Goal: Task Accomplishment & Management: Complete application form

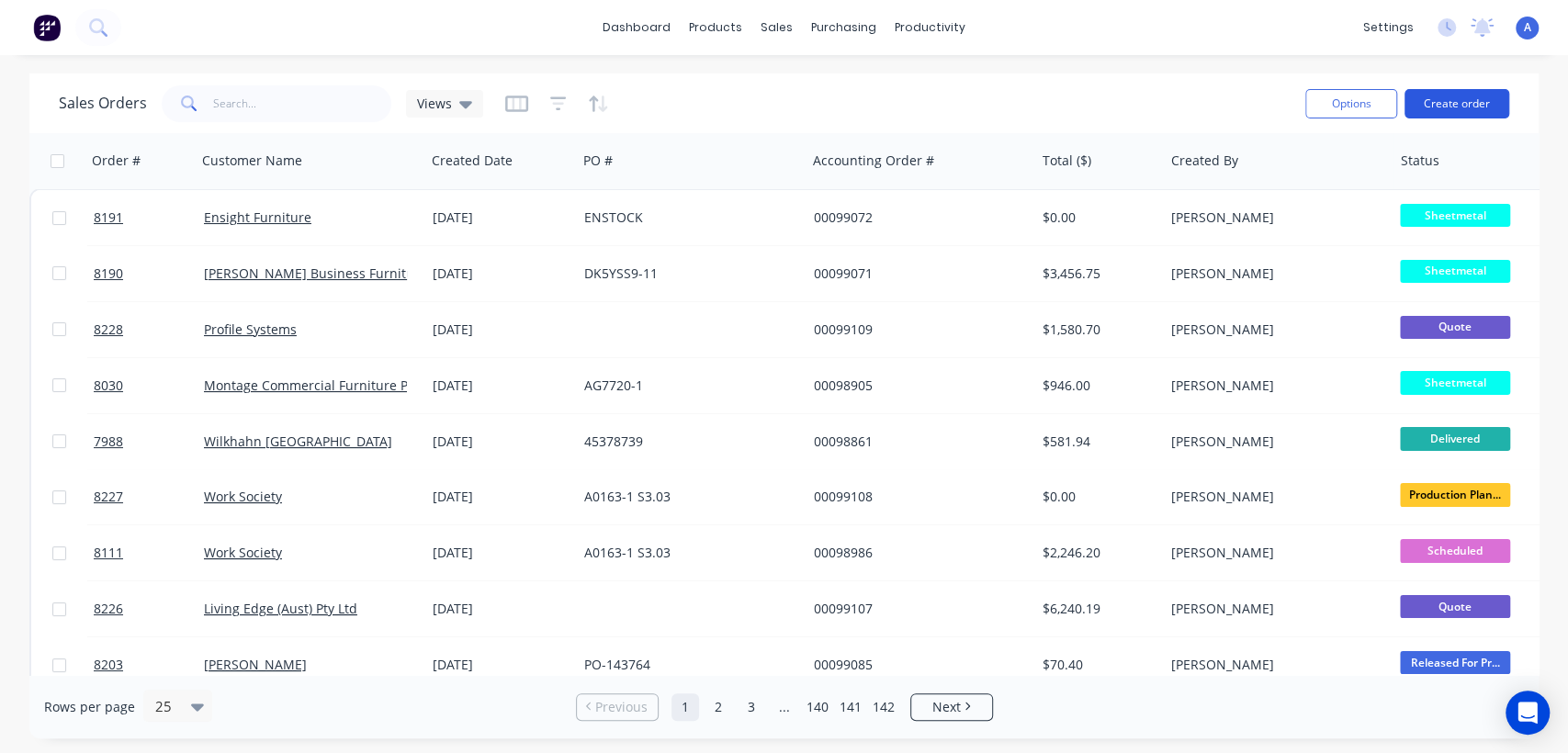
click at [1451, 96] on button "Create order" at bounding box center [1457, 104] width 104 height 30
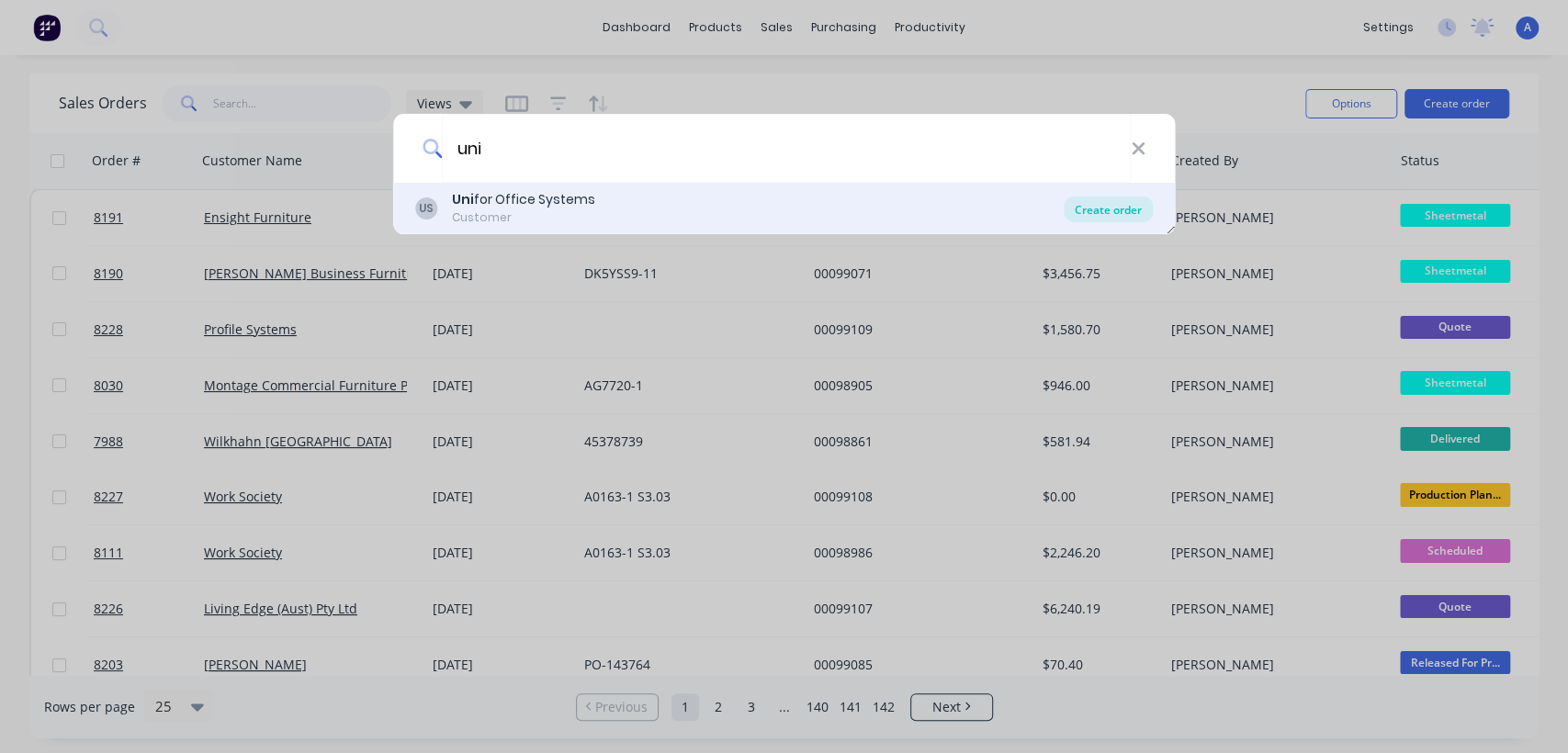
type input "uni"
click at [1121, 206] on div "Create order" at bounding box center [1108, 210] width 89 height 26
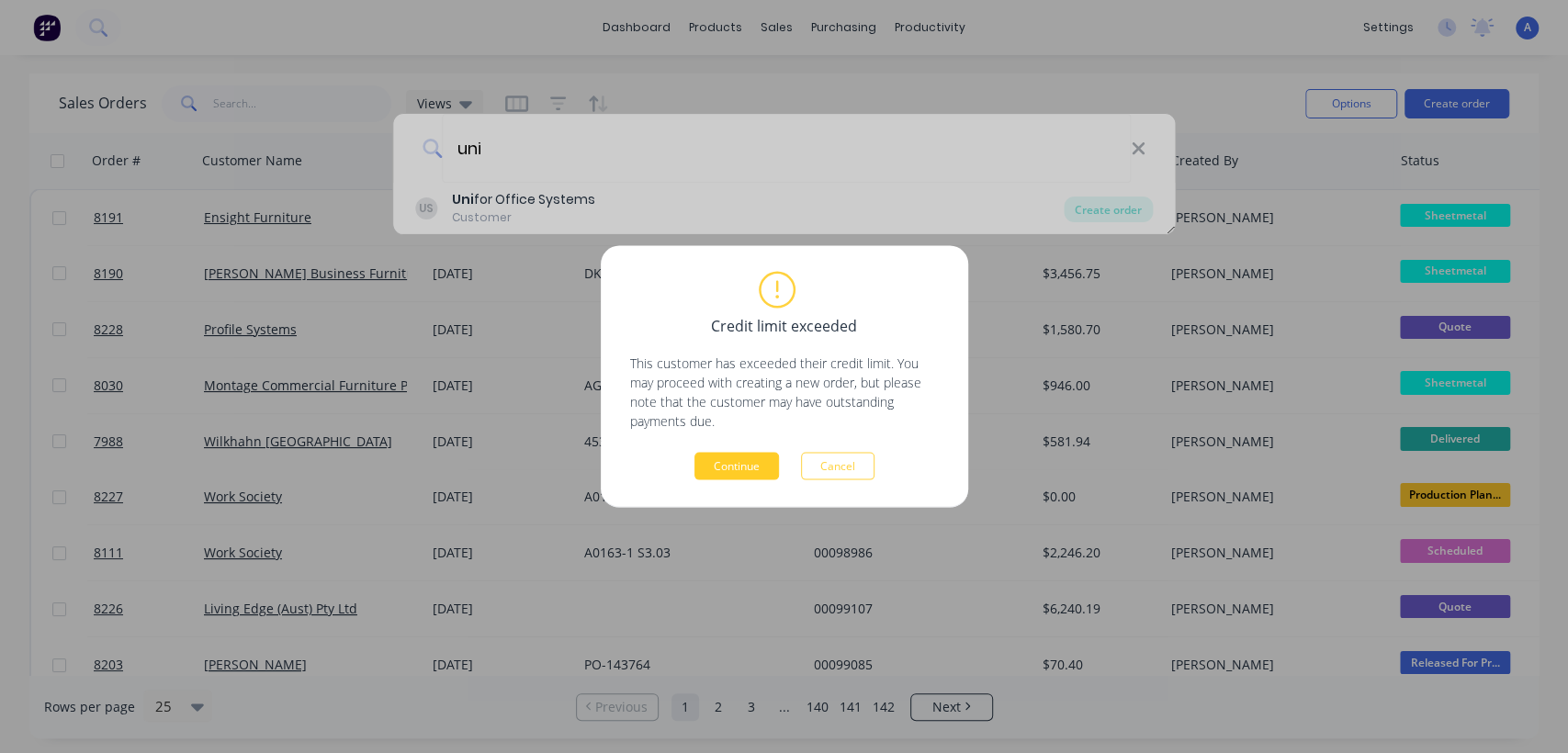
click at [739, 467] on button "Continue" at bounding box center [736, 467] width 85 height 28
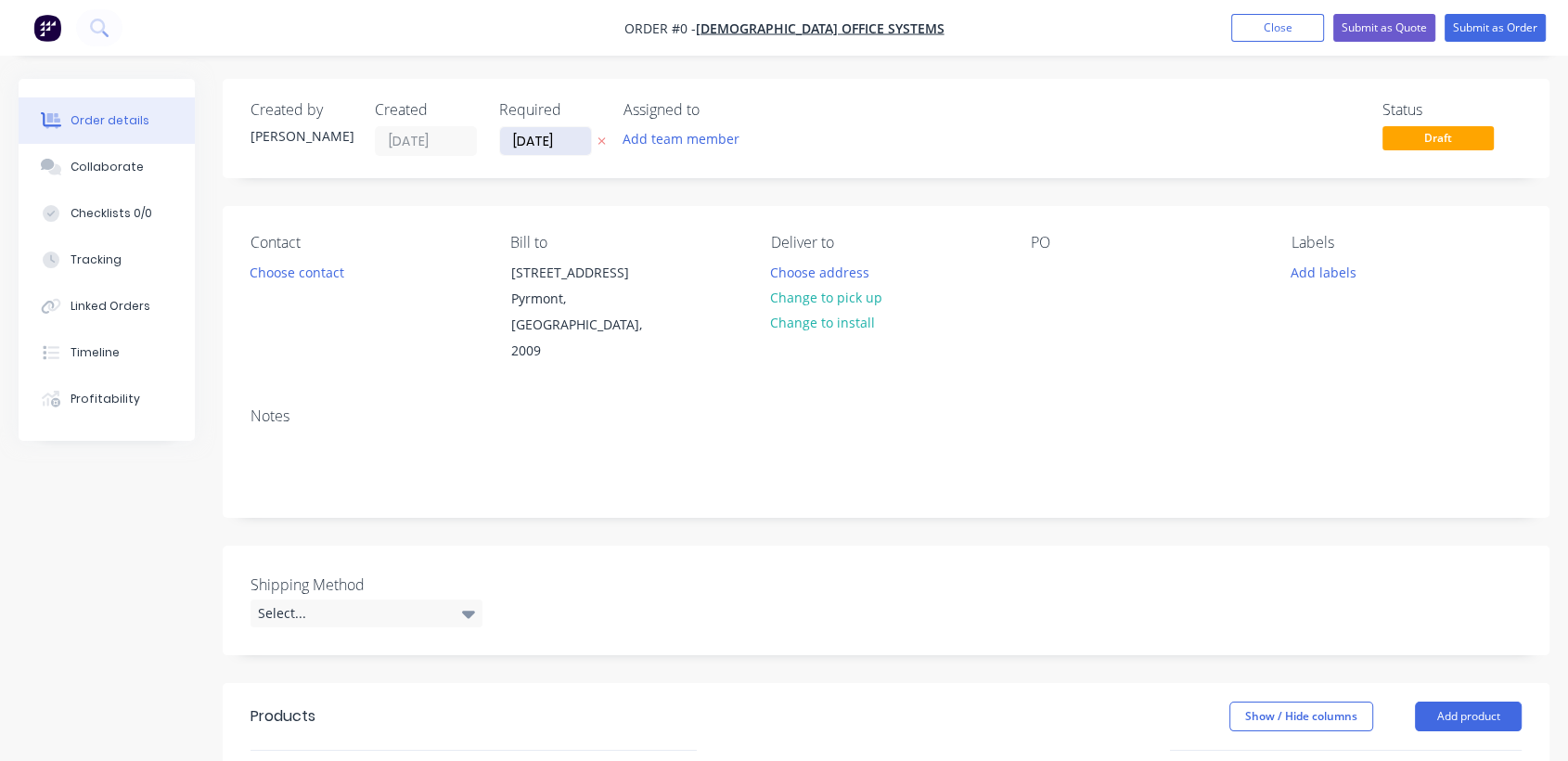
click at [574, 131] on input "[DATE]" at bounding box center [545, 141] width 91 height 28
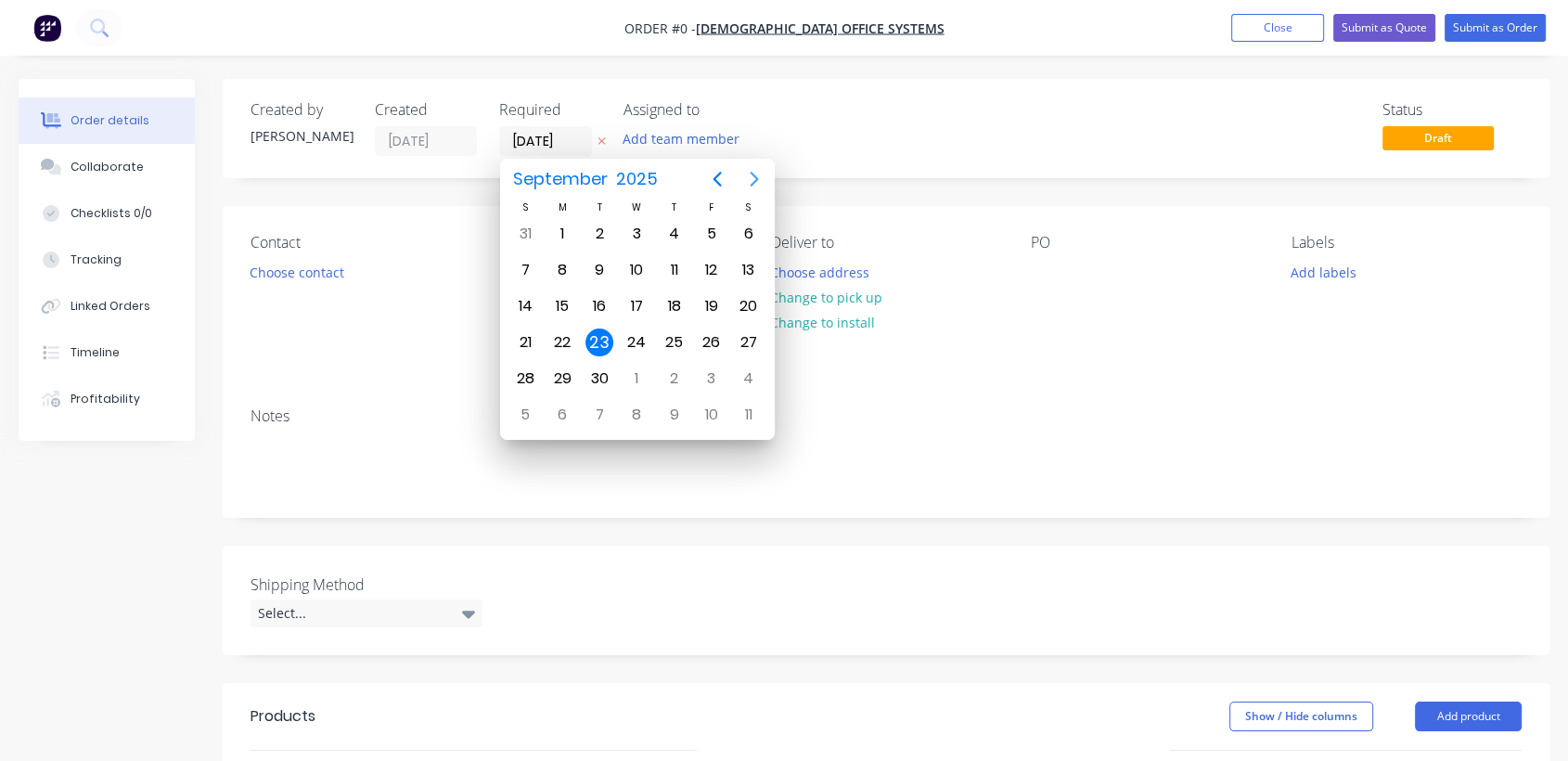
click at [749, 169] on icon "Next page" at bounding box center [754, 179] width 23 height 23
click at [639, 373] on div "31" at bounding box center [637, 379] width 28 height 28
type input "[DATE]"
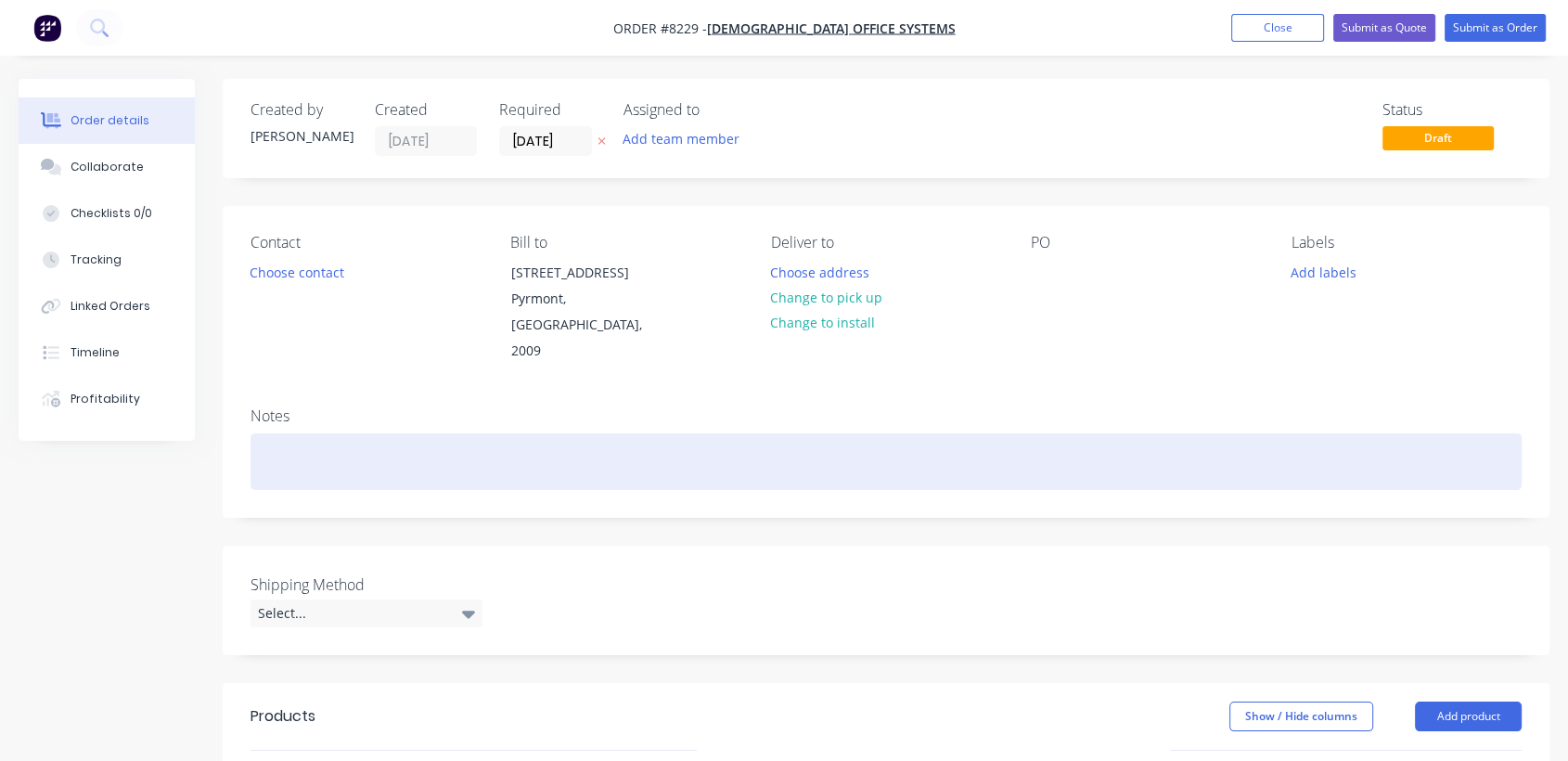
click at [323, 436] on div at bounding box center [886, 461] width 1271 height 57
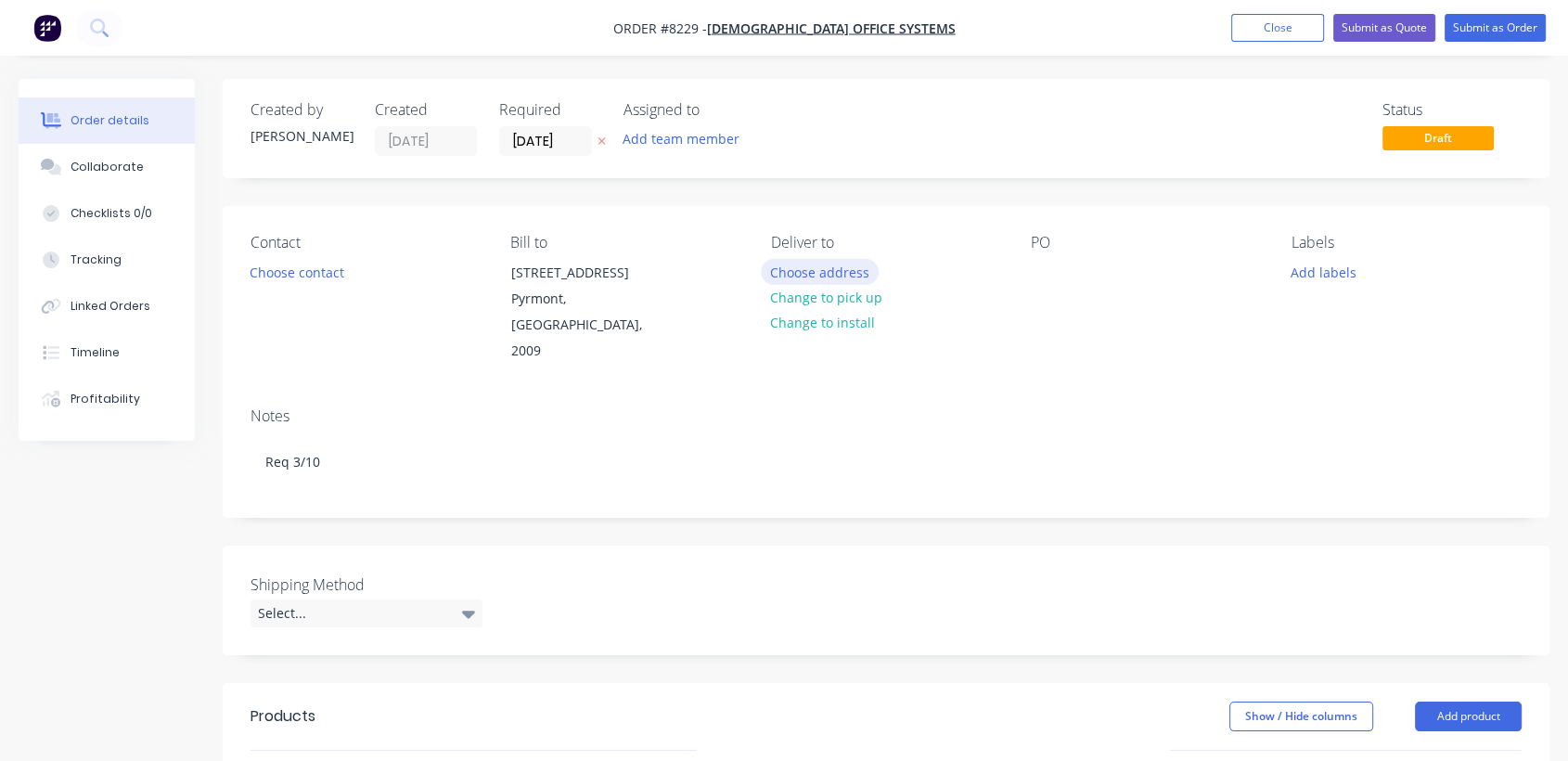
click at [816, 269] on button "Choose address" at bounding box center [820, 271] width 119 height 25
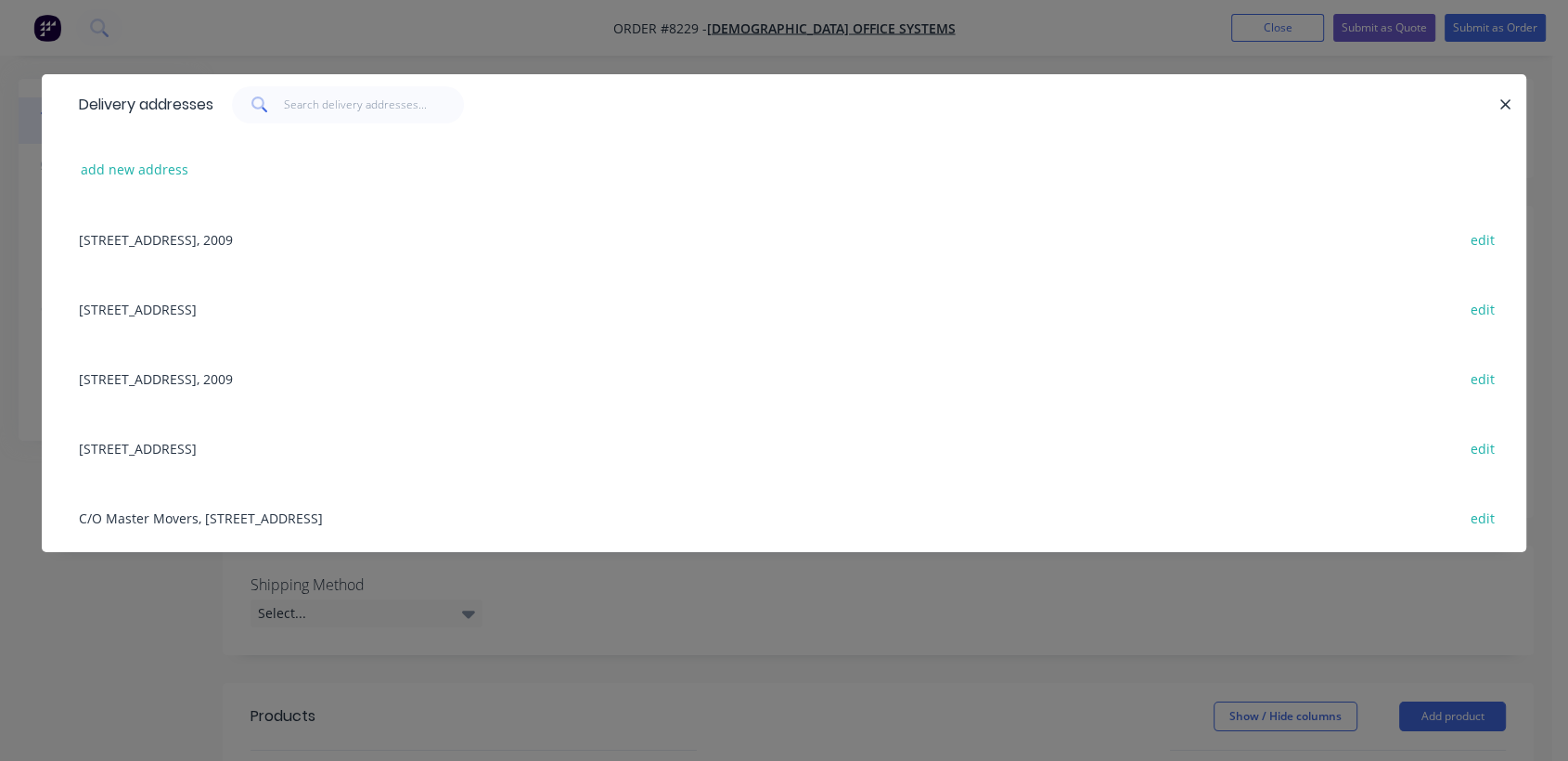
click at [241, 452] on div "Unit 1, 24 Riverside Road, Chipping Norton, New South Wales, Australia, 2570 ed…" at bounding box center [784, 447] width 1429 height 70
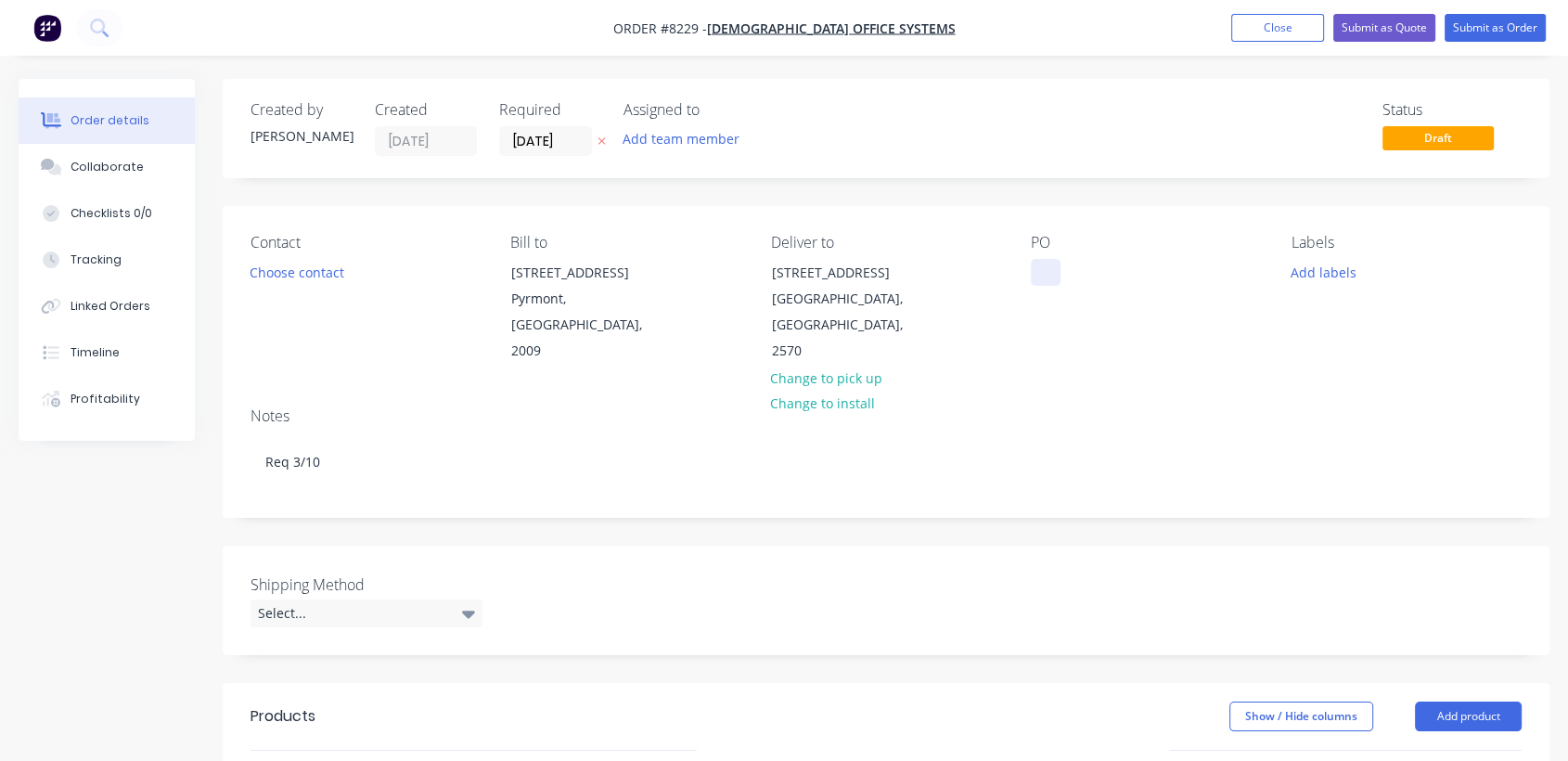
click at [1050, 272] on div at bounding box center [1046, 272] width 30 height 27
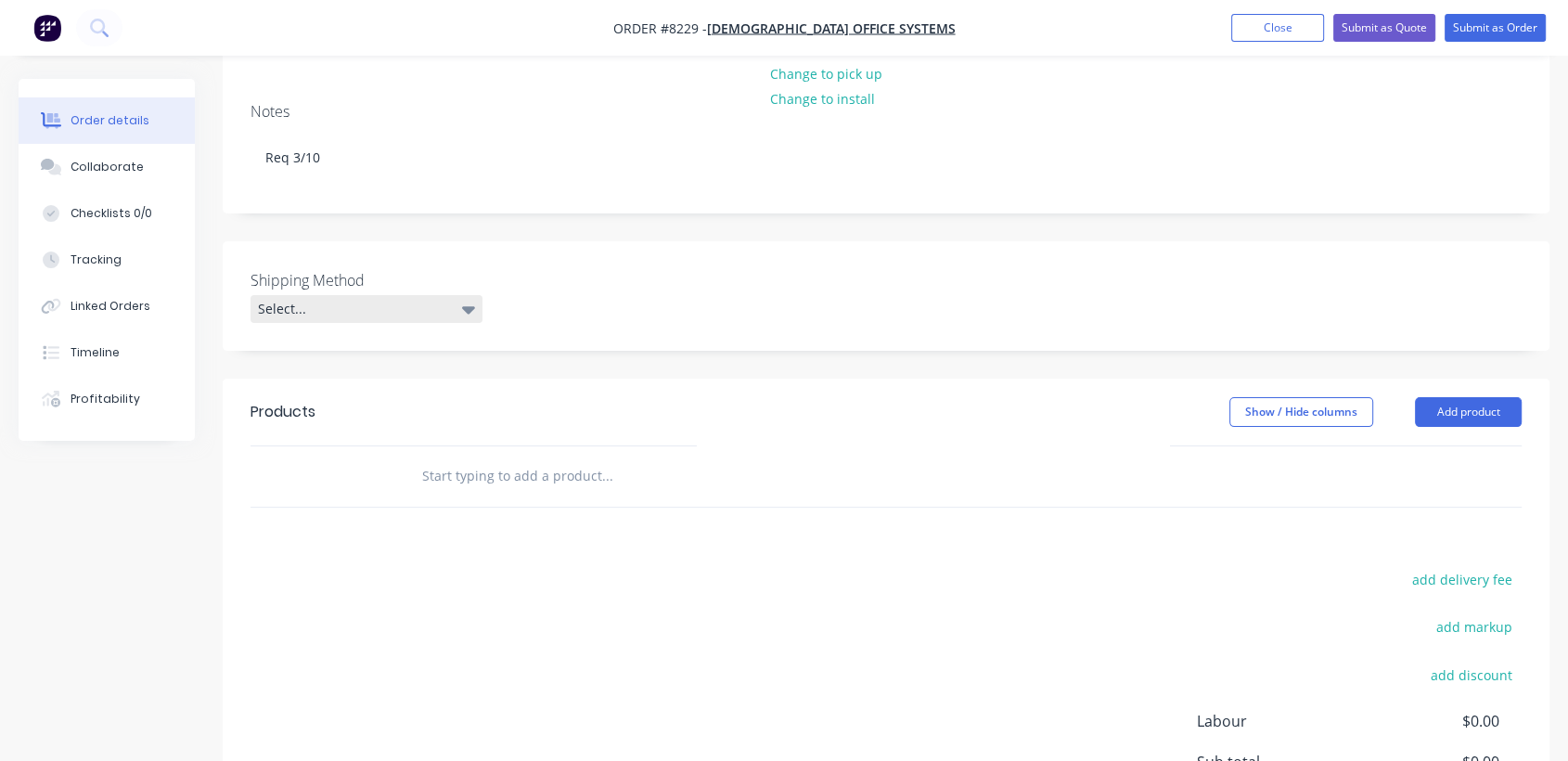
scroll to position [309, 0]
click at [364, 290] on div "Select..." at bounding box center [366, 304] width 232 height 28
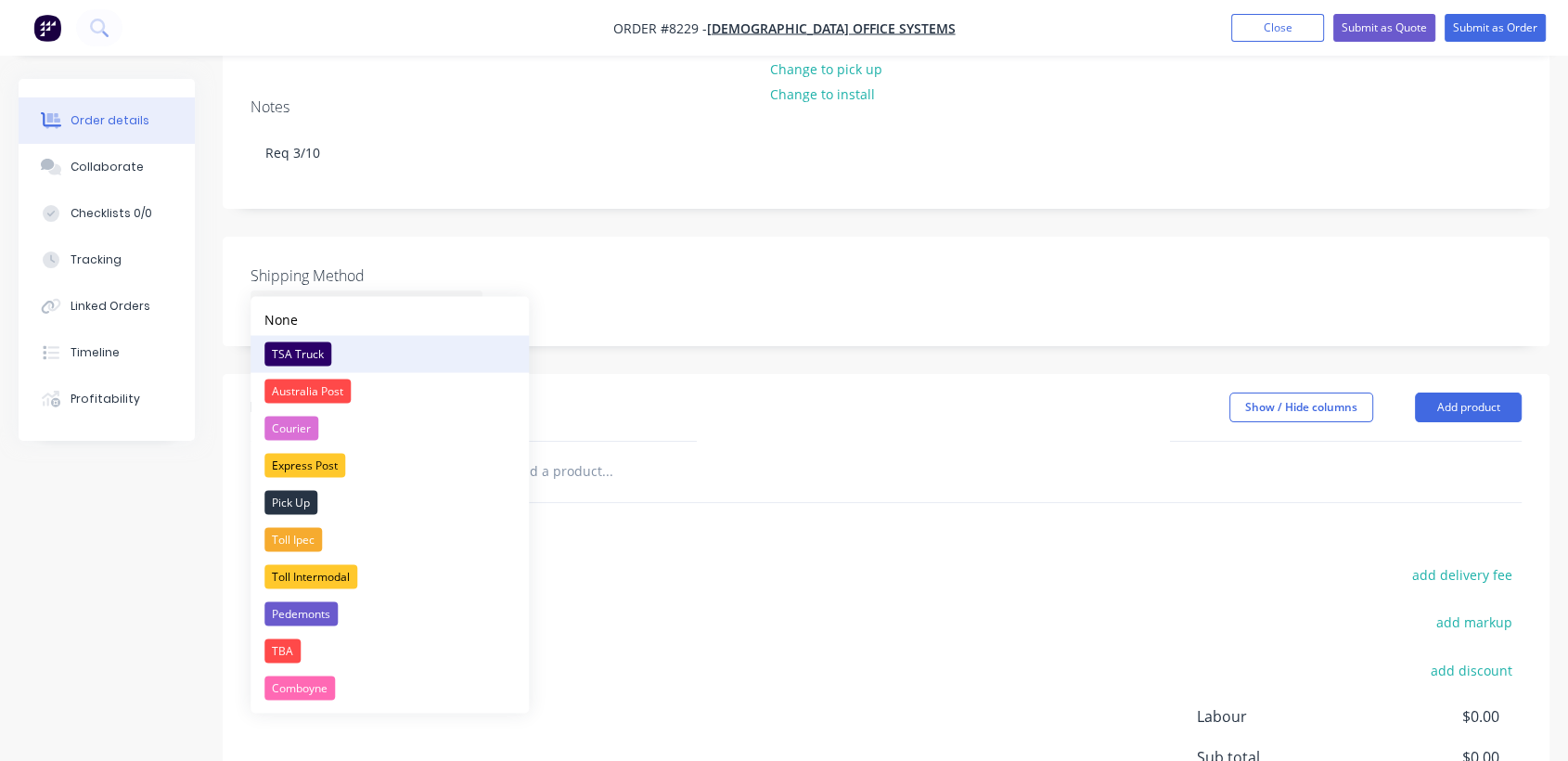
click at [307, 352] on div "TSA Truck" at bounding box center [298, 354] width 67 height 24
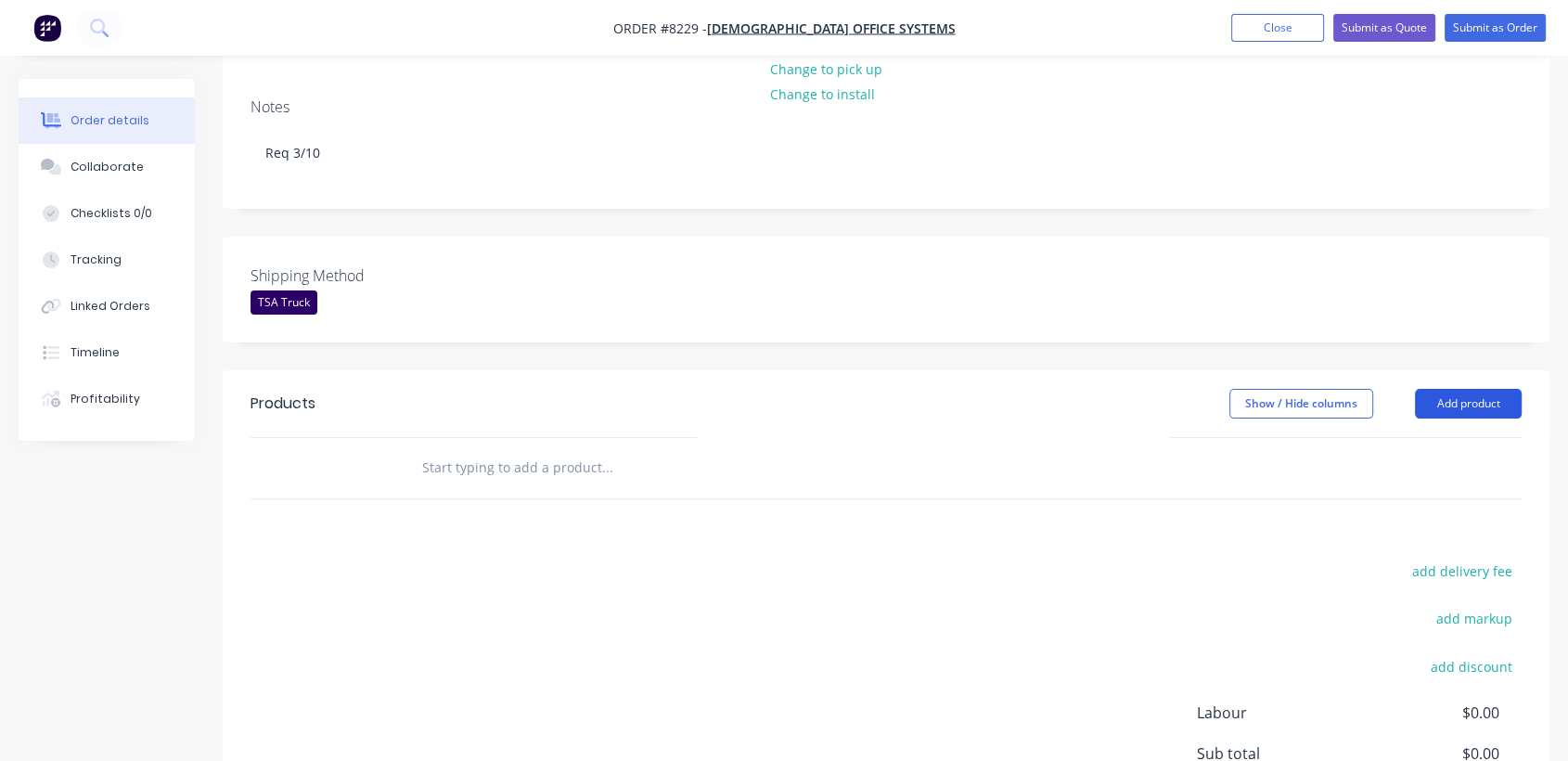
click at [1478, 389] on button "Add product" at bounding box center [1468, 404] width 106 height 30
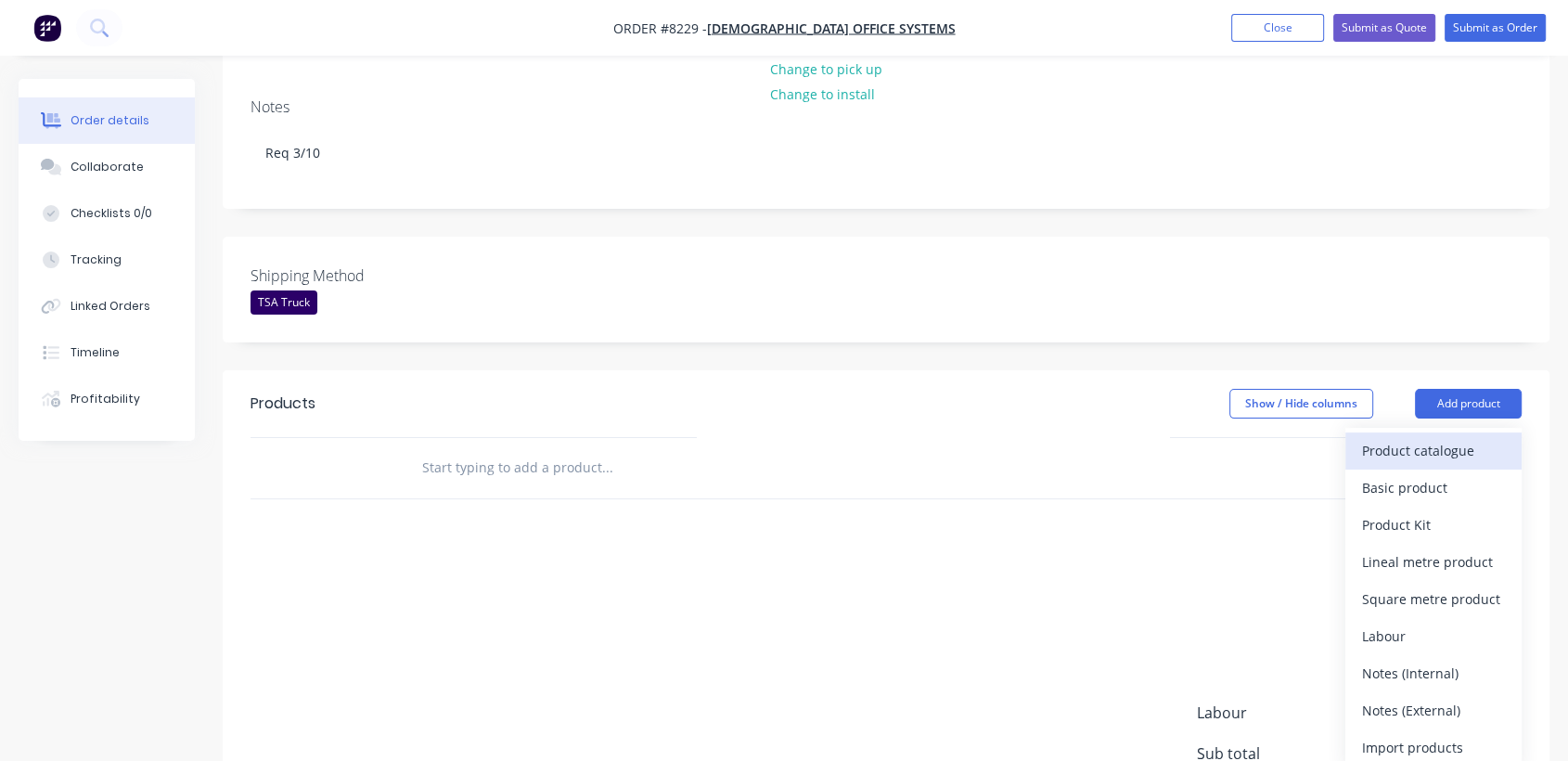
click at [1431, 437] on div "Product catalogue" at bounding box center [1434, 450] width 143 height 27
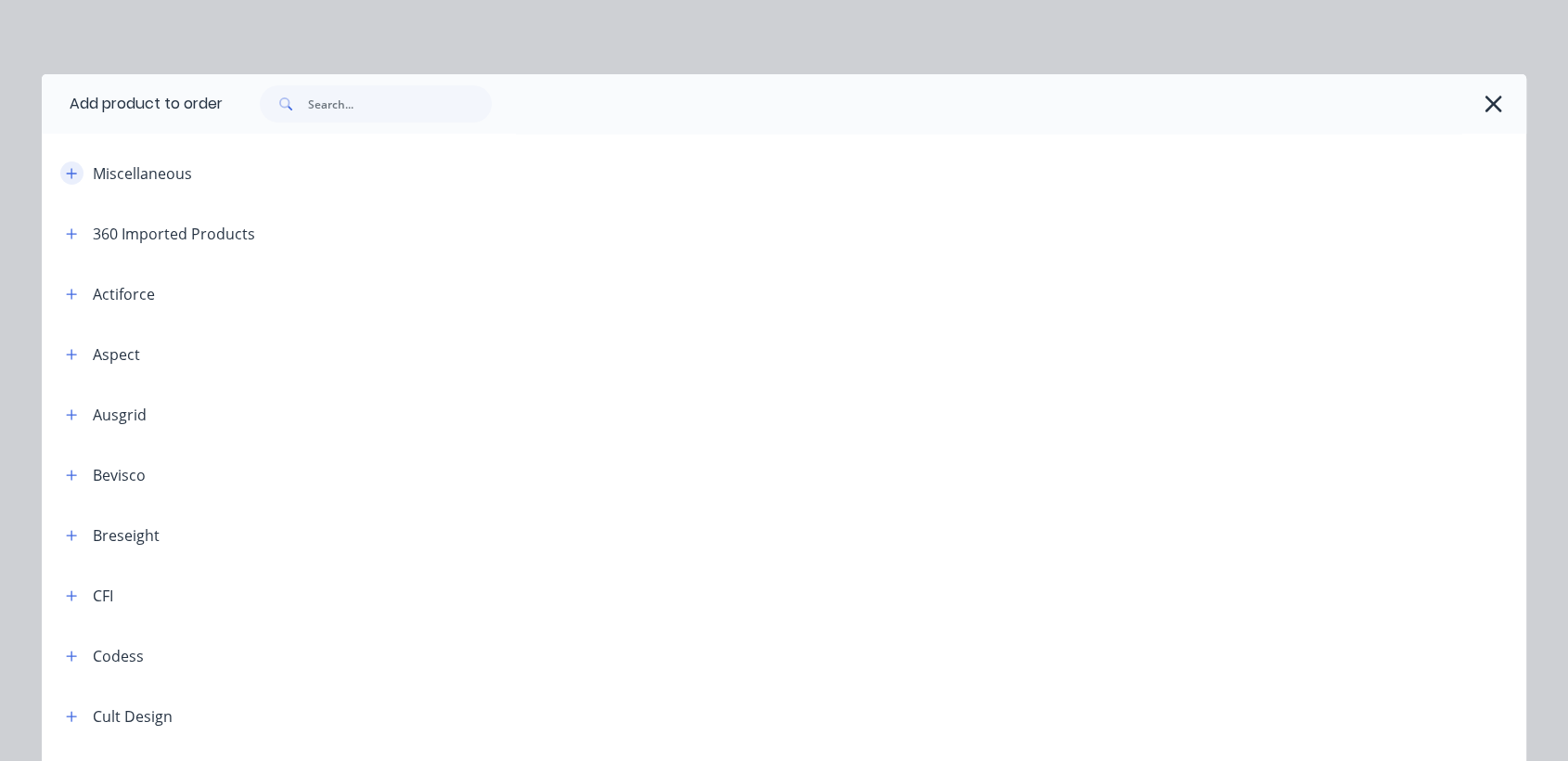
click at [68, 177] on icon "button" at bounding box center [72, 173] width 11 height 13
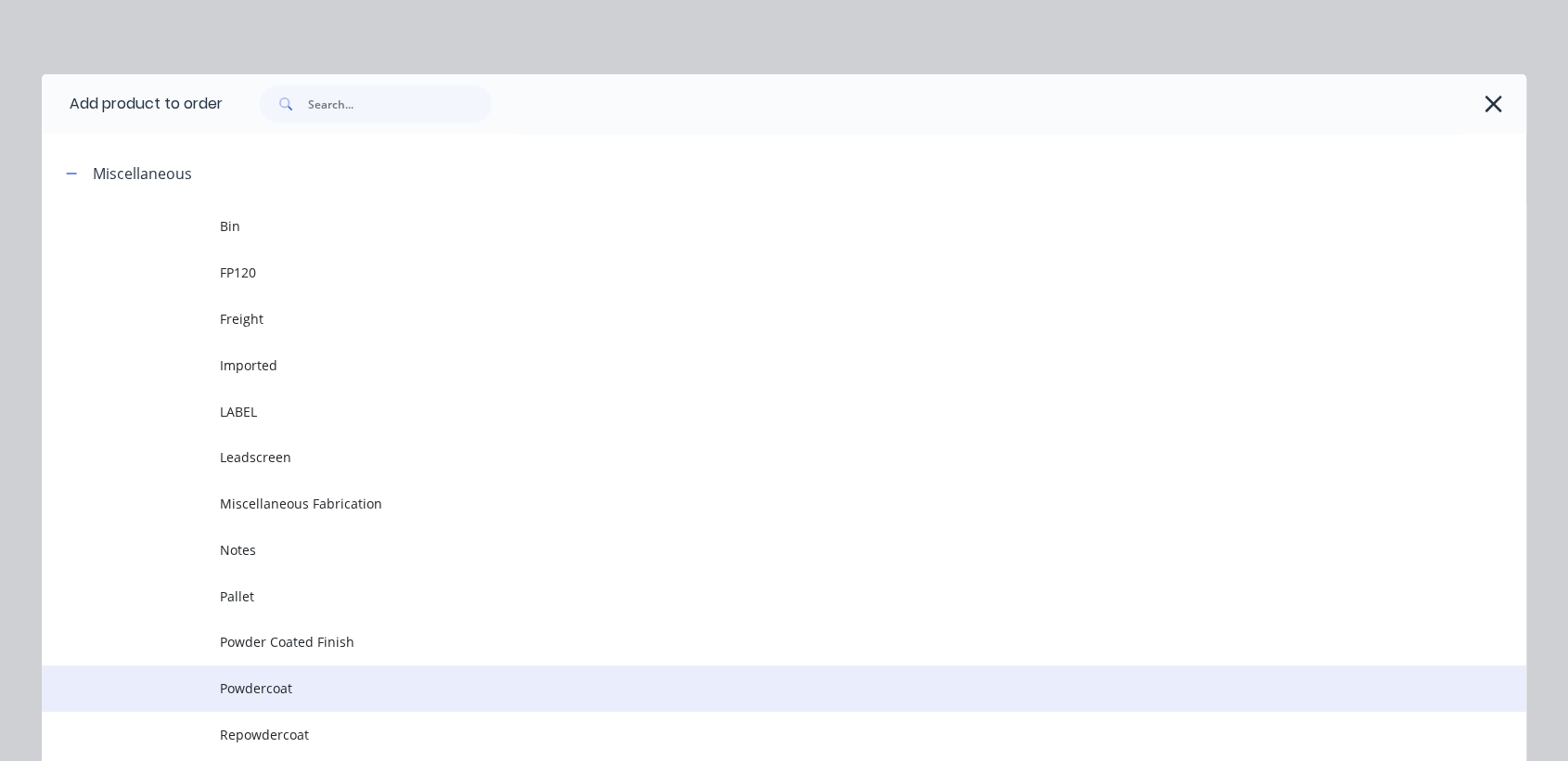
click at [328, 680] on span "Powdercoat" at bounding box center [743, 688] width 1045 height 20
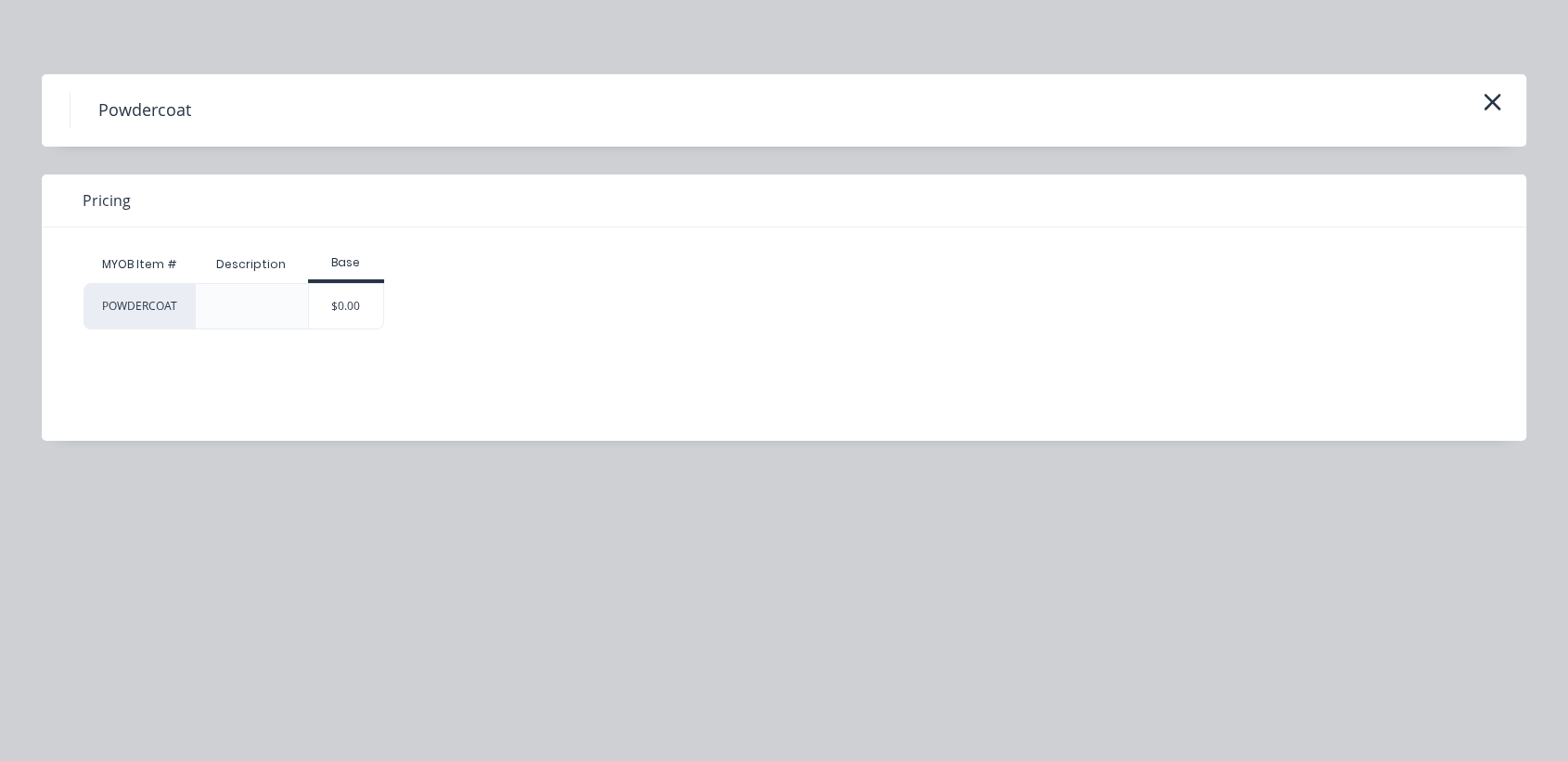
click at [351, 305] on div "$0.00" at bounding box center [347, 306] width 75 height 44
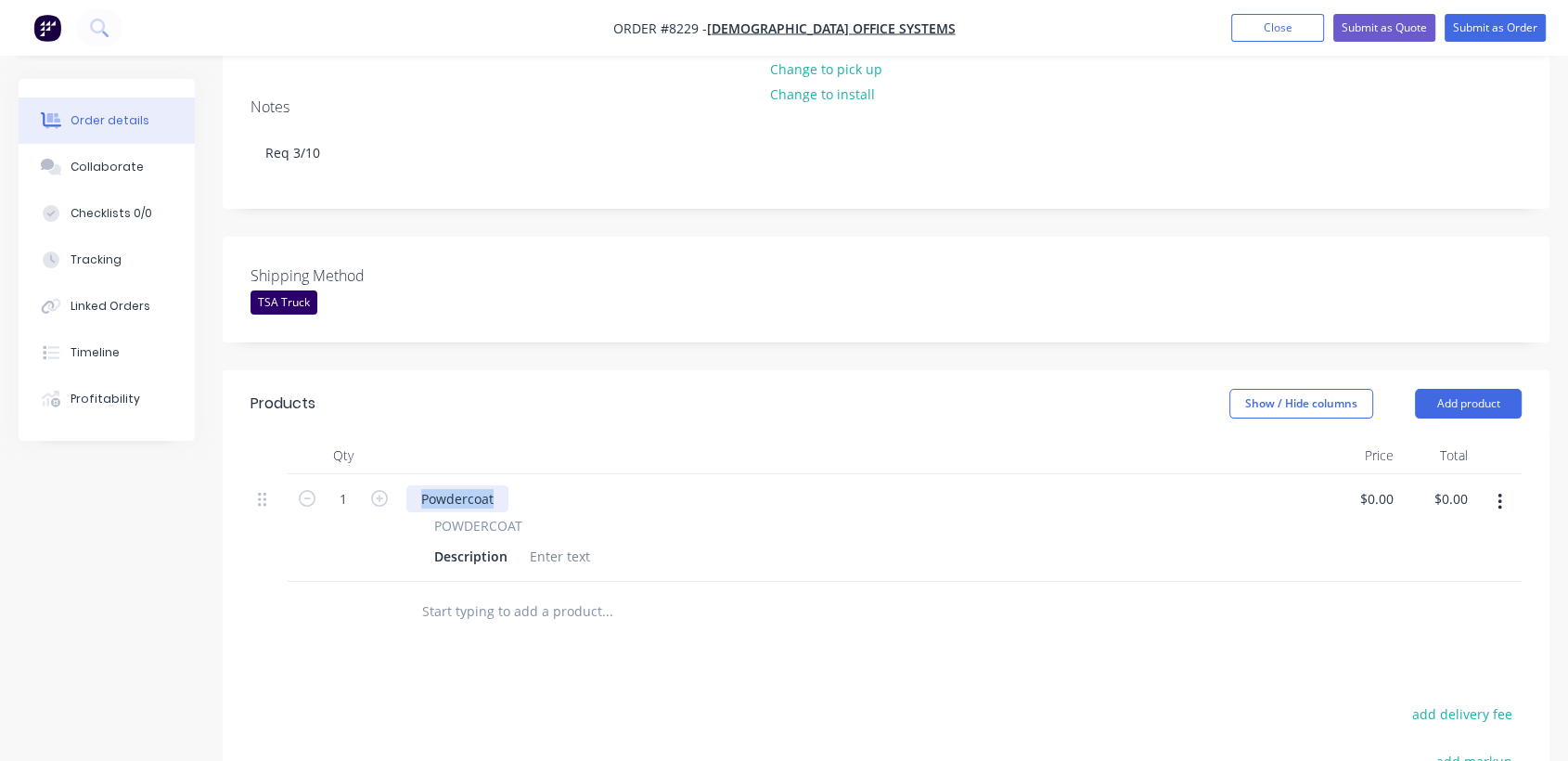
drag, startPoint x: 496, startPoint y: 470, endPoint x: 409, endPoint y: 462, distance: 87.4
click at [409, 485] on div "Powdercoat" at bounding box center [458, 498] width 102 height 27
click at [560, 542] on div at bounding box center [560, 556] width 75 height 27
paste div
click at [356, 485] on input "1" at bounding box center [343, 499] width 48 height 28
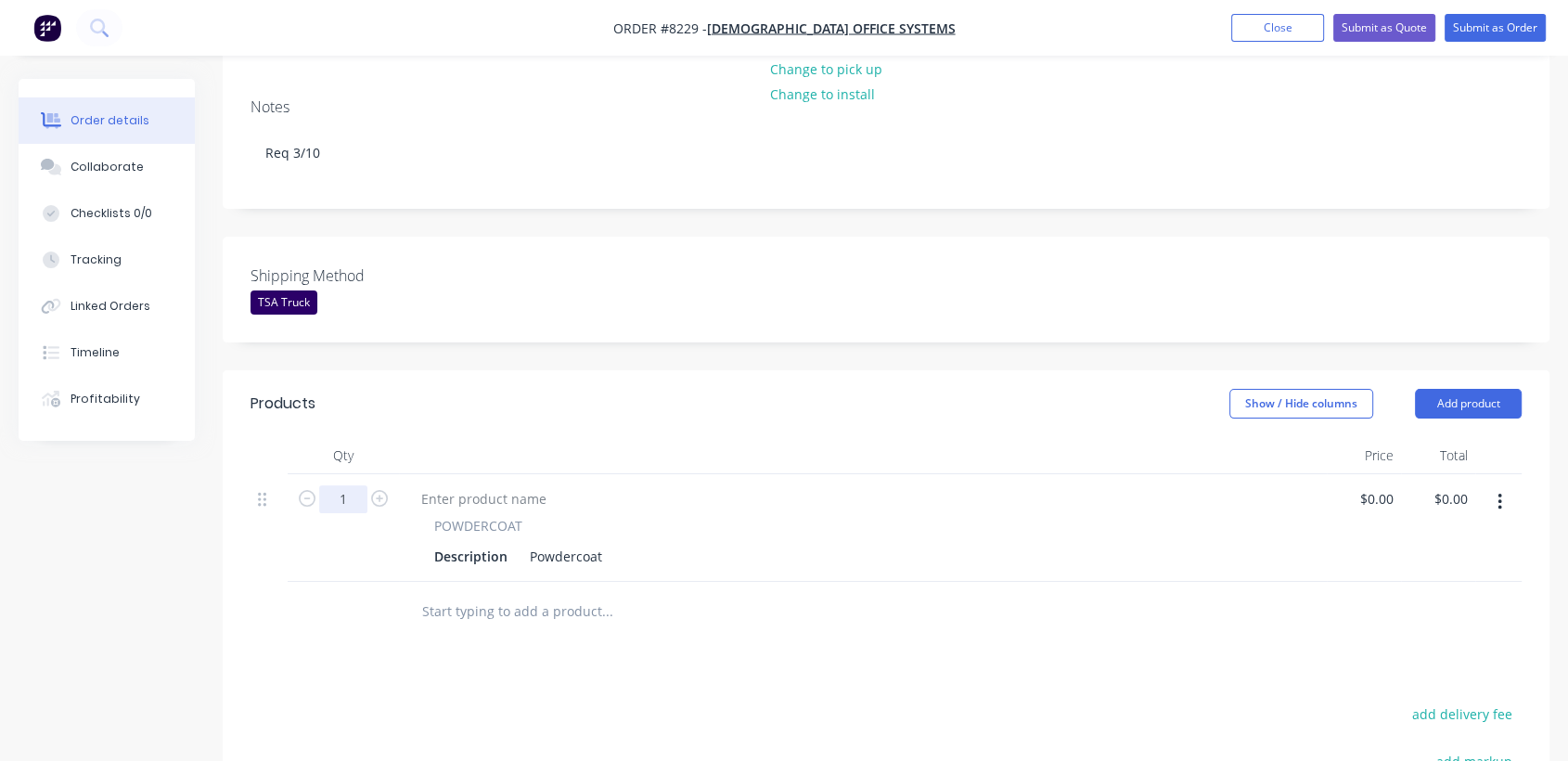
type input "12"
click at [605, 542] on div "Powdercoat" at bounding box center [566, 556] width 88 height 27
click at [607, 542] on div "Description Powdercoat" at bounding box center [859, 556] width 865 height 27
type input "$0.00"
click at [560, 593] on input "text" at bounding box center [606, 611] width 371 height 37
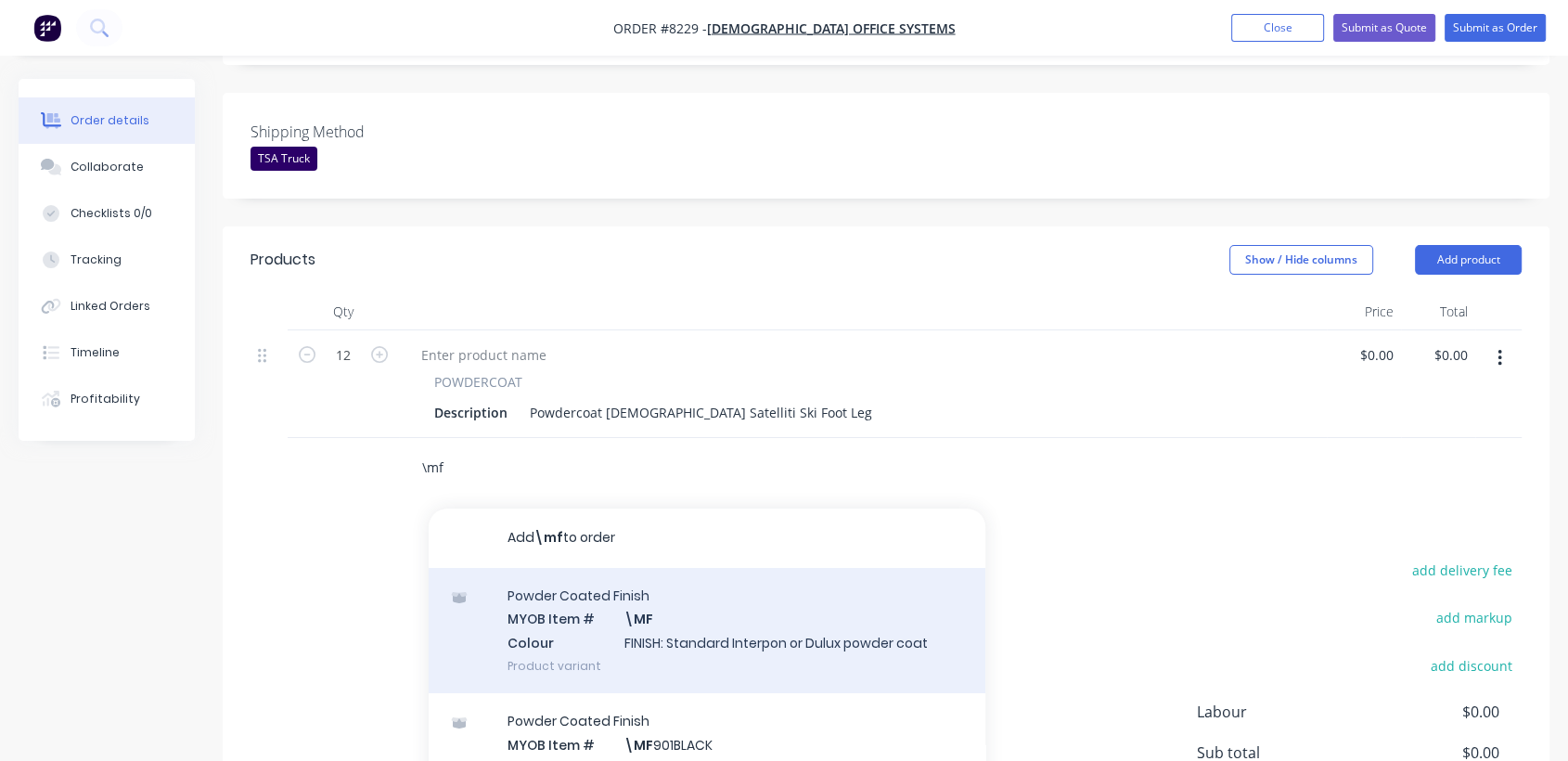
scroll to position [515, 0]
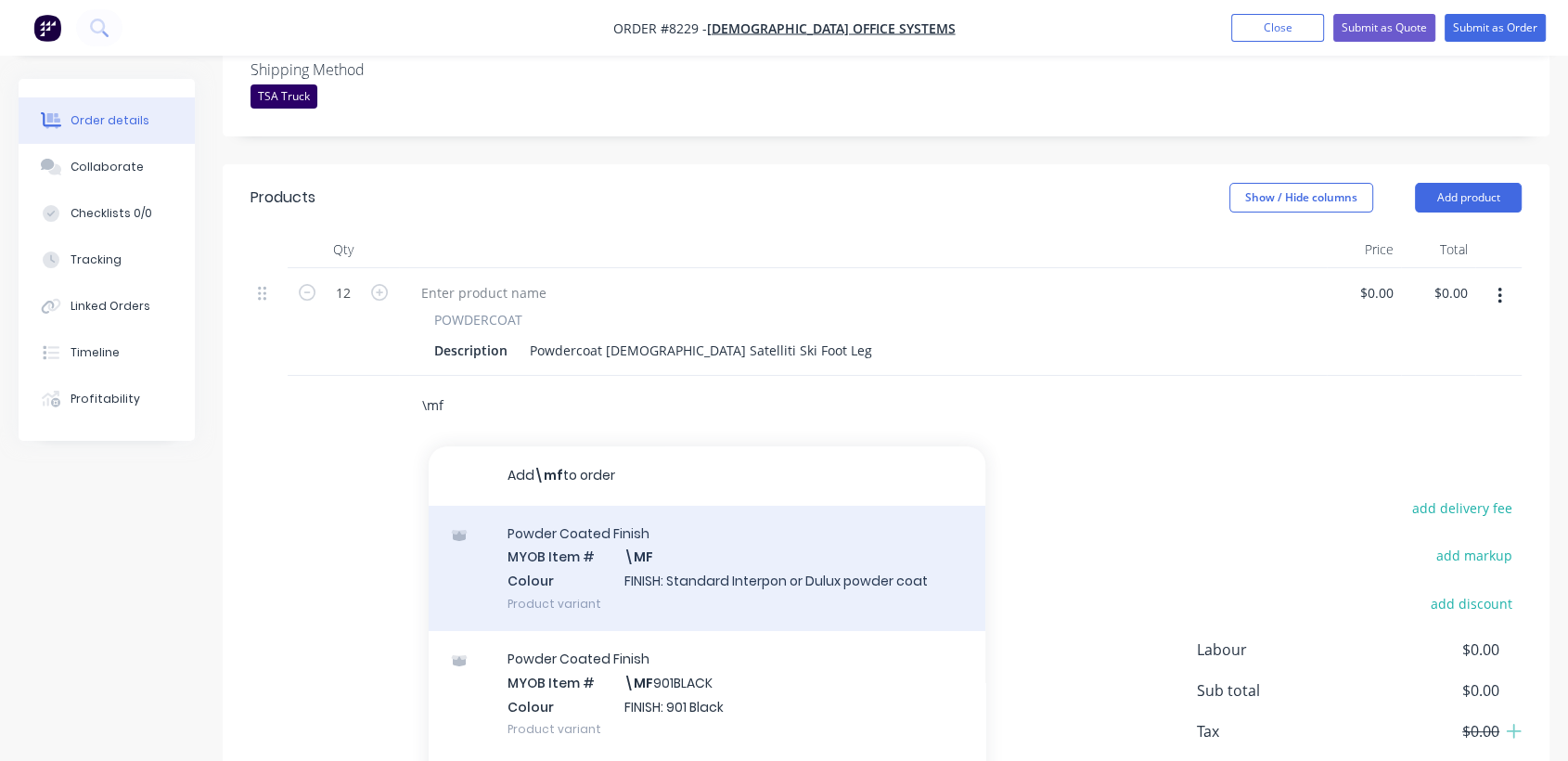
type input "\mf"
click at [717, 554] on div "Powder Coated Finish MYOB Item # \MF Colour FINISH: Standard Interpon or Dulux …" at bounding box center [706, 568] width 557 height 125
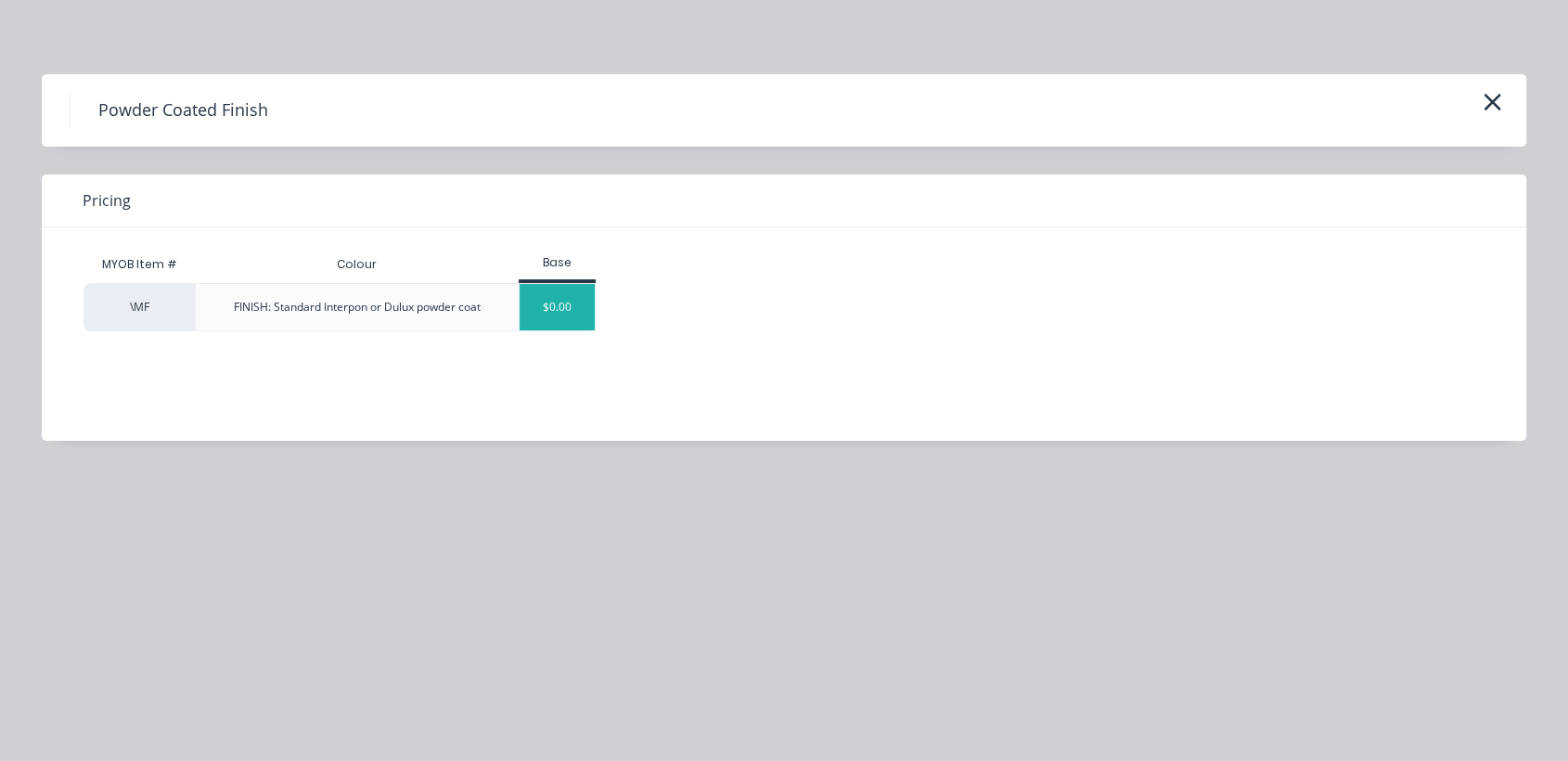
click at [568, 306] on div "$0.00" at bounding box center [558, 307] width 75 height 46
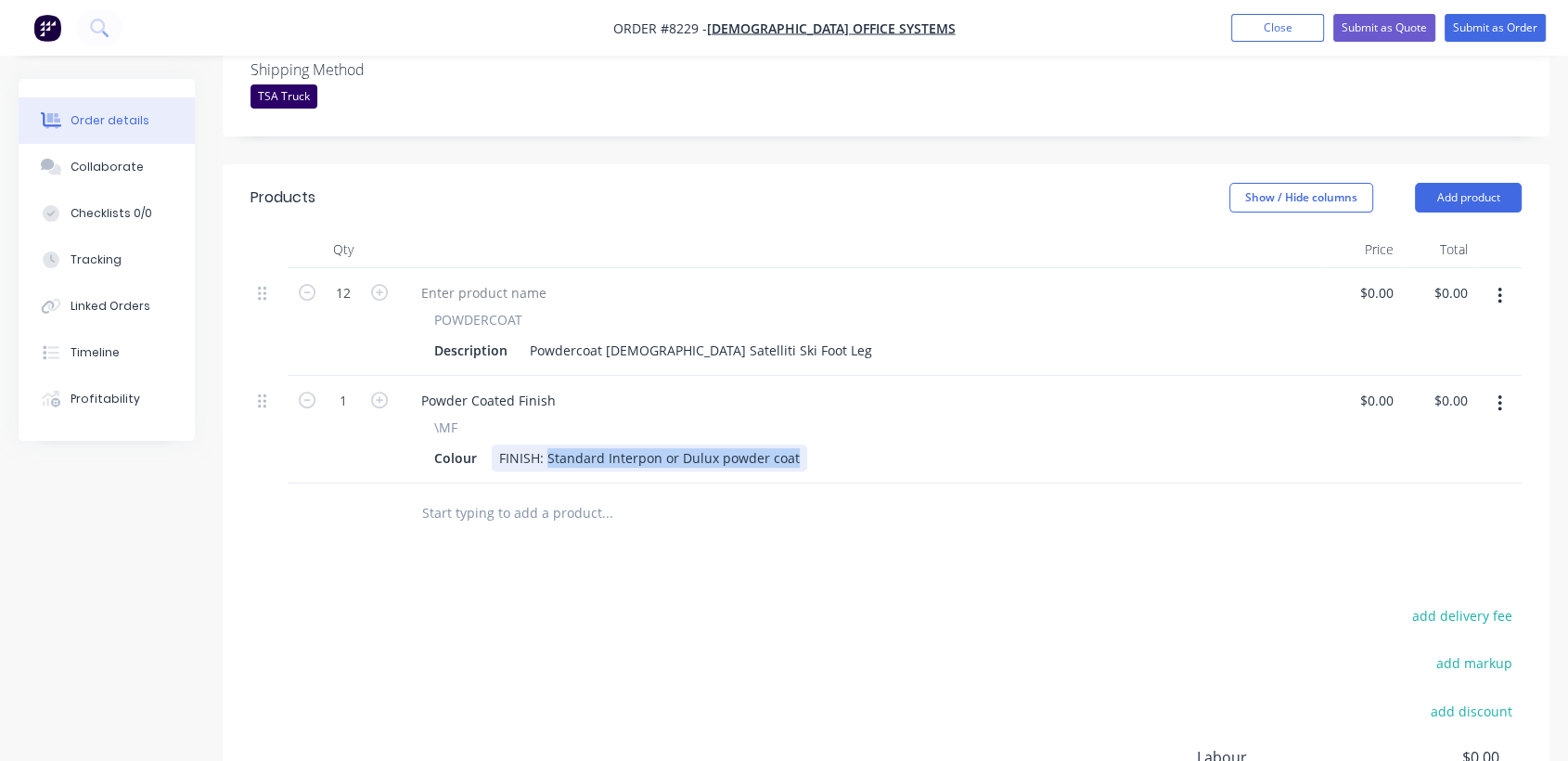
drag, startPoint x: 543, startPoint y: 427, endPoint x: 864, endPoint y: 481, distance: 325.5
click at [864, 481] on div "Qty Price Total 12 POWDERCOAT Description Powdercoat Unifor Satelliti Ski Foot …" at bounding box center [885, 387] width 1327 height 313
type input "$0.00"
click at [508, 498] on input "text" at bounding box center [606, 512] width 371 height 37
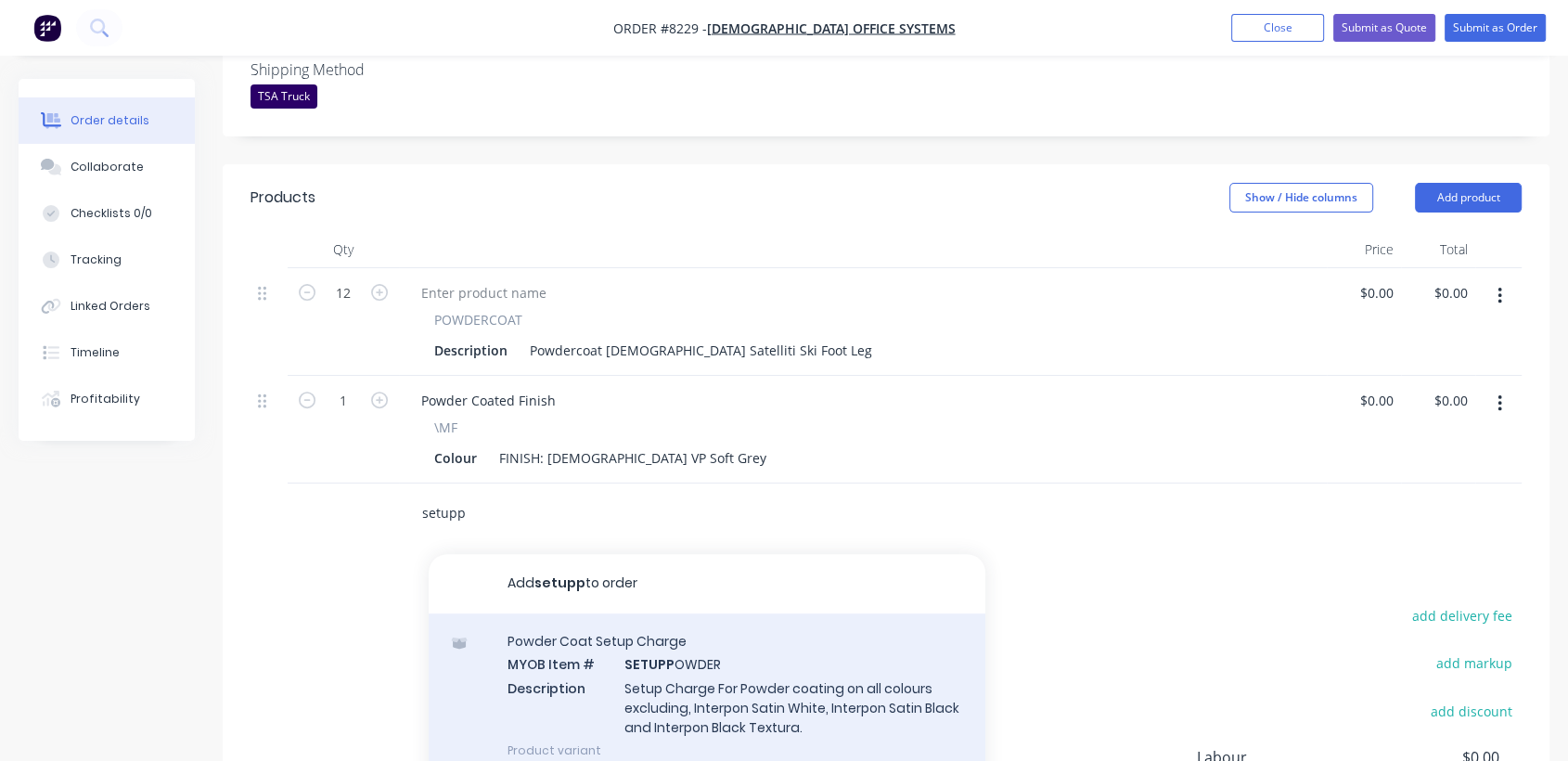
type input "setupp"
click at [608, 630] on div "Powder Coat Setup Charge MYOB Item # SETUPP OWDER Description Setup Charge For …" at bounding box center [706, 695] width 557 height 164
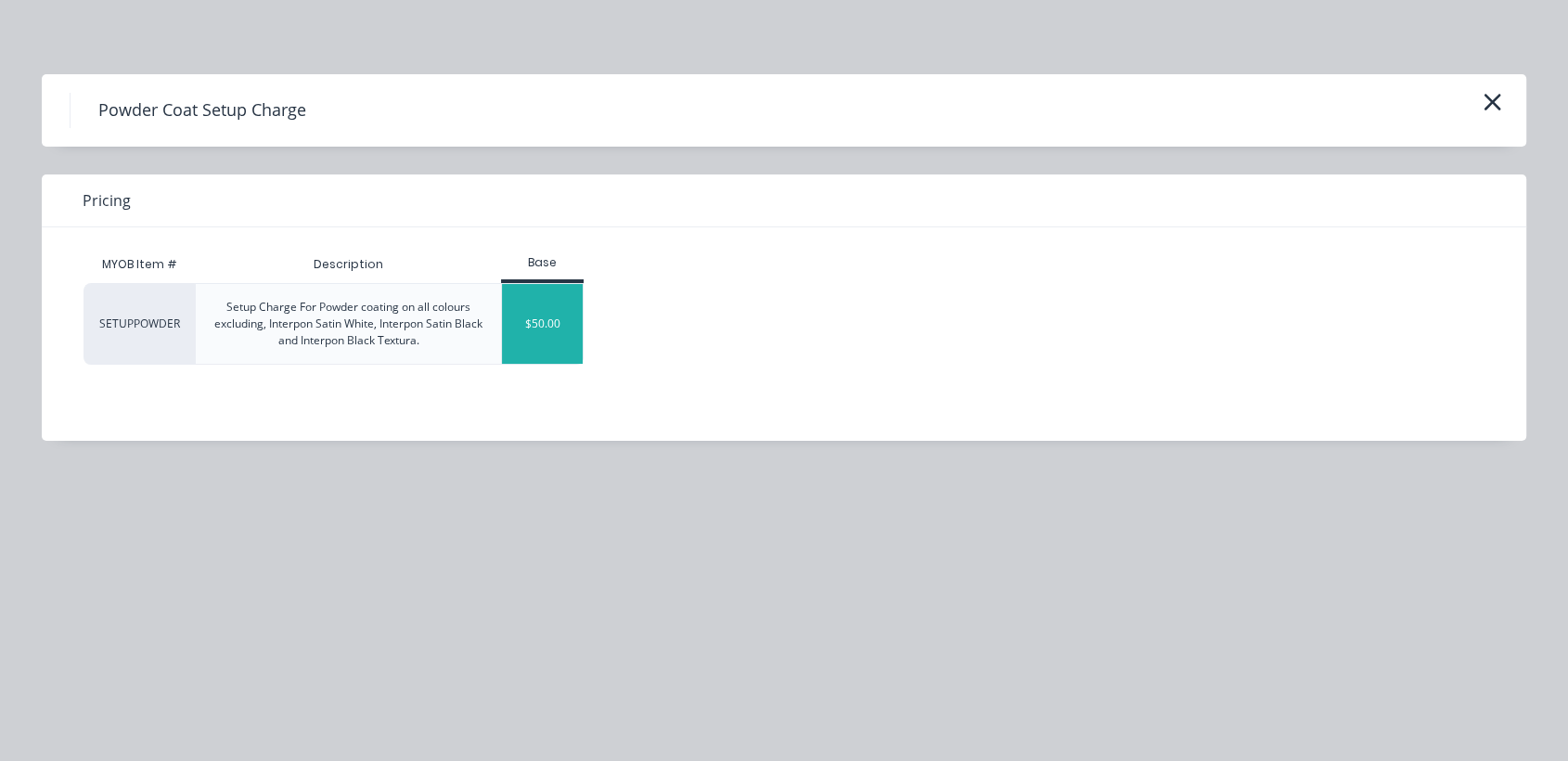
click at [544, 320] on div "$50.00" at bounding box center [542, 324] width 81 height 80
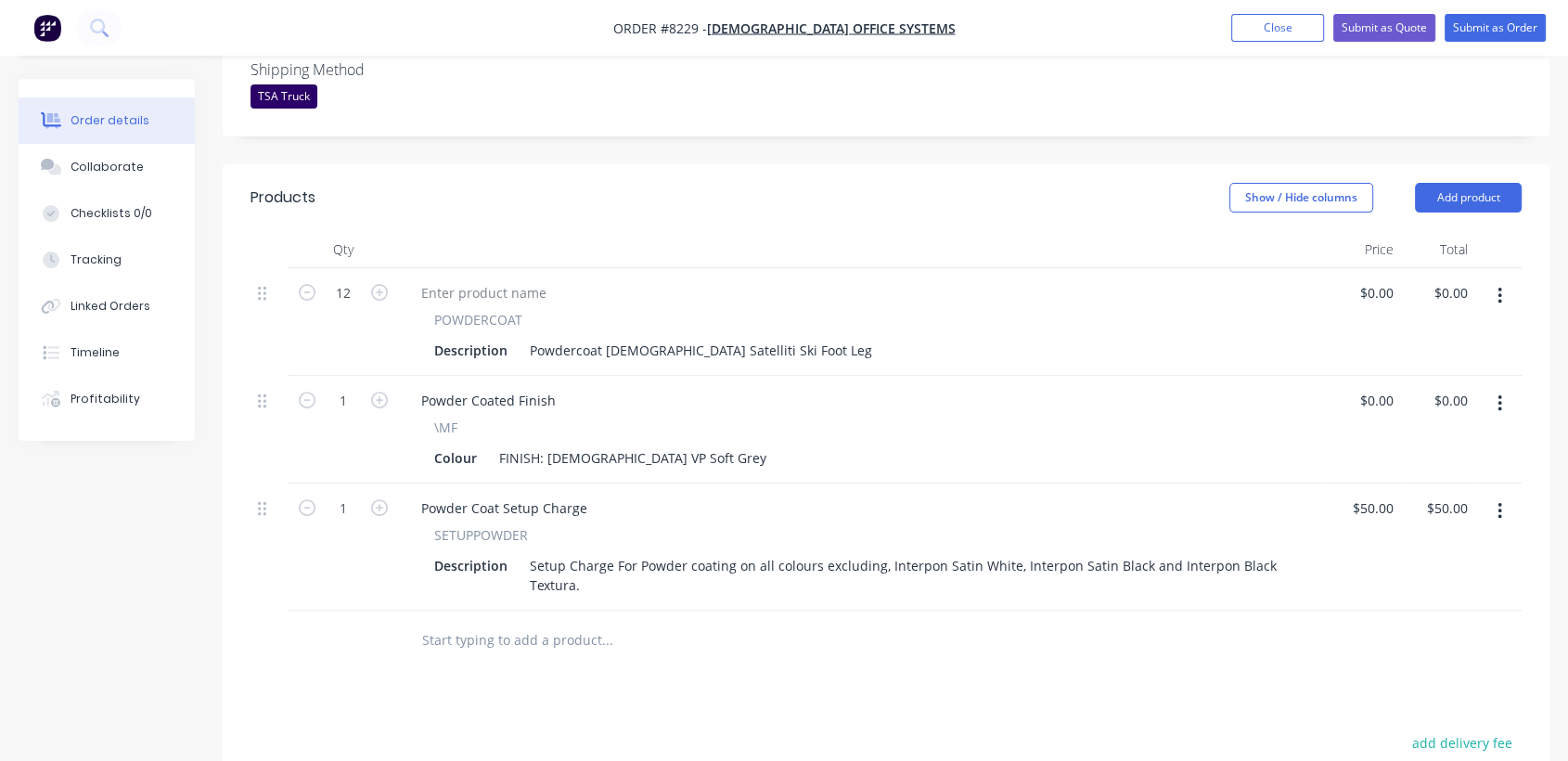
click at [537, 622] on input "text" at bounding box center [606, 640] width 371 height 37
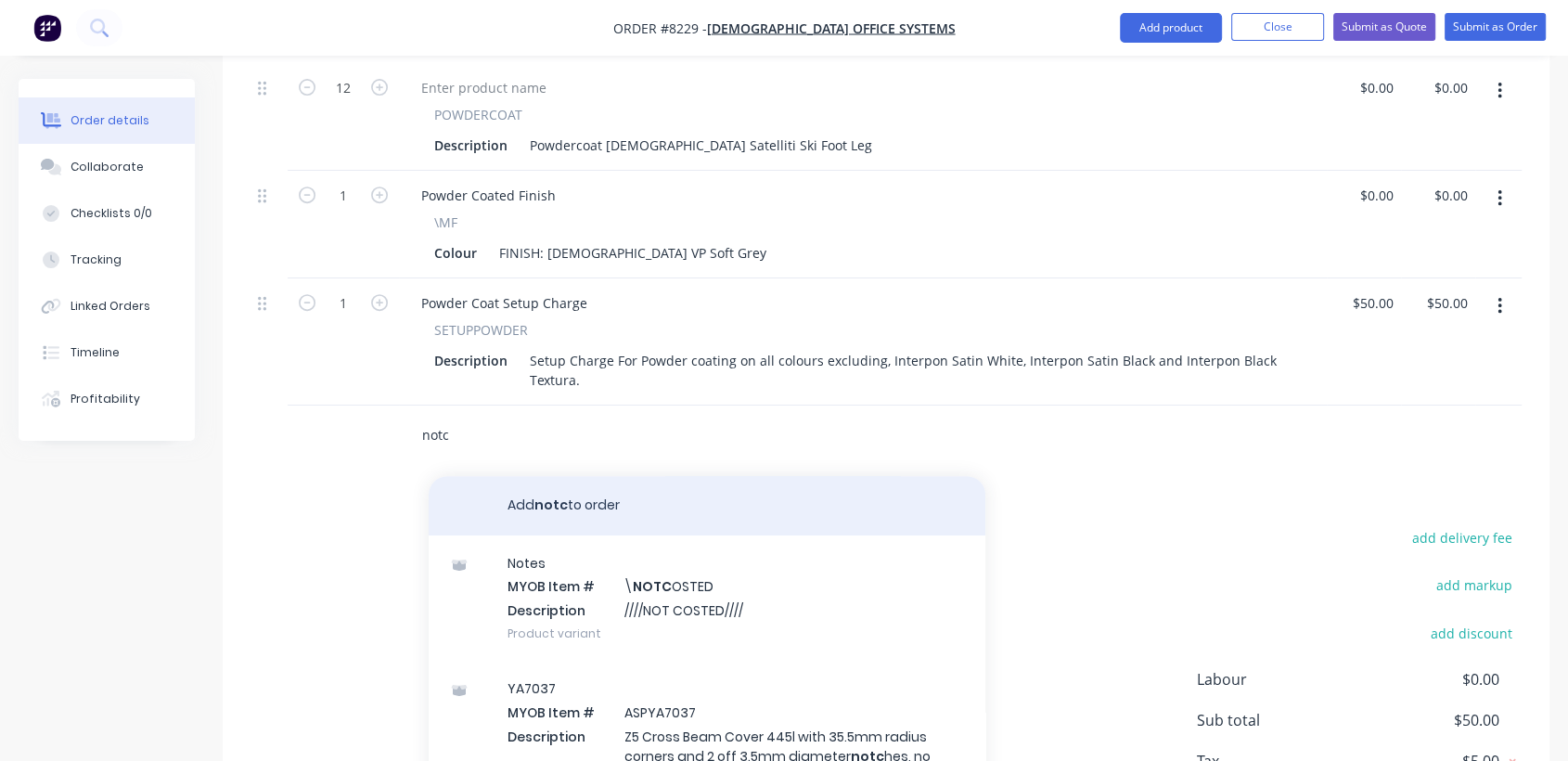
scroll to position [721, 0]
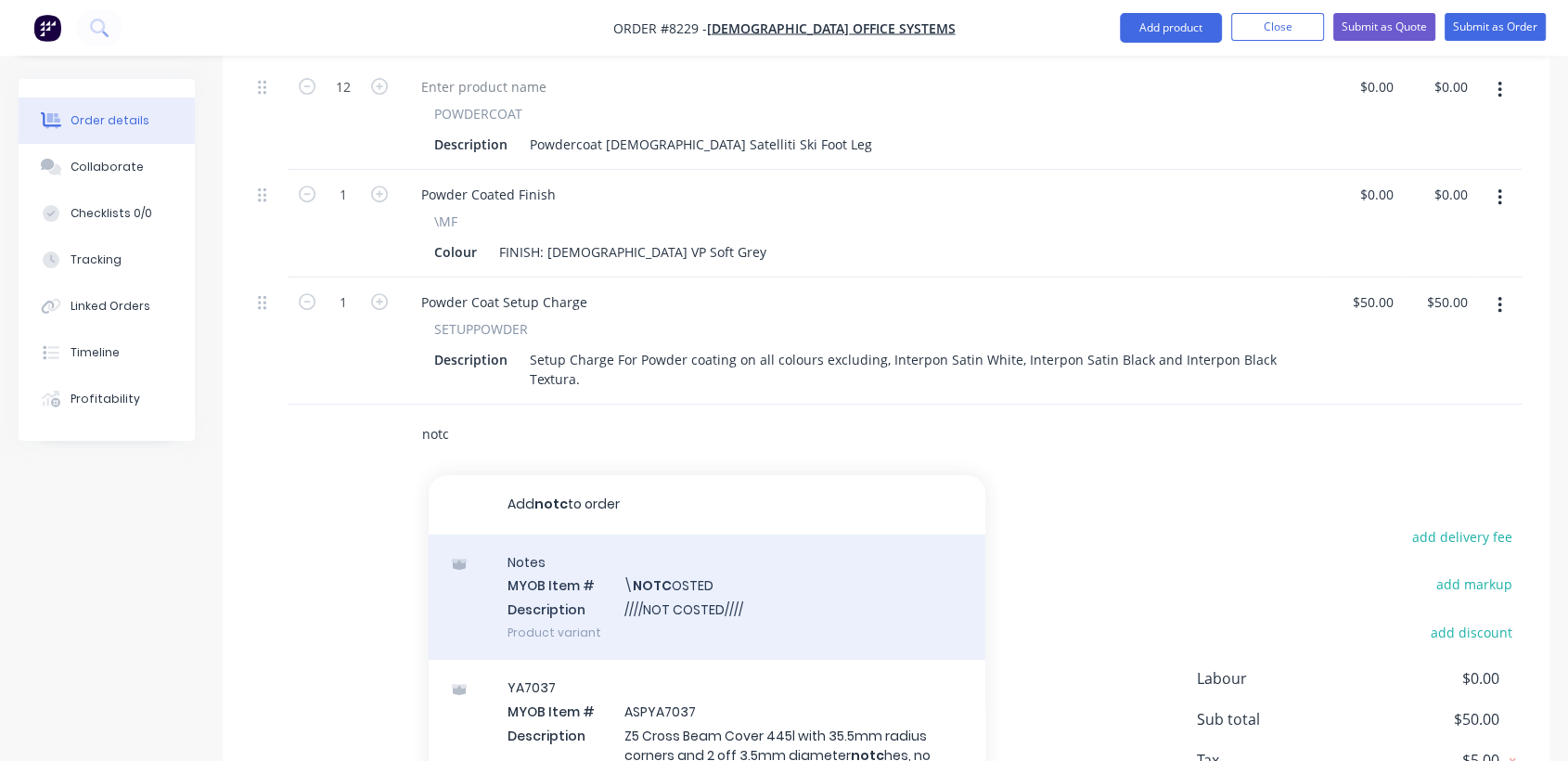
type input "notc"
click at [694, 577] on div "Notes MYOB Item # \ NOTC OSTED Description ////NOT COSTED//// Product variant" at bounding box center [706, 597] width 557 height 125
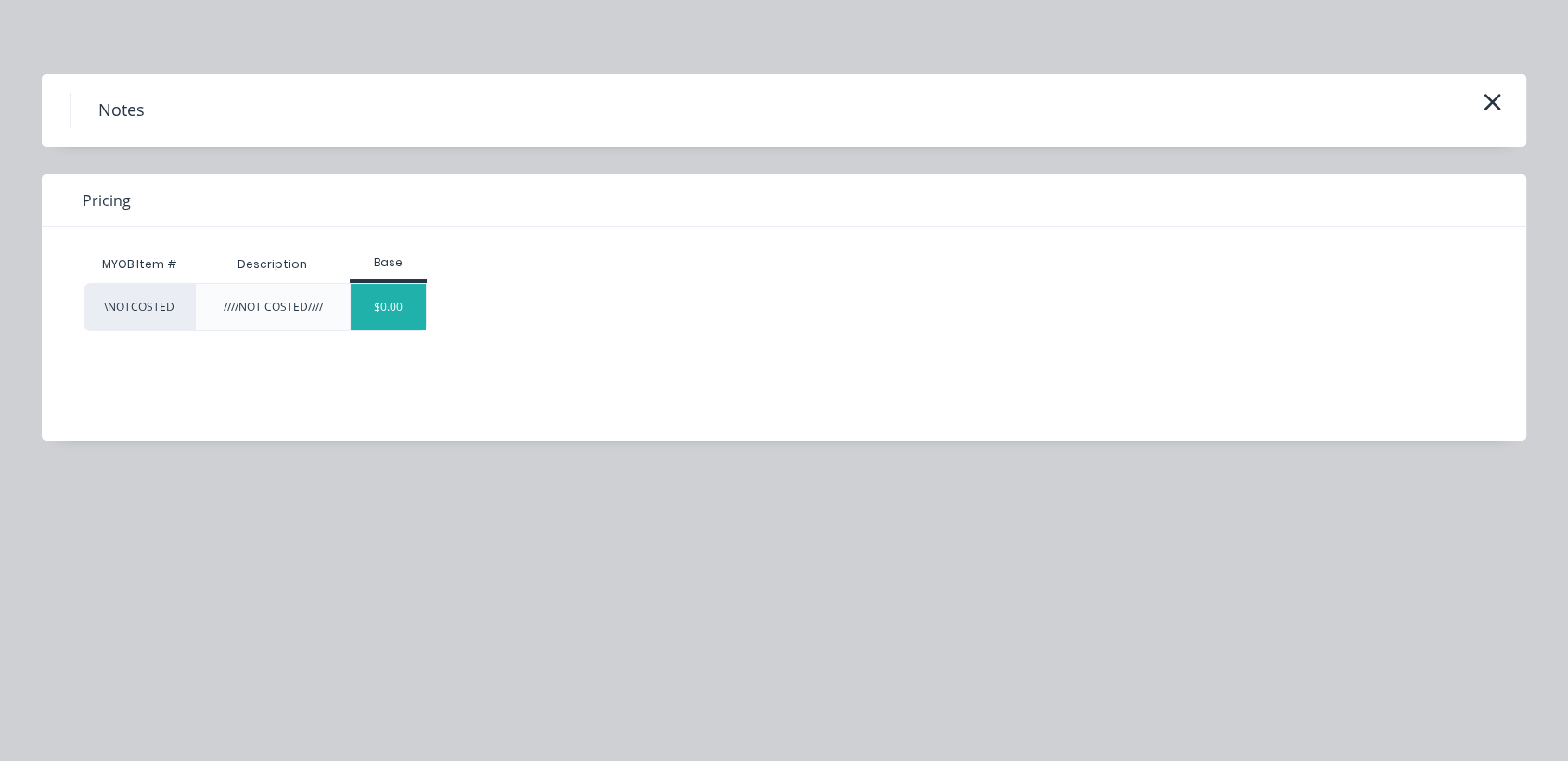
click at [415, 316] on div "$0.00" at bounding box center [388, 307] width 75 height 46
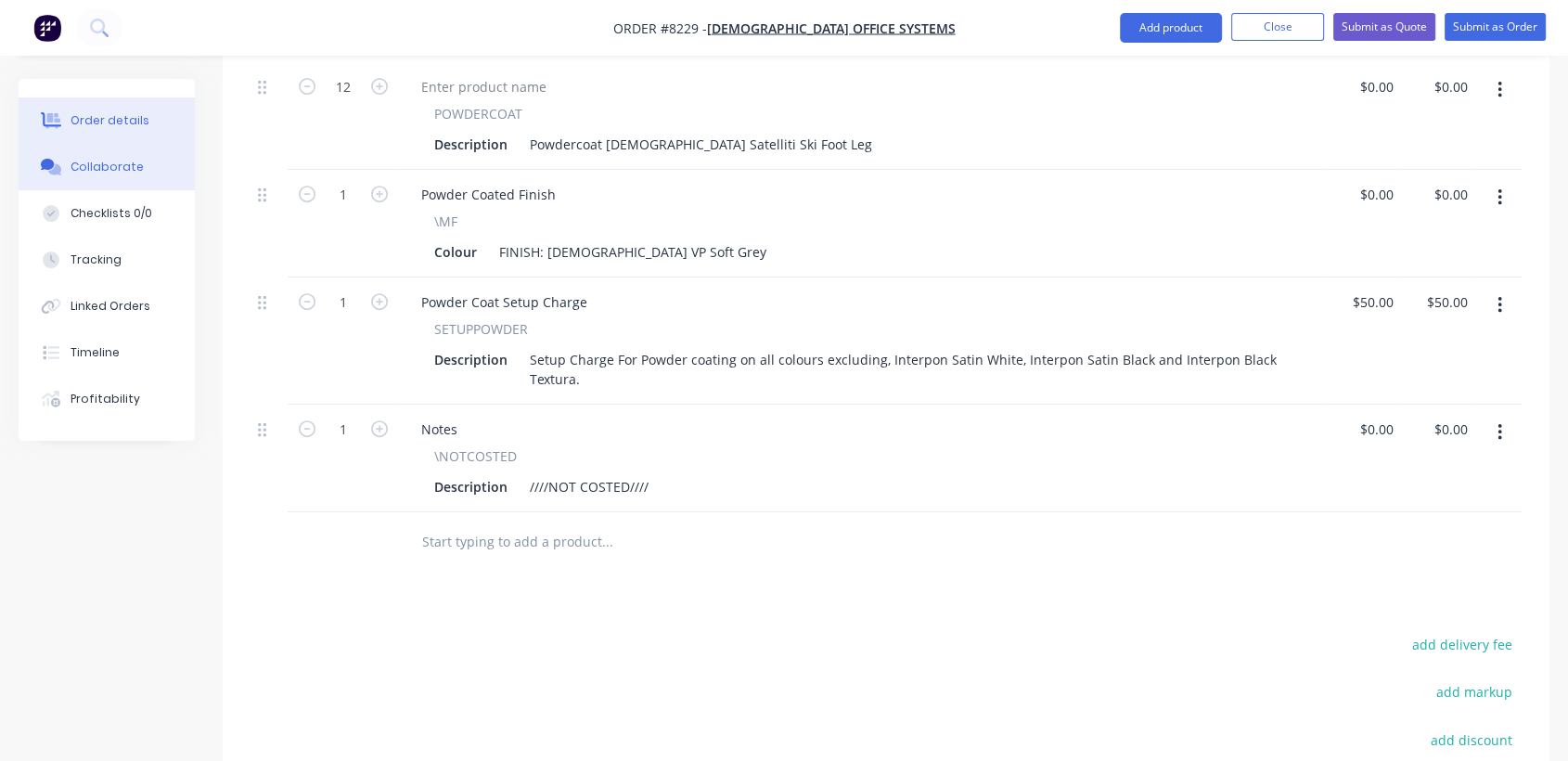
click at [95, 170] on div "Collaborate" at bounding box center [107, 167] width 73 height 17
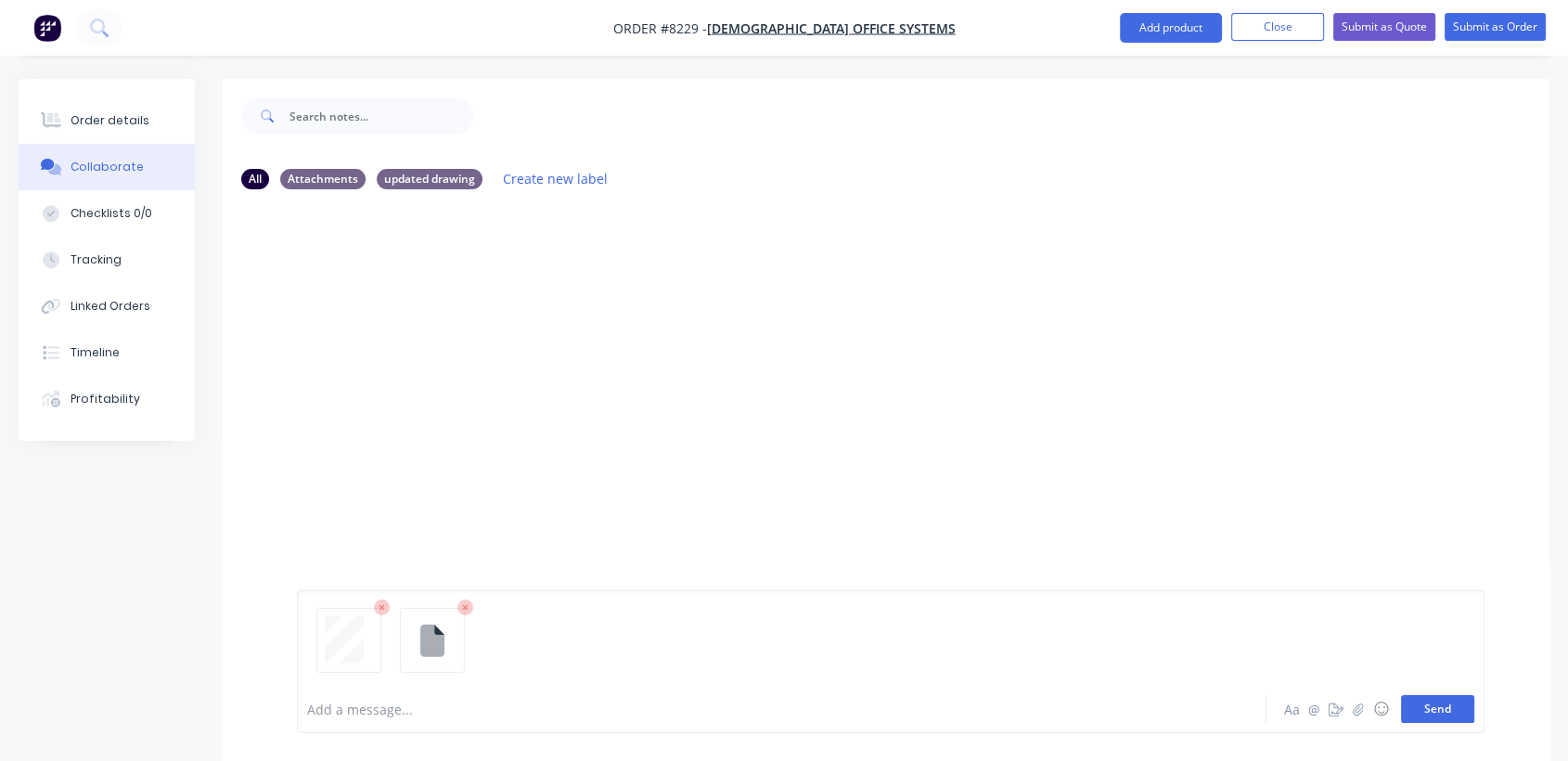
click at [1435, 712] on button "Send" at bounding box center [1438, 709] width 73 height 28
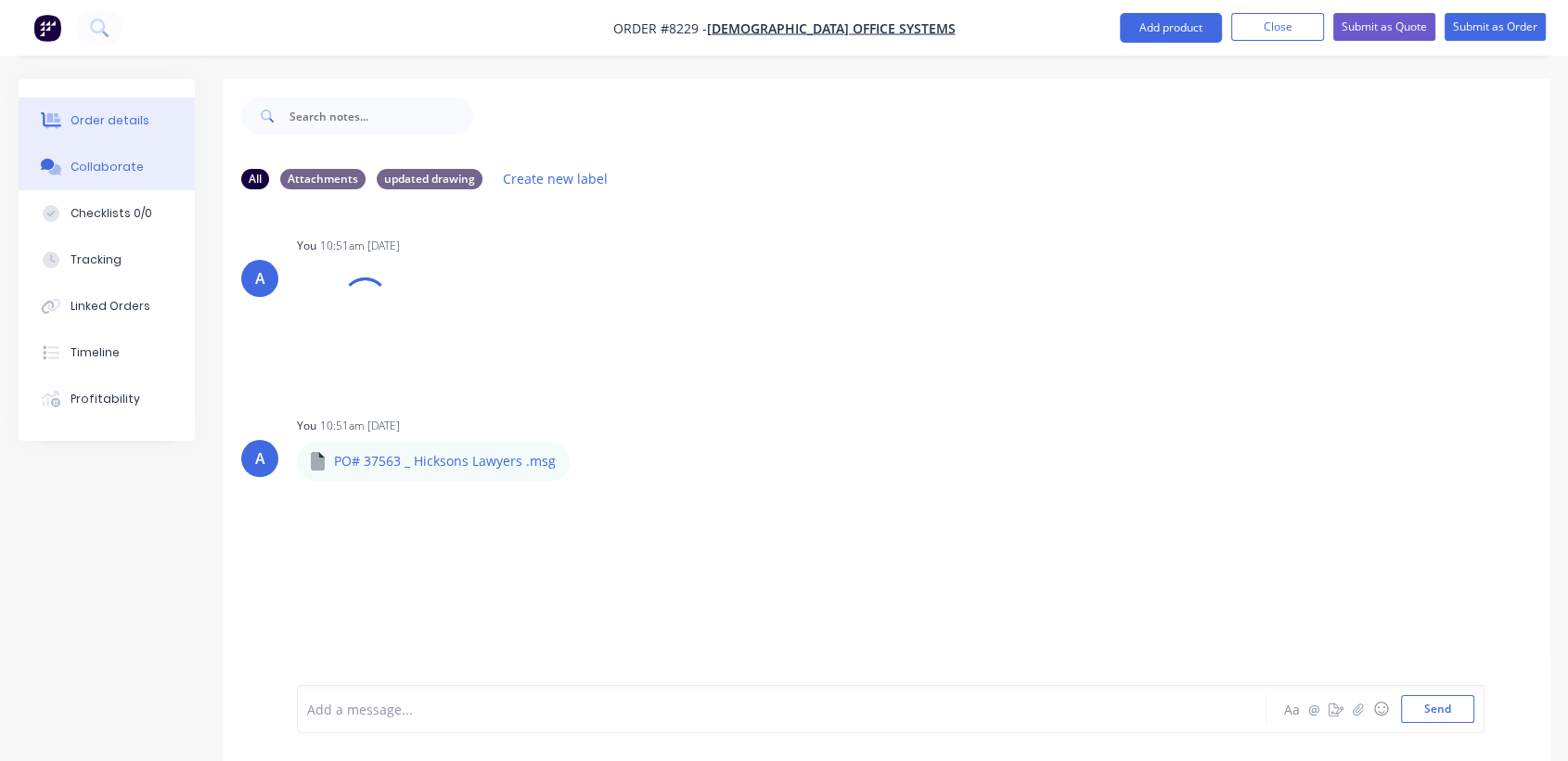
click at [119, 110] on button "Order details" at bounding box center [106, 120] width 176 height 46
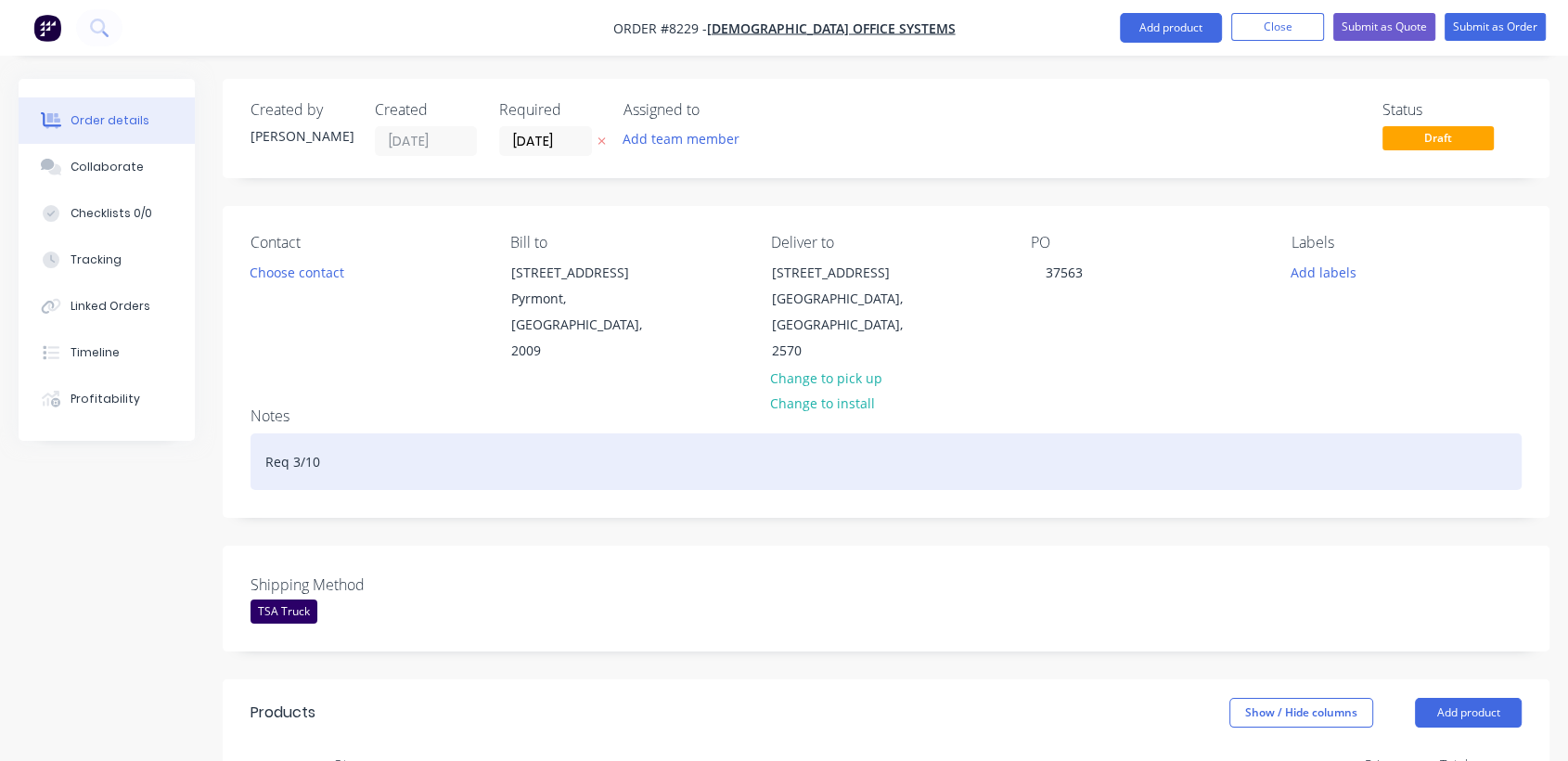
click at [364, 438] on div "Req 3/10" at bounding box center [886, 461] width 1271 height 57
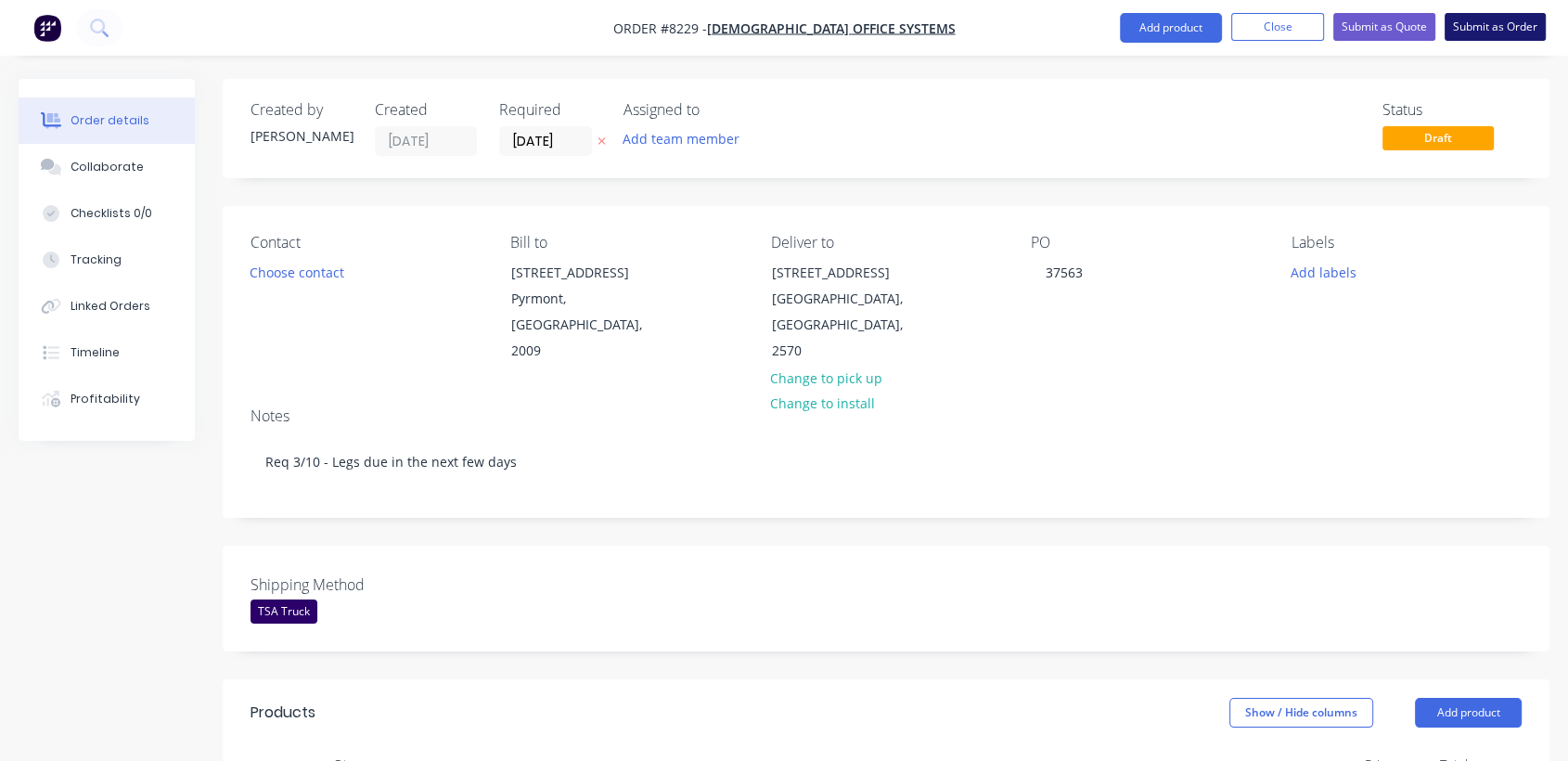
click at [1511, 17] on button "Submit as Order" at bounding box center [1495, 27] width 101 height 28
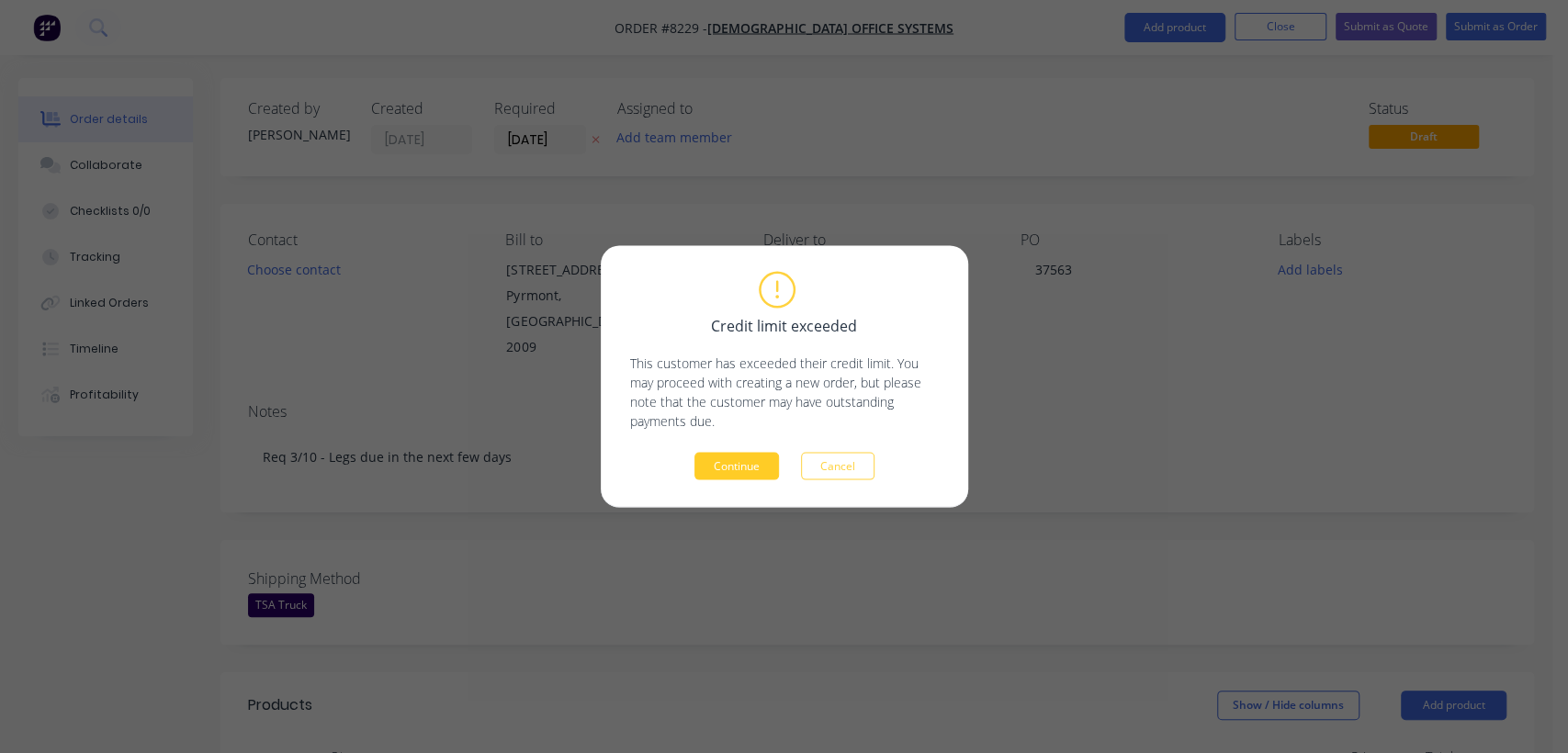
click at [748, 454] on button "Continue" at bounding box center [736, 467] width 85 height 28
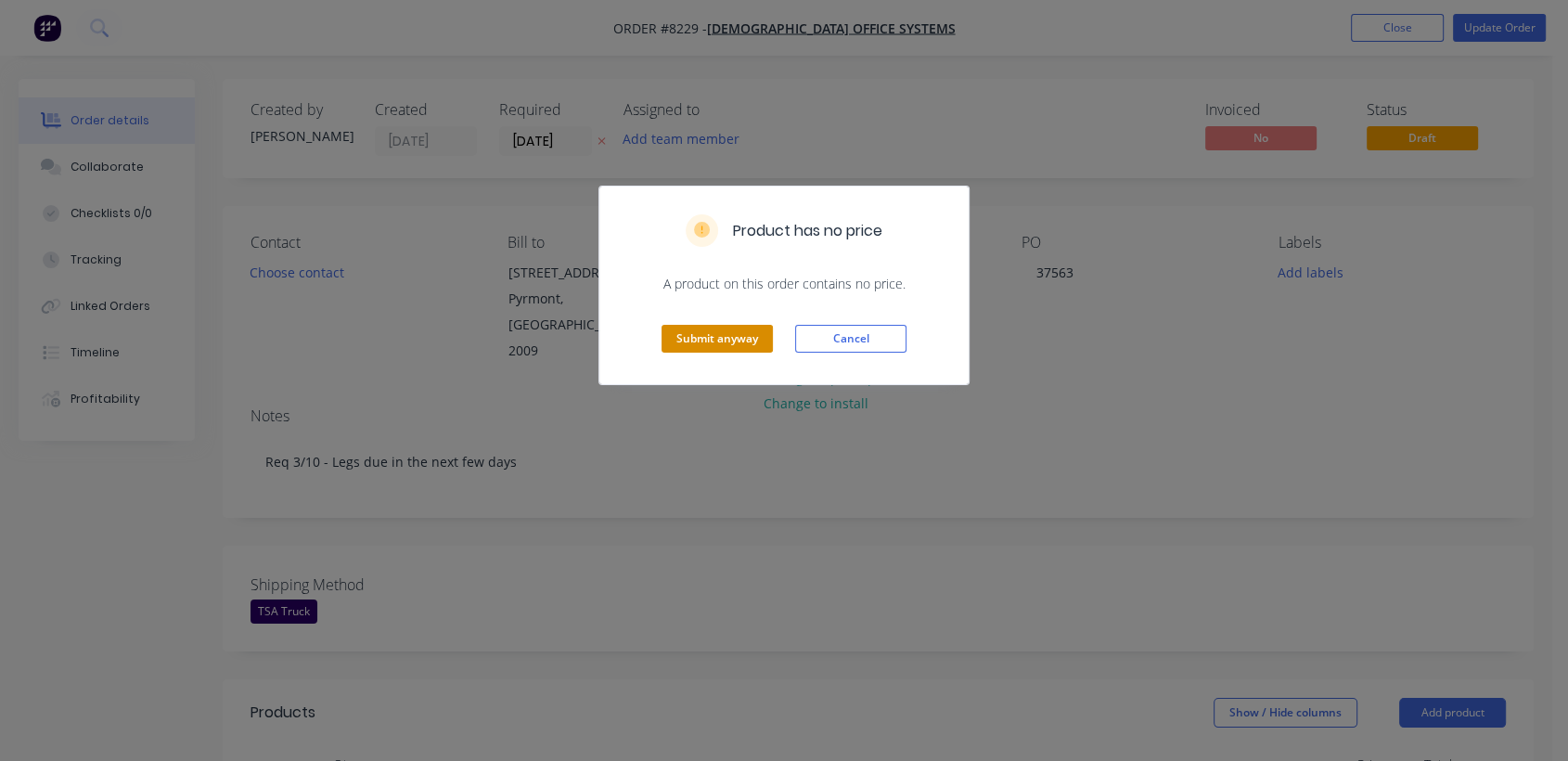
click at [722, 325] on button "Submit anyway" at bounding box center [718, 339] width 111 height 28
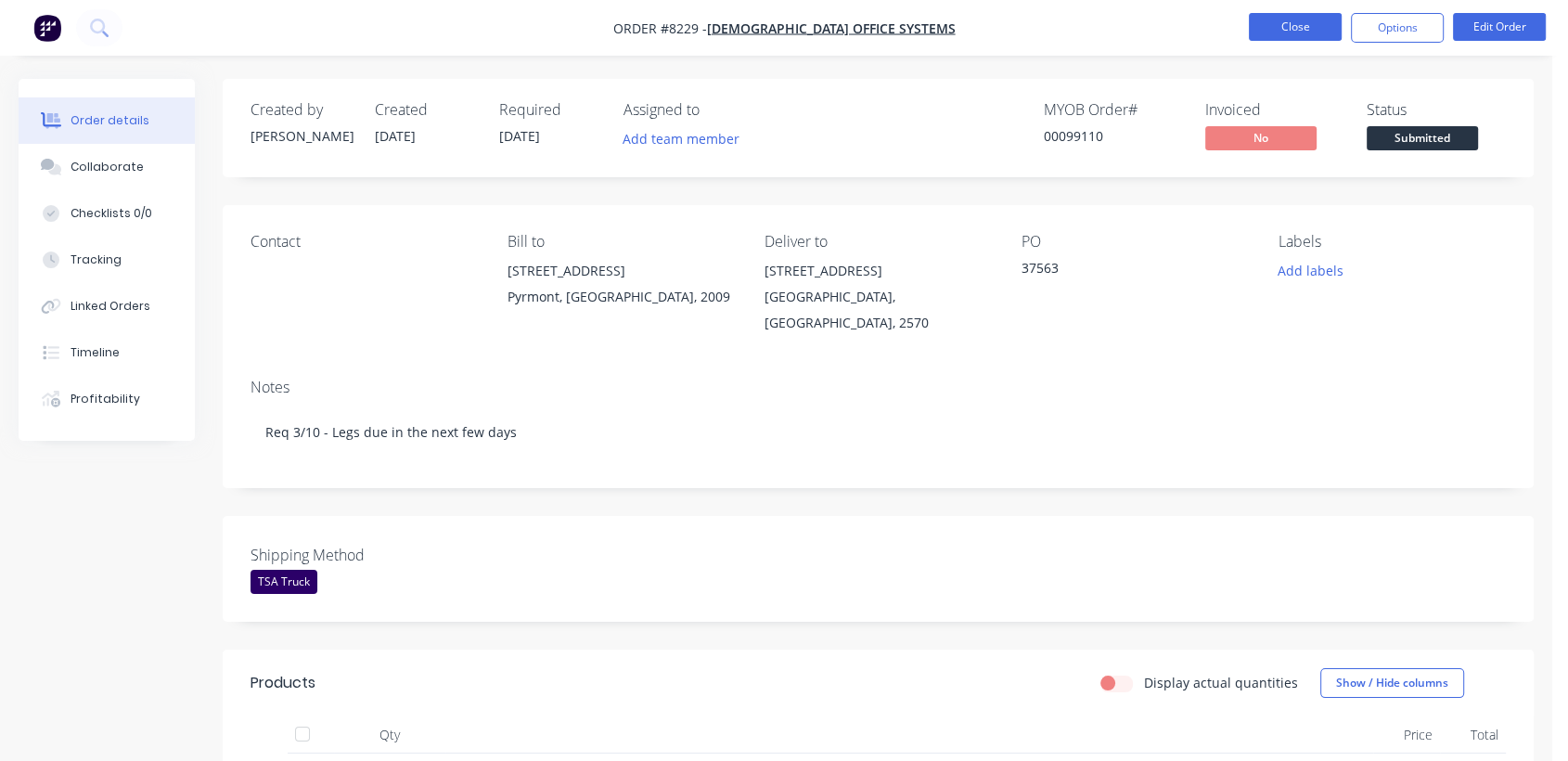
click at [1279, 25] on button "Close" at bounding box center [1295, 27] width 93 height 28
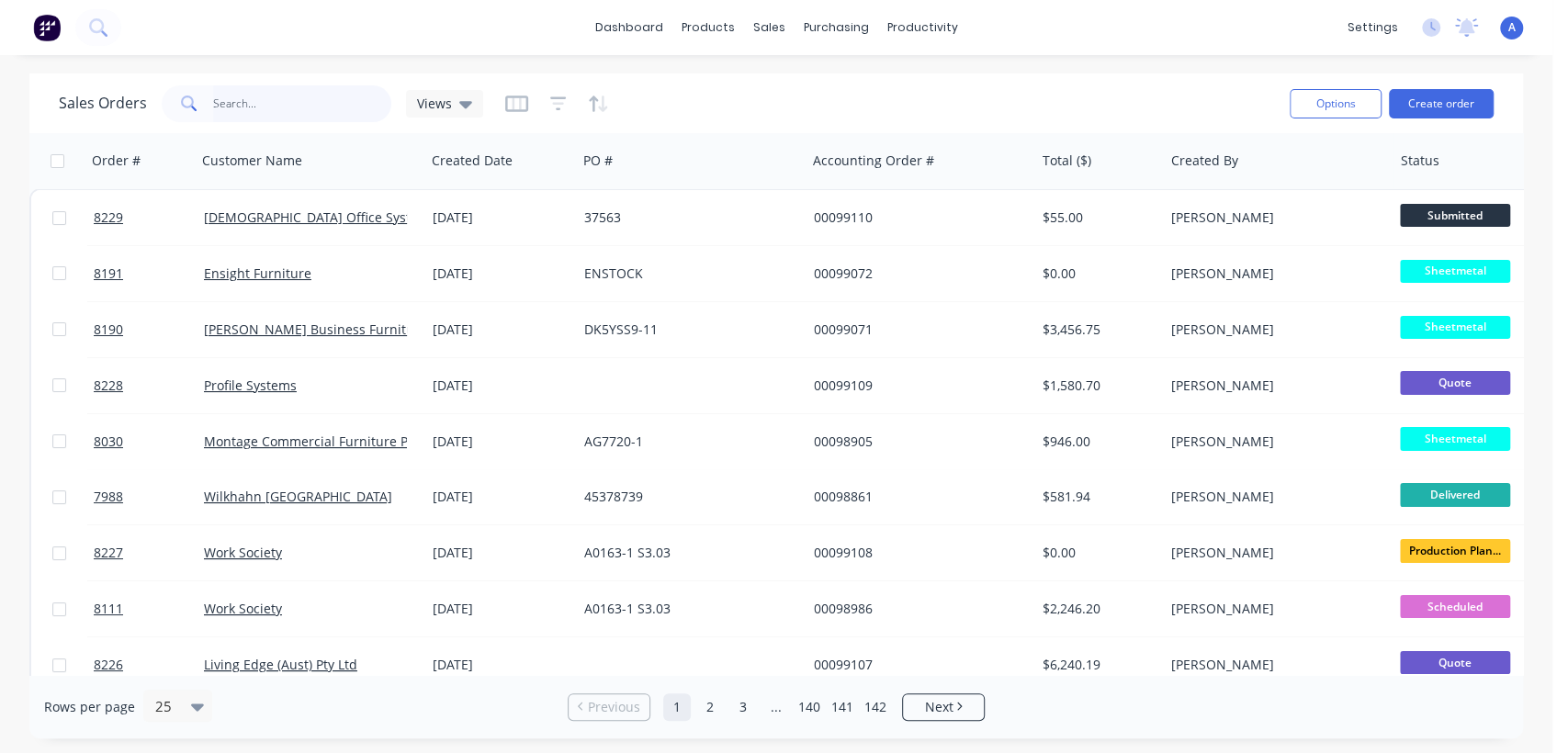
click at [312, 106] on input "text" at bounding box center [303, 103] width 179 height 36
type input "7867"
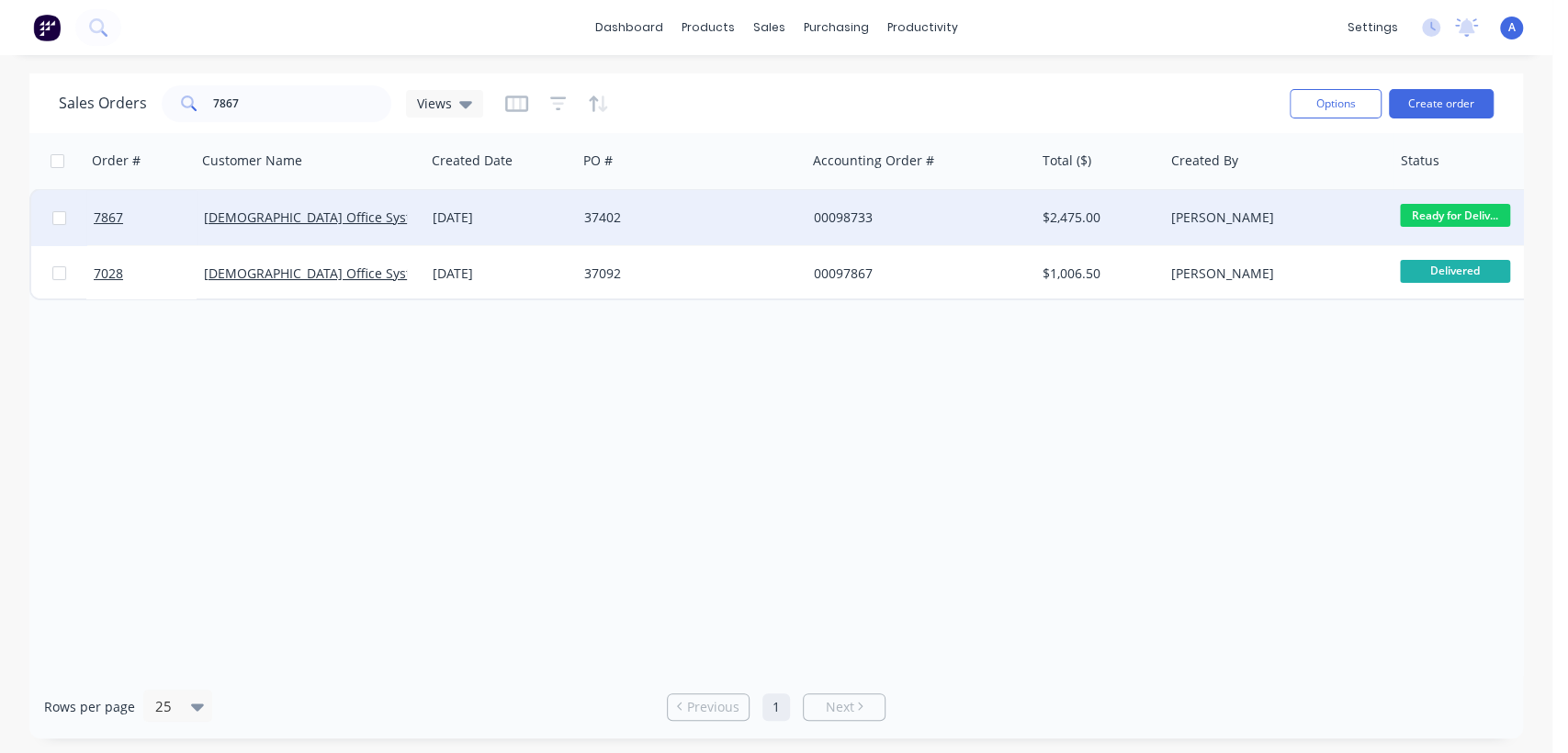
click at [502, 202] on div "28 Aug 2025" at bounding box center [501, 217] width 152 height 55
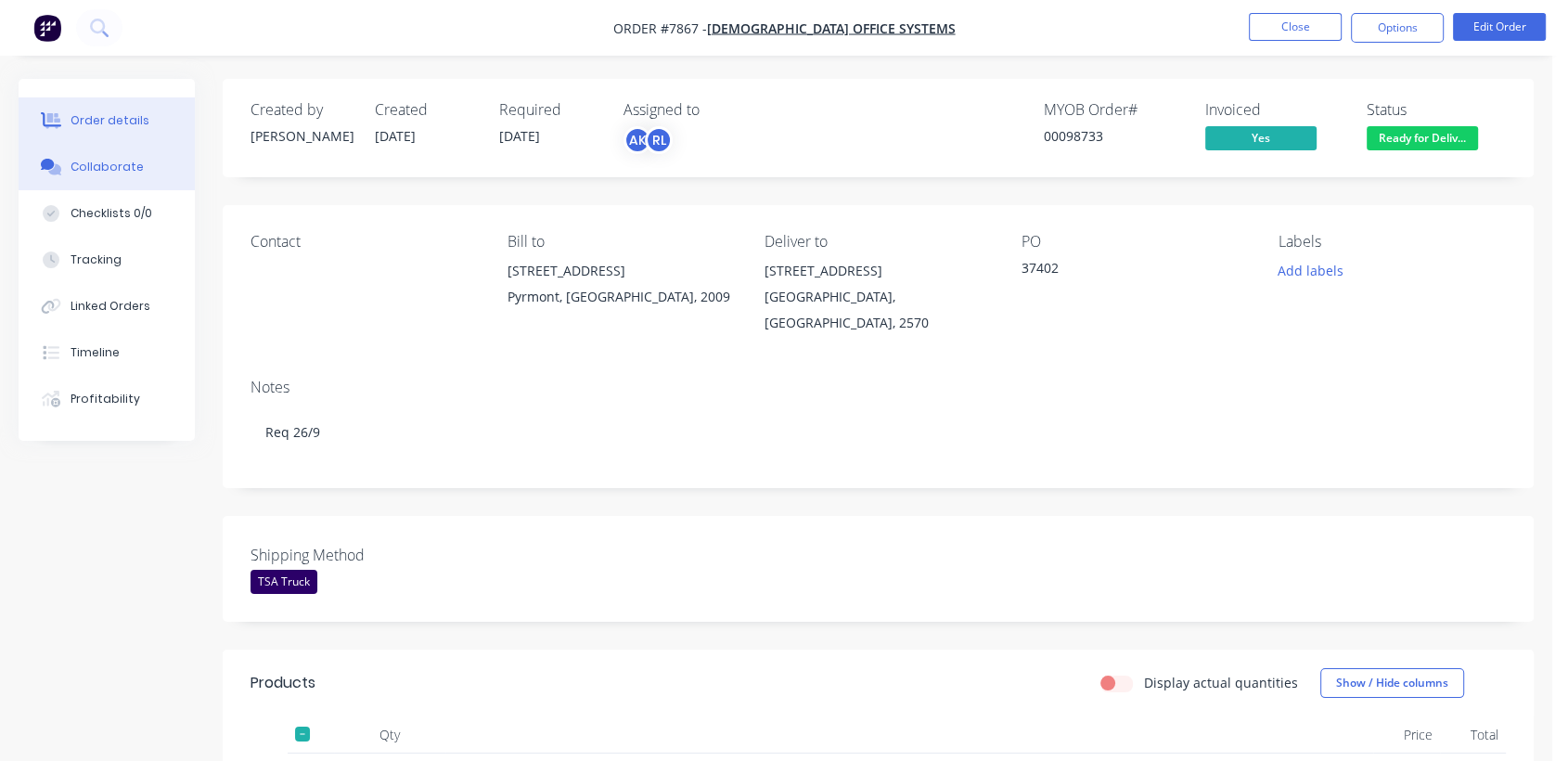
click at [91, 164] on div "Collaborate" at bounding box center [107, 167] width 73 height 17
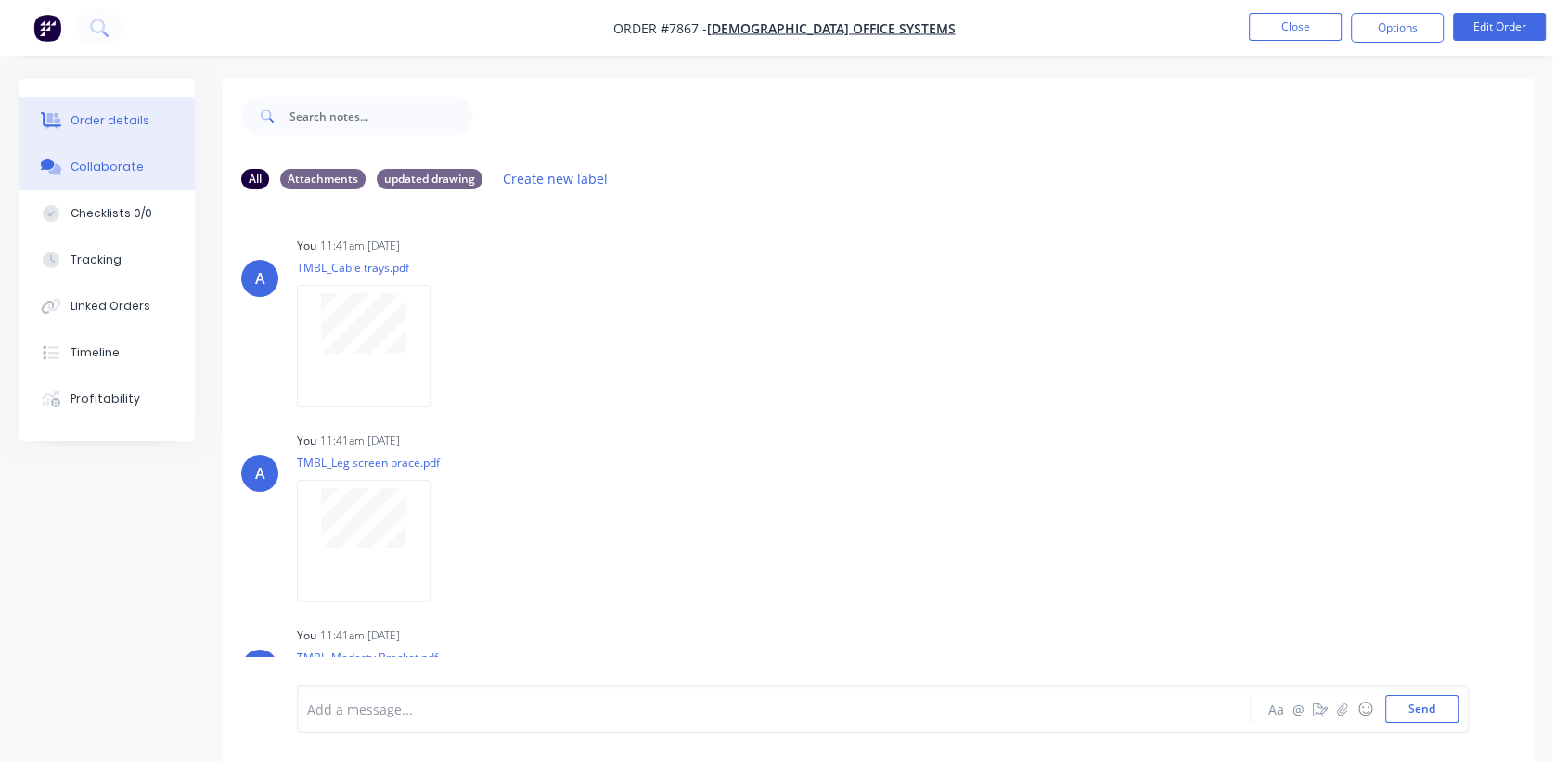
click at [86, 113] on div "Order details" at bounding box center [110, 121] width 79 height 17
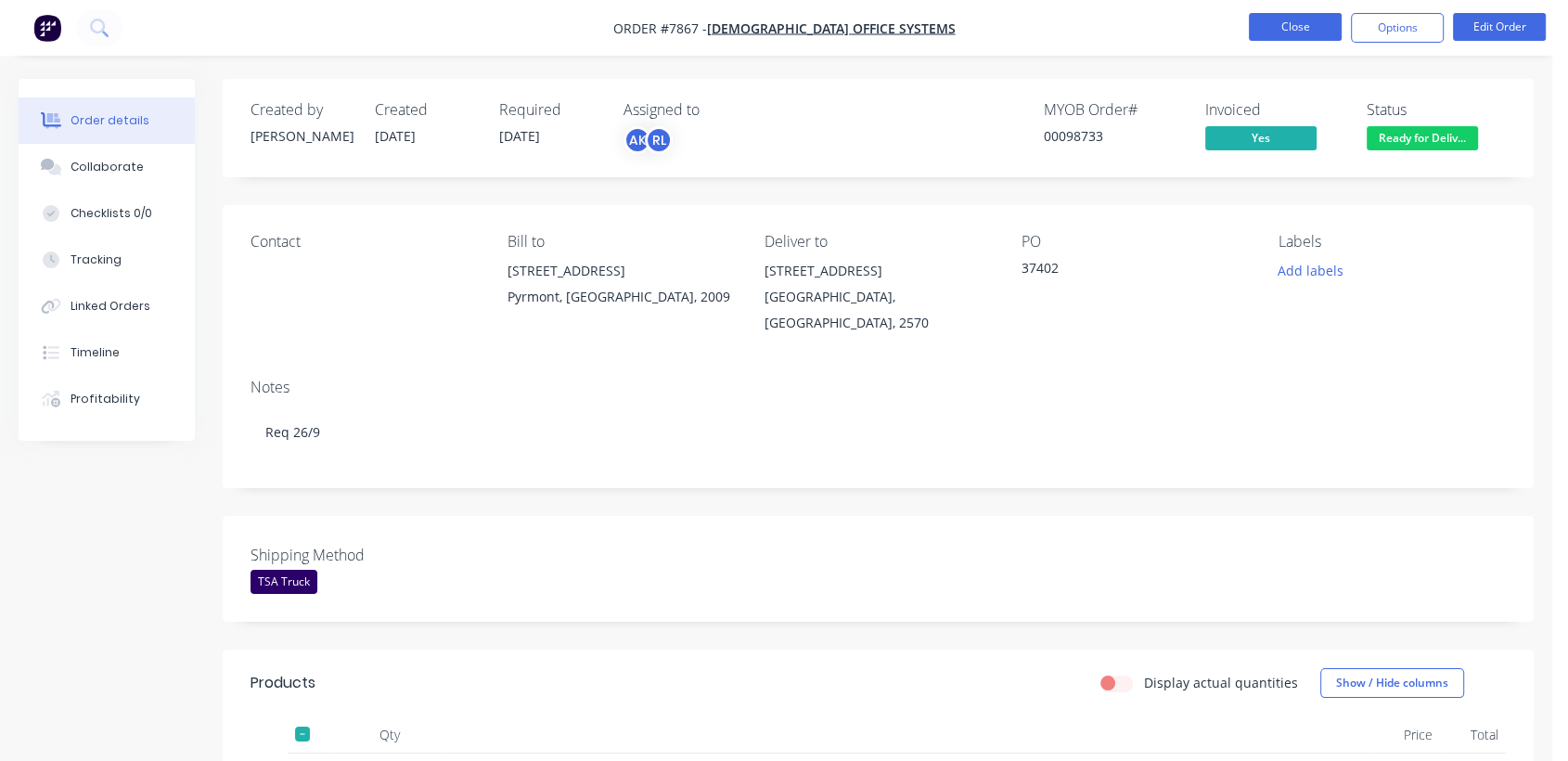
click at [1264, 28] on button "Close" at bounding box center [1295, 27] width 93 height 28
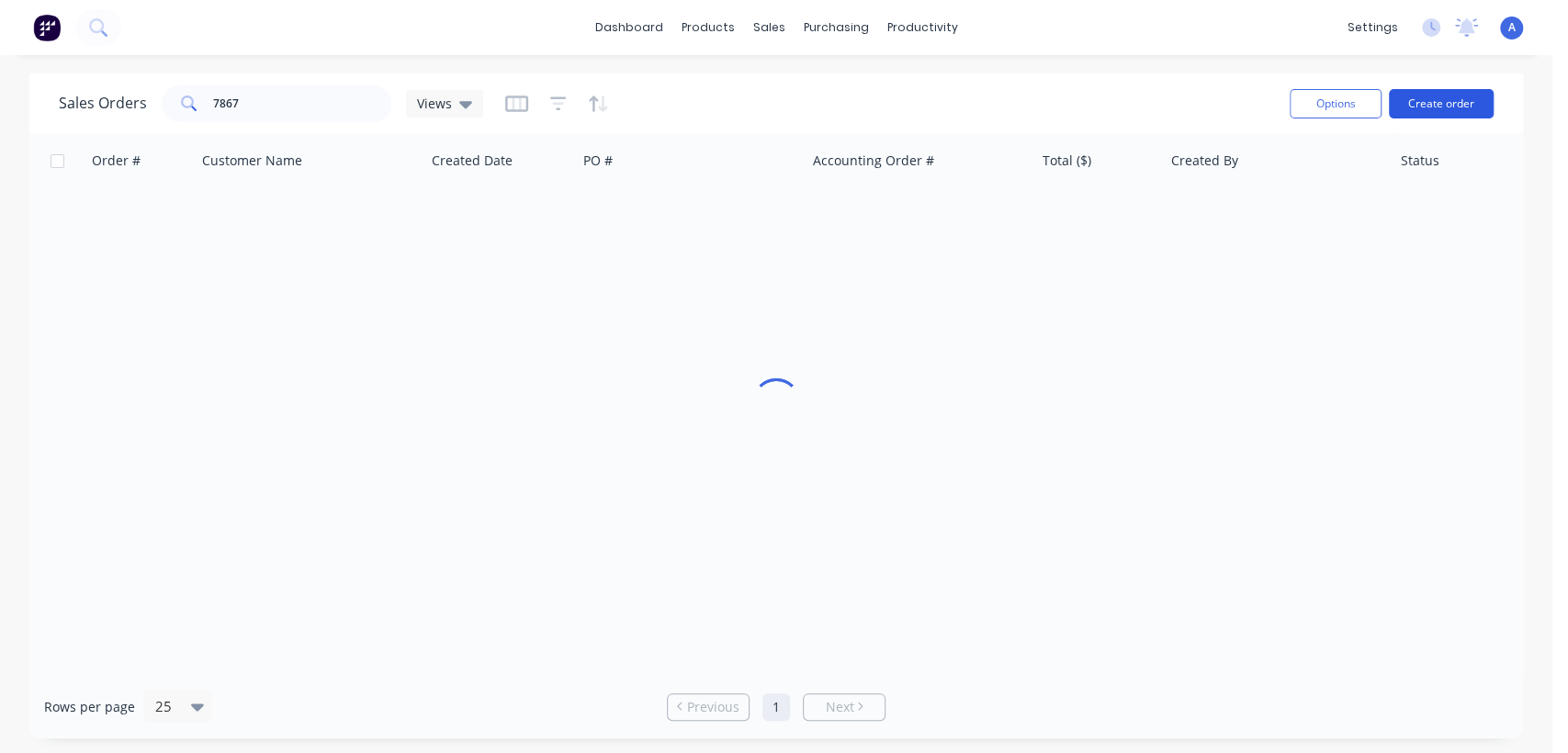
click at [1435, 112] on button "Create order" at bounding box center [1441, 104] width 104 height 30
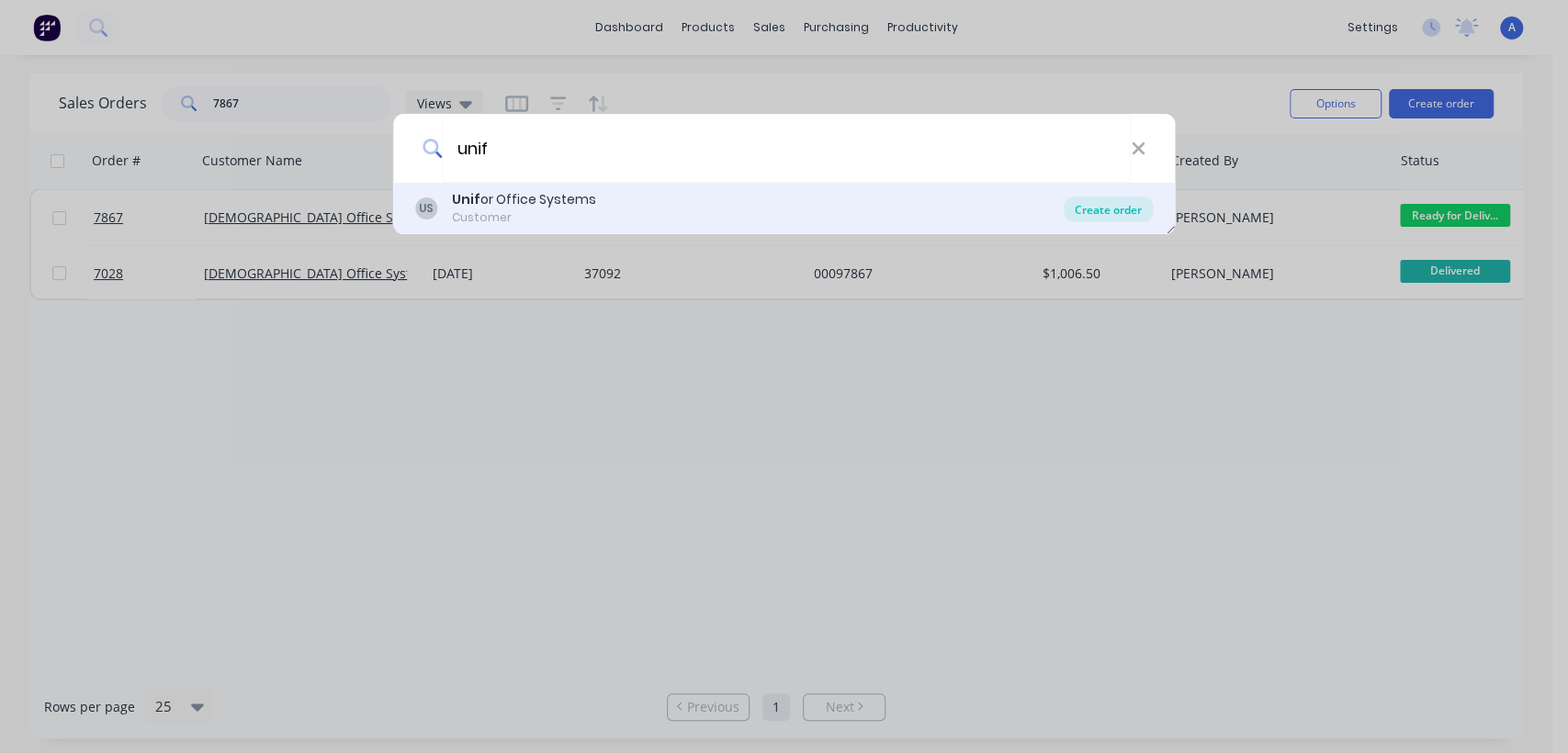
type input "unif"
click at [1116, 201] on div "Create order" at bounding box center [1108, 210] width 89 height 26
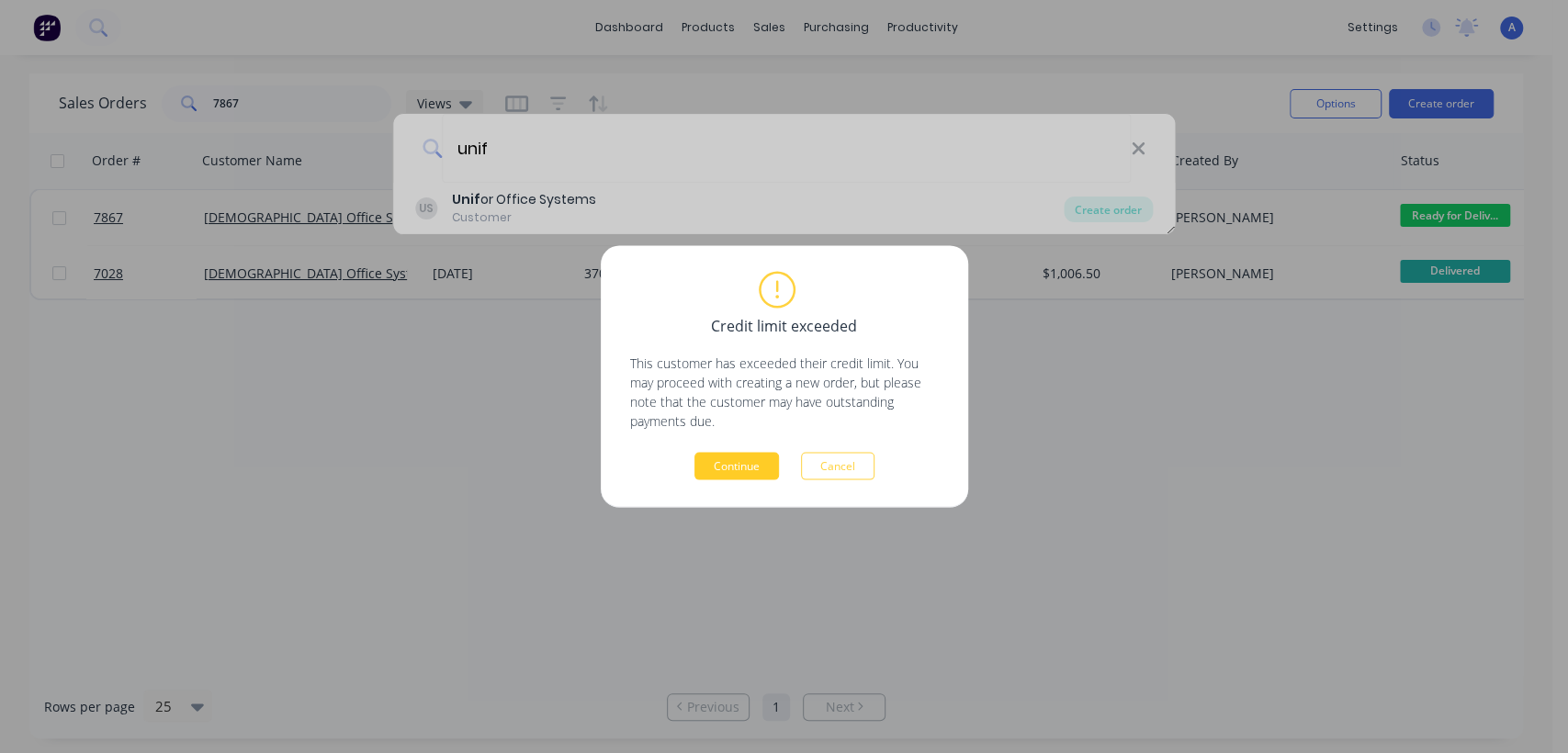
click at [732, 454] on button "Continue" at bounding box center [736, 467] width 85 height 28
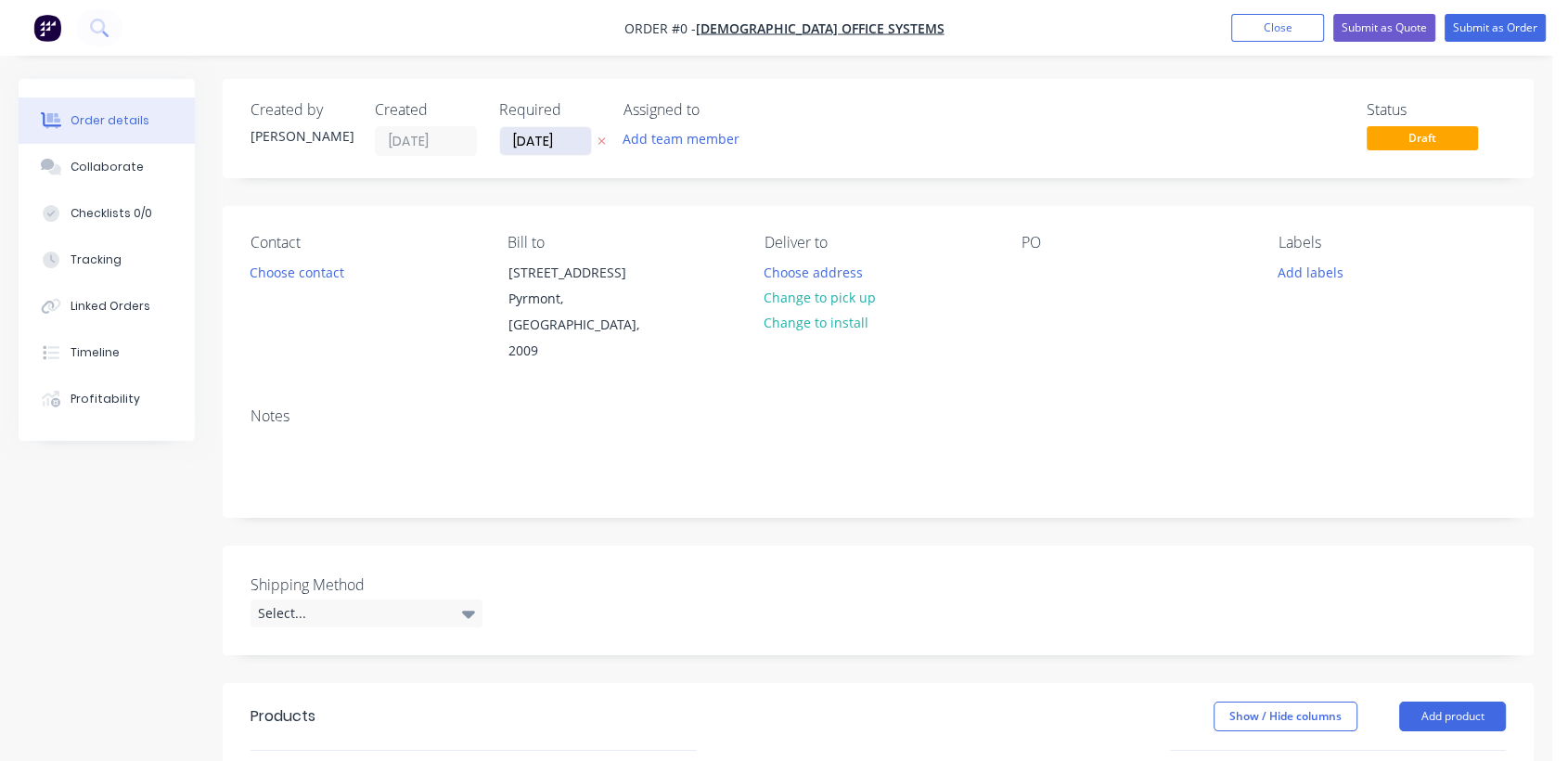
click at [564, 151] on input "[DATE]" at bounding box center [545, 141] width 91 height 28
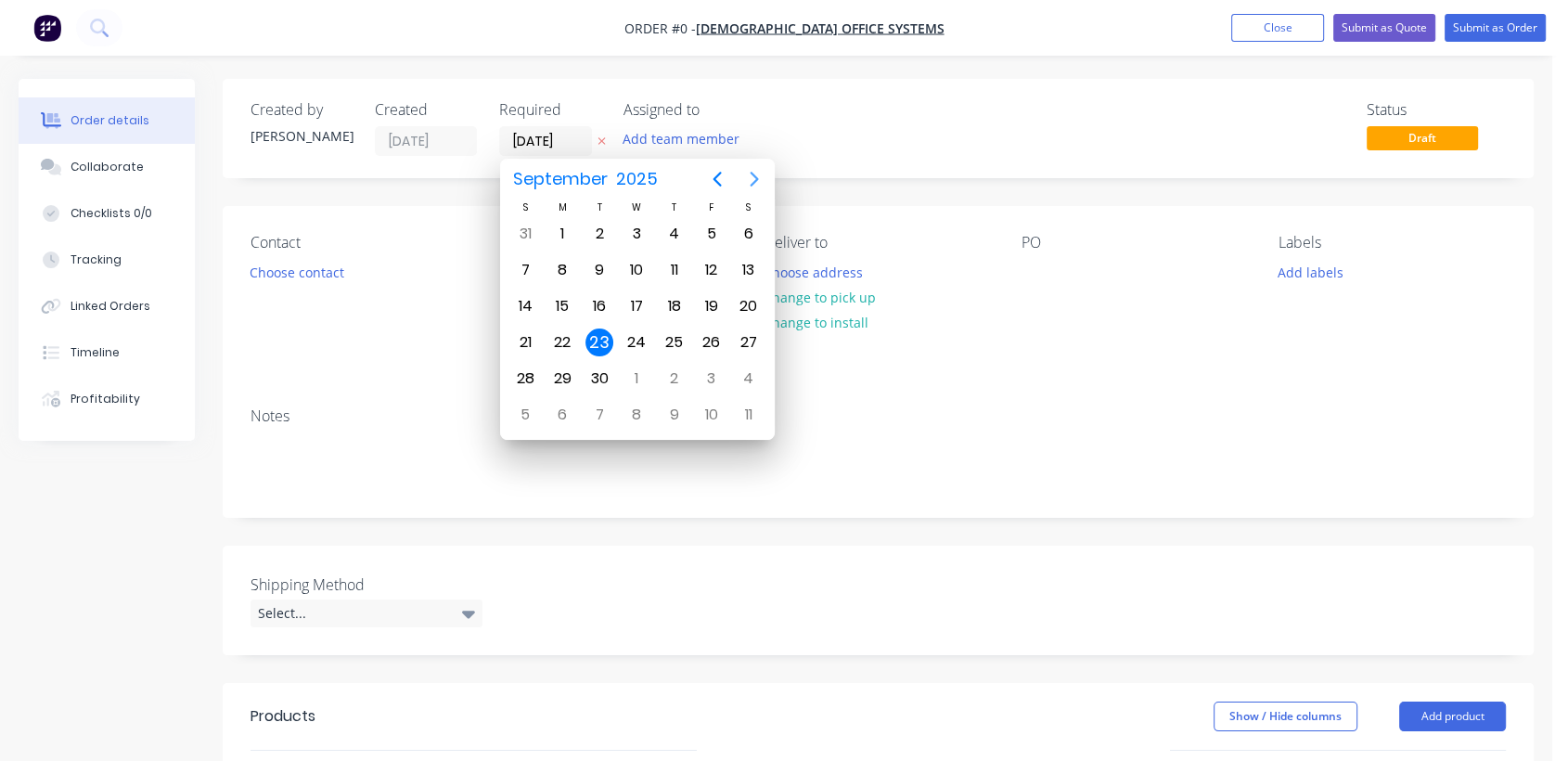
click at [750, 181] on icon "Next page" at bounding box center [754, 179] width 23 height 23
drag, startPoint x: 639, startPoint y: 373, endPoint x: 499, endPoint y: 385, distance: 140.5
click at [638, 373] on div "31" at bounding box center [637, 379] width 28 height 28
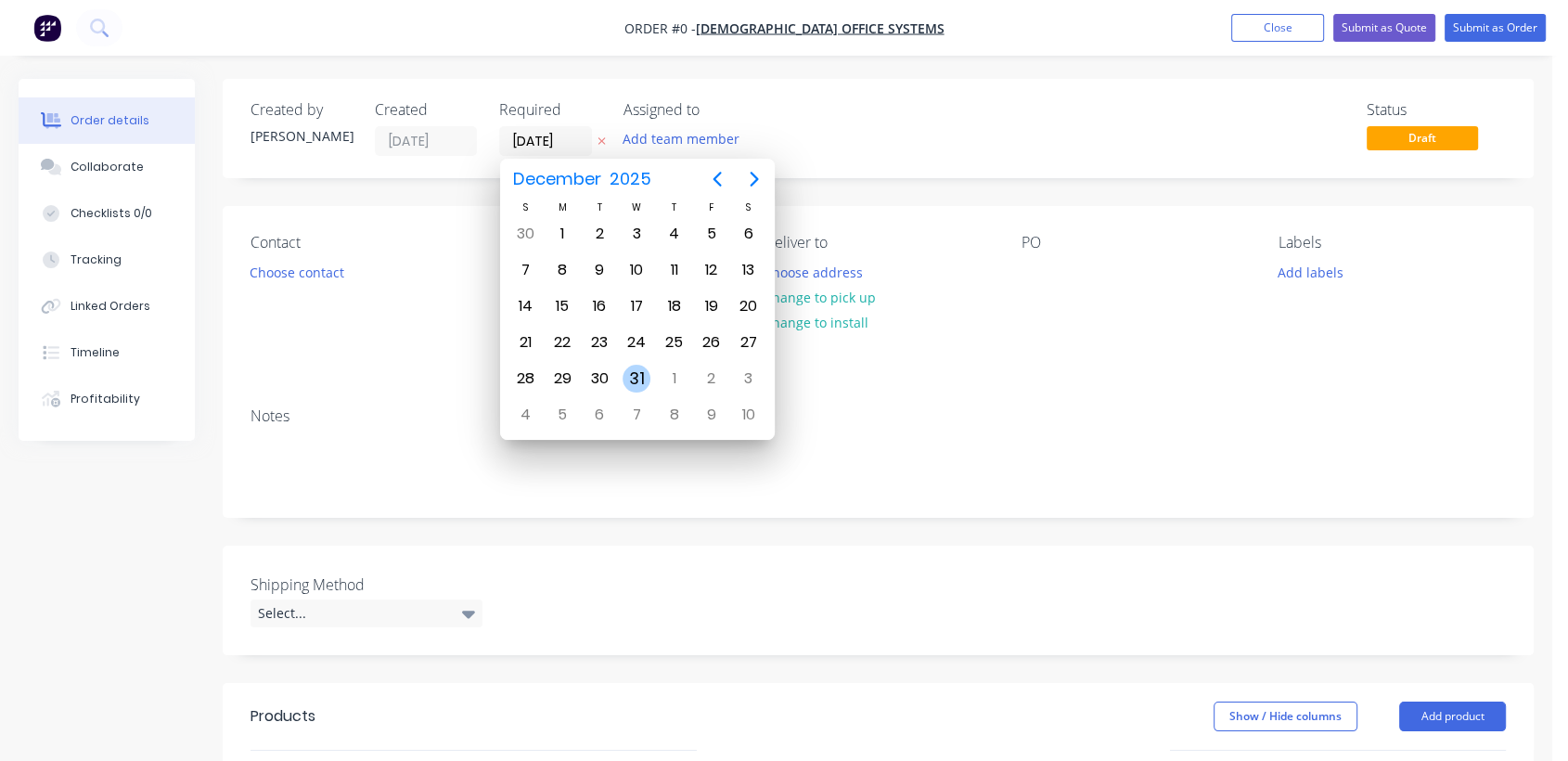
type input "[DATE]"
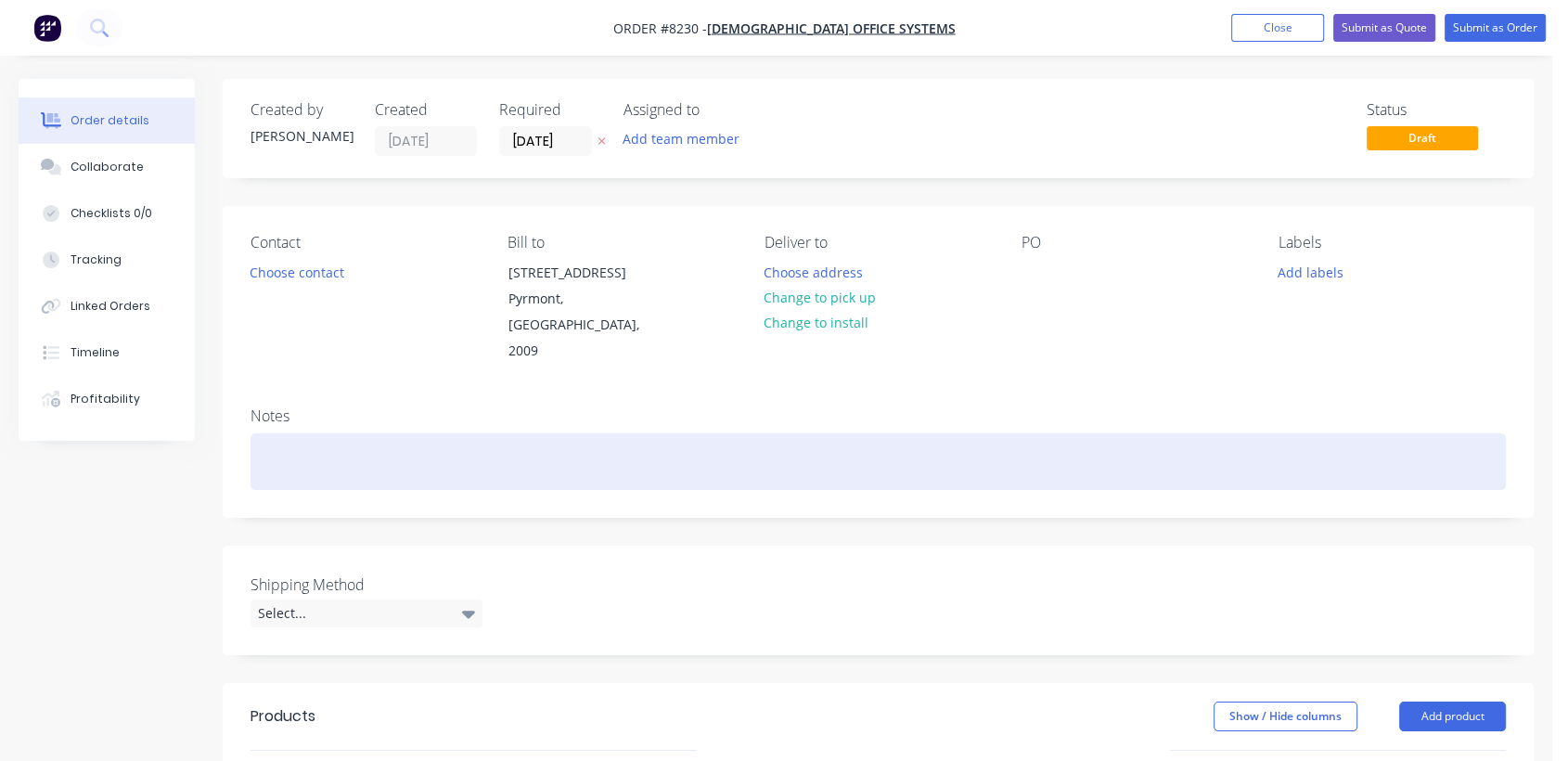
click at [296, 436] on div at bounding box center [878, 461] width 1255 height 57
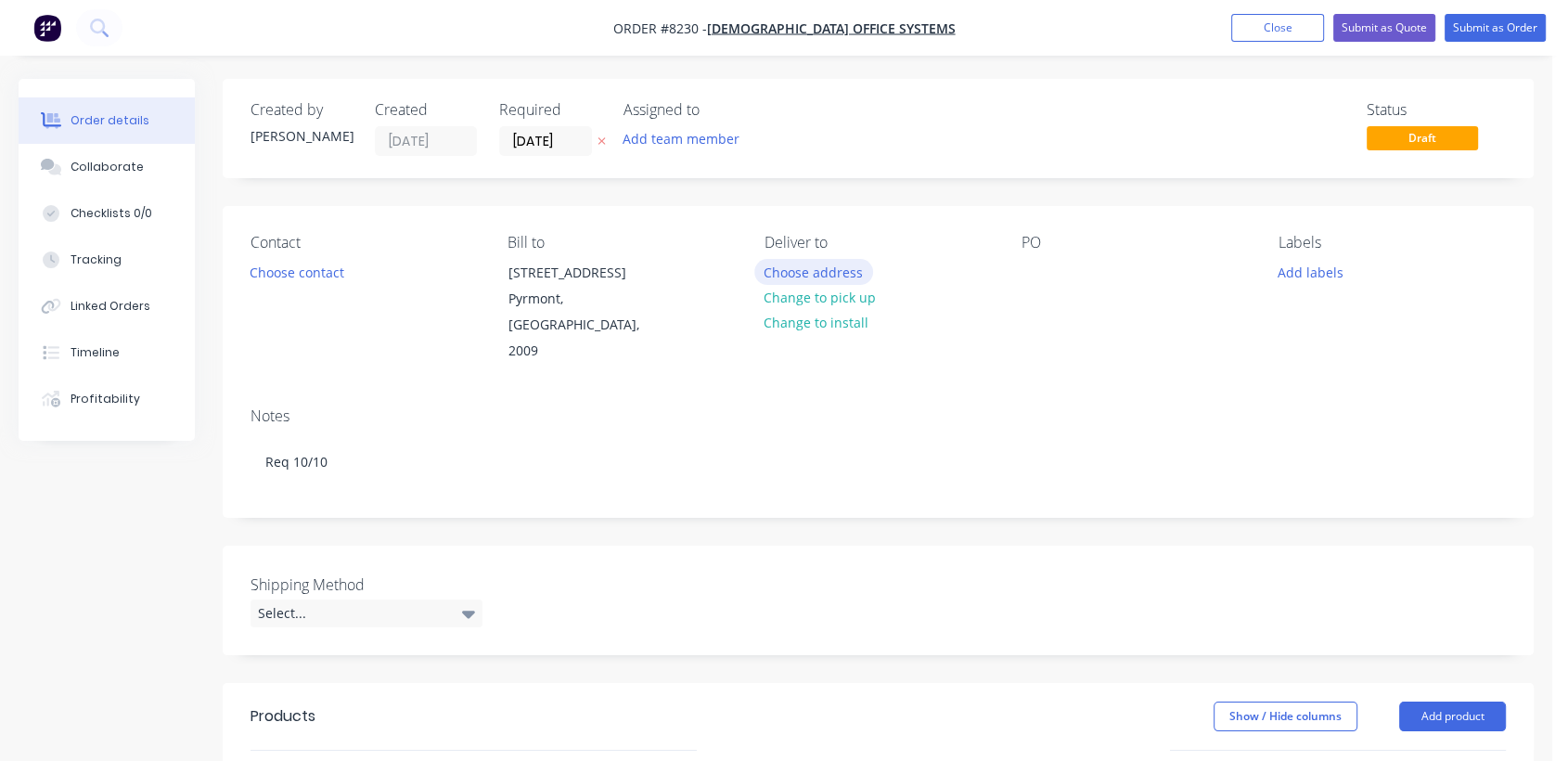
click at [824, 270] on button "Choose address" at bounding box center [814, 271] width 119 height 25
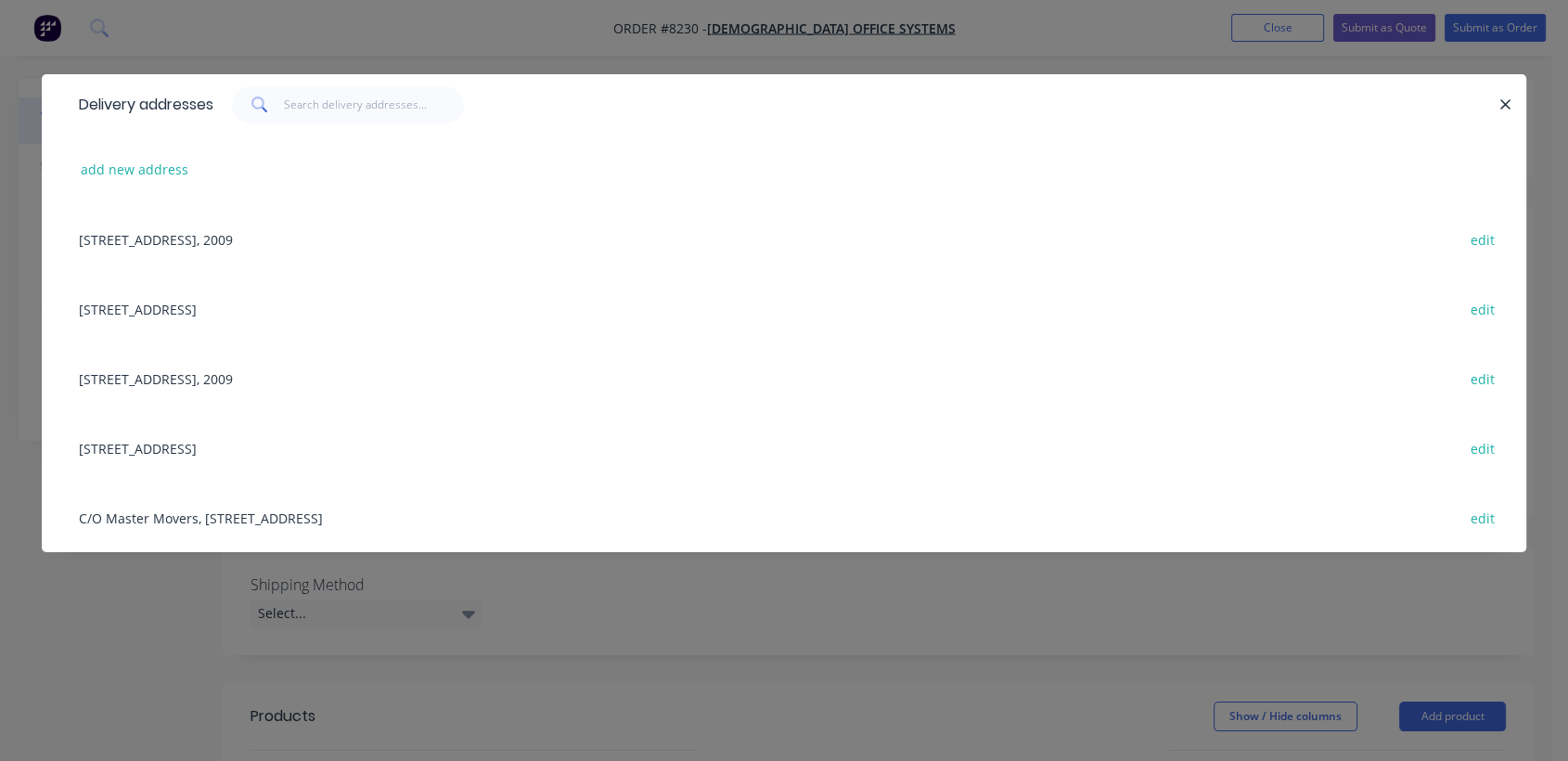
click at [253, 441] on div "Unit 1, 24 Riverside Road, Chipping Norton, New South Wales, Australia, 2570 ed…" at bounding box center [784, 447] width 1429 height 70
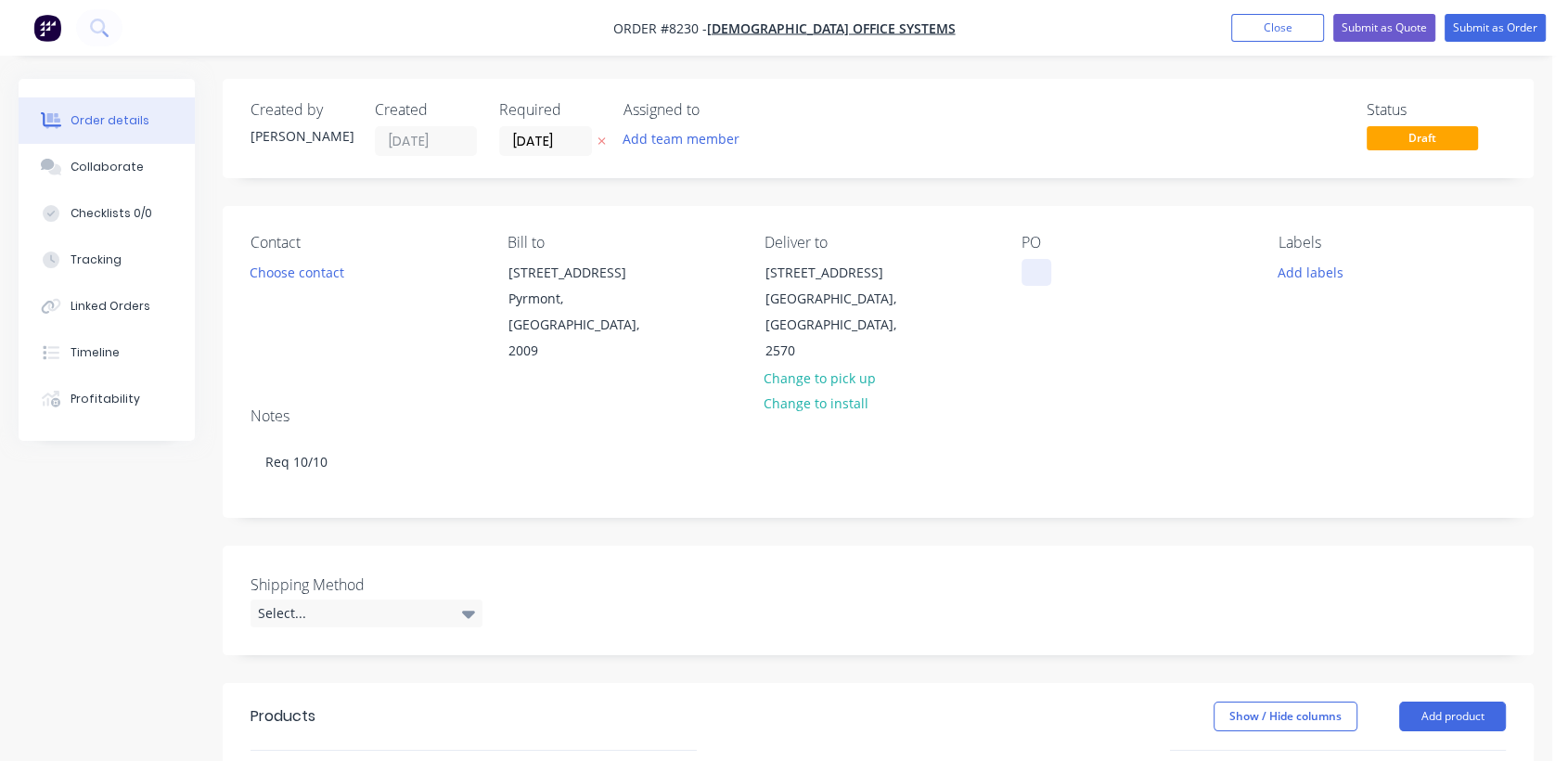
click at [1035, 262] on div at bounding box center [1037, 272] width 30 height 27
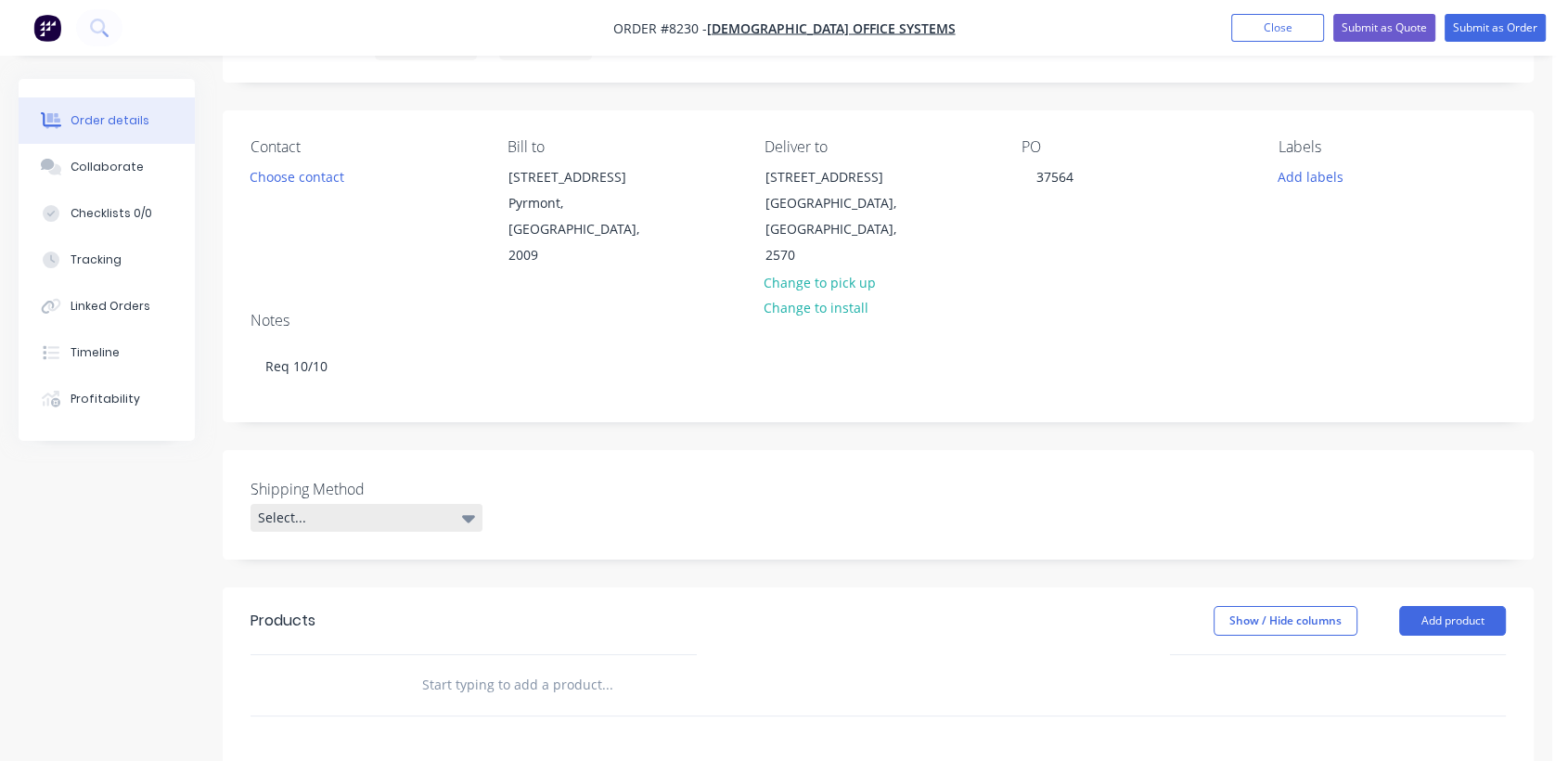
scroll to position [206, 0]
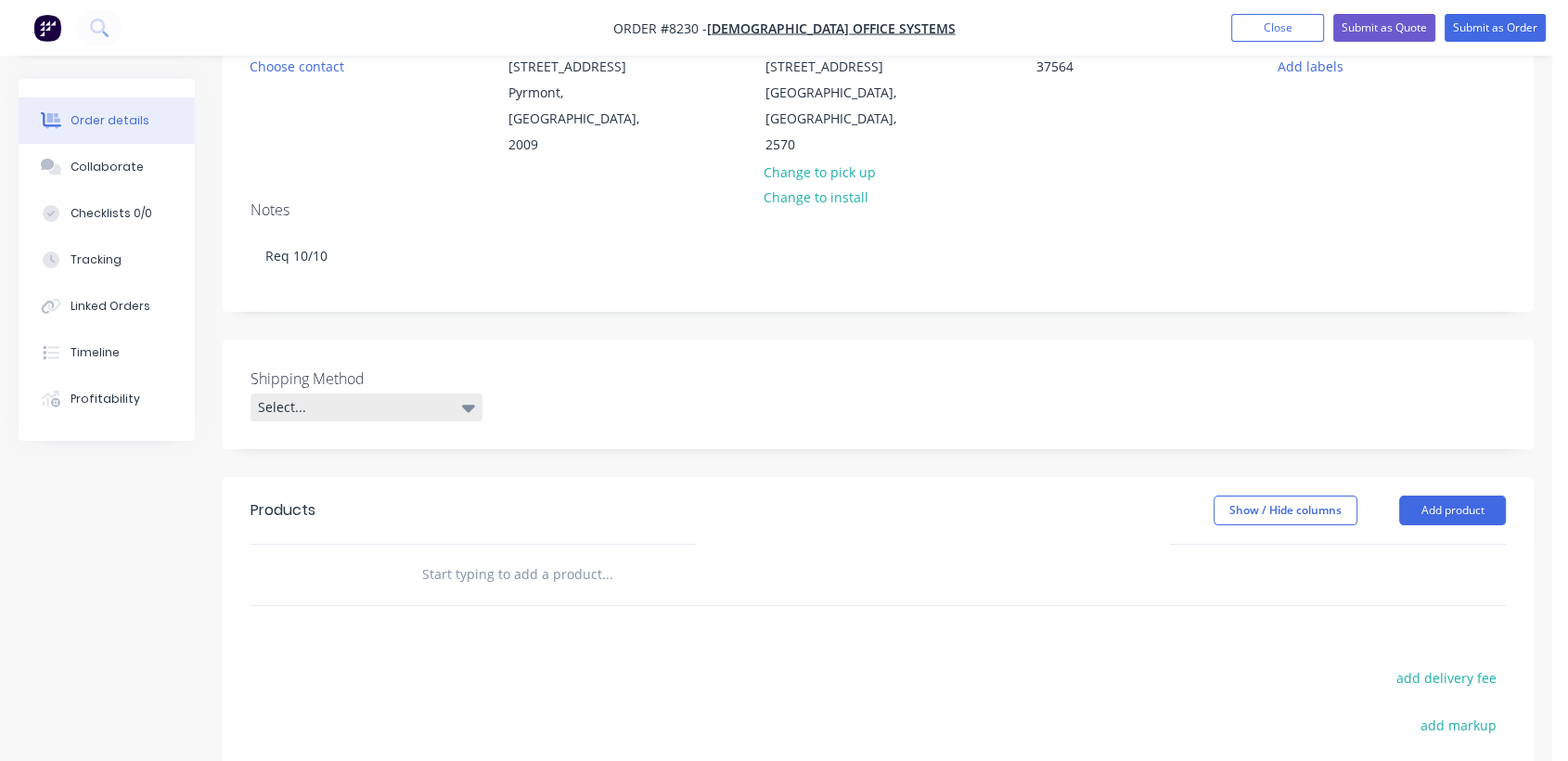
click at [333, 394] on div "Select..." at bounding box center [366, 408] width 232 height 28
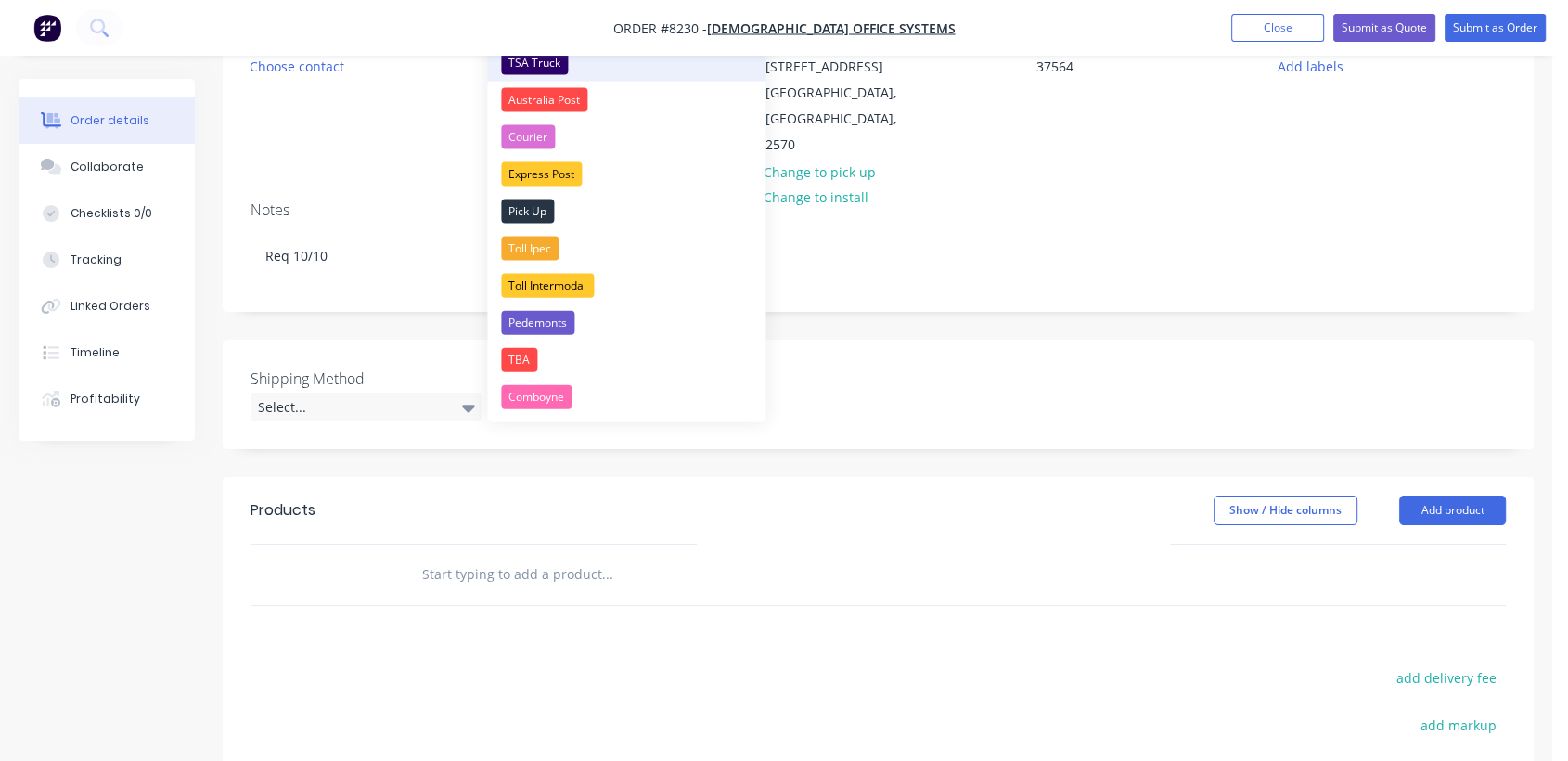
click at [532, 61] on div "TSA Truck" at bounding box center [534, 63] width 67 height 24
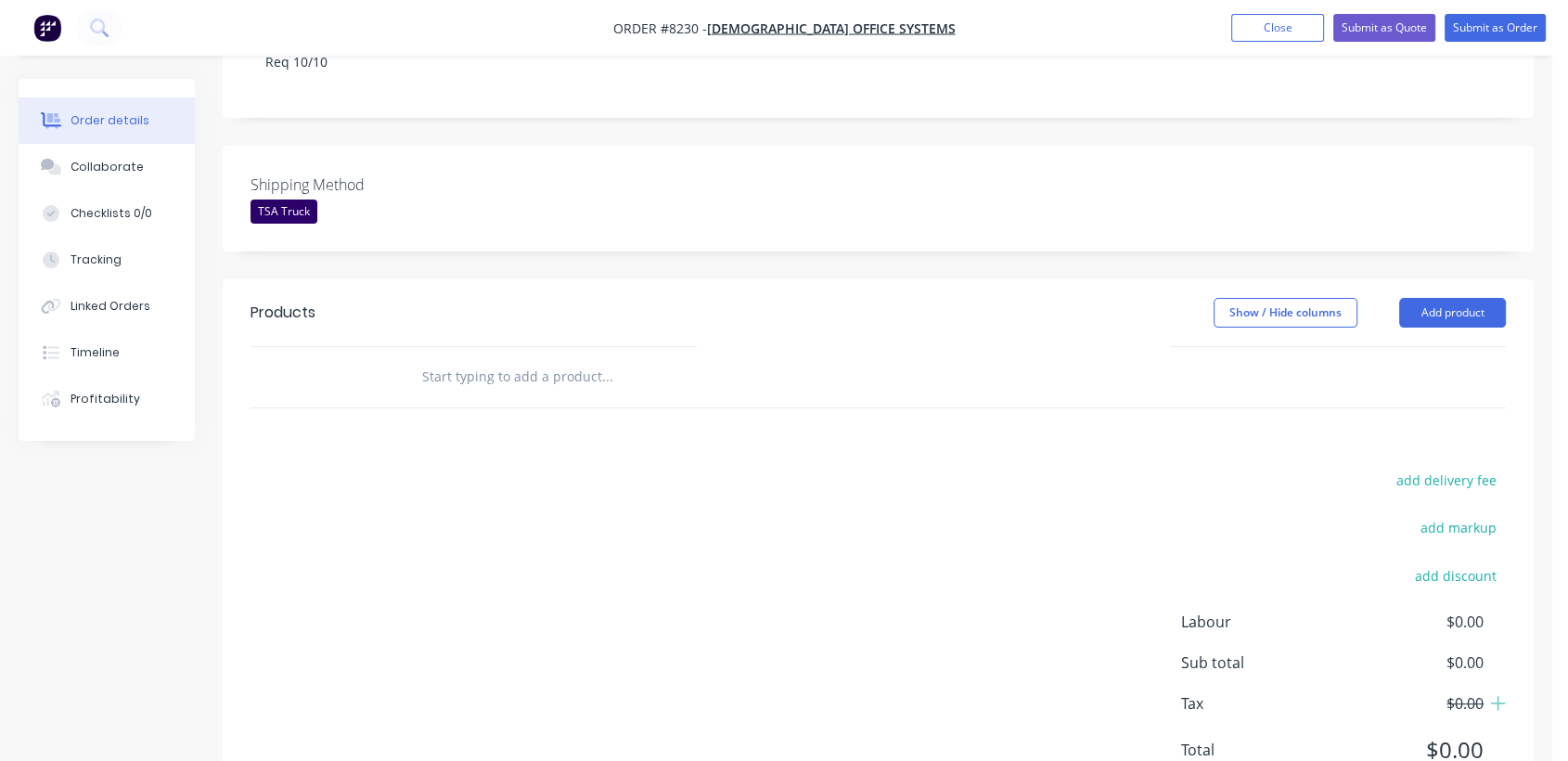
scroll to position [413, 0]
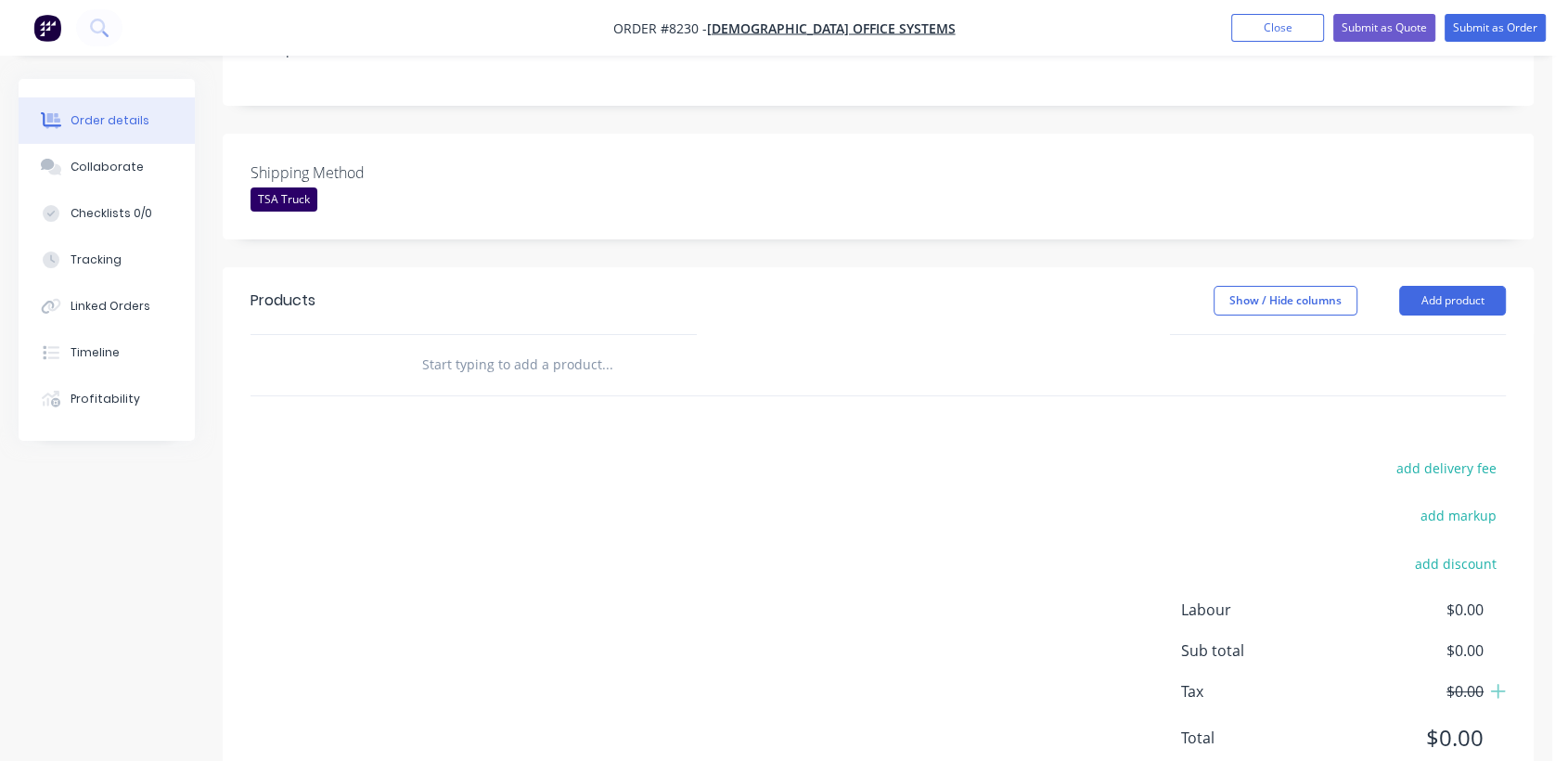
click at [544, 347] on input "text" at bounding box center [606, 364] width 371 height 37
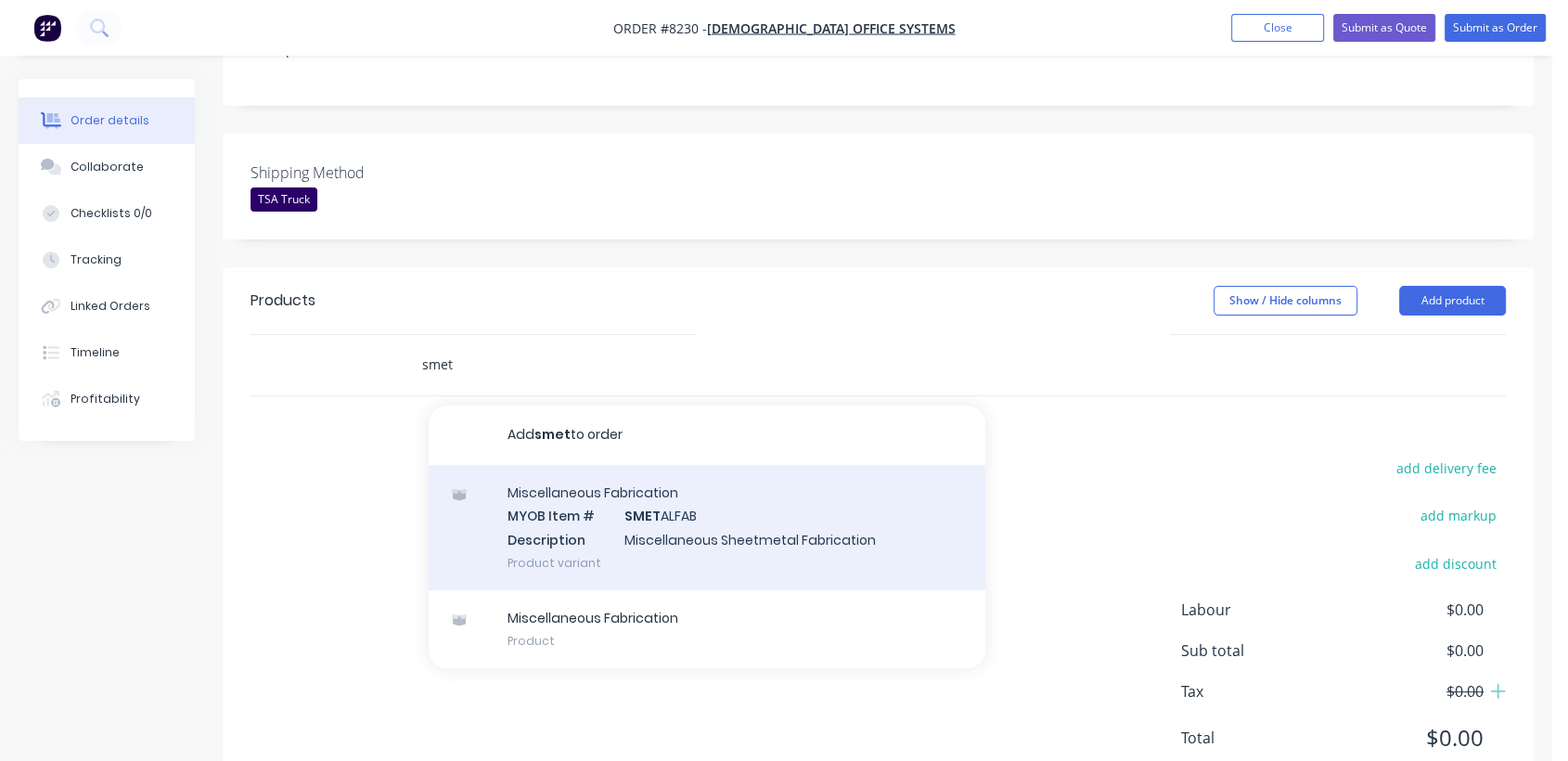
type input "smet"
click at [629, 493] on div "Miscellaneous Fabrication MYOB Item # SMET ALFAB Description Miscellaneous Shee…" at bounding box center [706, 527] width 557 height 125
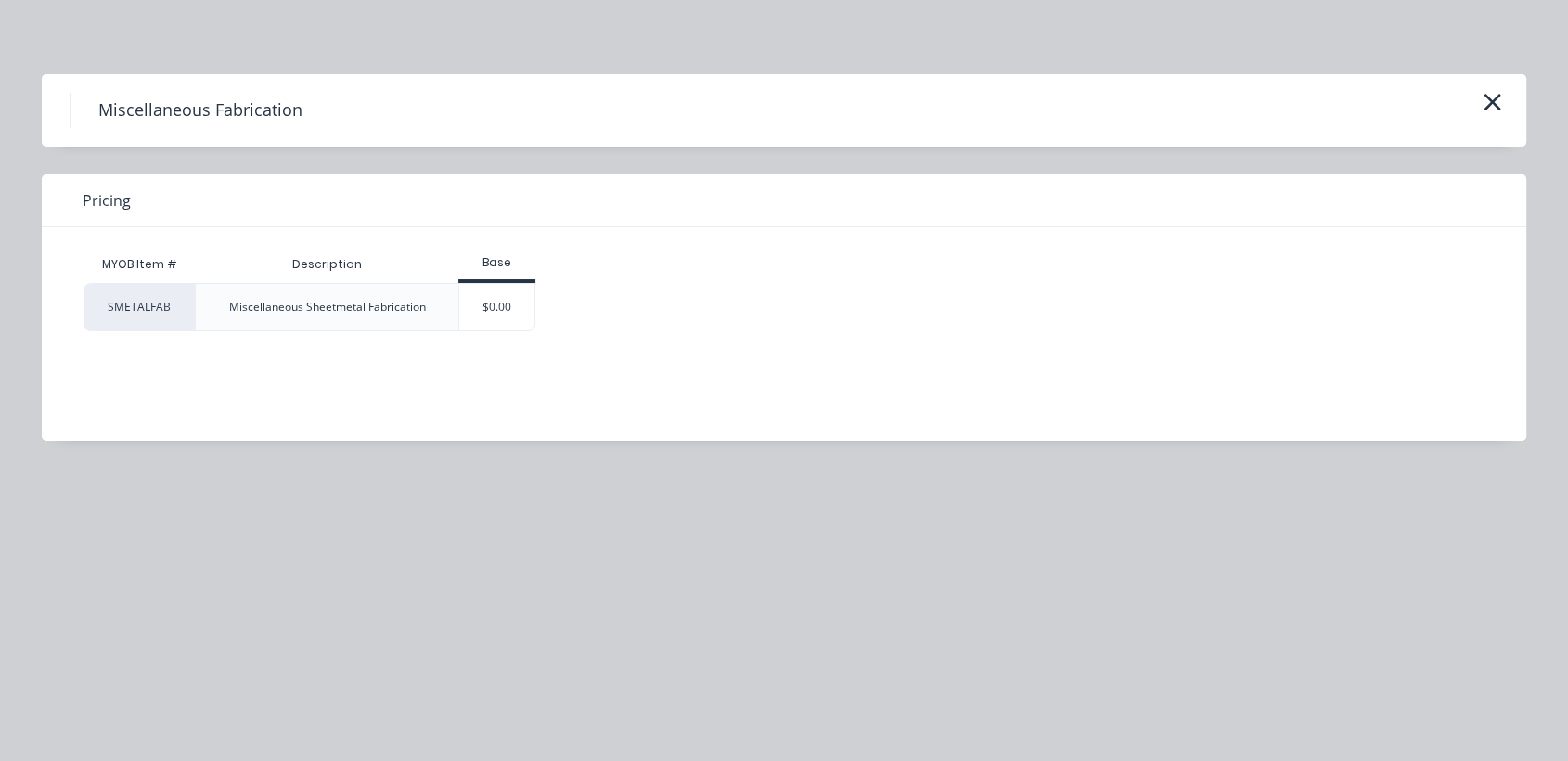
click at [497, 303] on div "$0.00" at bounding box center [497, 307] width 75 height 46
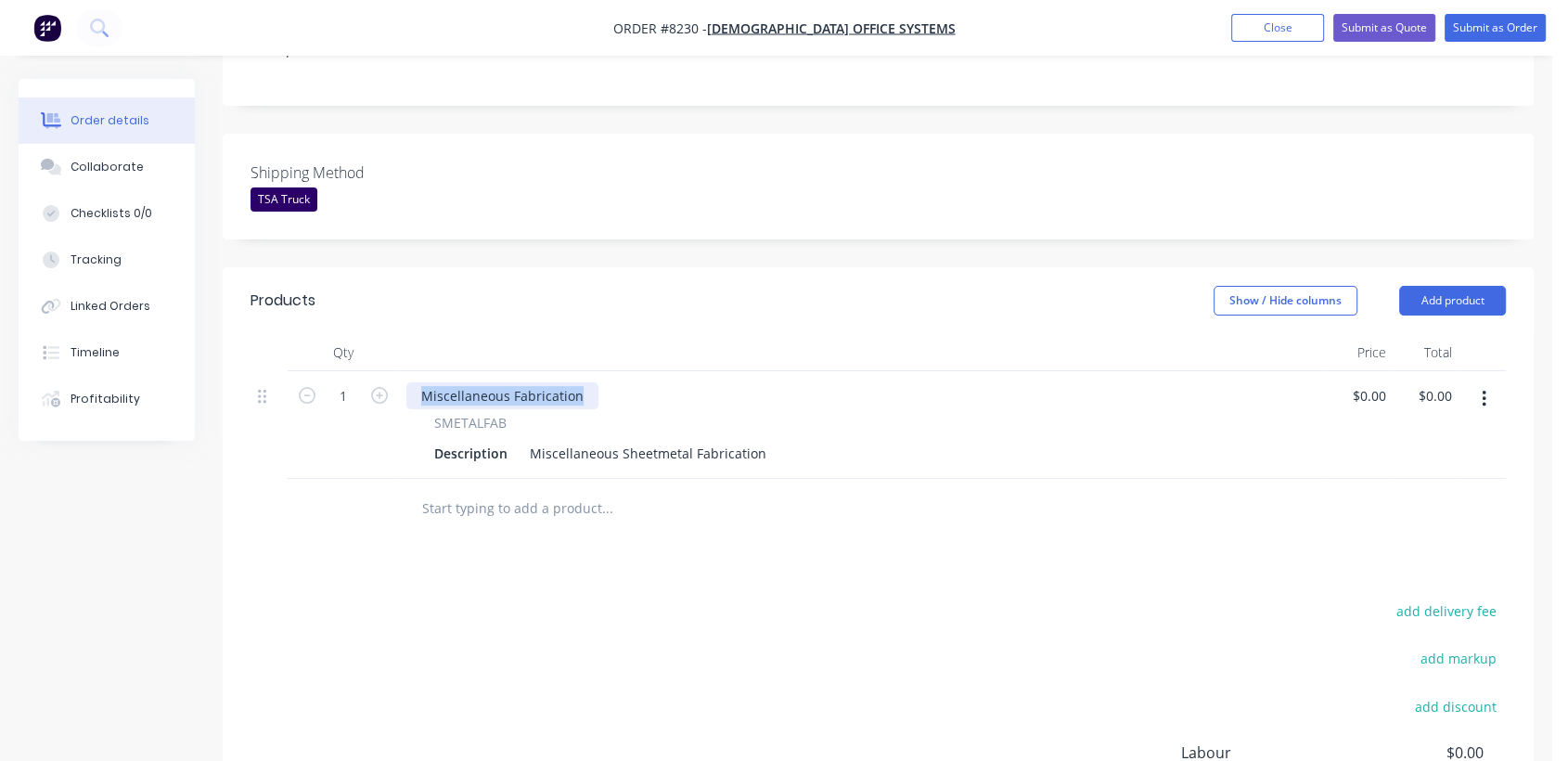
drag, startPoint x: 579, startPoint y: 362, endPoint x: 403, endPoint y: 343, distance: 177.0
click at [403, 343] on div "Qty Price Total 1 Miscellaneous Fabrication SMETALFAB Description Miscellaneous…" at bounding box center [878, 407] width 1255 height 145
click at [883, 490] on div at bounding box center [685, 508] width 557 height 37
click at [1488, 382] on button "button" at bounding box center [1484, 398] width 43 height 33
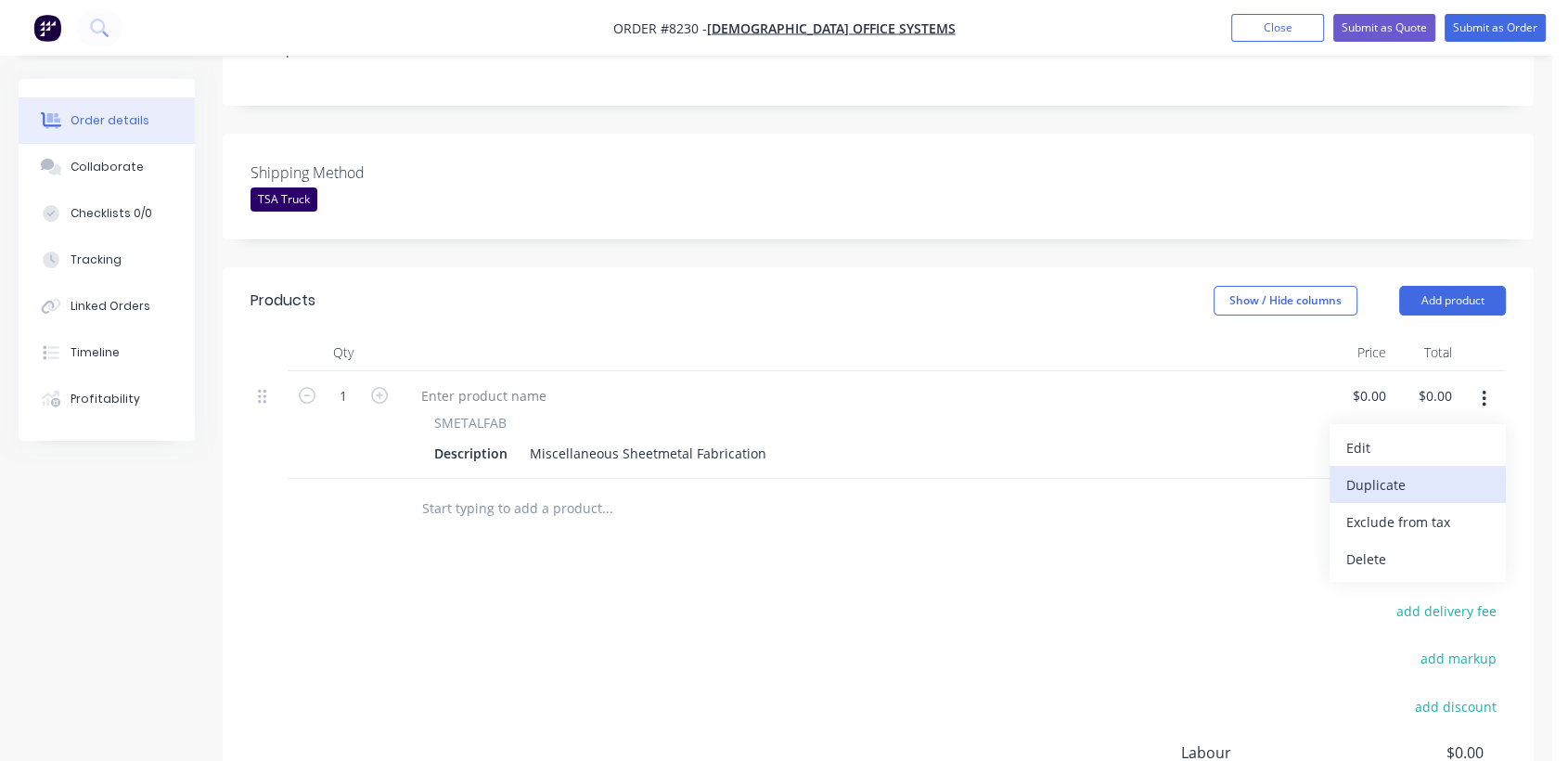
click at [1452, 472] on div "Duplicate" at bounding box center [1418, 485] width 143 height 27
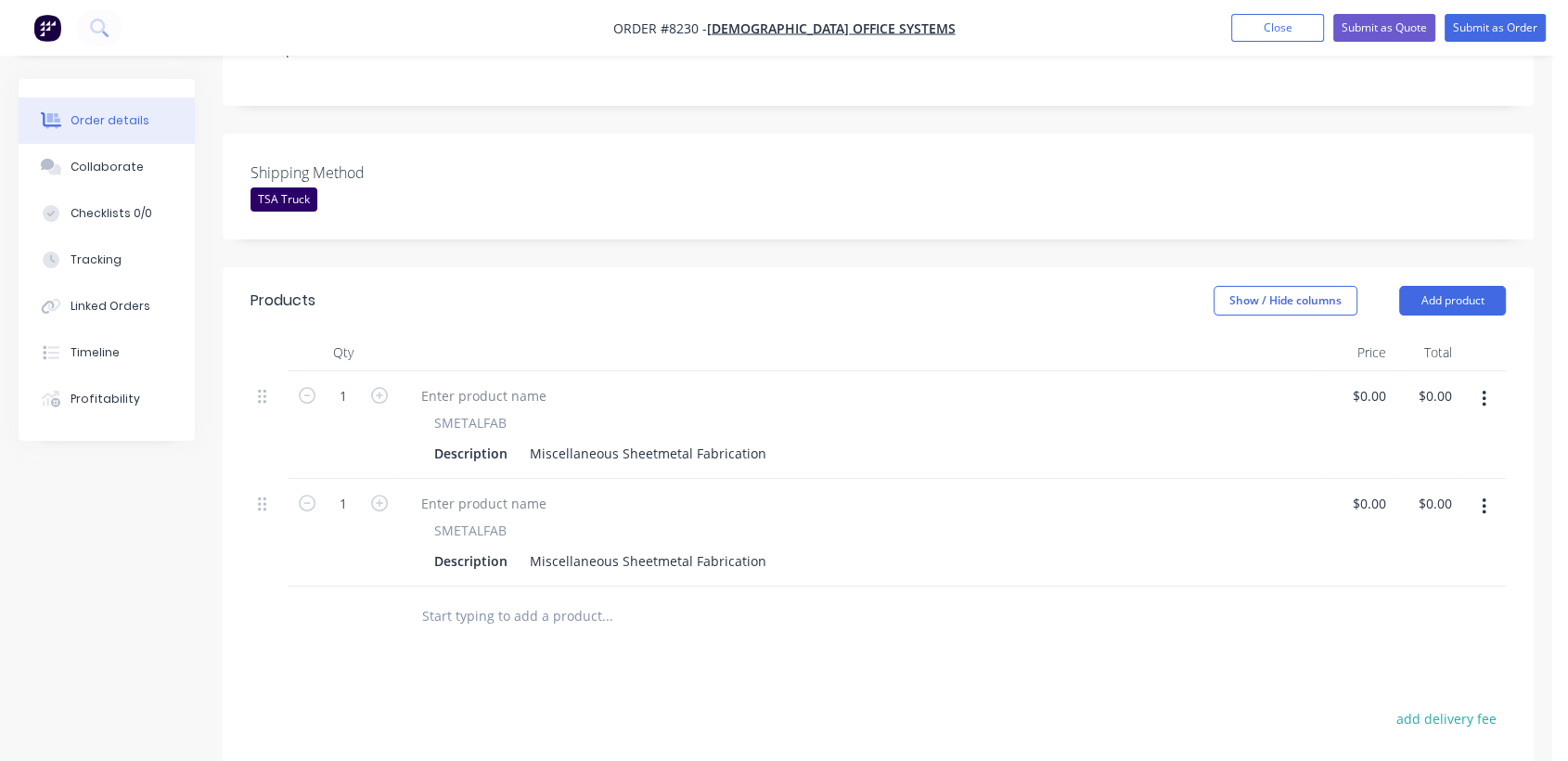
click at [1482, 389] on icon "button" at bounding box center [1484, 399] width 5 height 21
click at [1451, 472] on div "Duplicate" at bounding box center [1418, 485] width 143 height 27
click at [1488, 382] on button "button" at bounding box center [1484, 398] width 43 height 33
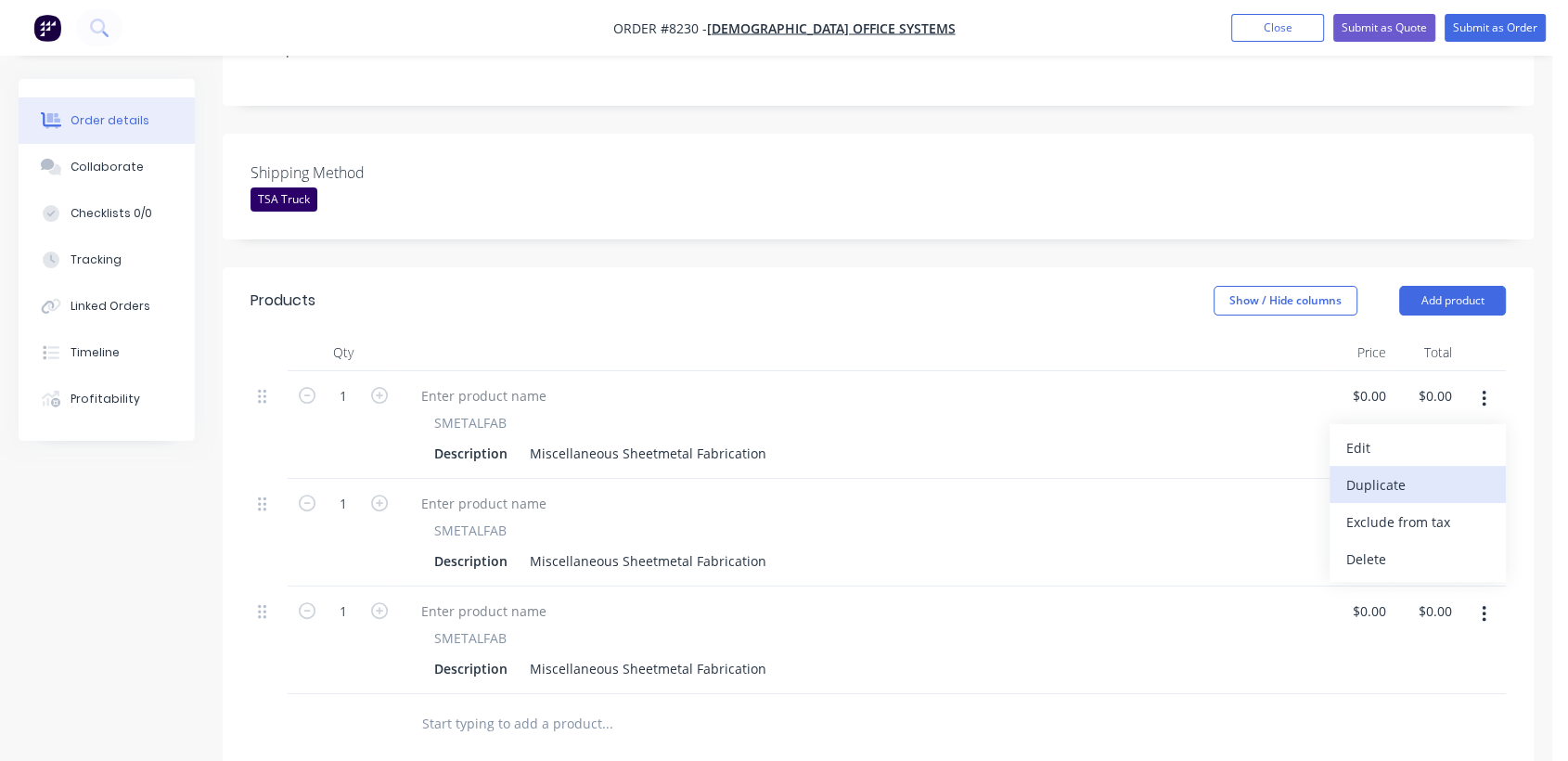
click at [1429, 472] on div "Duplicate" at bounding box center [1418, 485] width 143 height 27
click at [361, 382] on input "1" at bounding box center [343, 397] width 48 height 28
type input "6"
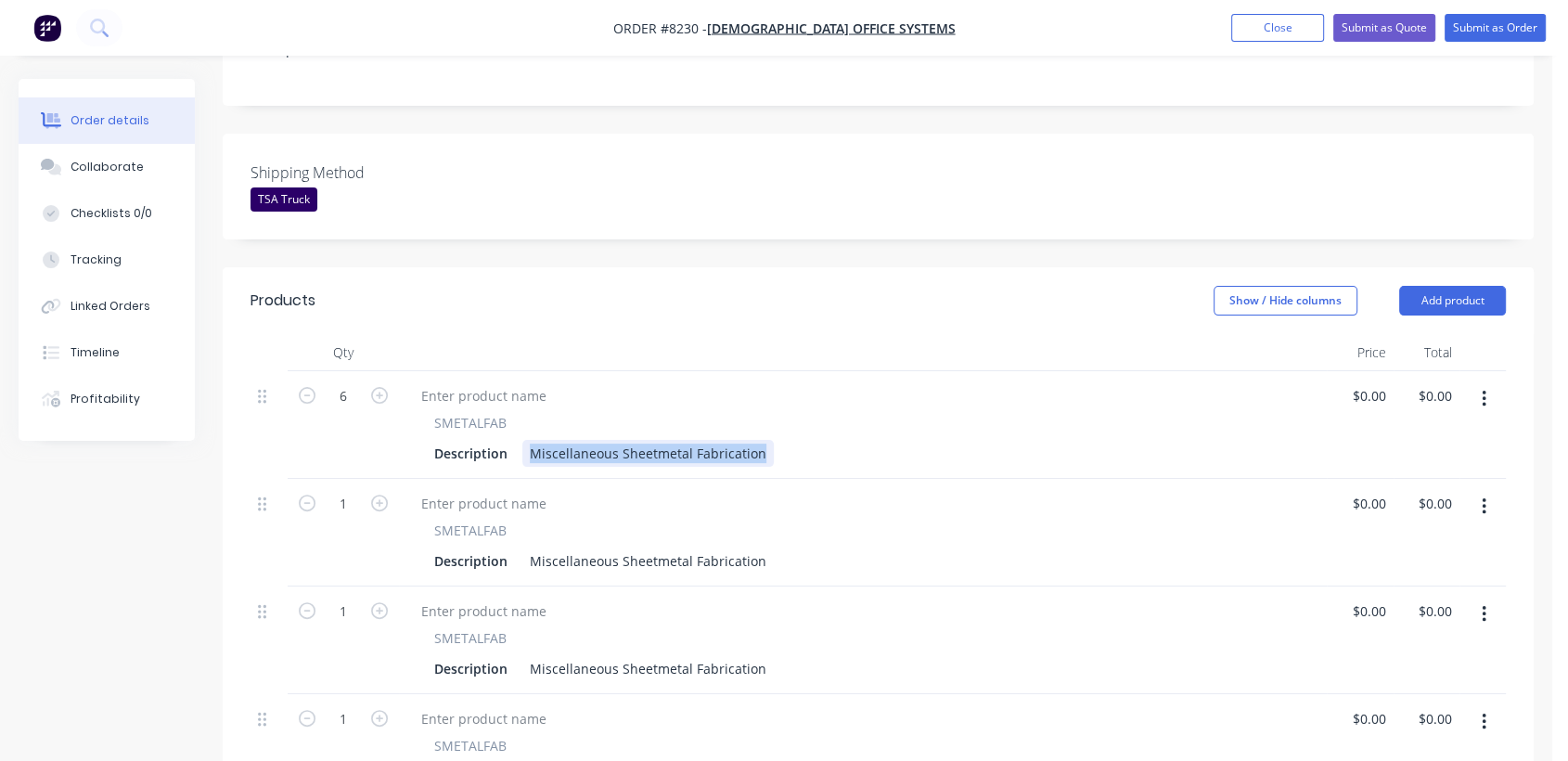
drag, startPoint x: 527, startPoint y: 425, endPoint x: 743, endPoint y: 428, distance: 216.0
click at [799, 440] on div "Description Miscellaneous Sheetmetal Fabrication" at bounding box center [859, 453] width 865 height 27
paste div
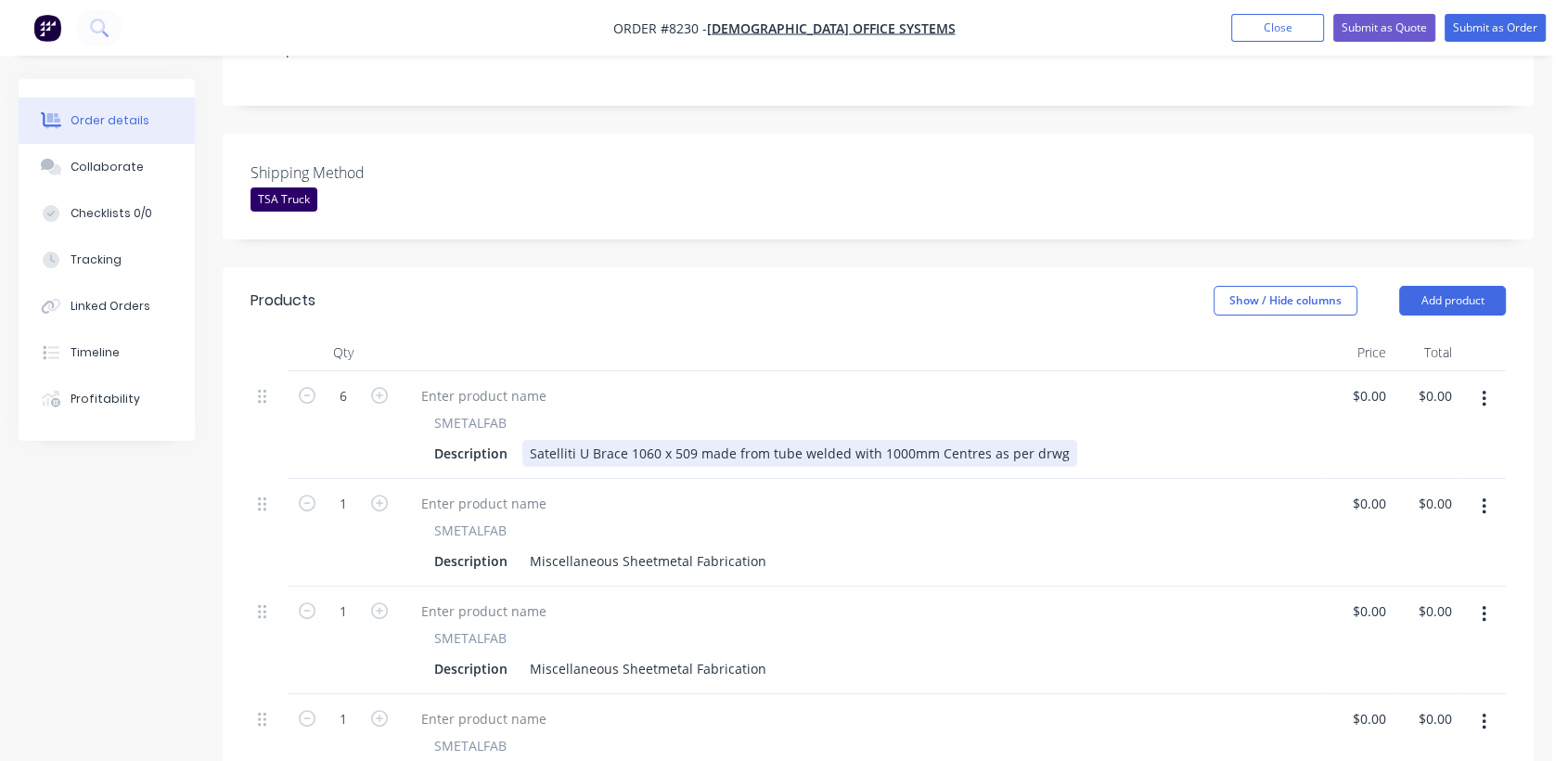
click at [641, 440] on div "Satelliti U Brace 1060 x 509 made from tube welded with 1000mm Centres as per d…" at bounding box center [800, 453] width 555 height 27
click at [890, 440] on div "Satelliti U Brace 1460 x 509 made from tube welded with 1000mm Centres as per d…" at bounding box center [800, 453] width 555 height 27
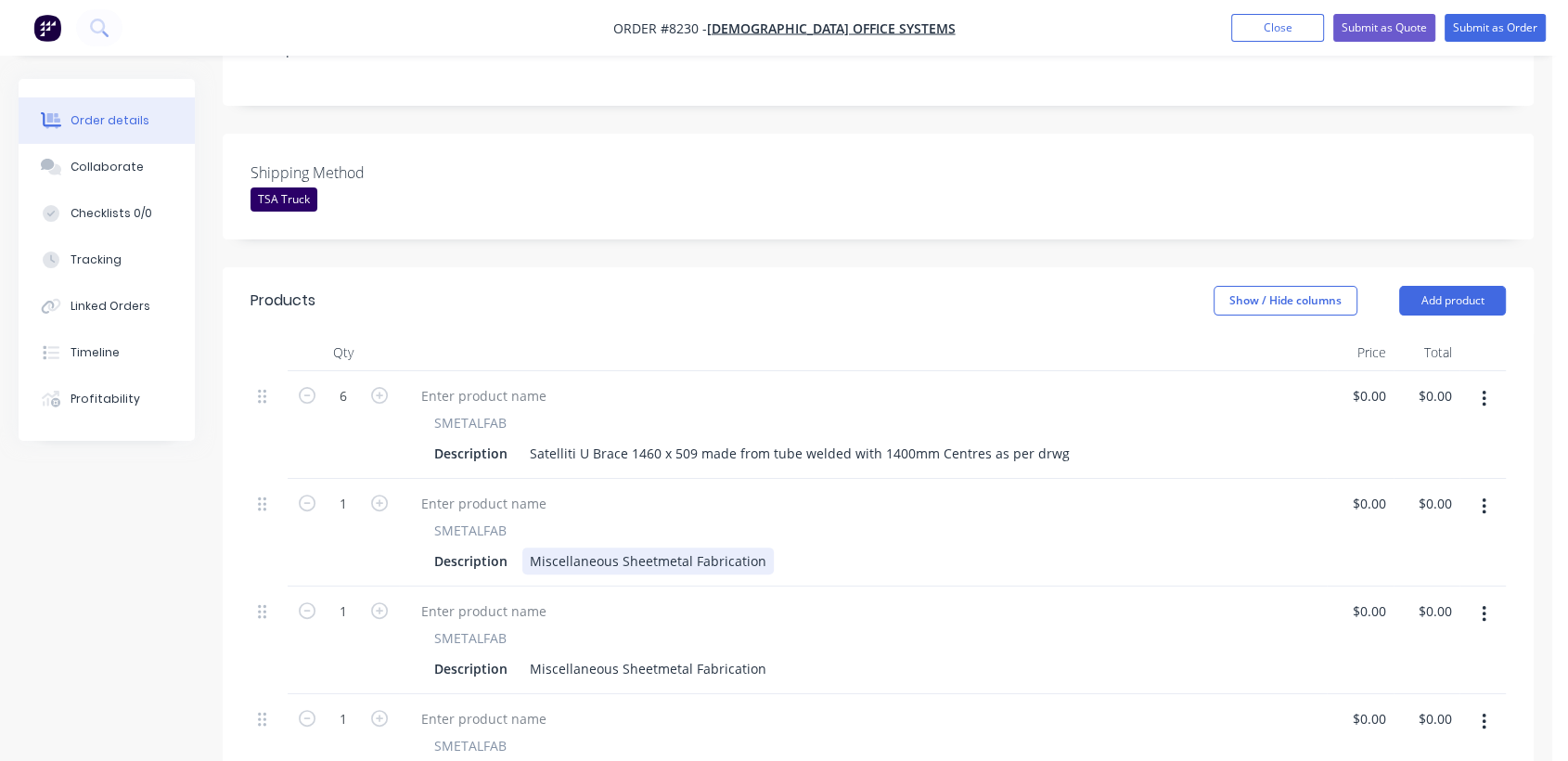
click at [790, 547] on div "Description Miscellaneous Sheetmetal Fabrication" at bounding box center [859, 560] width 865 height 27
click at [350, 490] on input "1" at bounding box center [343, 504] width 48 height 28
type input "6"
drag, startPoint x: 525, startPoint y: 538, endPoint x: 750, endPoint y: 562, distance: 226.3
click at [769, 575] on div "6 SMETALFAB Description Satelliti U Brace 1460 x 509 made from tube welded with…" at bounding box center [878, 586] width 1255 height 430
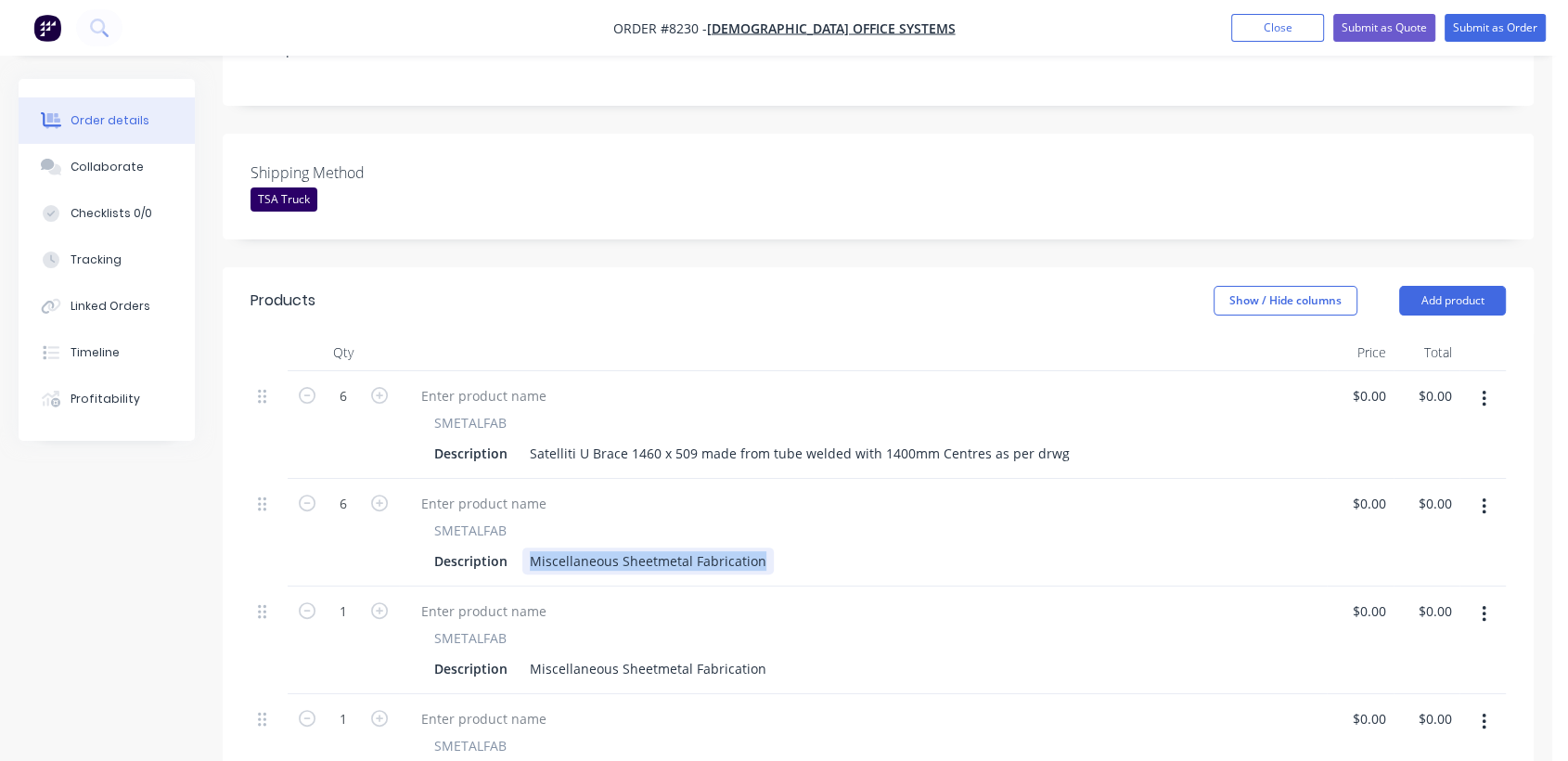
paste div
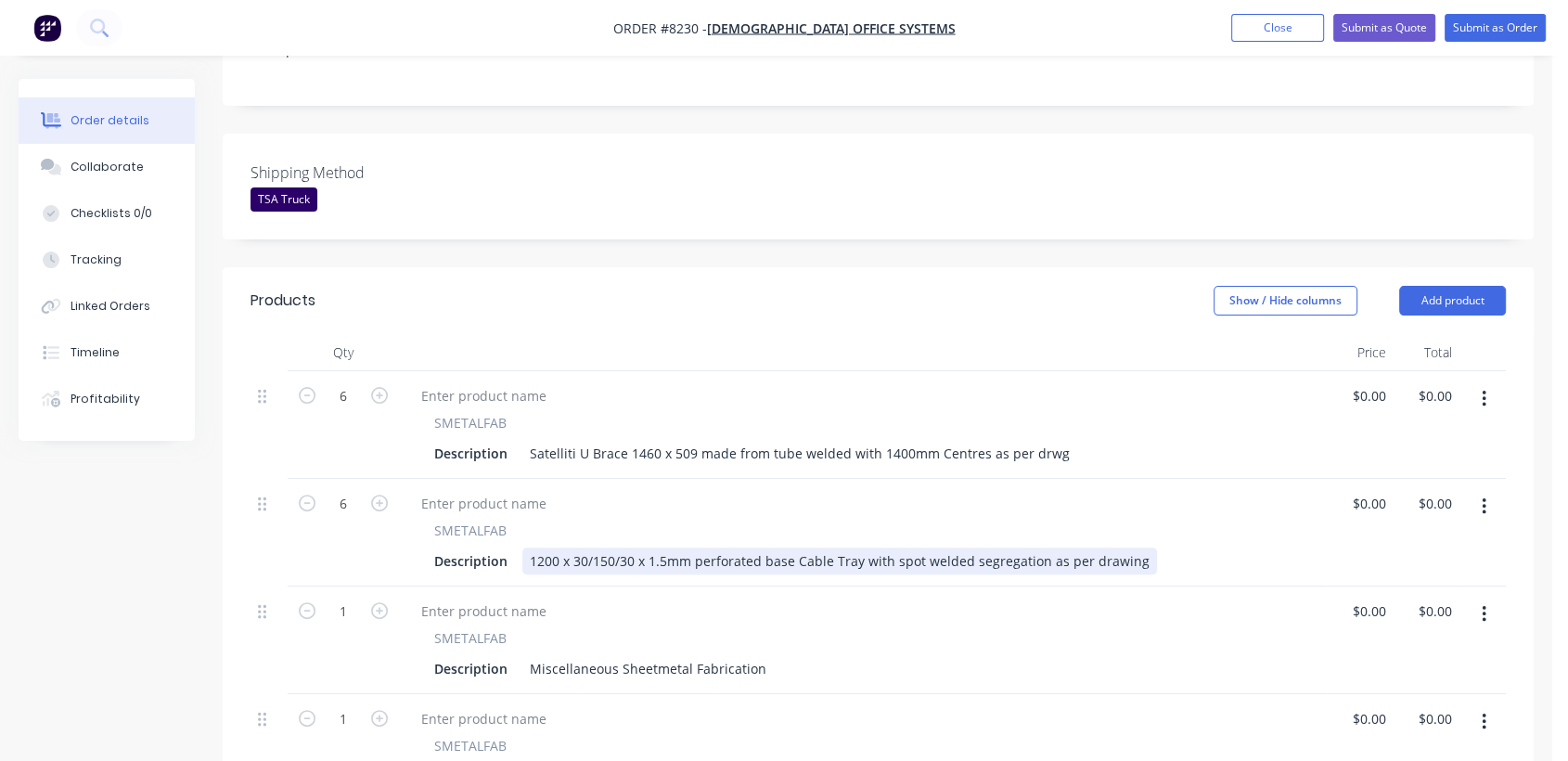
click at [549, 547] on div "1200 x 30/150/30 x 1.5mm perforated base Cable Tray with spot welded segregatio…" at bounding box center [840, 560] width 635 height 27
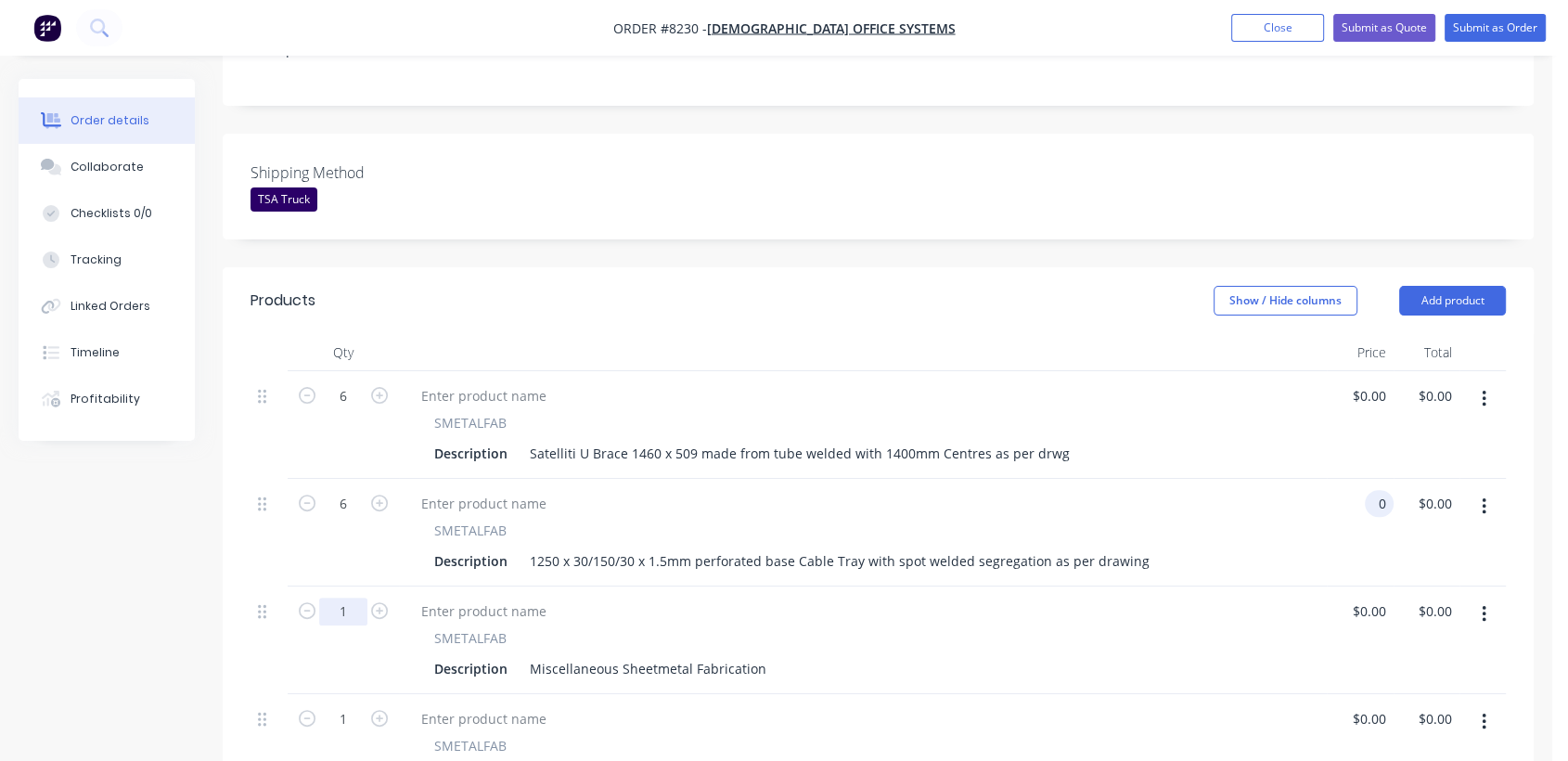
type input "$0.00"
click at [352, 598] on input "1" at bounding box center [343, 612] width 48 height 28
type input "12"
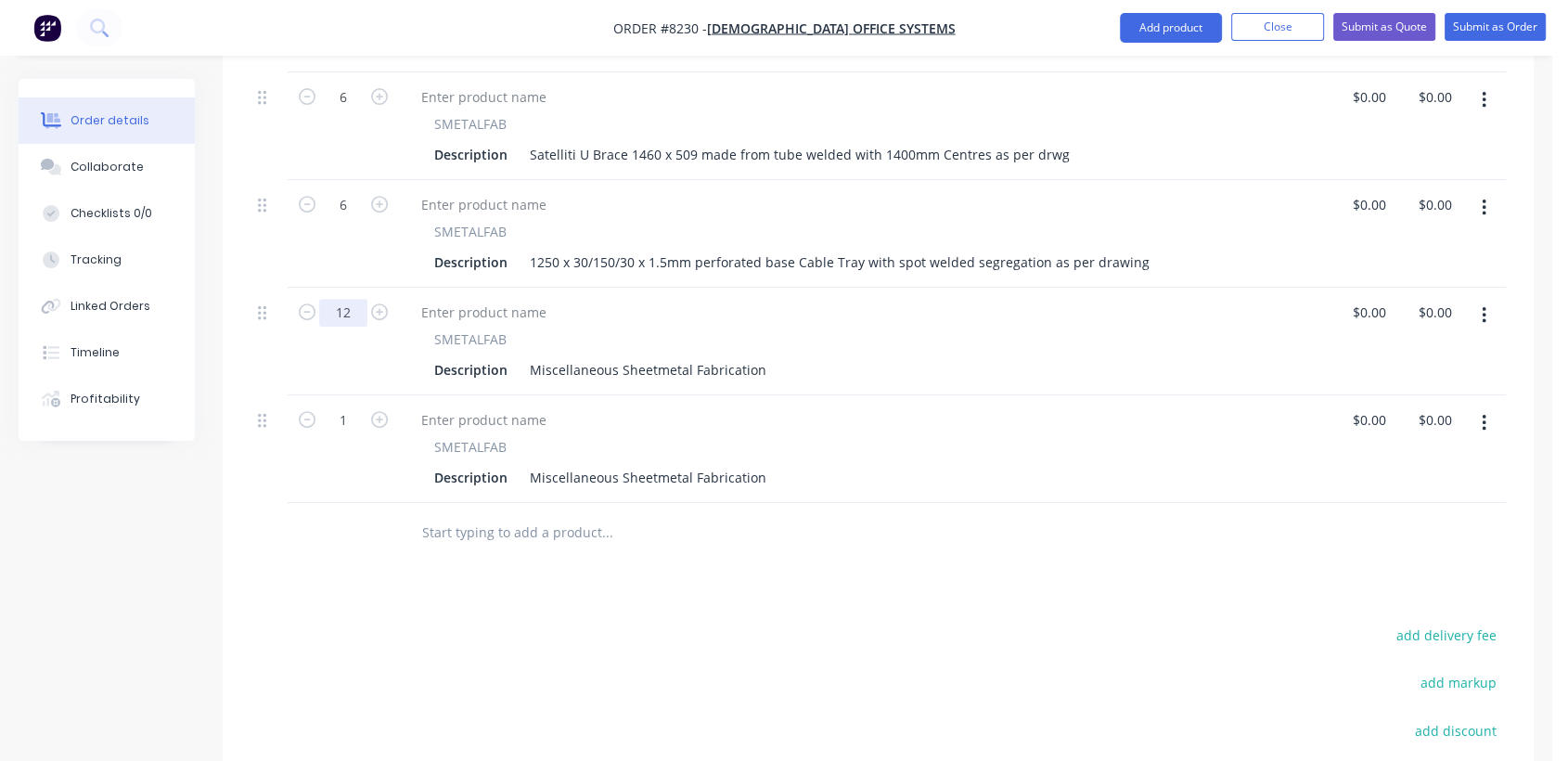
scroll to position [721, 0]
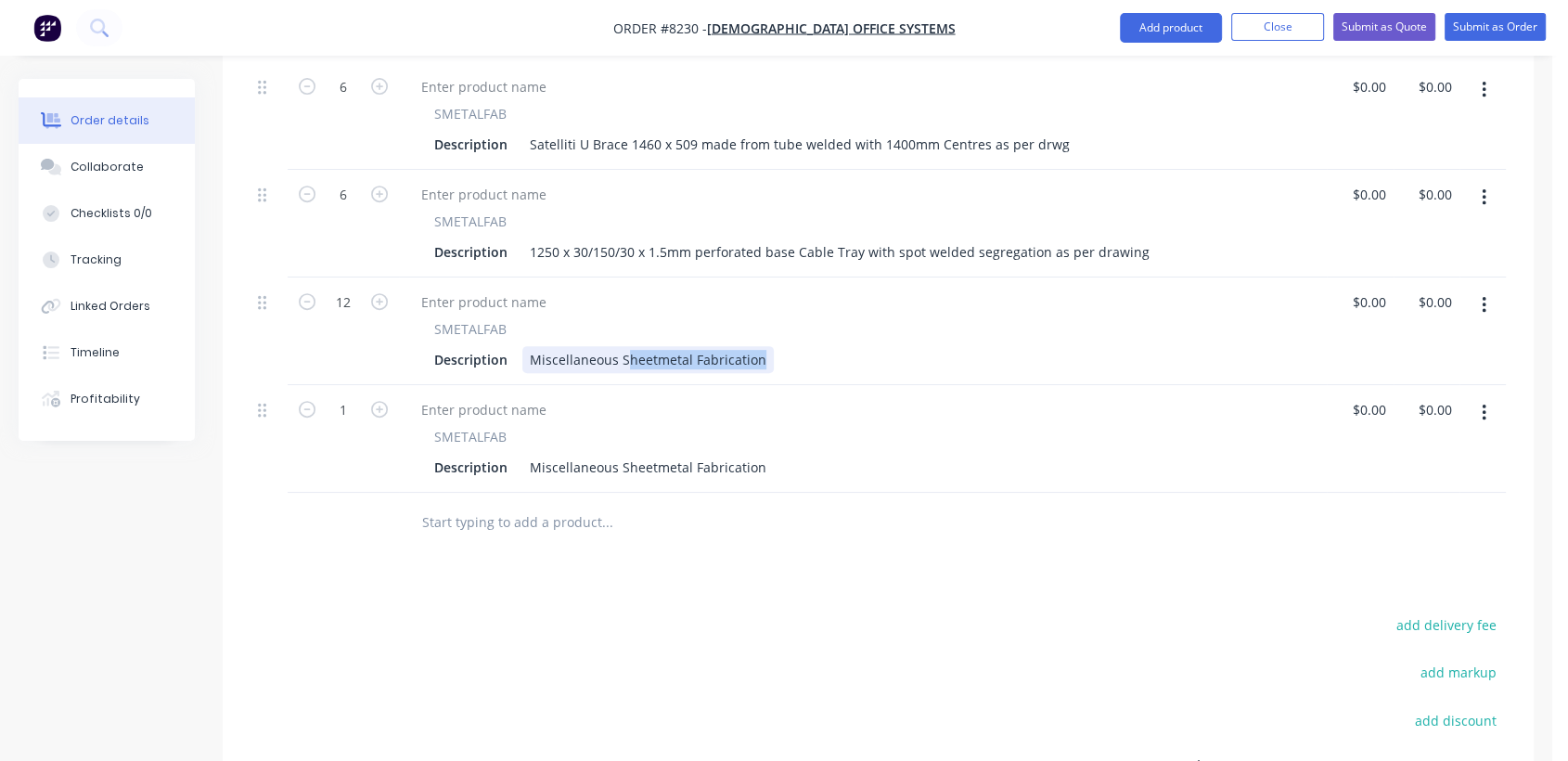
drag, startPoint x: 759, startPoint y: 329, endPoint x: 552, endPoint y: 332, distance: 207.0
click at [525, 347] on div "Miscellaneous Sheetmetal Fabrication" at bounding box center [648, 360] width 251 height 27
click at [552, 347] on div "Miscellaneous Sheetmetal Fabrication" at bounding box center [648, 360] width 251 height 27
drag, startPoint x: 530, startPoint y: 329, endPoint x: 730, endPoint y: 346, distance: 200.7
click at [756, 346] on div "SMETALFAB Description Miscellaneous Sheetmetal Fabrication" at bounding box center [863, 332] width 928 height 107
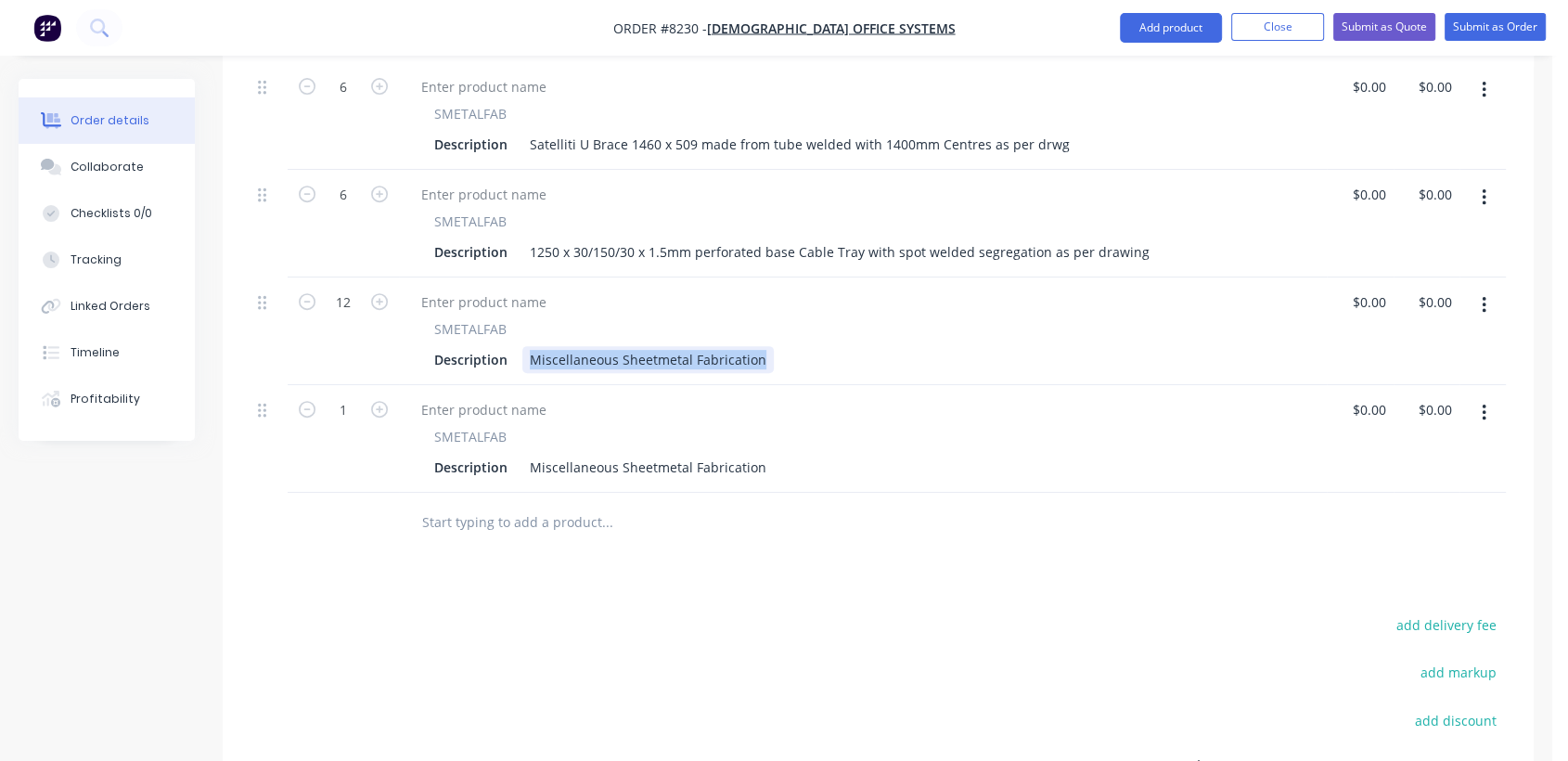
paste div
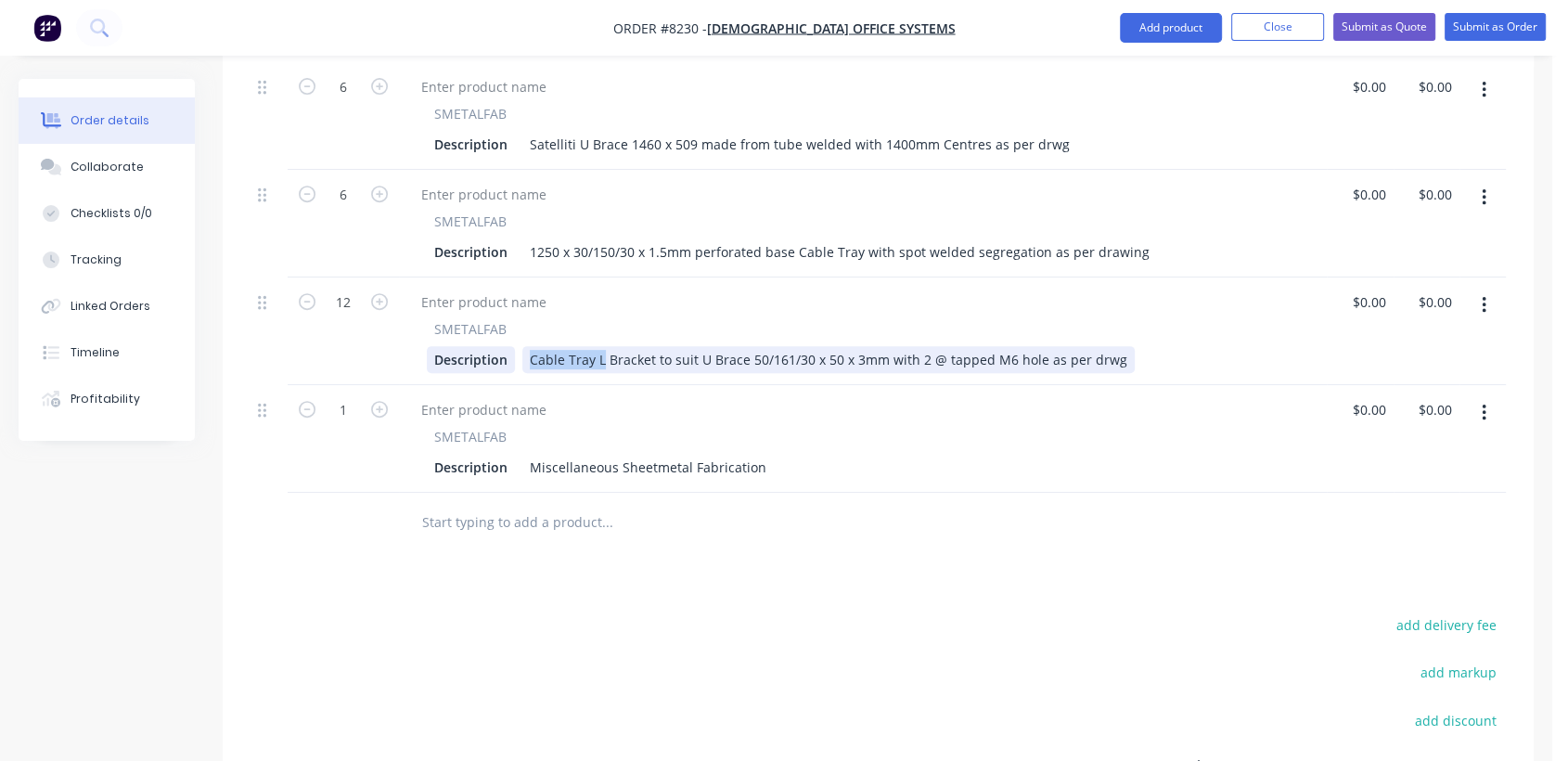
drag, startPoint x: 602, startPoint y: 331, endPoint x: 509, endPoint y: 323, distance: 93.3
click at [509, 347] on div "Description Cable Tray L Bracket to suit U Brace 50/161/30 x 50 x 3mm with 2 @ …" at bounding box center [859, 360] width 865 height 27
click at [572, 347] on div "Bracket to suit U Brace 50/161/30 x 50 x 3mm with 2 @ tapped M6 hole as per drwg" at bounding box center [789, 360] width 533 height 27
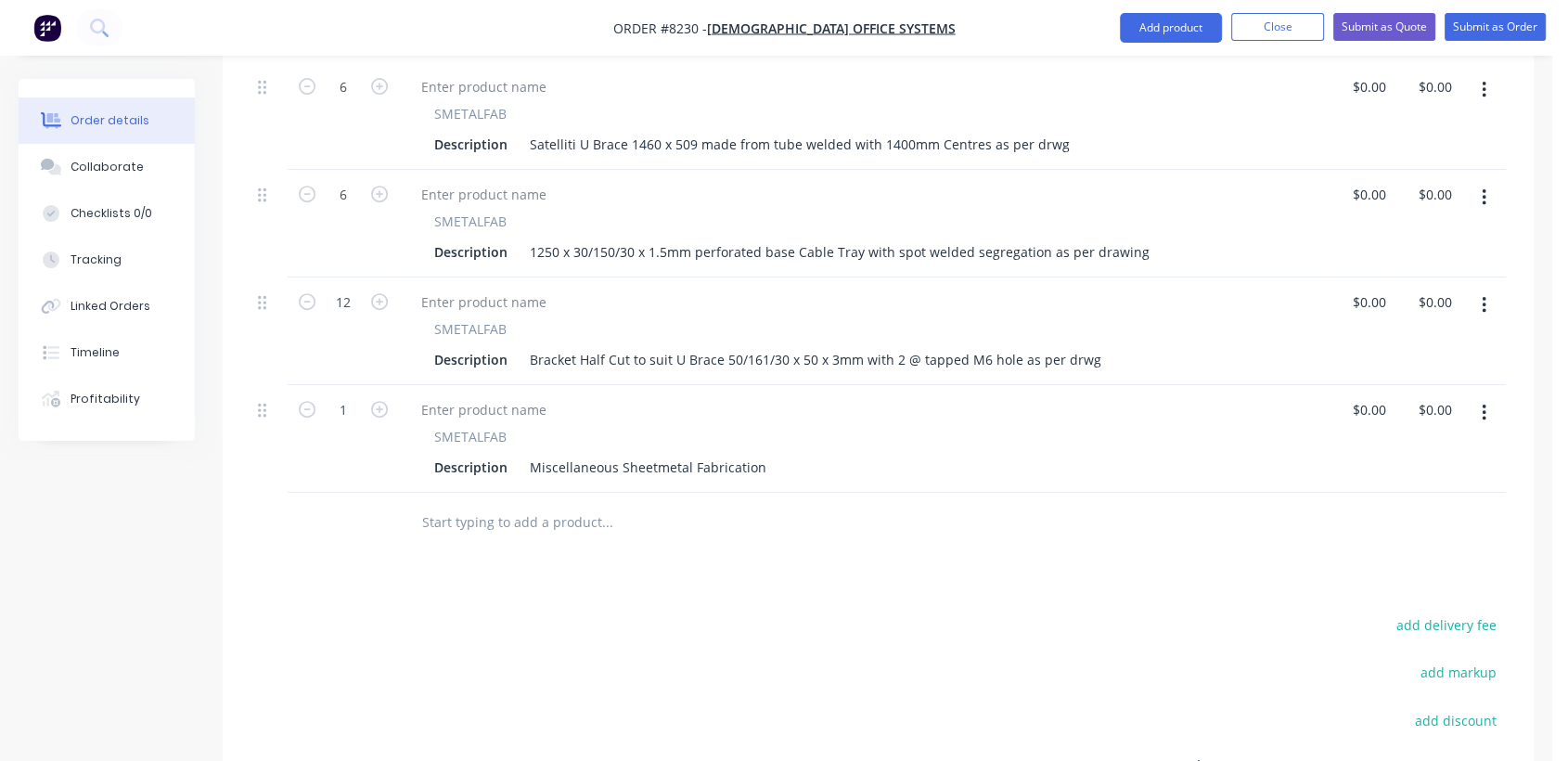
click at [521, 504] on input "text" at bounding box center [606, 522] width 371 height 37
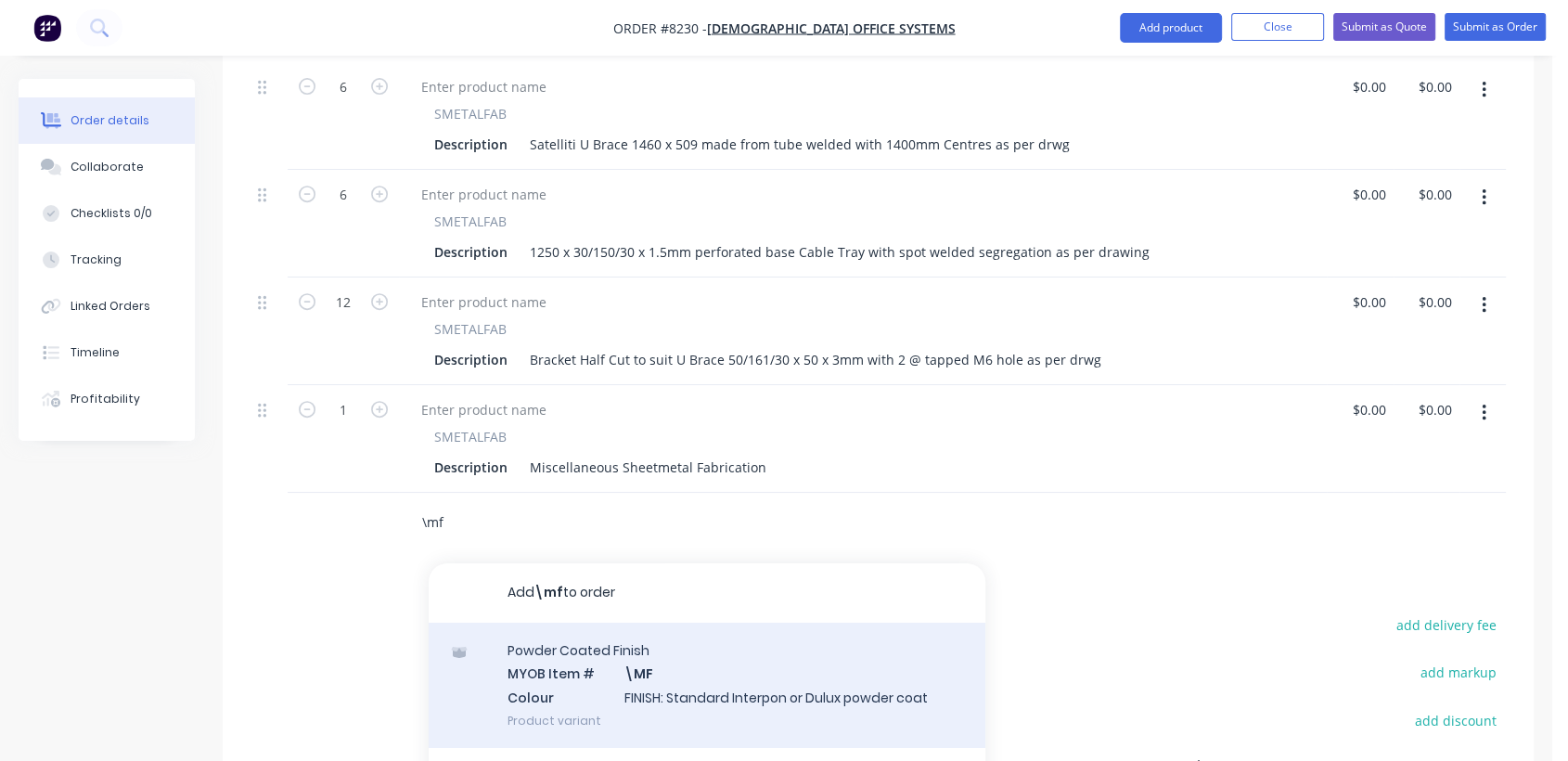
type input "\mf"
click at [753, 662] on div "Powder Coated Finish MYOB Item # \MF Colour FINISH: Standard Interpon or Dulux …" at bounding box center [706, 685] width 557 height 125
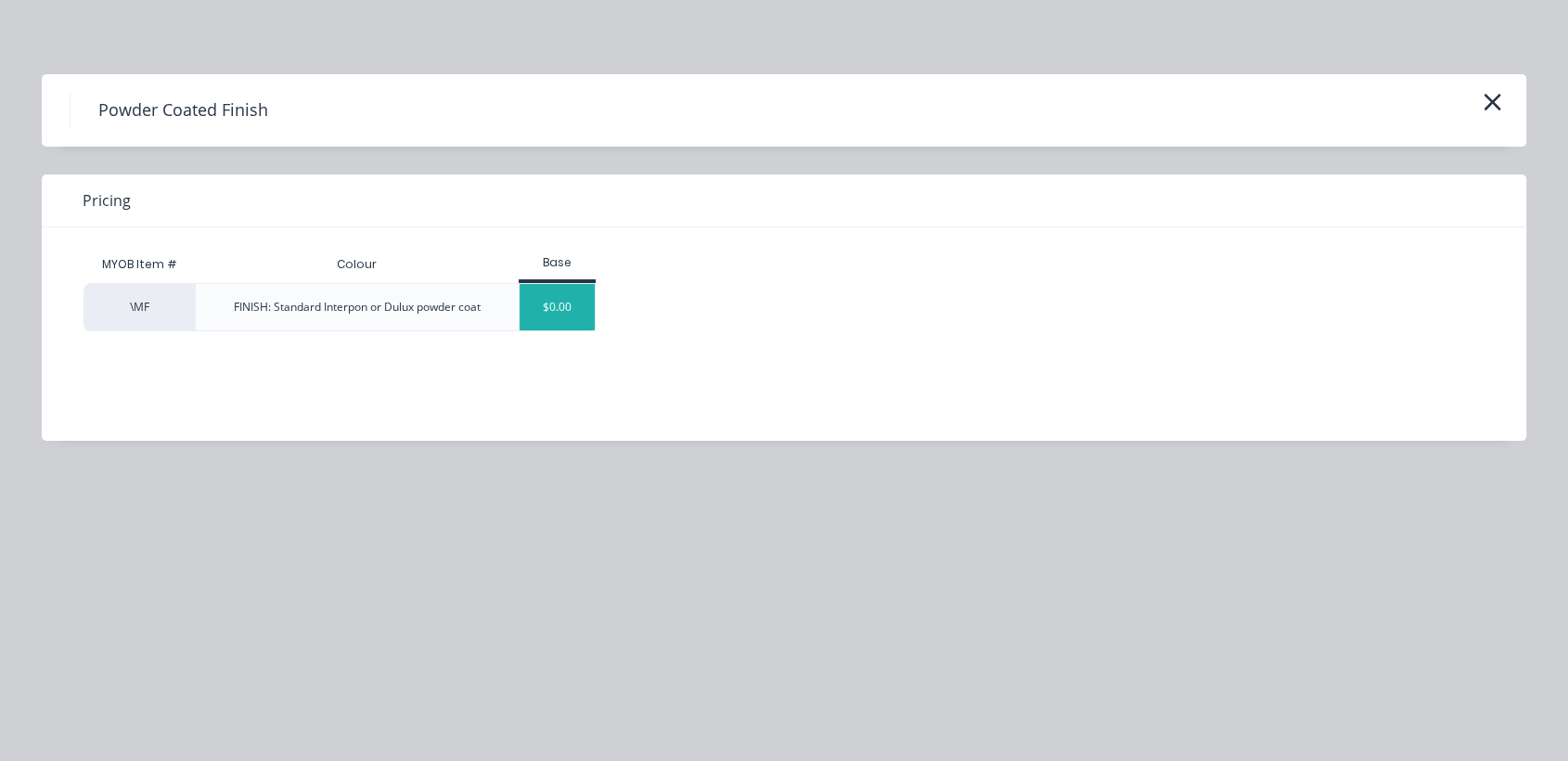
click at [543, 307] on div "$0.00" at bounding box center [558, 307] width 75 height 46
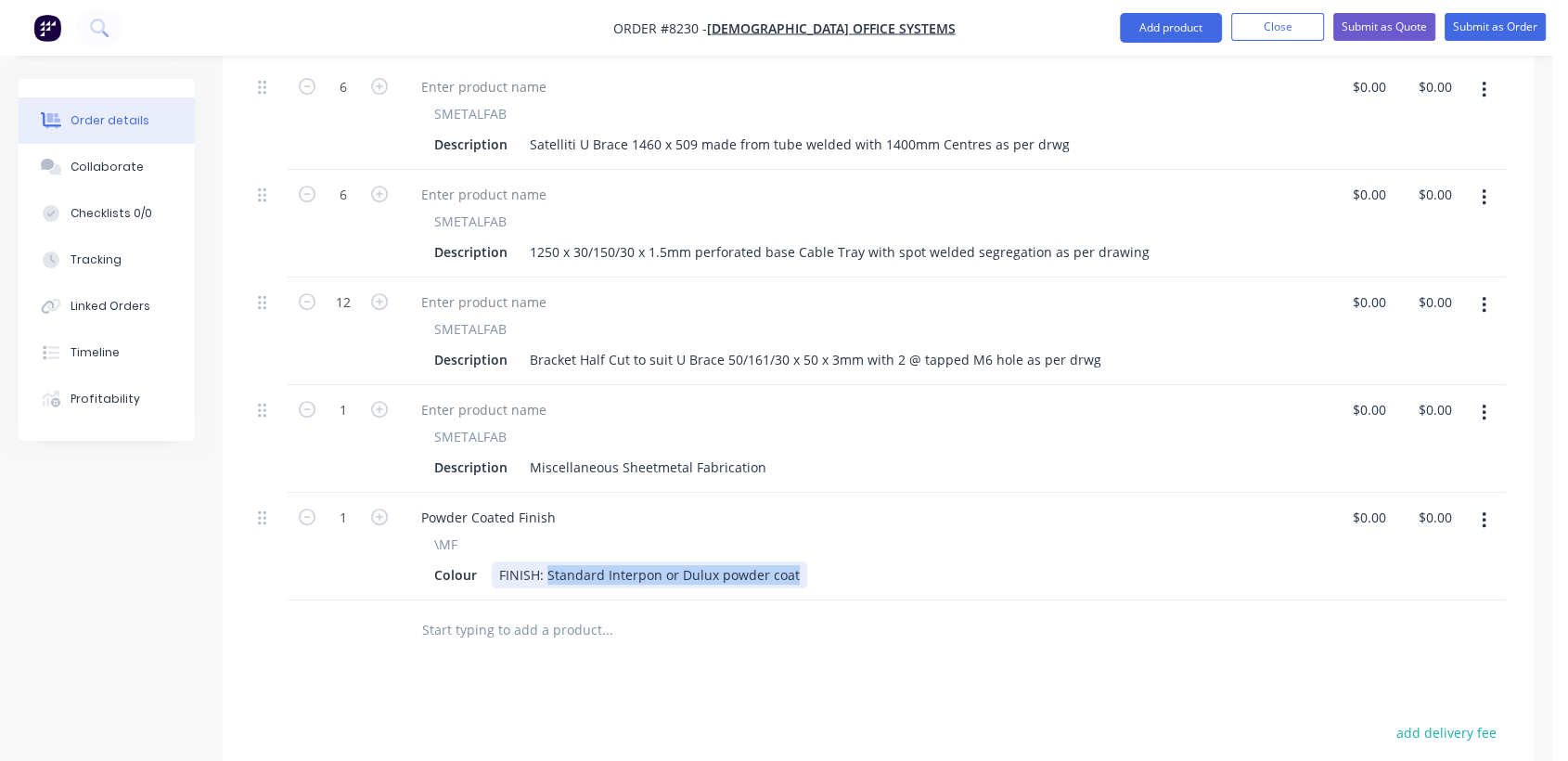
drag, startPoint x: 544, startPoint y: 543, endPoint x: 910, endPoint y: 600, distance: 370.4
click at [910, 600] on div "Qty Price Total 6 SMETALFAB Description Satelliti U Brace 1460 x 509 made from …" at bounding box center [878, 343] width 1311 height 636
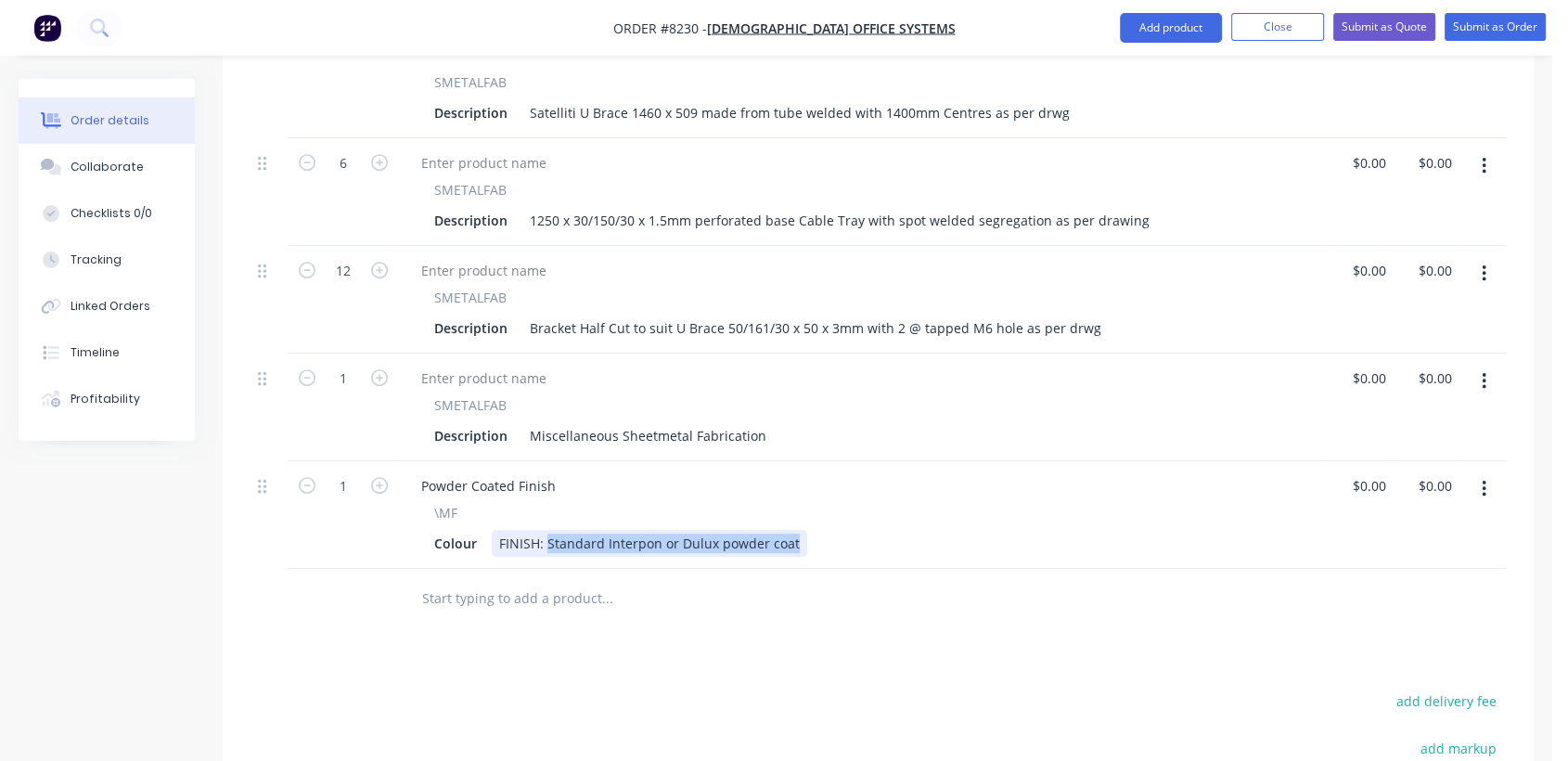
scroll to position [824, 0]
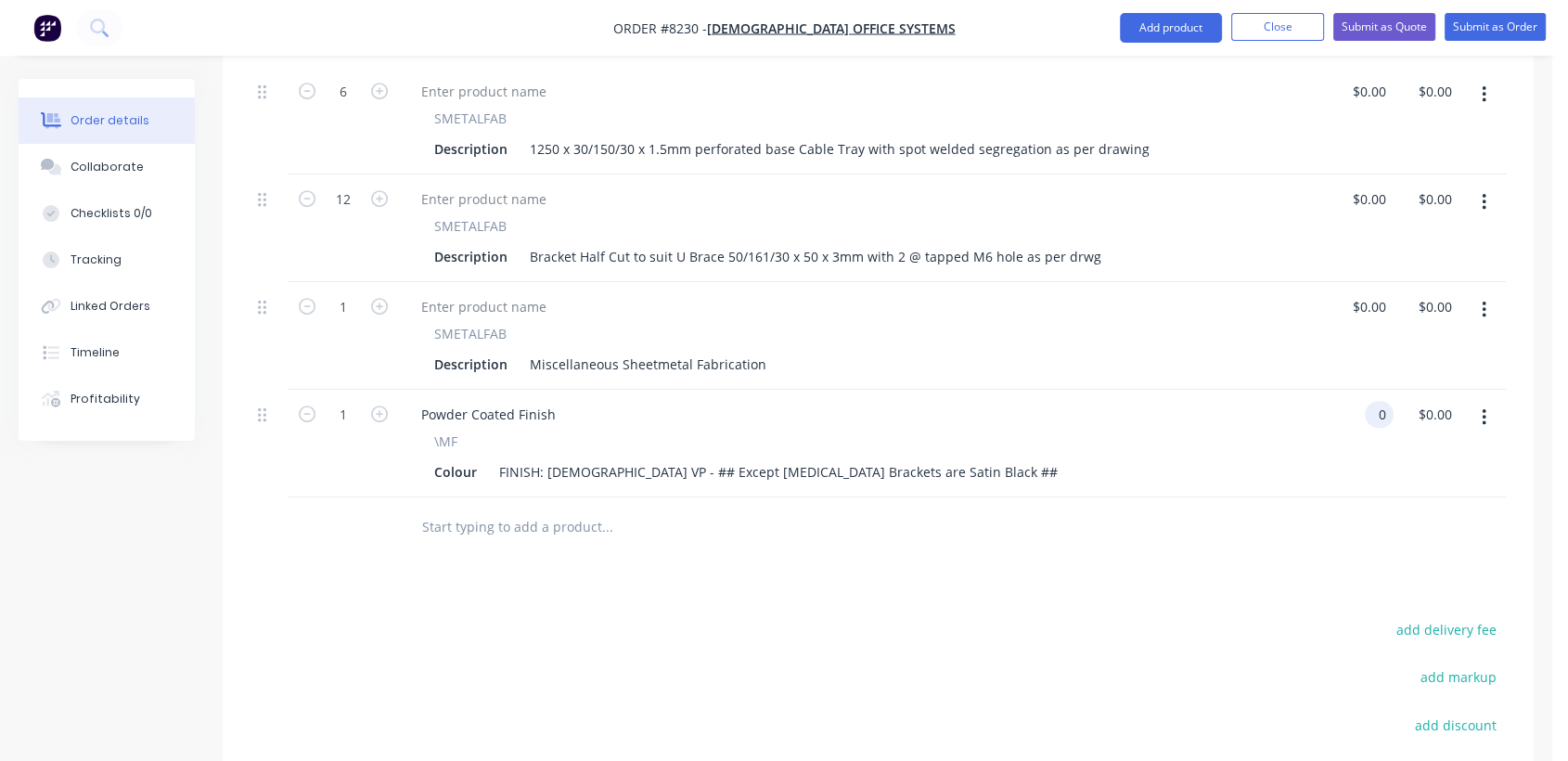
type input "$0.00"
click at [476, 509] on input "text" at bounding box center [606, 526] width 371 height 37
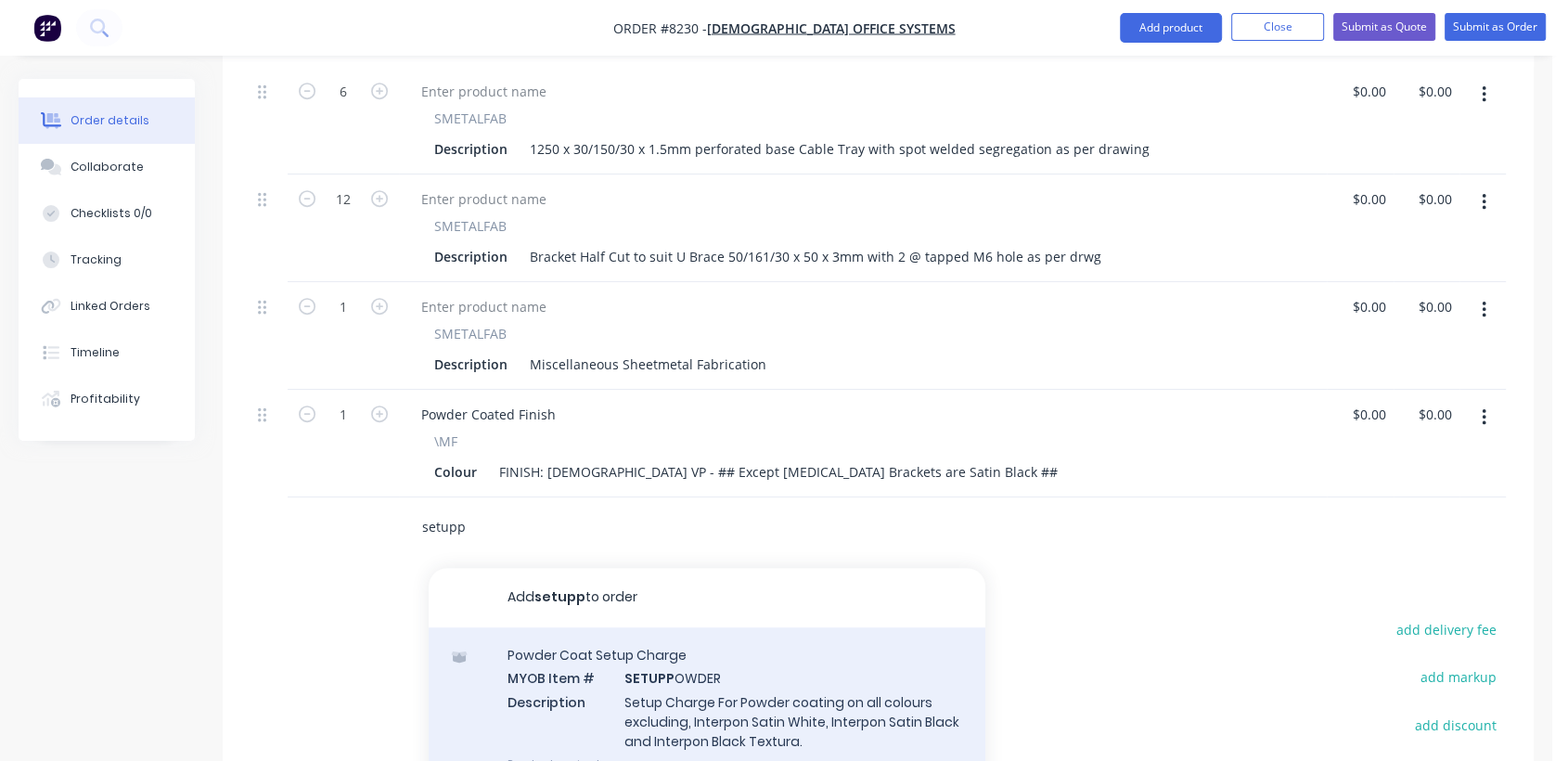
type input "setupp"
click at [661, 695] on div "Powder Coat Setup Charge MYOB Item # SETUPP OWDER Description Setup Charge For …" at bounding box center [706, 709] width 557 height 164
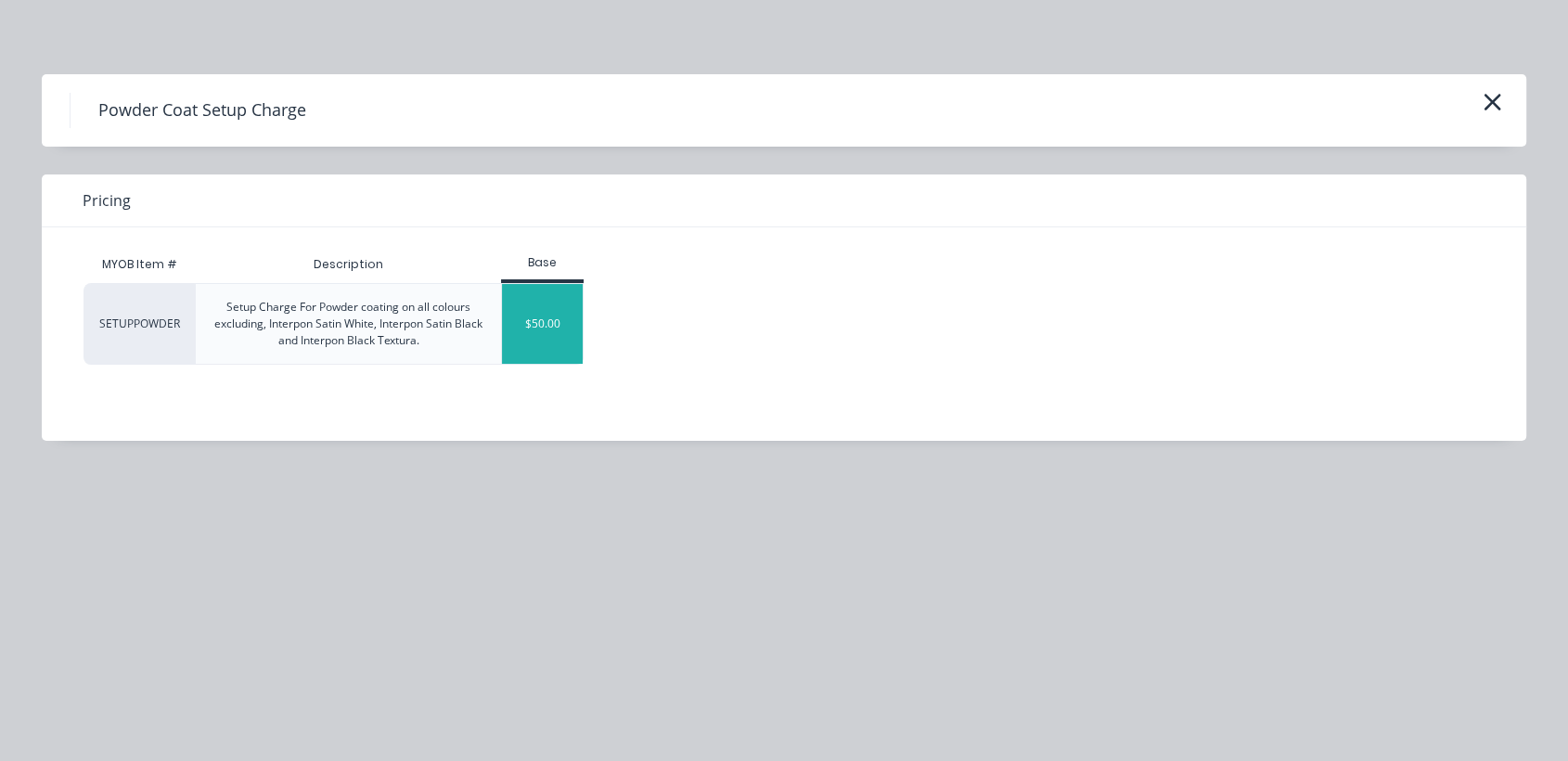
click at [537, 325] on div "$50.00" at bounding box center [542, 324] width 81 height 80
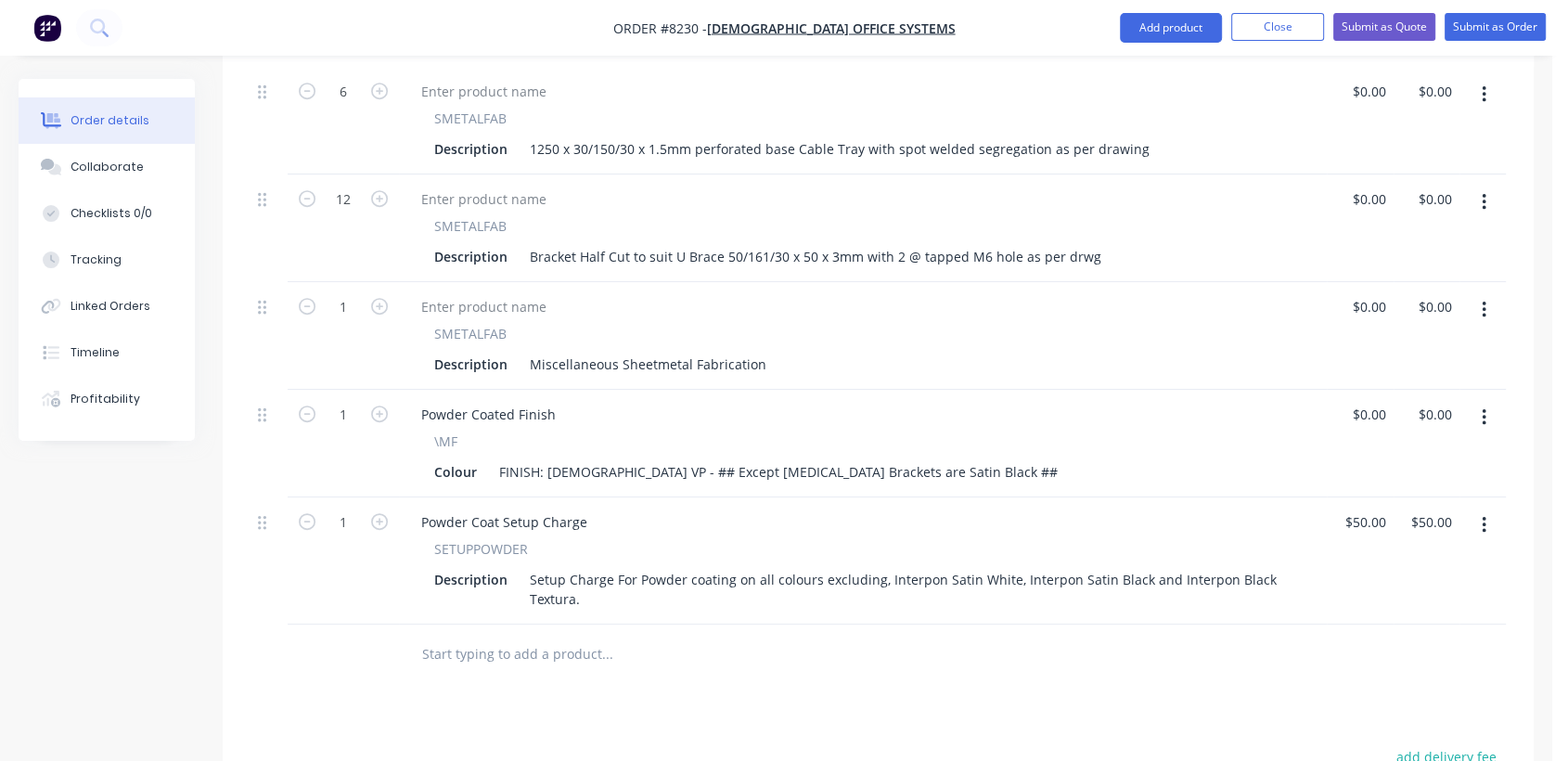
click at [553, 636] on input "text" at bounding box center [606, 654] width 371 height 37
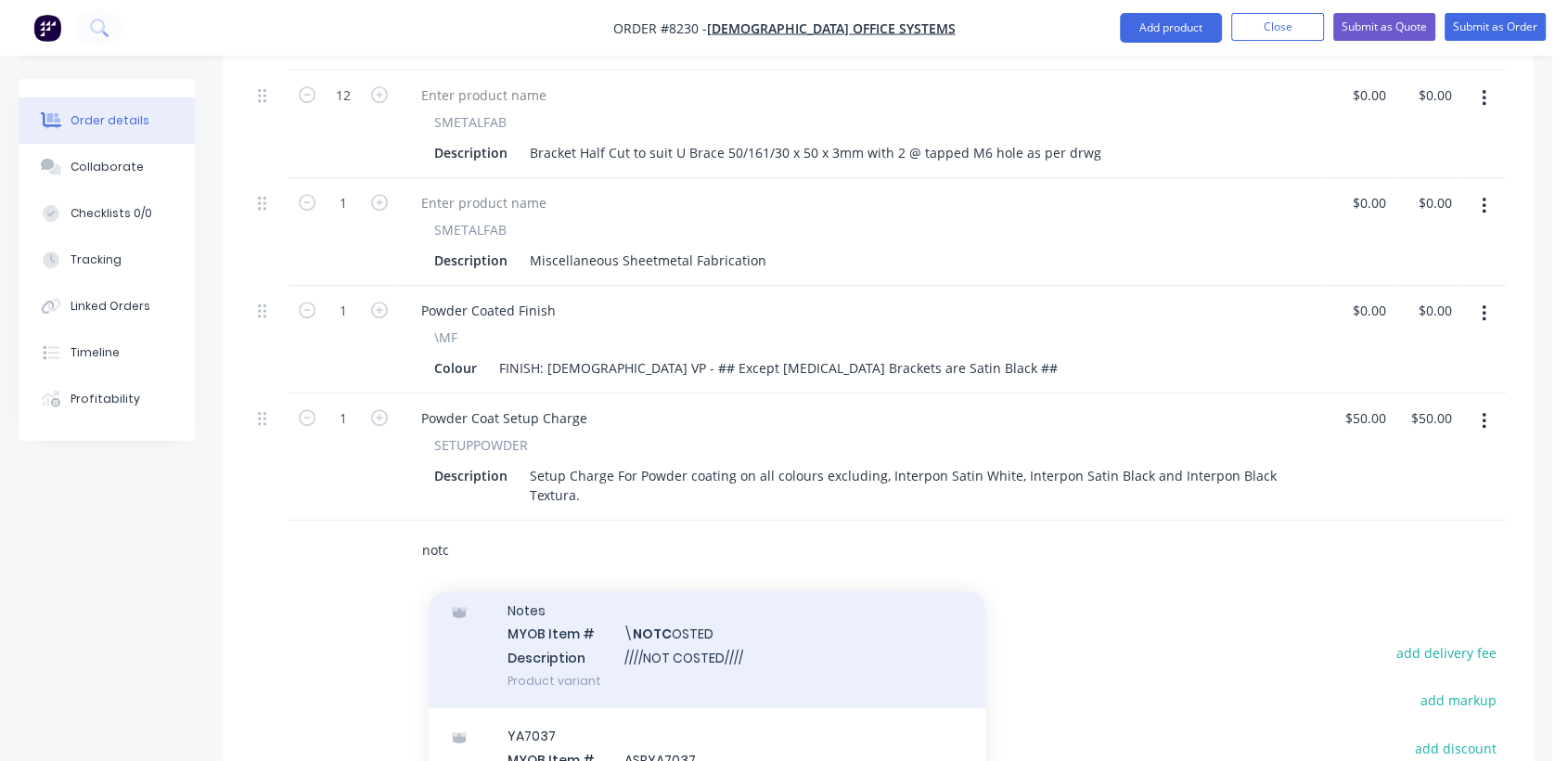
scroll to position [103, 0]
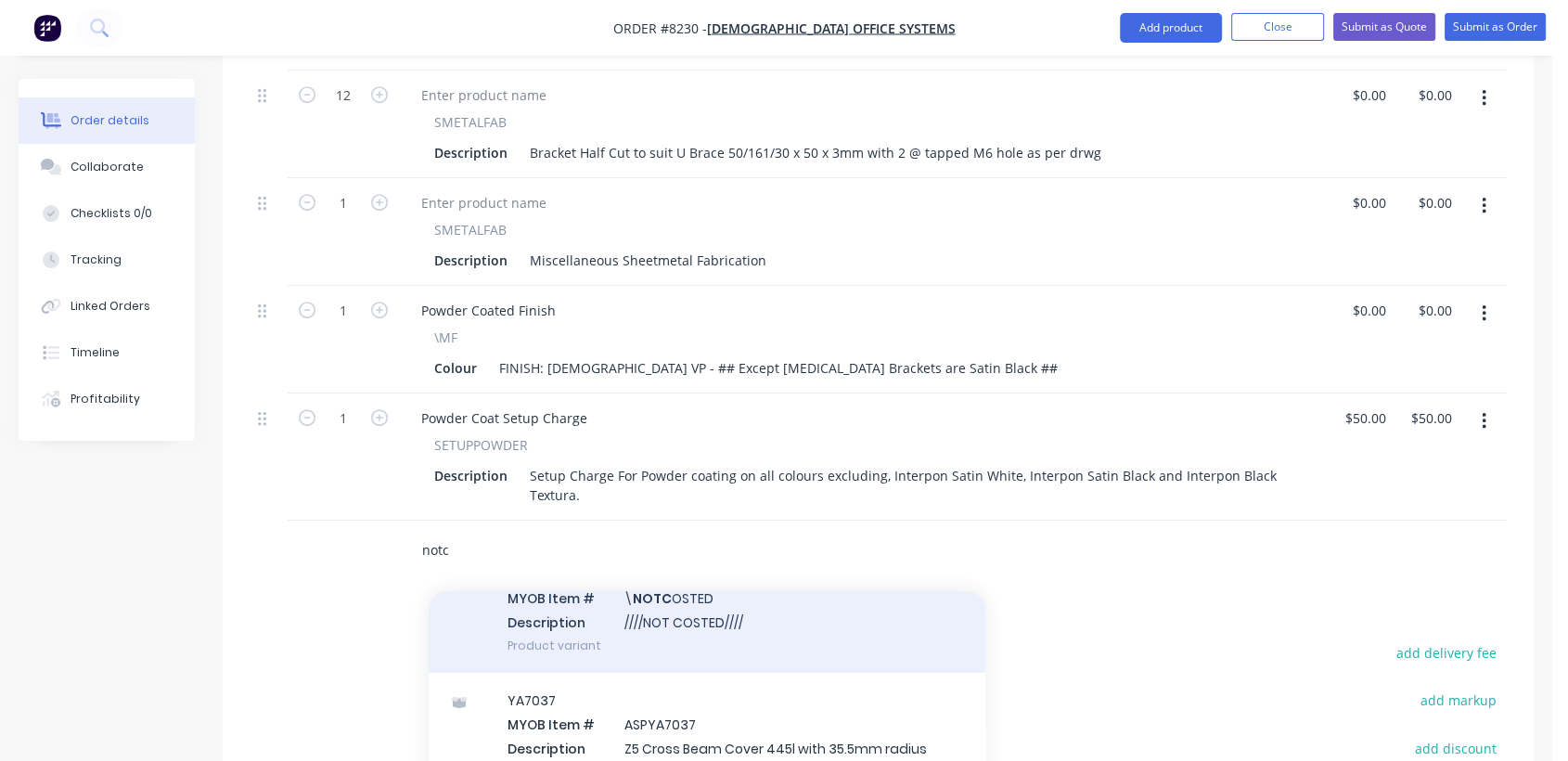
type input "notc"
click at [687, 609] on div "Notes MYOB Item # \ NOTC OSTED Description ////NOT COSTED//// Product variant" at bounding box center [706, 609] width 557 height 125
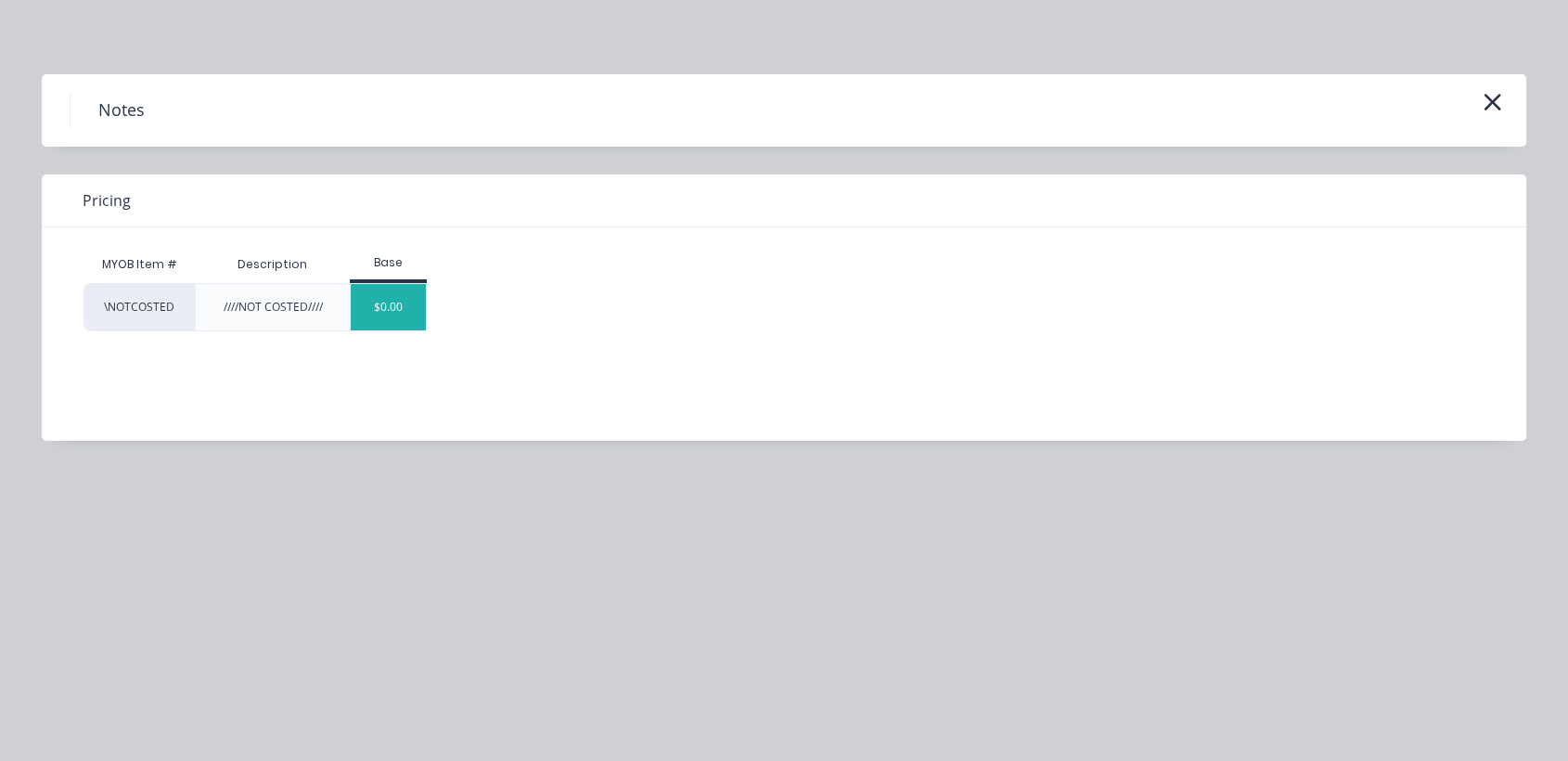
click at [410, 310] on div "$0.00" at bounding box center [388, 307] width 75 height 46
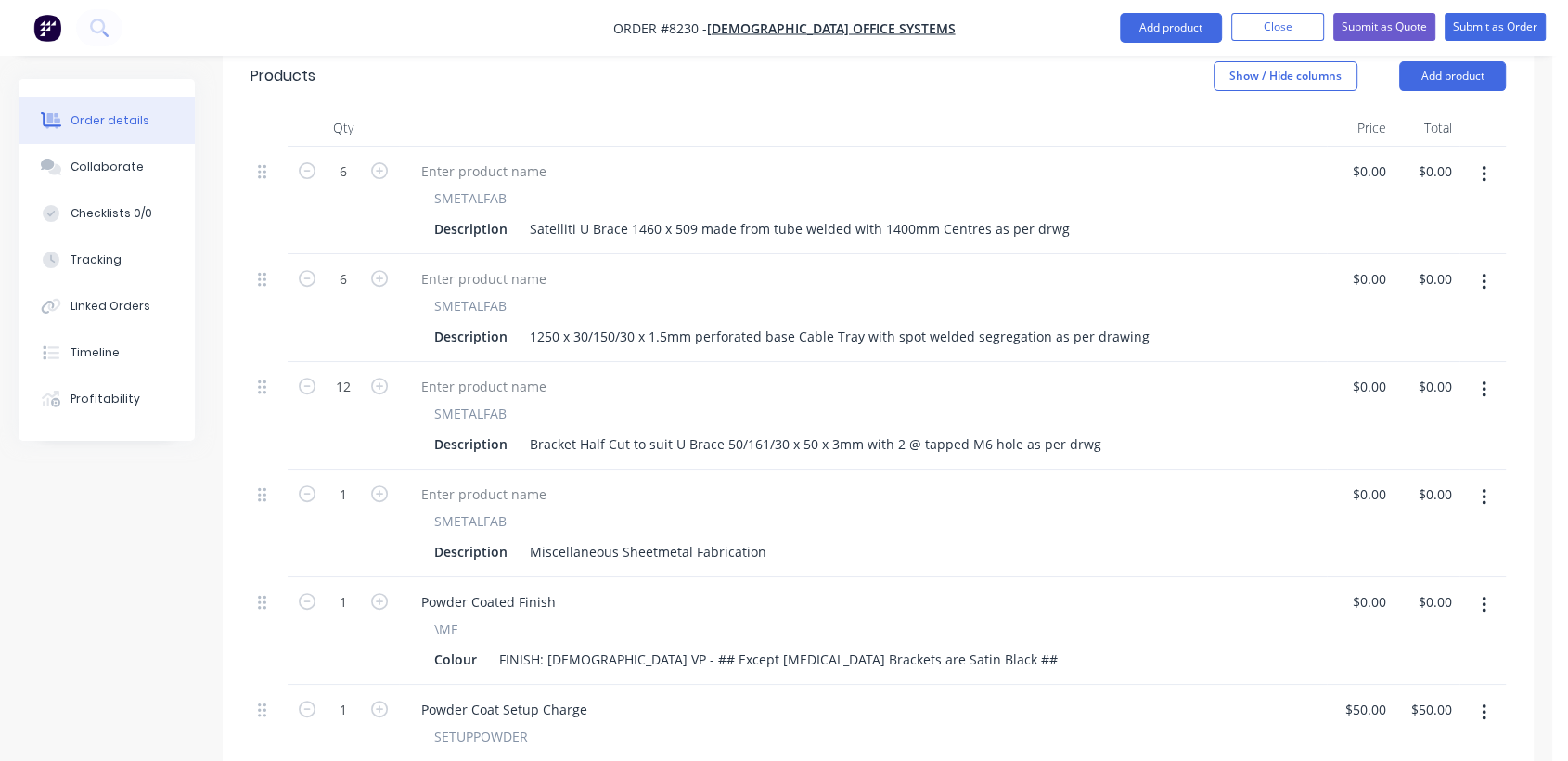
scroll to position [618, 0]
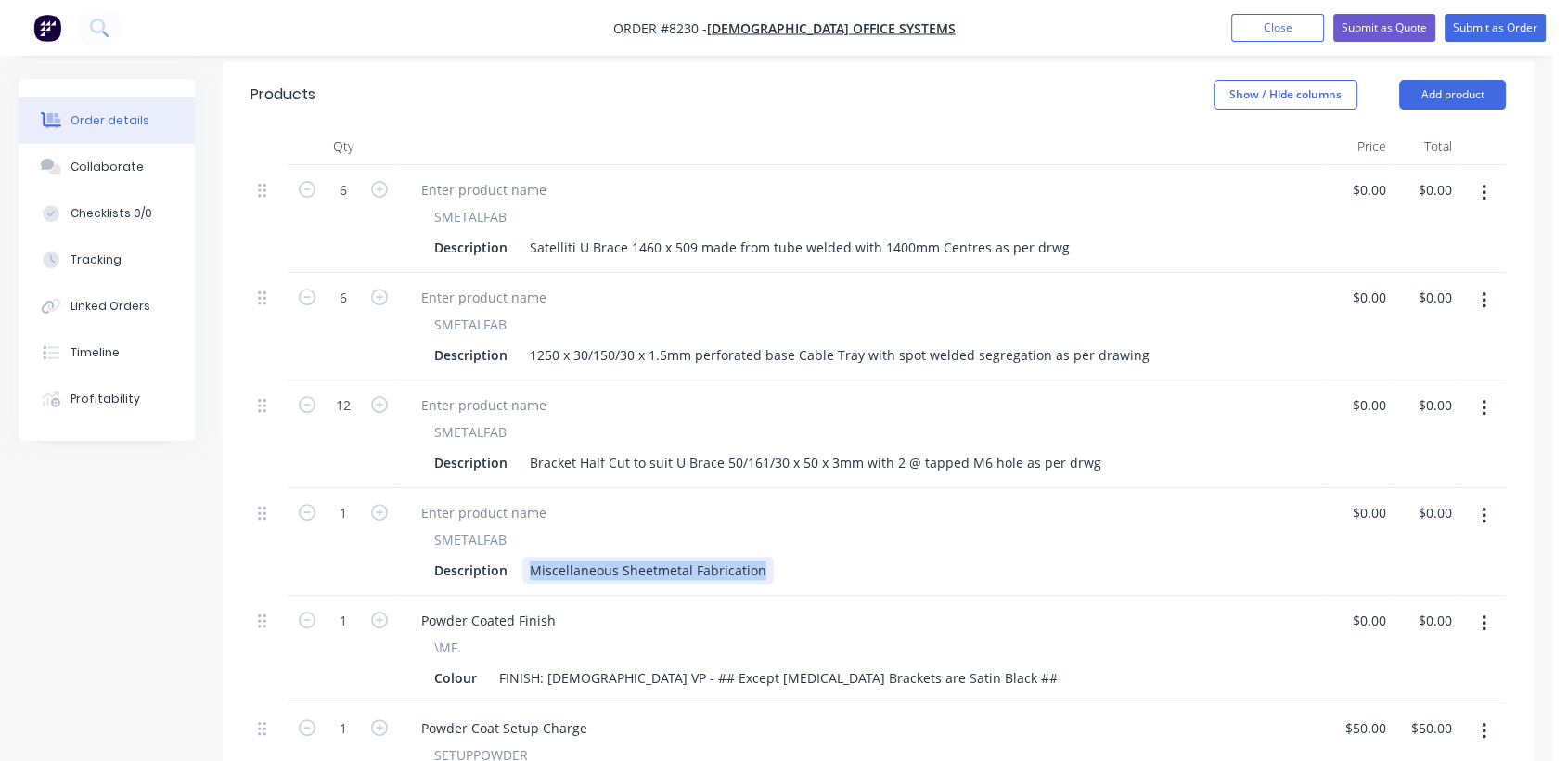
drag, startPoint x: 758, startPoint y: 539, endPoint x: 509, endPoint y: 506, distance: 251.2
click at [509, 530] on div "SMETALFAB Description Miscellaneous Sheetmetal Fabrication" at bounding box center [864, 557] width 913 height 54
type input "$0.00"
click at [1280, 21] on button "Close" at bounding box center [1278, 28] width 93 height 28
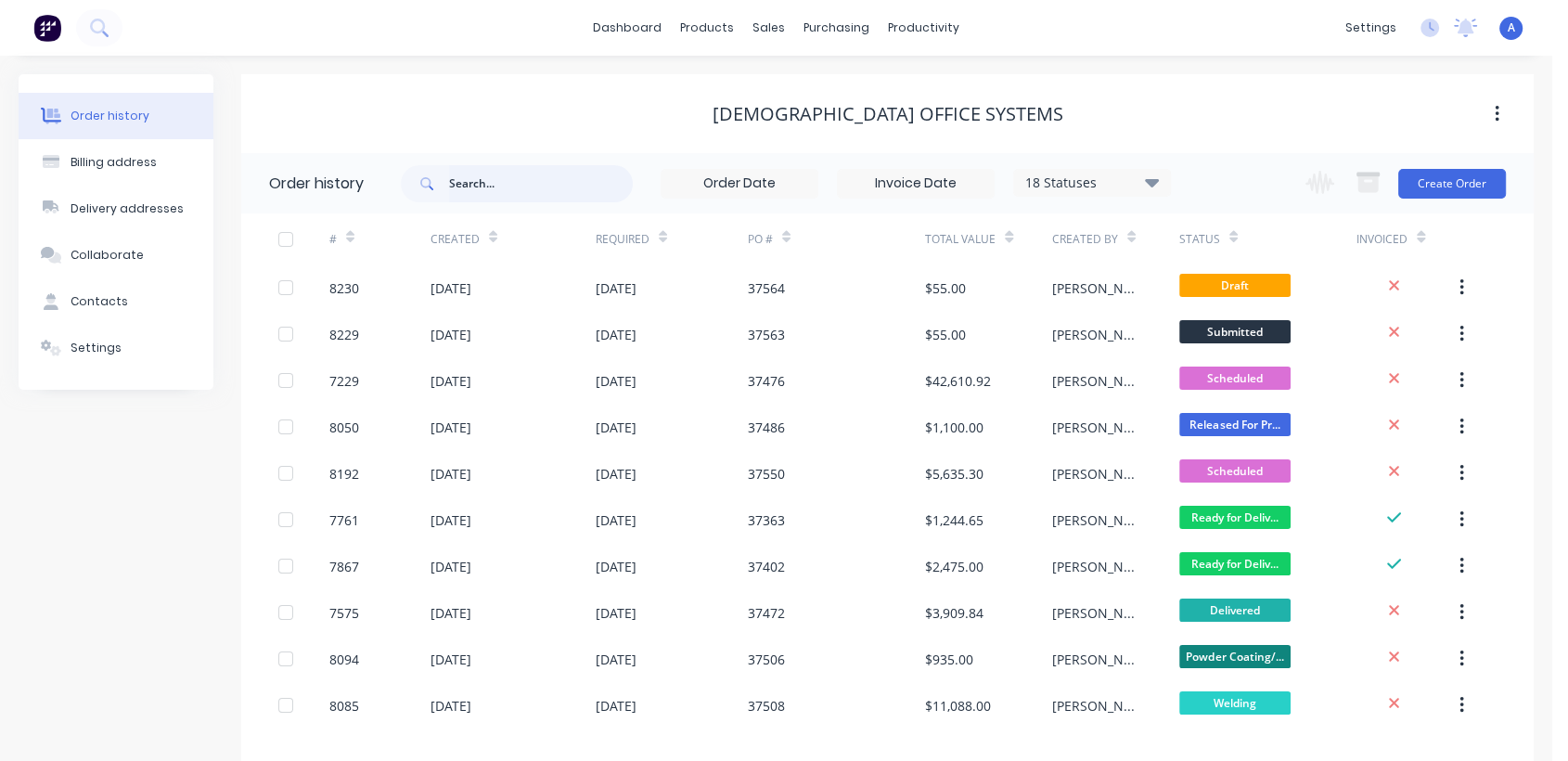
click at [491, 185] on input "text" at bounding box center [541, 183] width 184 height 37
type input "7316"
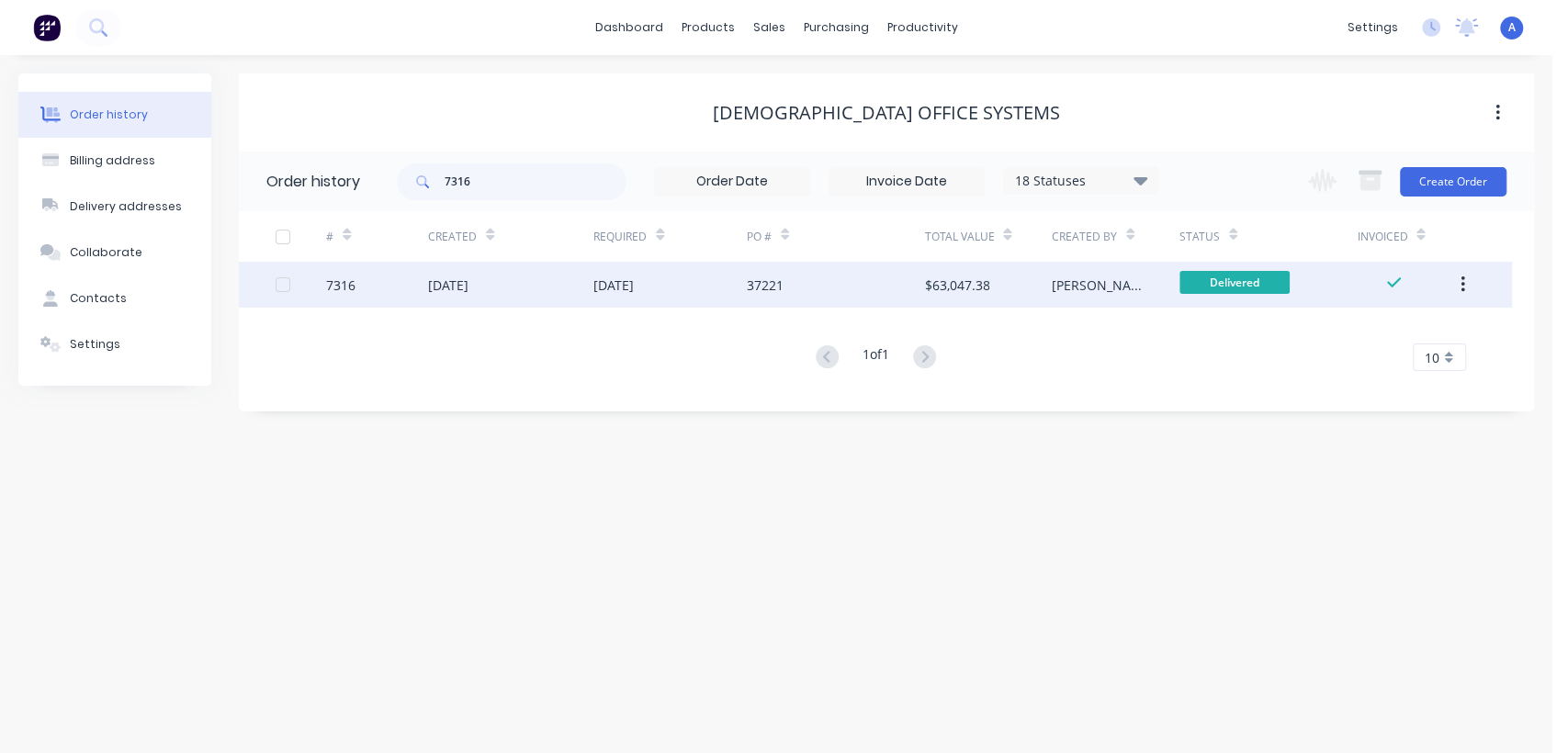
click at [634, 278] on div "20 Aug 2025" at bounding box center [613, 285] width 40 height 20
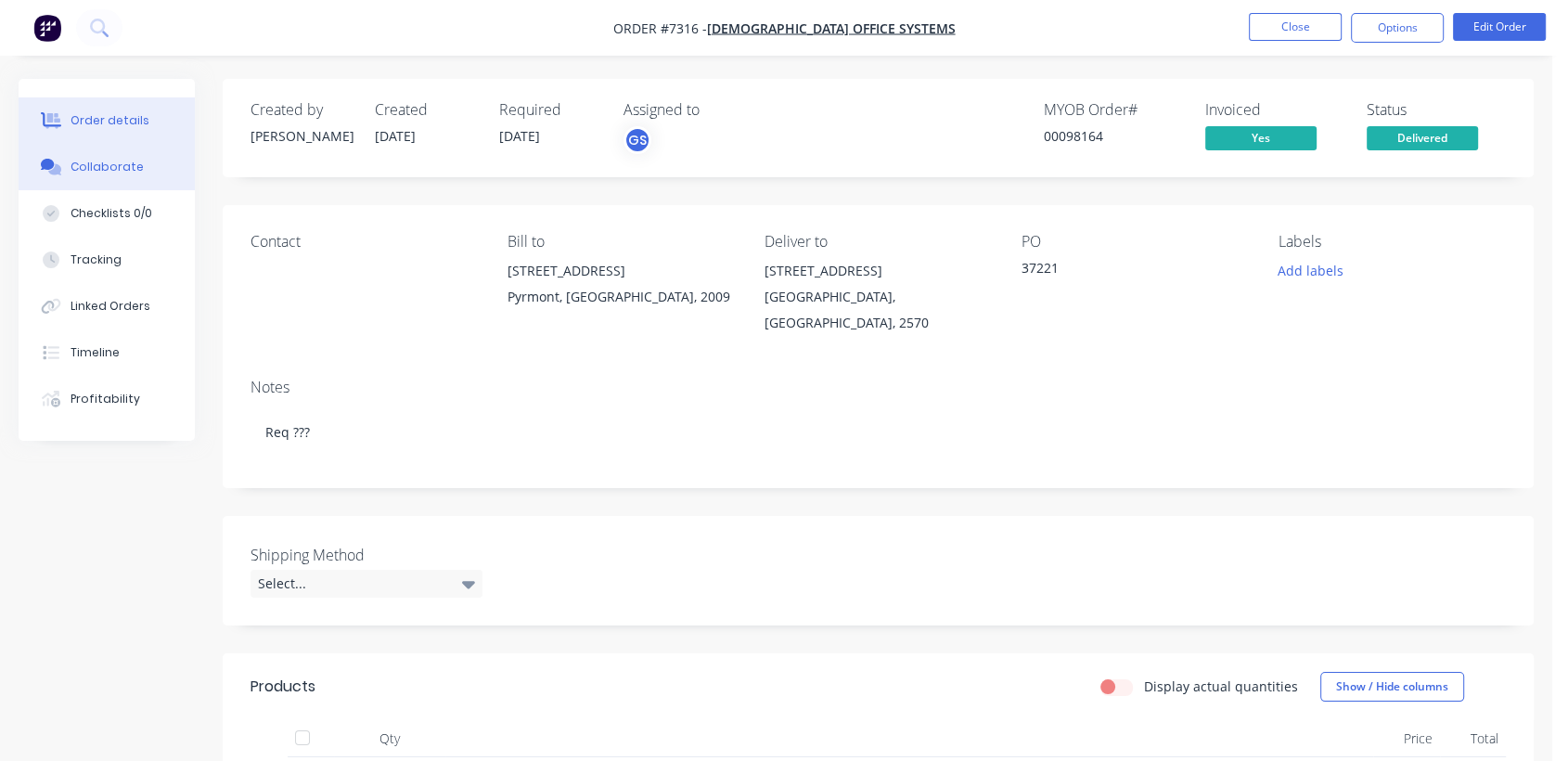
click at [81, 157] on button "Collaborate" at bounding box center [106, 167] width 176 height 46
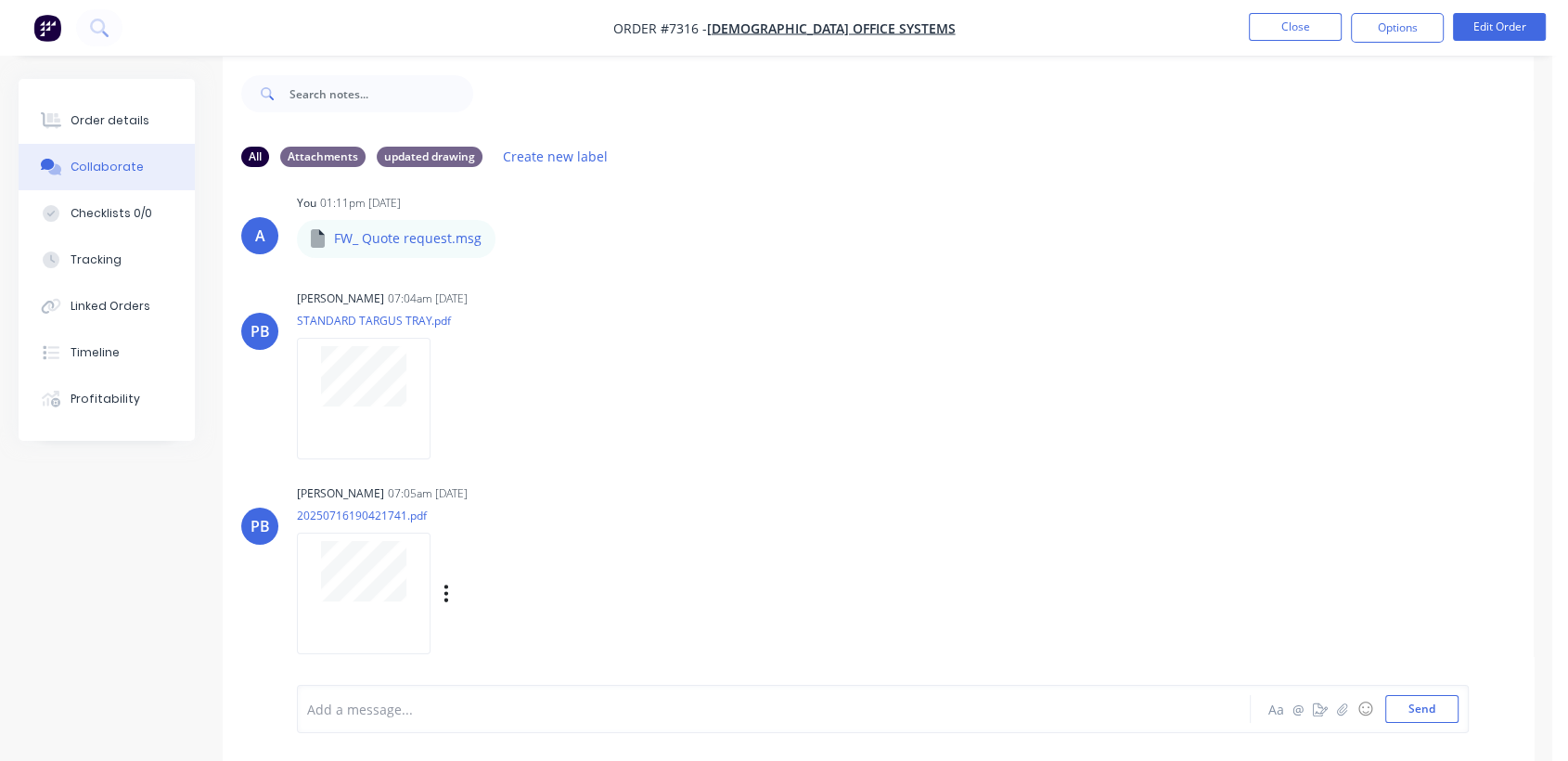
scroll to position [28, 0]
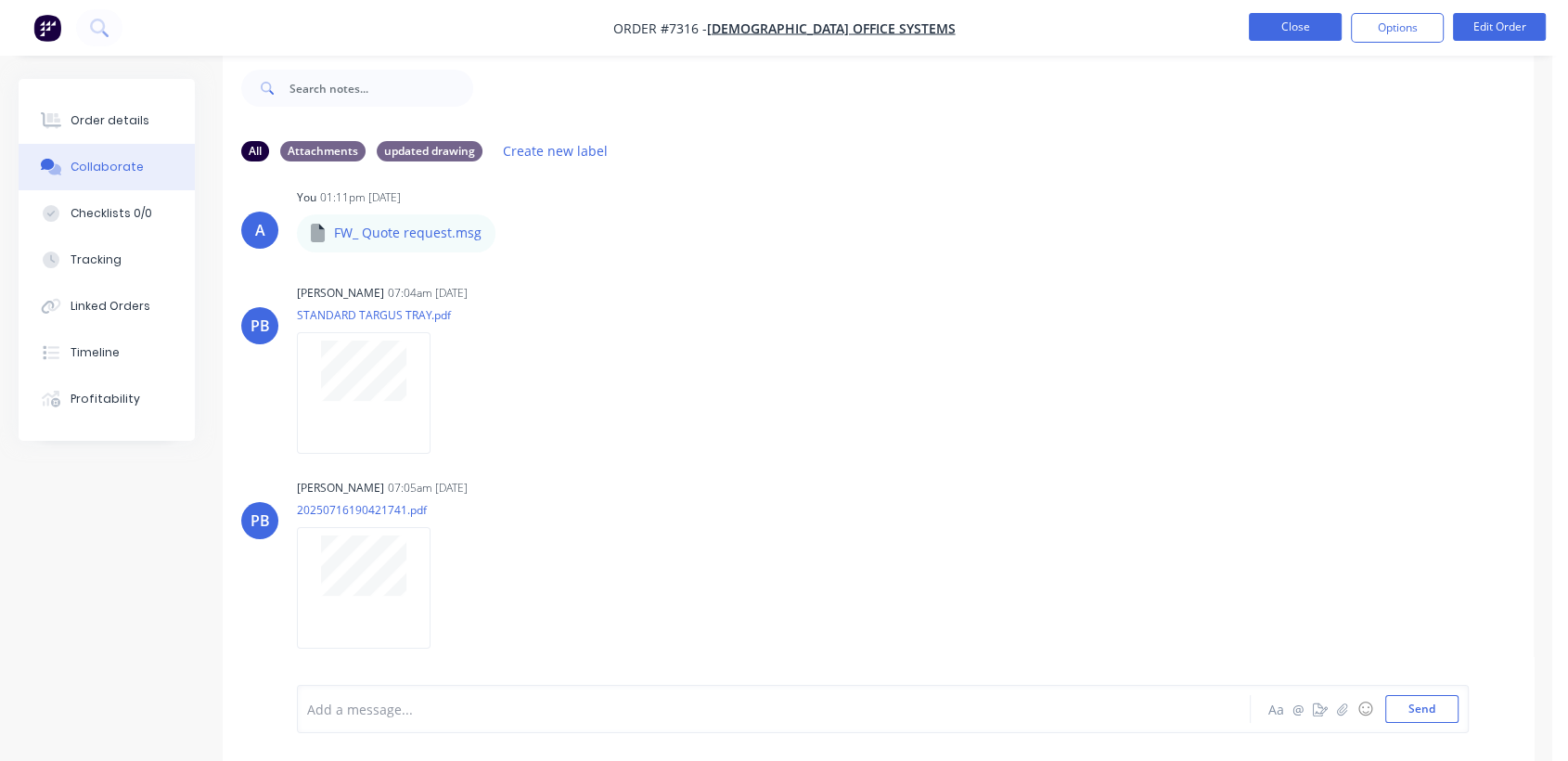
click at [1285, 21] on button "Close" at bounding box center [1295, 27] width 93 height 28
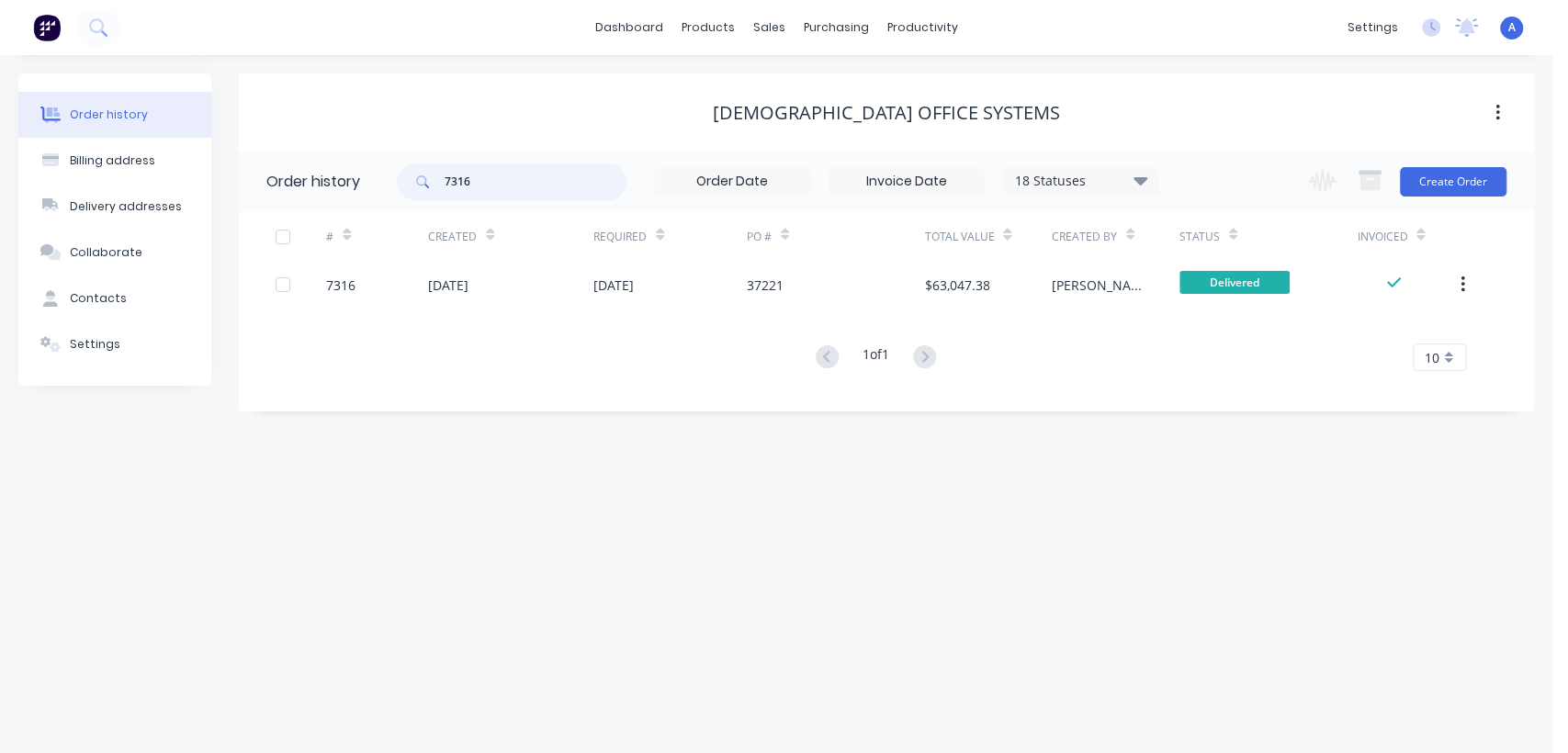
drag, startPoint x: 486, startPoint y: 175, endPoint x: 405, endPoint y: 178, distance: 81.1
click at [419, 172] on div "7316" at bounding box center [512, 181] width 229 height 36
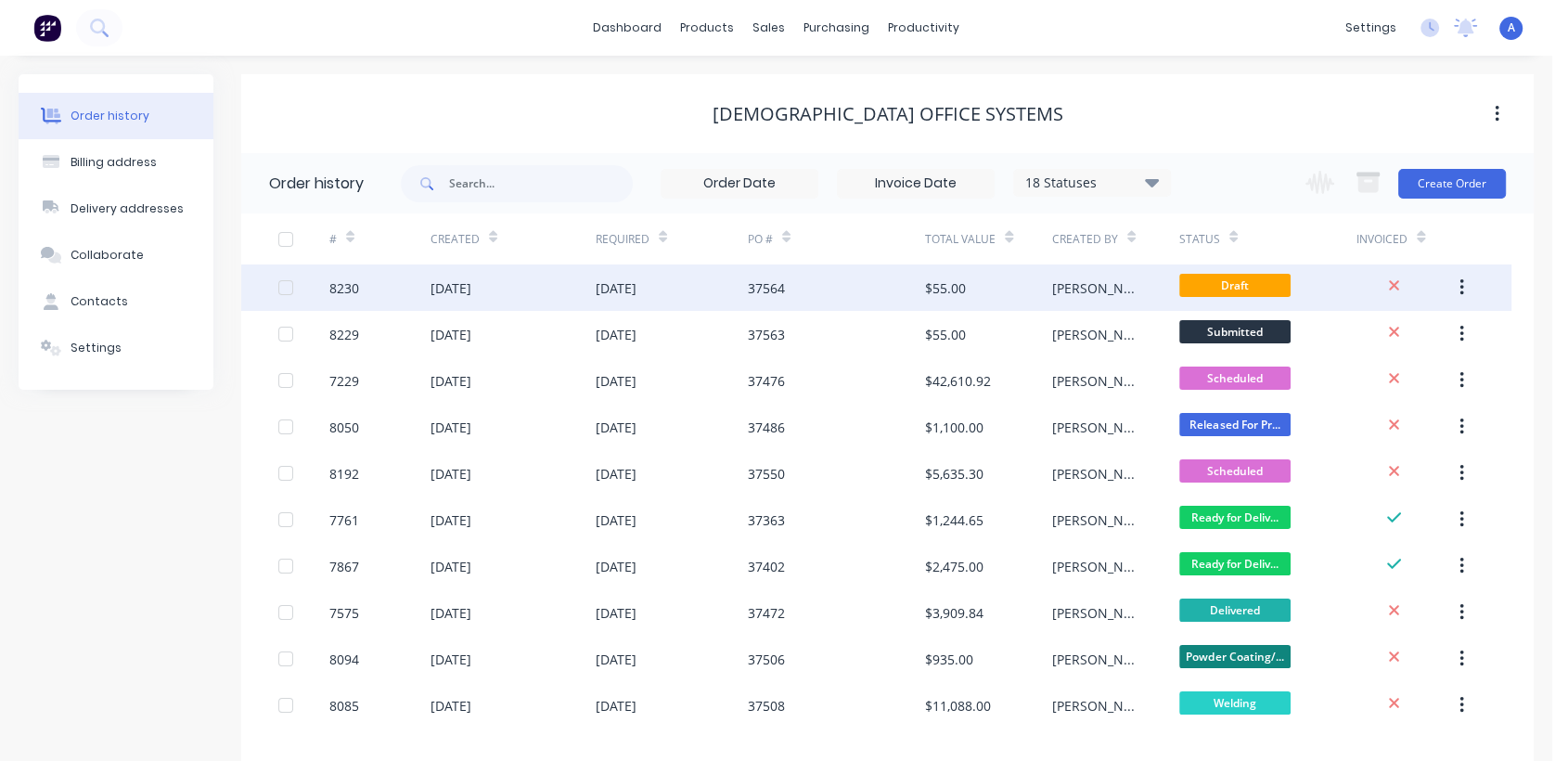
click at [801, 291] on div "37564" at bounding box center [836, 287] width 177 height 46
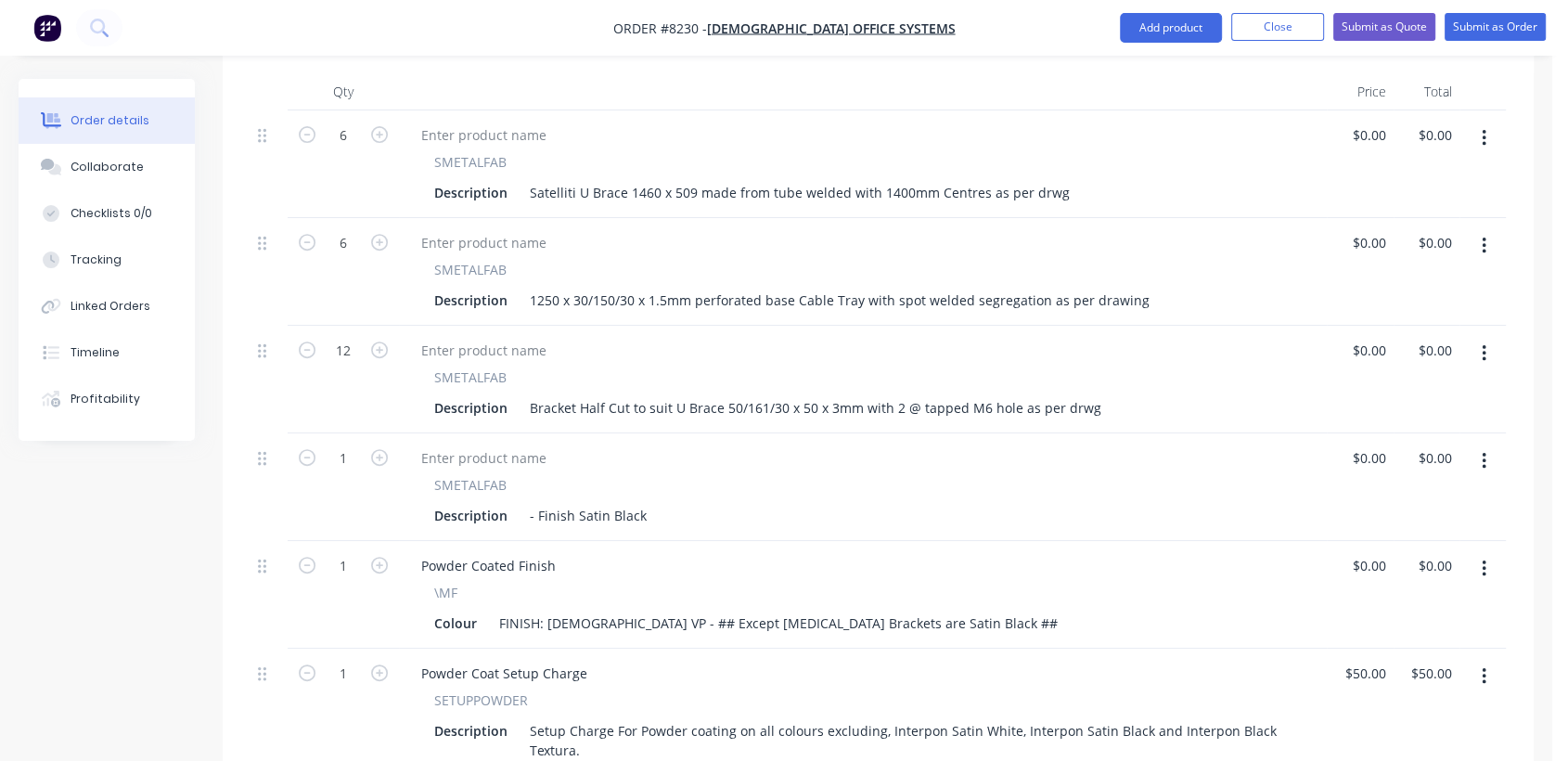
scroll to position [721, 0]
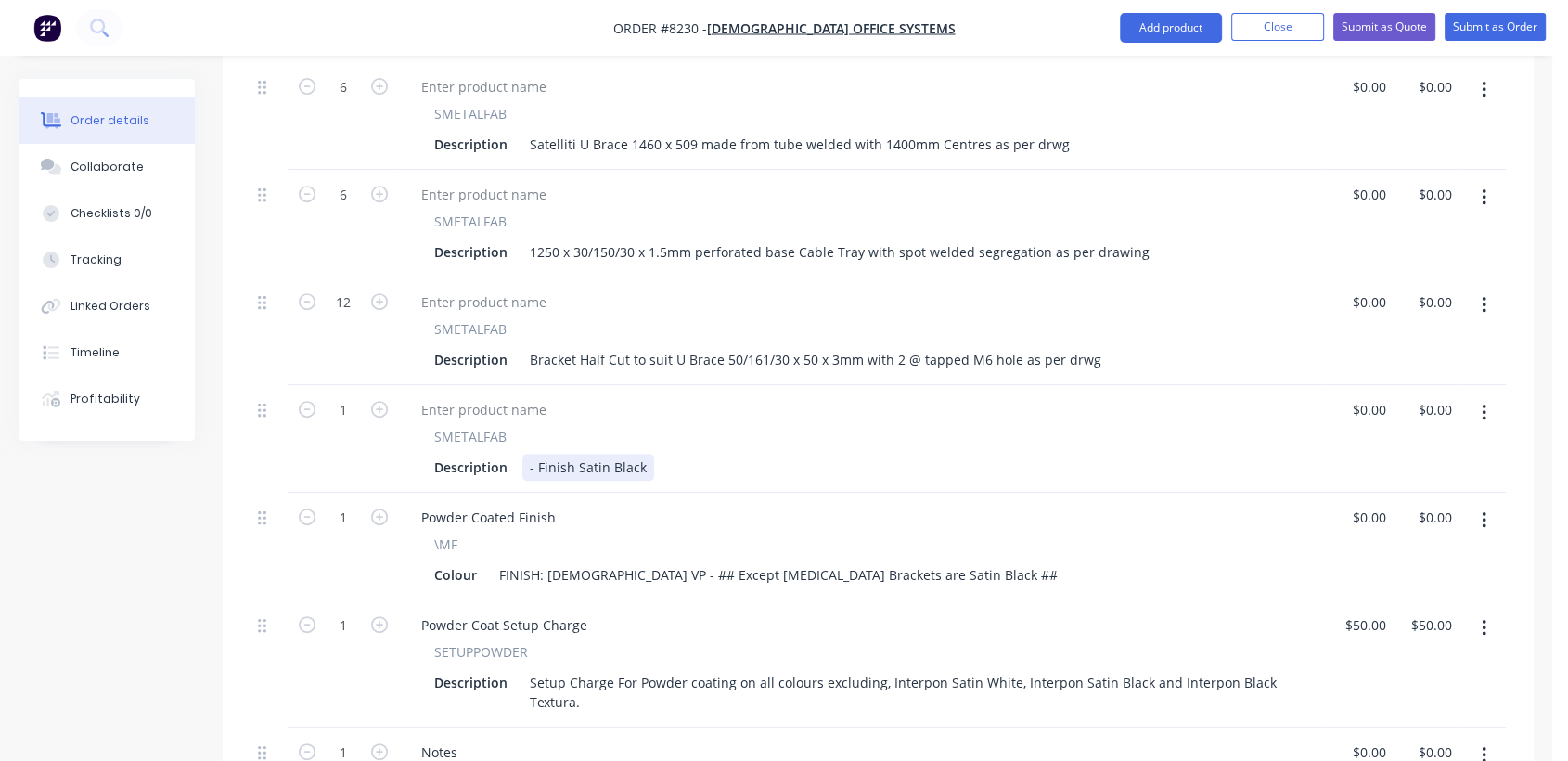
click at [525, 454] on div "- Finish Satin Black" at bounding box center [589, 467] width 132 height 27
paste div
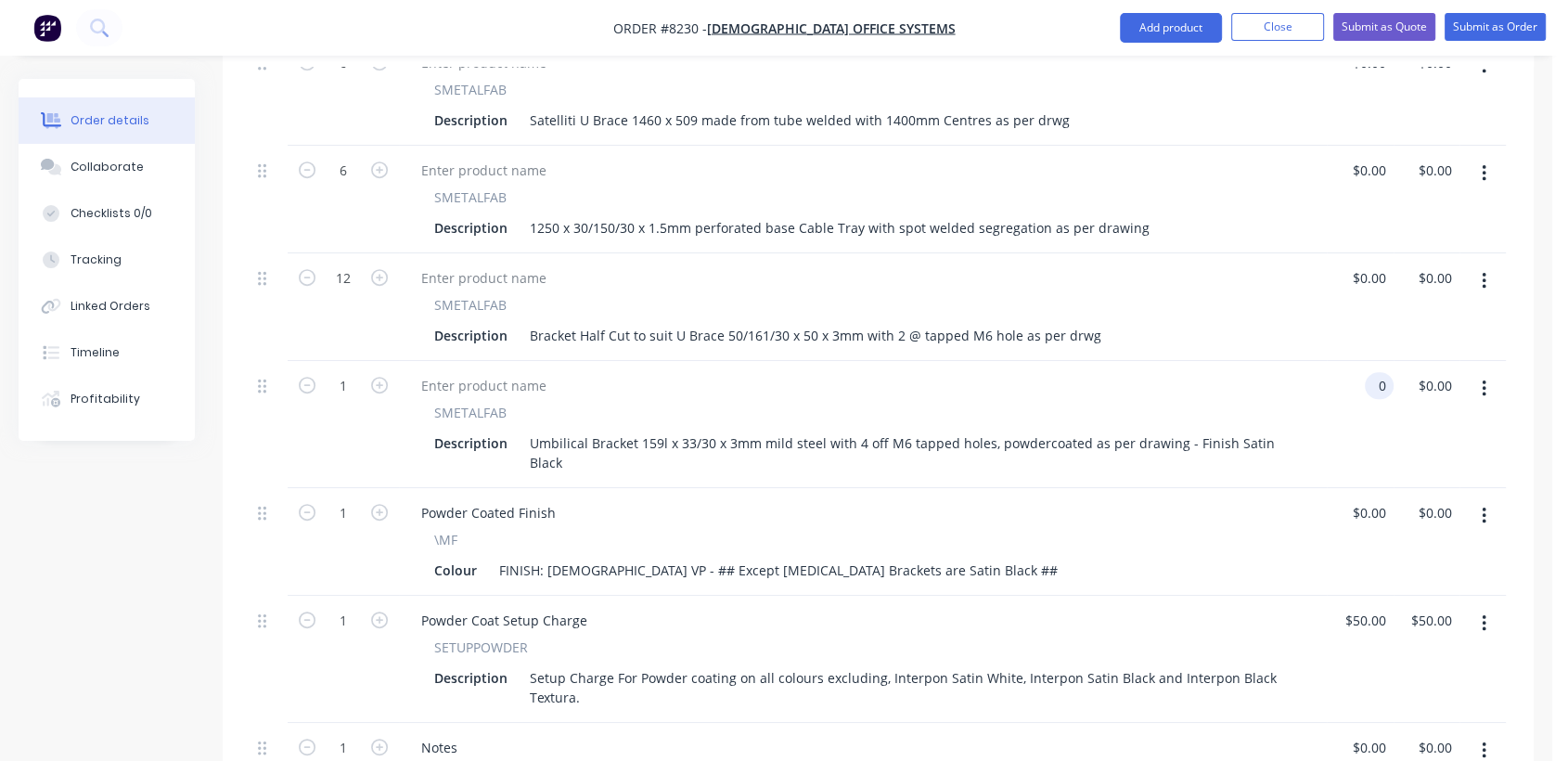
scroll to position [1158, 0]
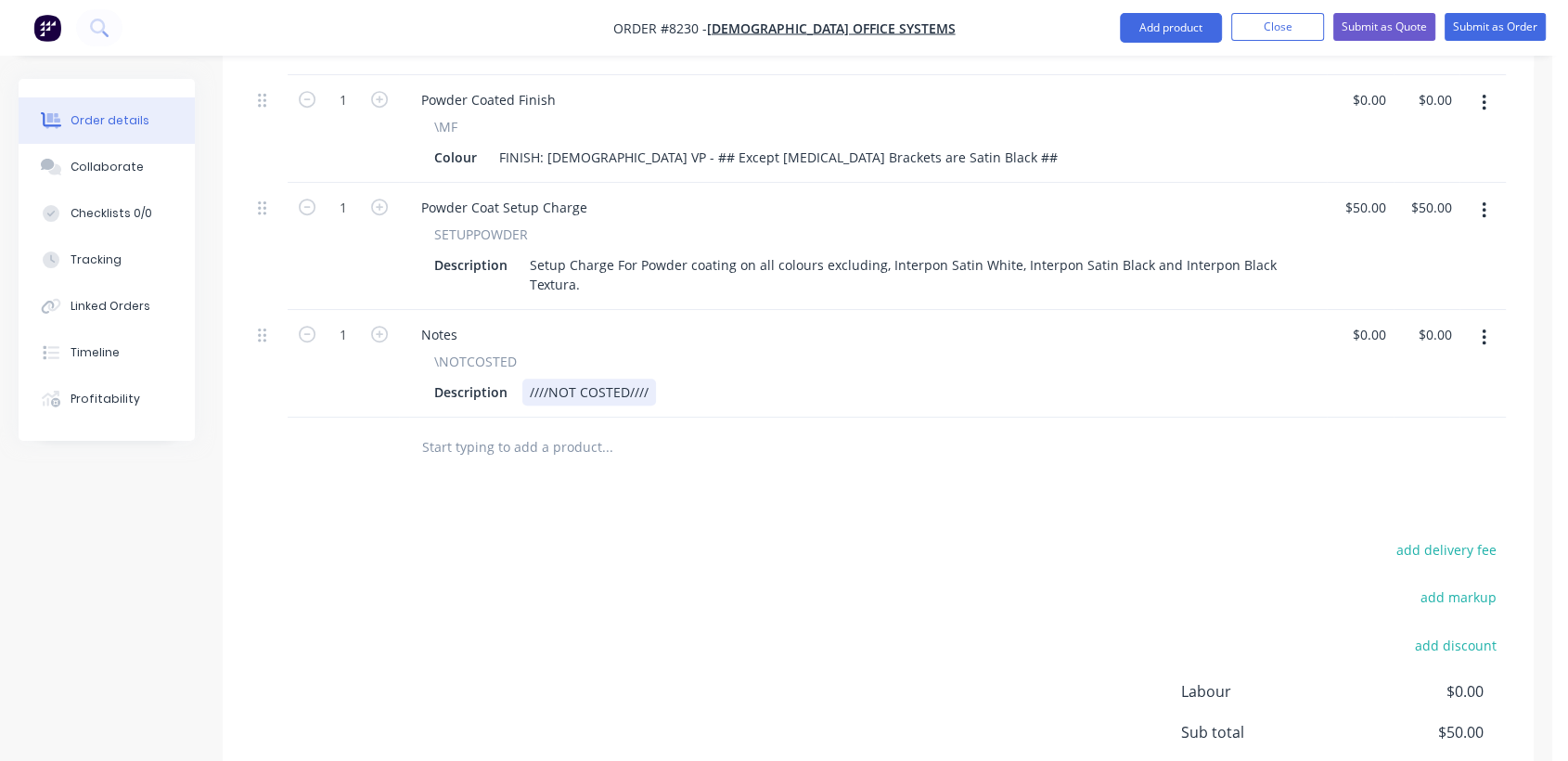
type input "$0.00"
click at [658, 379] on div "Description ////NOT COSTED////" at bounding box center [859, 392] width 865 height 27
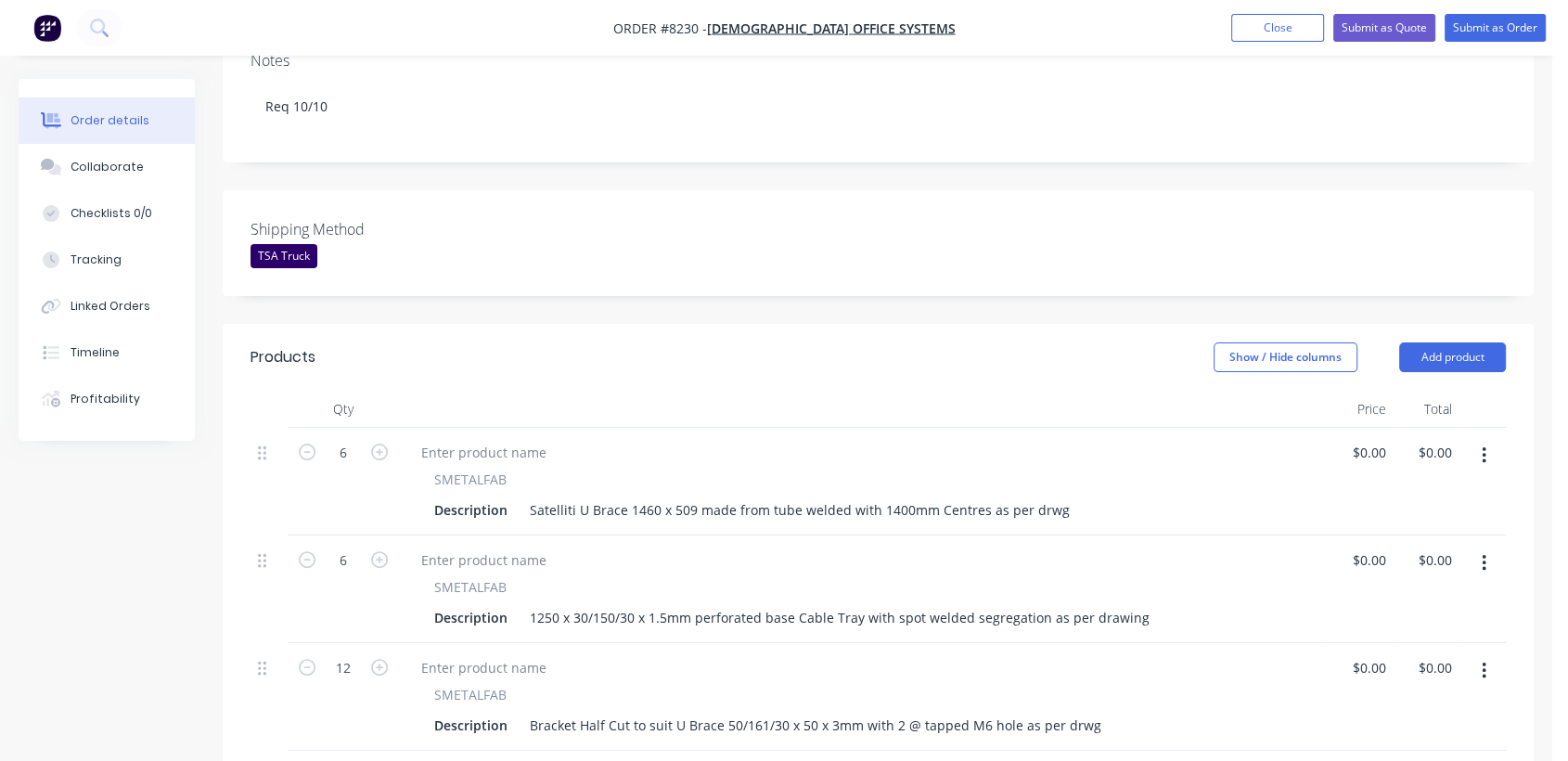
scroll to position [333, 0]
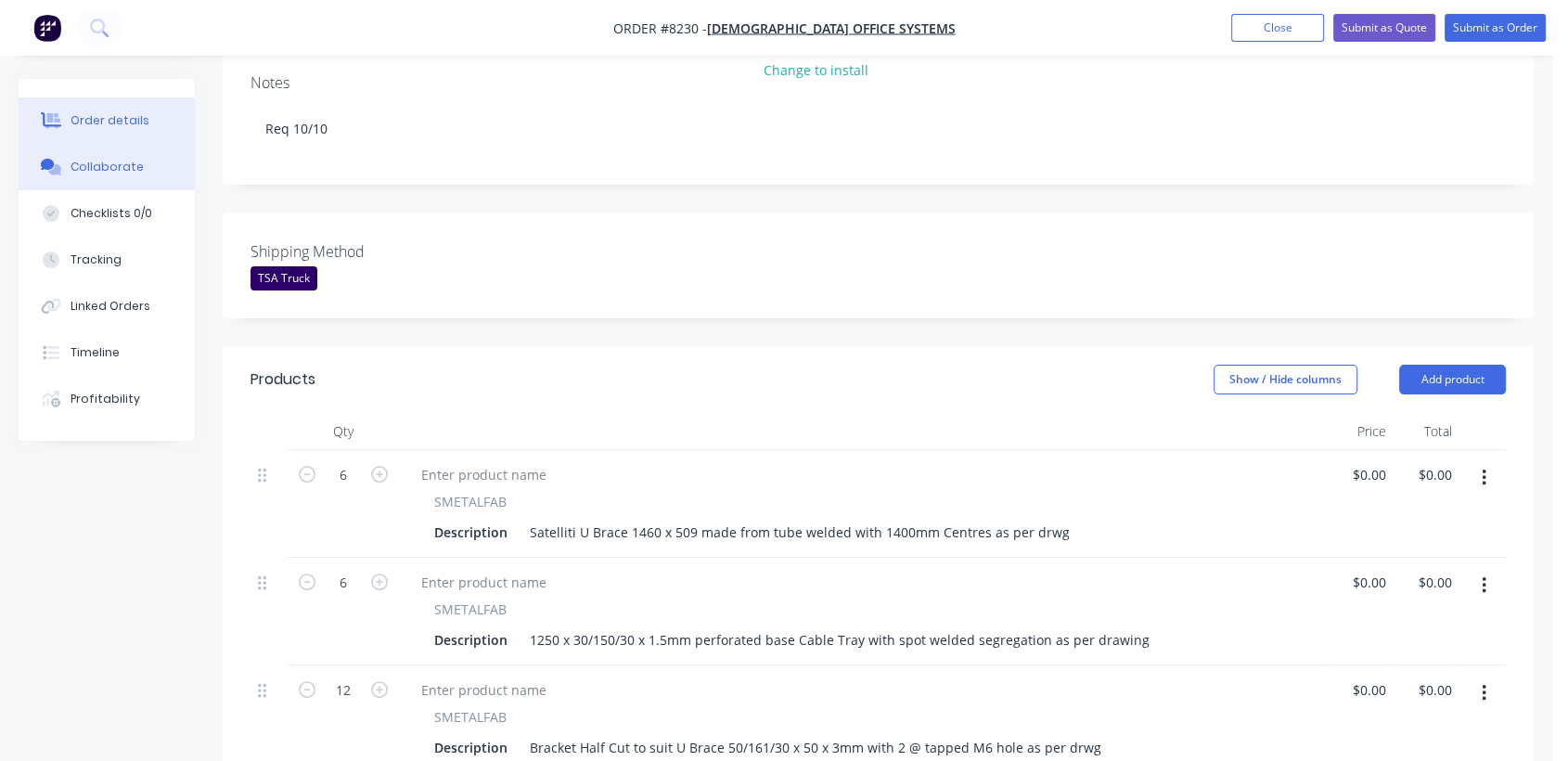
click at [148, 166] on button "Collaborate" at bounding box center [106, 167] width 176 height 46
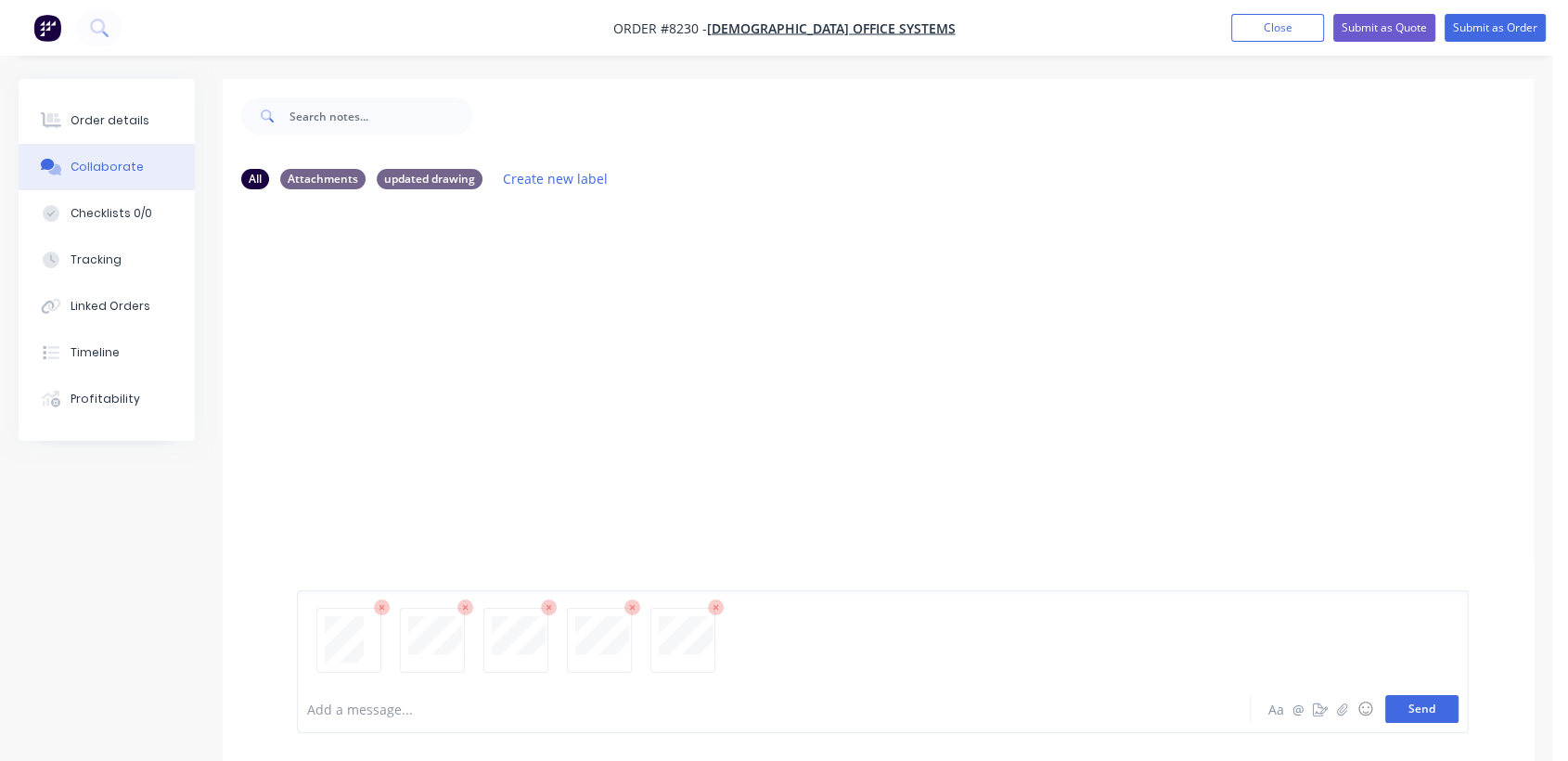
click at [1421, 701] on button "Send" at bounding box center [1422, 709] width 73 height 28
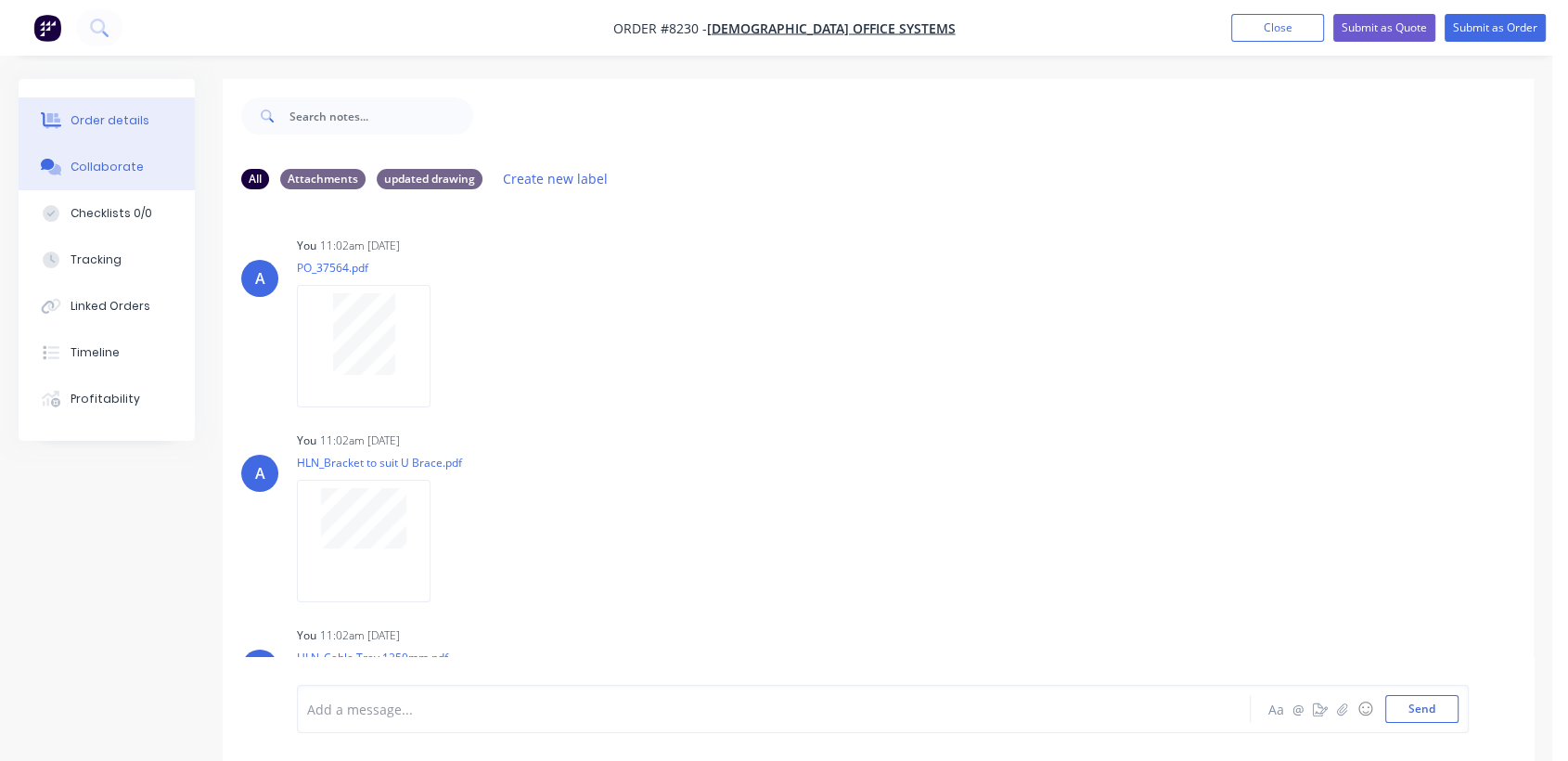
click at [115, 112] on div "Order details" at bounding box center [110, 121] width 79 height 17
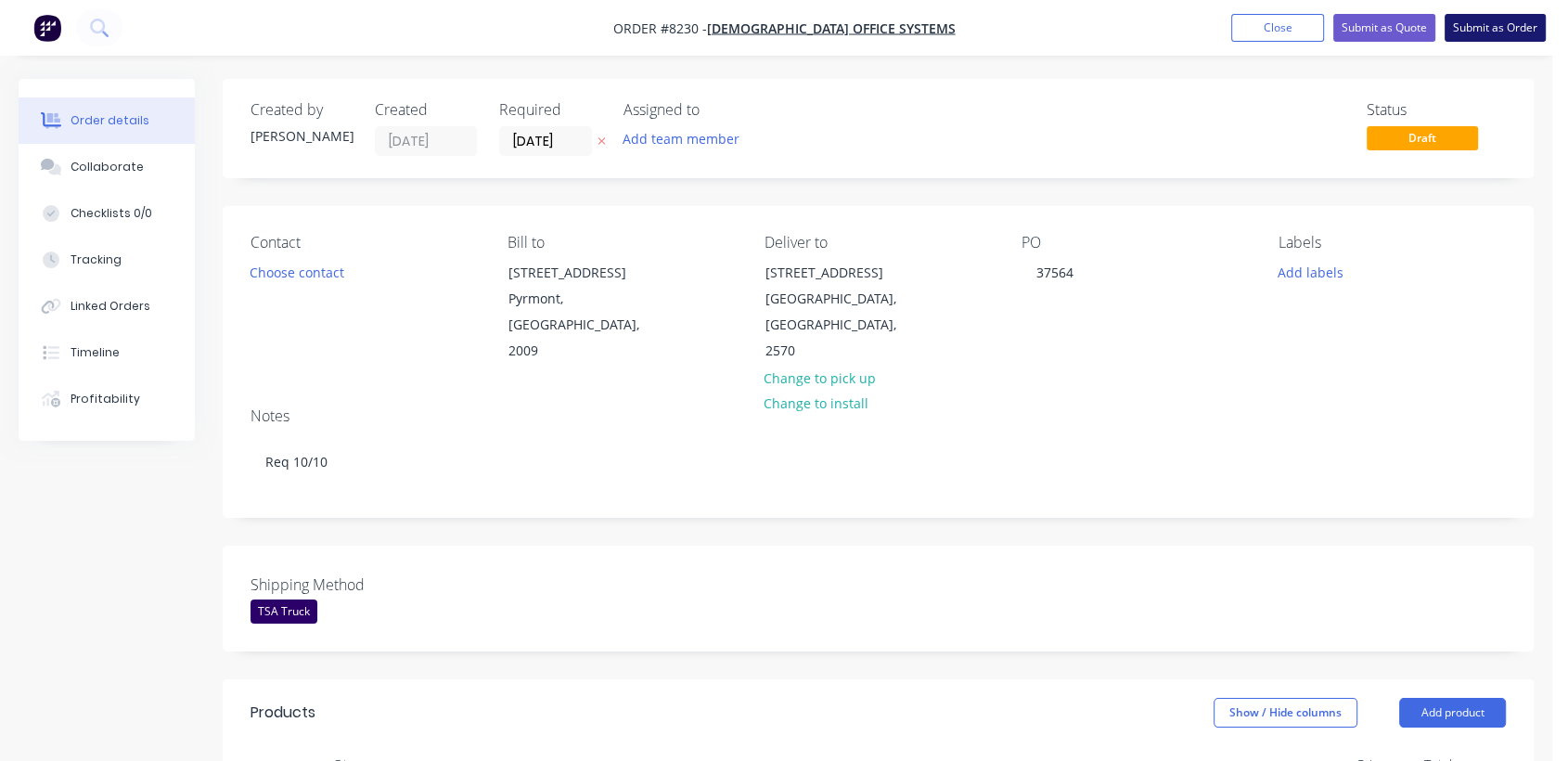
click at [1512, 25] on button "Submit as Order" at bounding box center [1495, 28] width 101 height 28
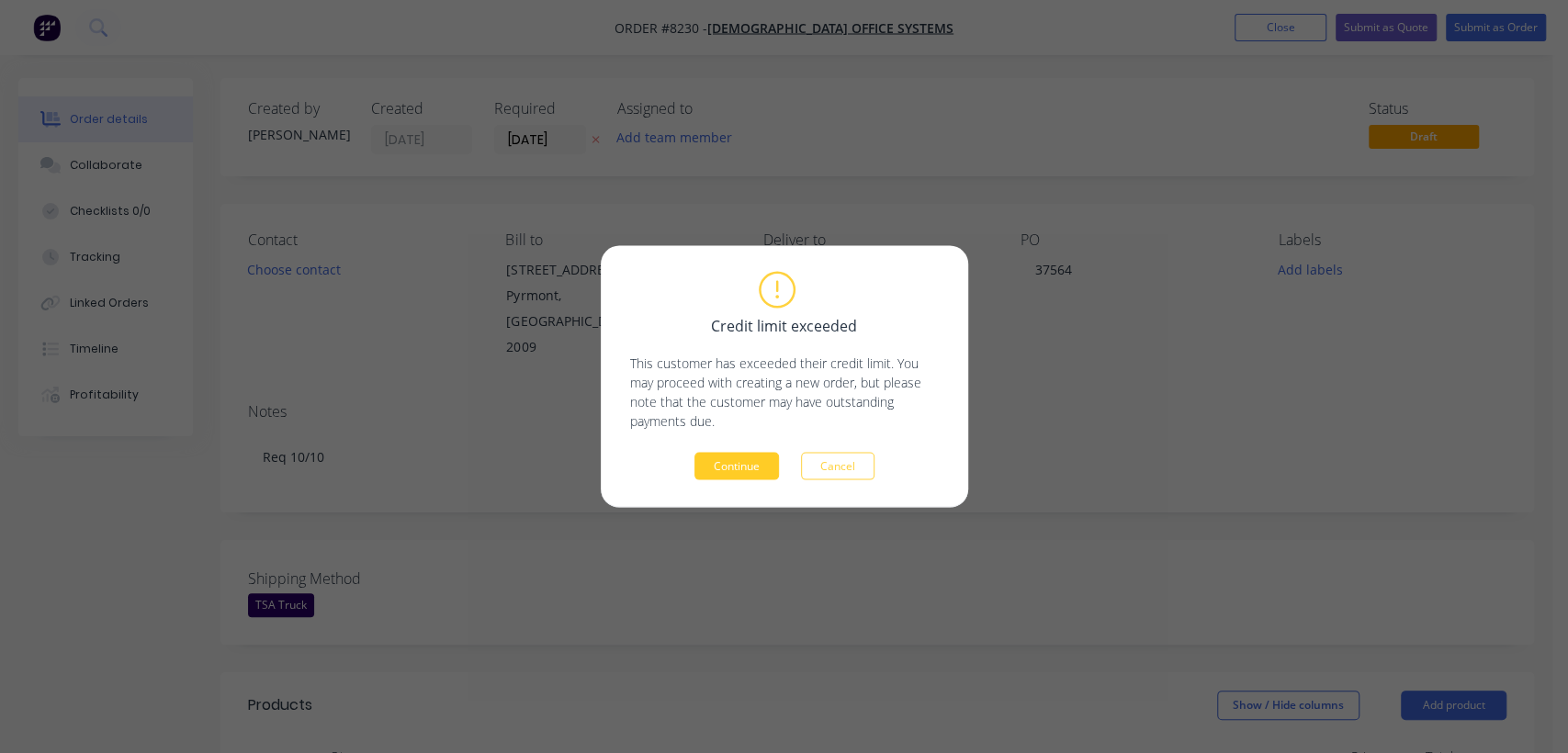
click at [743, 465] on button "Continue" at bounding box center [736, 467] width 85 height 28
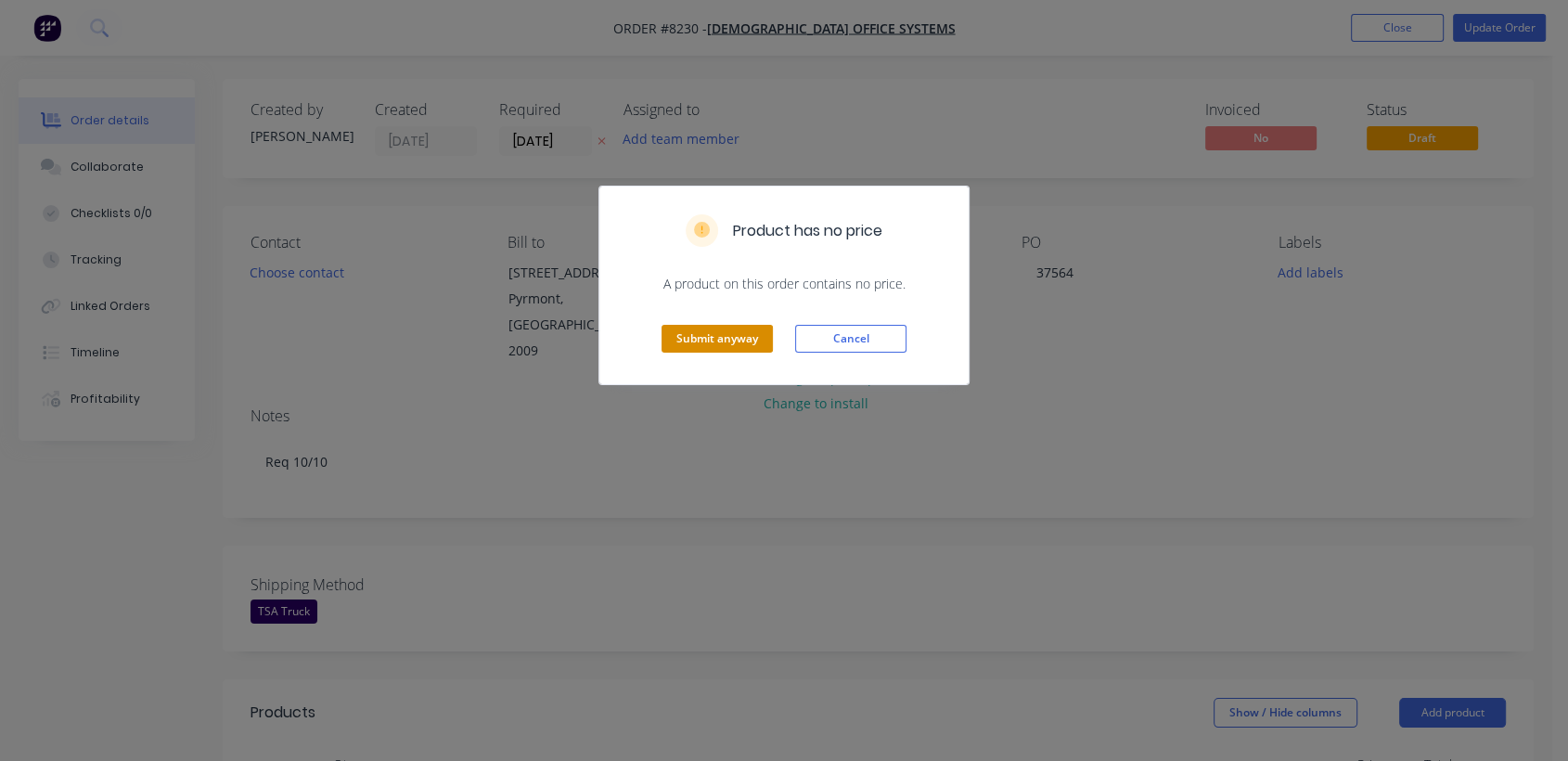
click at [728, 342] on button "Submit anyway" at bounding box center [718, 339] width 111 height 28
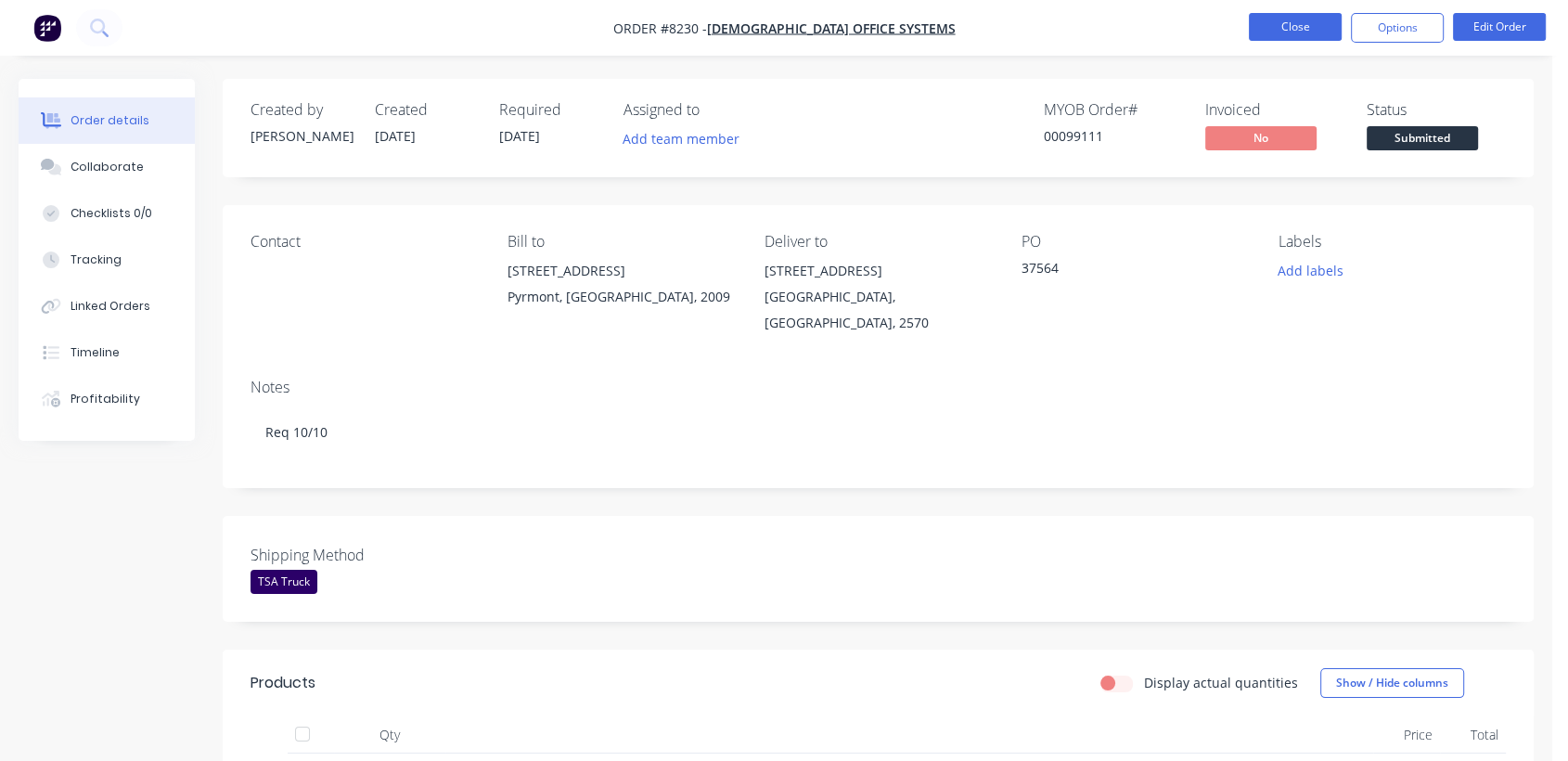
click at [1306, 28] on button "Close" at bounding box center [1295, 27] width 93 height 28
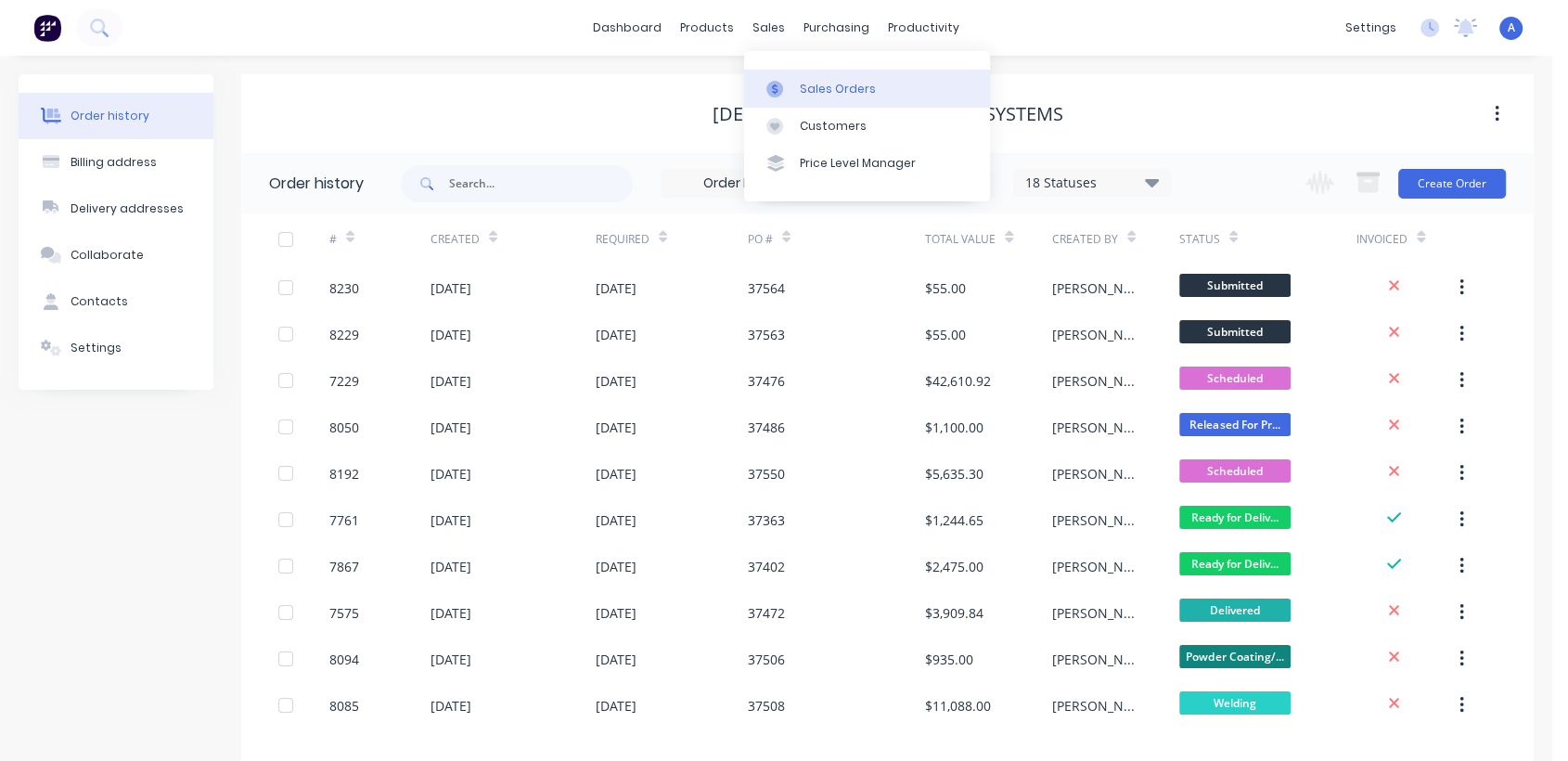
click at [806, 84] on div "Sales Orders" at bounding box center [837, 89] width 76 height 17
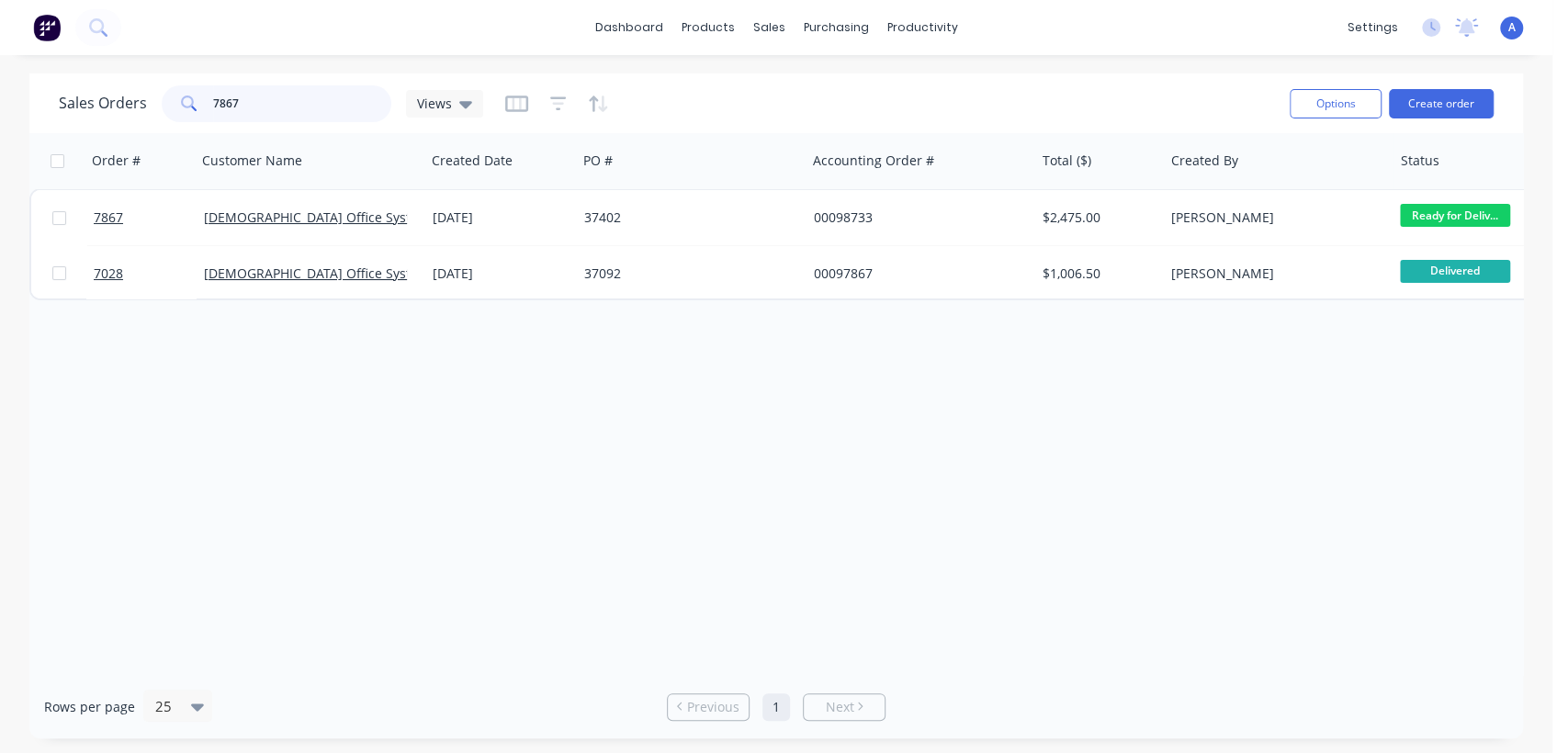
drag, startPoint x: 233, startPoint y: 104, endPoint x: 157, endPoint y: 94, distance: 76.7
click at [157, 94] on div "Sales Orders 7867 Views" at bounding box center [270, 103] width 424 height 36
type input "99010"
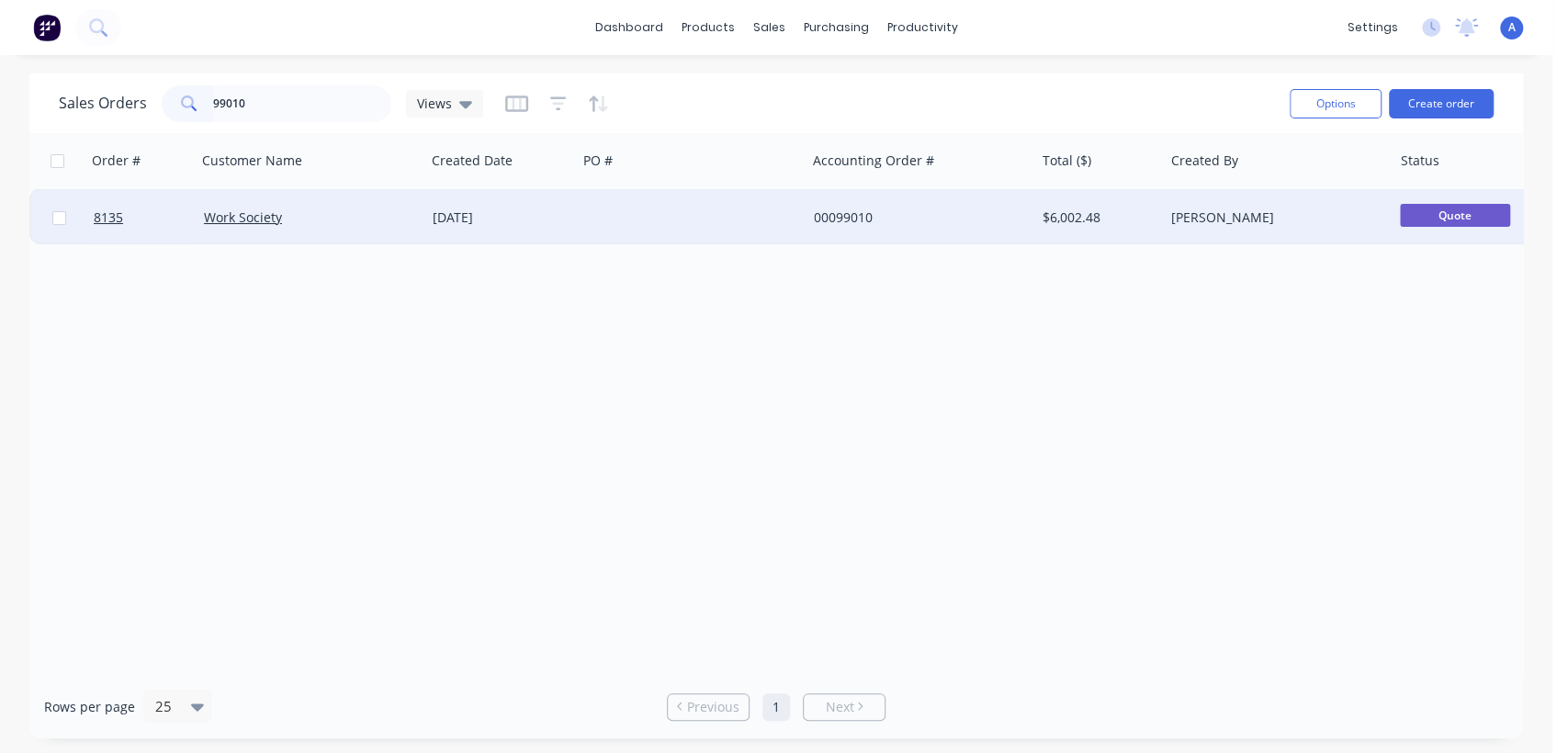
click at [721, 220] on div at bounding box center [691, 217] width 228 height 55
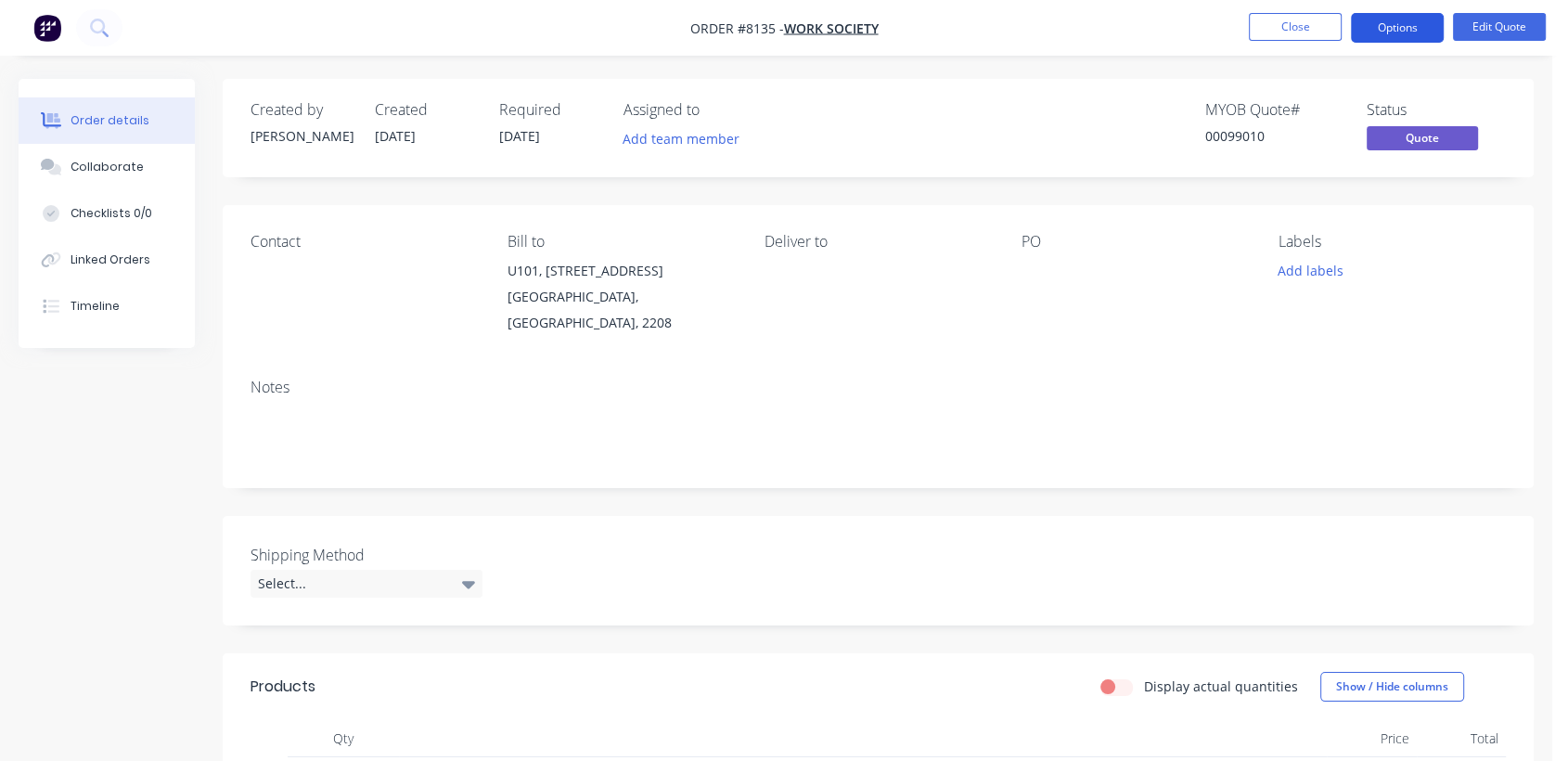
click at [1373, 22] on button "Options" at bounding box center [1398, 28] width 93 height 30
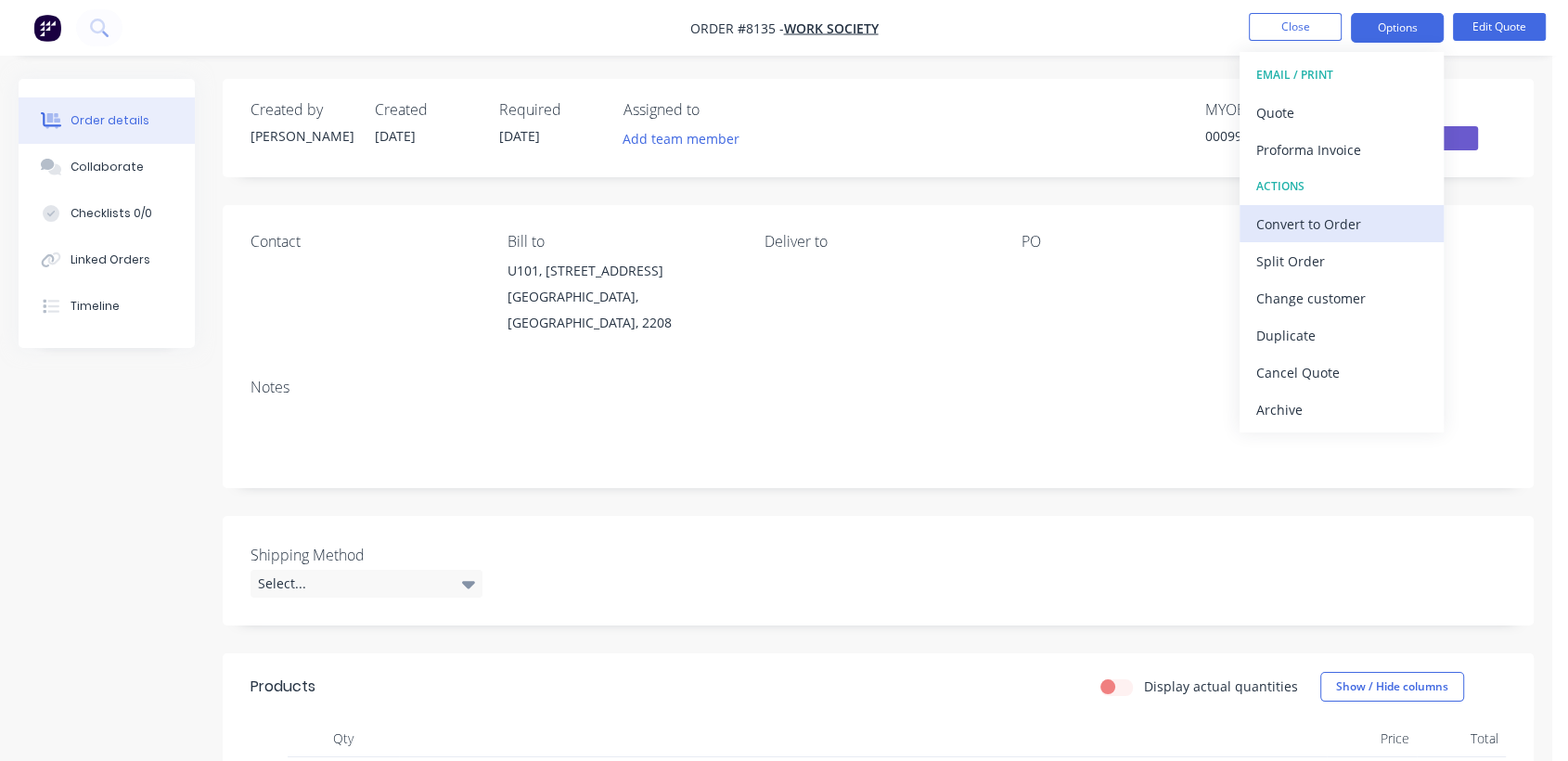
click at [1314, 212] on div "Convert to Order" at bounding box center [1341, 224] width 170 height 27
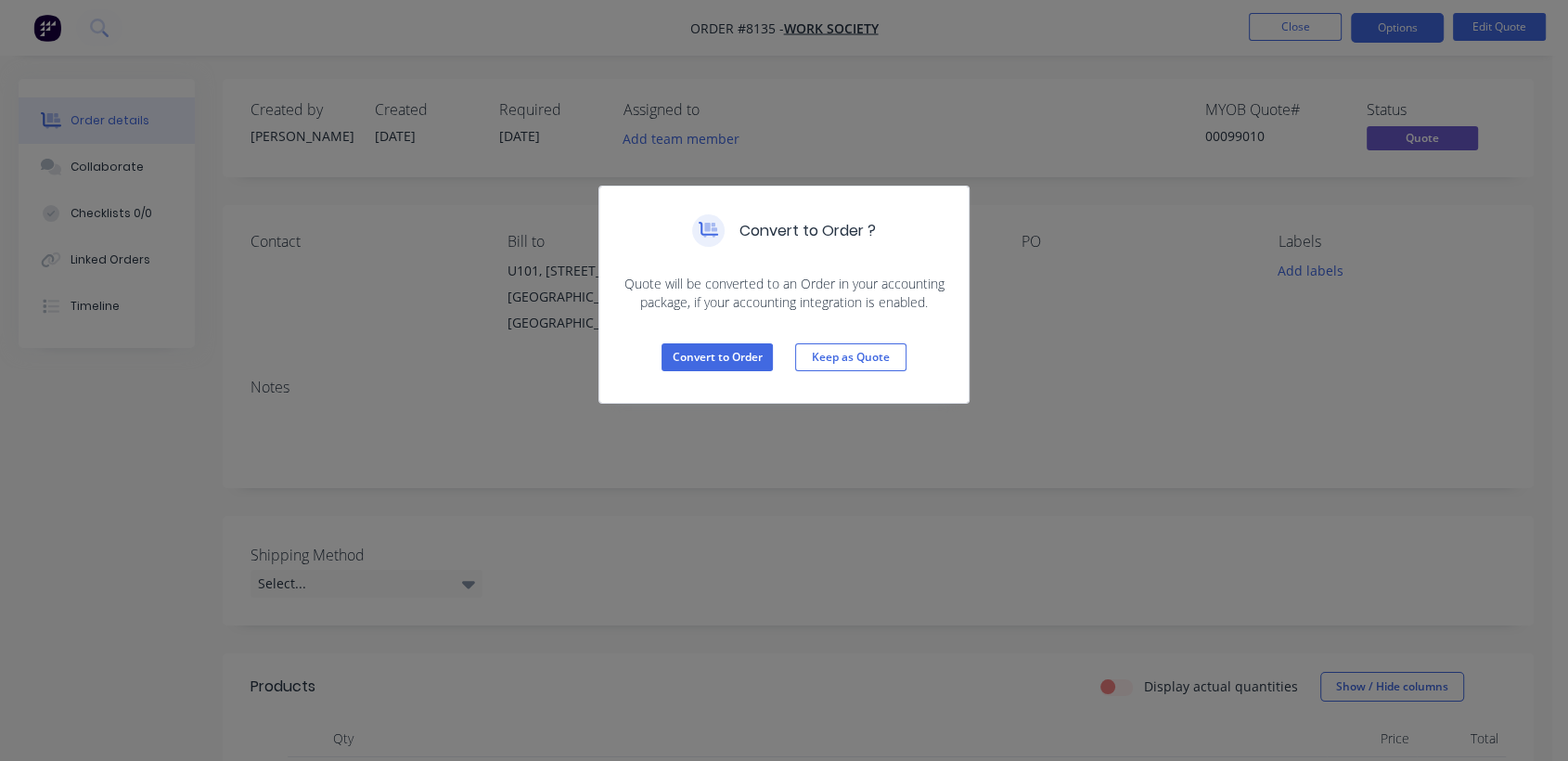
click at [709, 373] on div "Convert to Order Keep as Quote" at bounding box center [784, 357] width 369 height 91
click at [705, 358] on button "Convert to Order" at bounding box center [718, 358] width 111 height 28
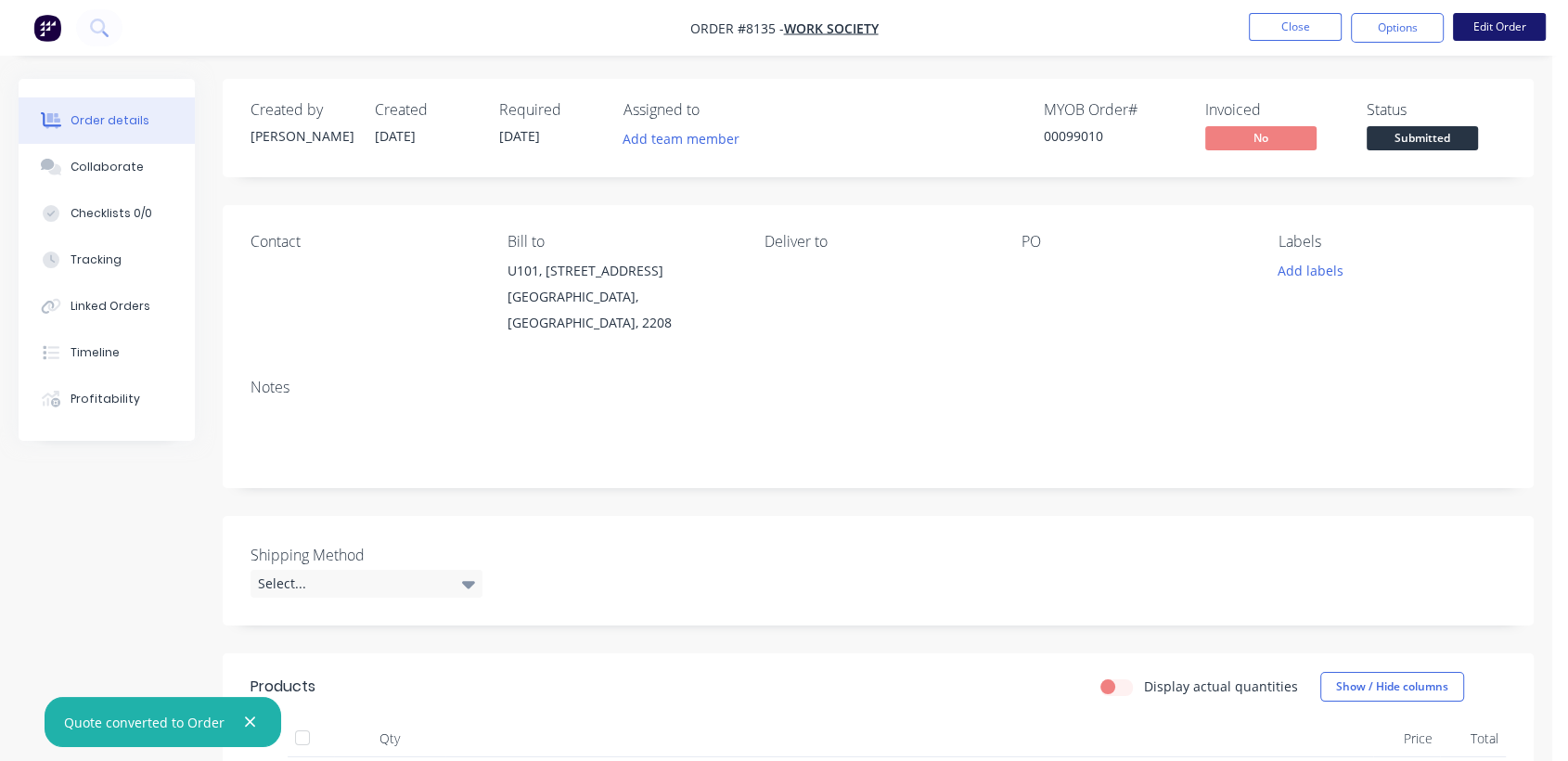
click at [1498, 21] on button "Edit Order" at bounding box center [1499, 27] width 93 height 28
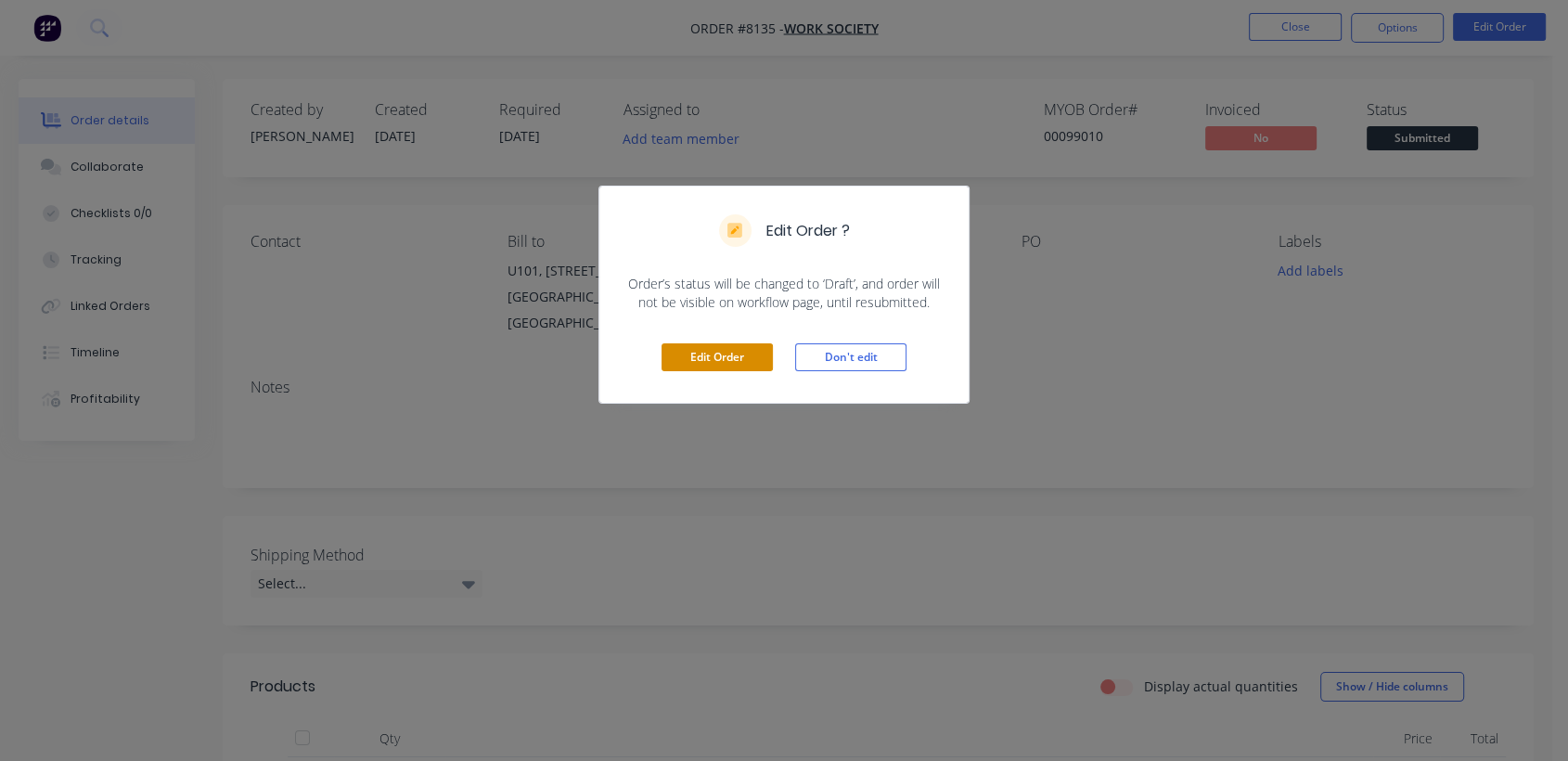
drag, startPoint x: 721, startPoint y: 358, endPoint x: 682, endPoint y: 318, distance: 55.9
click at [720, 358] on button "Edit Order" at bounding box center [718, 358] width 111 height 28
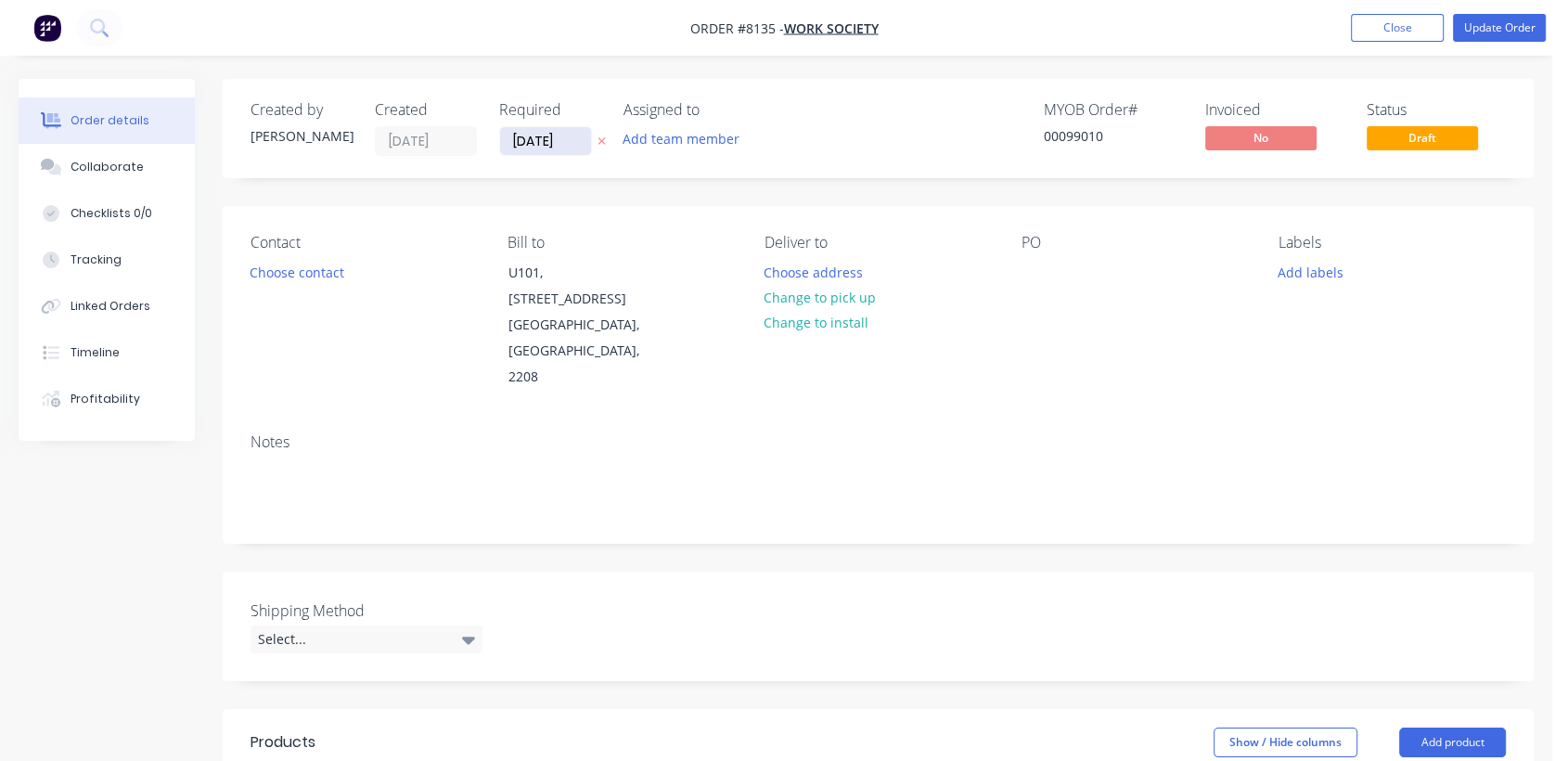
click at [585, 143] on input "16/09/25" at bounding box center [545, 141] width 91 height 28
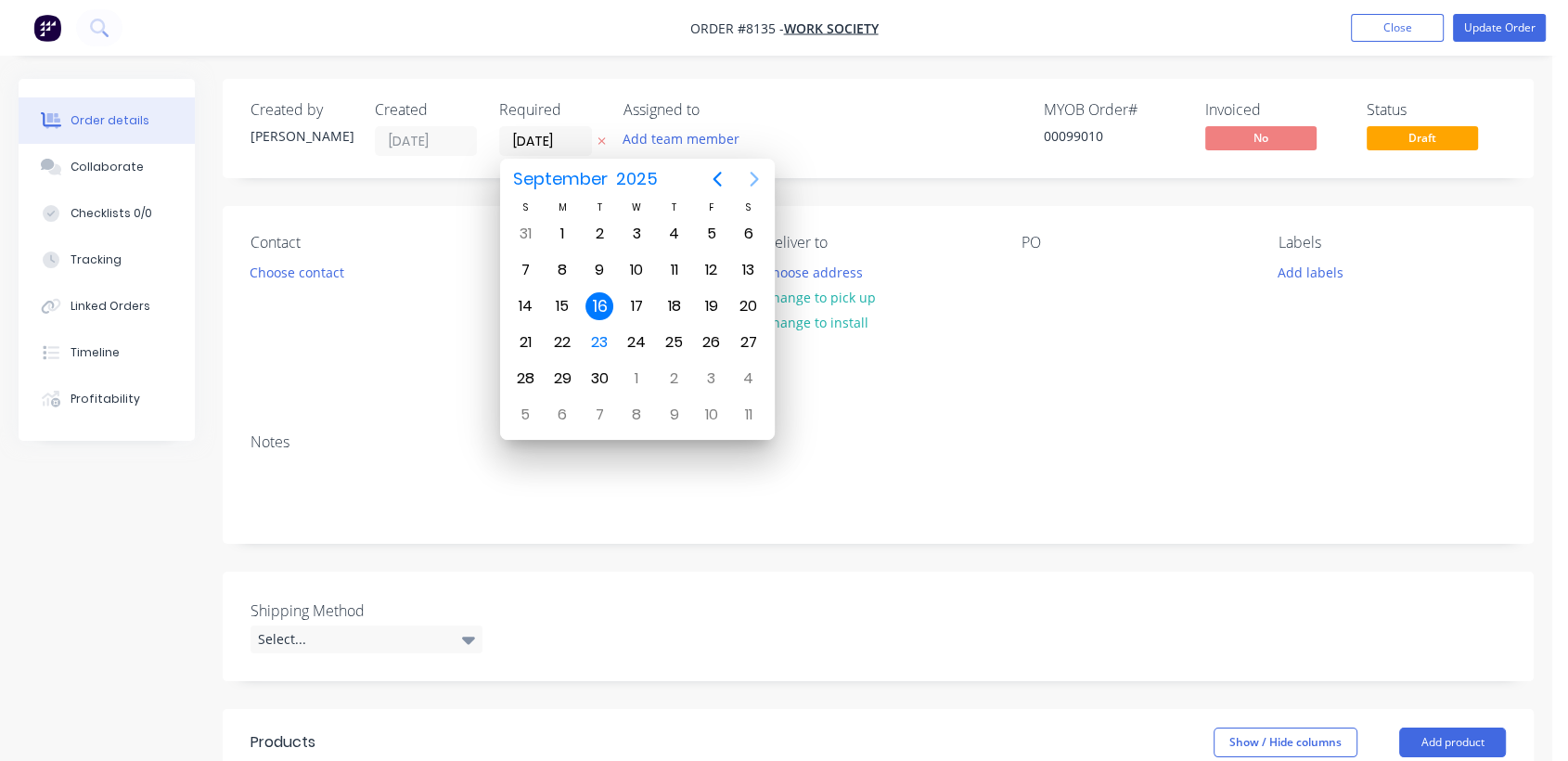
click at [755, 174] on icon "Next page" at bounding box center [754, 179] width 23 height 23
click at [639, 371] on div "31" at bounding box center [637, 379] width 28 height 28
type input "[DATE]"
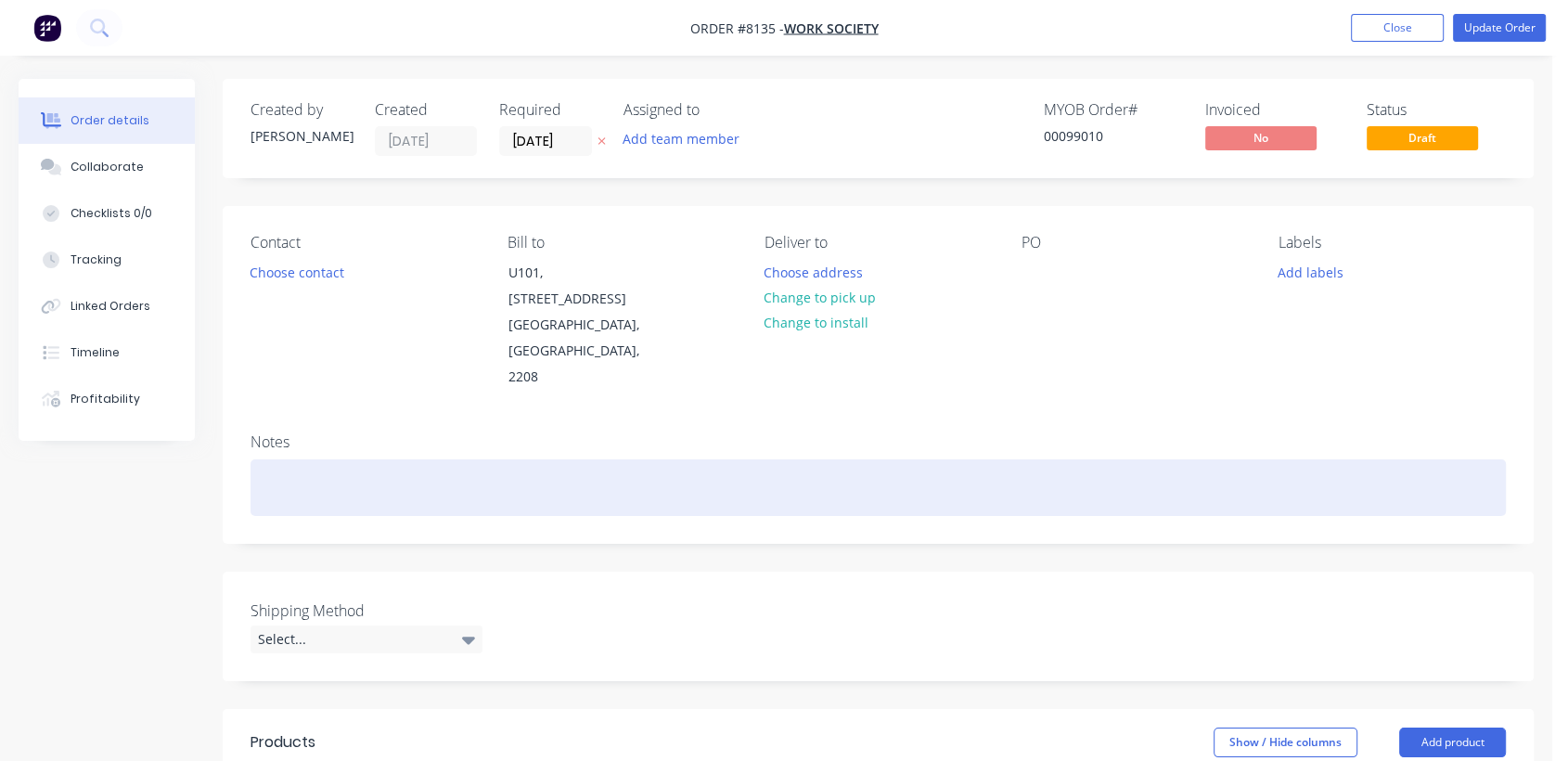
click at [280, 460] on div at bounding box center [878, 488] width 1255 height 57
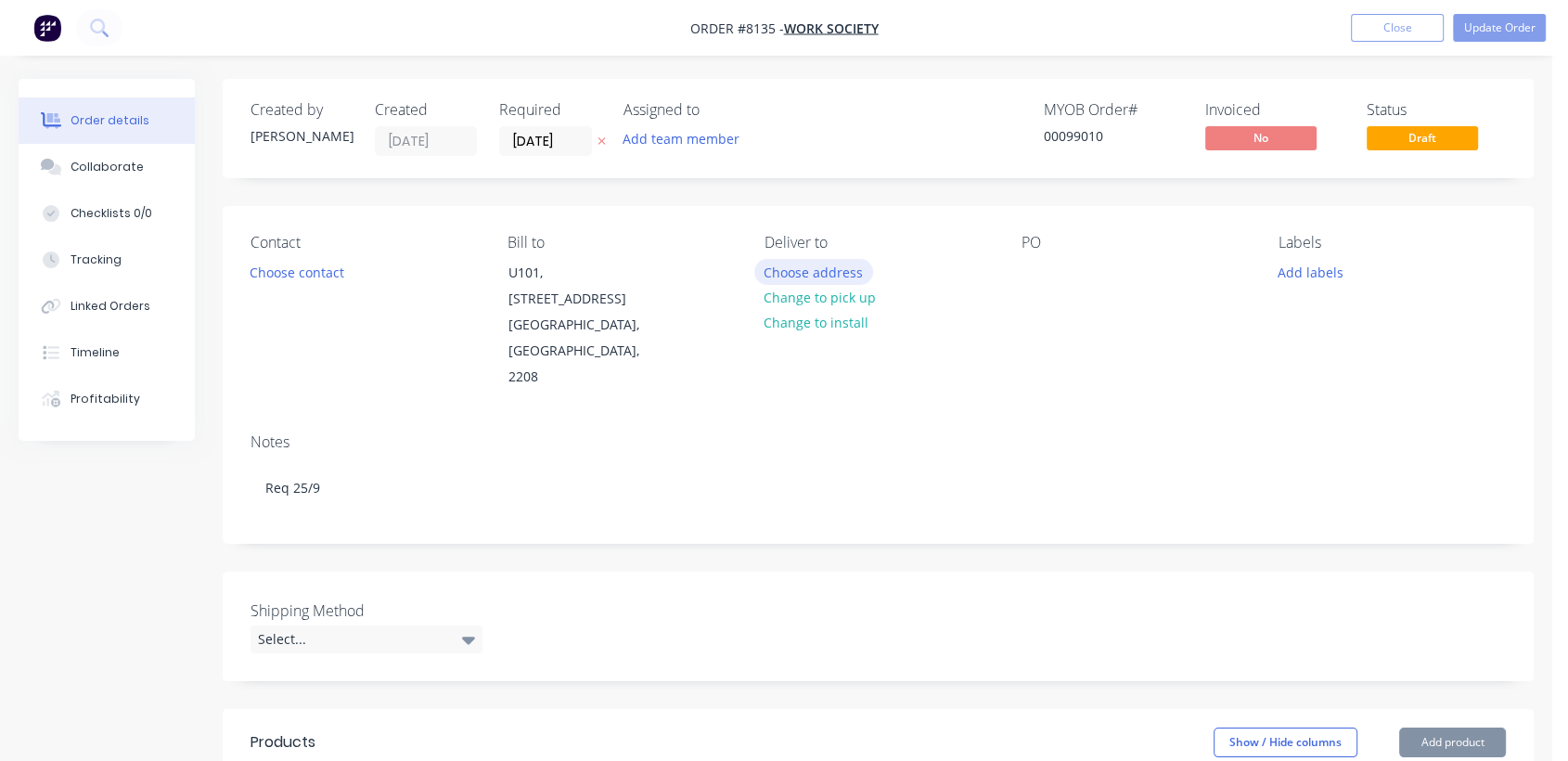
click at [822, 262] on button "Choose address" at bounding box center [814, 271] width 119 height 25
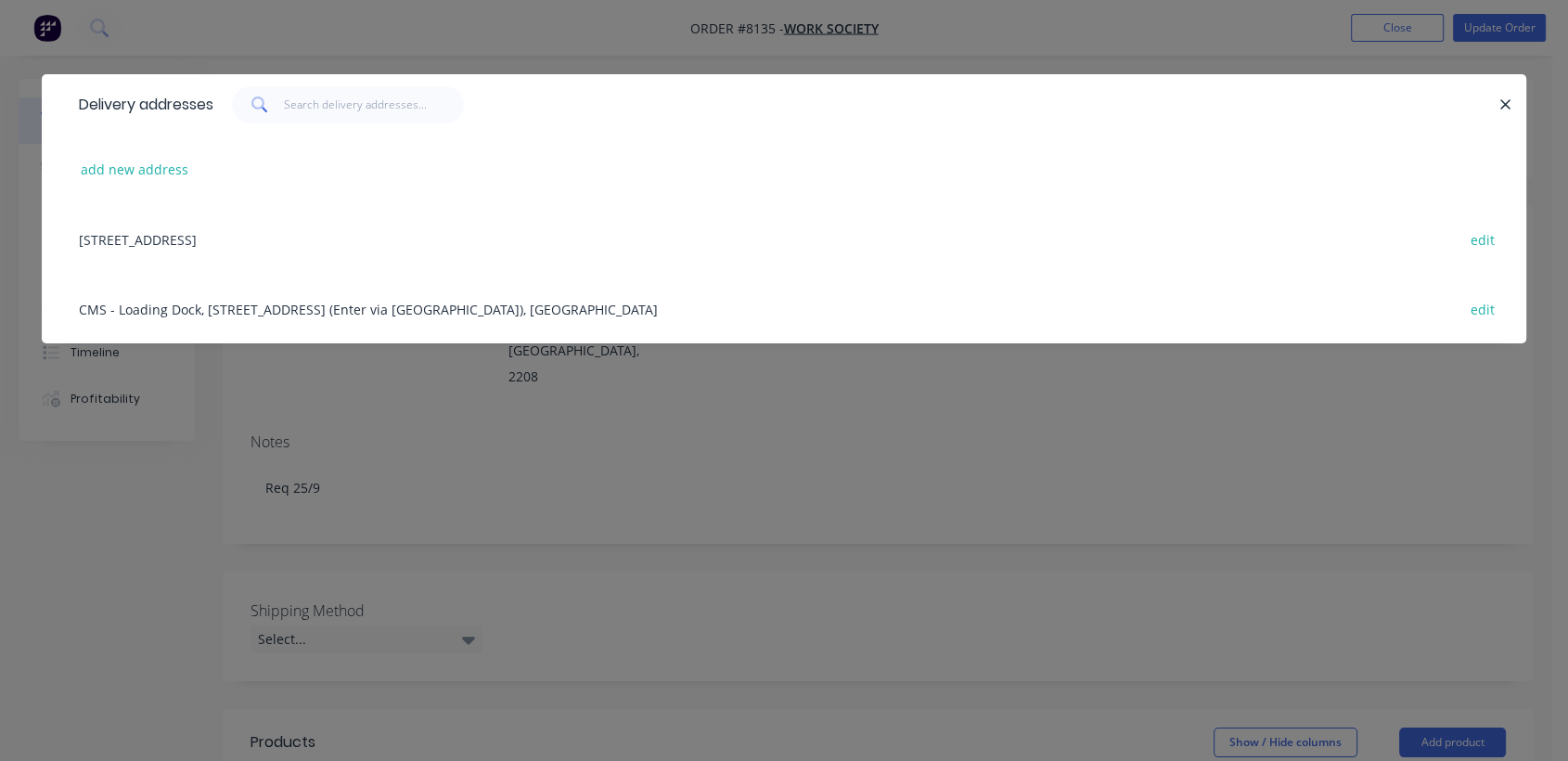
click at [318, 236] on div "U101, 2 The Crescent, Kingsgrove, New South Wales, Australia, 2208 edit" at bounding box center [784, 239] width 1429 height 70
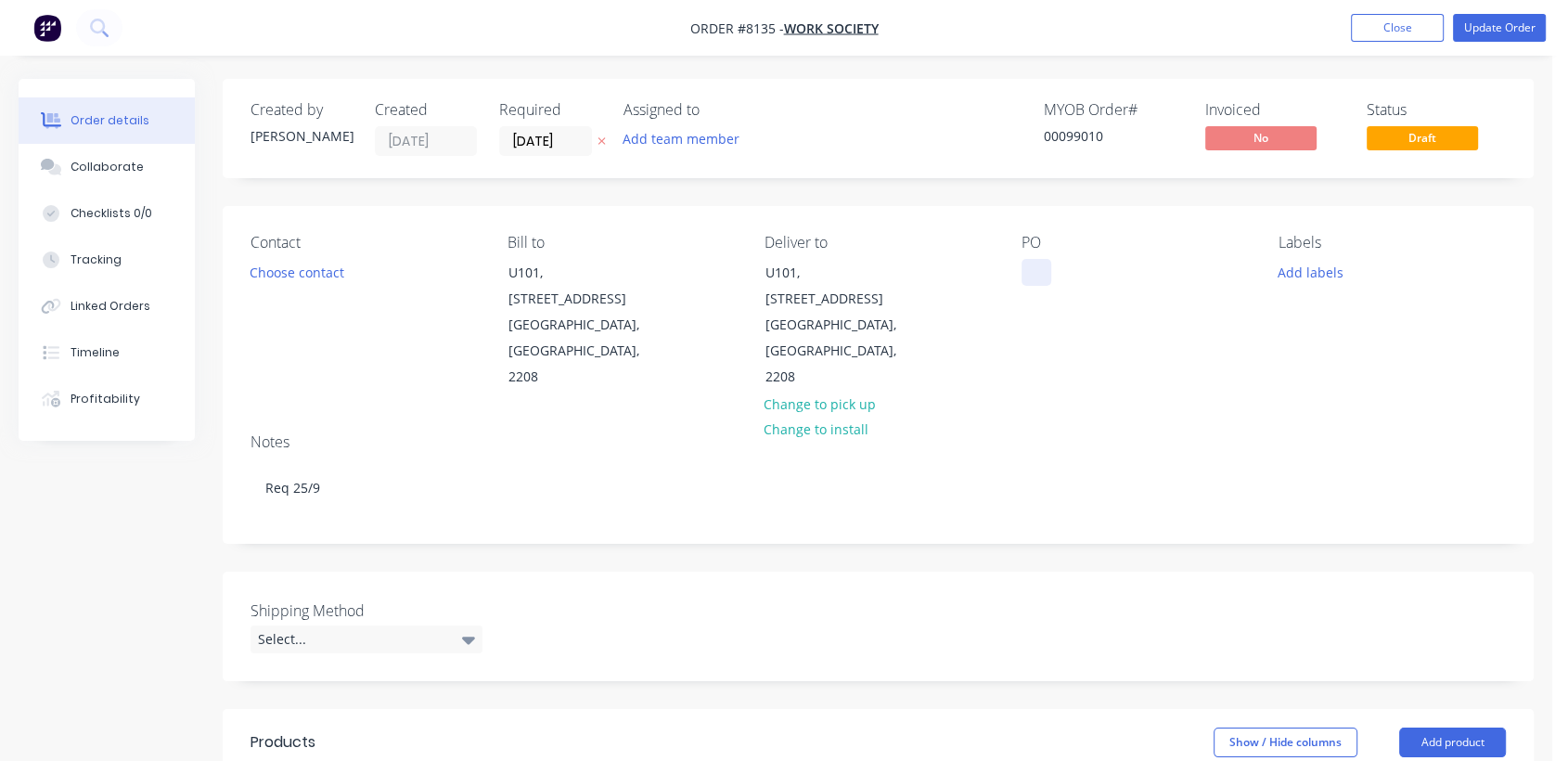
click at [1047, 268] on div at bounding box center [1037, 272] width 30 height 27
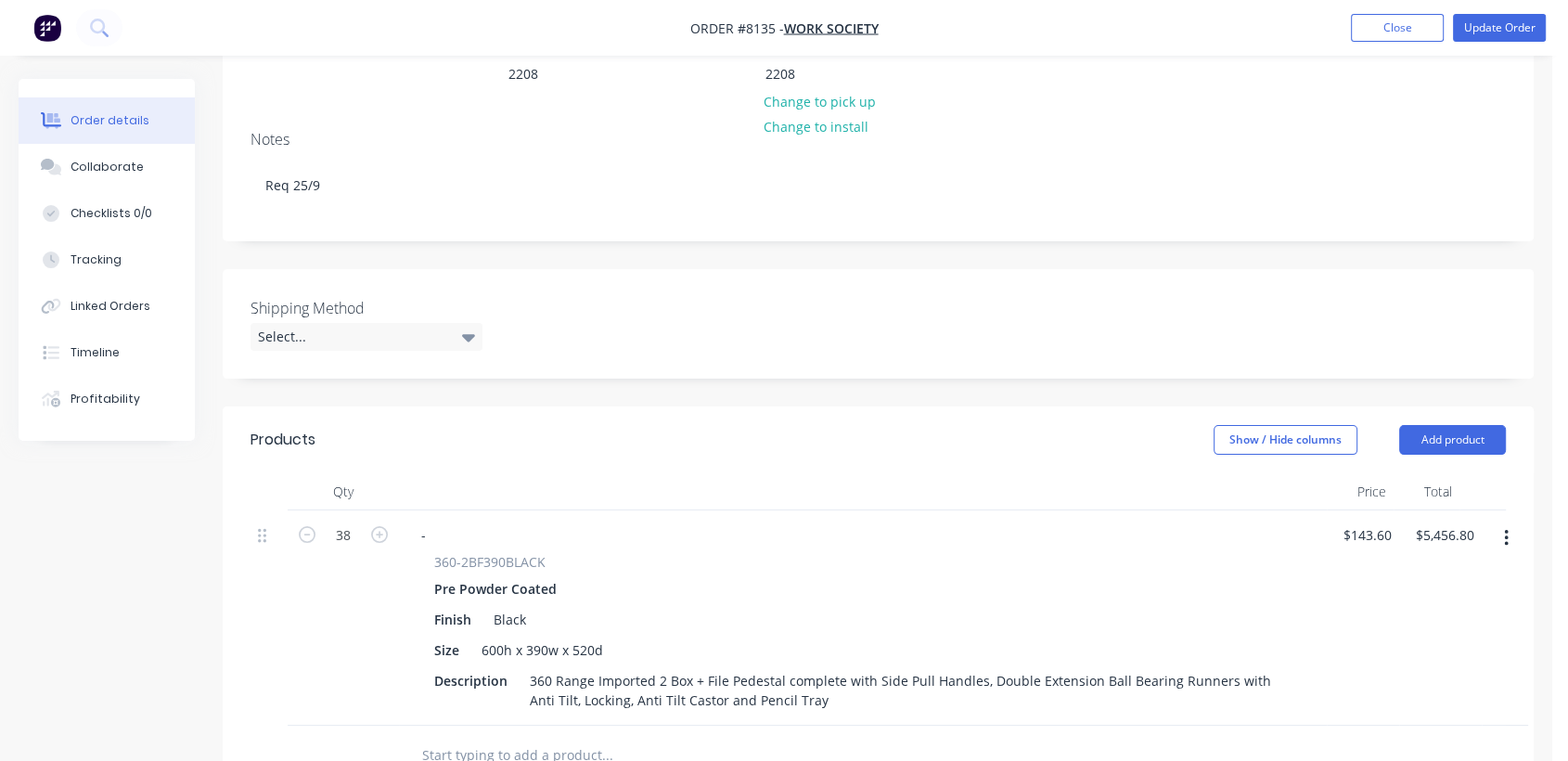
scroll to position [309, 0]
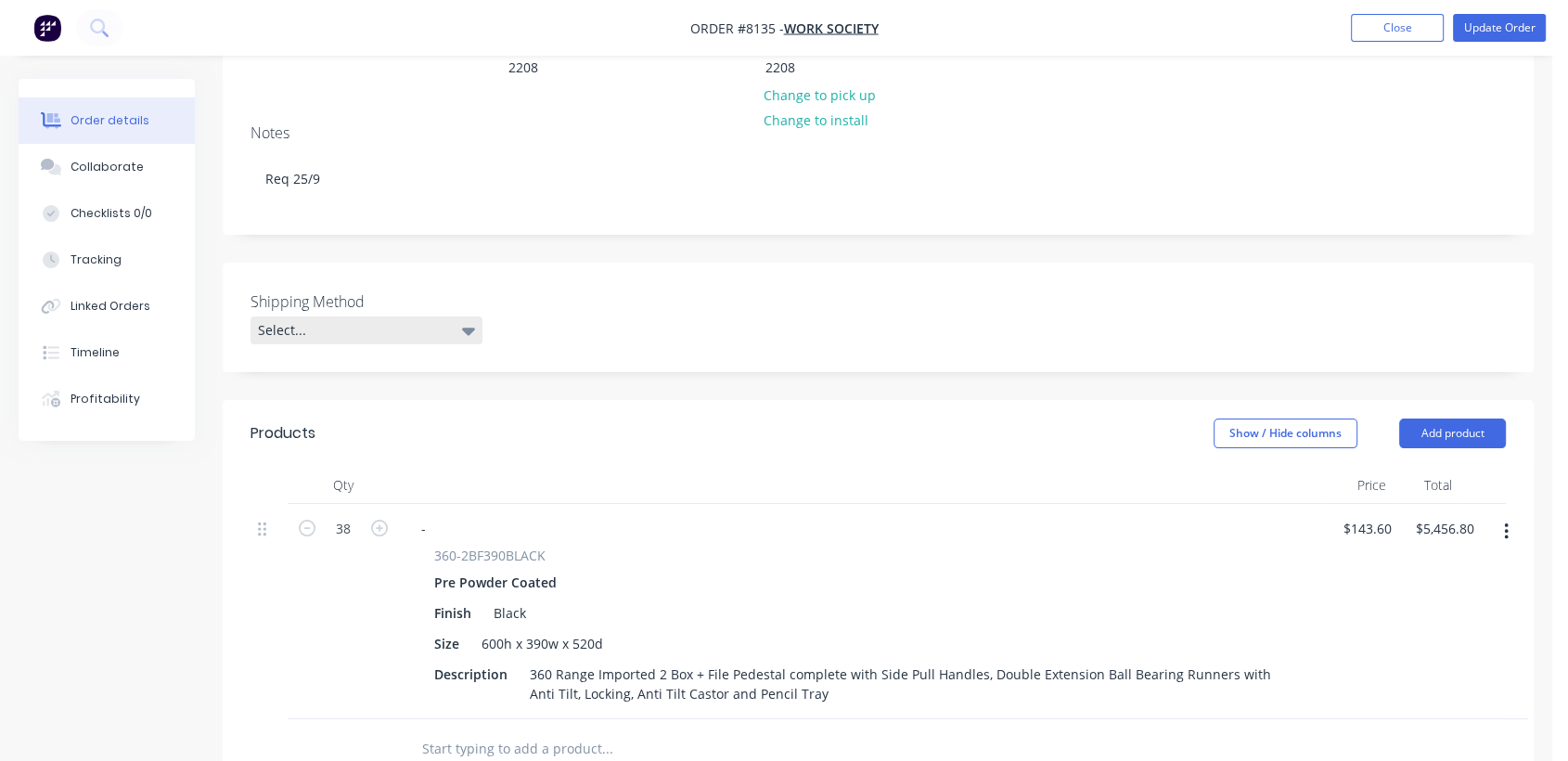
click at [356, 316] on div "Select..." at bounding box center [366, 331] width 232 height 28
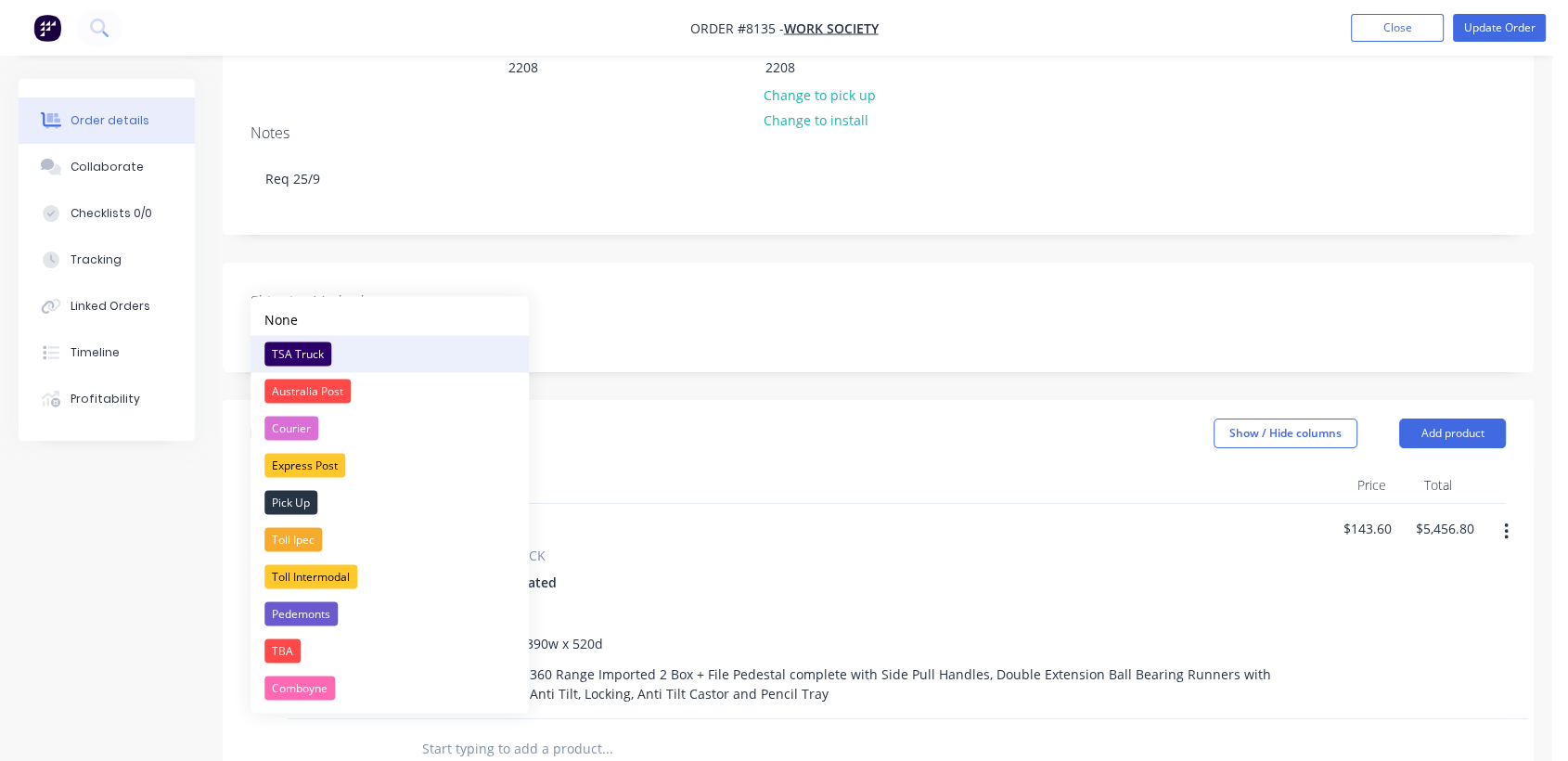
click at [312, 343] on div "TSA Truck" at bounding box center [298, 354] width 67 height 24
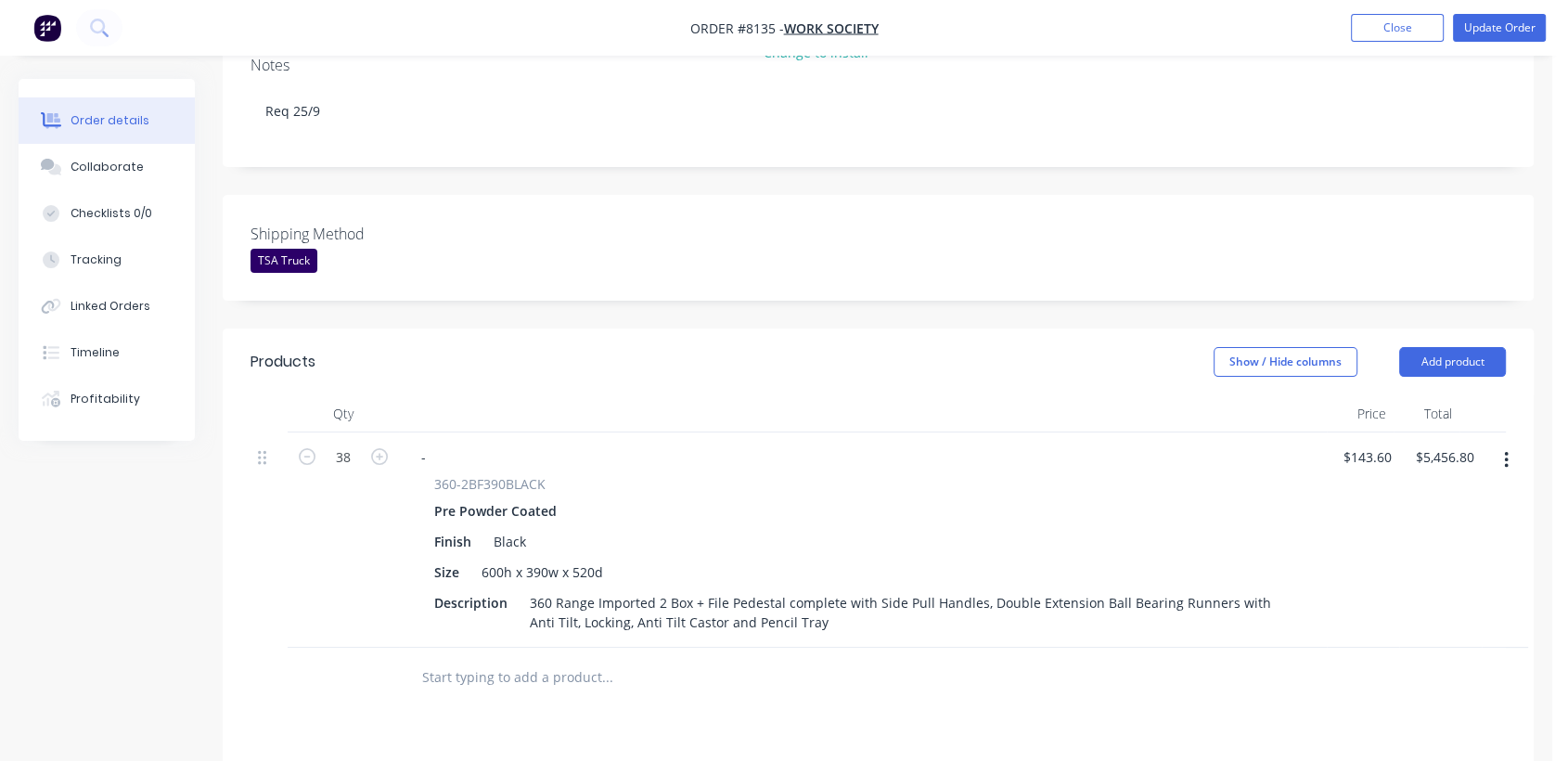
scroll to position [515, 0]
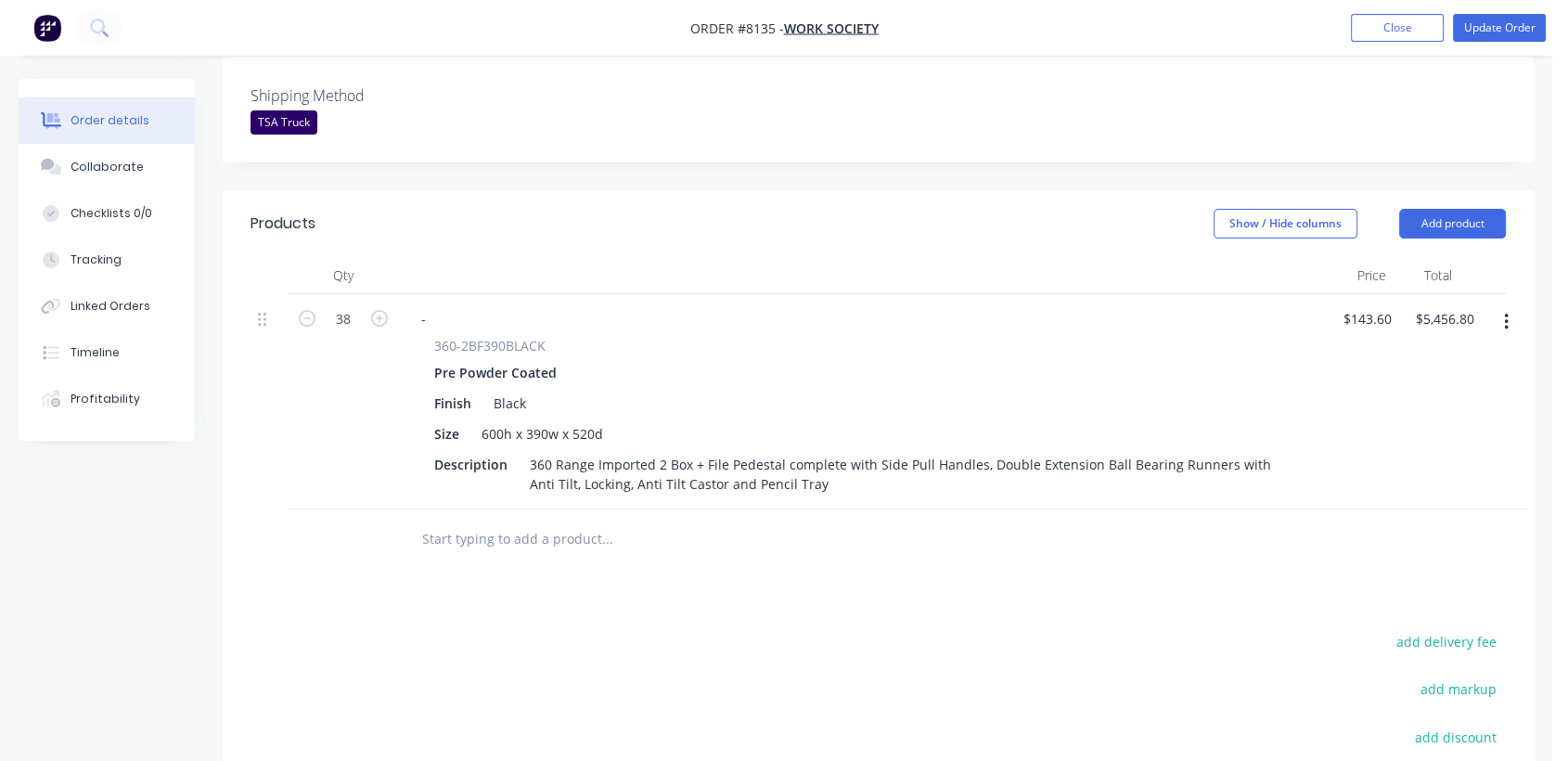
click at [505, 521] on input "text" at bounding box center [606, 539] width 371 height 37
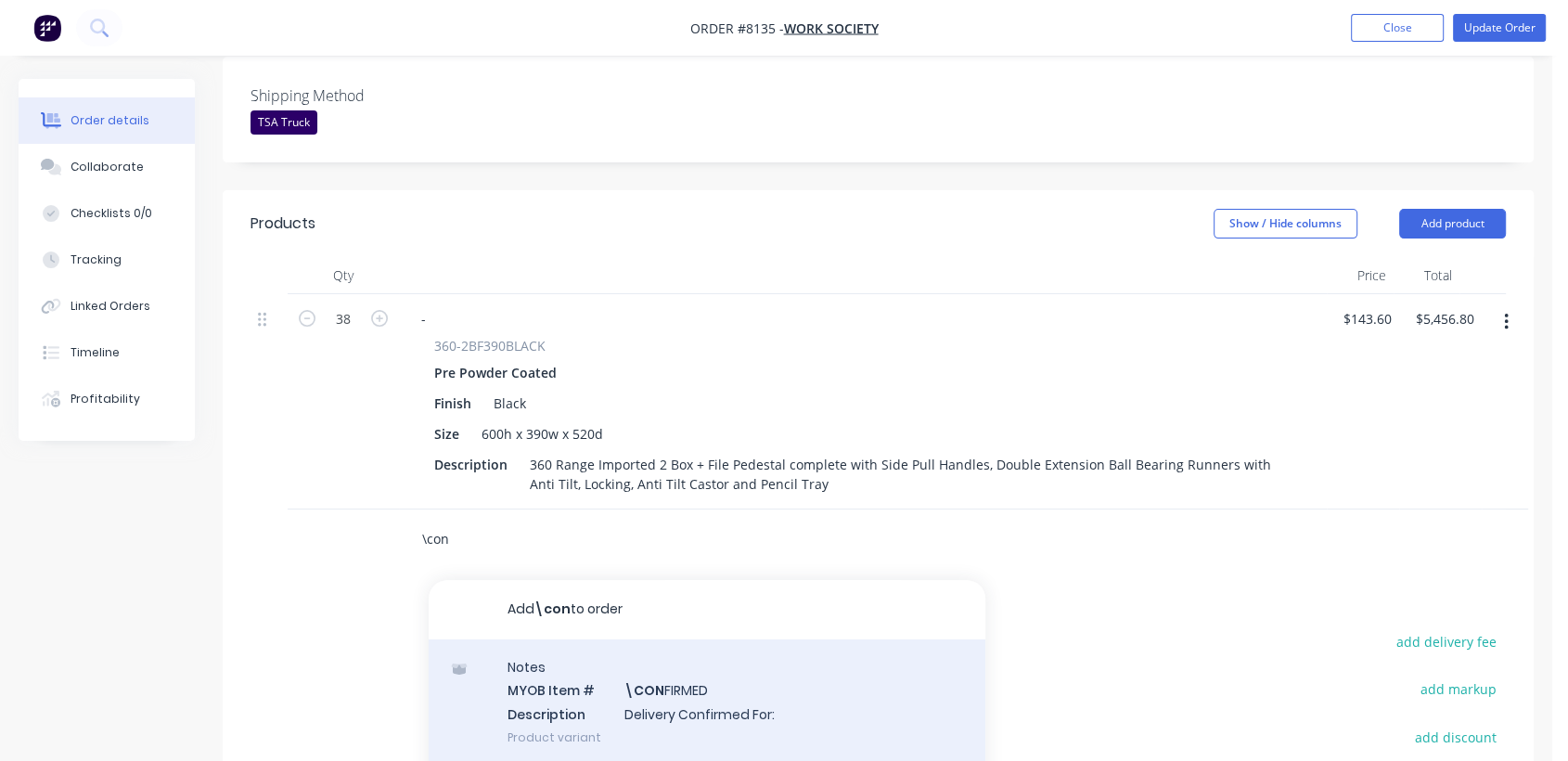
type input "\con"
click at [707, 667] on div "Notes MYOB Item # \CON FIRMED Description Delivery Confirmed For: Product varia…" at bounding box center [706, 702] width 557 height 125
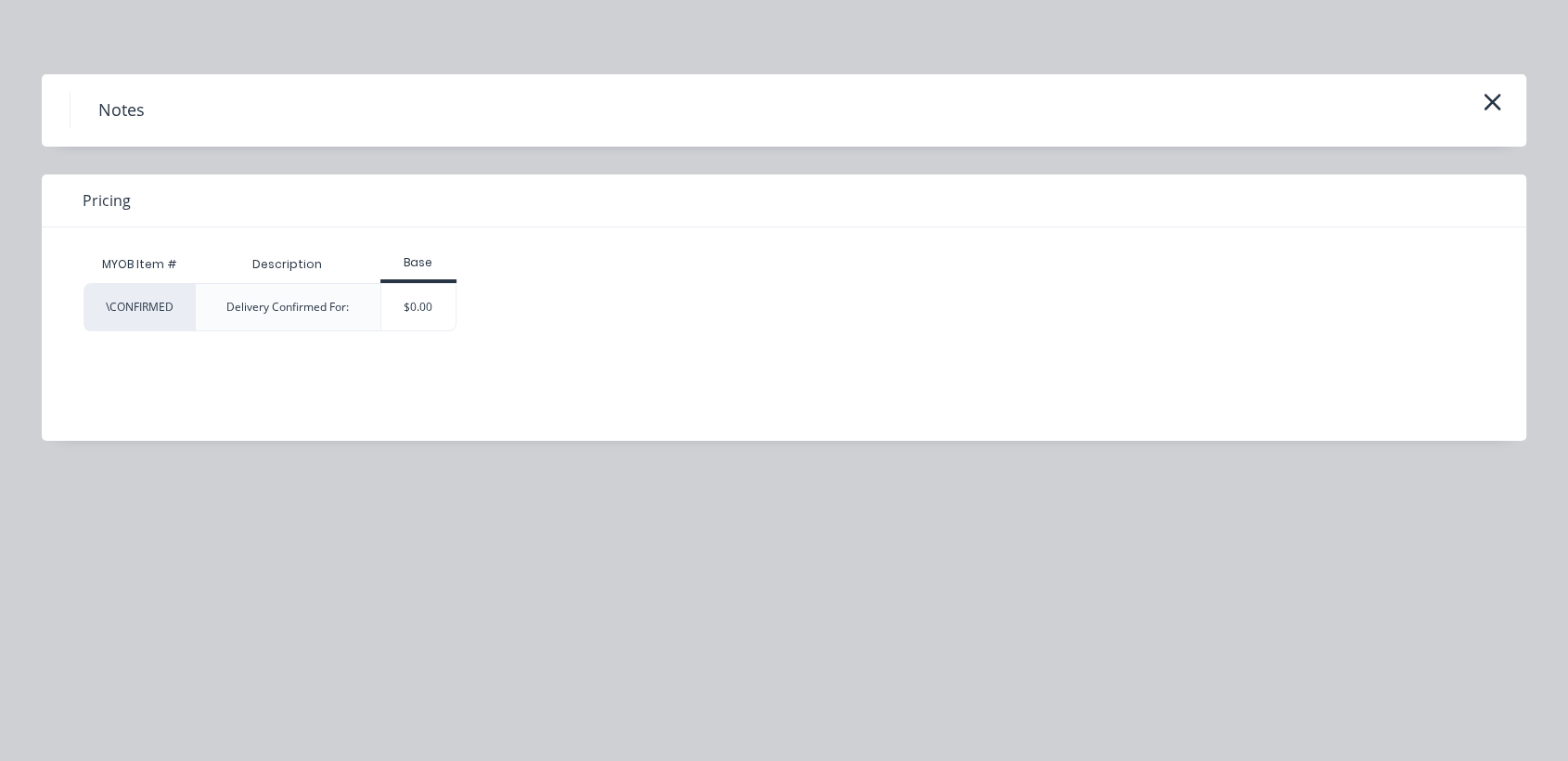
drag, startPoint x: 419, startPoint y: 289, endPoint x: 435, endPoint y: 305, distance: 22.6
click at [418, 289] on div "$0.00" at bounding box center [419, 307] width 75 height 46
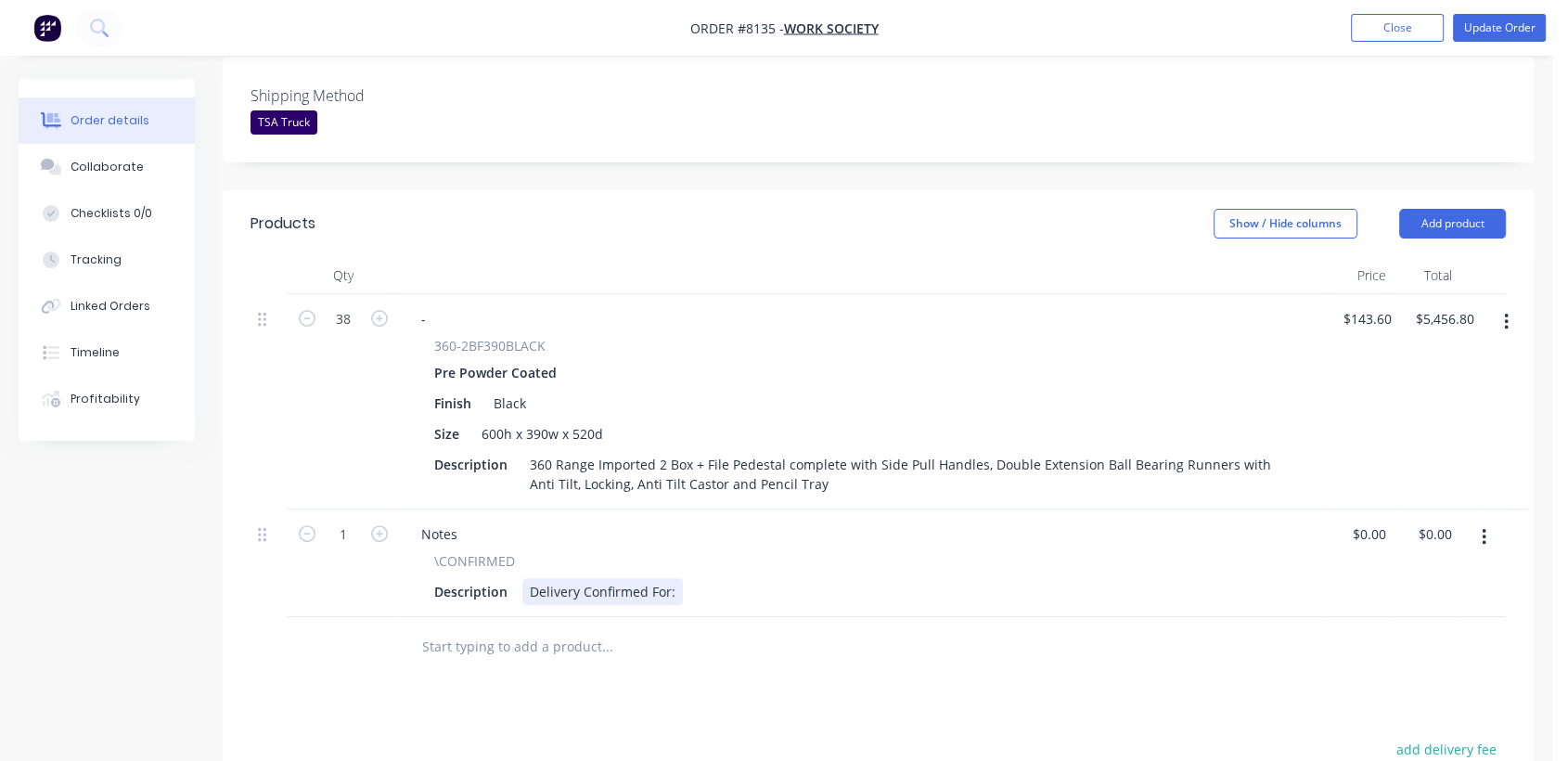
click at [683, 578] on div "Description Delivery Confirmed For:" at bounding box center [859, 591] width 865 height 27
type input "$0.00"
click at [485, 628] on input "text" at bounding box center [606, 646] width 371 height 37
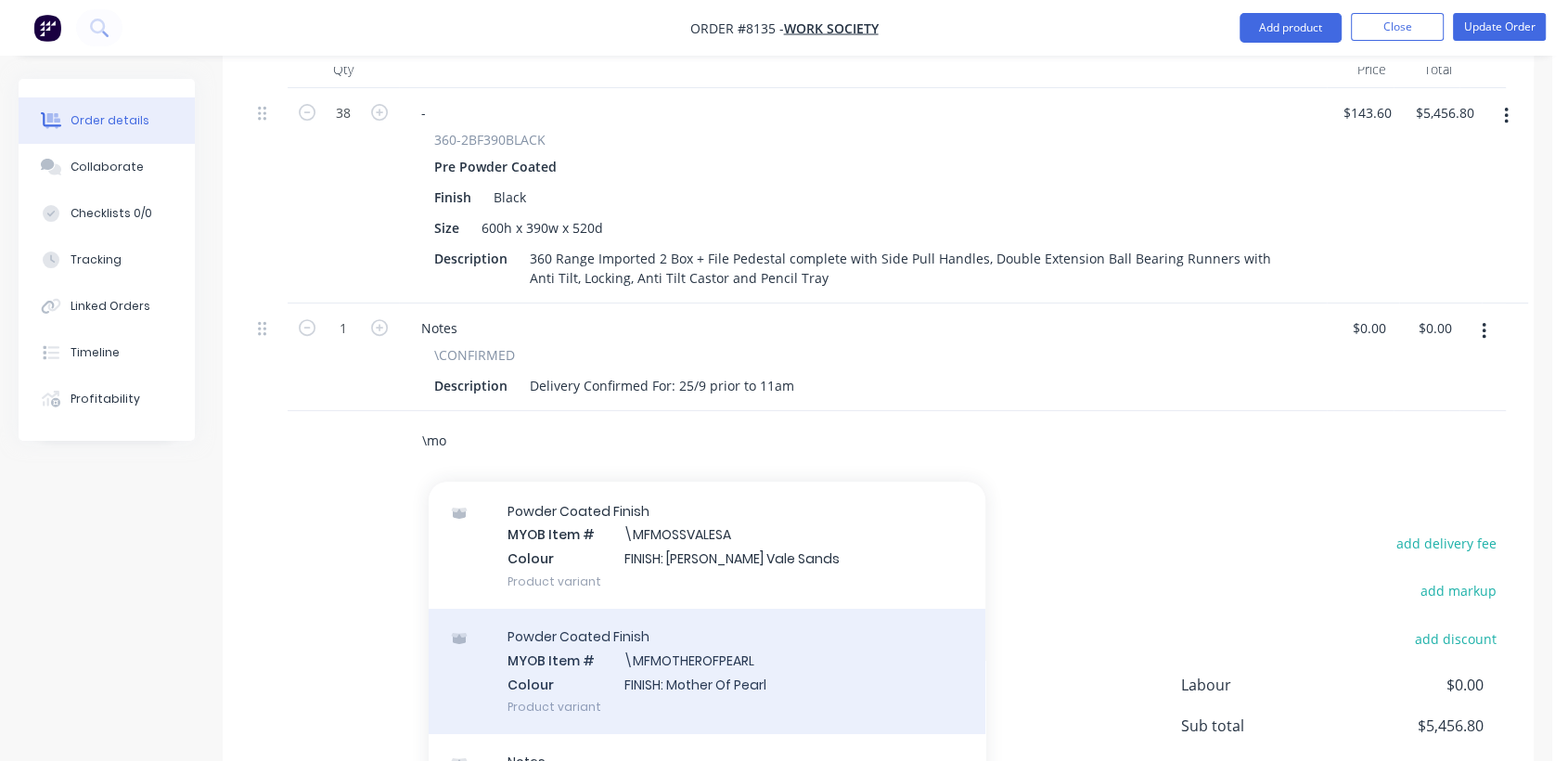
scroll to position [206, 0]
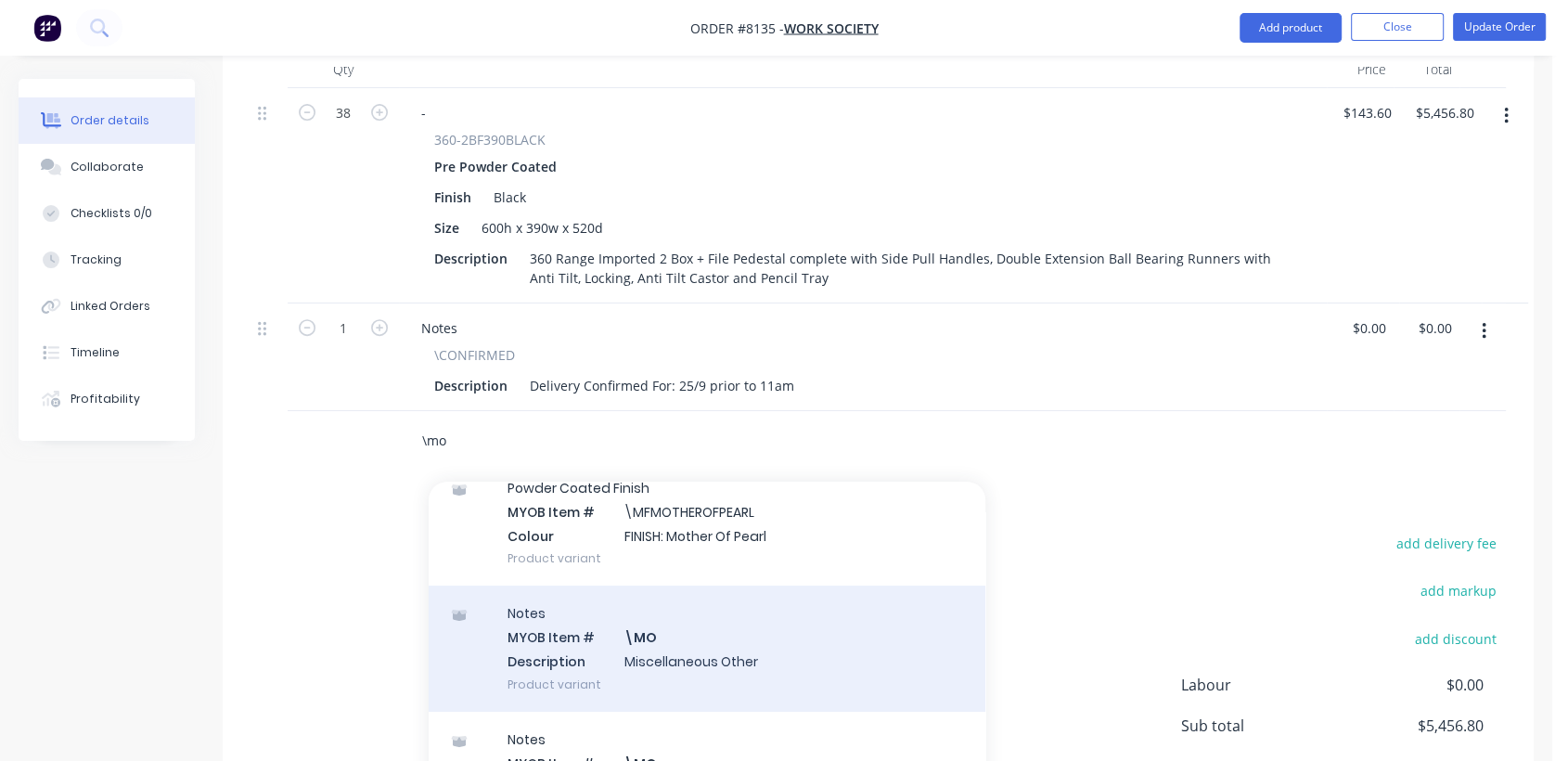
type input "\mo"
click at [715, 606] on div "Notes MYOB Item # \MO Description Miscellaneous Other Product variant" at bounding box center [706, 648] width 557 height 125
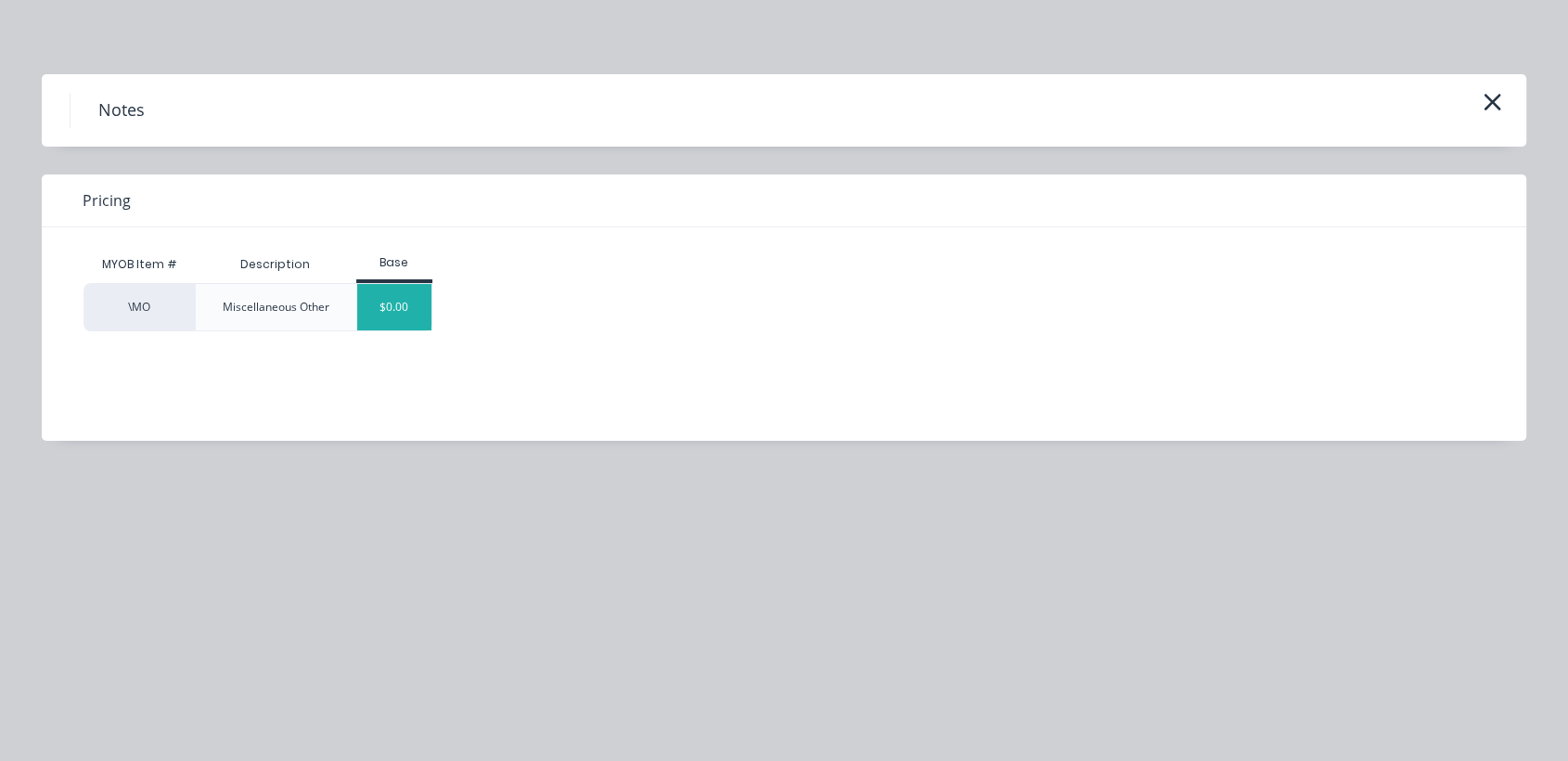
click at [394, 308] on div "$0.00" at bounding box center [395, 307] width 75 height 46
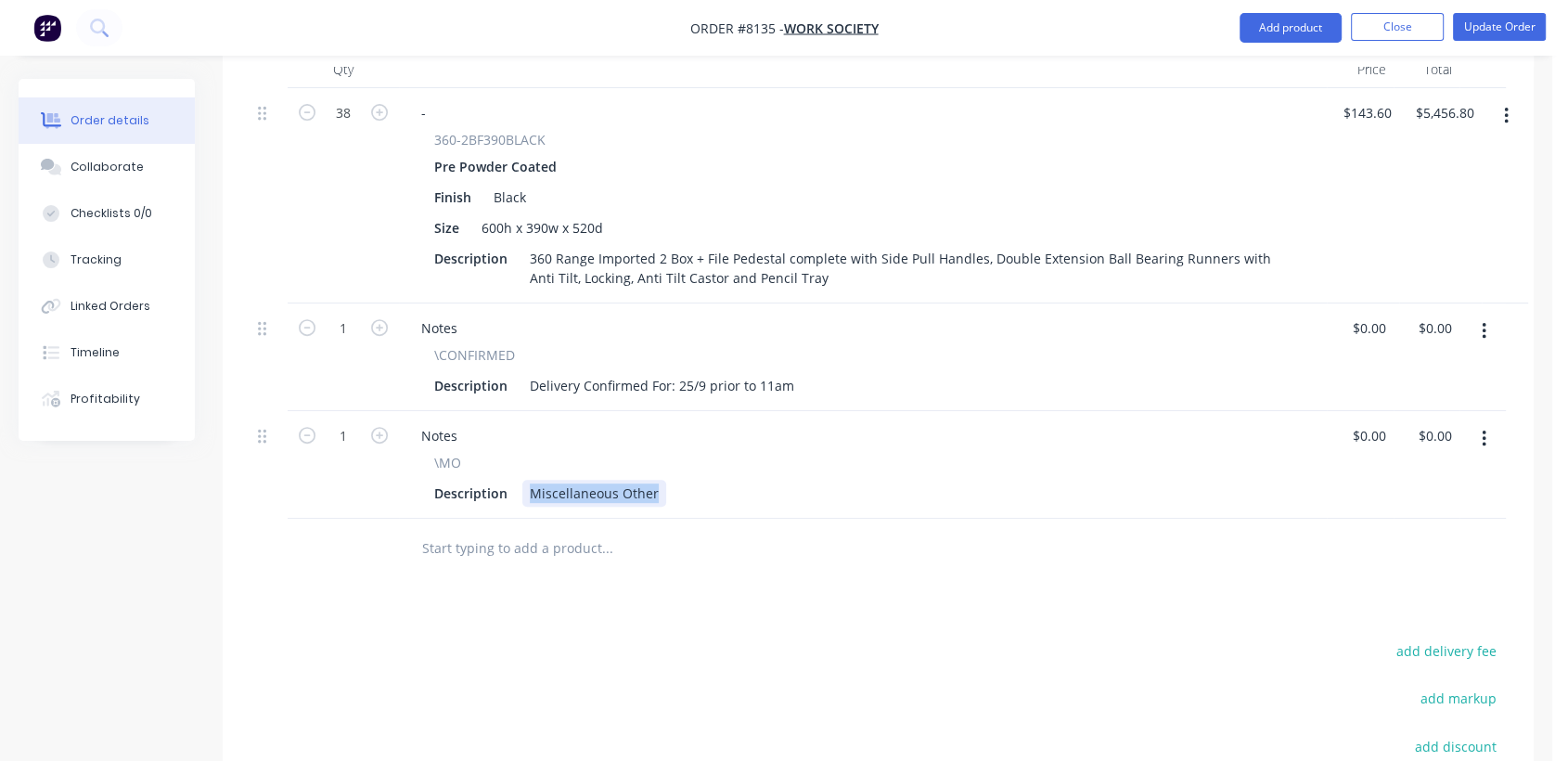
drag, startPoint x: 526, startPoint y: 429, endPoint x: 736, endPoint y: 451, distance: 211.1
click at [736, 479] on div "Description Miscellaneous Other" at bounding box center [859, 493] width 865 height 27
type input "$0.00"
click at [105, 152] on button "Collaborate" at bounding box center [106, 167] width 176 height 46
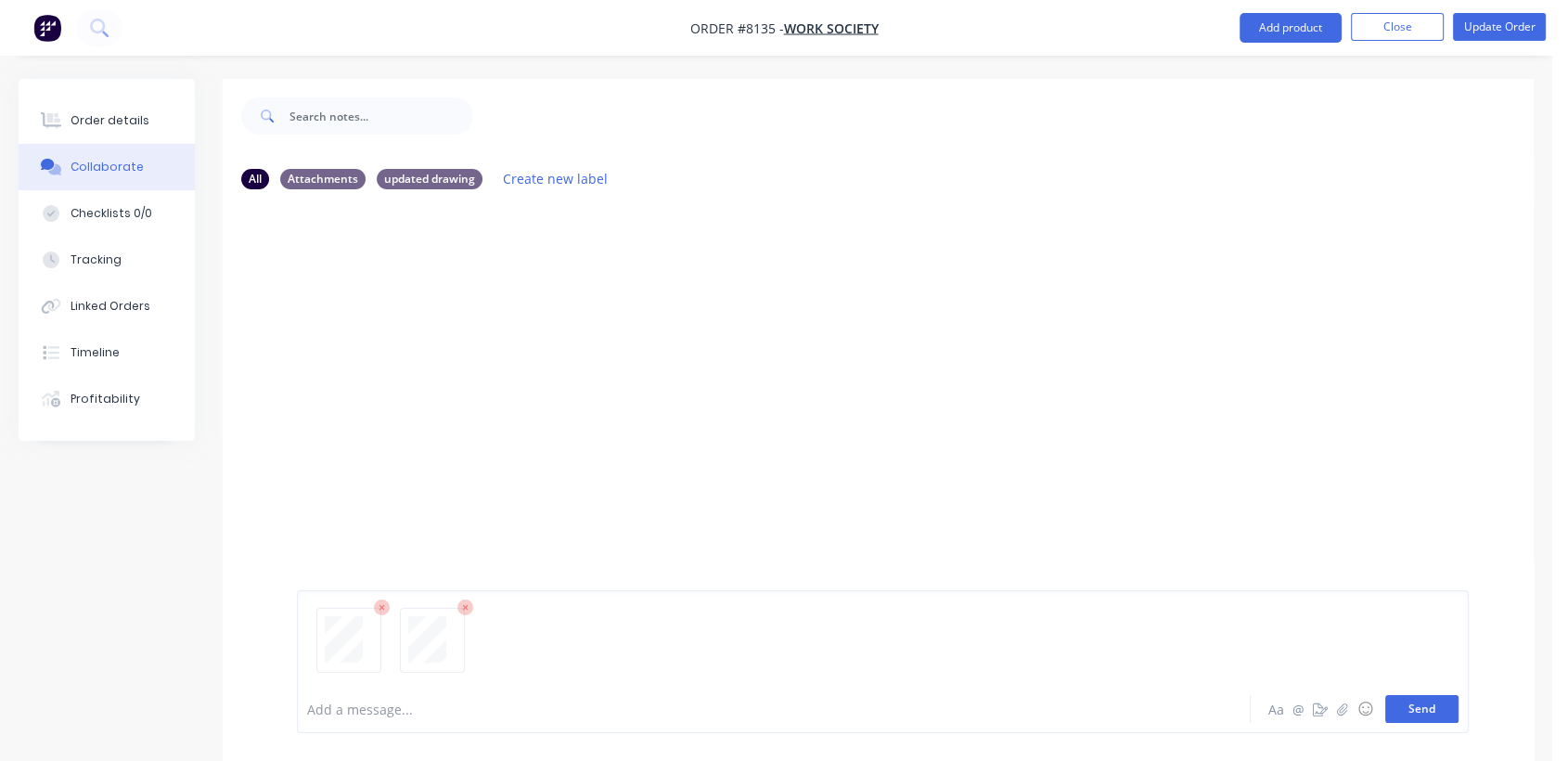
click at [1434, 717] on button "Send" at bounding box center [1422, 709] width 73 height 28
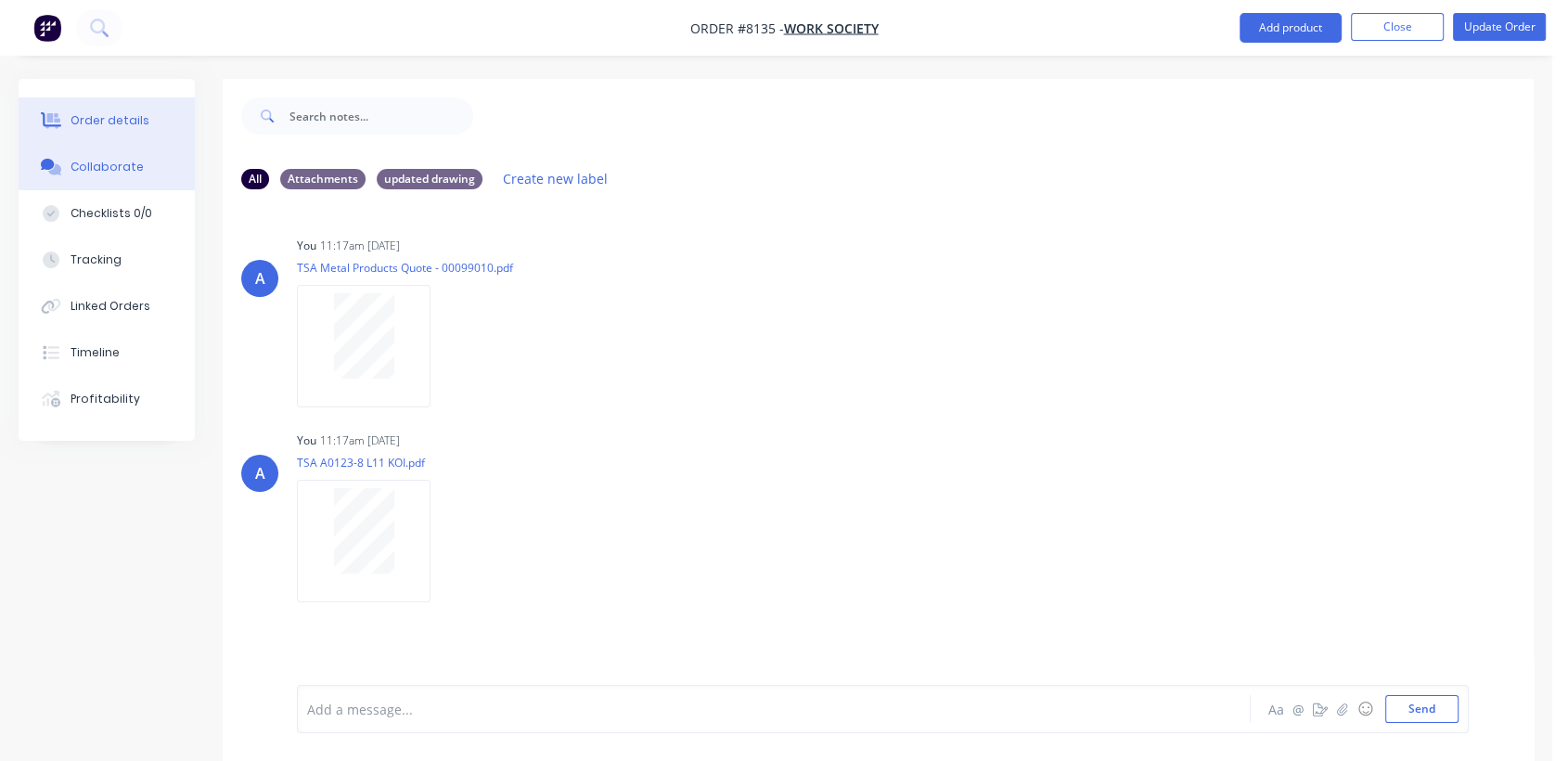
click at [96, 121] on div "Order details" at bounding box center [110, 121] width 79 height 17
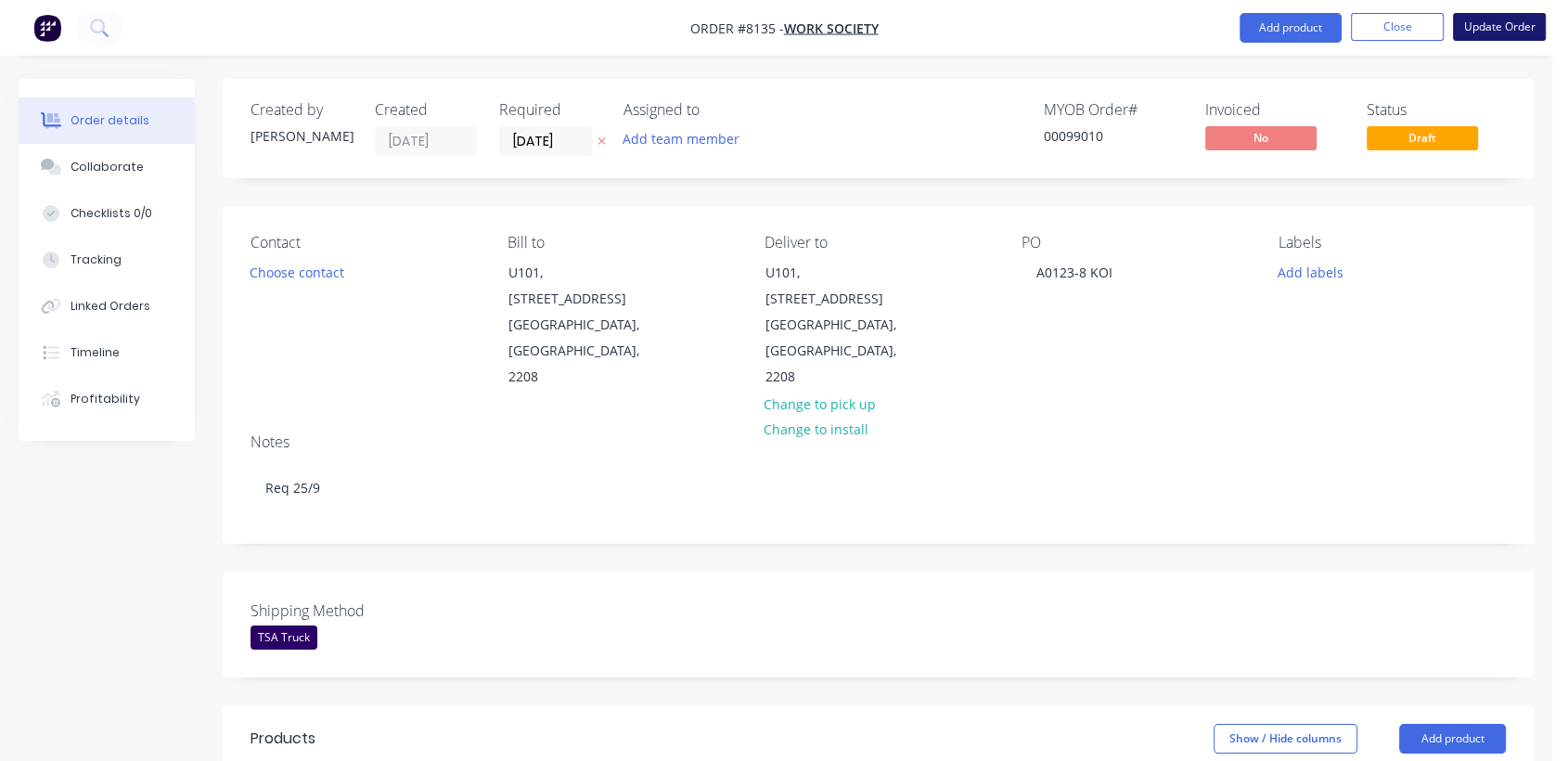
click at [1524, 32] on button "Update Order" at bounding box center [1499, 27] width 93 height 28
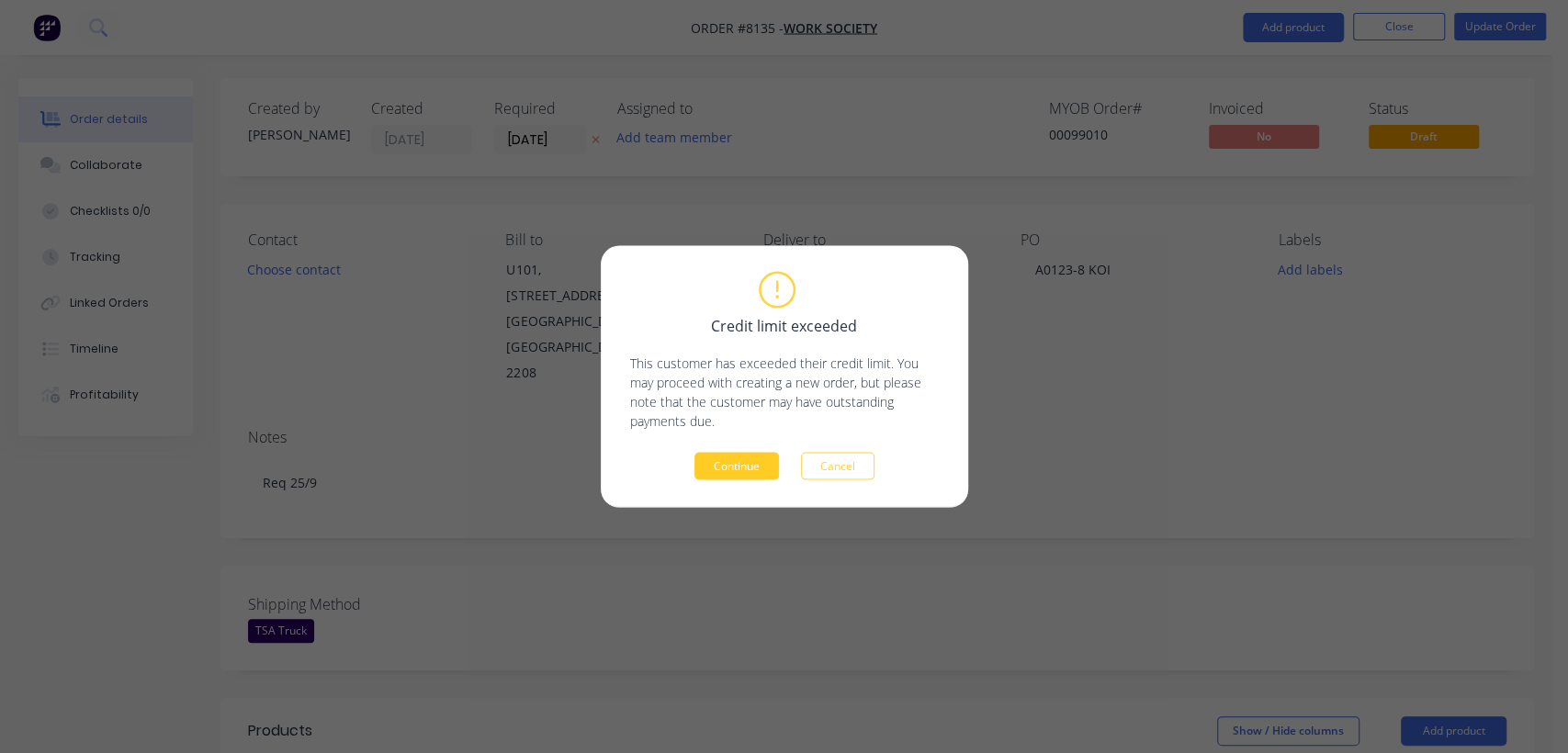
click at [717, 469] on button "Continue" at bounding box center [736, 467] width 85 height 28
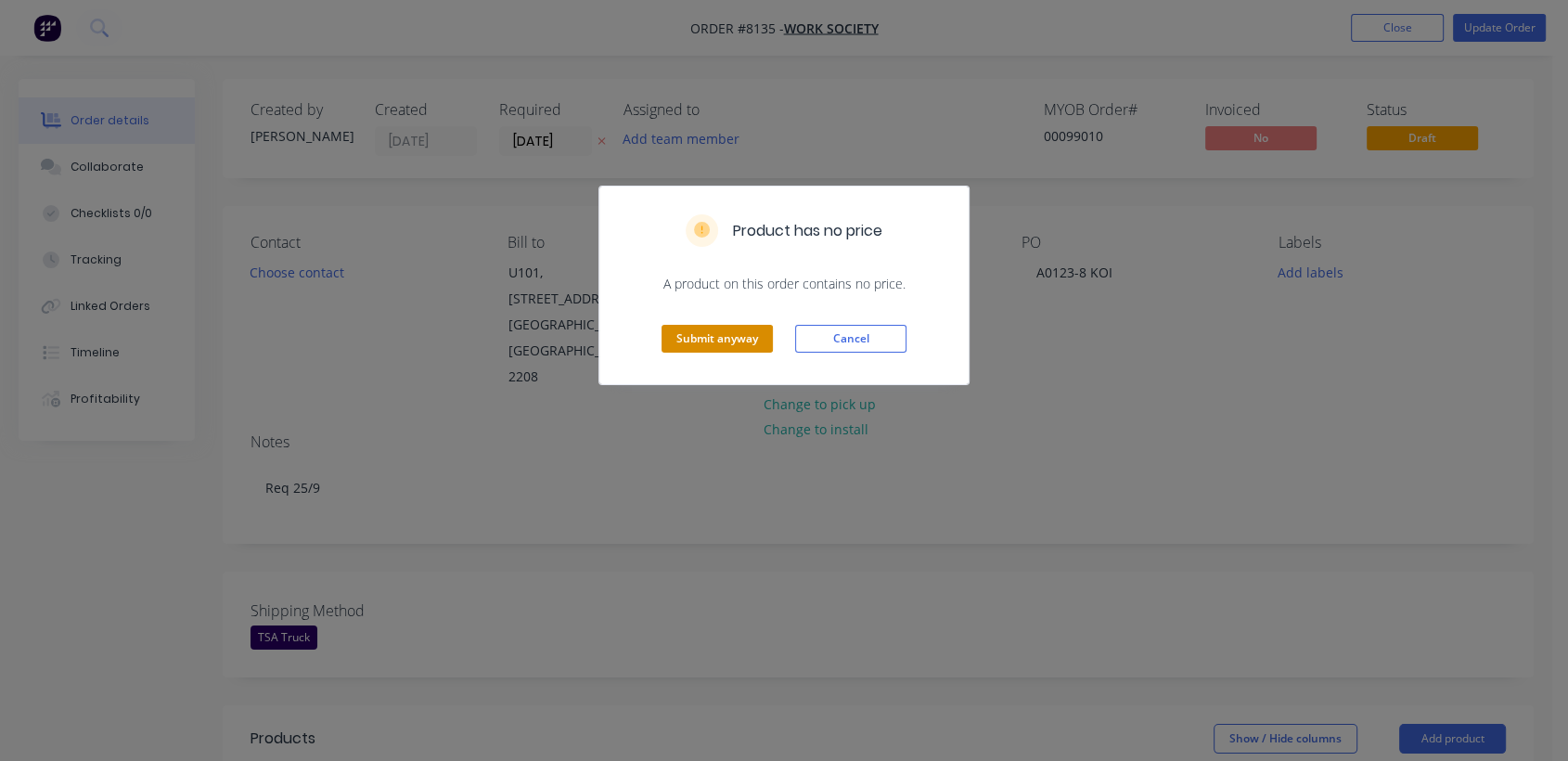
click at [735, 350] on button "Submit anyway" at bounding box center [718, 339] width 111 height 28
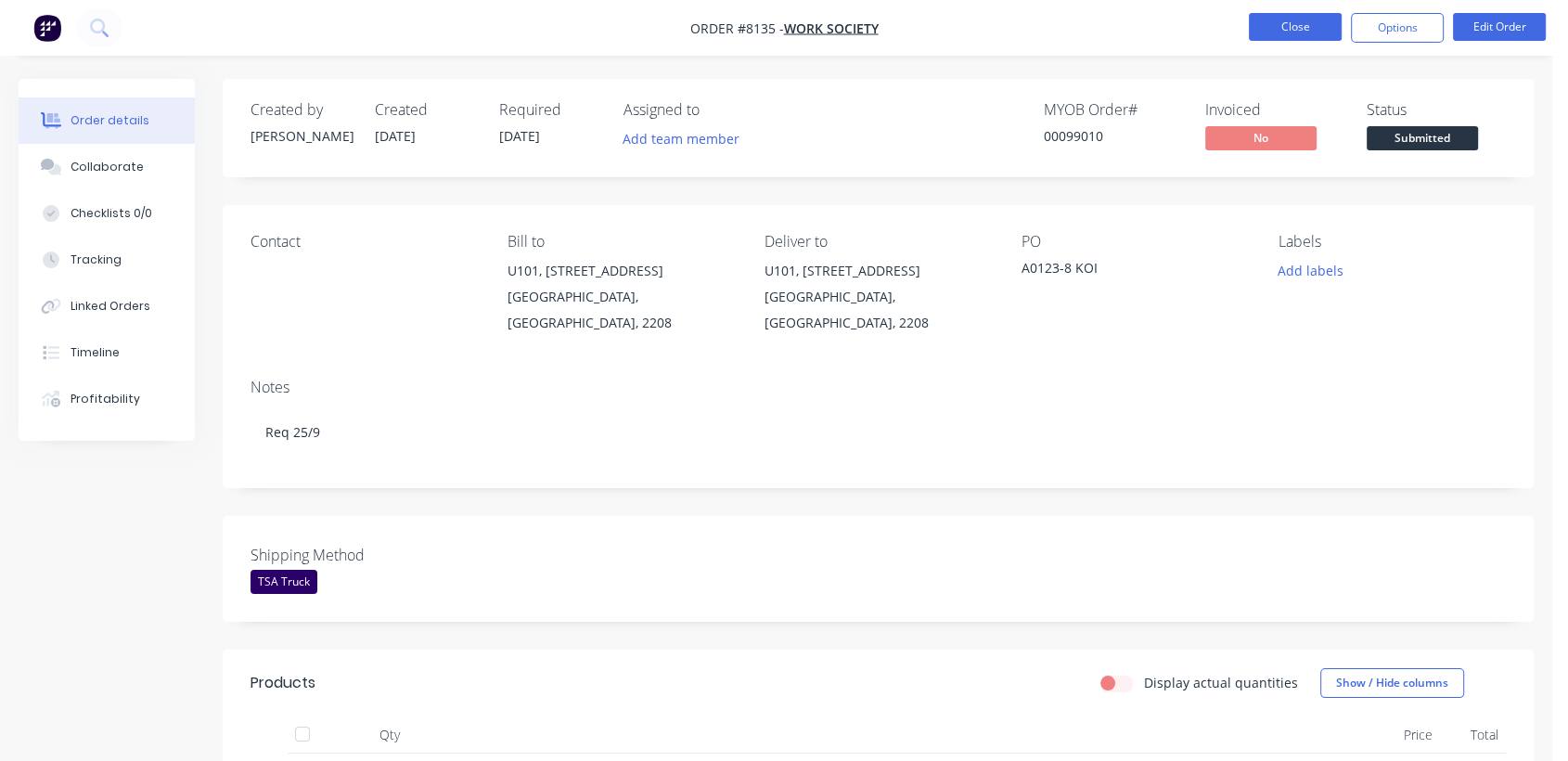
click at [1288, 27] on button "Close" at bounding box center [1295, 27] width 93 height 28
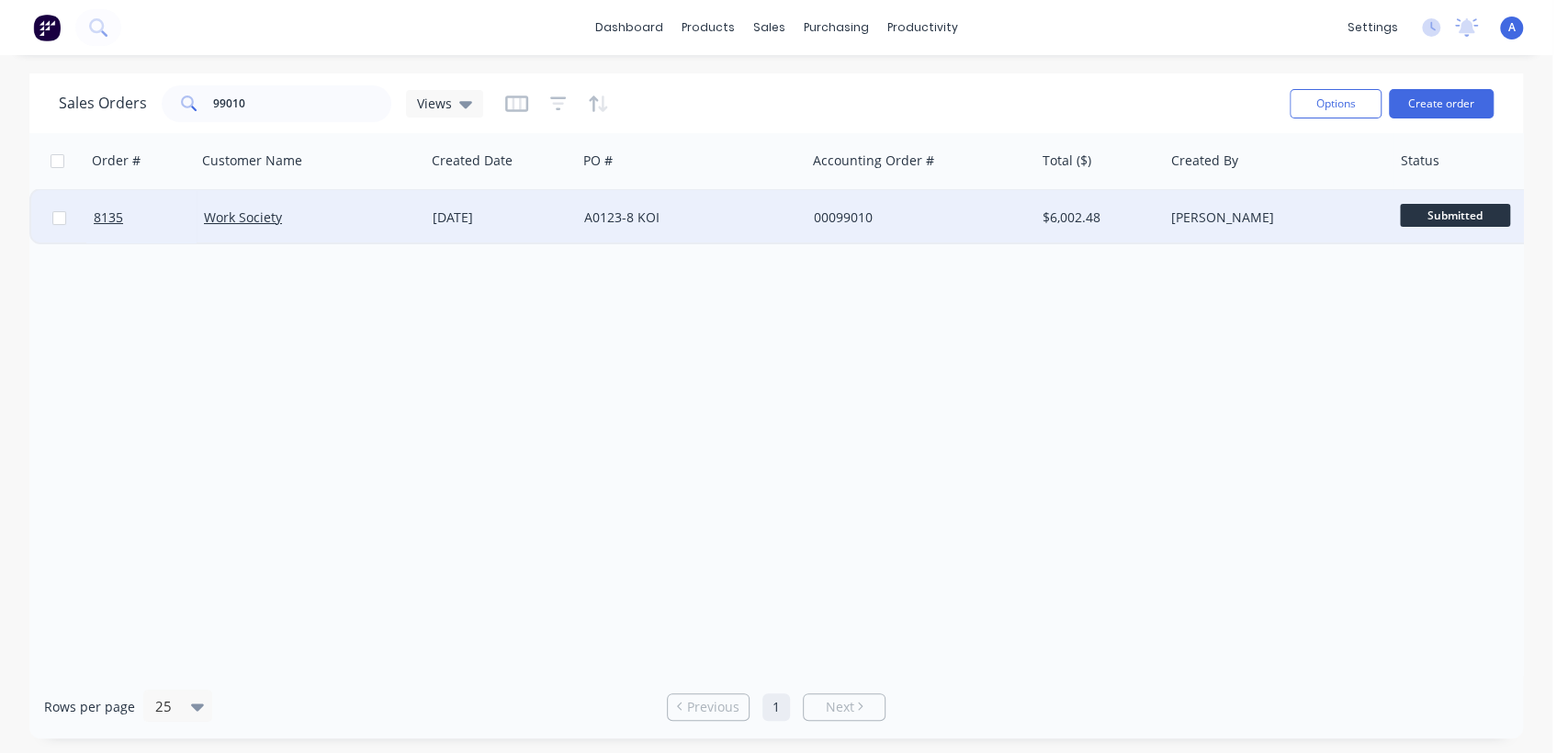
click at [834, 207] on div "00099010" at bounding box center [920, 217] width 228 height 55
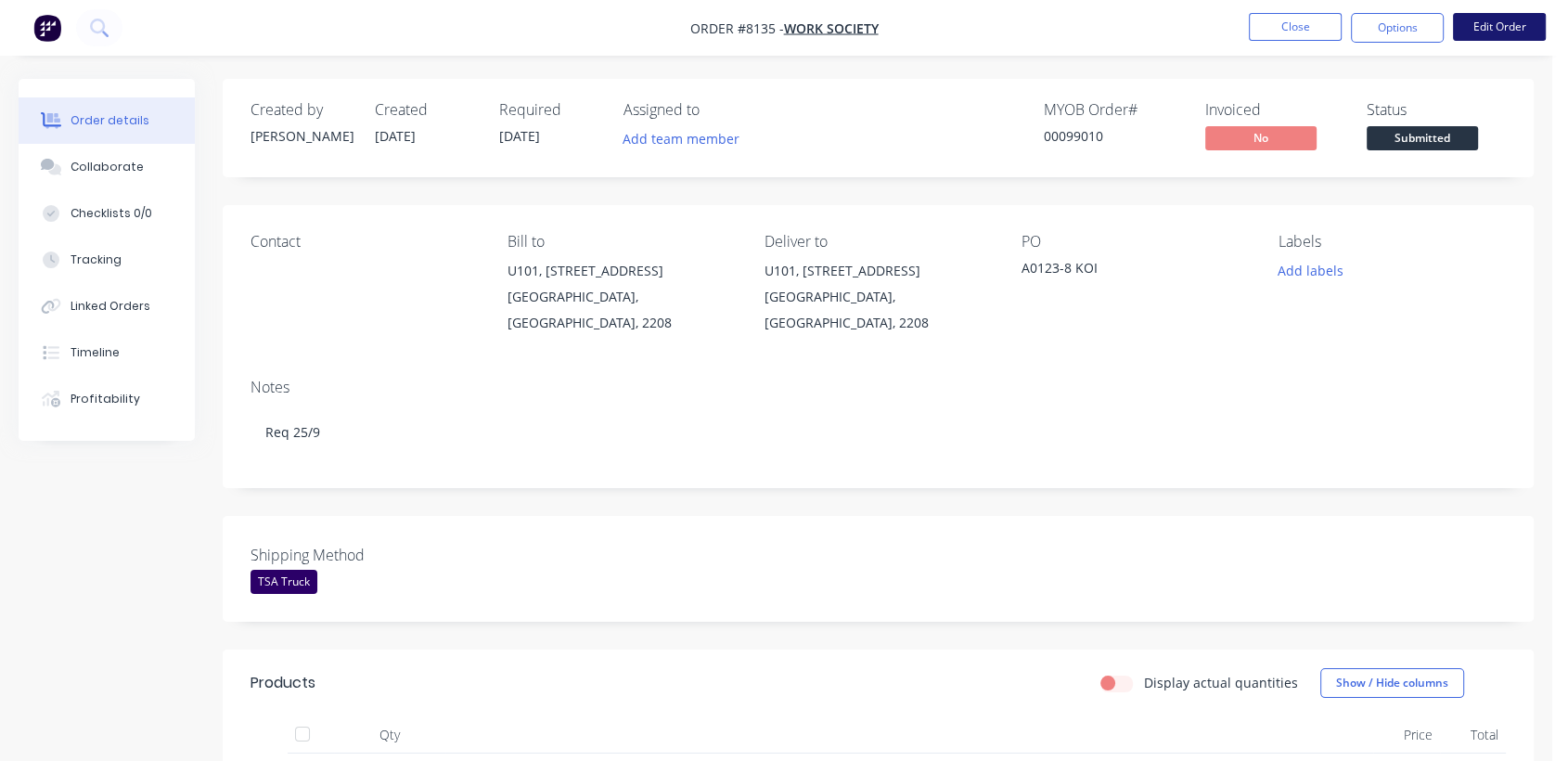
click at [1506, 39] on button "Edit Order" at bounding box center [1499, 27] width 93 height 28
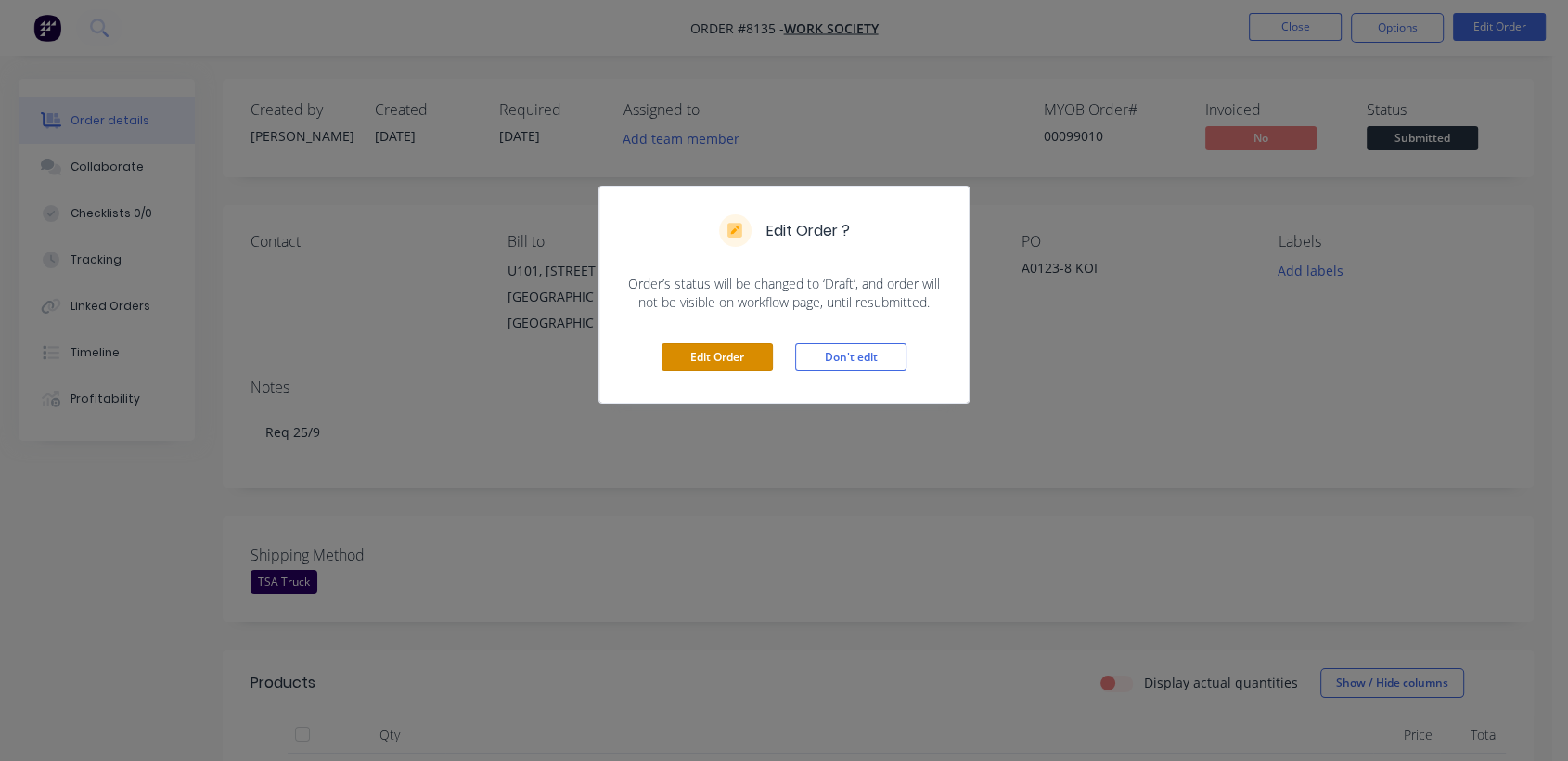
drag, startPoint x: 705, startPoint y: 353, endPoint x: 680, endPoint y: 336, distance: 30.2
click at [698, 354] on button "Edit Order" at bounding box center [718, 358] width 111 height 28
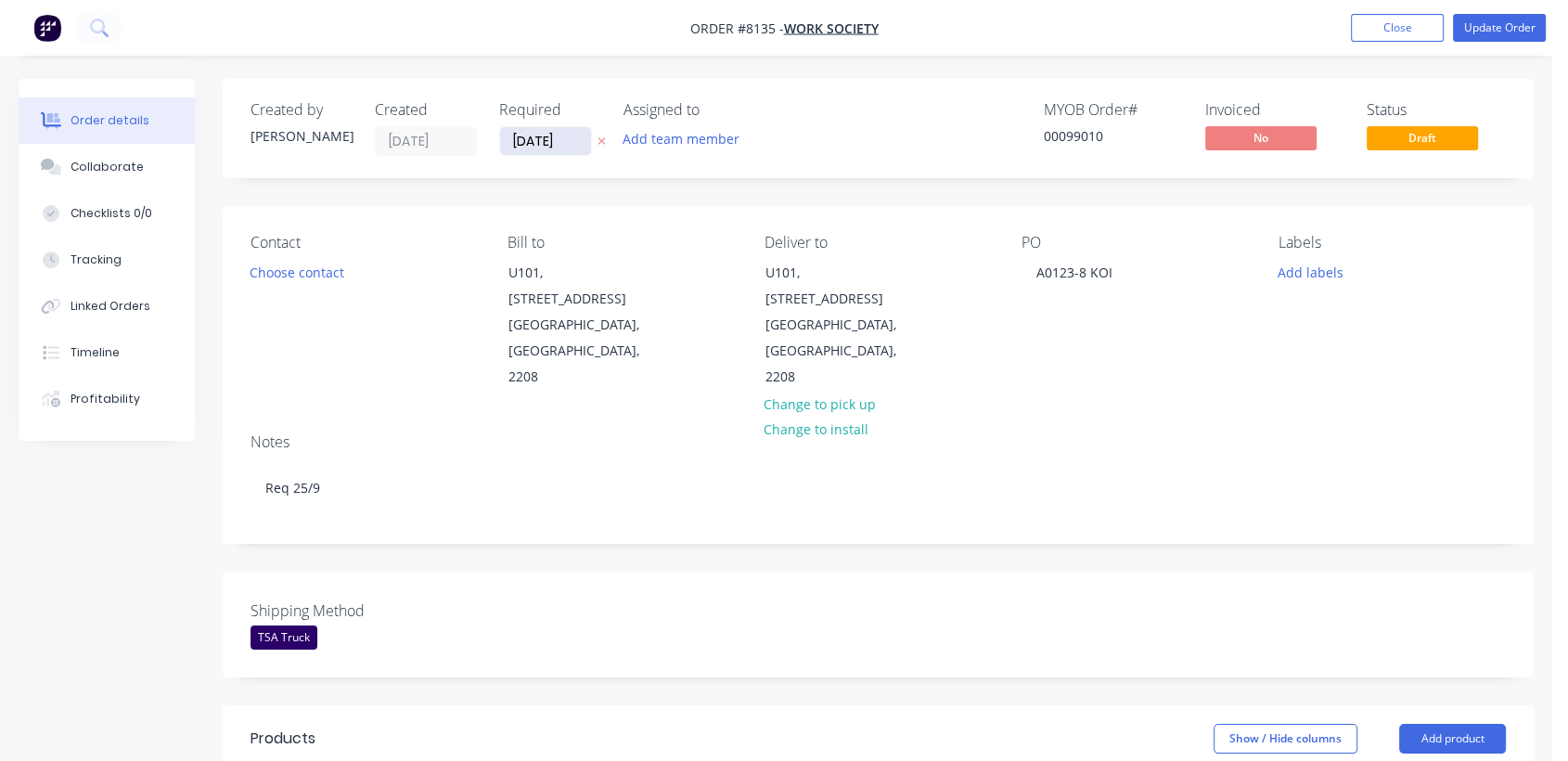
click at [567, 135] on input "[DATE]" at bounding box center [545, 141] width 91 height 28
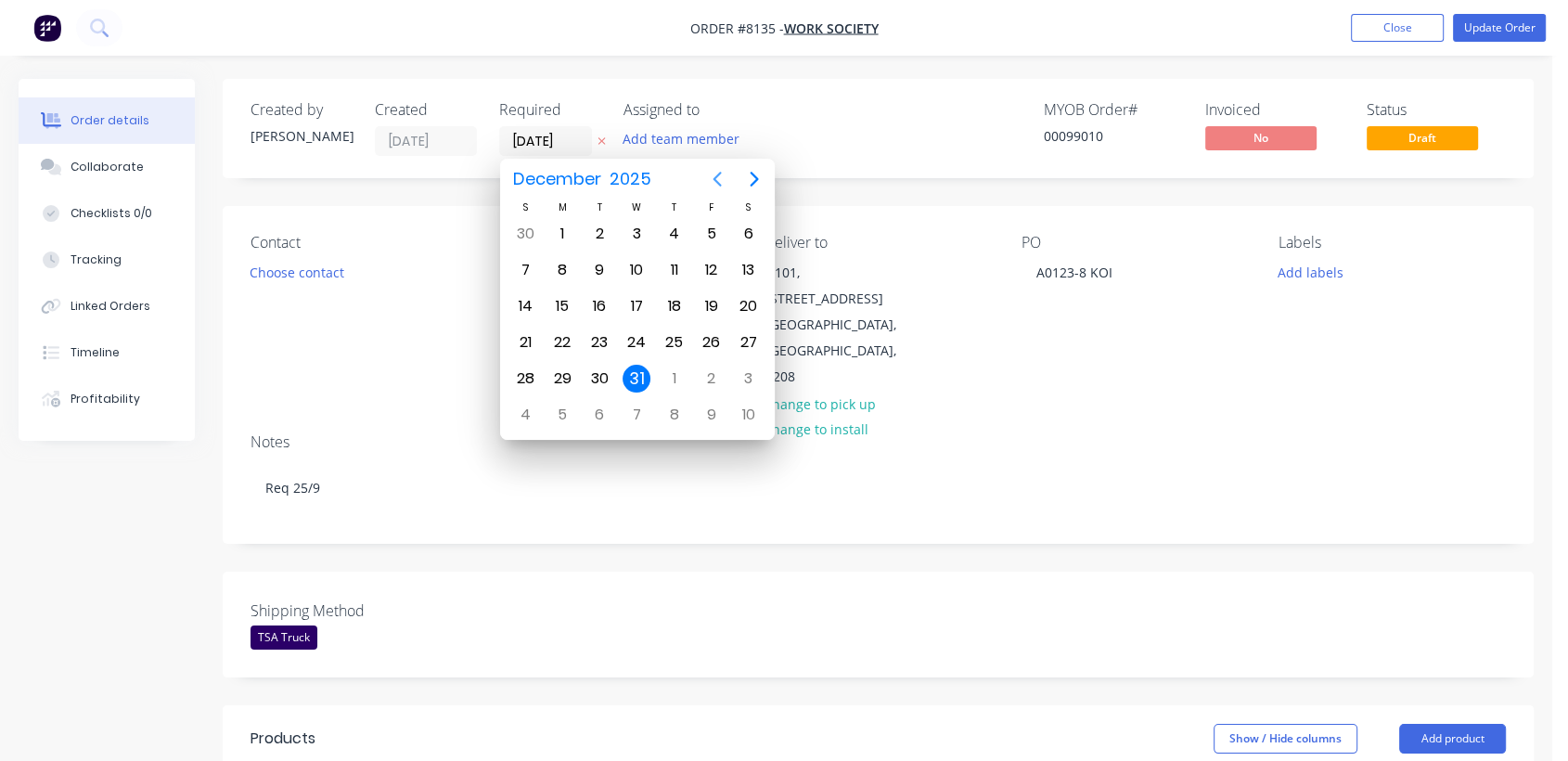
click at [722, 176] on icon "Previous page" at bounding box center [718, 179] width 23 height 23
click at [634, 331] on div "24" at bounding box center [637, 343] width 28 height 28
type input "24/09/25"
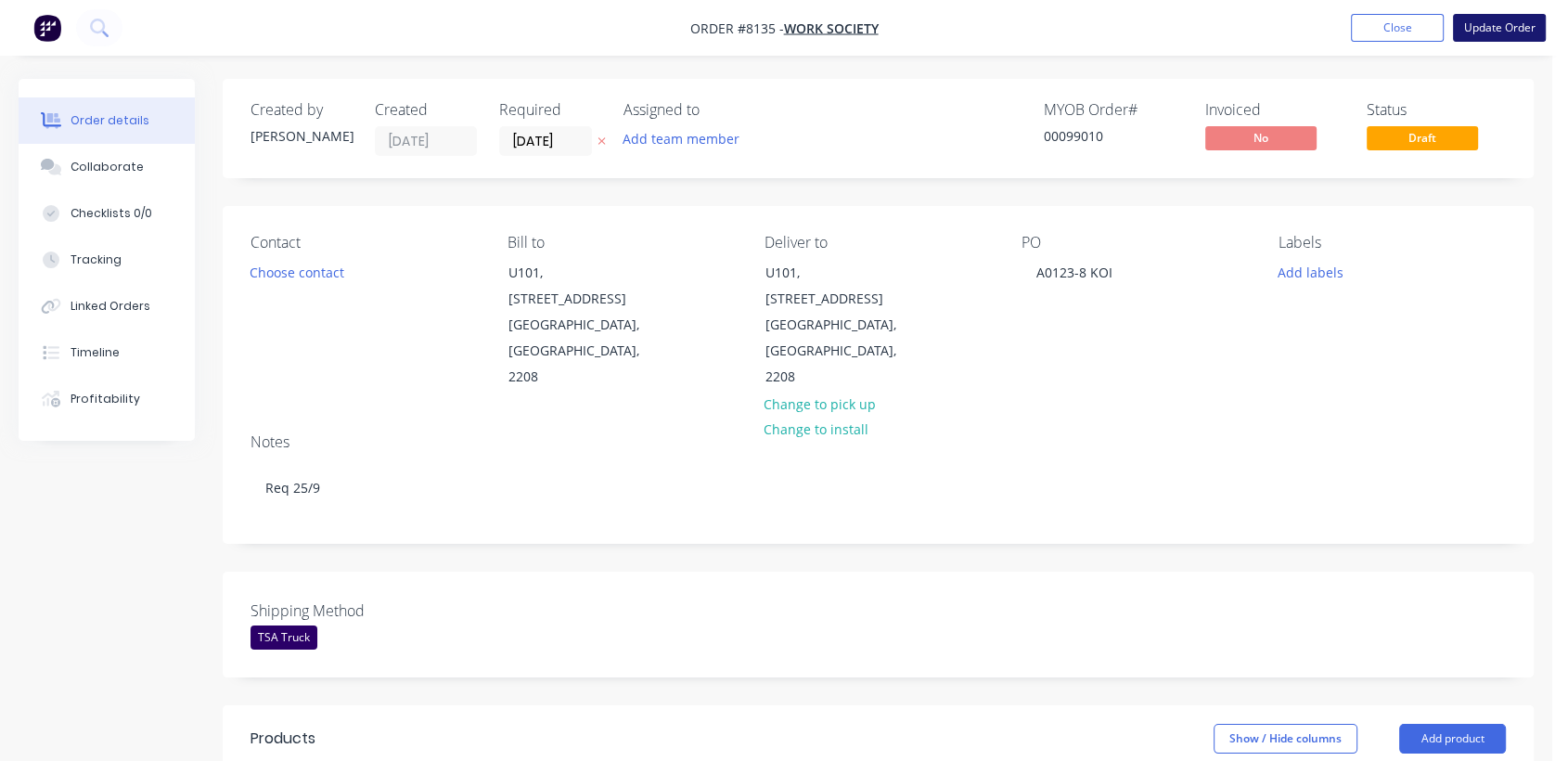
click at [1515, 23] on button "Update Order" at bounding box center [1499, 28] width 93 height 28
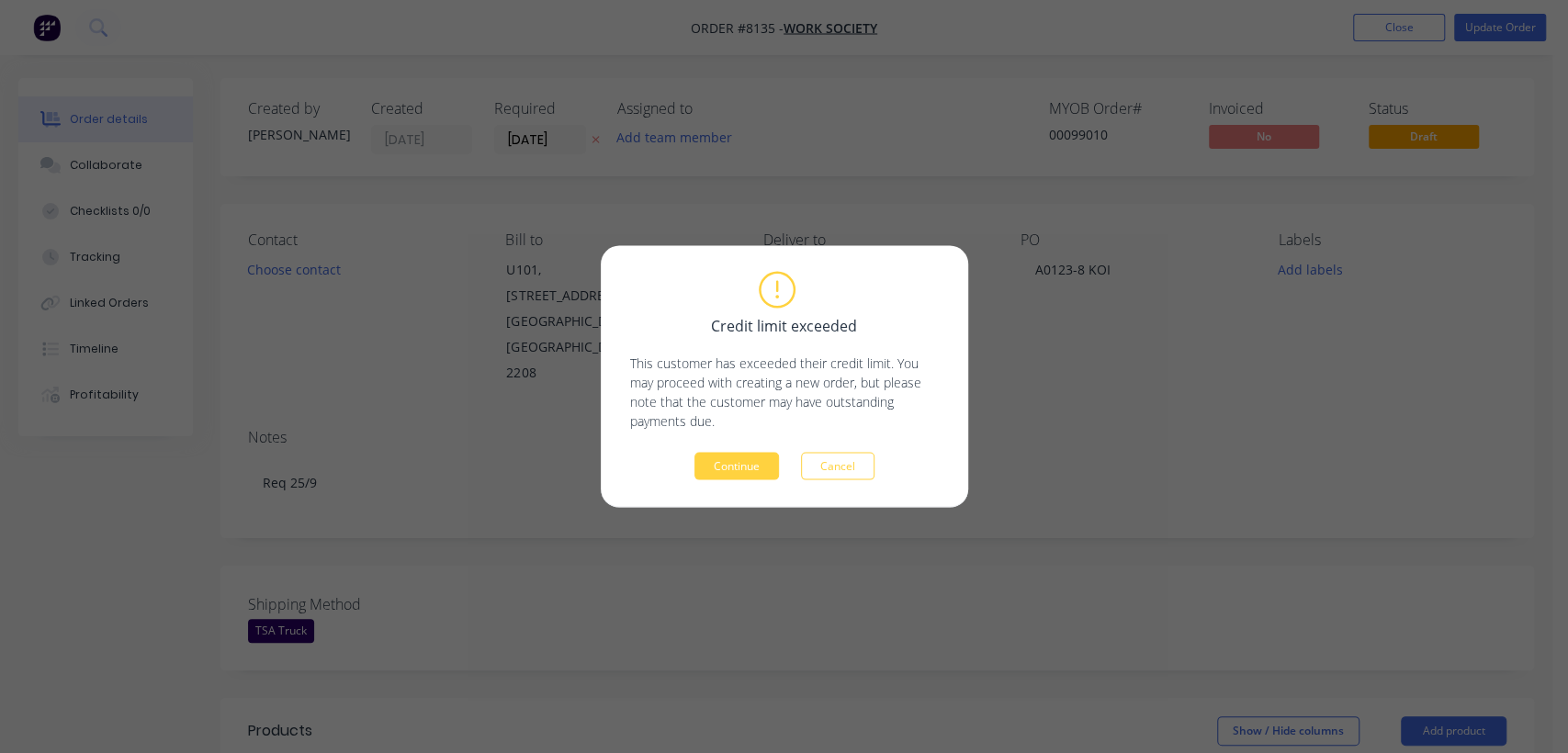
click at [728, 450] on div "Credit limit exceeded This customer has exceeded their credit limit. You may pr…" at bounding box center [784, 377] width 309 height 207
click at [734, 462] on button "Continue" at bounding box center [736, 467] width 85 height 28
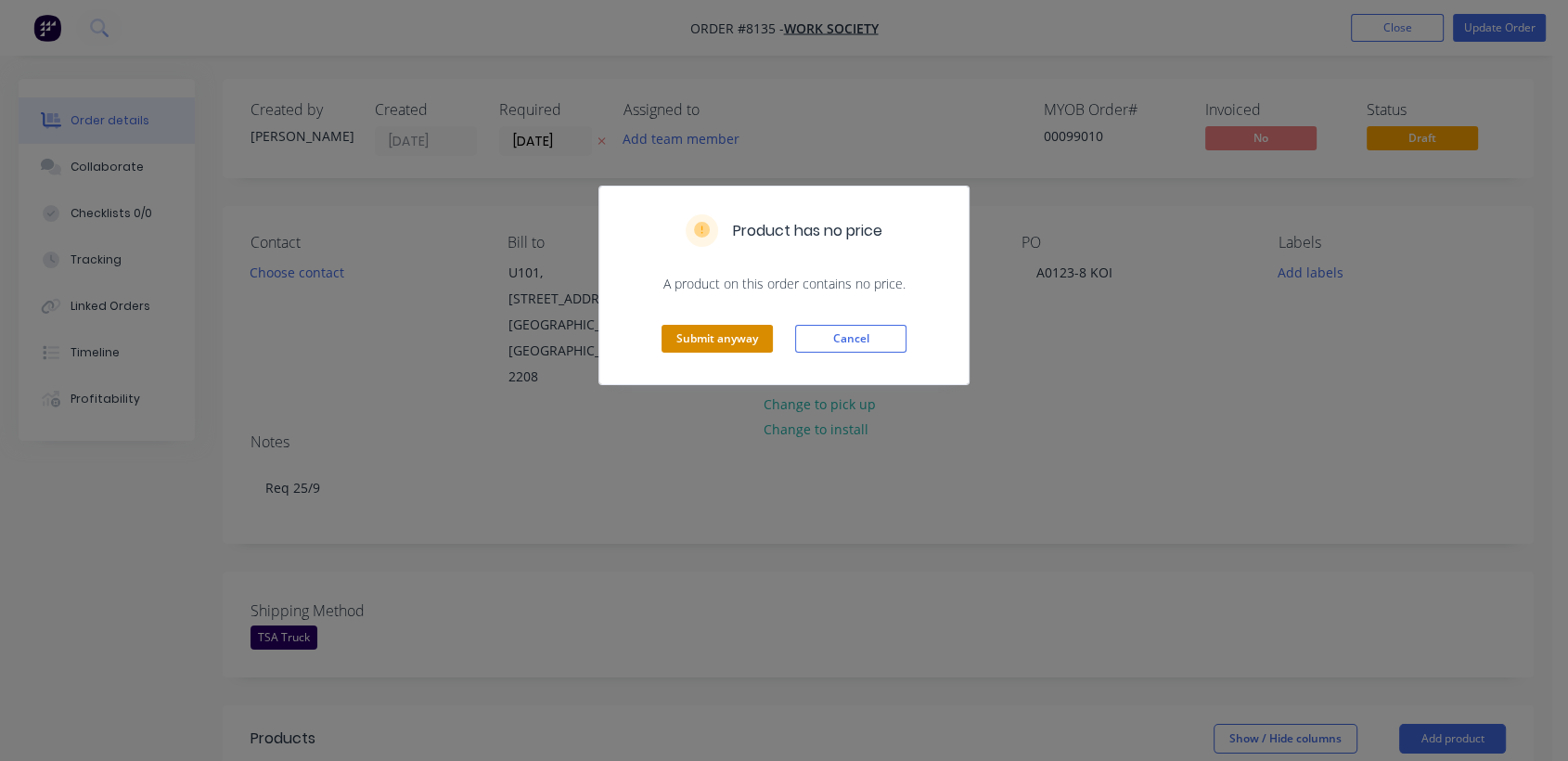
click at [727, 336] on button "Submit anyway" at bounding box center [718, 339] width 111 height 28
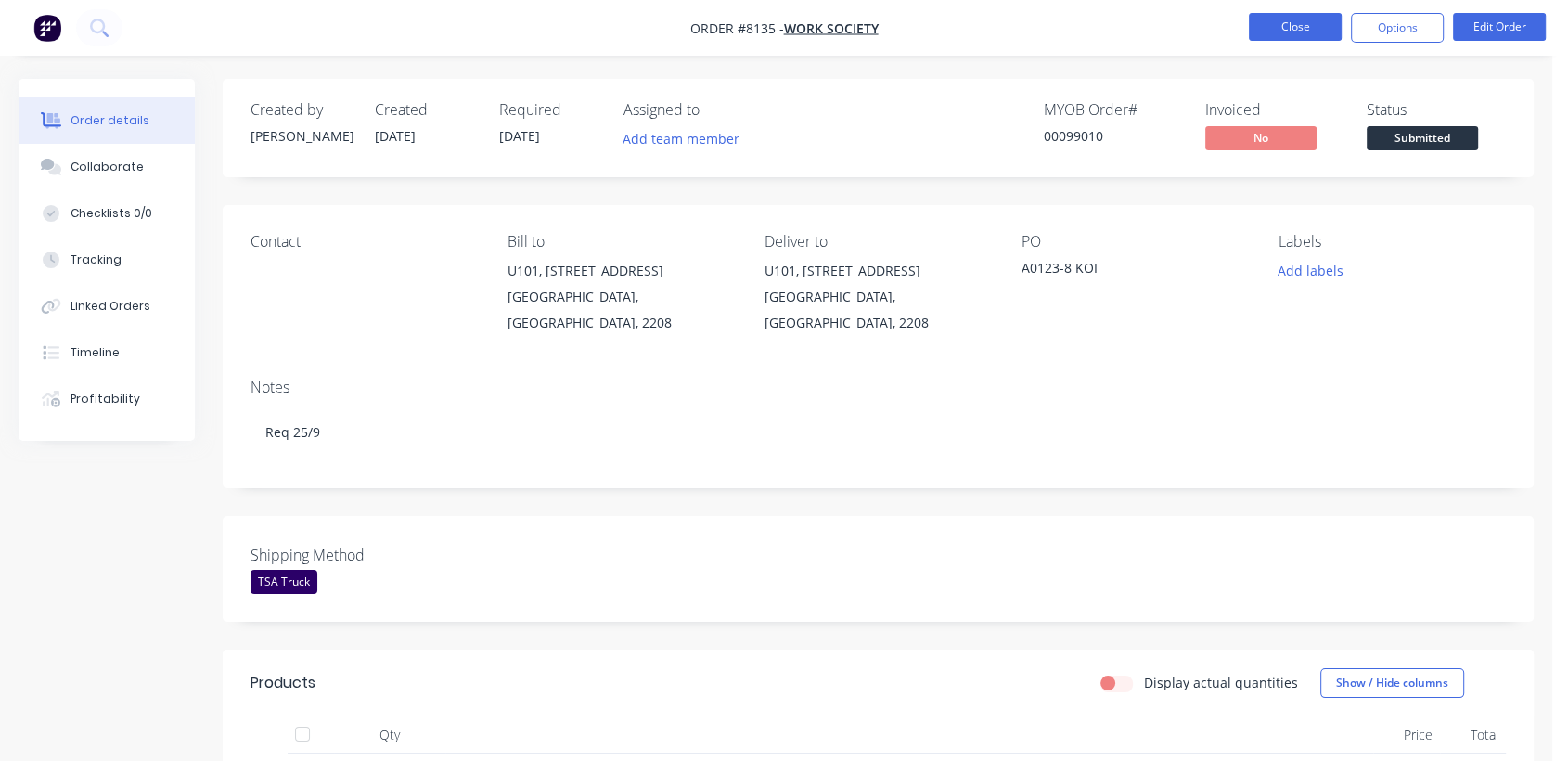
click at [1301, 22] on button "Close" at bounding box center [1295, 27] width 93 height 28
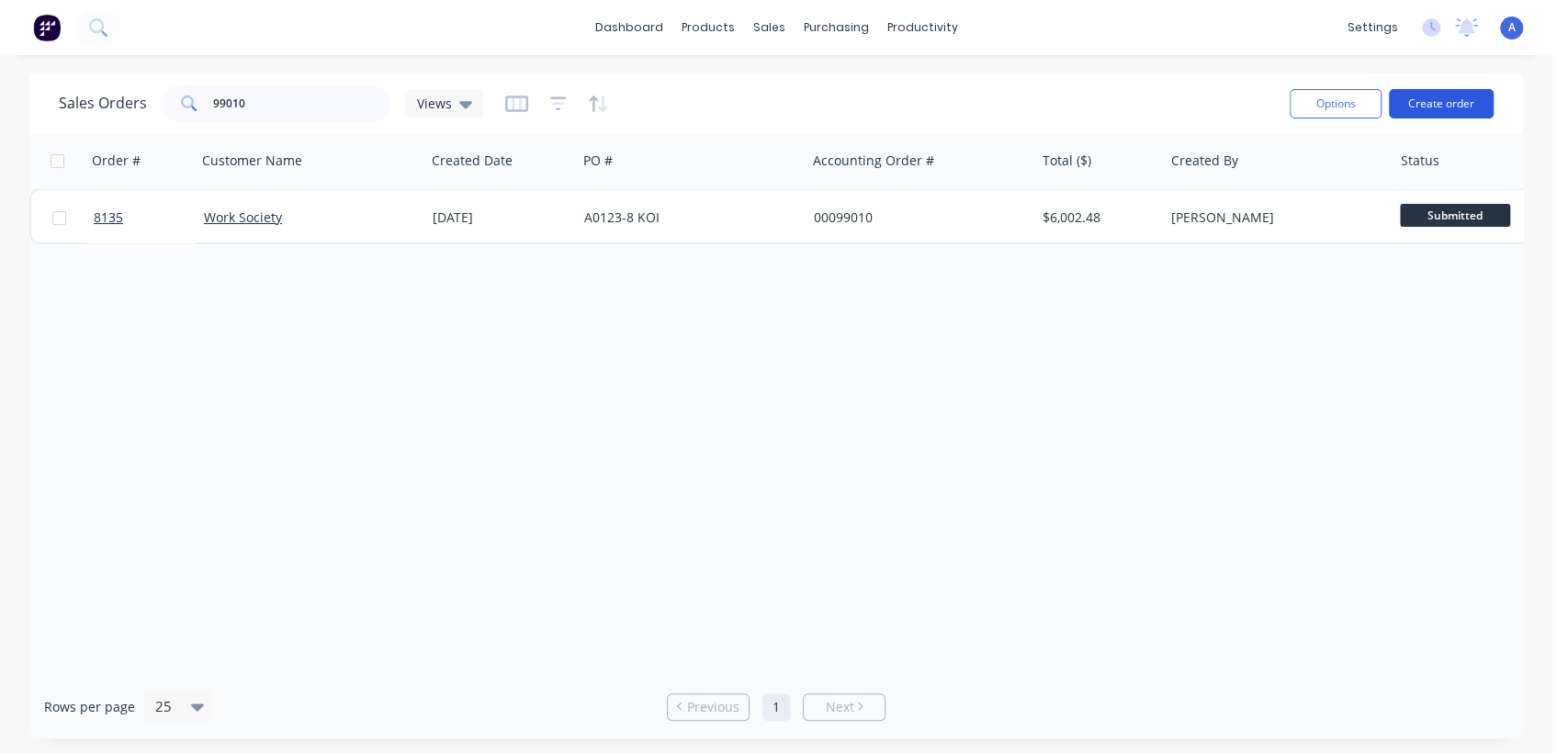
click at [1462, 99] on button "Create order" at bounding box center [1441, 104] width 104 height 30
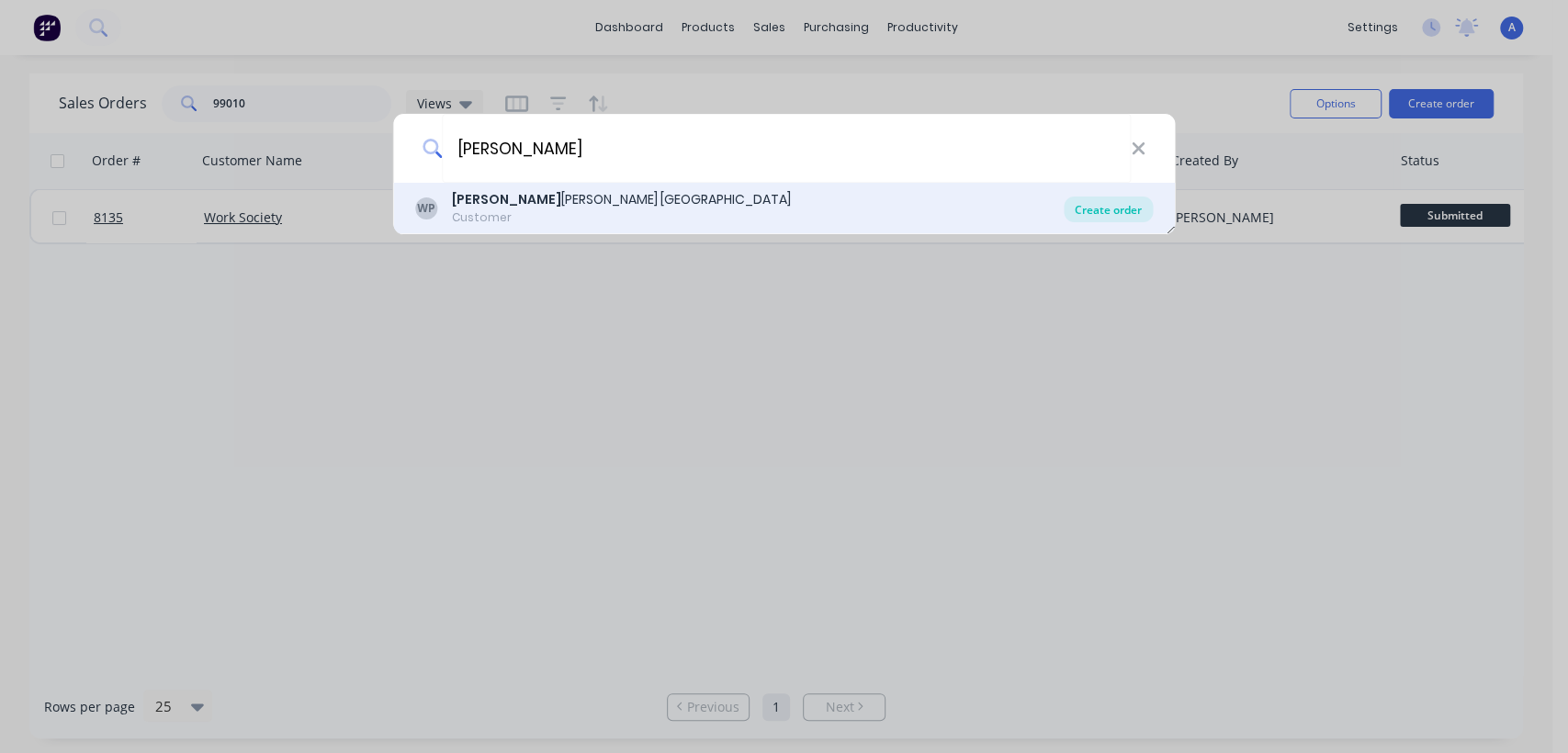
type input "wilk"
click at [1086, 207] on div "Create order" at bounding box center [1108, 210] width 89 height 26
click at [1115, 211] on div "Create order" at bounding box center [1108, 210] width 89 height 26
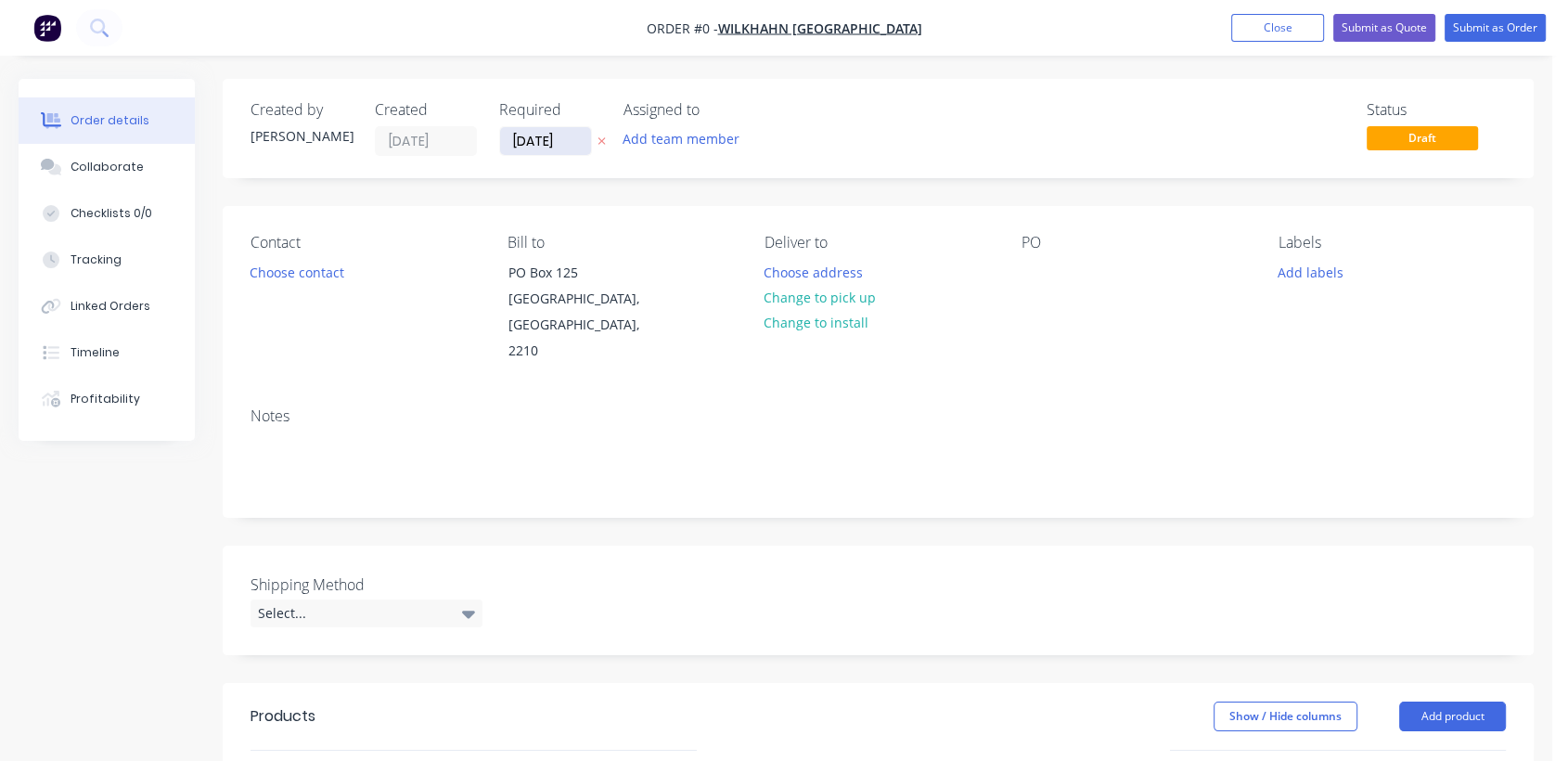
click at [576, 143] on input "[DATE]" at bounding box center [545, 141] width 91 height 28
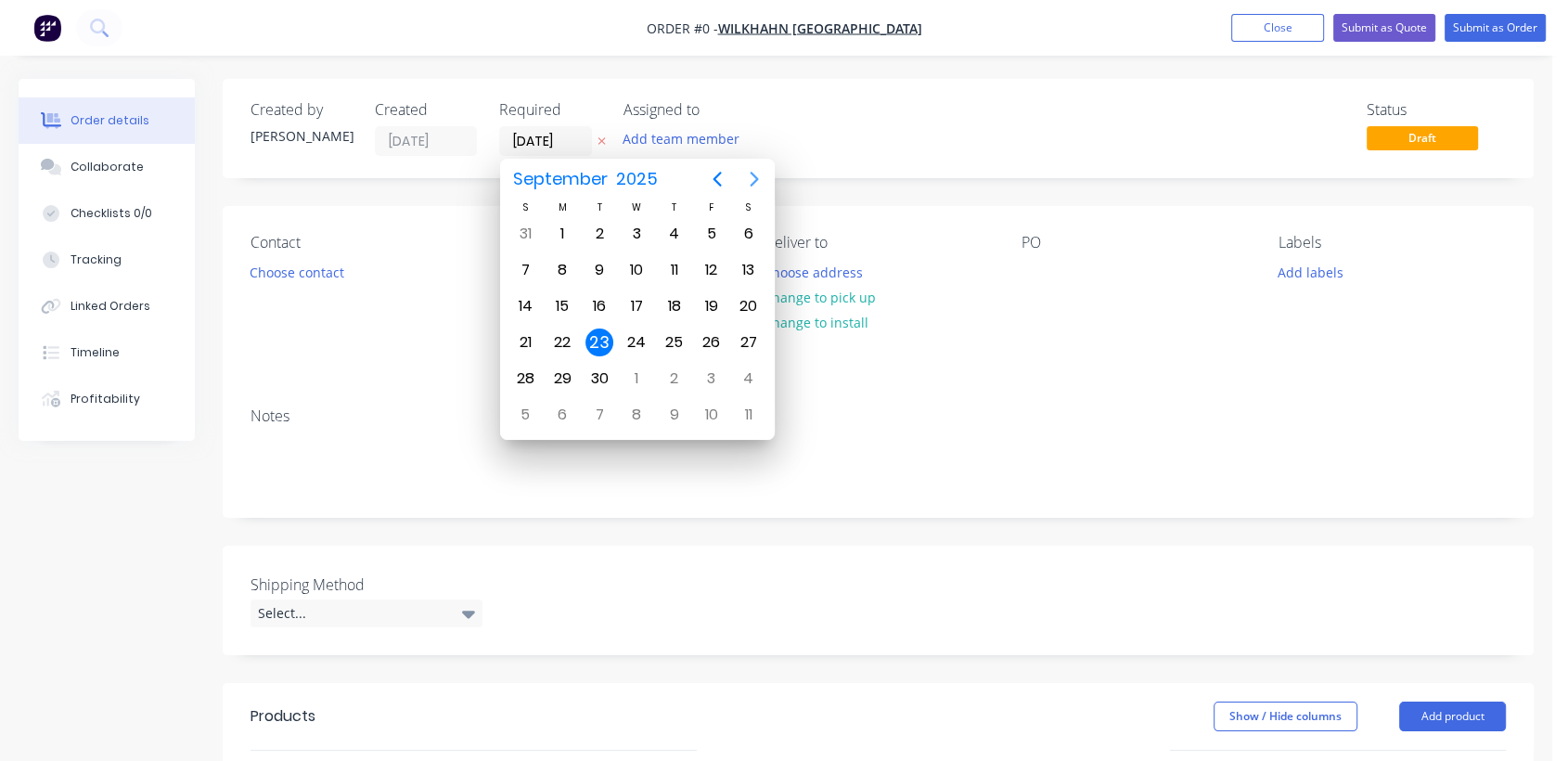
click at [751, 168] on icon "Next page" at bounding box center [754, 179] width 23 height 23
click at [712, 162] on button "Previous page" at bounding box center [717, 178] width 37 height 37
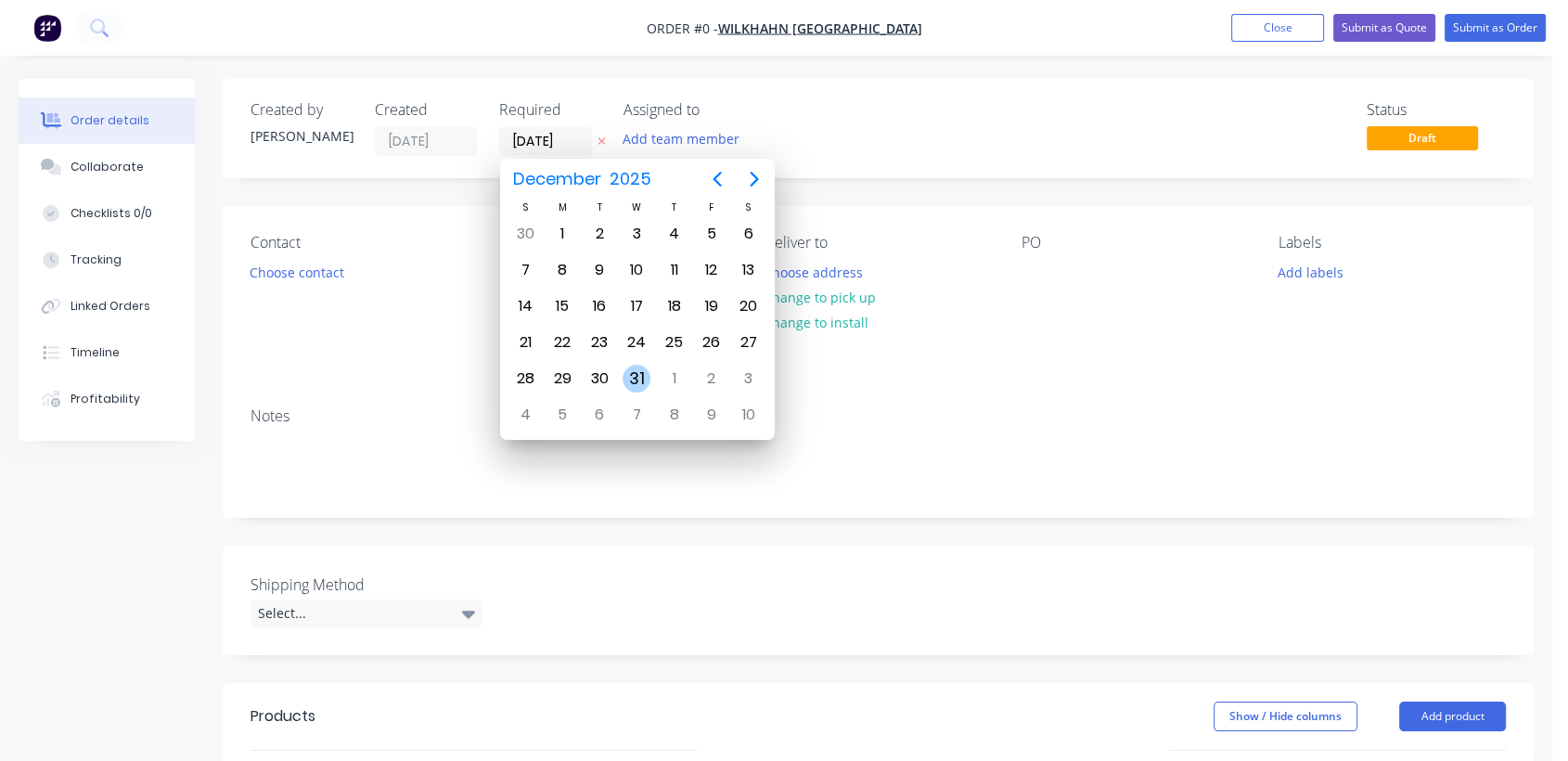
click at [637, 375] on div "31" at bounding box center [637, 379] width 28 height 28
type input "[DATE]"
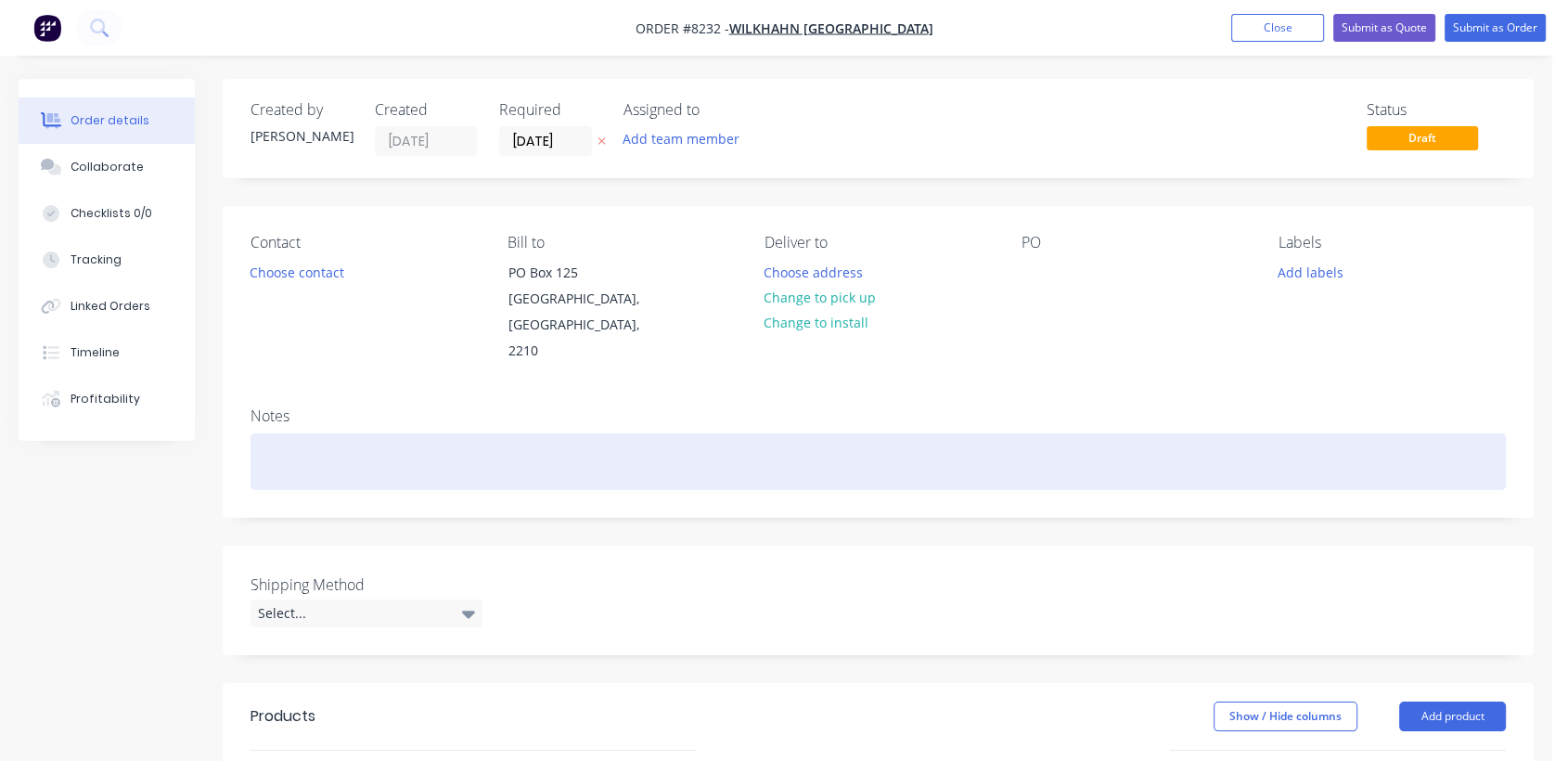
click at [308, 438] on div at bounding box center [878, 461] width 1255 height 57
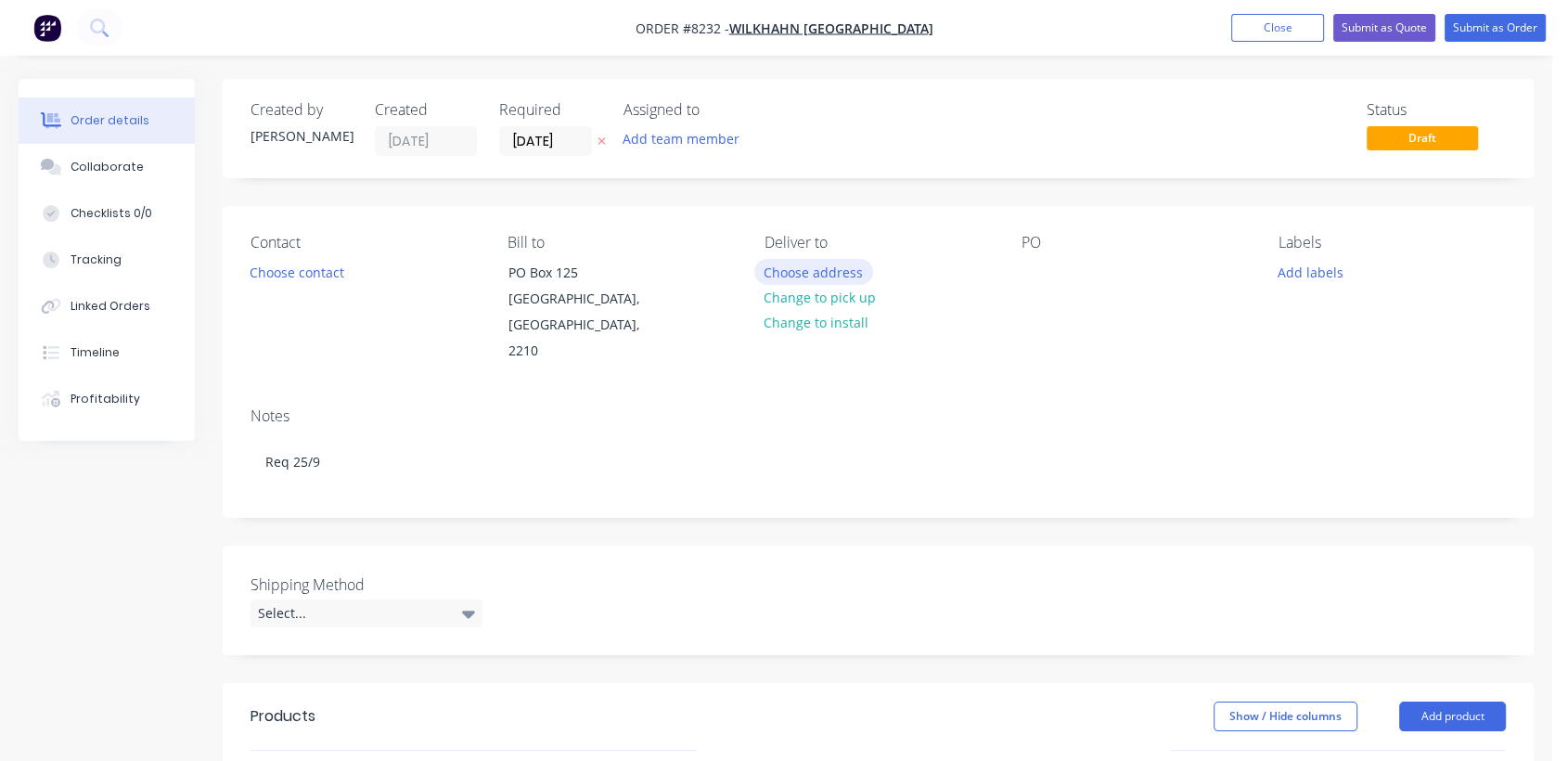
click at [830, 273] on button "Choose address" at bounding box center [814, 271] width 119 height 25
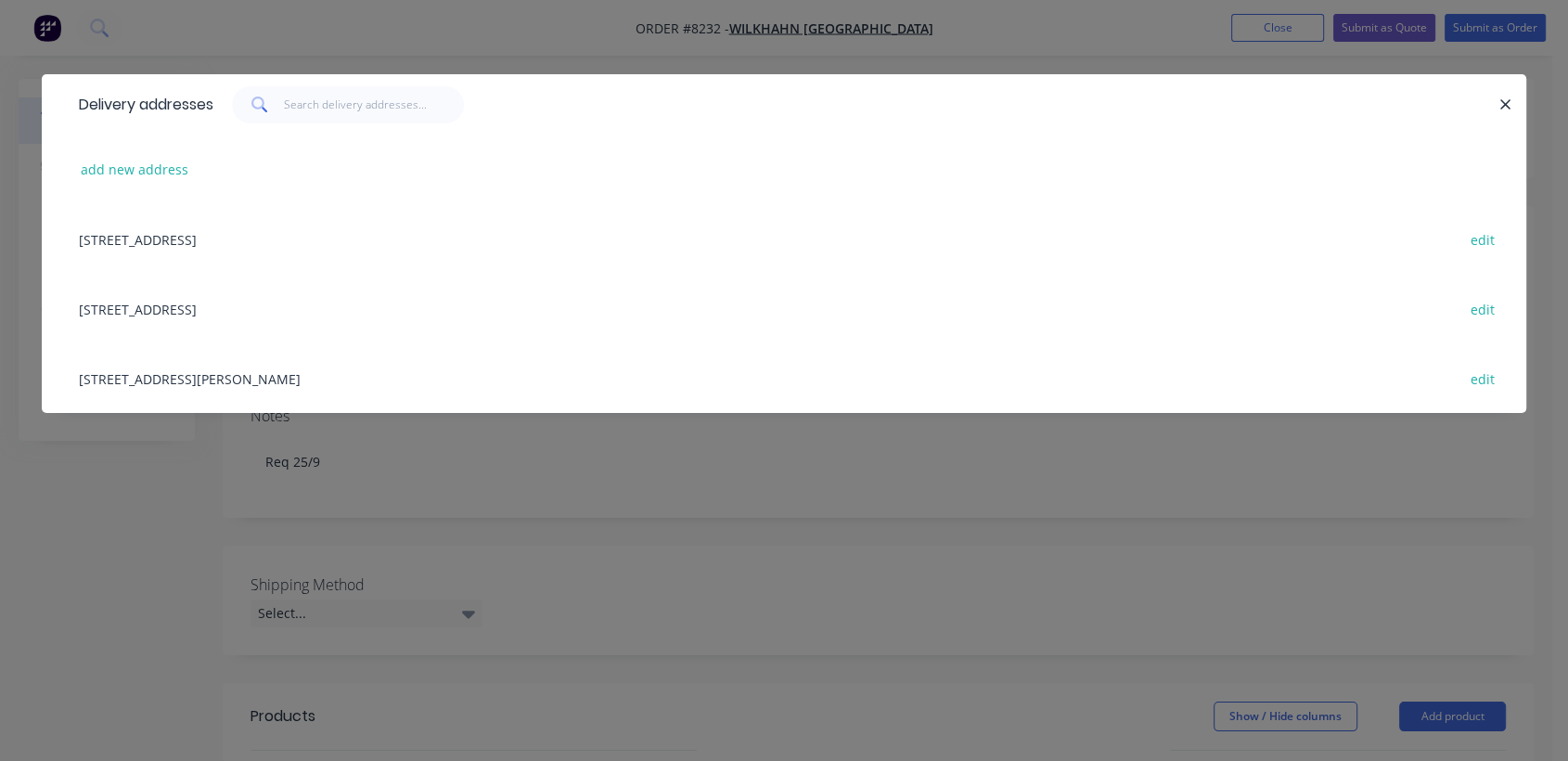
click at [175, 296] on div "Unit 8, 17 Willfox St, Condell Park, 2200 edit" at bounding box center [784, 309] width 1429 height 70
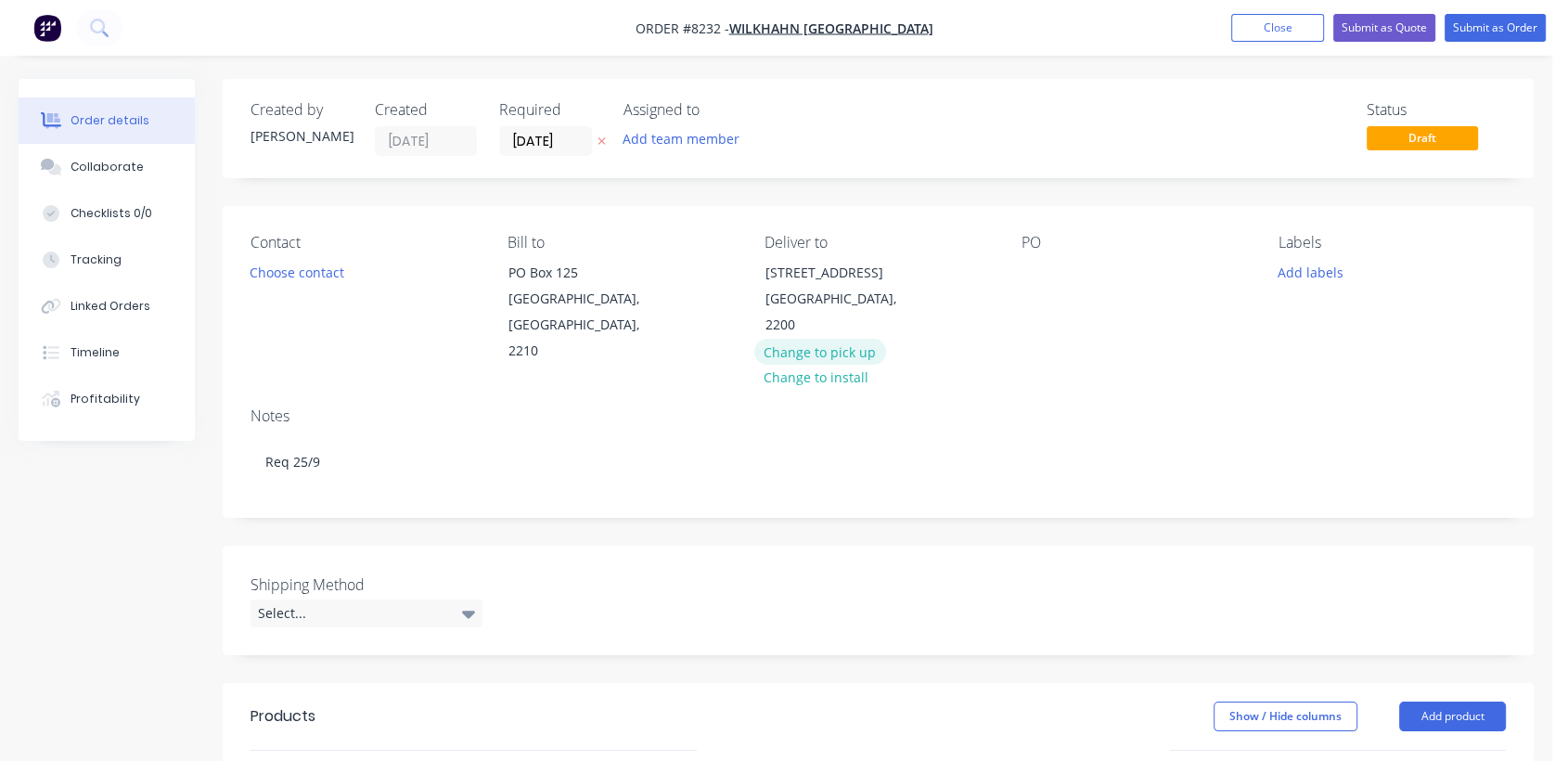
click at [818, 339] on button "Change to pick up" at bounding box center [820, 351] width 132 height 25
click at [801, 291] on button "Change to delivery" at bounding box center [822, 298] width 136 height 25
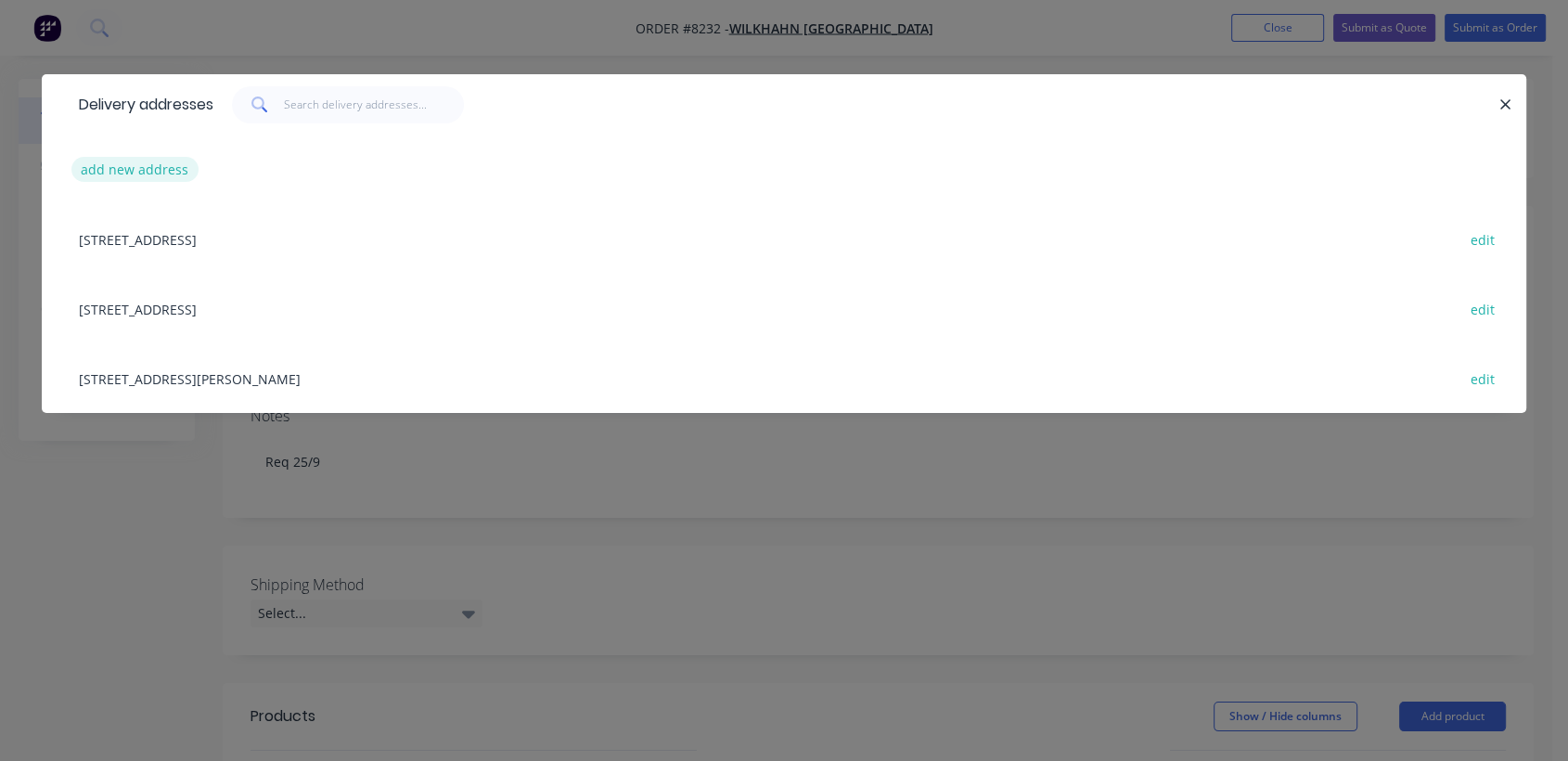
click at [154, 158] on button "add new address" at bounding box center [135, 170] width 127 height 25
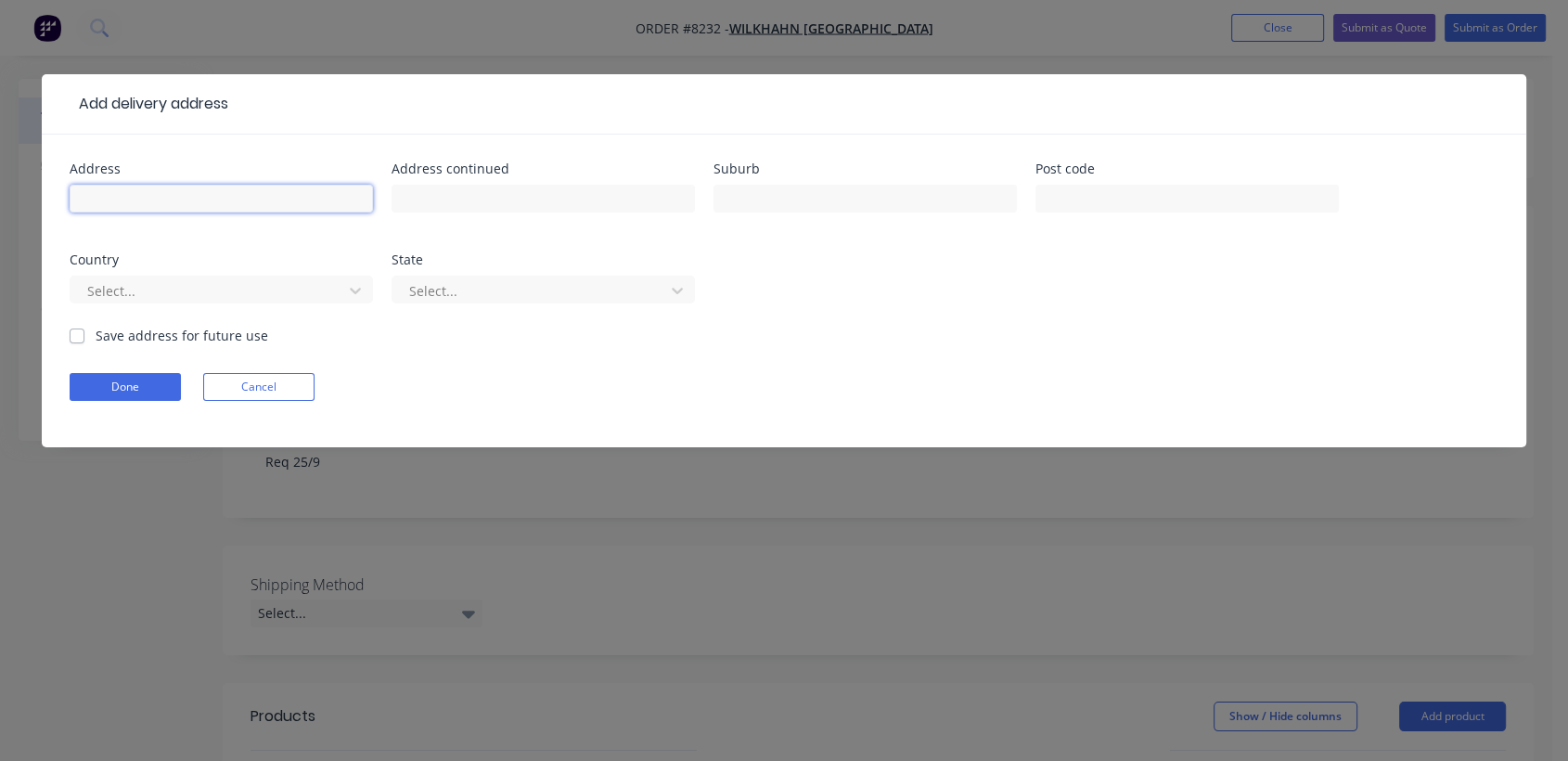
click at [183, 194] on input "text" at bounding box center [221, 199] width 303 height 28
type input "TBA"
click at [157, 377] on button "Done" at bounding box center [125, 387] width 111 height 28
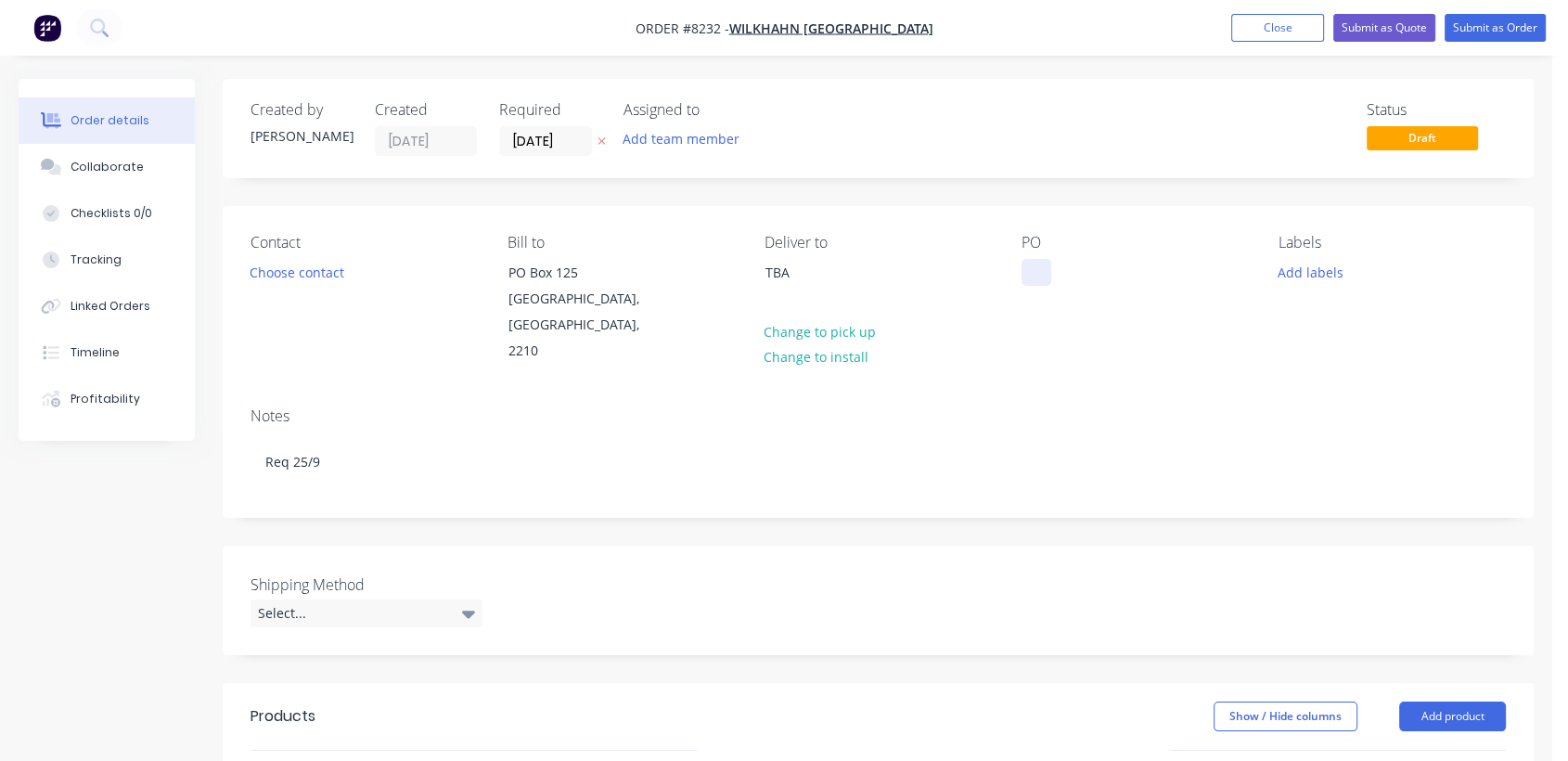
click at [1032, 269] on div at bounding box center [1037, 272] width 30 height 27
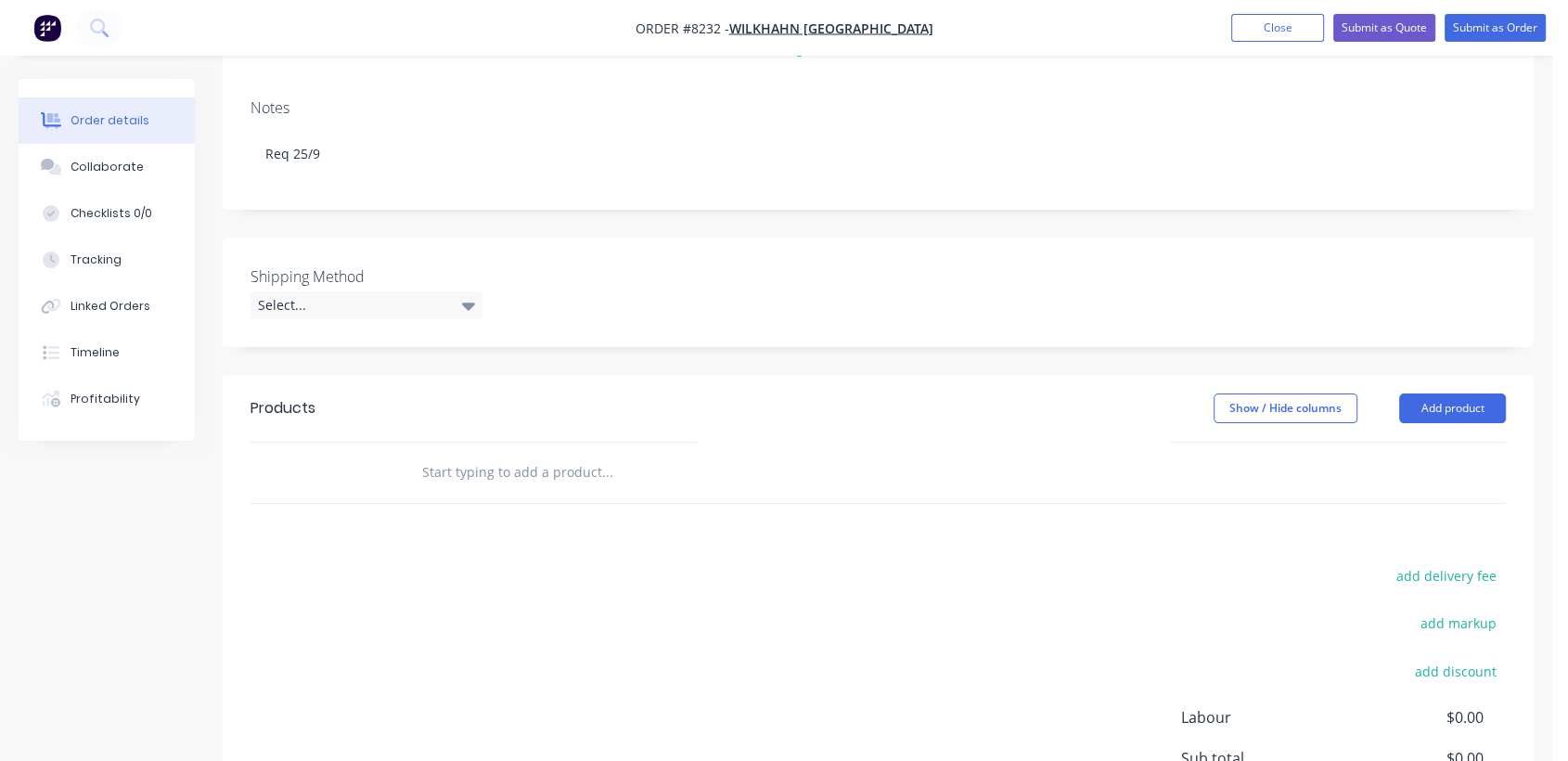
scroll to position [309, 0]
click at [364, 290] on div "Select..." at bounding box center [366, 304] width 232 height 28
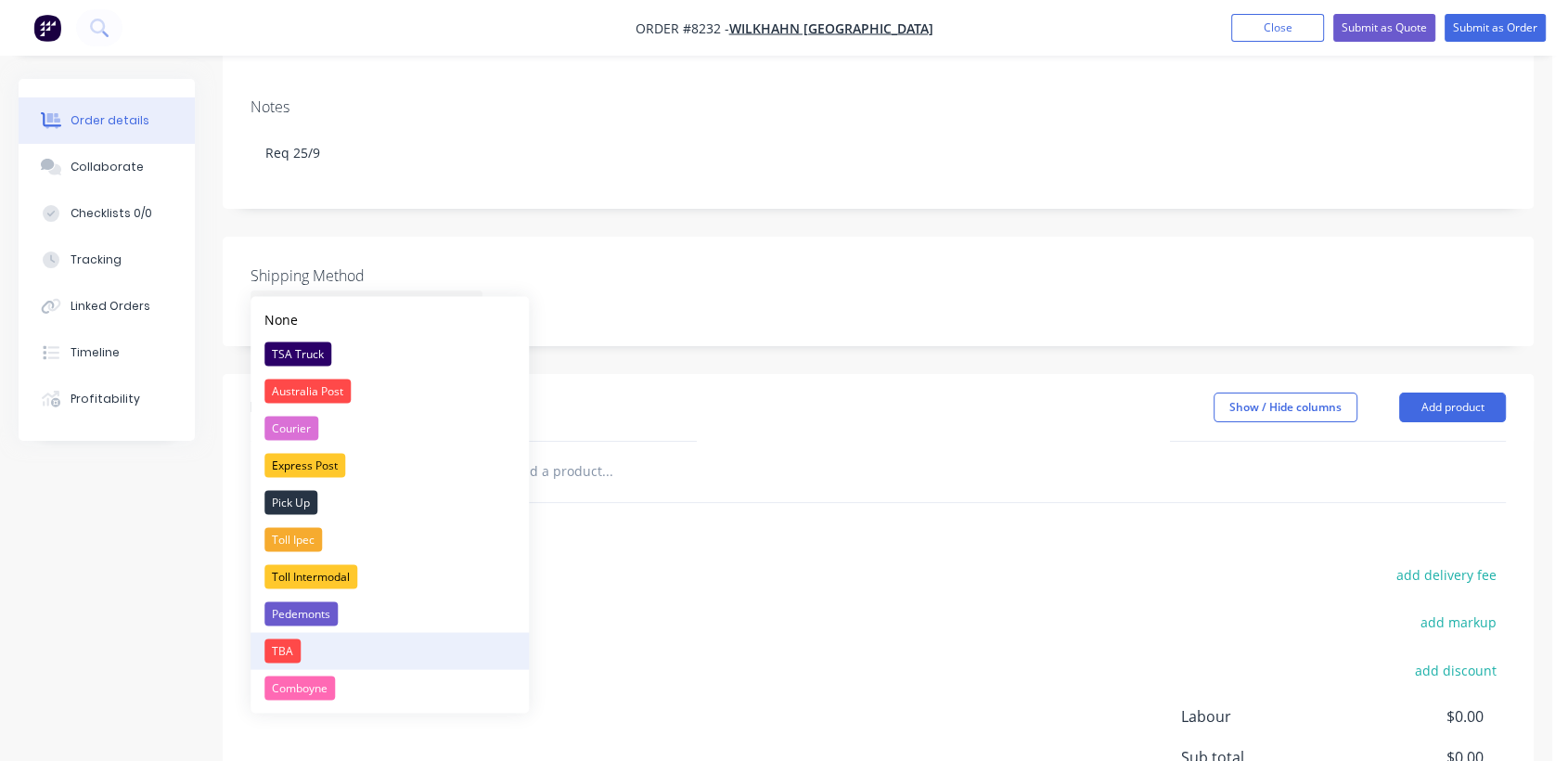
click at [287, 648] on div "TBA" at bounding box center [283, 651] width 36 height 24
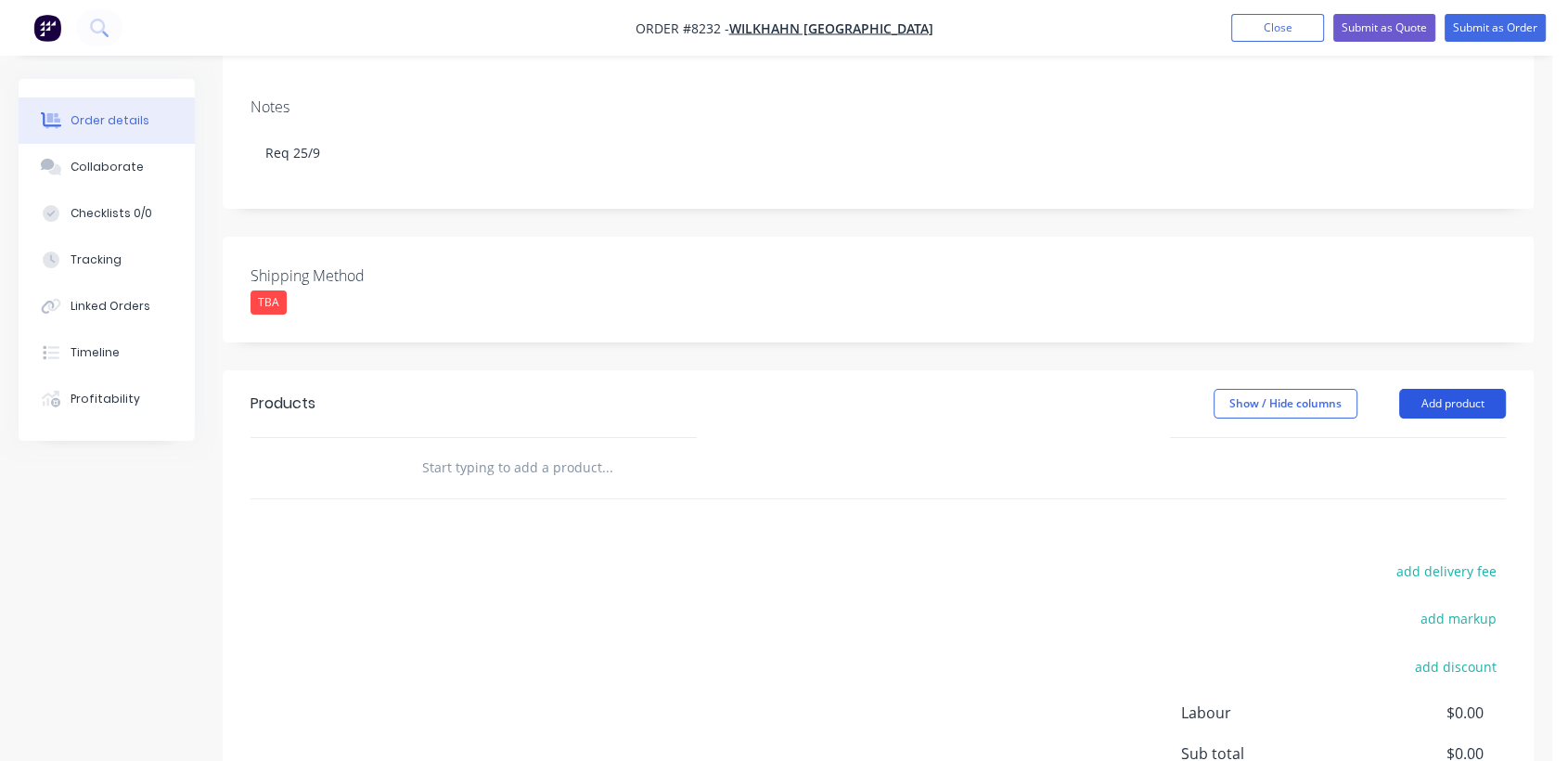
drag, startPoint x: 1476, startPoint y: 369, endPoint x: 1369, endPoint y: 397, distance: 110.6
click at [1475, 389] on button "Add product" at bounding box center [1452, 404] width 106 height 30
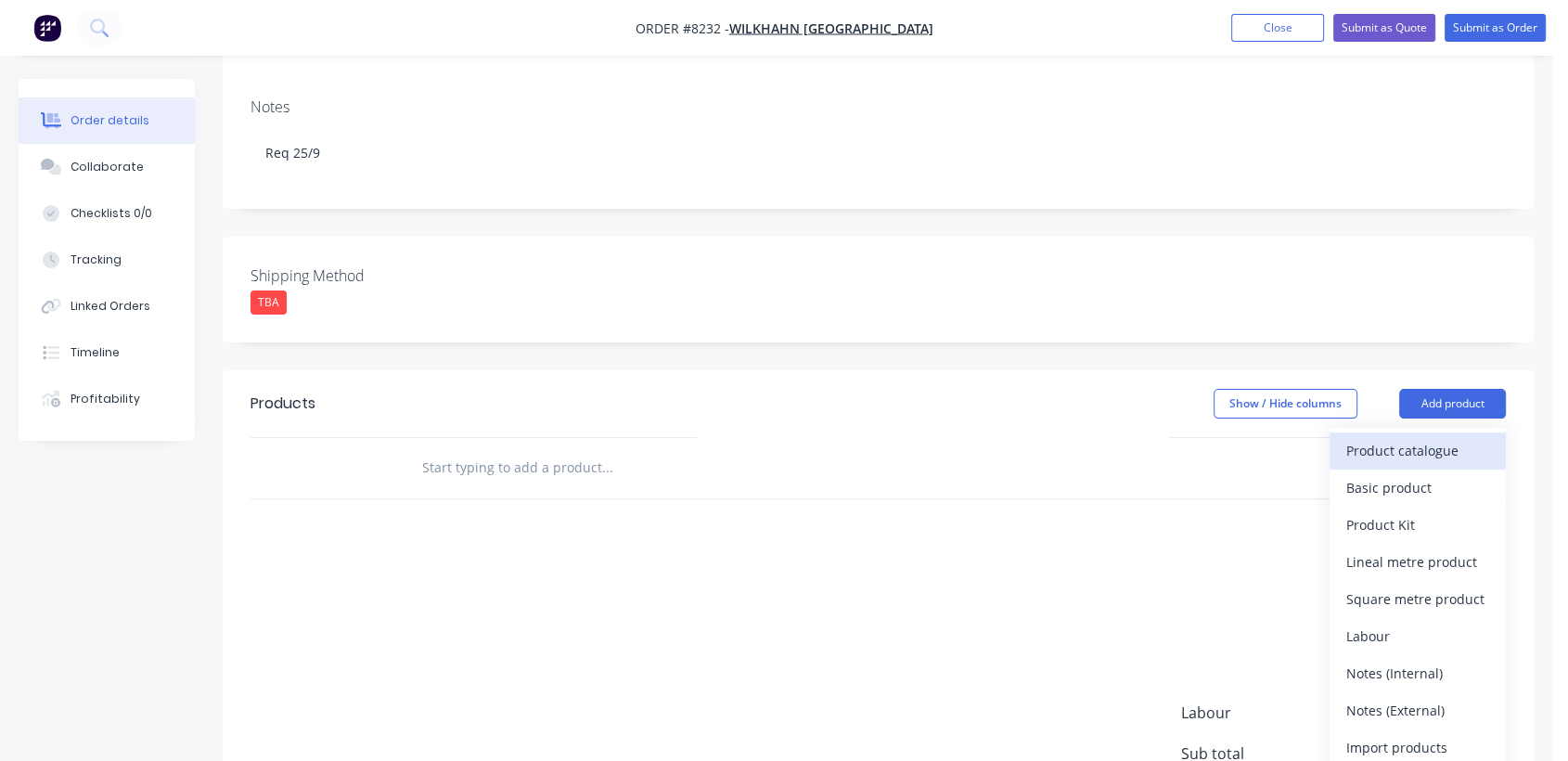
click at [1367, 437] on div "Product catalogue" at bounding box center [1418, 450] width 143 height 27
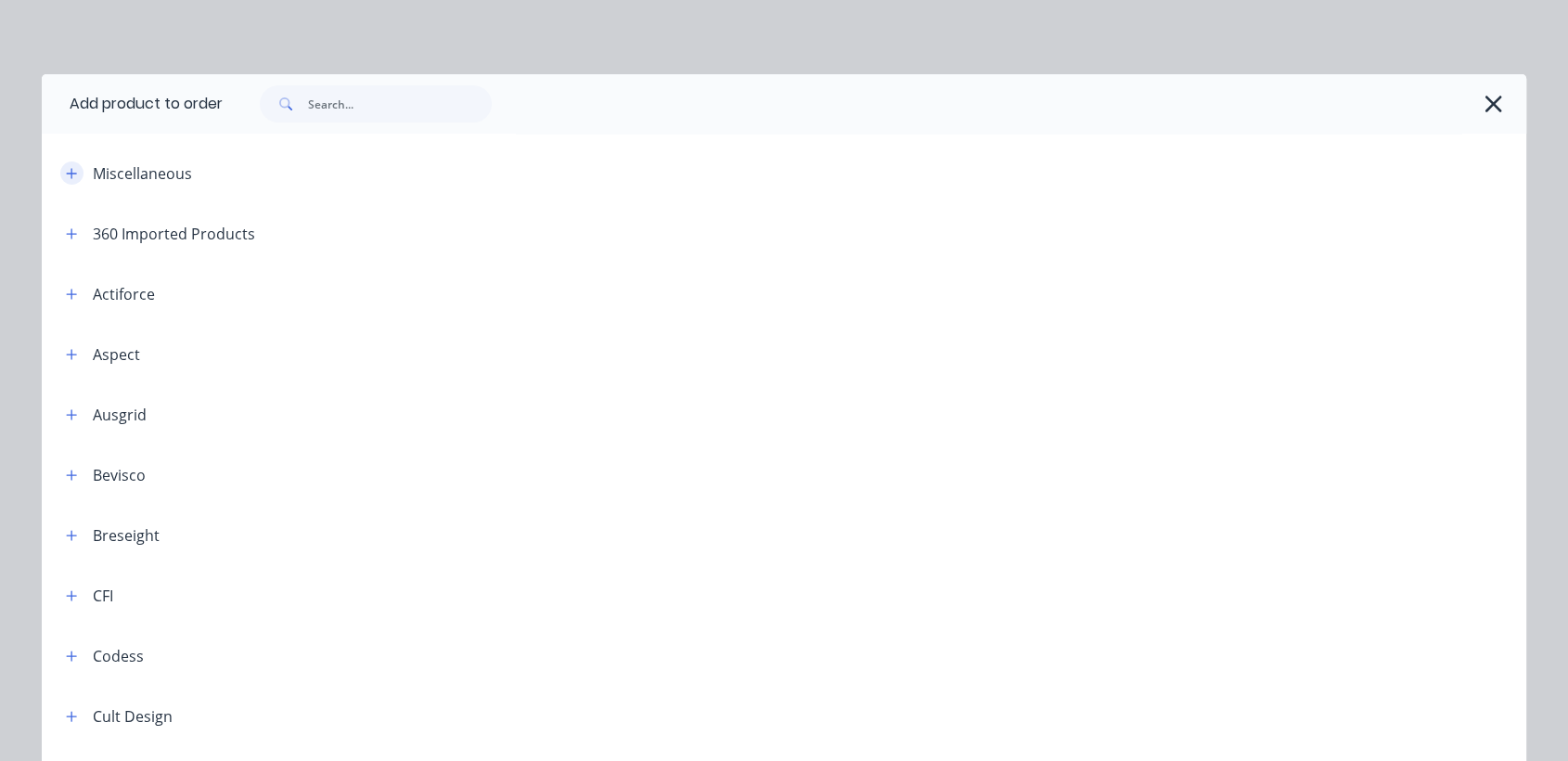
click at [67, 170] on icon "button" at bounding box center [72, 172] width 10 height 10
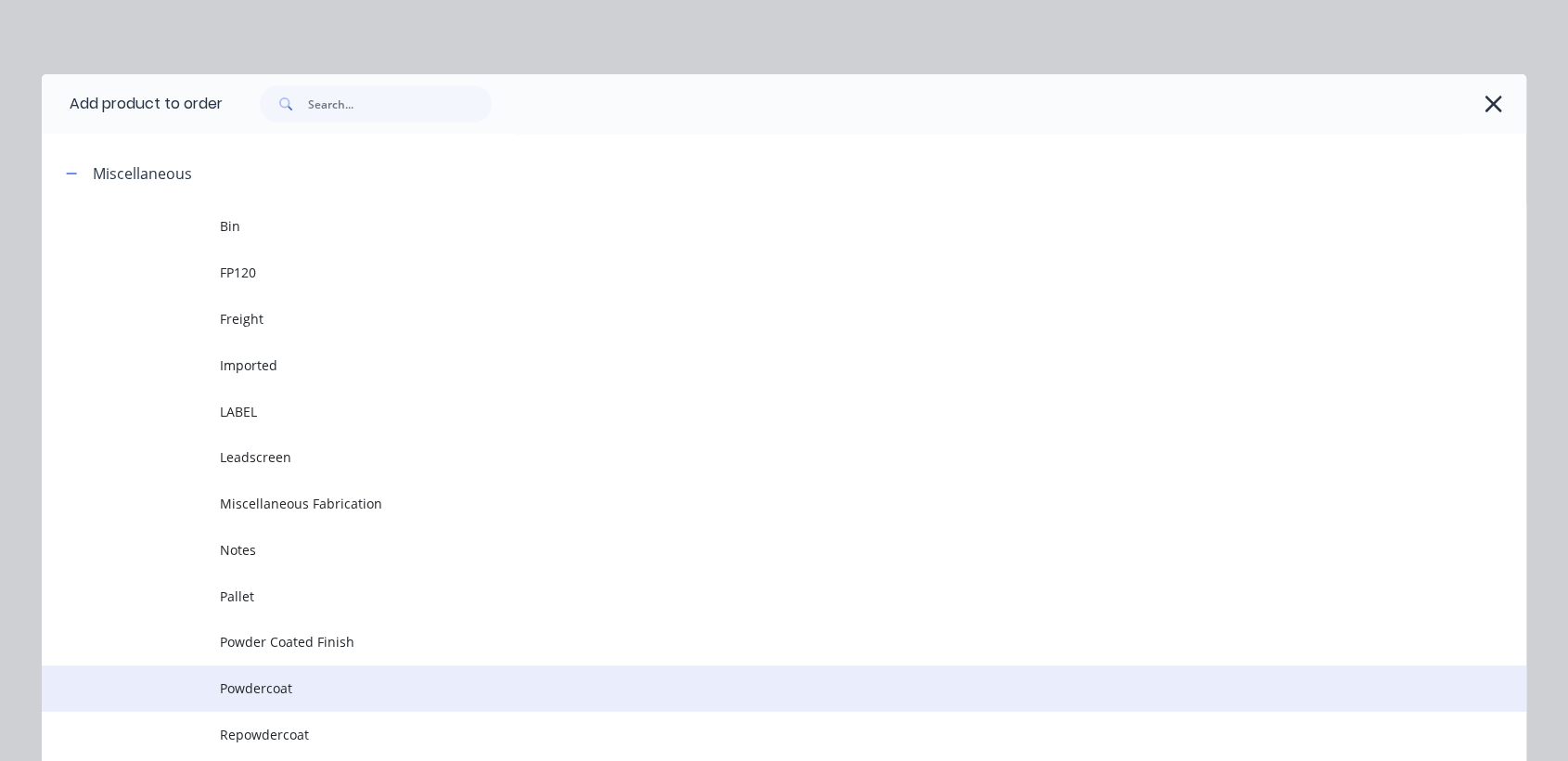
click at [307, 688] on span "Powdercoat" at bounding box center [743, 688] width 1045 height 20
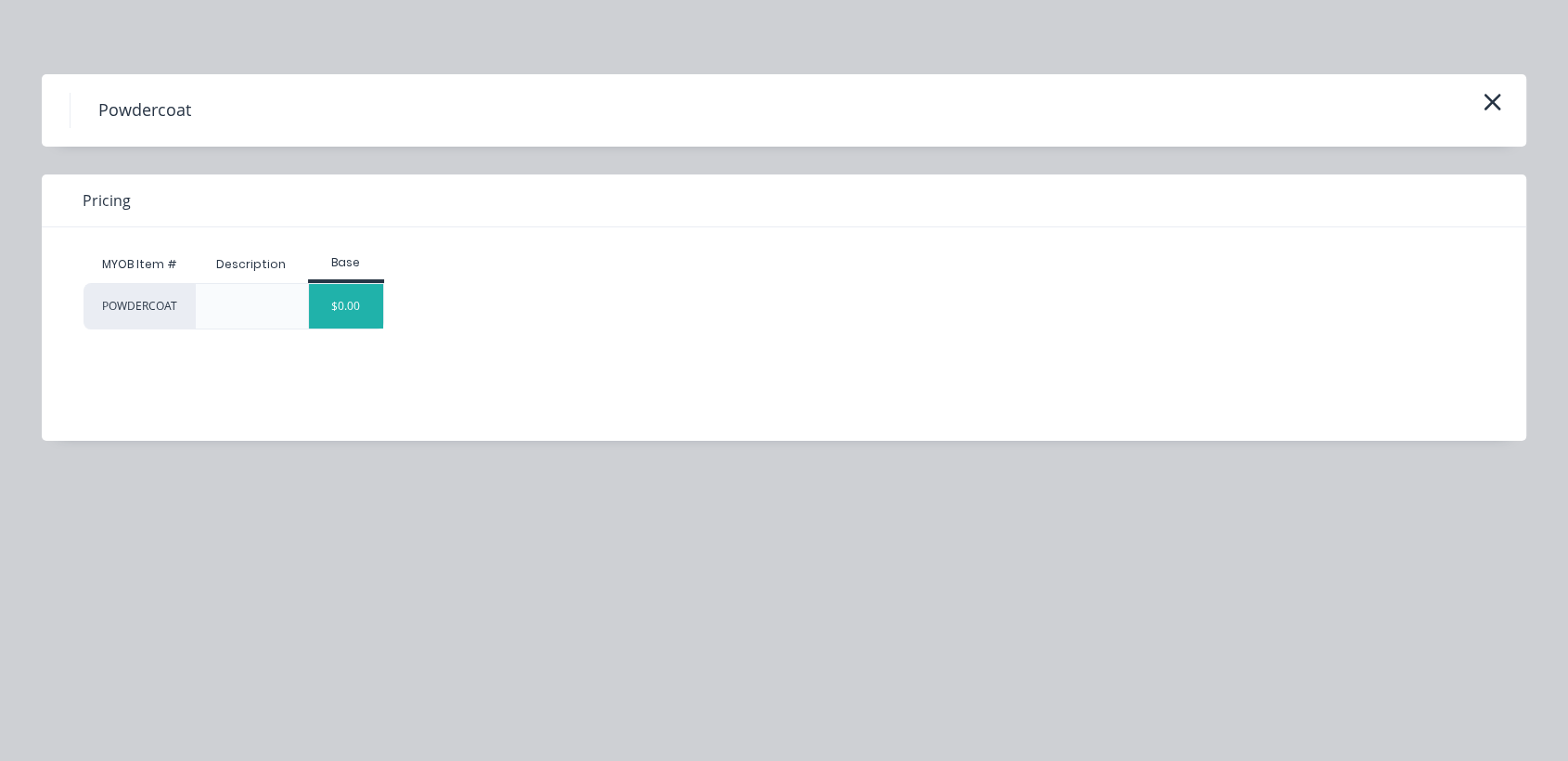
click at [356, 285] on div "$0.00" at bounding box center [347, 306] width 75 height 44
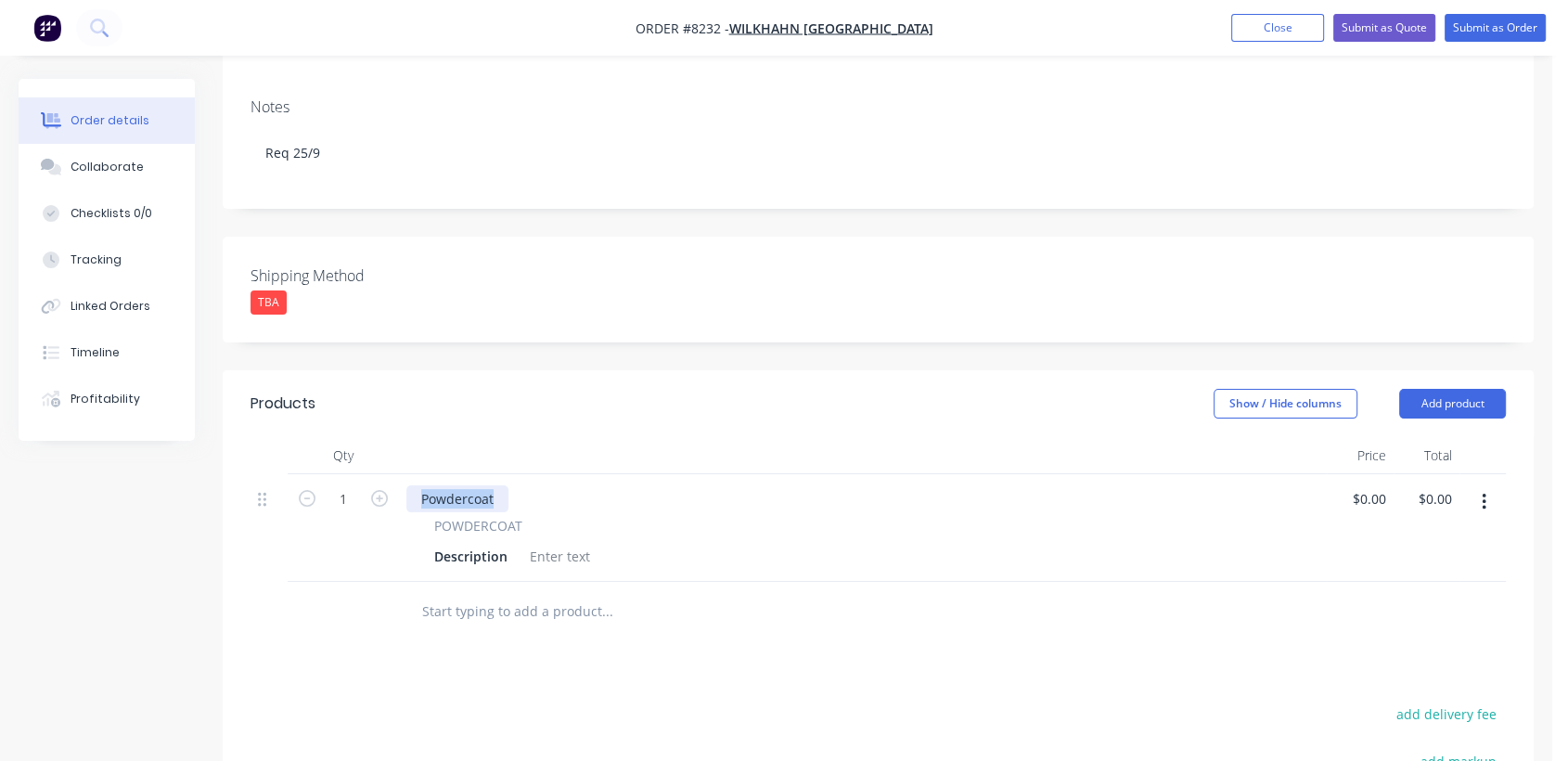
drag, startPoint x: 498, startPoint y: 470, endPoint x: 398, endPoint y: 477, distance: 100.2
click at [399, 477] on div "Powdercoat POWDERCOAT Description" at bounding box center [863, 528] width 928 height 107
click at [551, 542] on div at bounding box center [560, 556] width 75 height 27
paste div
click at [356, 485] on input "1" at bounding box center [343, 499] width 48 height 28
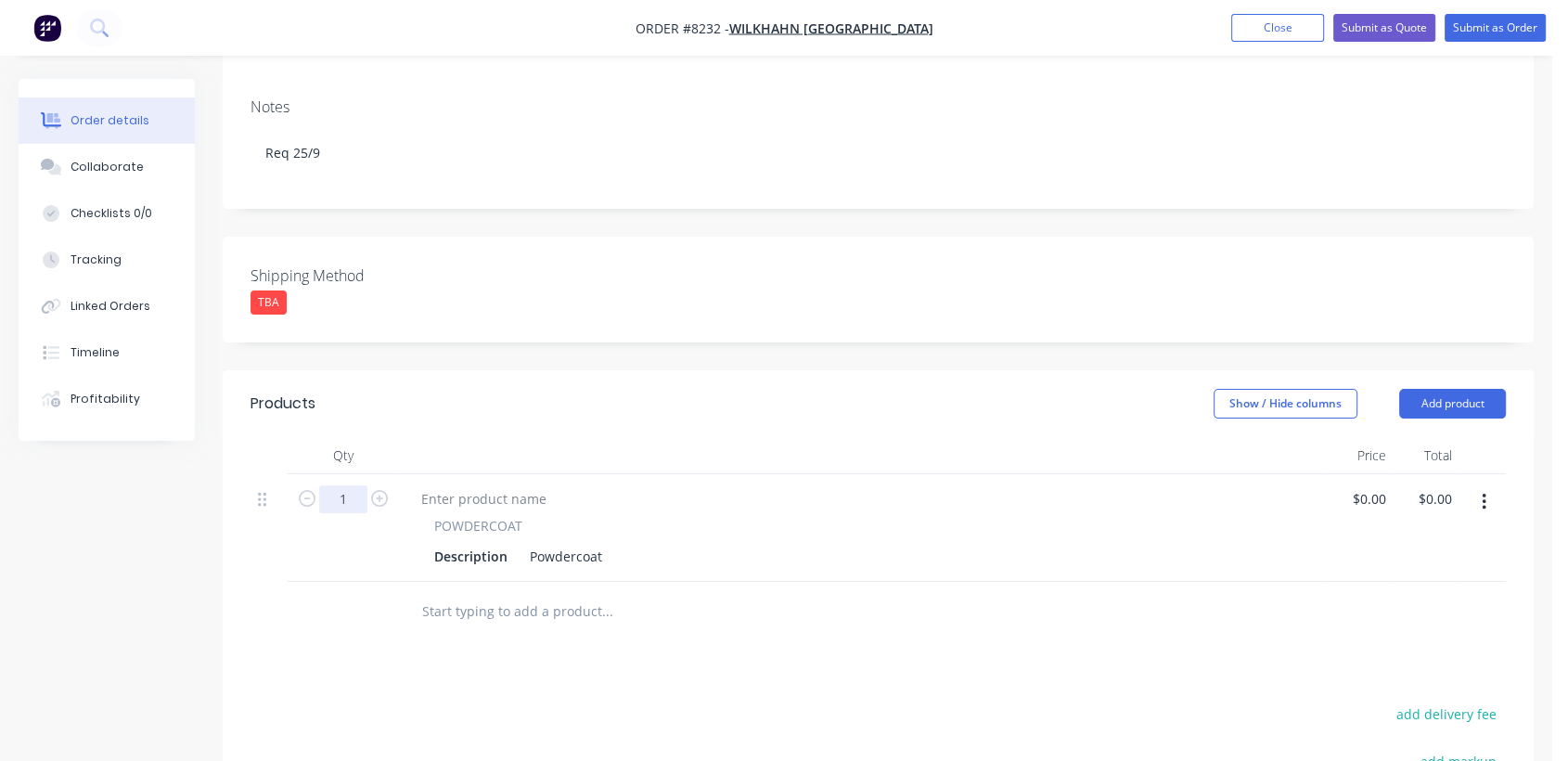
type input "16"
click at [608, 542] on div "Description Powdercoat" at bounding box center [859, 556] width 865 height 27
click at [602, 542] on div "Powdercoat" at bounding box center [566, 556] width 88 height 27
type input "$2.33"
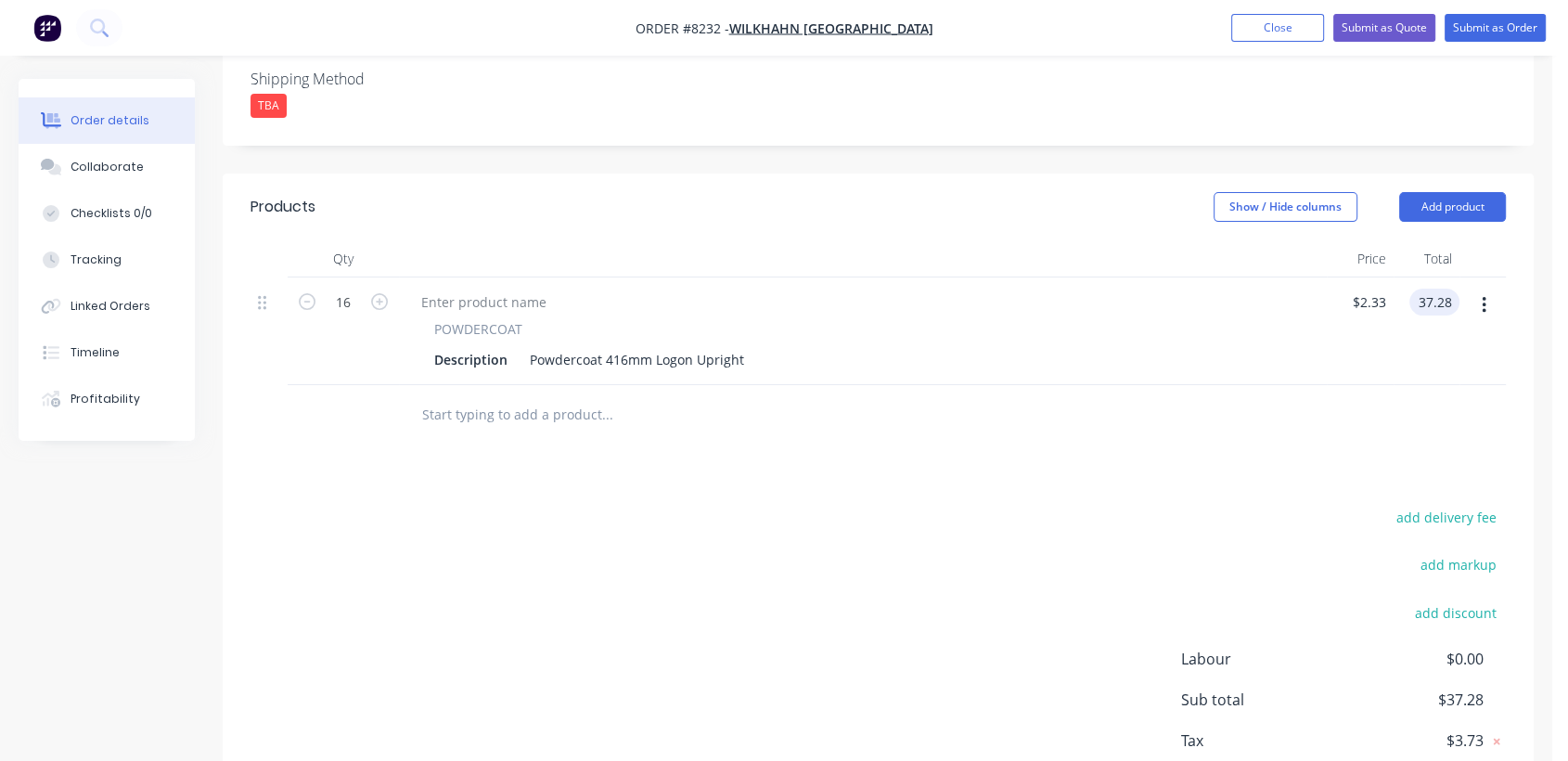
scroll to position [515, 0]
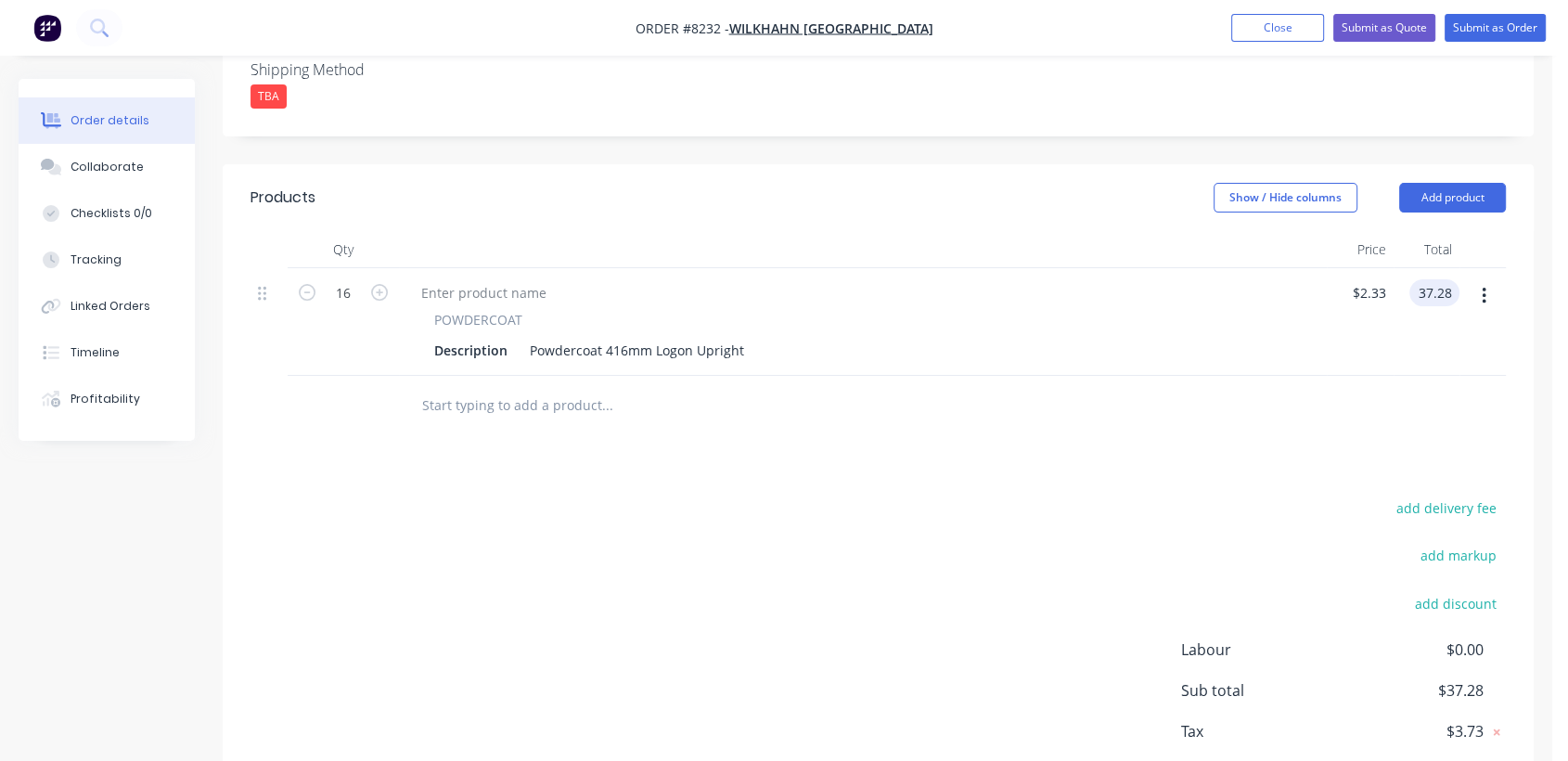
type input "$37.28"
click at [490, 406] on div at bounding box center [733, 406] width 668 height 60
click at [476, 387] on input "text" at bounding box center [606, 405] width 371 height 37
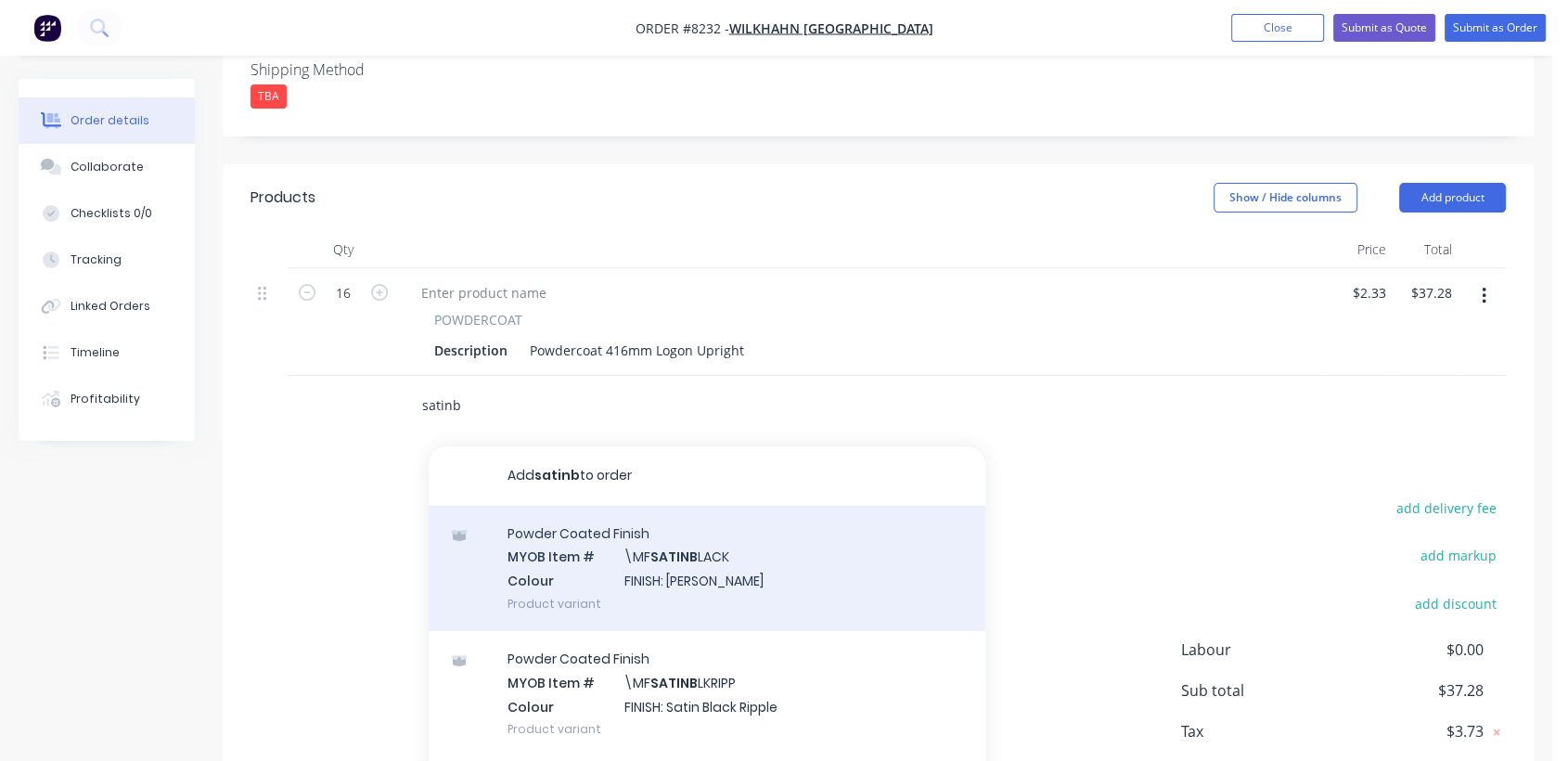
type input "satinb"
click at [673, 542] on div "Powder Coated Finish MYOB Item # \MF SATINB LACK Colour FINISH: Satin Black Pro…" at bounding box center [706, 568] width 557 height 125
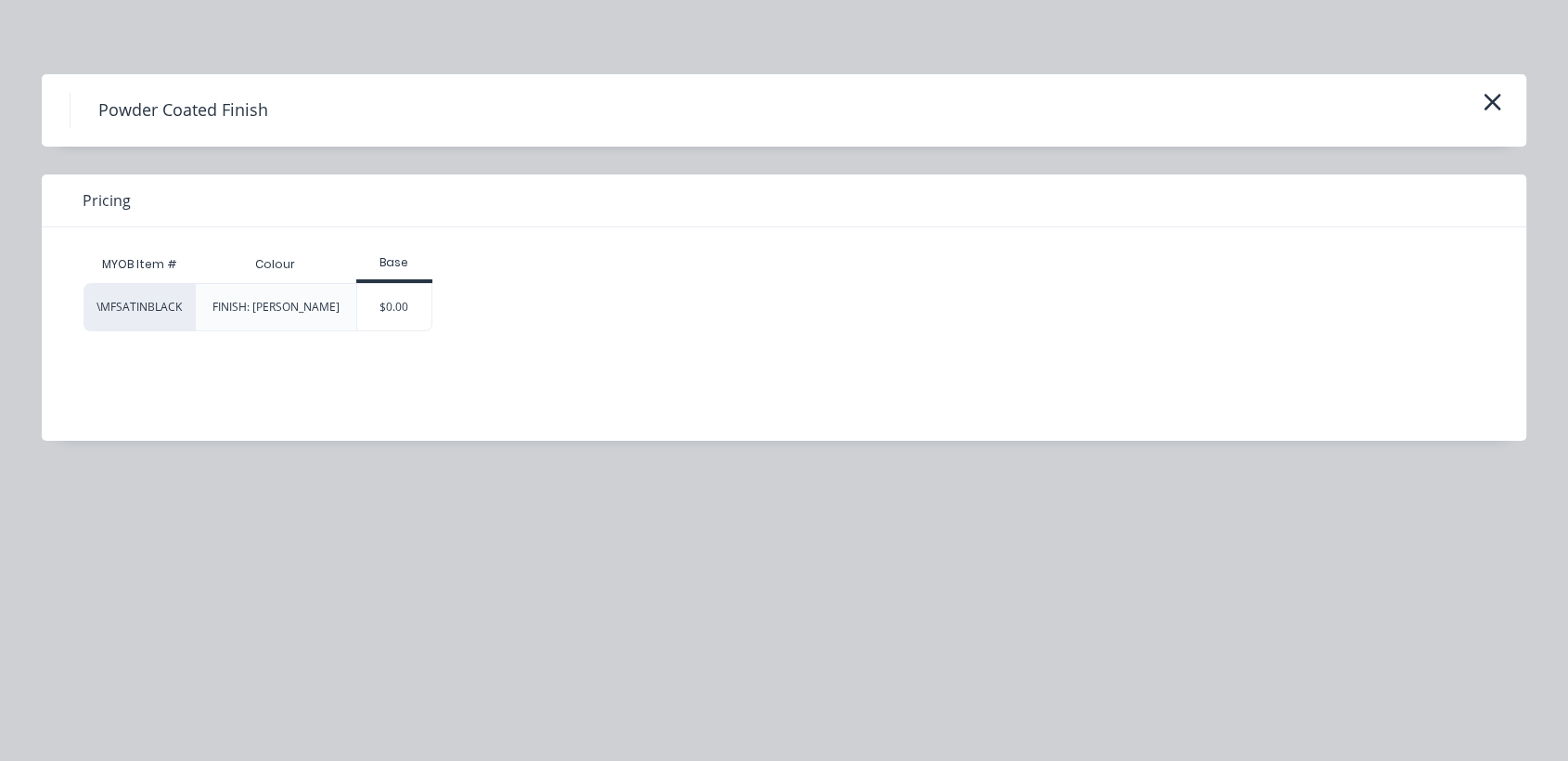
drag, startPoint x: 401, startPoint y: 314, endPoint x: 422, endPoint y: 343, distance: 35.8
click at [400, 314] on div "$0.00" at bounding box center [395, 307] width 75 height 46
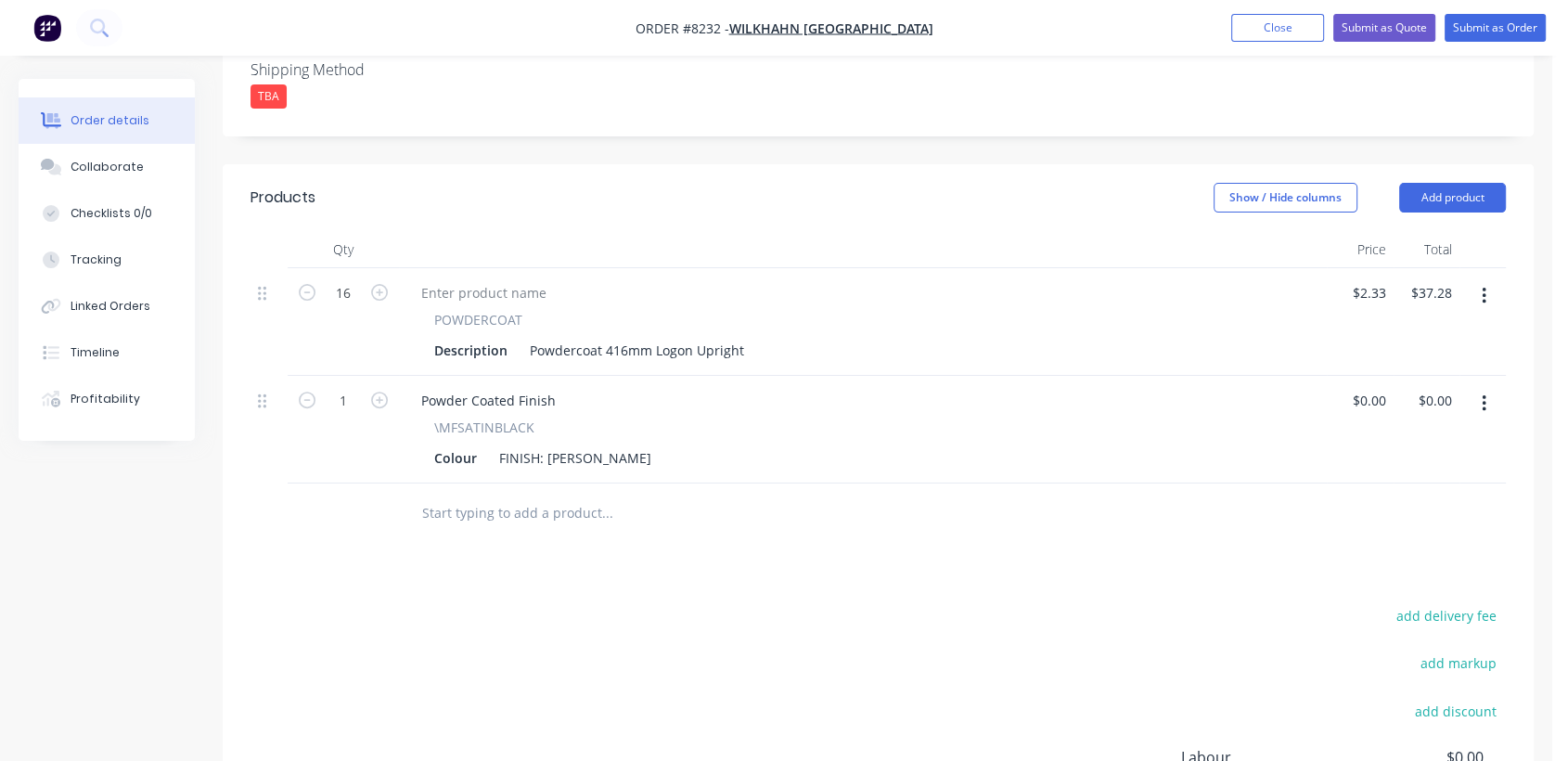
click at [542, 494] on input "text" at bounding box center [606, 512] width 371 height 37
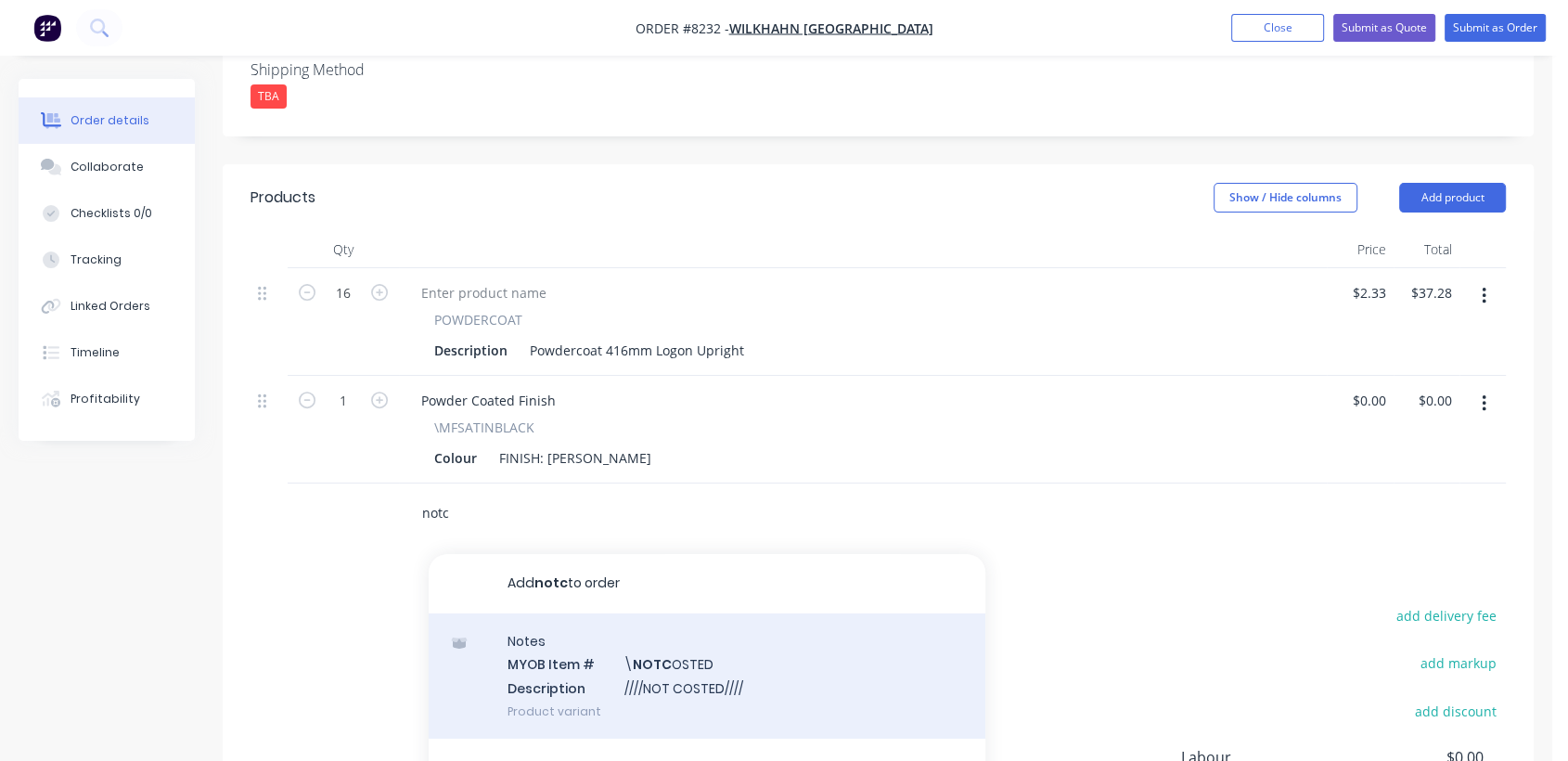
type input "notc"
click at [672, 665] on div "Notes MYOB Item # \ NOTC OSTED Description ////NOT COSTED//// Product variant" at bounding box center [706, 675] width 557 height 125
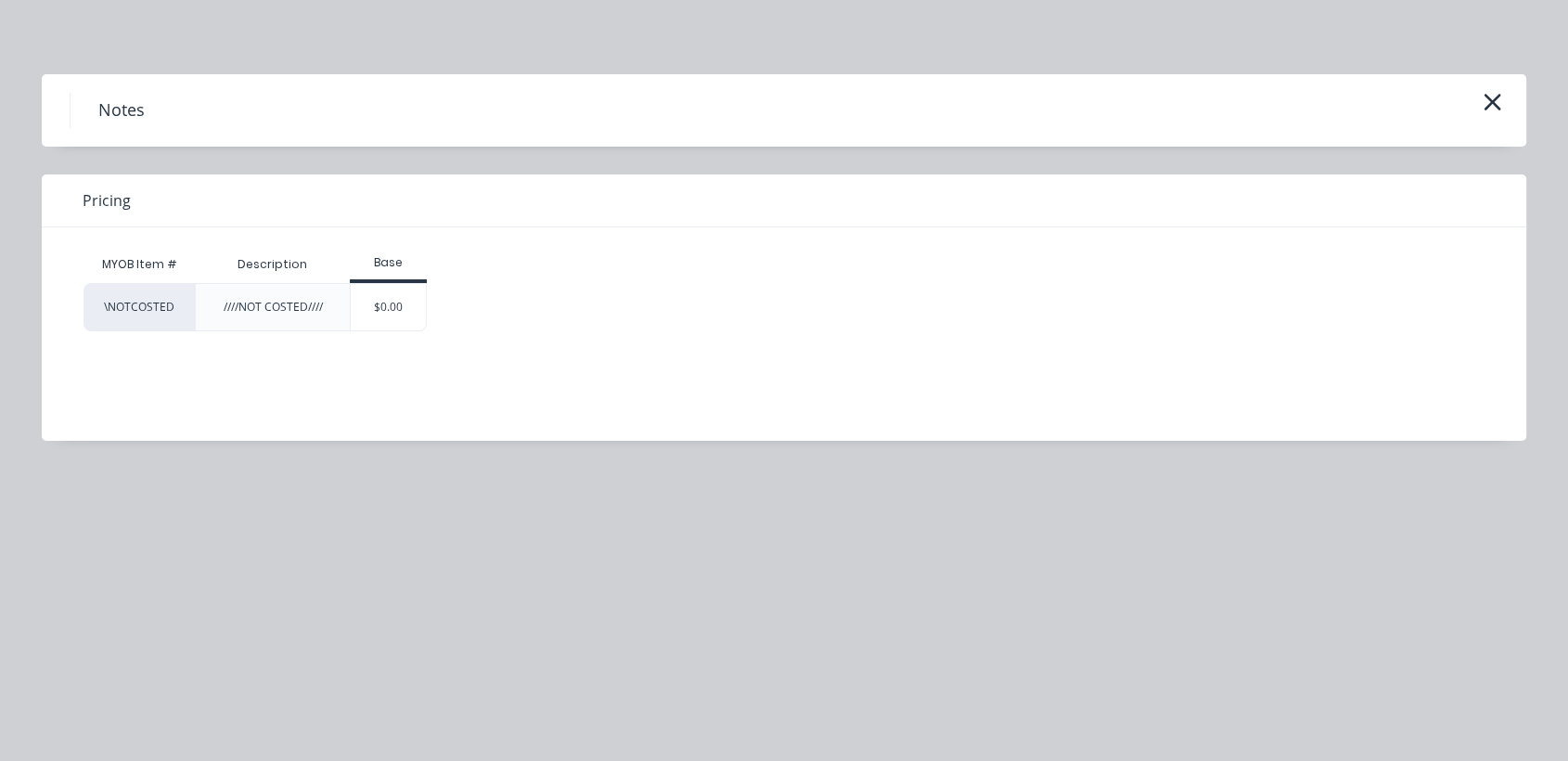
click at [407, 304] on div "$0.00" at bounding box center [388, 307] width 75 height 46
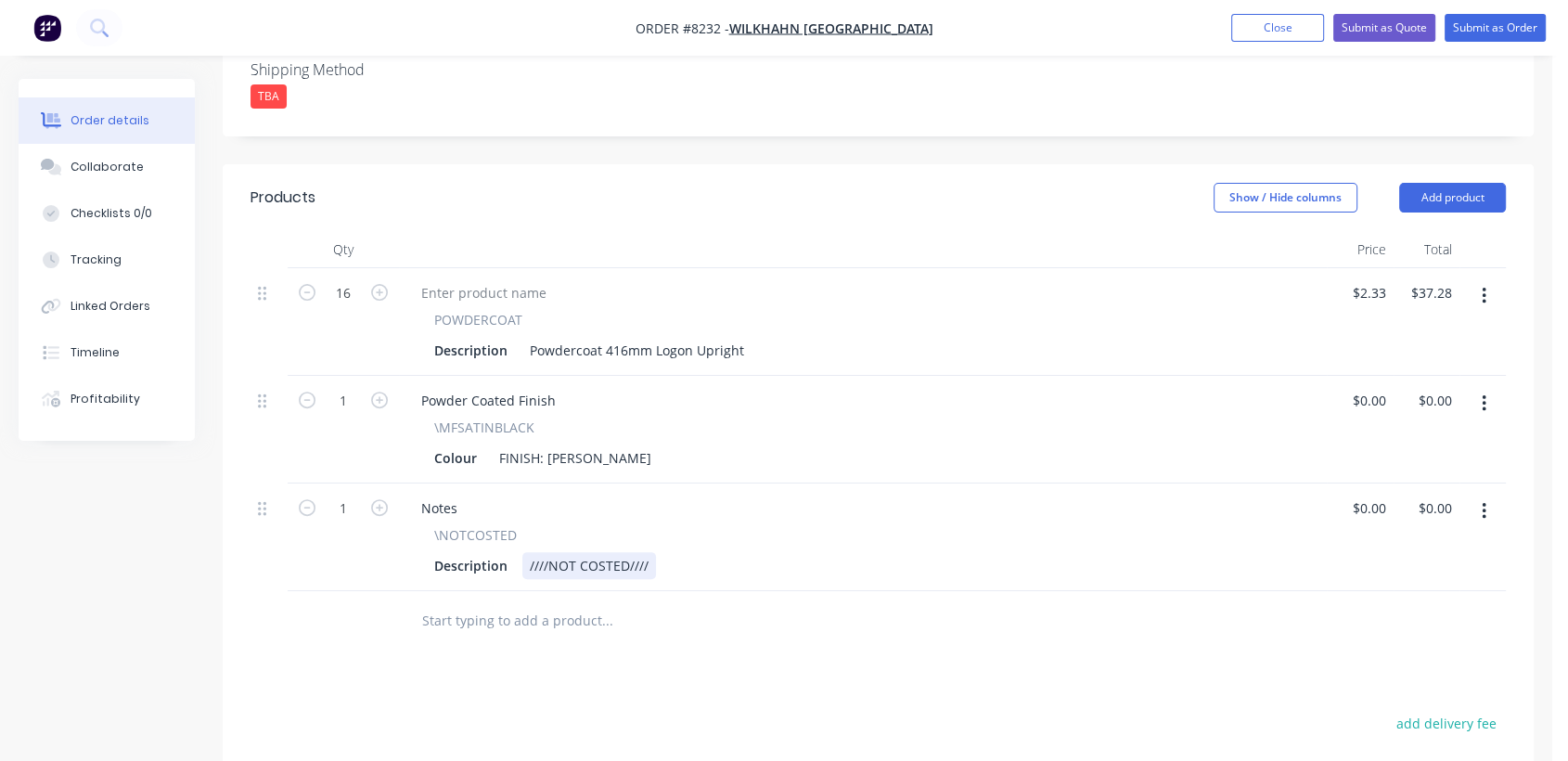
drag, startPoint x: 653, startPoint y: 540, endPoint x: 667, endPoint y: 541, distance: 14.0
click at [653, 552] on div "////NOT COSTED////" at bounding box center [590, 565] width 134 height 27
type input "$0.00"
click at [144, 158] on button "Collaborate" at bounding box center [106, 167] width 176 height 46
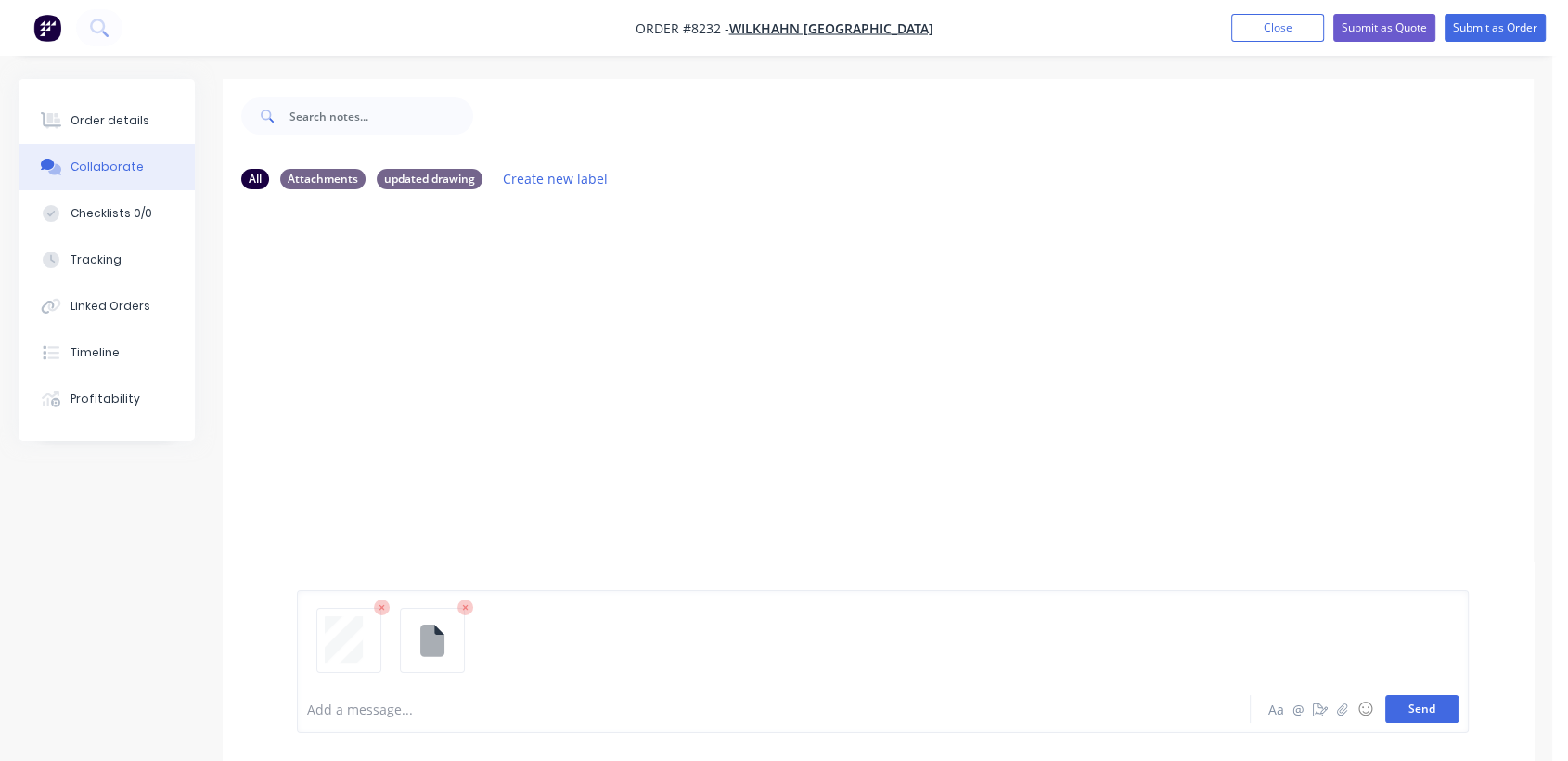
click at [1413, 705] on button "Send" at bounding box center [1422, 709] width 73 height 28
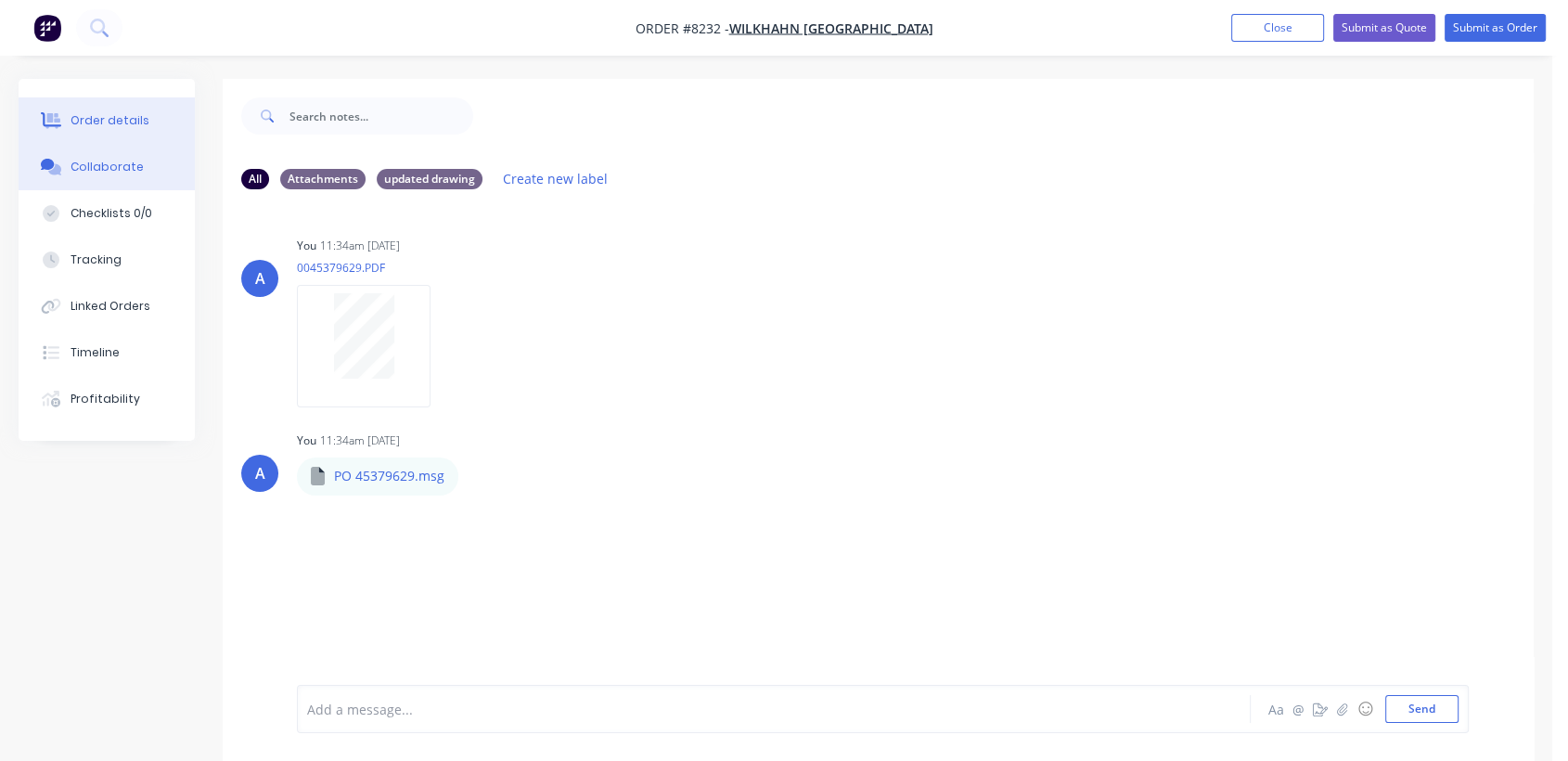
click at [110, 123] on div "Order details" at bounding box center [110, 121] width 79 height 17
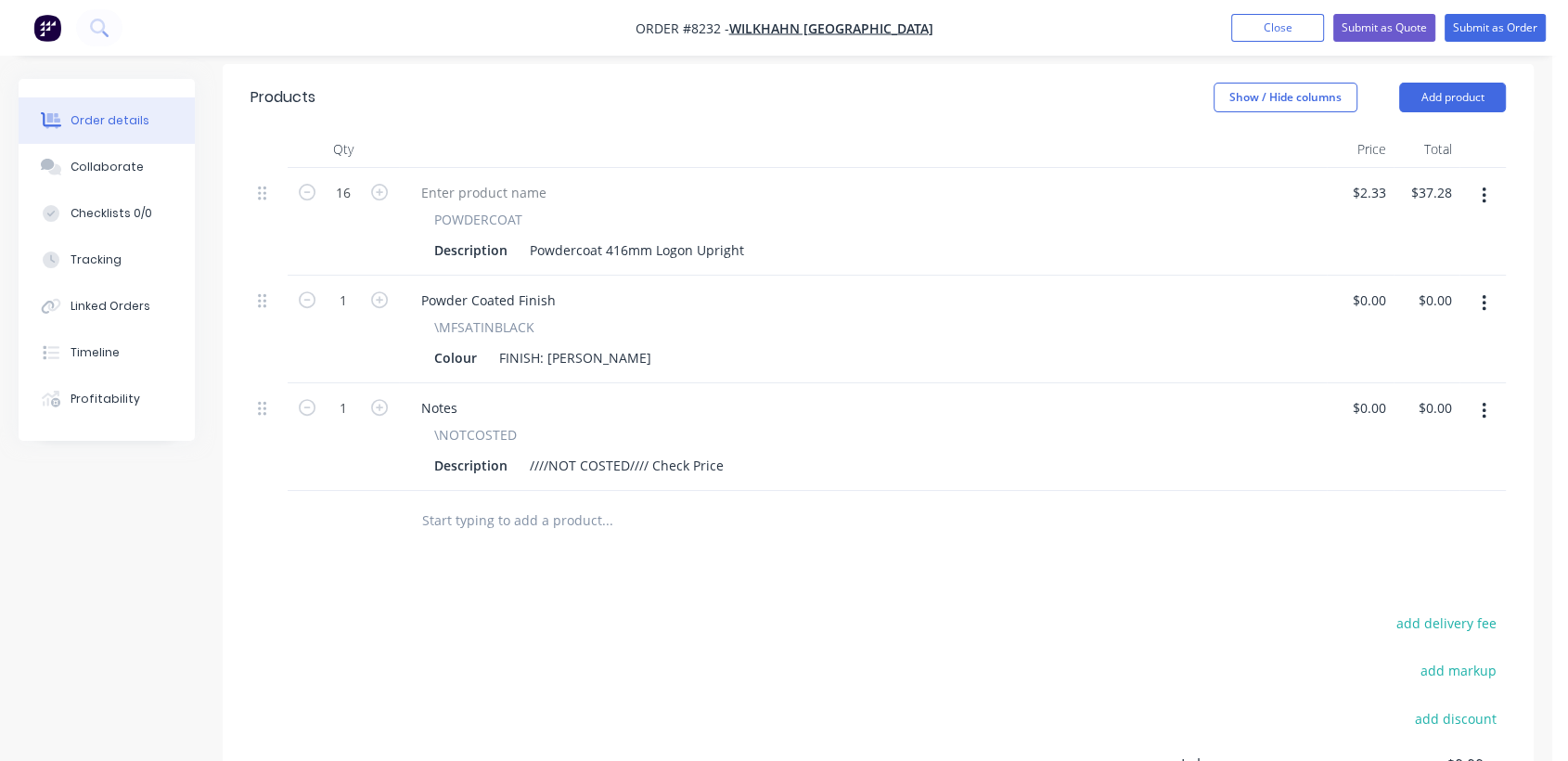
scroll to position [618, 0]
click at [516, 499] on input "text" at bounding box center [606, 517] width 371 height 37
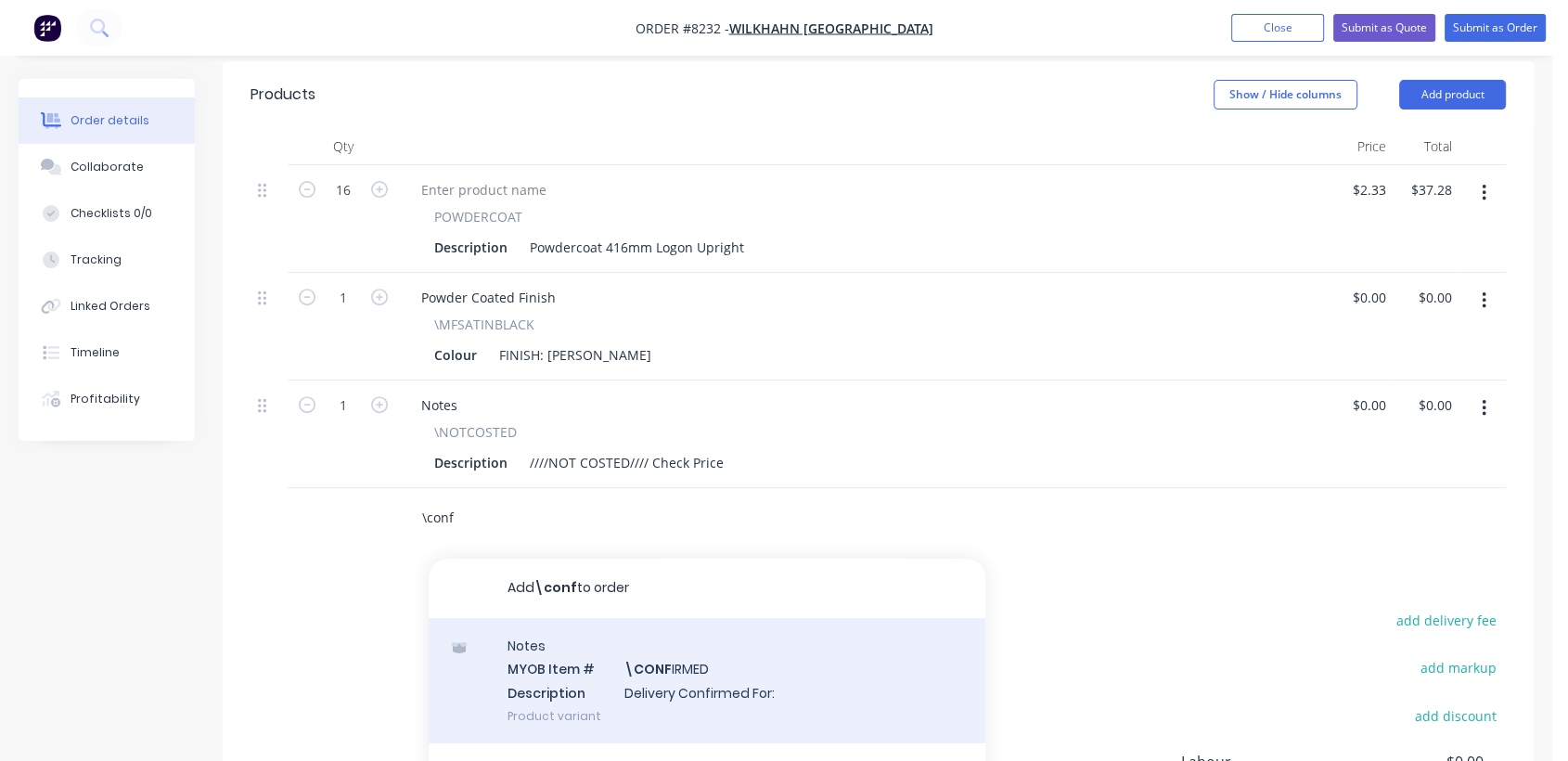
type input "\conf"
click at [662, 666] on div "Notes MYOB Item # \CONF IRMED Description Delivery Confirmed For: Product varia…" at bounding box center [706, 680] width 557 height 125
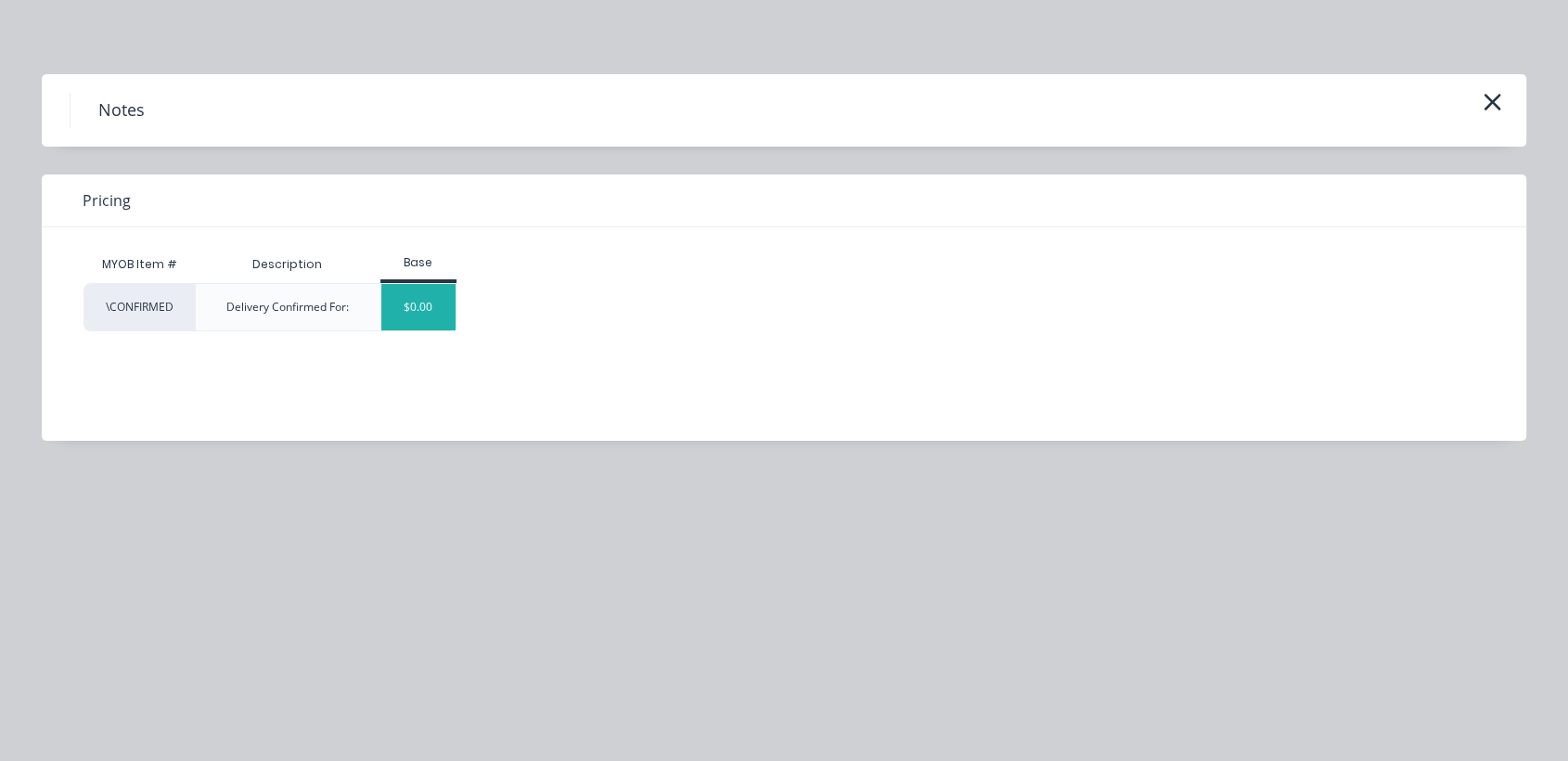
click at [446, 307] on div "$0.00" at bounding box center [419, 307] width 75 height 46
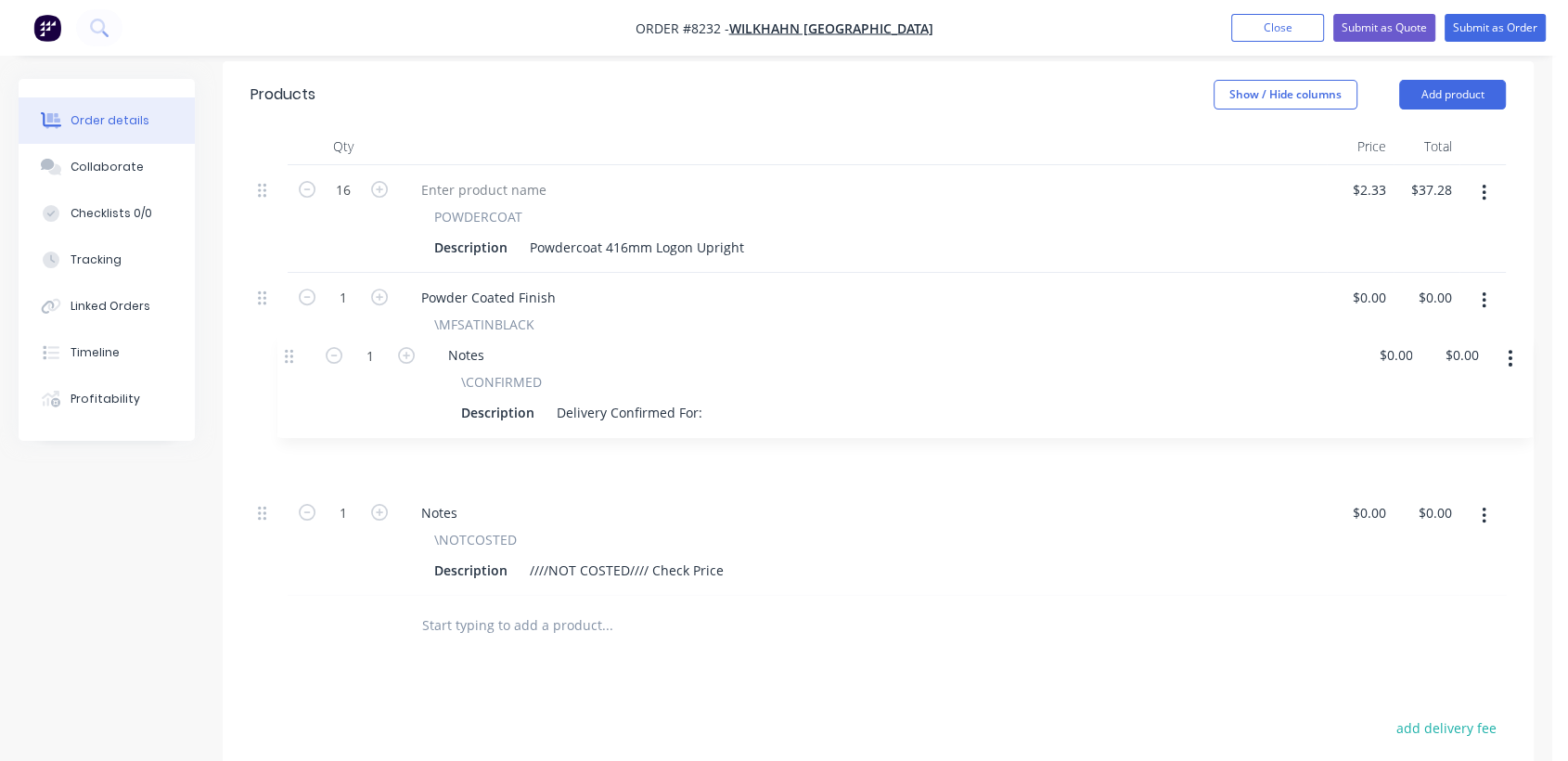
drag, startPoint x: 264, startPoint y: 494, endPoint x: 335, endPoint y: 370, distance: 142.9
click at [291, 349] on div "16 POWDERCOAT Description Powdercoat 416mm Logon Upright $2.33 $2.33 $37.28 $37…" at bounding box center [878, 380] width 1255 height 430
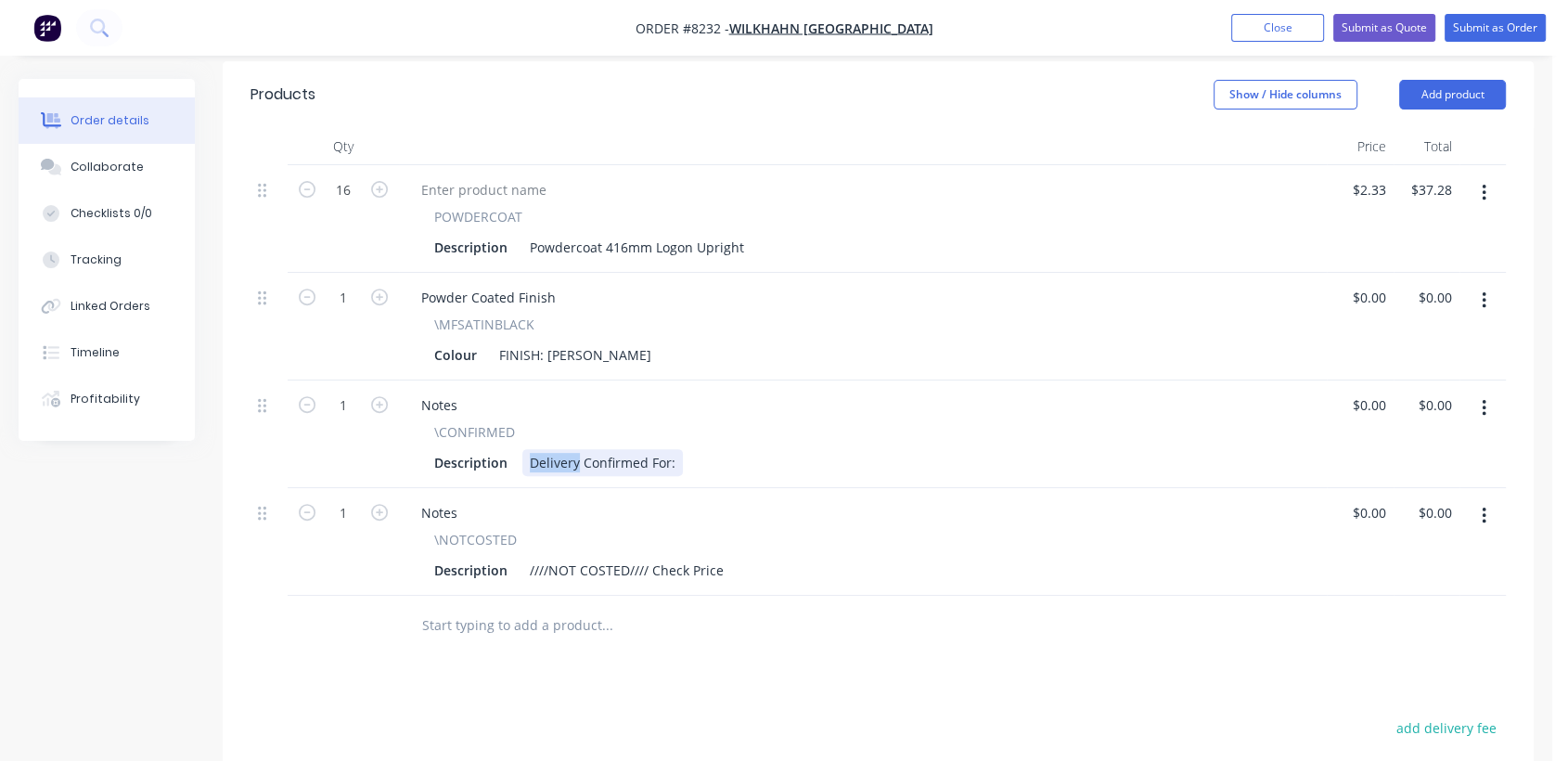
drag, startPoint x: 576, startPoint y: 437, endPoint x: 516, endPoint y: 427, distance: 60.8
click at [516, 449] on div "Description Delivery Confirmed For:" at bounding box center [859, 462] width 865 height 27
click at [696, 449] on div "Completion Confirmed For:" at bounding box center [613, 462] width 182 height 27
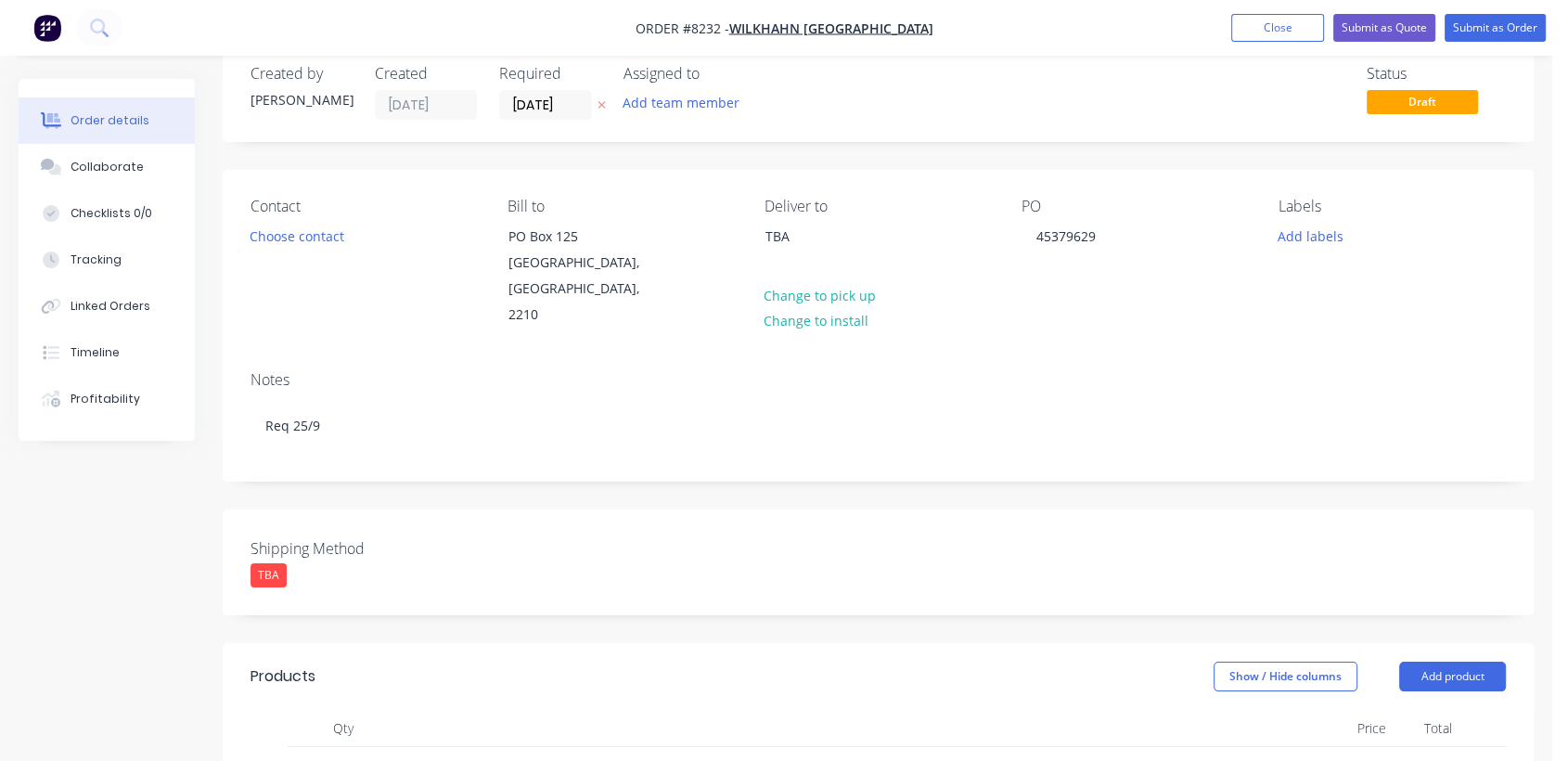
scroll to position [0, 0]
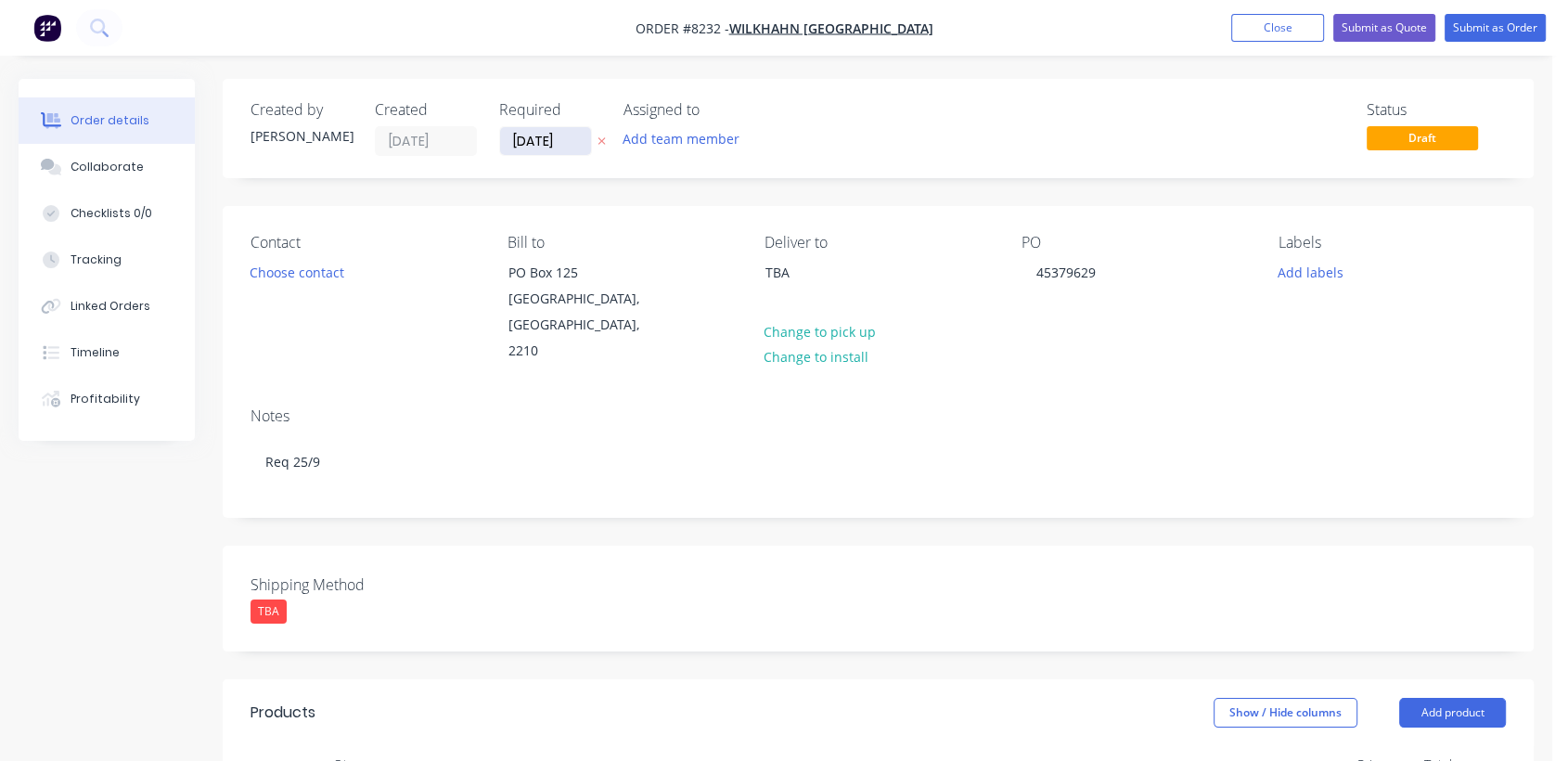
type input "$0.00"
click at [574, 136] on input "[DATE]" at bounding box center [545, 141] width 91 height 28
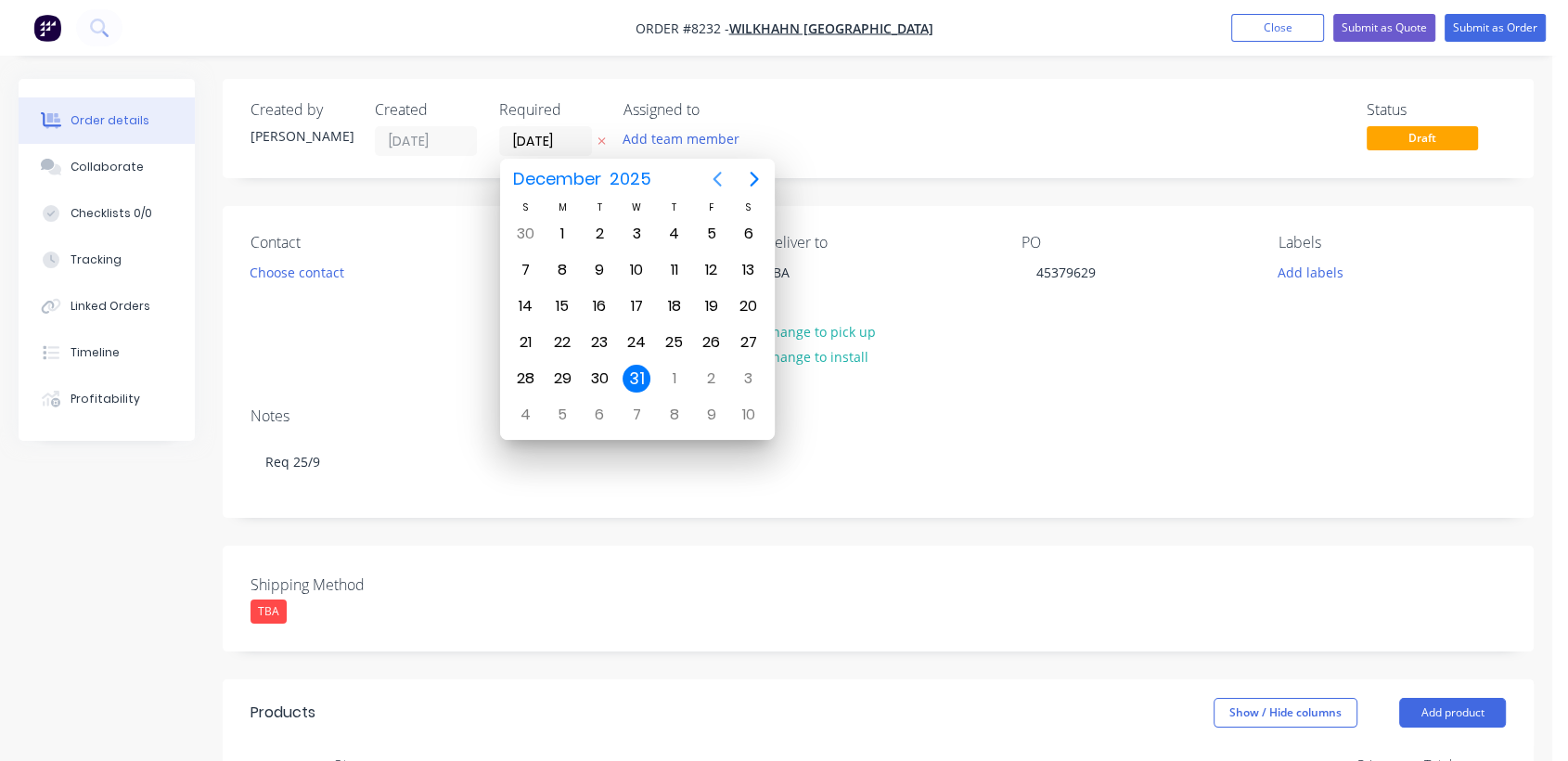
click at [718, 180] on icon "Previous page" at bounding box center [718, 179] width 23 height 23
click at [754, 170] on icon "Next page" at bounding box center [754, 179] width 23 height 23
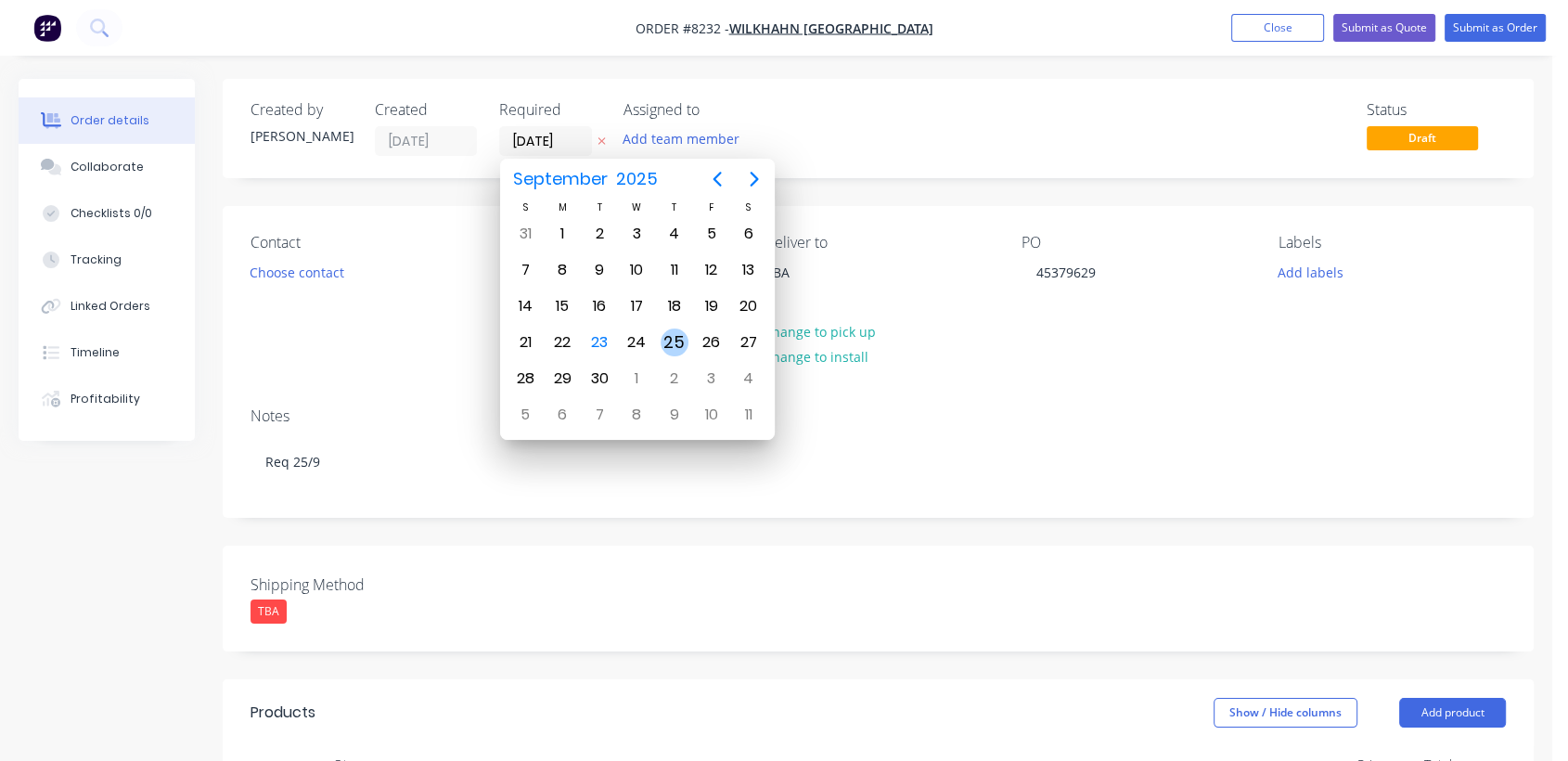
click at [667, 335] on div "25" at bounding box center [675, 343] width 28 height 28
type input "25/09/25"
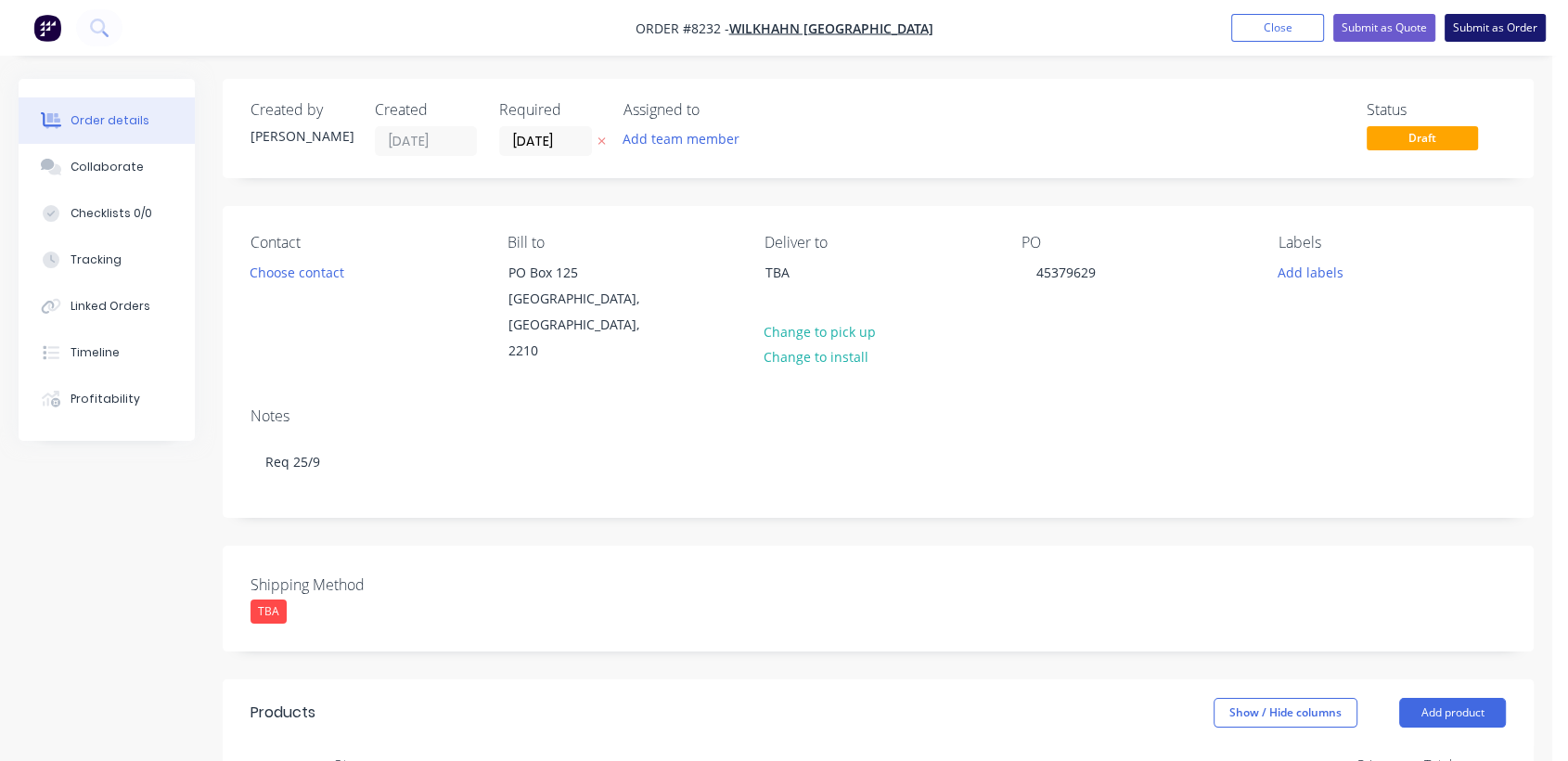
click at [1498, 27] on button "Submit as Order" at bounding box center [1495, 28] width 101 height 28
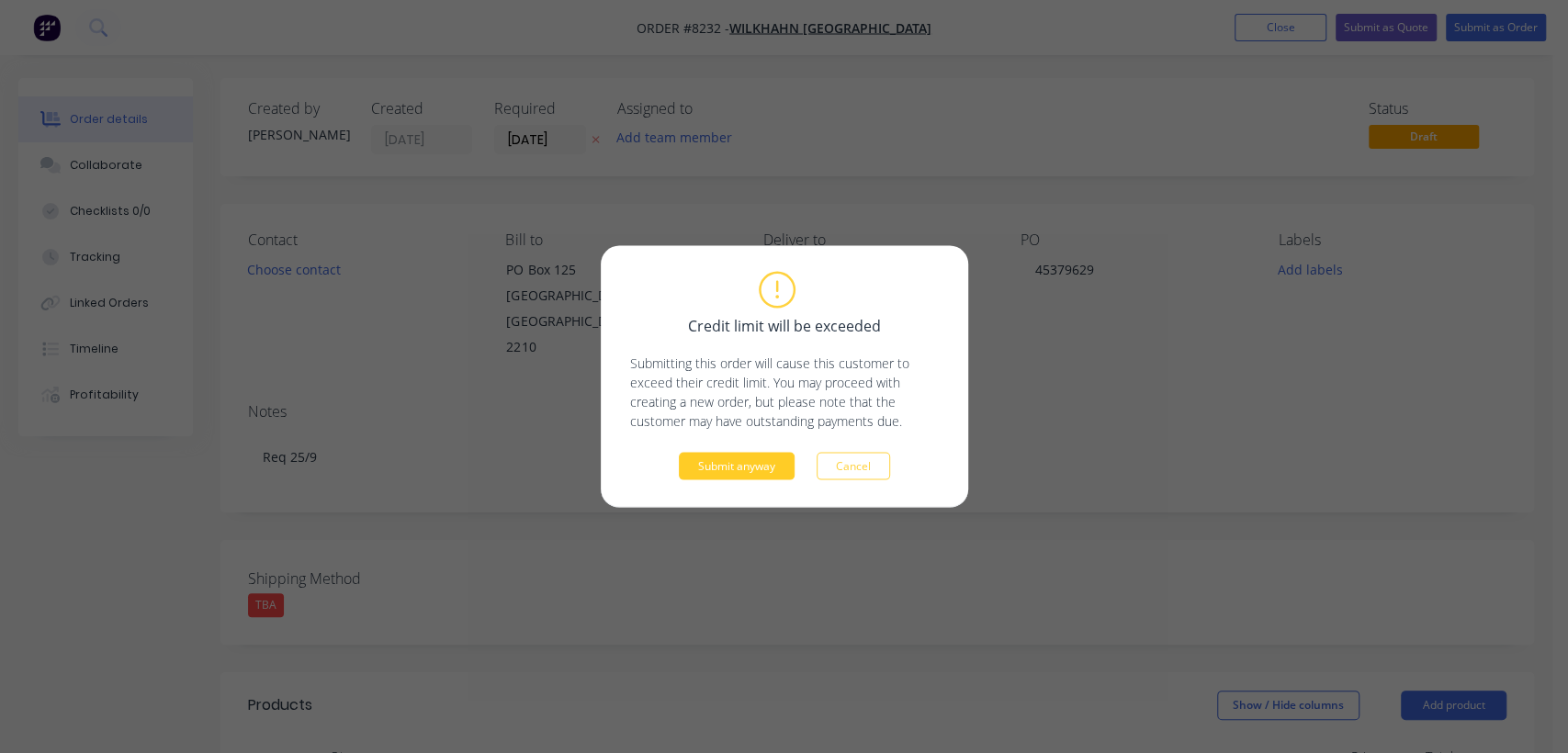
click at [746, 461] on button "Submit anyway" at bounding box center [736, 467] width 116 height 28
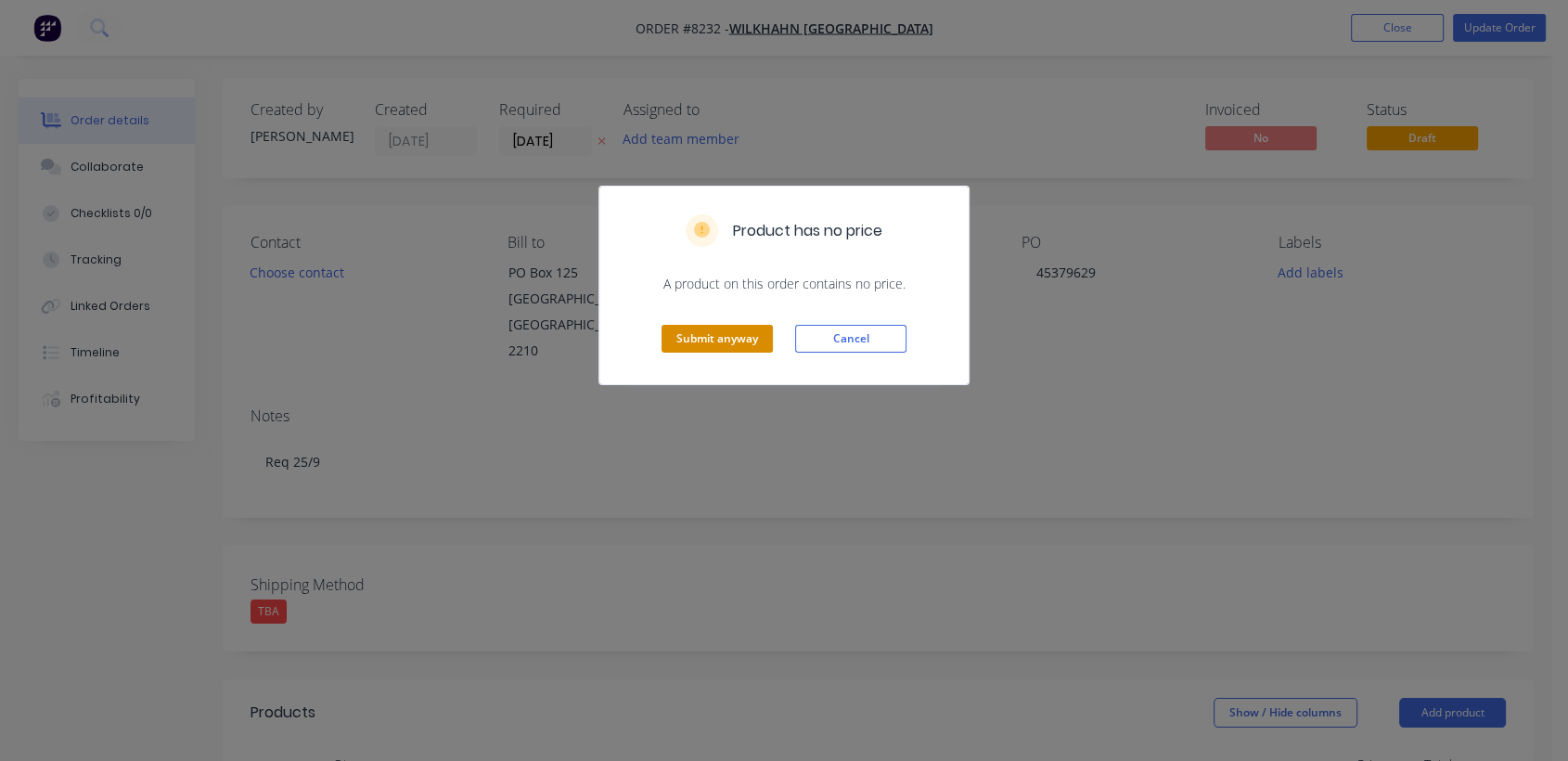
click at [736, 337] on button "Submit anyway" at bounding box center [718, 339] width 111 height 28
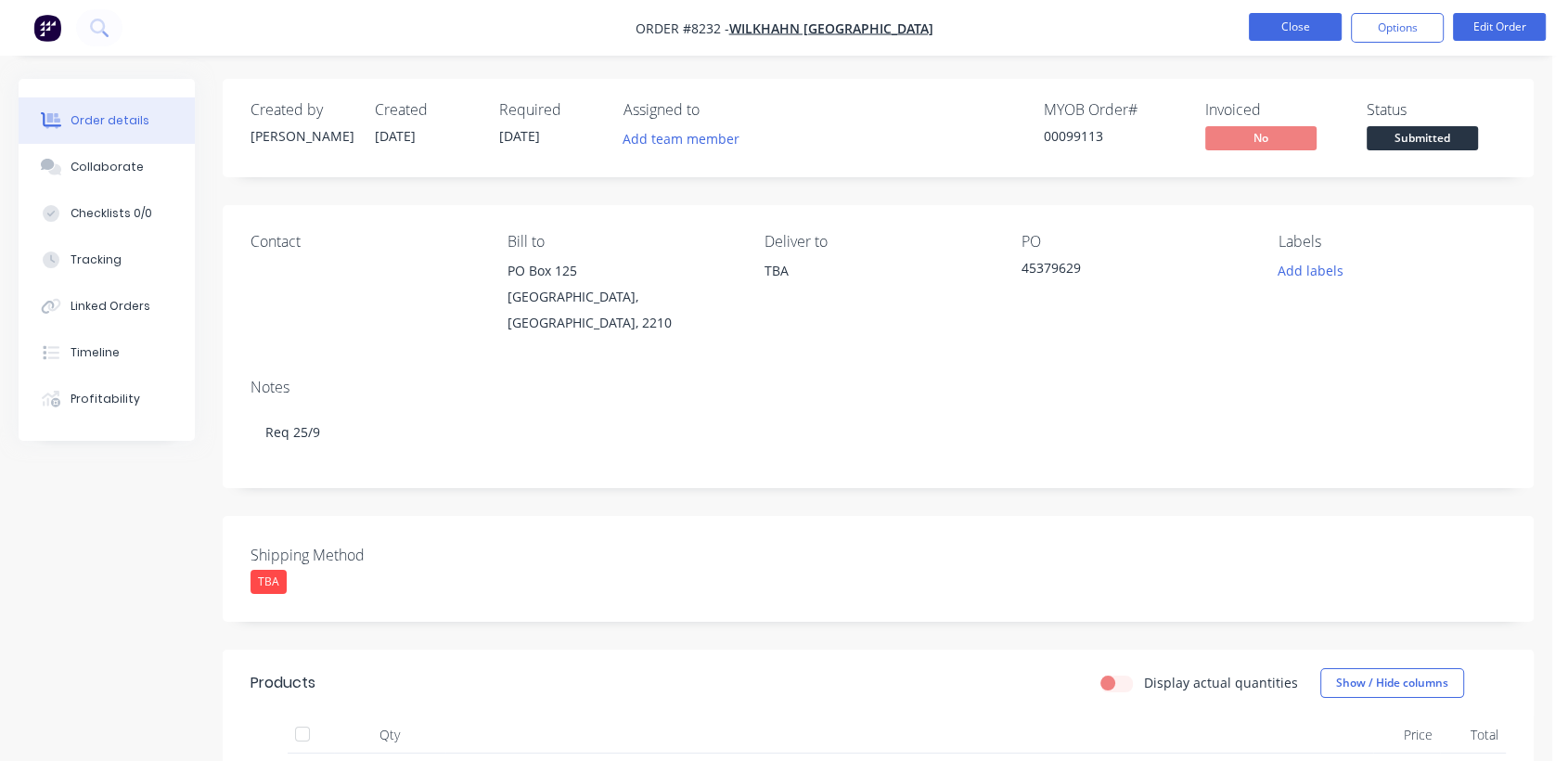
click at [1315, 23] on button "Close" at bounding box center [1295, 27] width 93 height 28
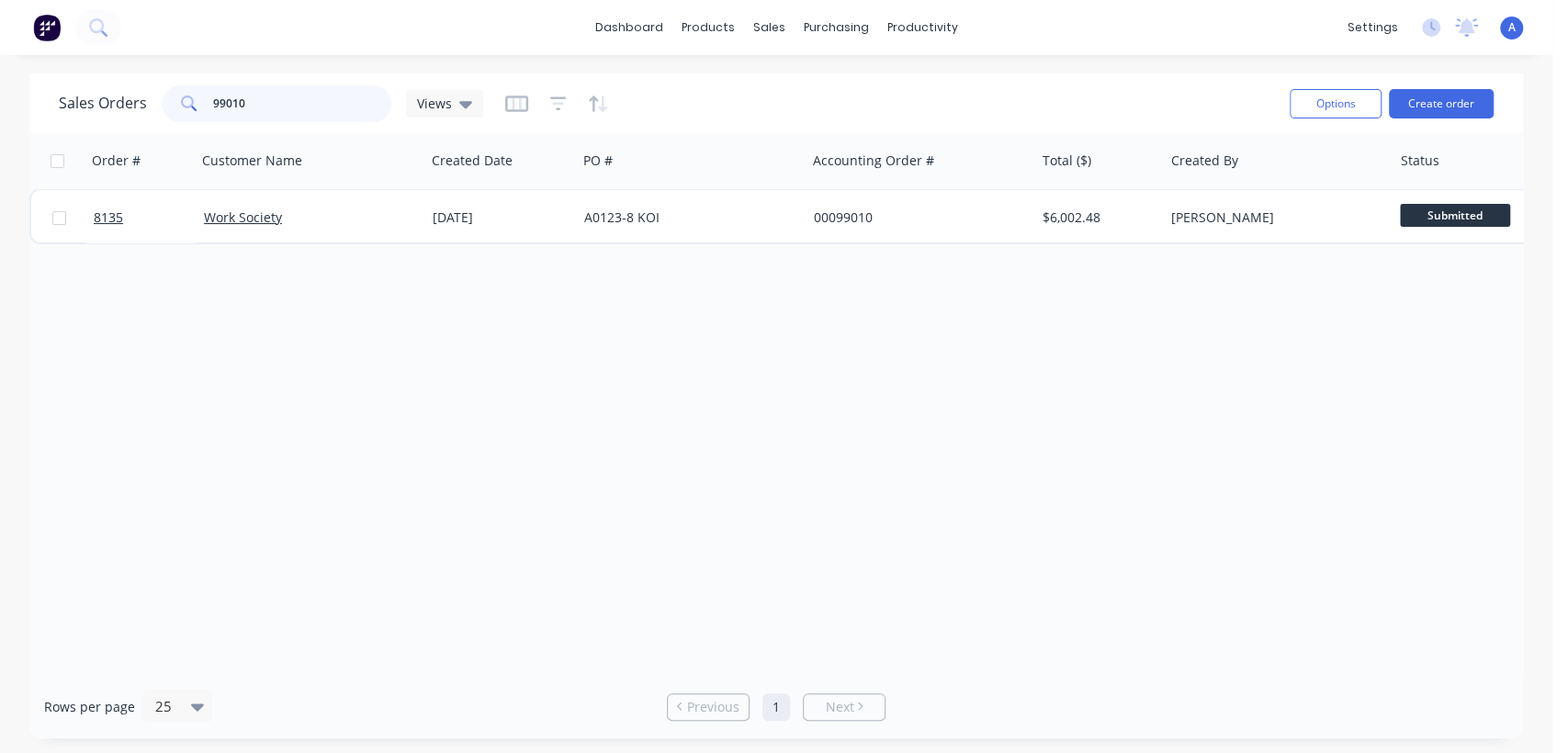
drag, startPoint x: 288, startPoint y: 103, endPoint x: 178, endPoint y: 83, distance: 111.8
click at [178, 83] on div "Sales Orders 99010 Views" at bounding box center [667, 103] width 1217 height 45
type input "93918"
click at [551, 94] on icon "button" at bounding box center [558, 103] width 17 height 19
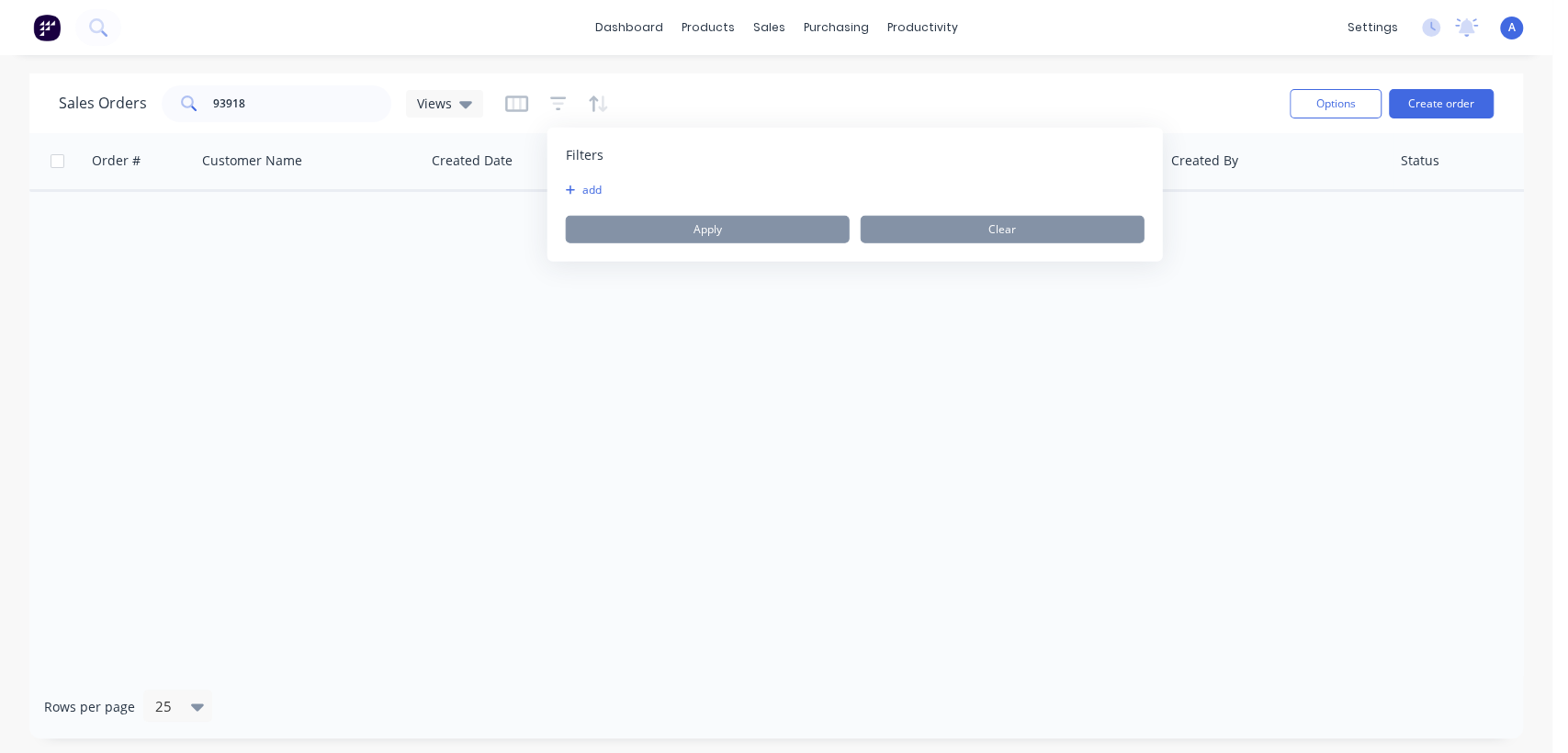
click at [593, 198] on div "add Apply Clear" at bounding box center [855, 212] width 579 height 61
click at [574, 186] on icon "button" at bounding box center [571, 190] width 10 height 11
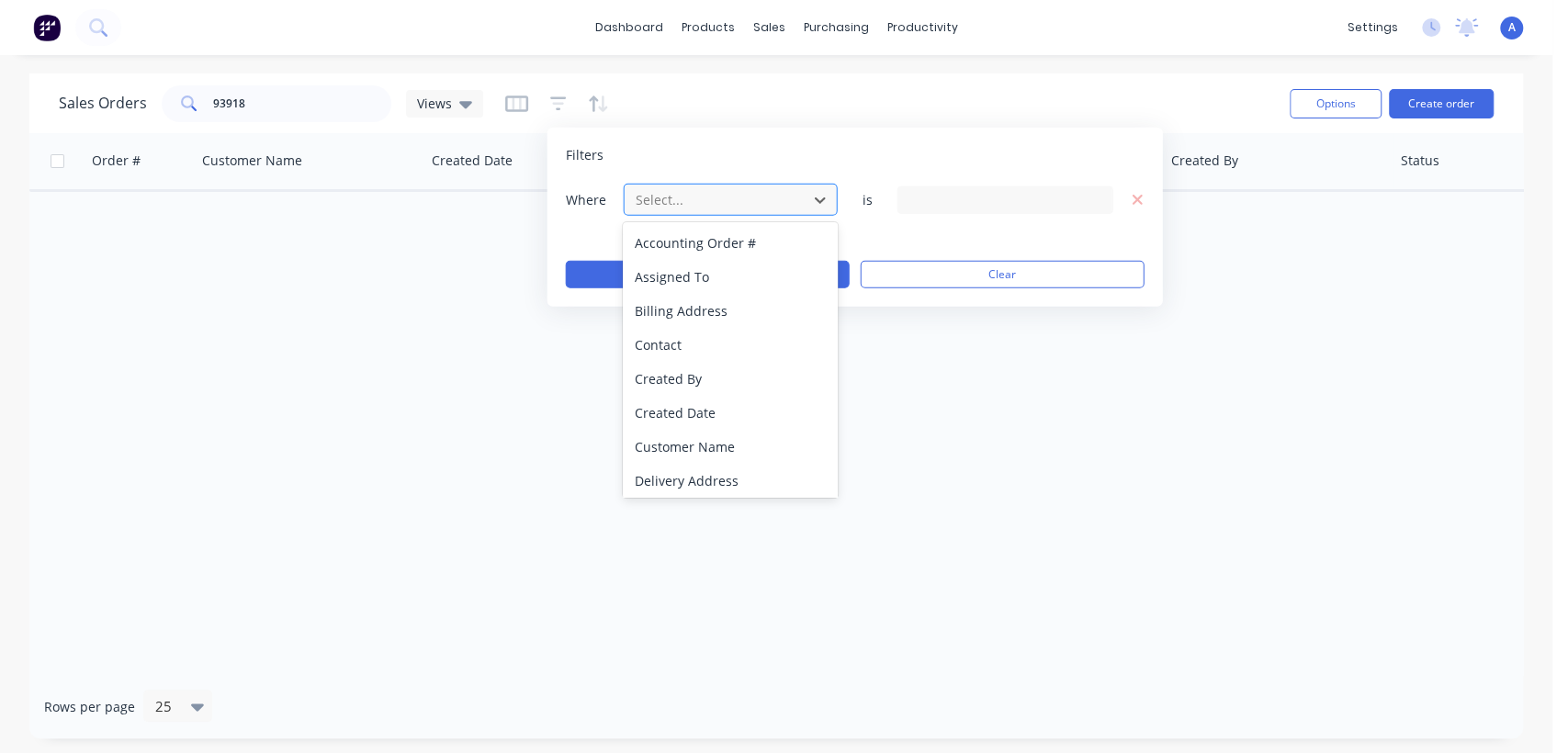
click at [660, 193] on div at bounding box center [716, 199] width 164 height 23
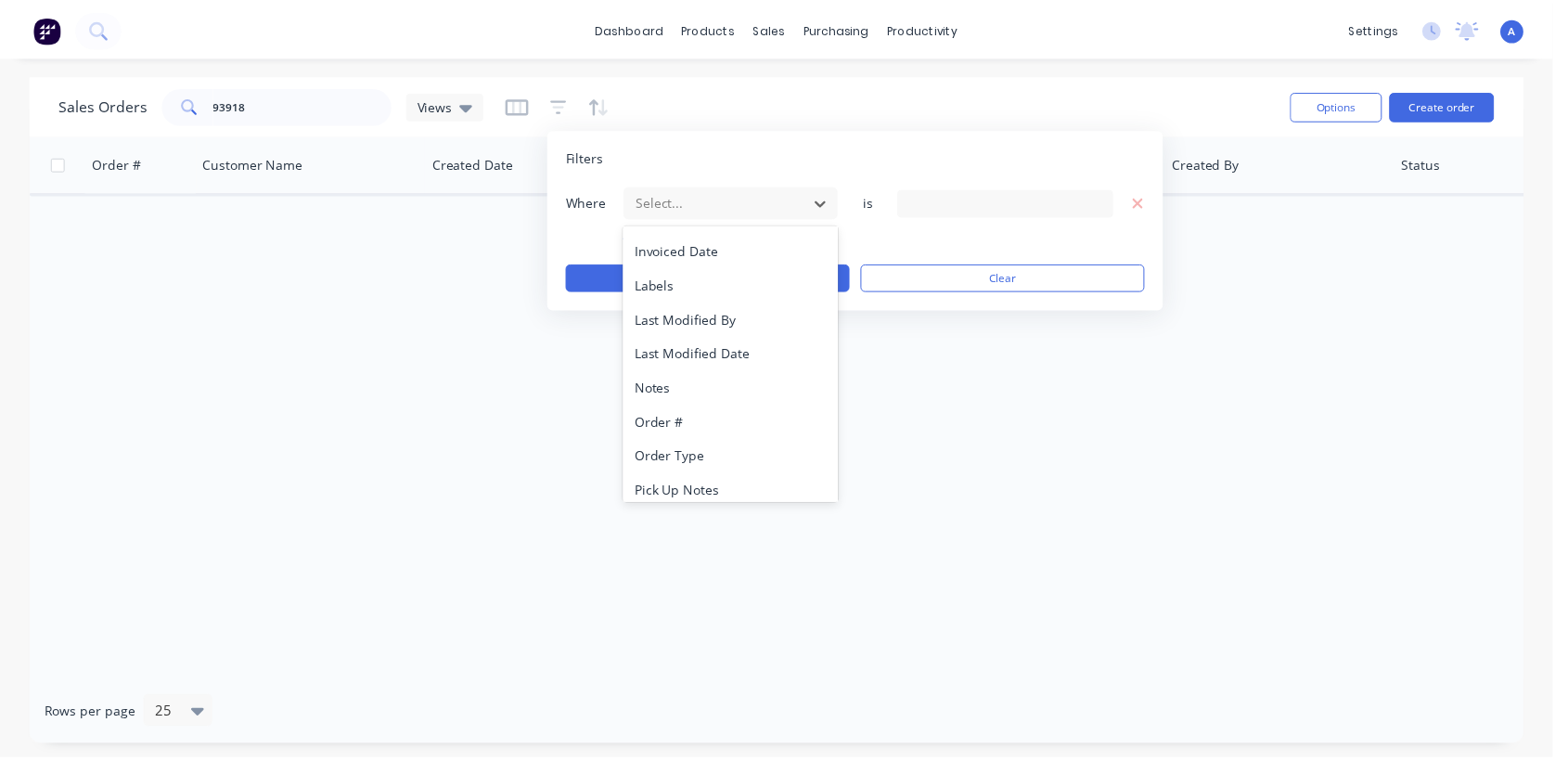
scroll to position [483, 0]
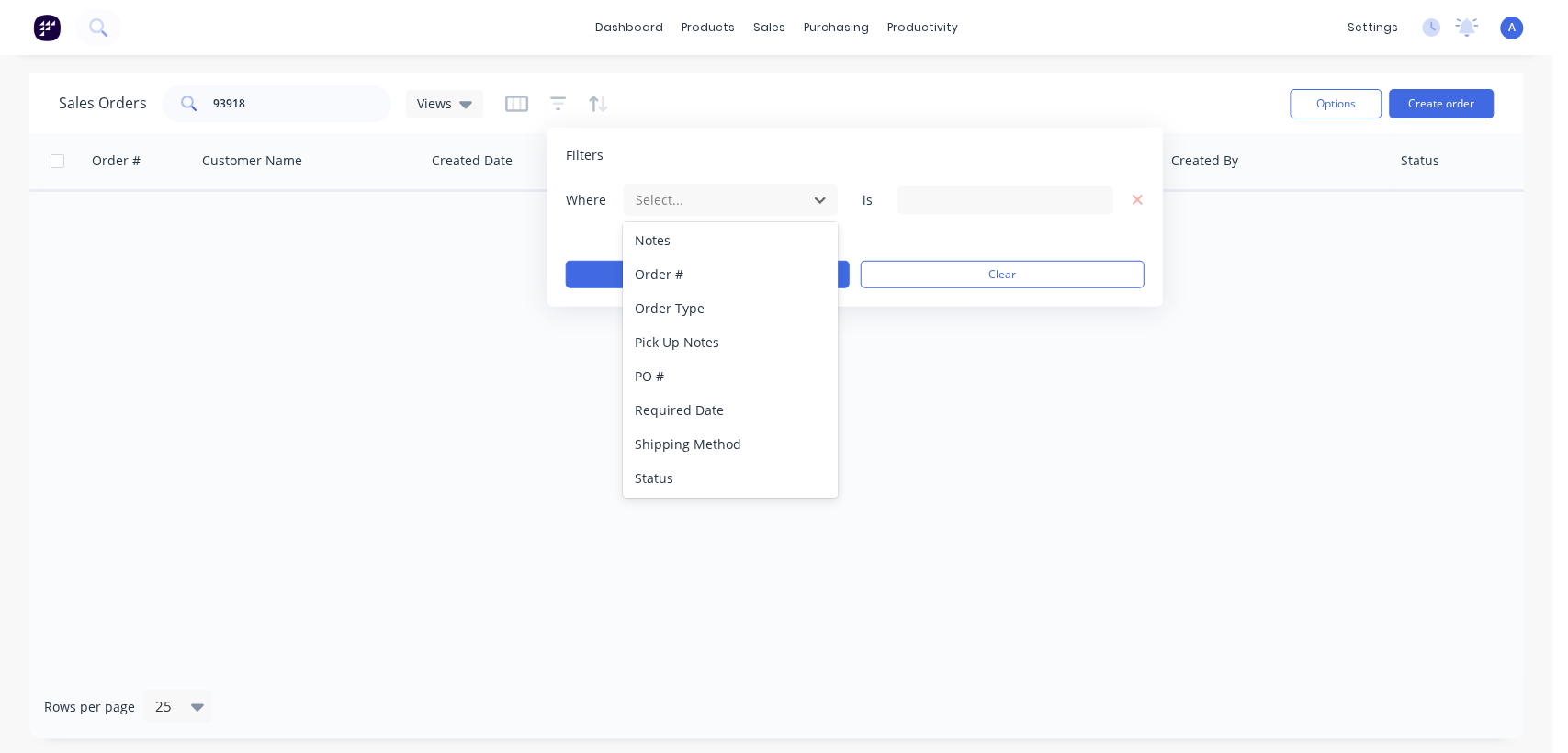
click at [691, 473] on div "Status" at bounding box center [730, 478] width 214 height 34
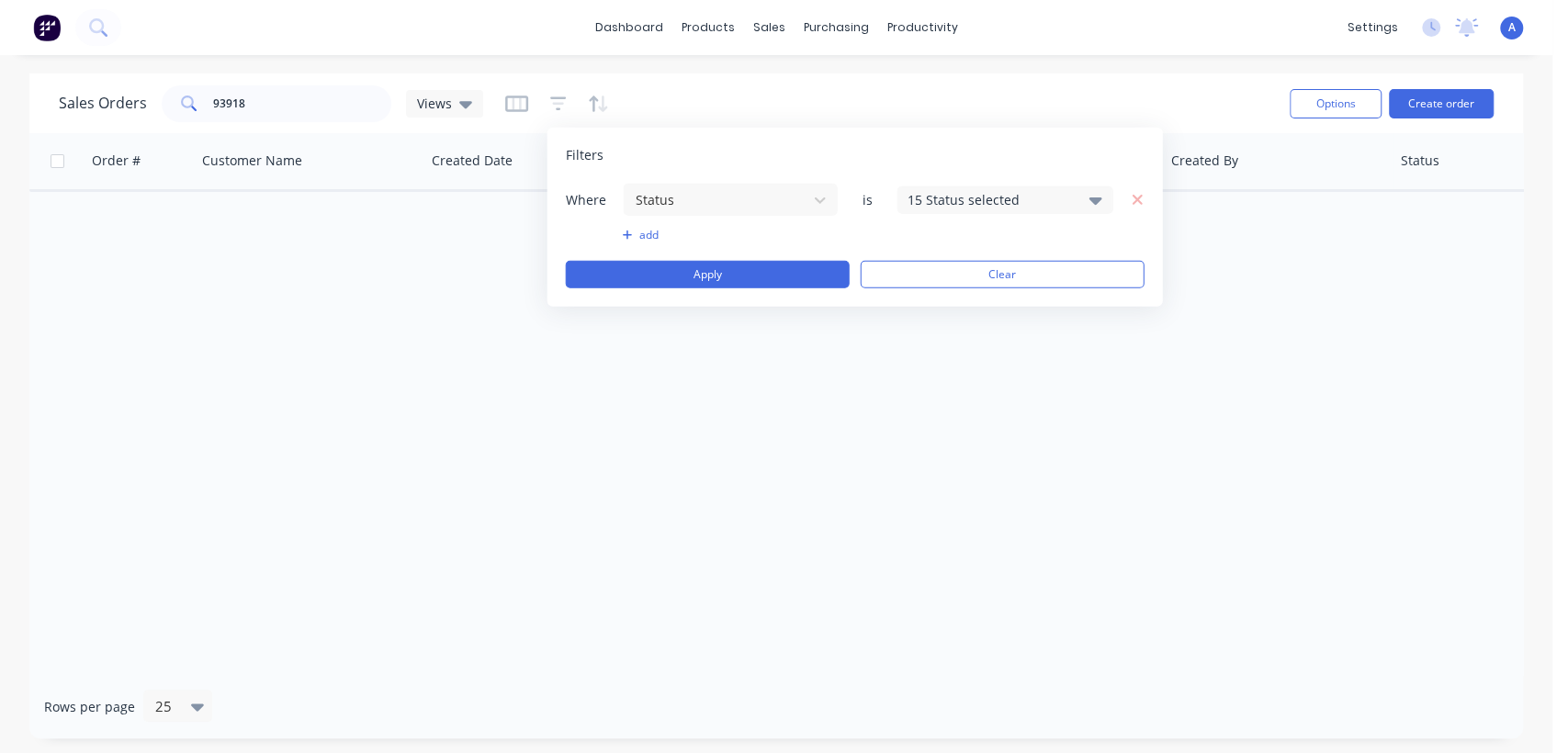
click at [956, 183] on div "Where Status is 15 Status selected" at bounding box center [855, 199] width 579 height 34
drag, startPoint x: 961, startPoint y: 208, endPoint x: 952, endPoint y: 213, distance: 10.3
click at [958, 208] on div "15 Status selected" at bounding box center [991, 199] width 166 height 20
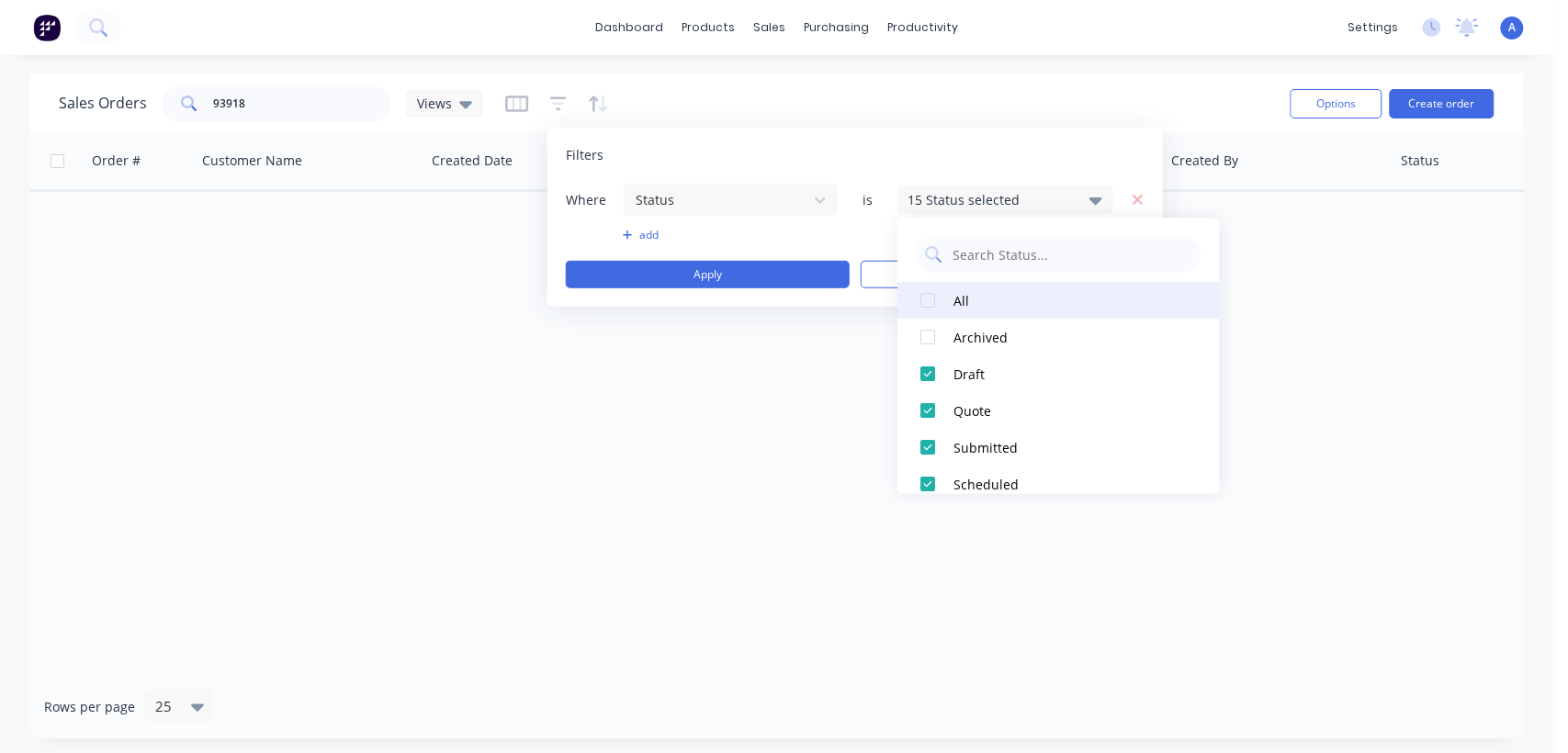
click at [922, 297] on div at bounding box center [928, 300] width 36 height 36
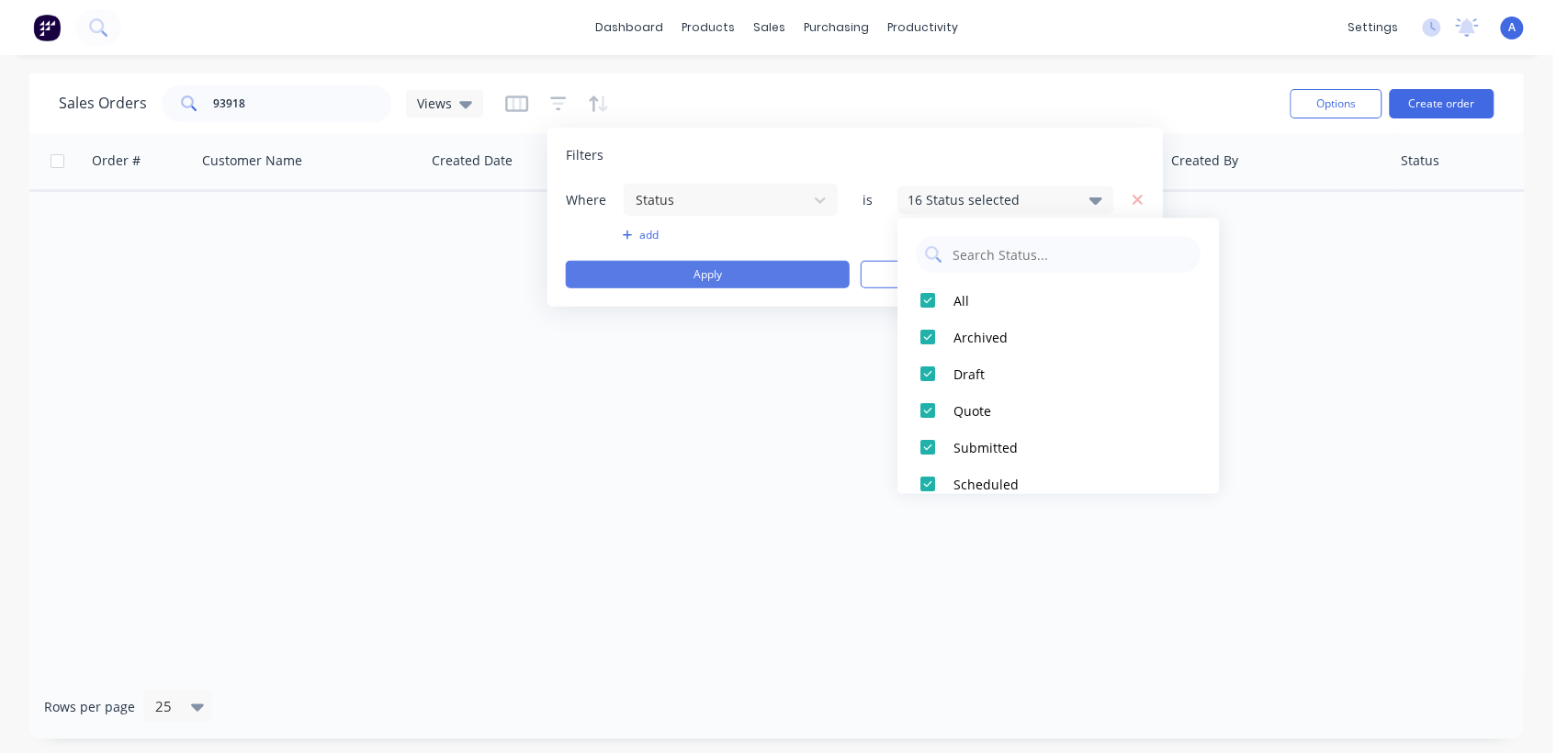
click at [757, 267] on button "Apply" at bounding box center [708, 275] width 283 height 28
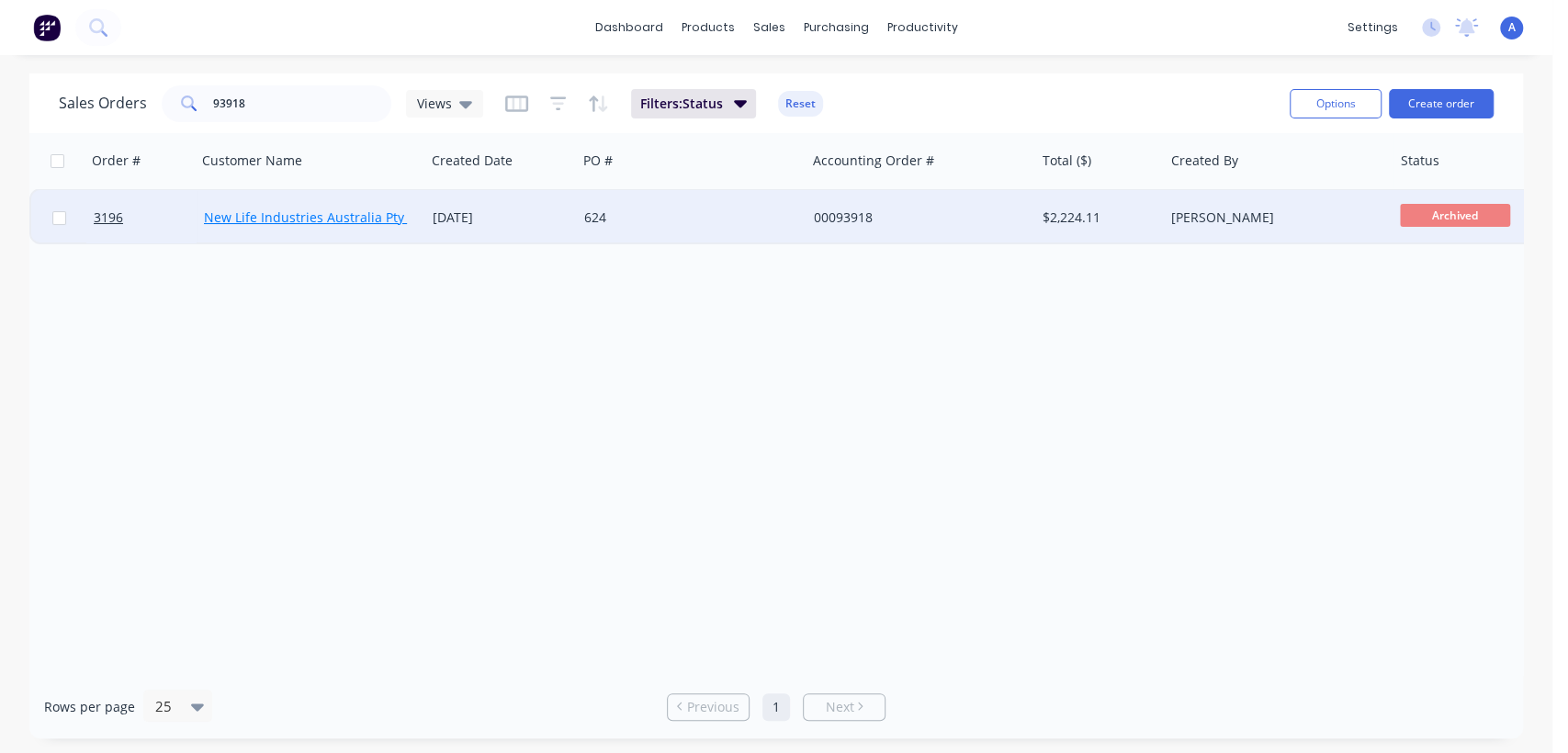
click at [383, 217] on link "New Life Industries Australia Pty Ltd" at bounding box center [315, 217] width 223 height 18
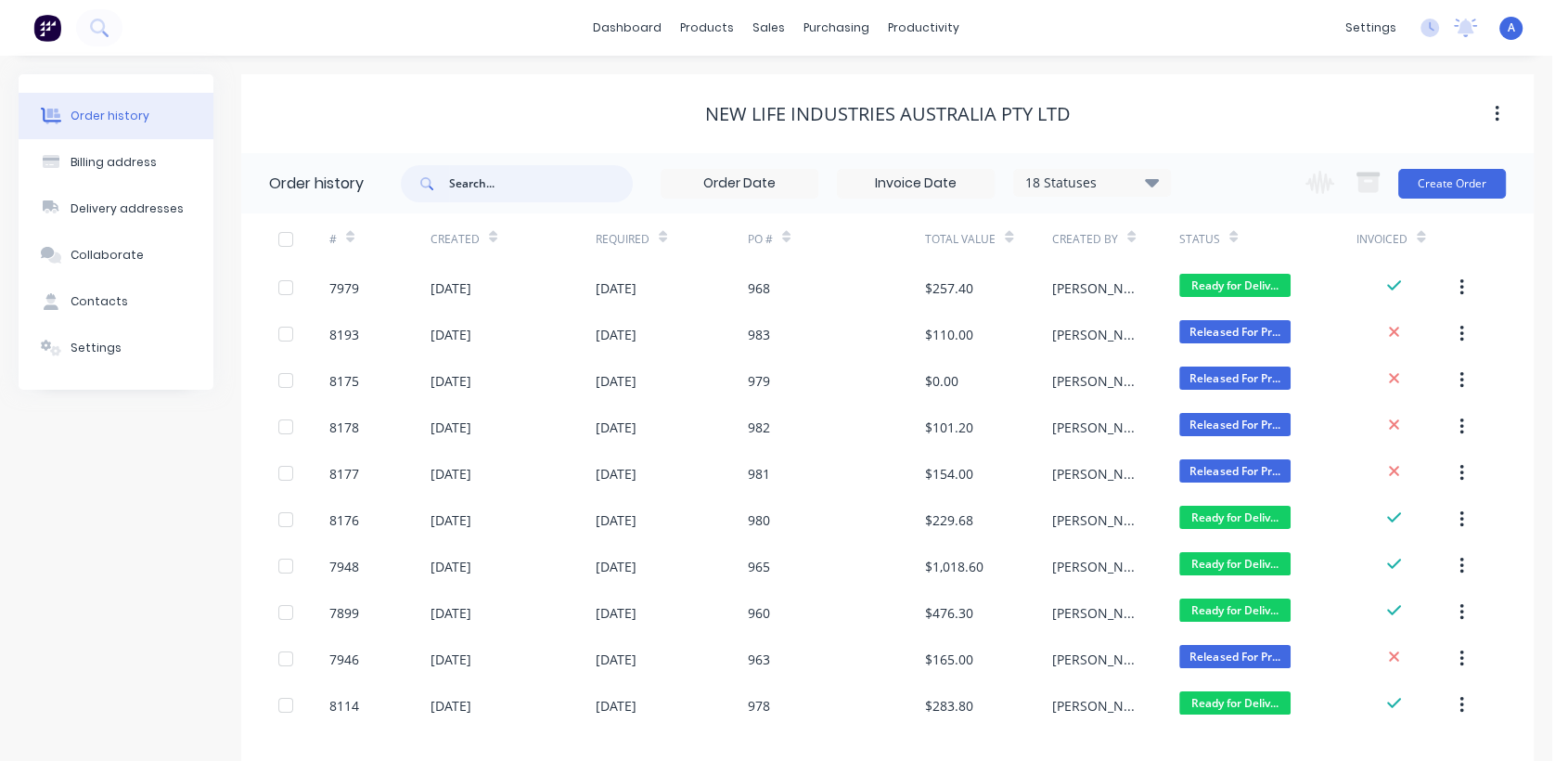
click at [489, 173] on input "text" at bounding box center [541, 183] width 184 height 37
type input "93918"
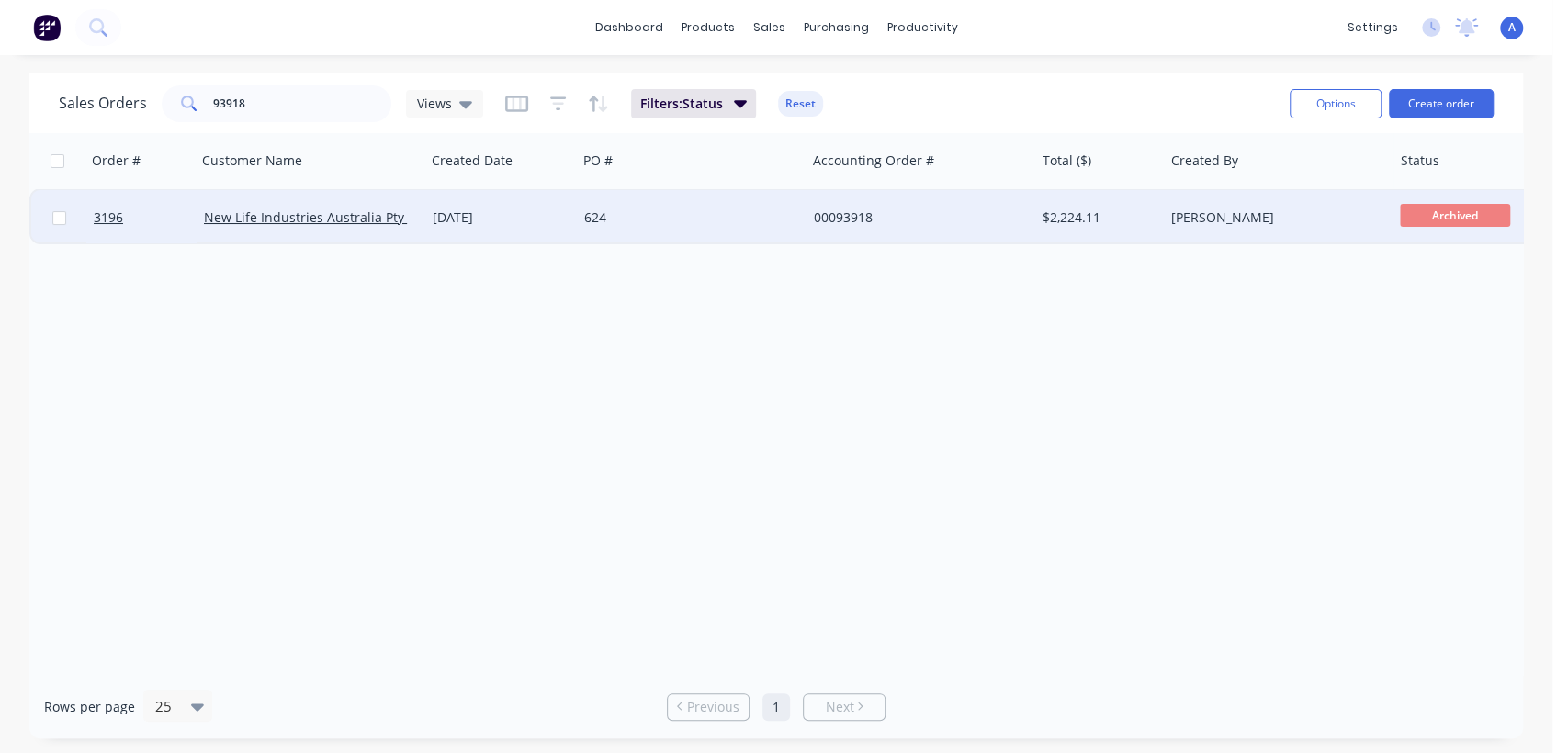
click at [681, 214] on div "624" at bounding box center [686, 218] width 204 height 19
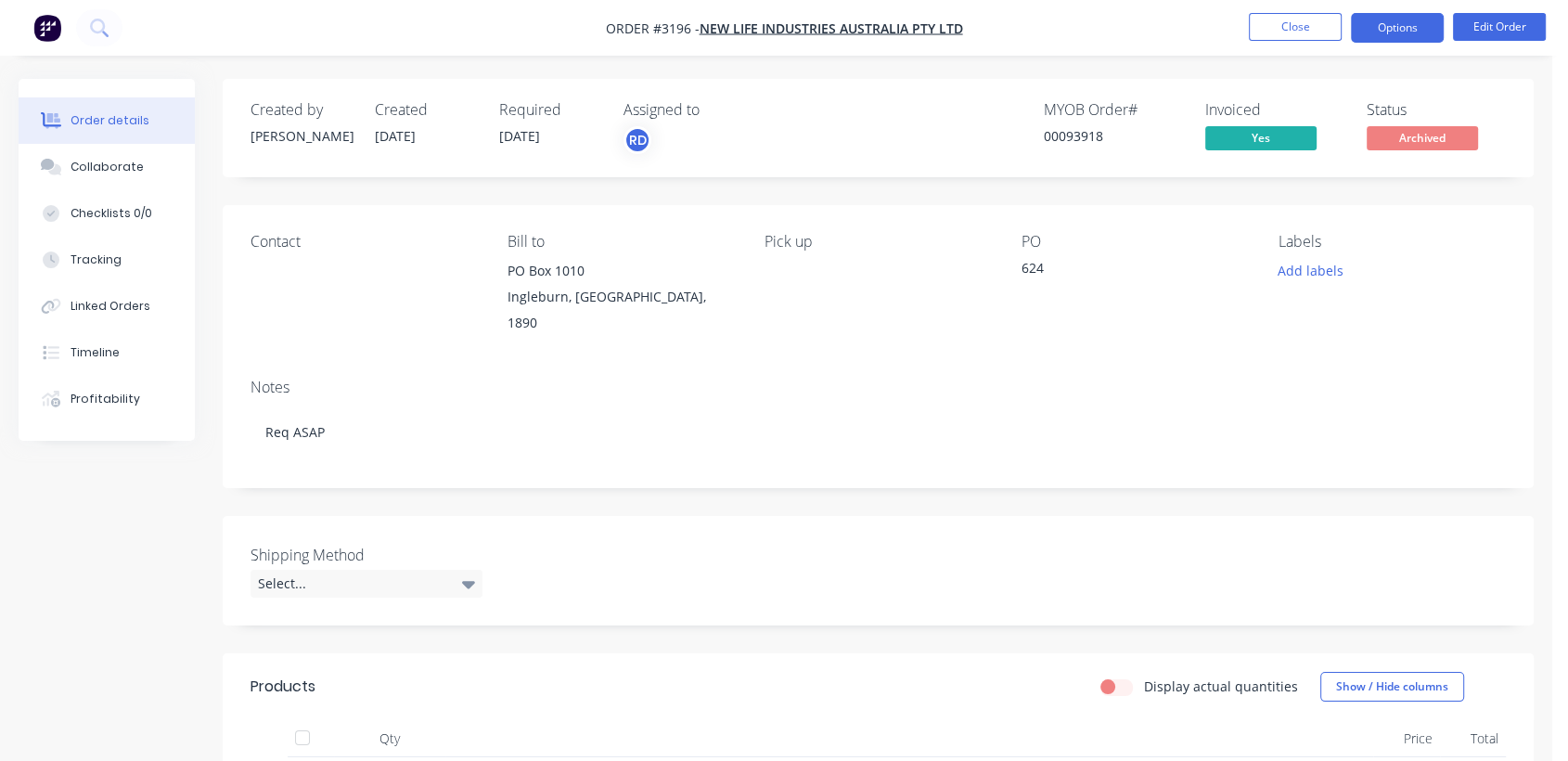
click at [1396, 25] on button "Options" at bounding box center [1398, 28] width 93 height 30
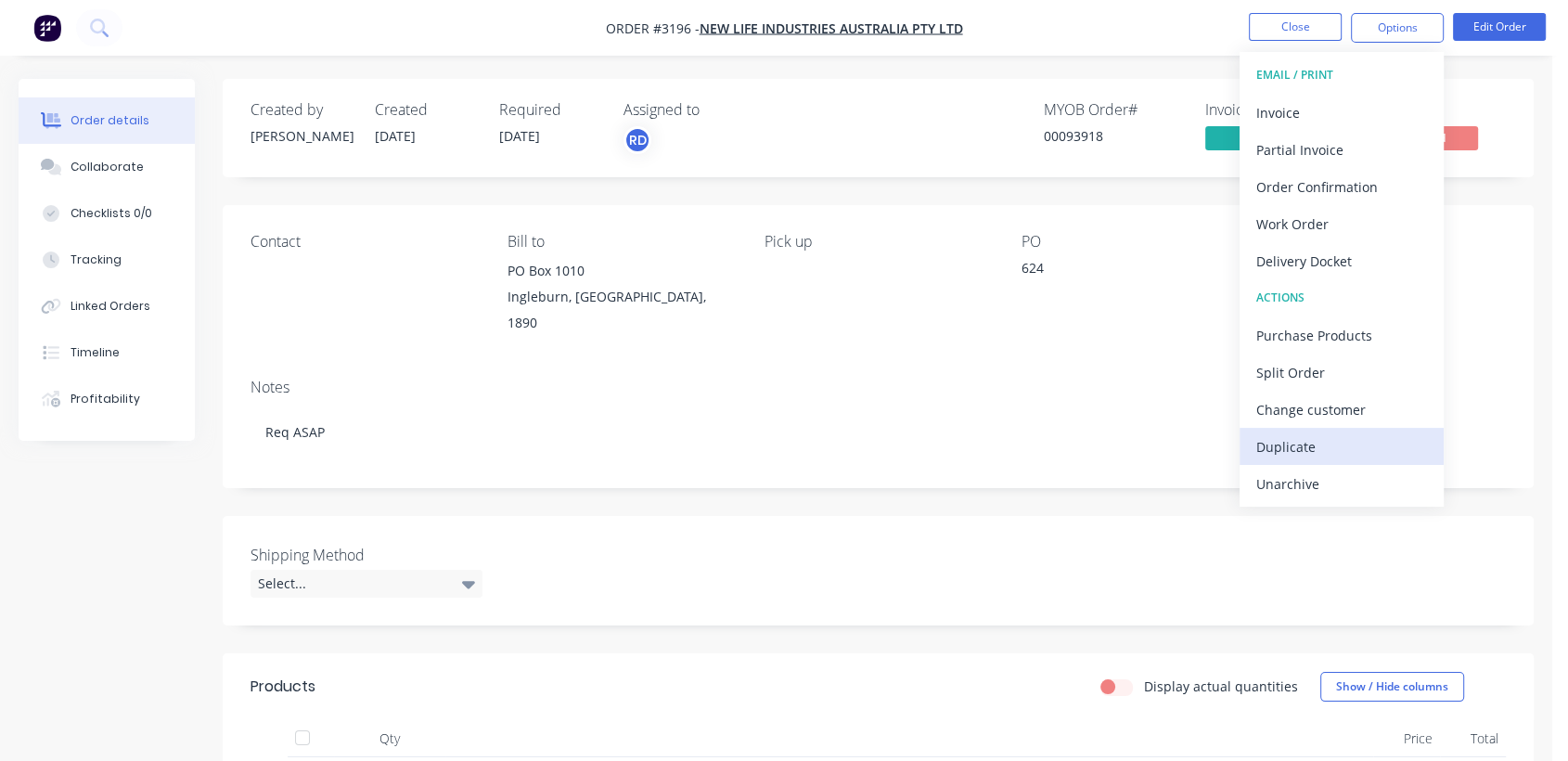
click at [1289, 440] on div "Duplicate" at bounding box center [1341, 446] width 170 height 27
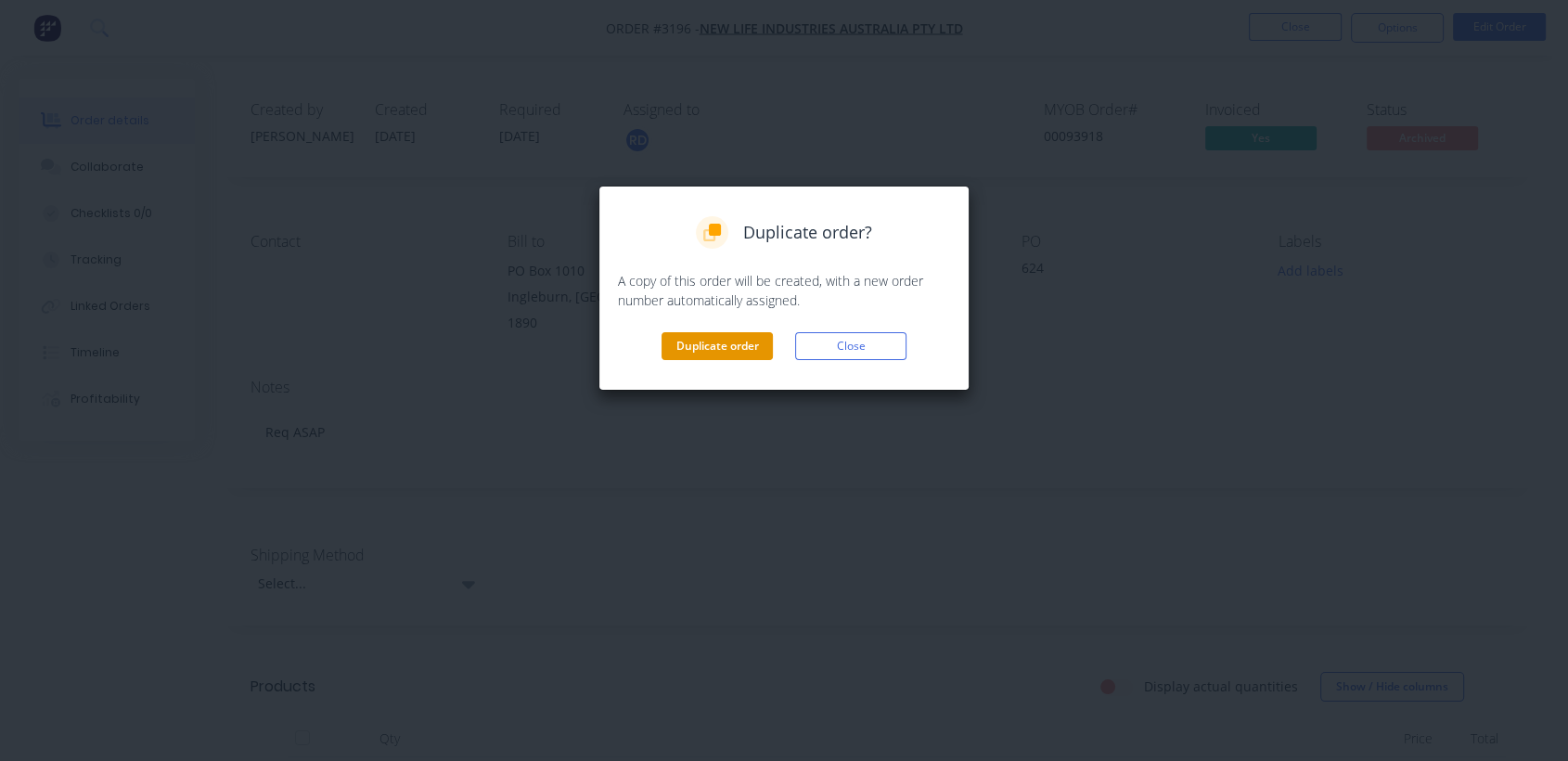
click at [730, 334] on button "Duplicate order" at bounding box center [718, 347] width 111 height 28
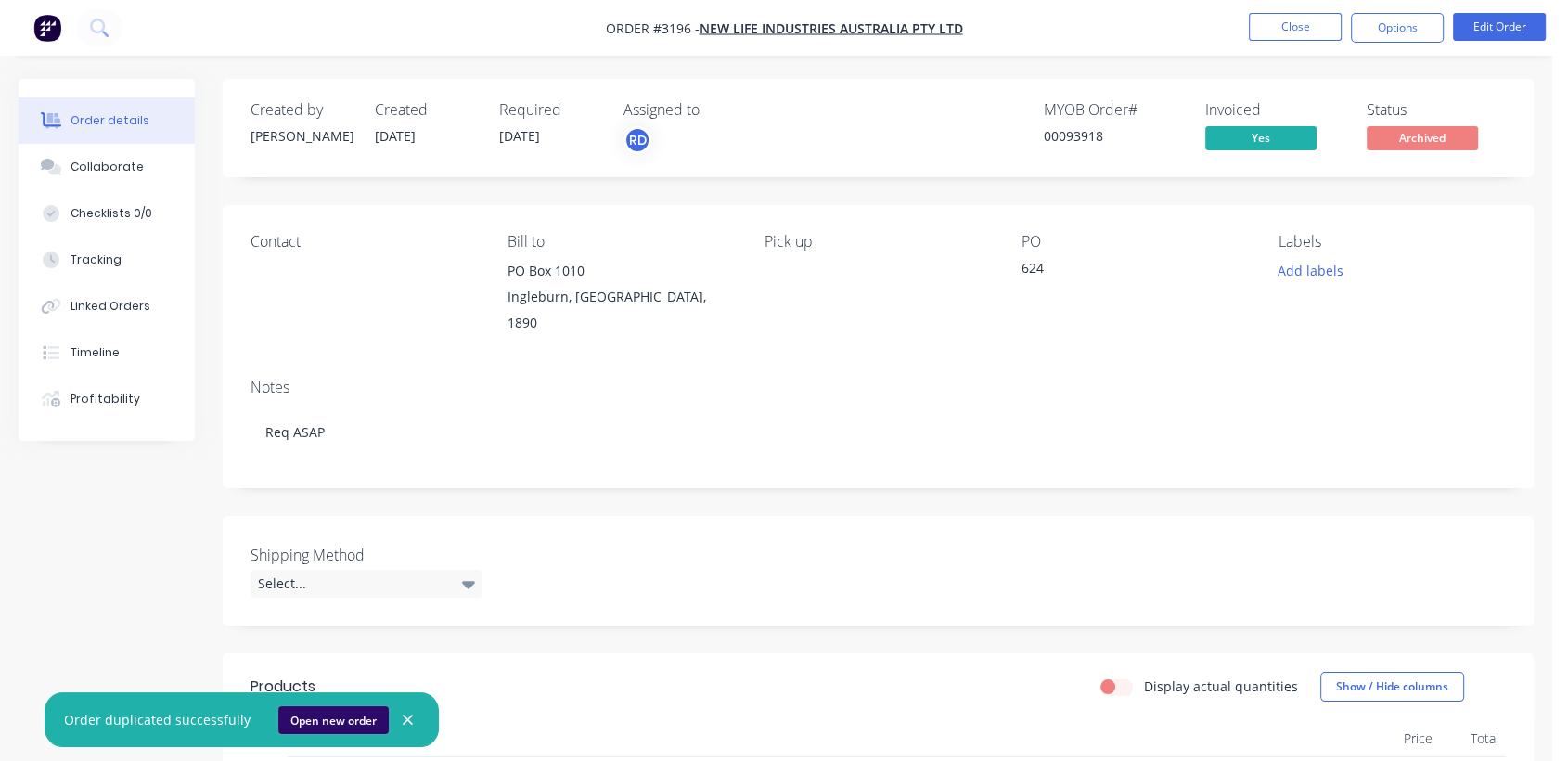
click at [321, 714] on button "Open new order" at bounding box center [333, 721] width 110 height 28
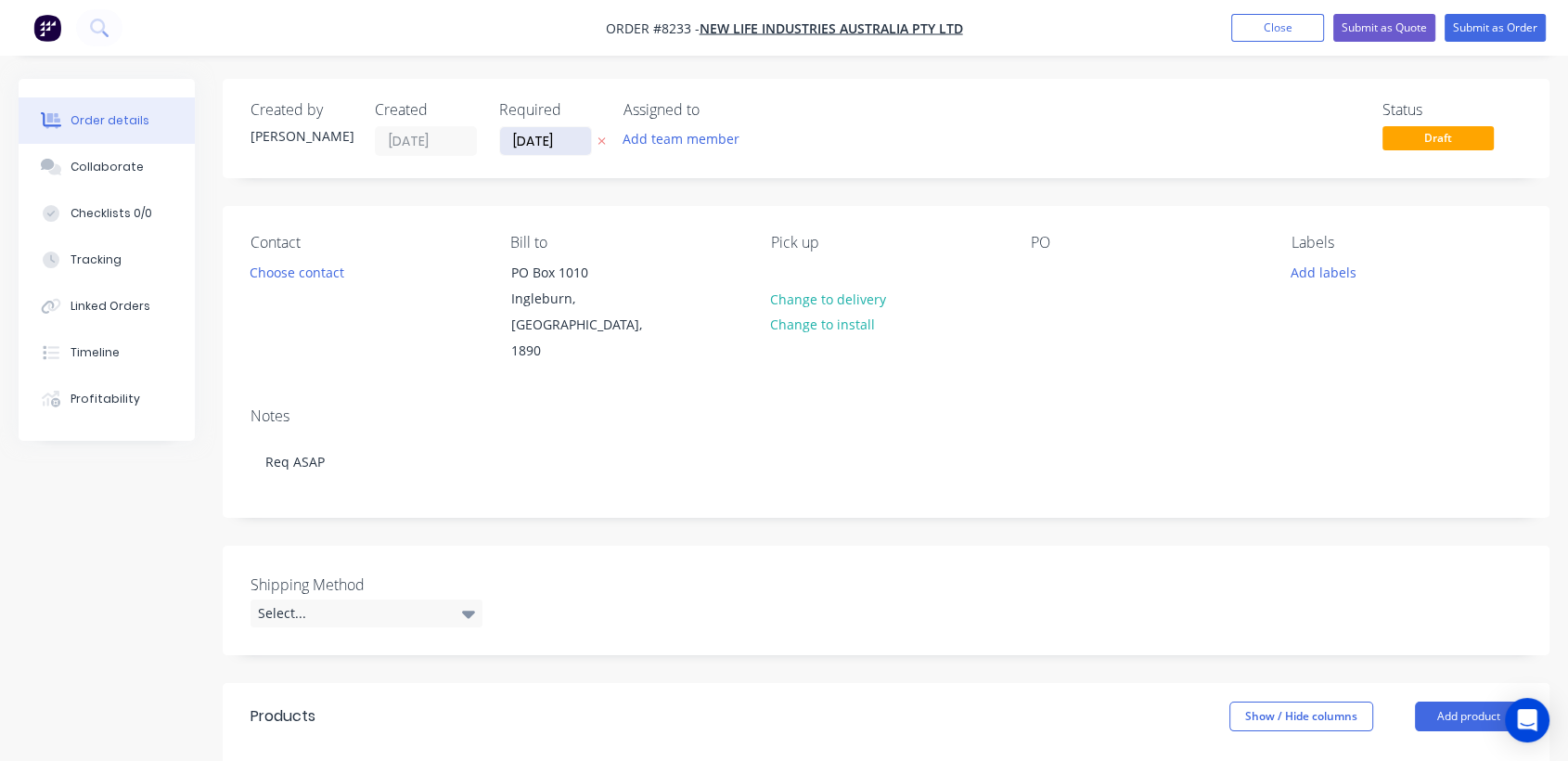
click at [582, 148] on input "[DATE]" at bounding box center [545, 141] width 91 height 28
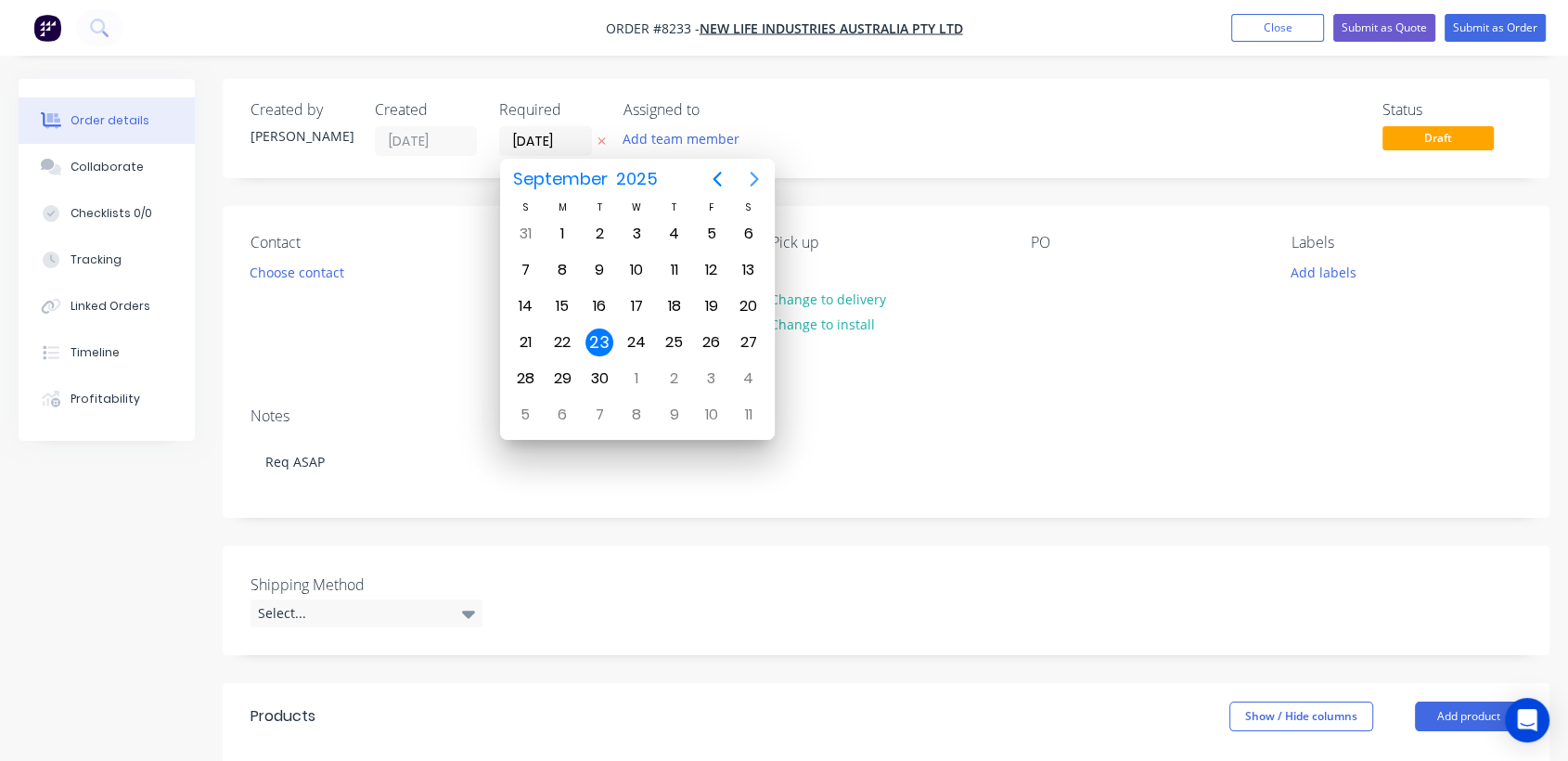
click at [755, 174] on icon "Next page" at bounding box center [754, 179] width 23 height 23
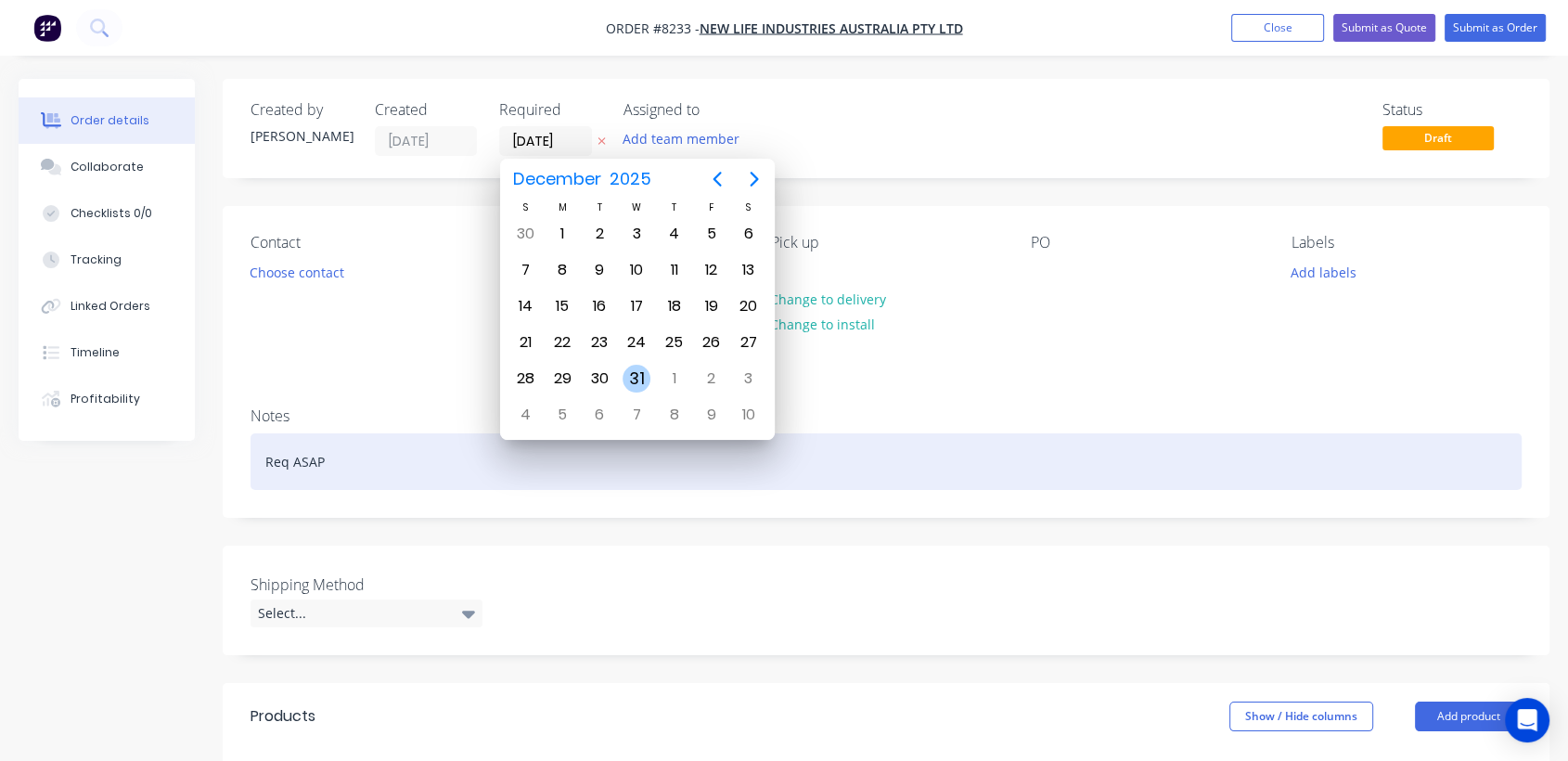
drag, startPoint x: 638, startPoint y: 365, endPoint x: 425, endPoint y: 439, distance: 225.5
click at [637, 365] on div "31" at bounding box center [637, 379] width 28 height 28
type input "[DATE]"
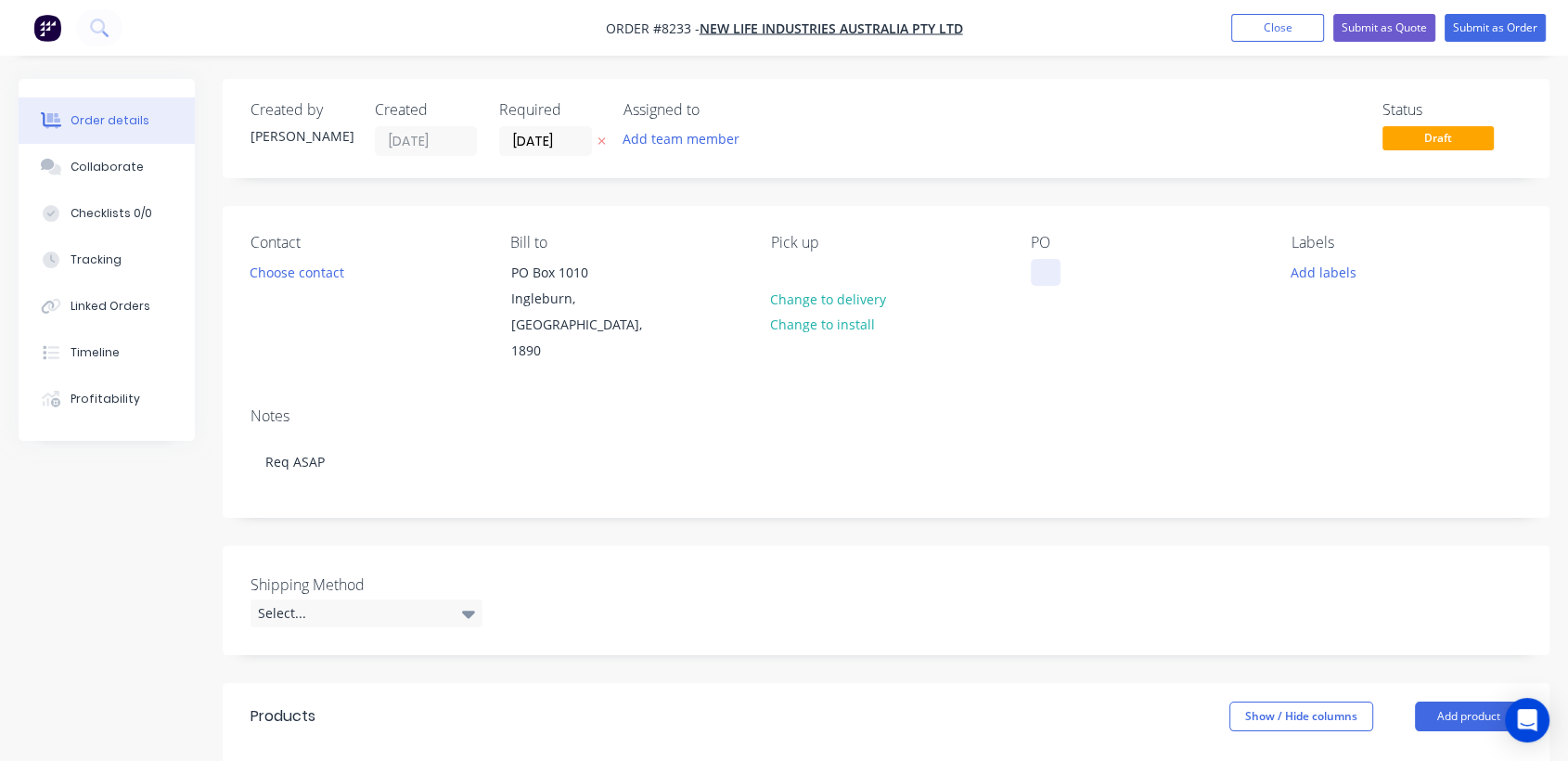
click at [1043, 266] on div at bounding box center [1046, 272] width 30 height 27
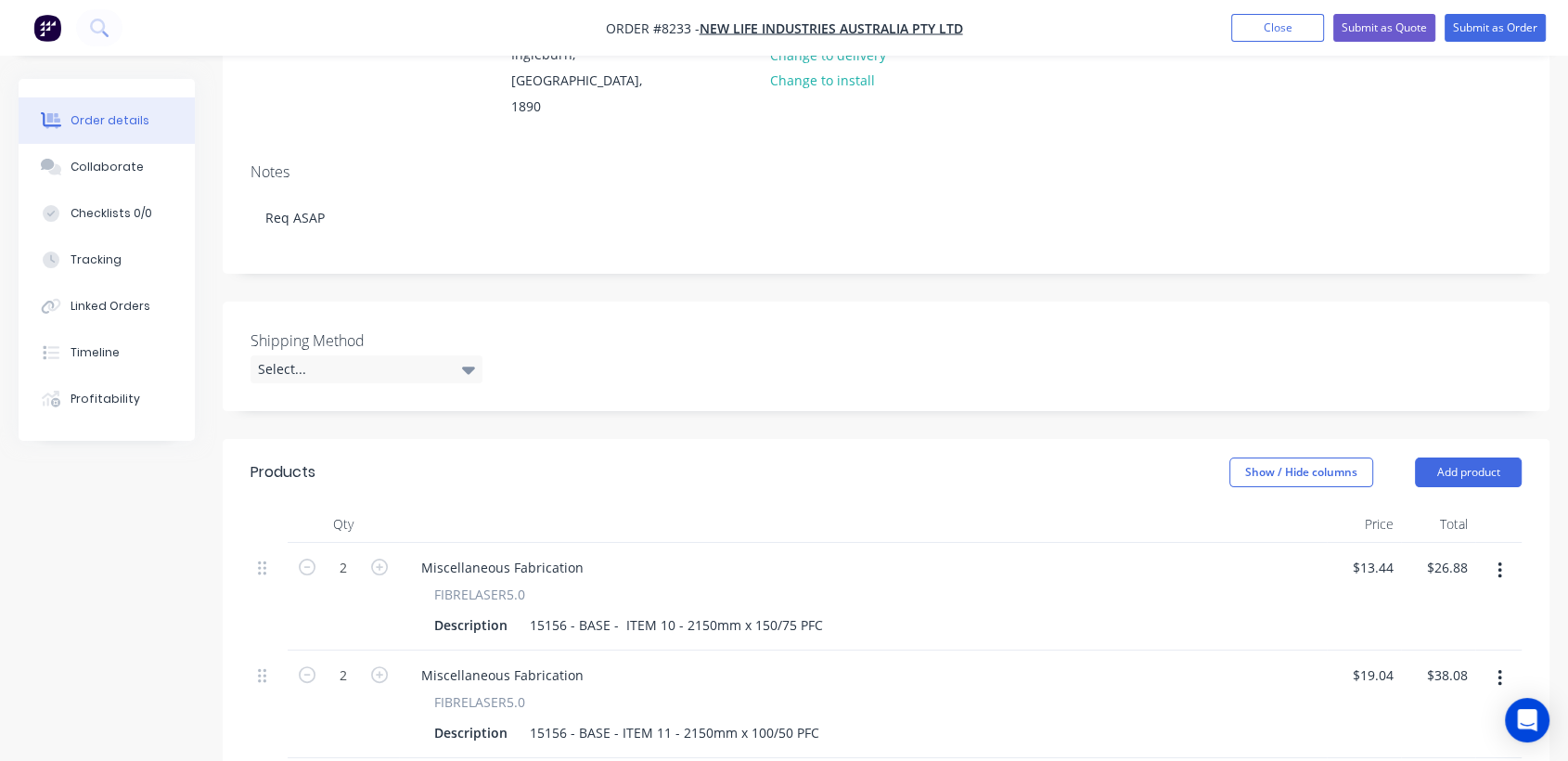
scroll to position [309, 0]
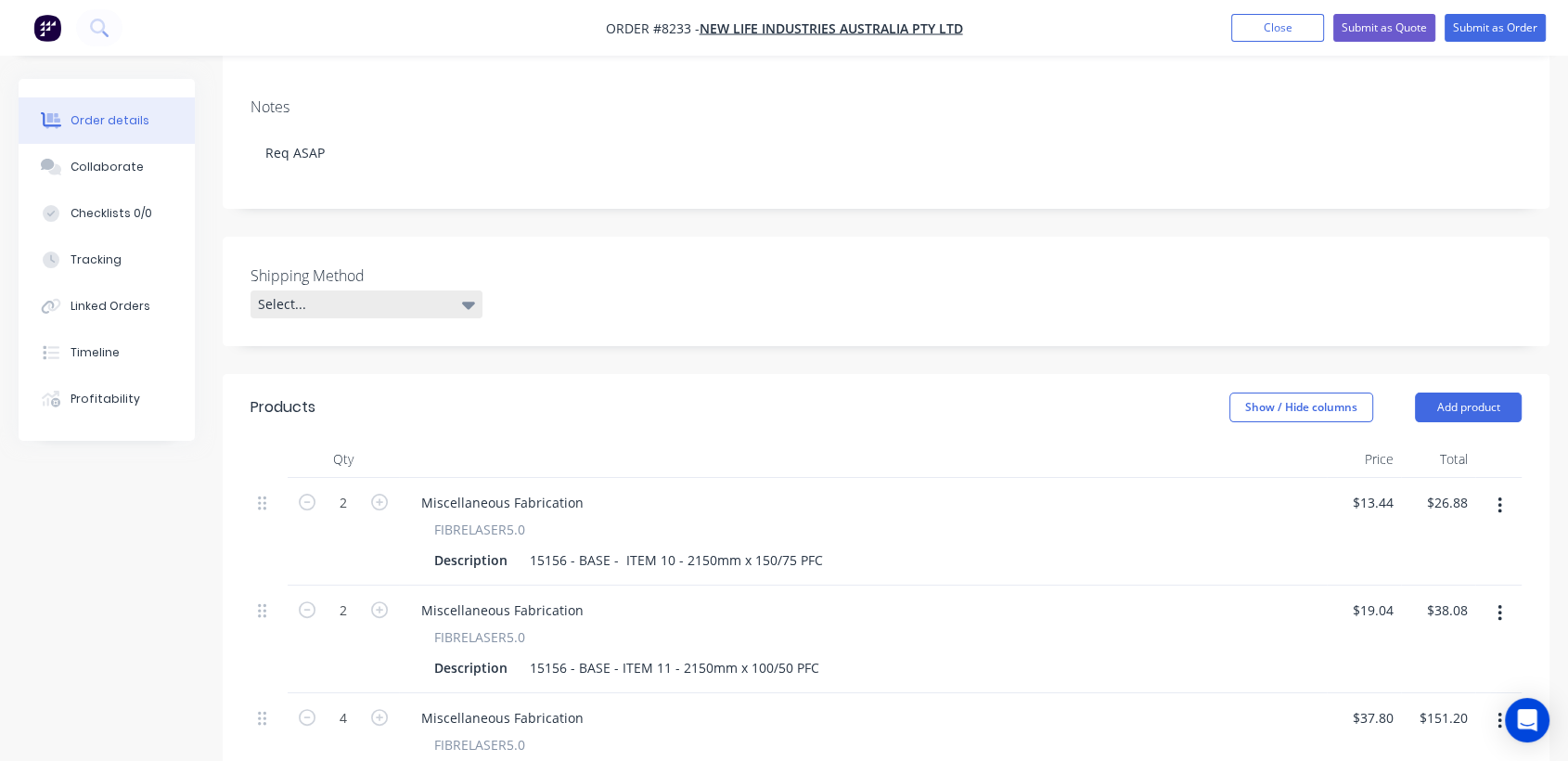
click at [376, 290] on div "Select..." at bounding box center [366, 304] width 232 height 28
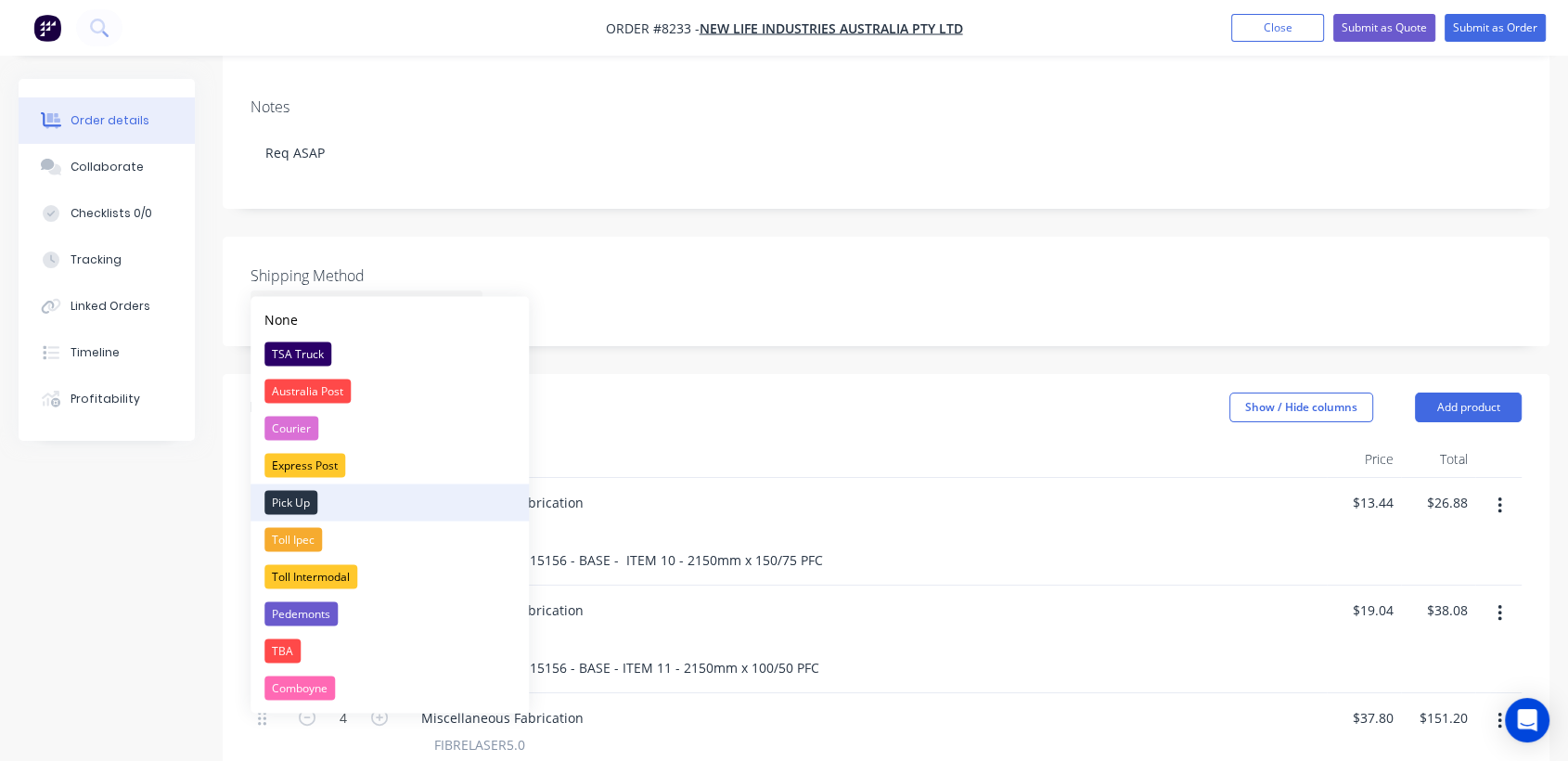
click at [298, 495] on div "Pick Up" at bounding box center [291, 502] width 53 height 24
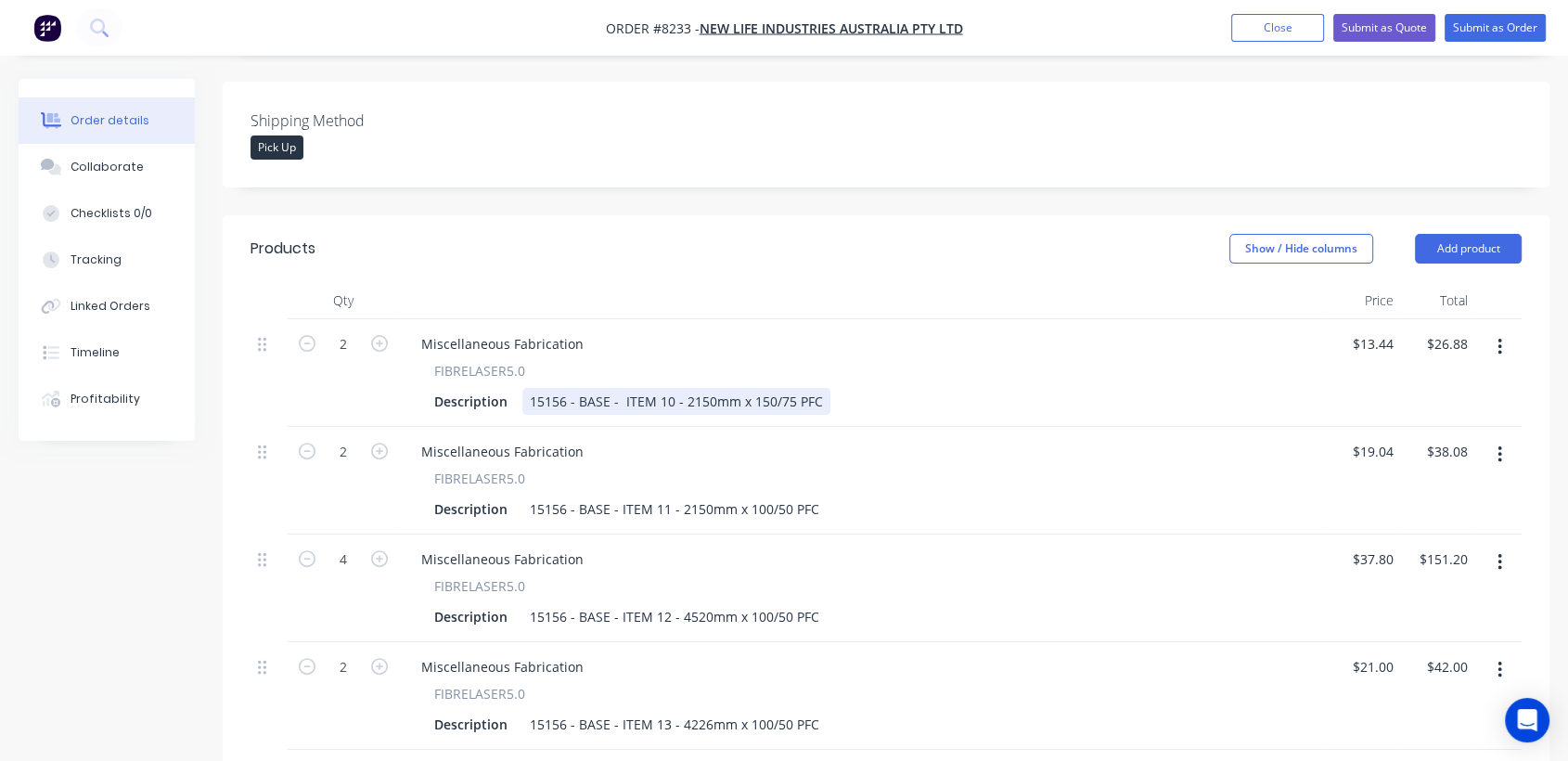
scroll to position [515, 0]
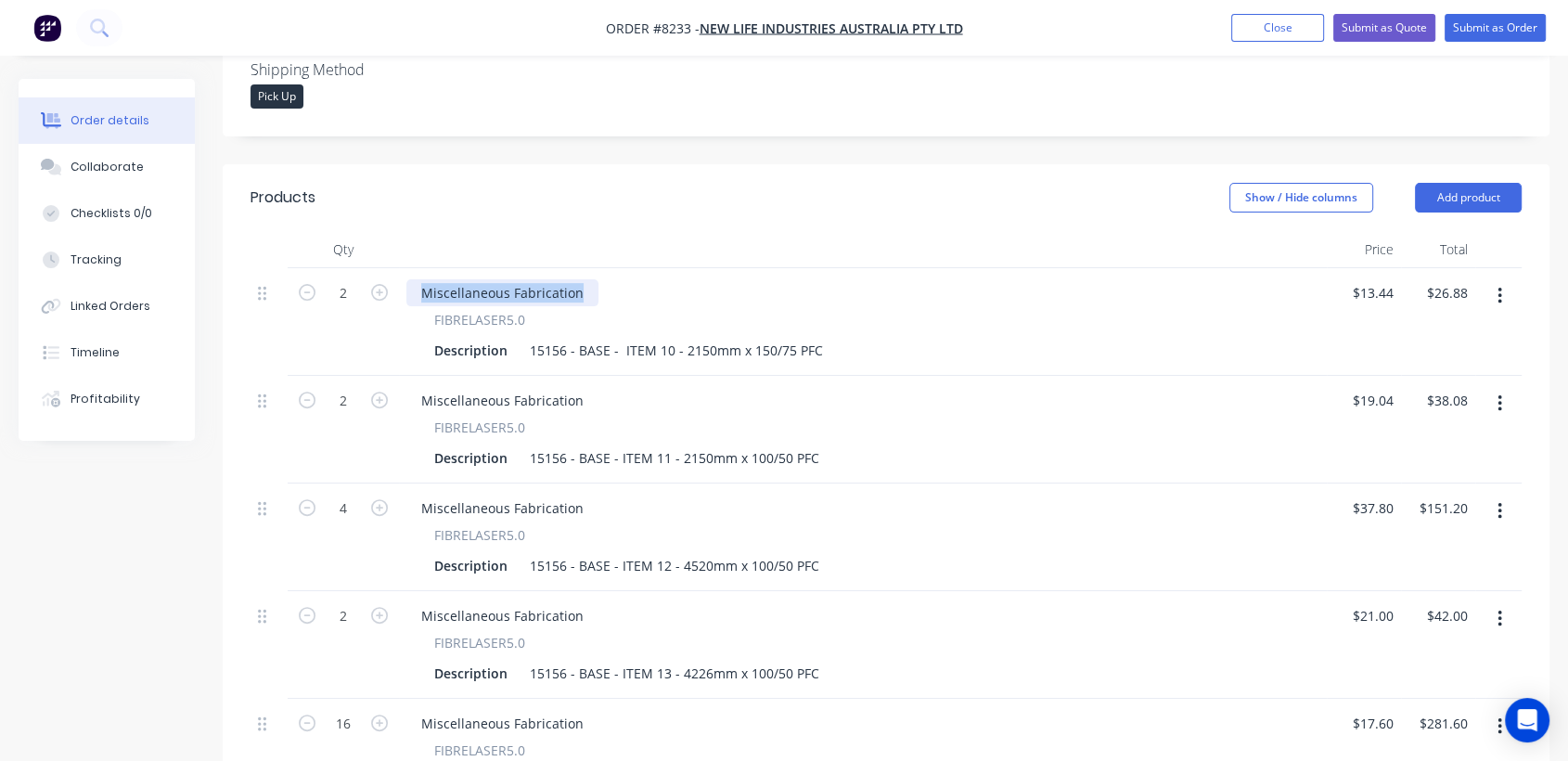
drag, startPoint x: 573, startPoint y: 264, endPoint x: 402, endPoint y: 224, distance: 175.6
drag, startPoint x: 580, startPoint y: 368, endPoint x: 412, endPoint y: 372, distance: 168.0
click at [412, 387] on div "Miscellaneous Fabrication" at bounding box center [503, 400] width 192 height 27
click at [584, 387] on div "Miscellaneous Fabrication" at bounding box center [503, 400] width 192 height 27
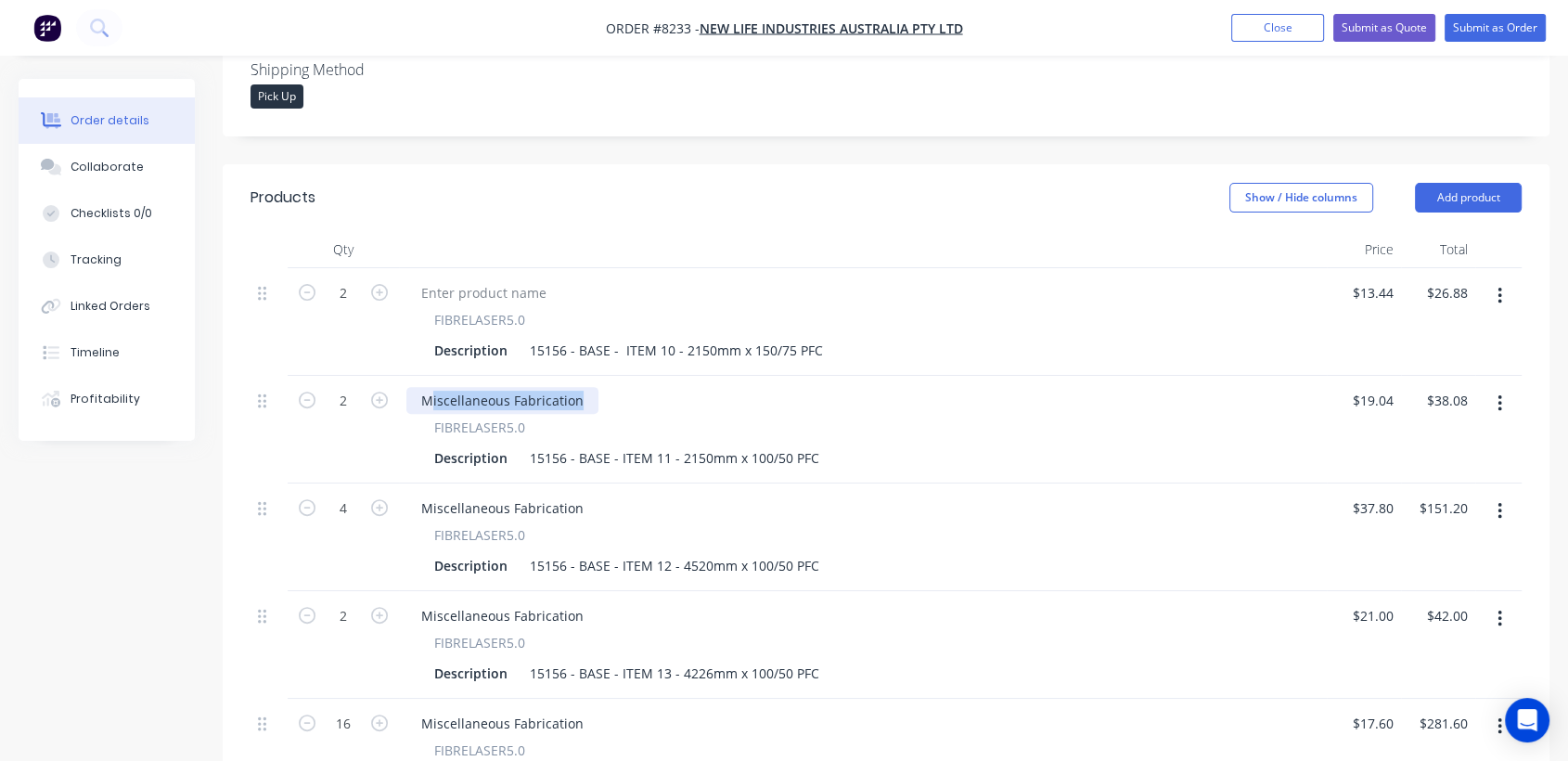
click at [577, 387] on div "Miscellaneous Fabrication" at bounding box center [503, 400] width 192 height 27
drag, startPoint x: 582, startPoint y: 377, endPoint x: 401, endPoint y: 374, distance: 181.0
click at [401, 376] on div "Miscellaneous Fabrication FIBRELASER5.0 Description 15156 - BASE - ITEM 11 - 21…" at bounding box center [863, 429] width 928 height 107
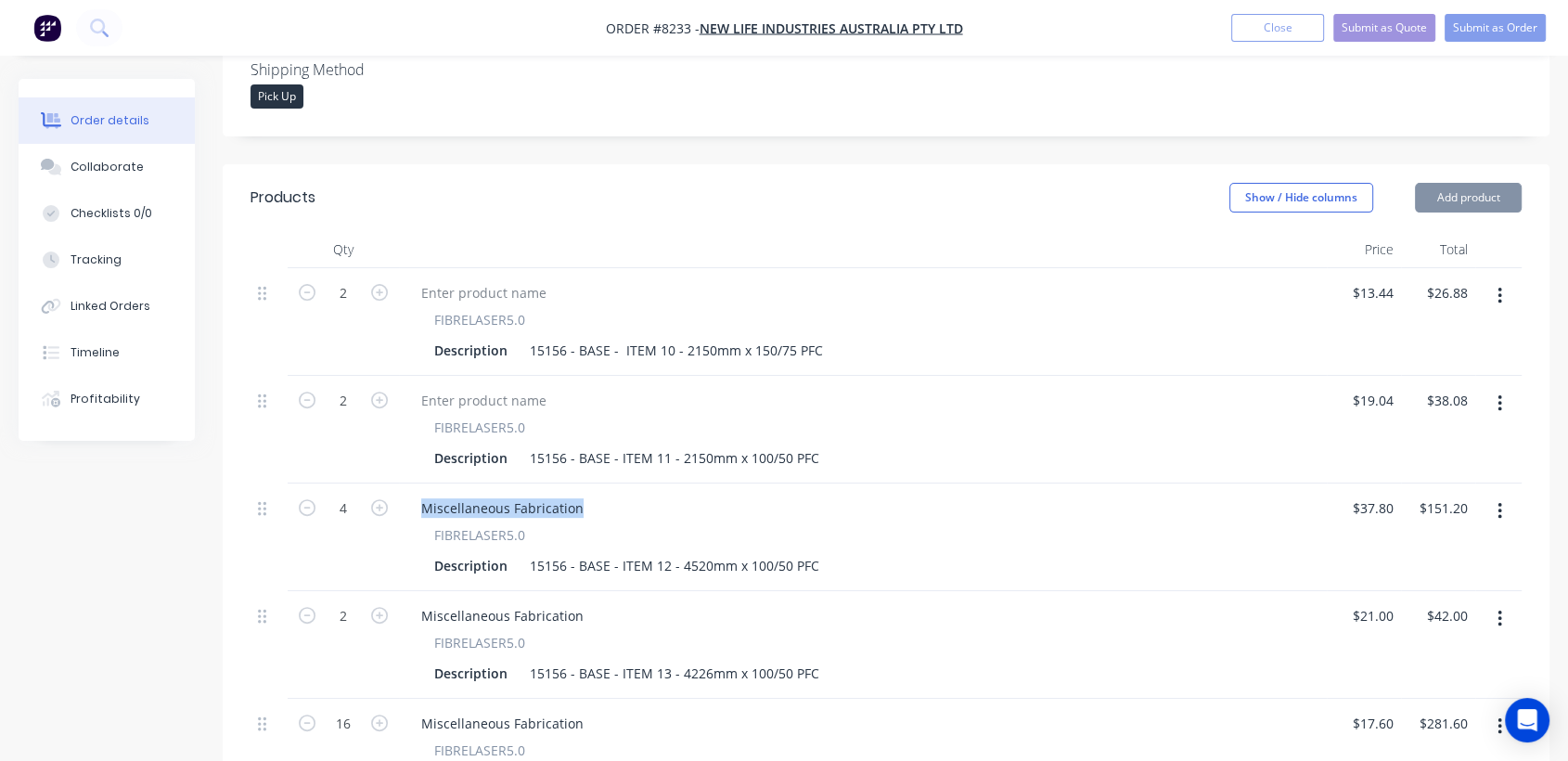
drag, startPoint x: 586, startPoint y: 476, endPoint x: 391, endPoint y: 469, distance: 195.1
click at [393, 483] on div "4 Miscellaneous Fabrication FIBRELASER5.0 Description 15156 - BASE - ITEM 12 - …" at bounding box center [886, 537] width 1271 height 107
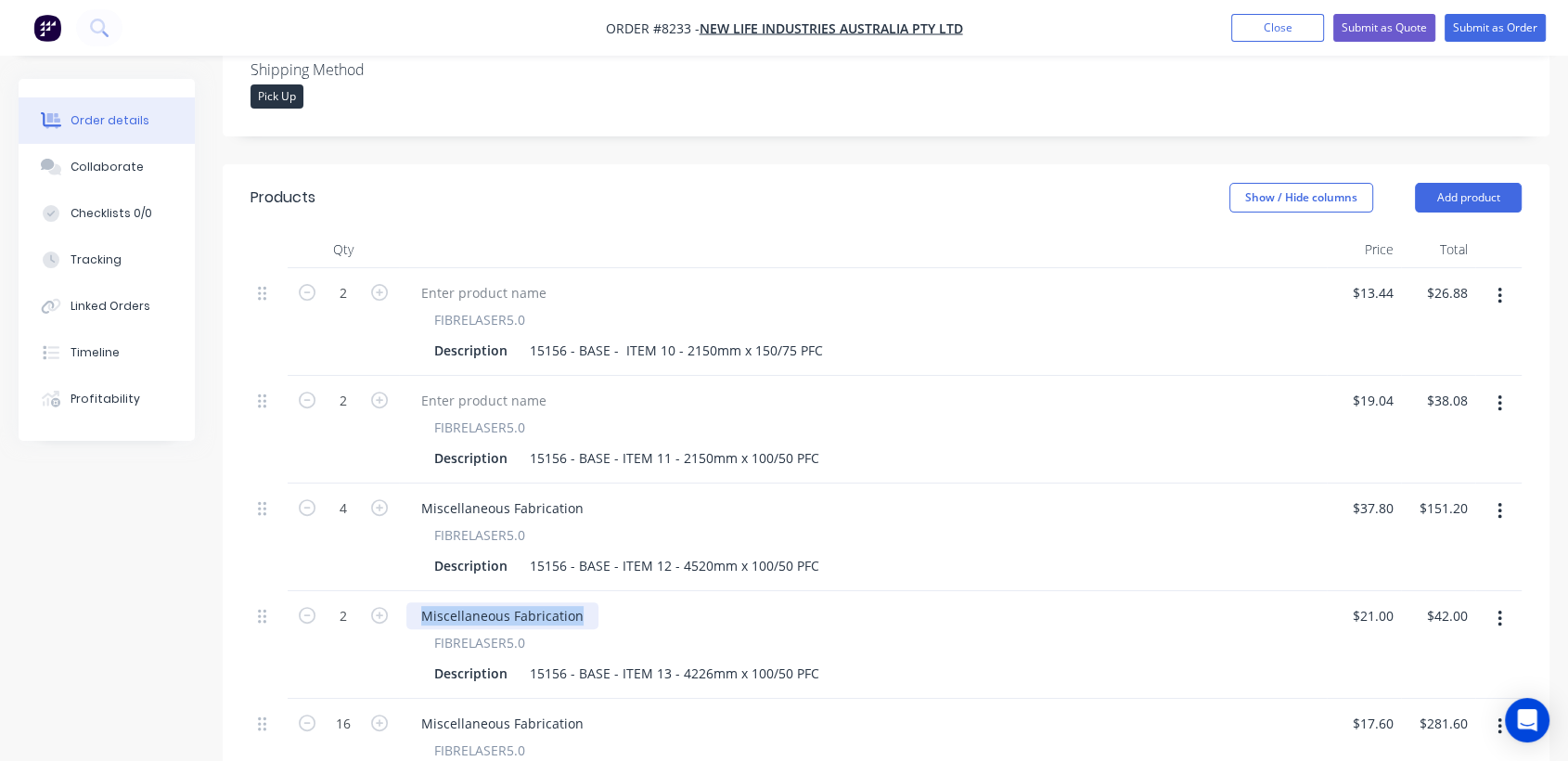
drag, startPoint x: 575, startPoint y: 591, endPoint x: 417, endPoint y: 563, distance: 160.5
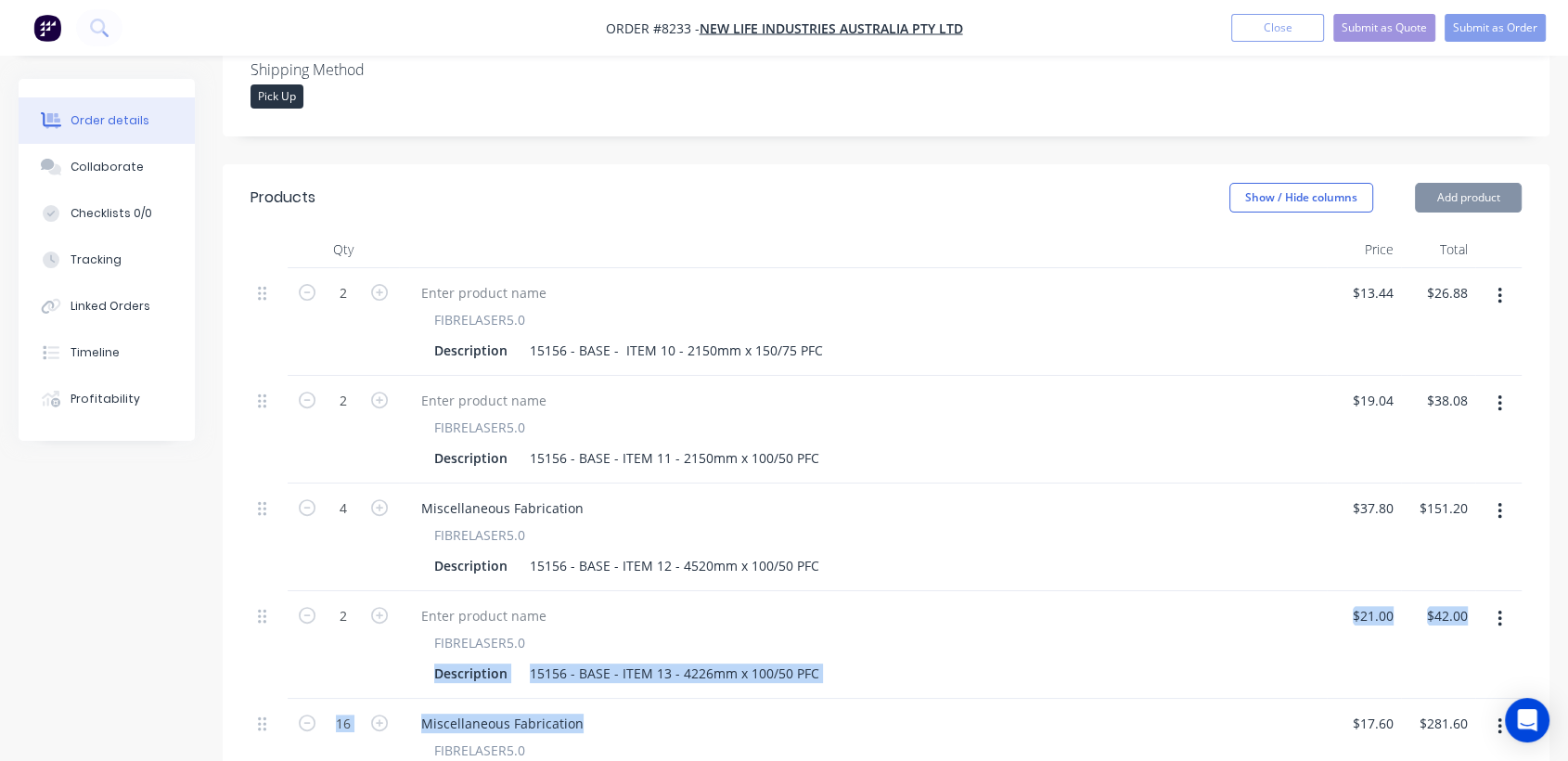
drag, startPoint x: 584, startPoint y: 698, endPoint x: 409, endPoint y: 668, distance: 177.6
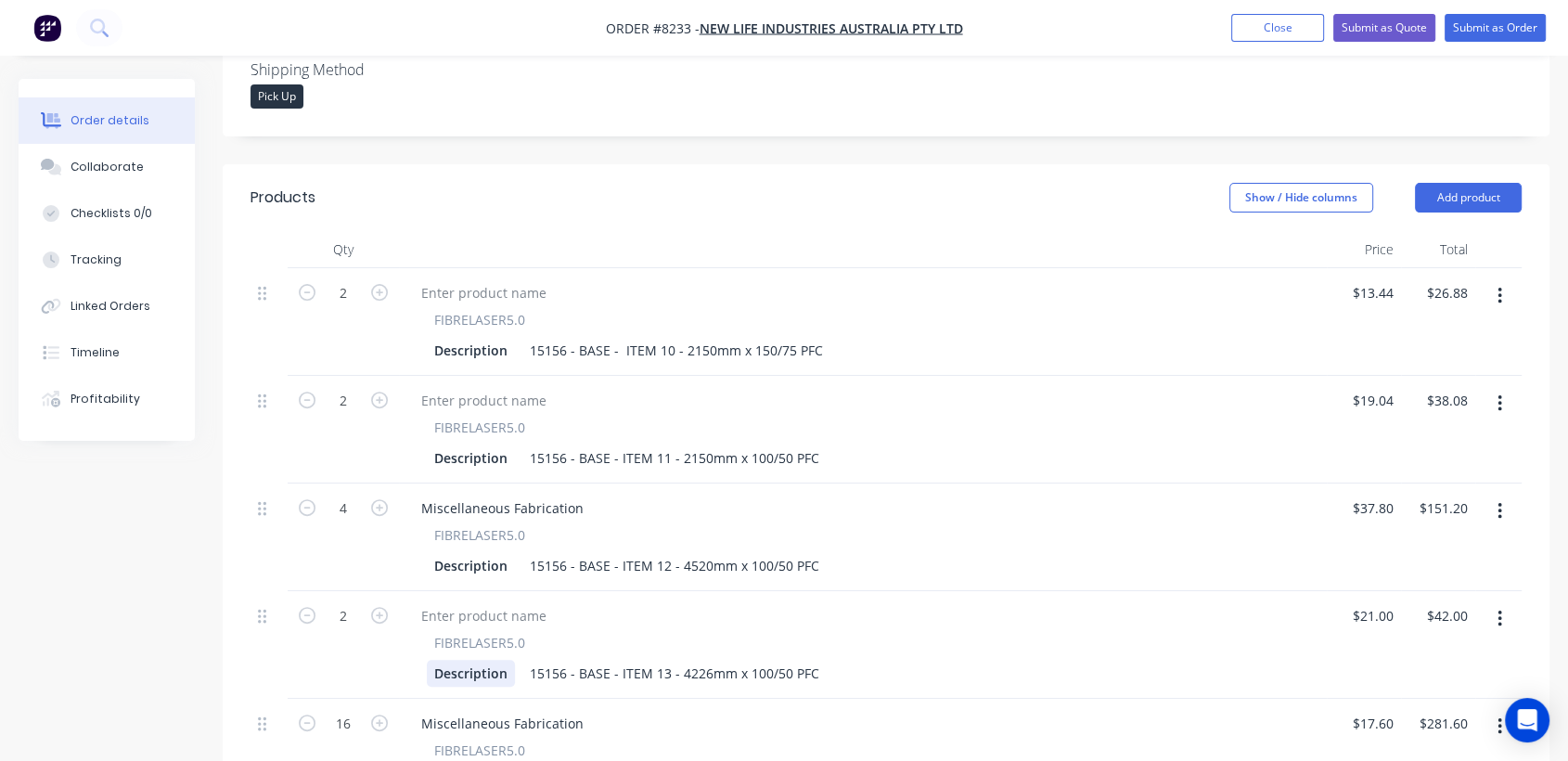
click at [409, 668] on div "FIBRELASER5.0 Description 15156 - BASE - ITEM 13 - 4226mm x 100/50 PFC" at bounding box center [863, 645] width 928 height 107
drag, startPoint x: 581, startPoint y: 693, endPoint x: 415, endPoint y: 671, distance: 167.5
click at [415, 699] on div "Miscellaneous Fabrication FIBRELASER5.0 Description 15156 - BASE - ITEM 14 - 10…" at bounding box center [863, 753] width 928 height 107
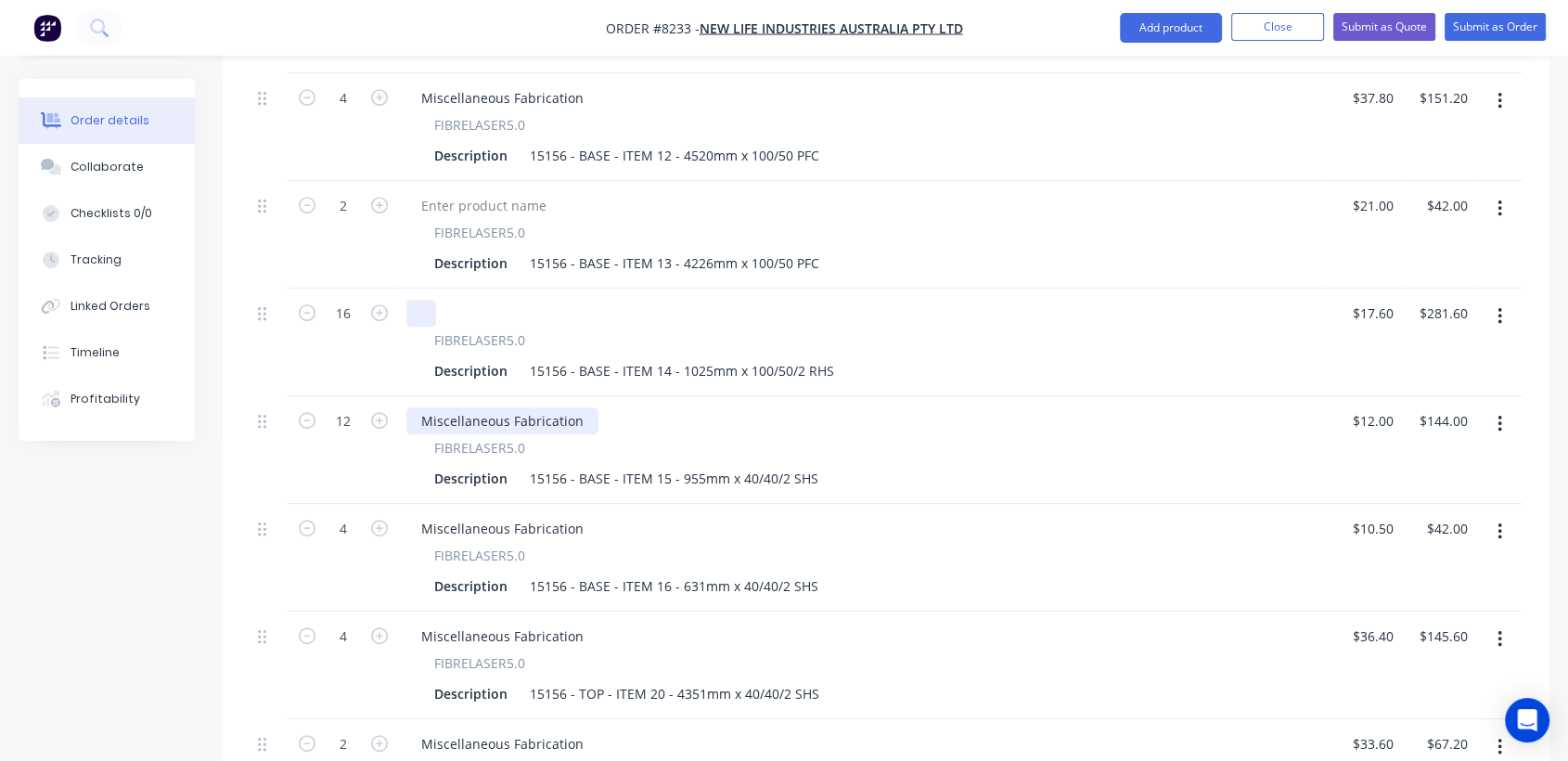
scroll to position [928, 0]
drag, startPoint x: 583, startPoint y: 391, endPoint x: 412, endPoint y: 402, distance: 171.4
click at [412, 405] on div "Miscellaneous Fabrication" at bounding box center [503, 418] width 192 height 27
click at [579, 512] on div "Miscellaneous Fabrication" at bounding box center [503, 526] width 192 height 27
drag, startPoint x: 579, startPoint y: 395, endPoint x: 401, endPoint y: 380, distance: 178.6
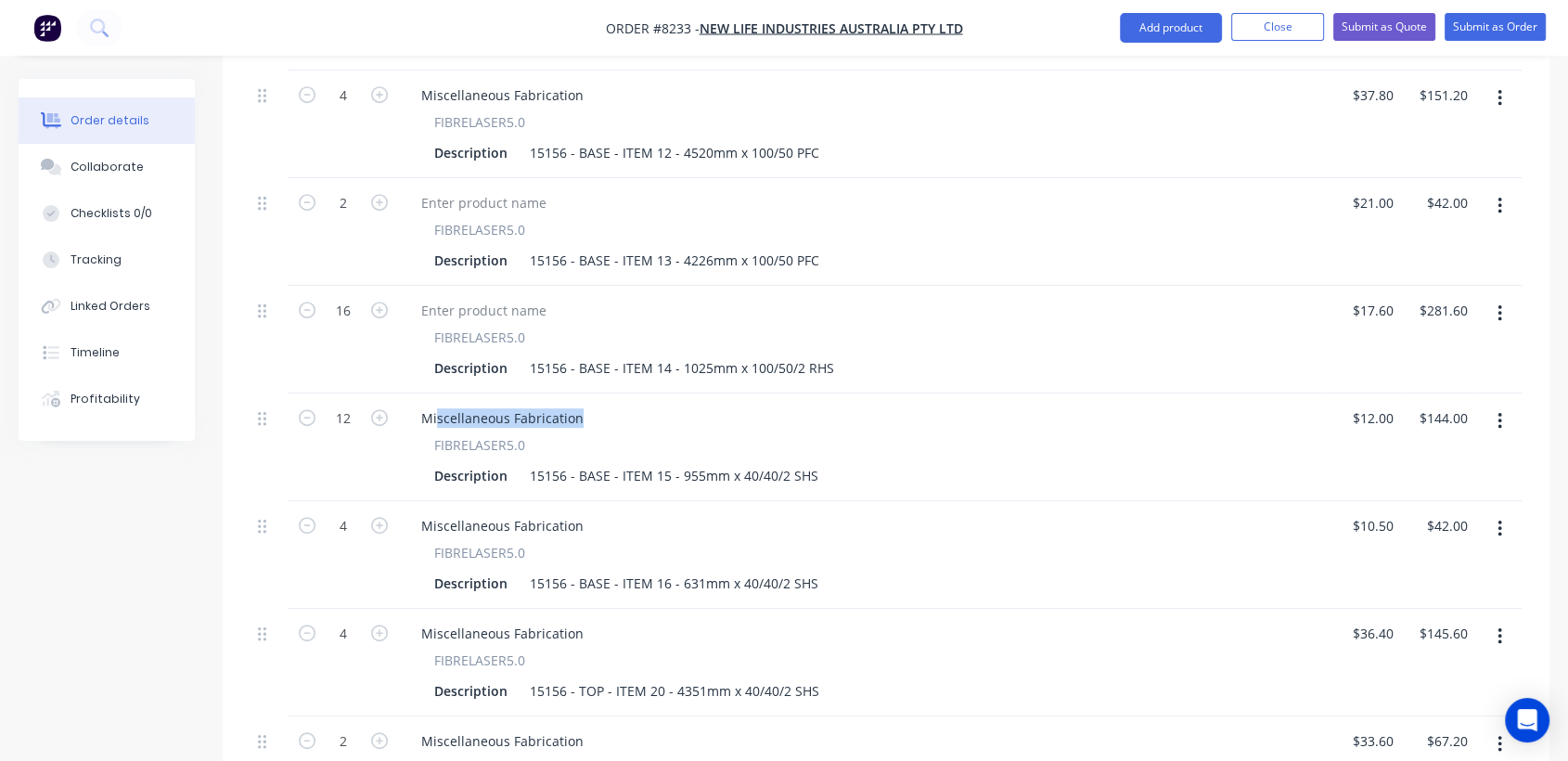
click at [409, 394] on div "Miscellaneous Fabrication FIBRELASER5.0 Description 15156 - BASE - ITEM 15 - 95…" at bounding box center [863, 447] width 928 height 107
click at [540, 405] on div "Miscellaneous Fabrication" at bounding box center [503, 418] width 192 height 27
drag, startPoint x: 574, startPoint y: 389, endPoint x: 415, endPoint y: 367, distance: 160.5
click at [415, 394] on div "Miscellaneous Fabrication FIBRELASER5.0 Description 15156 - BASE - ITEM 15 - 95…" at bounding box center [863, 447] width 928 height 107
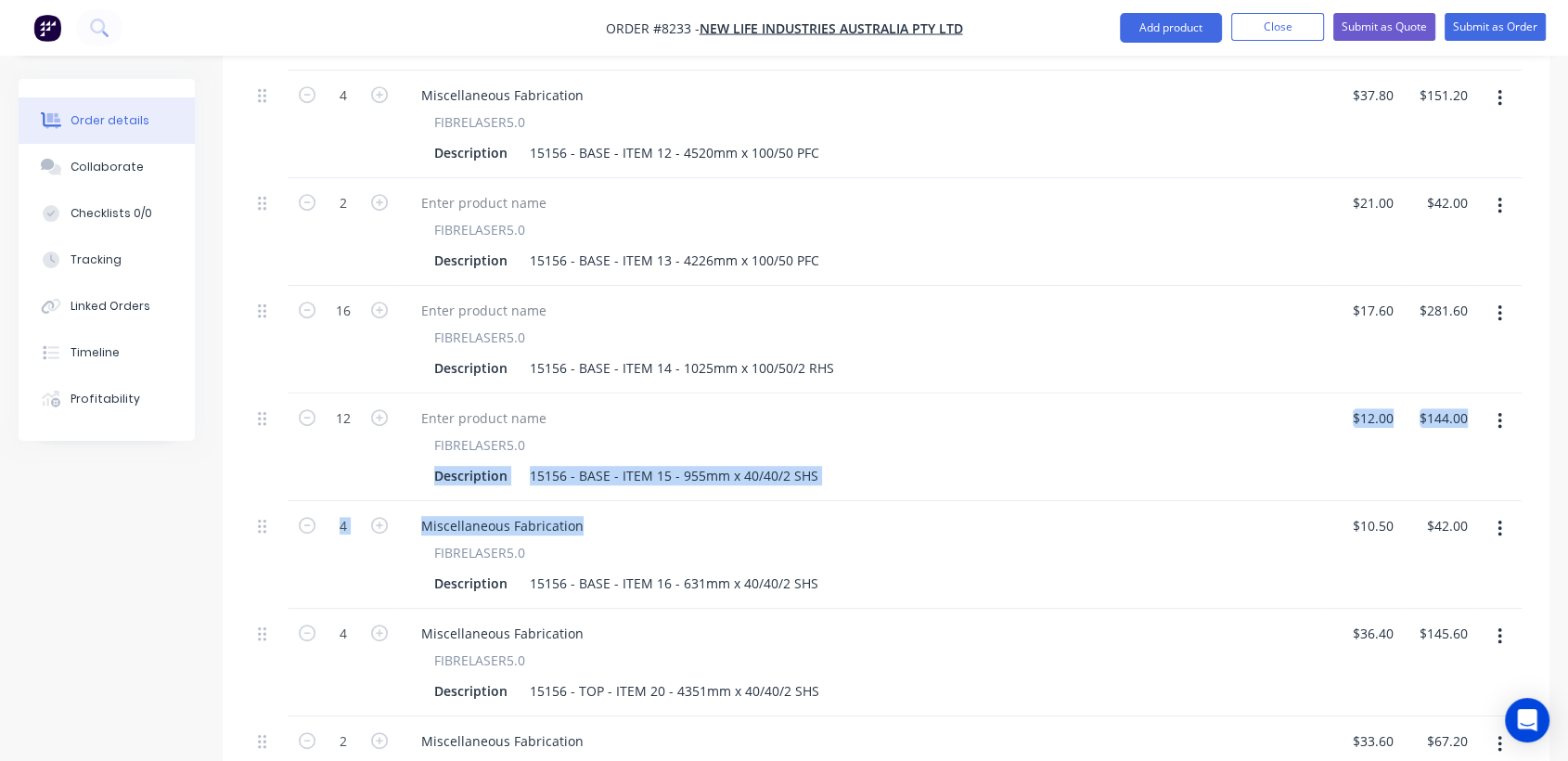
drag, startPoint x: 579, startPoint y: 494, endPoint x: 420, endPoint y: 468, distance: 161.1
click at [420, 468] on div "2 FIBRELASER5.0 Description 15156 - BASE - ITEM 10 - 2150mm x 150/75 PFC $13.44…" at bounding box center [886, 769] width 1271 height 1830
click at [445, 512] on div "Miscellaneous Fabrication" at bounding box center [503, 526] width 192 height 27
drag, startPoint x: 580, startPoint y: 501, endPoint x: 415, endPoint y: 491, distance: 165.3
click at [415, 512] on div "Miscellaneous Fabrication" at bounding box center [503, 526] width 192 height 27
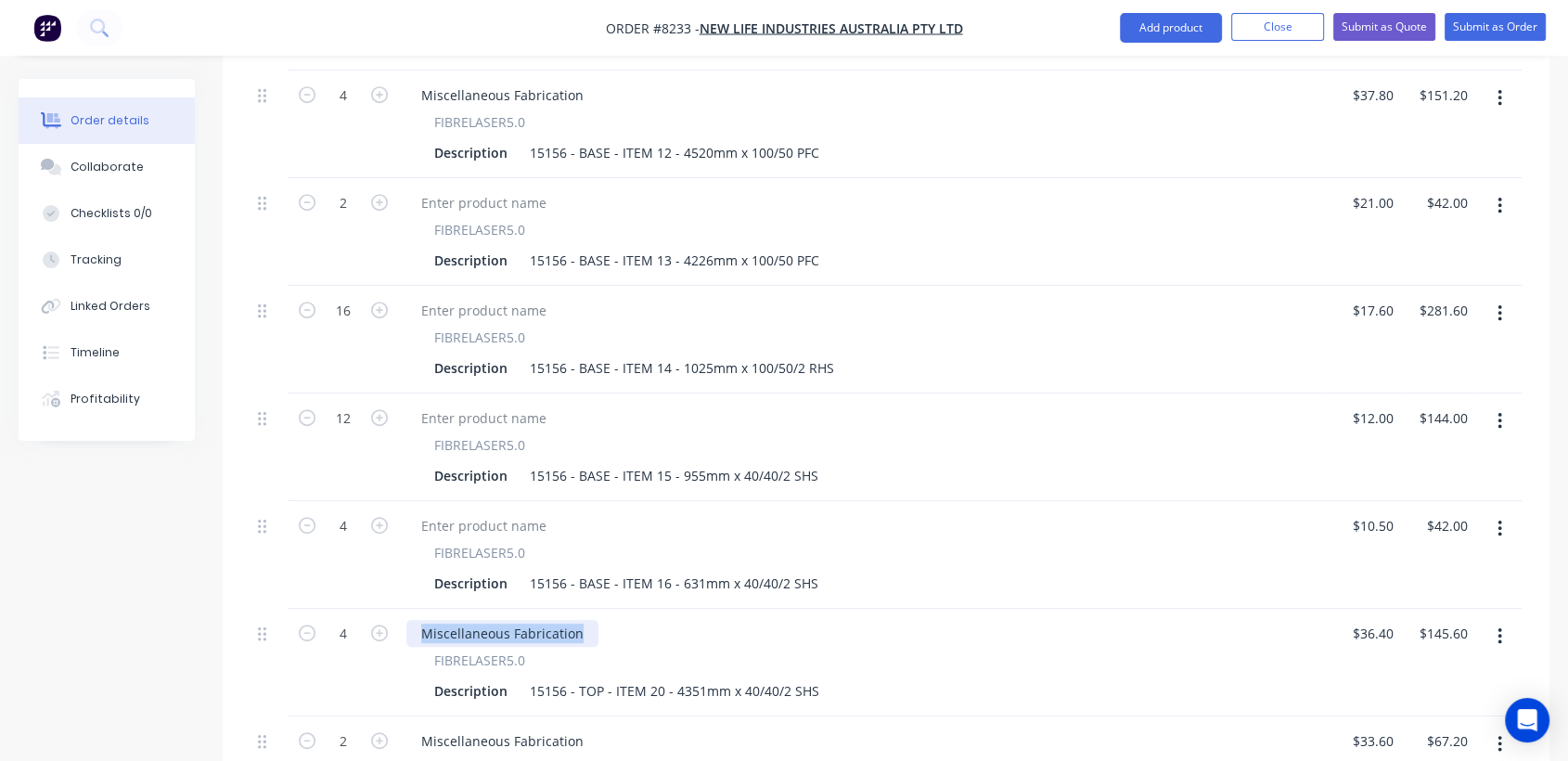
drag, startPoint x: 577, startPoint y: 610, endPoint x: 414, endPoint y: 596, distance: 163.6
click at [414, 620] on div "Miscellaneous Fabrication" at bounding box center [503, 633] width 192 height 27
click at [546, 608] on div "Miscellaneous Fabrication FIBRELASER5.0 Description 15156 - TOP - ITEM 20 - 435…" at bounding box center [863, 662] width 928 height 107
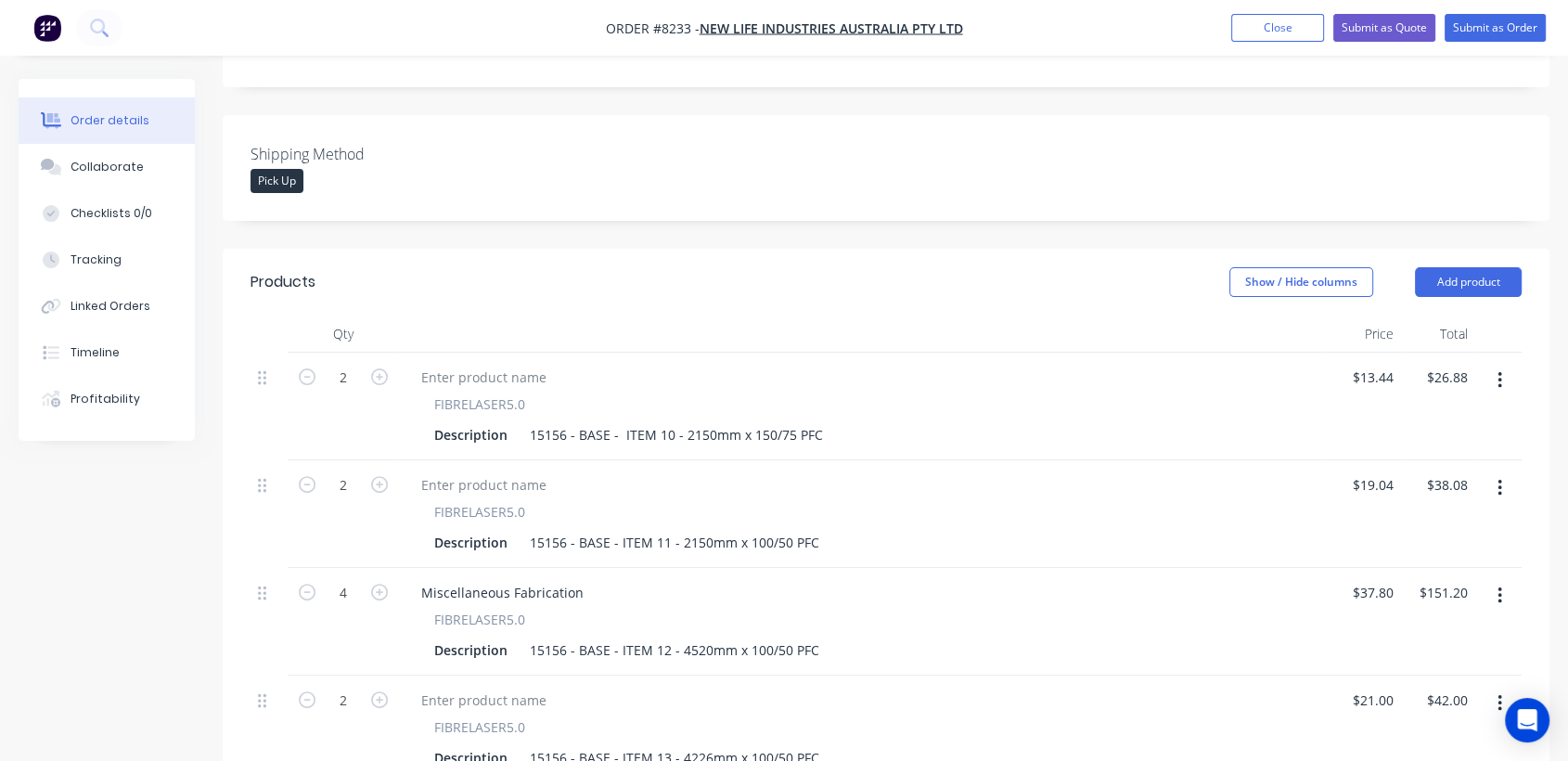
scroll to position [618, 0]
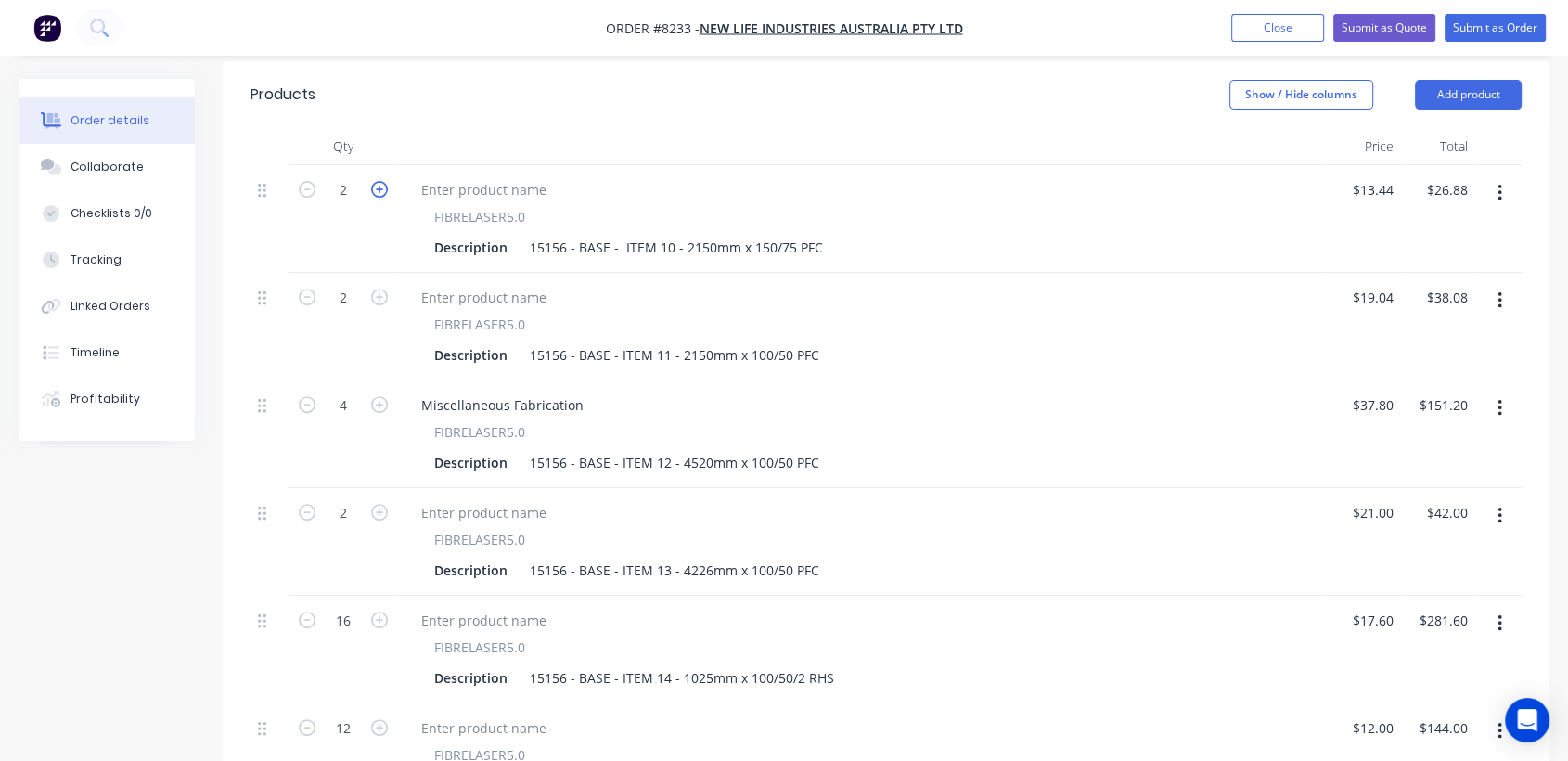
click at [382, 181] on icon "button" at bounding box center [380, 189] width 17 height 17
type input "3"
type input "$40.32"
click at [375, 288] on icon "button" at bounding box center [380, 297] width 17 height 17
type input "3"
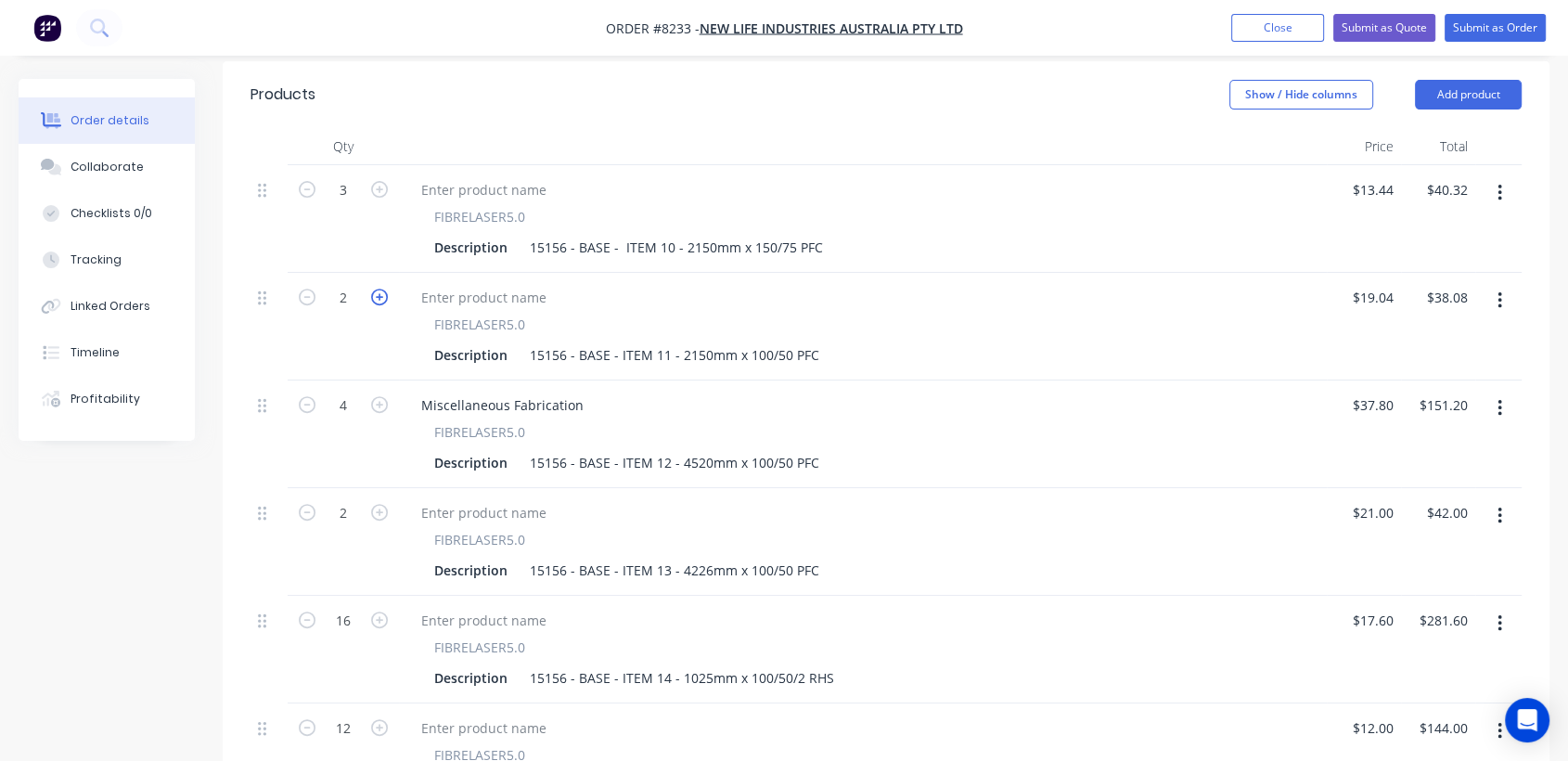
type input "$57.12"
click at [382, 397] on icon "button" at bounding box center [380, 405] width 17 height 17
type input "5"
type input "$189.00"
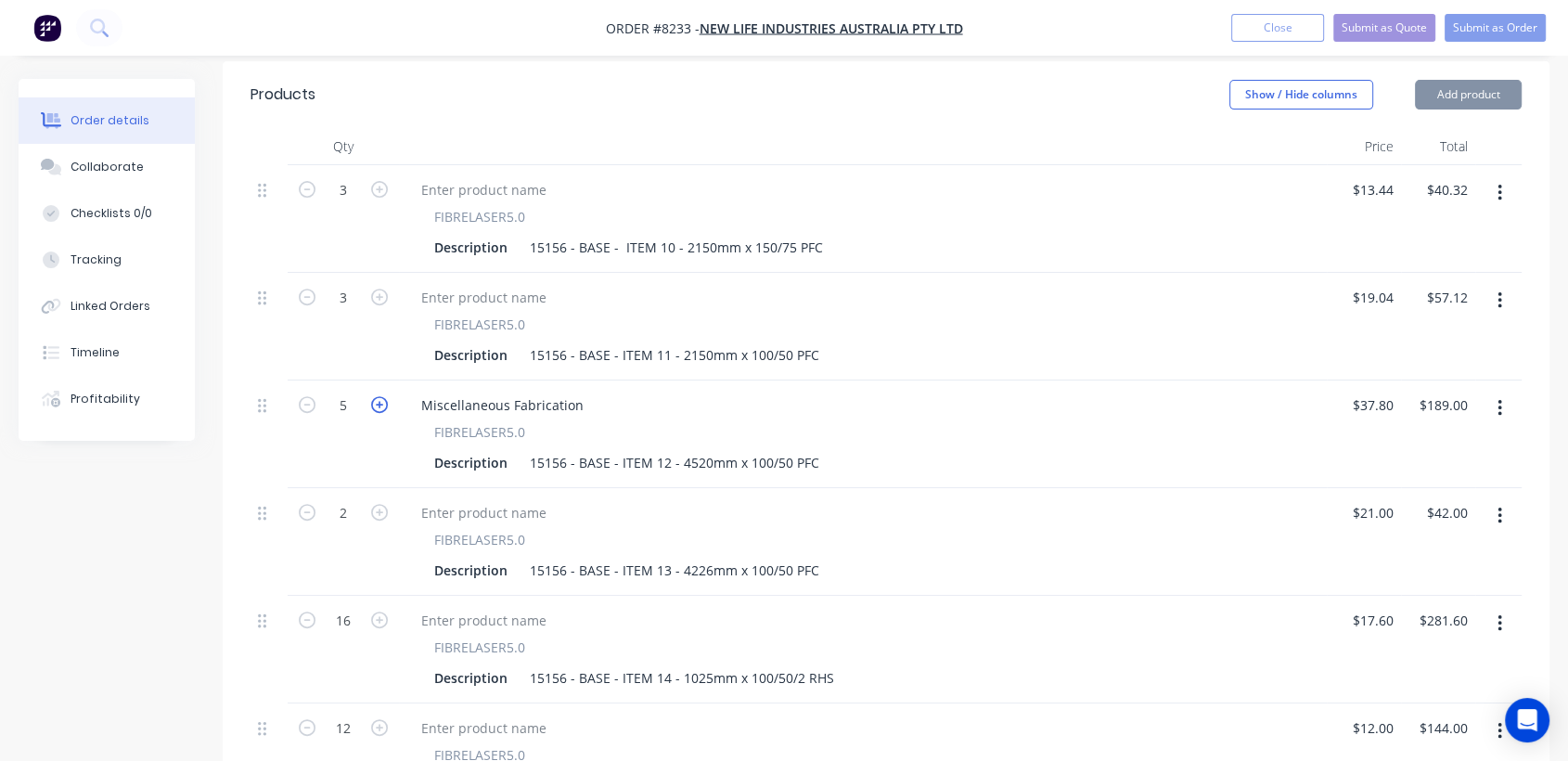
click at [382, 397] on icon "button" at bounding box center [380, 405] width 17 height 17
type input "6"
type input "$226.80"
click at [381, 504] on icon "button" at bounding box center [380, 512] width 17 height 17
type input "3"
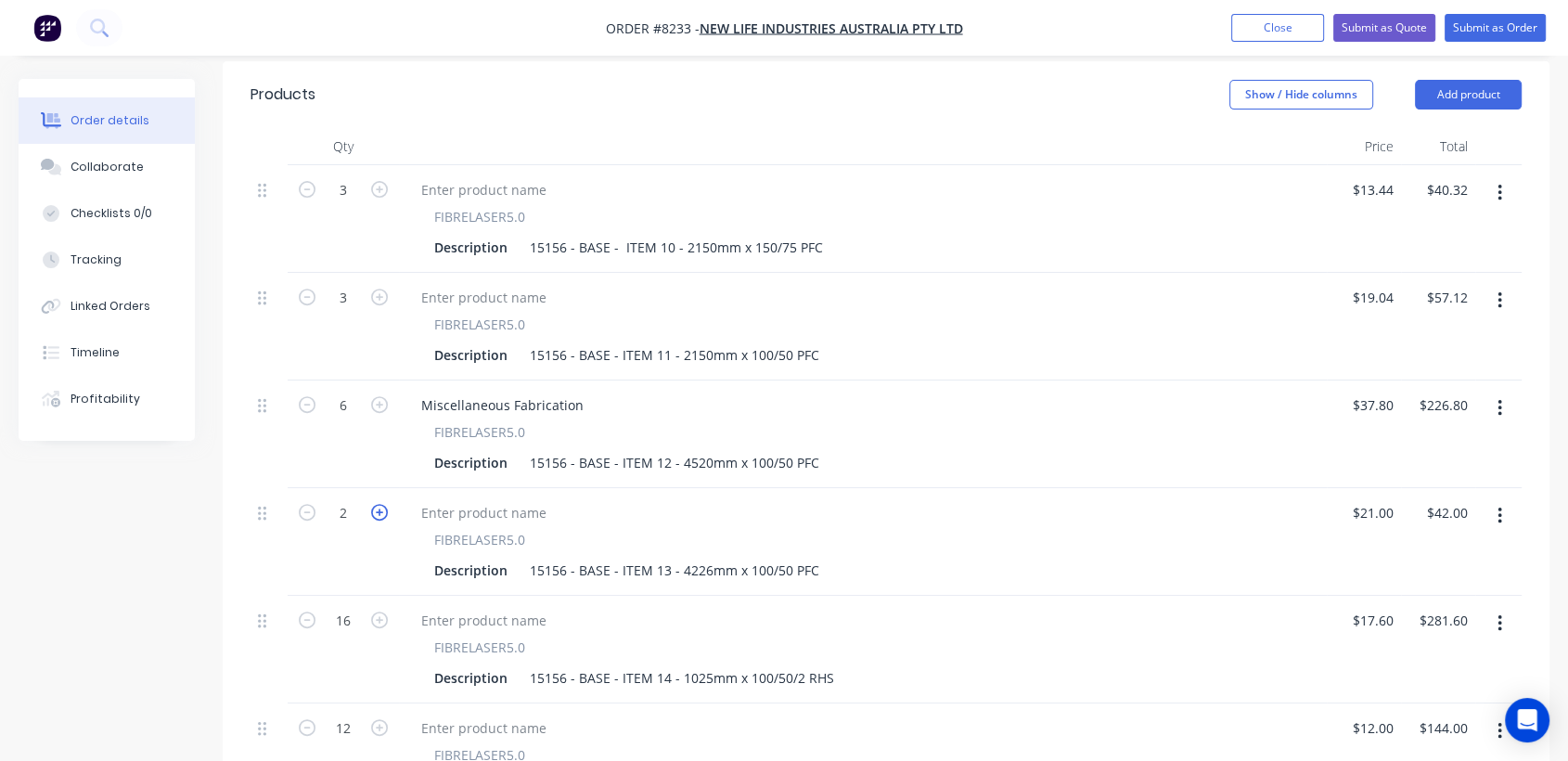
type input "$63.00"
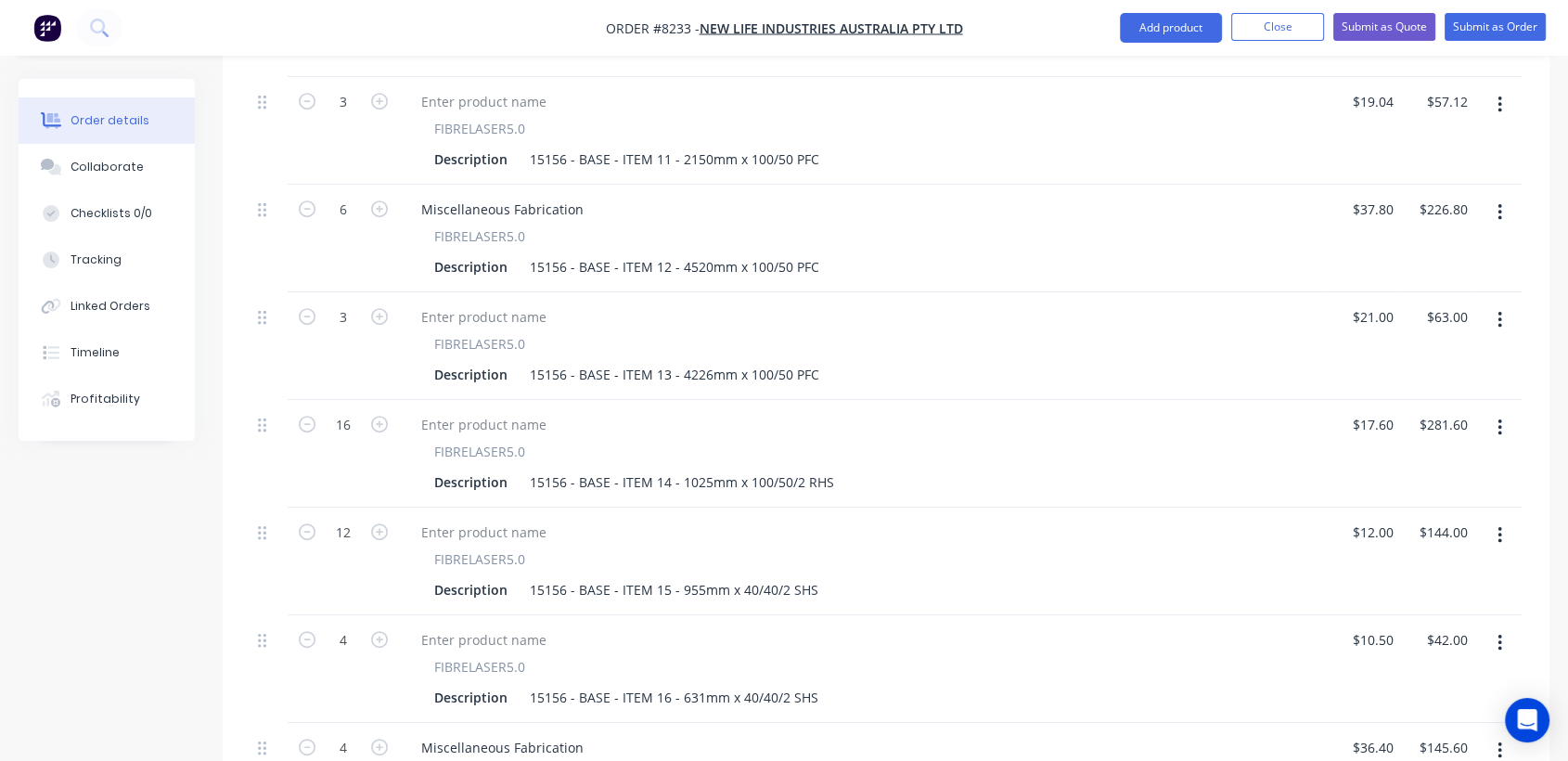
scroll to position [824, 0]
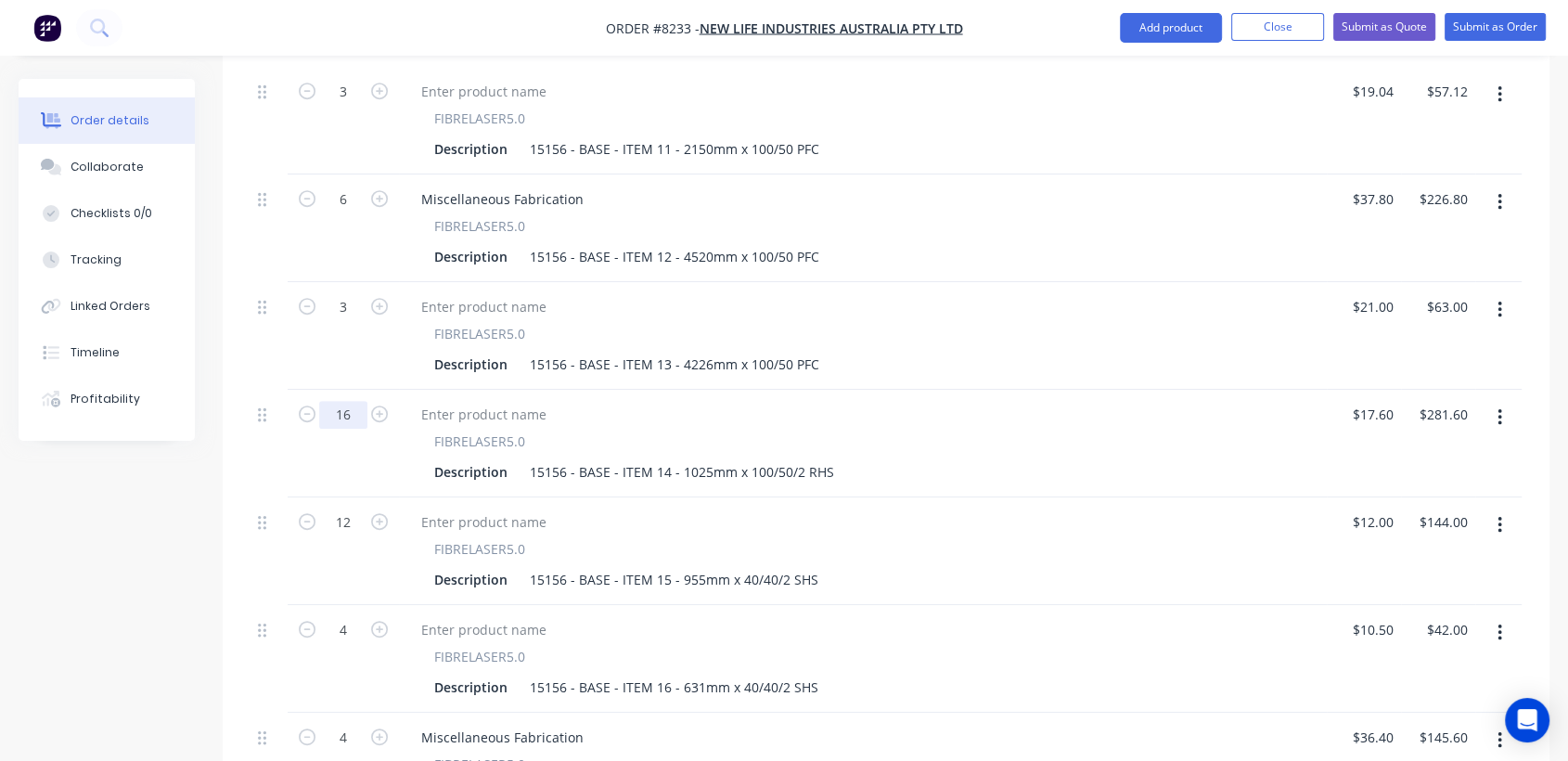
click at [355, 401] on input "16" at bounding box center [343, 415] width 48 height 28
type input "24"
type input "$422.40"
click at [348, 509] on input "12" at bounding box center [343, 523] width 48 height 28
type input "18"
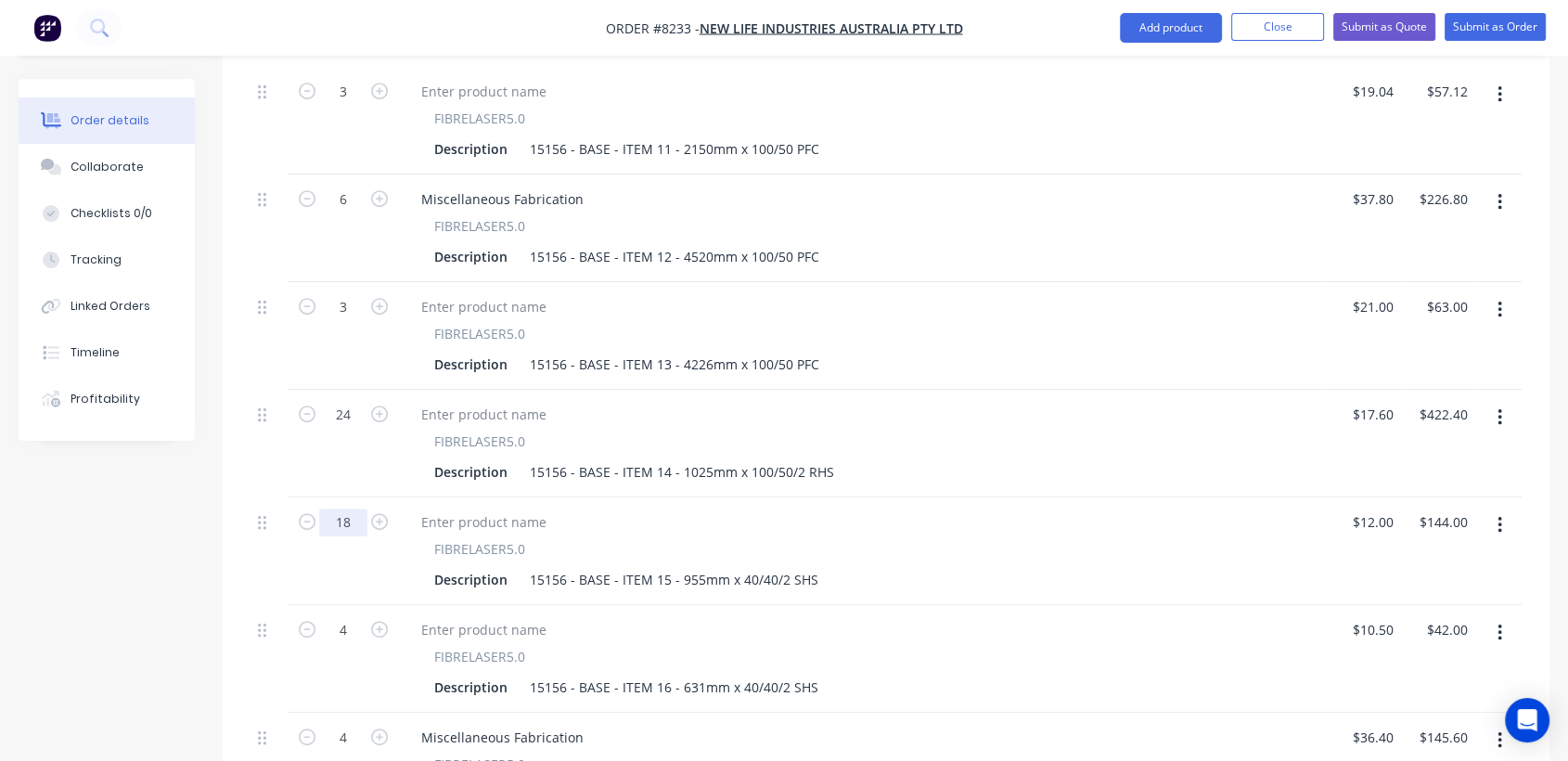
type input "$216.00"
click at [383, 621] on icon "button" at bounding box center [380, 629] width 17 height 17
type input "5"
type input "$52.50"
click at [383, 621] on icon "button" at bounding box center [380, 629] width 17 height 17
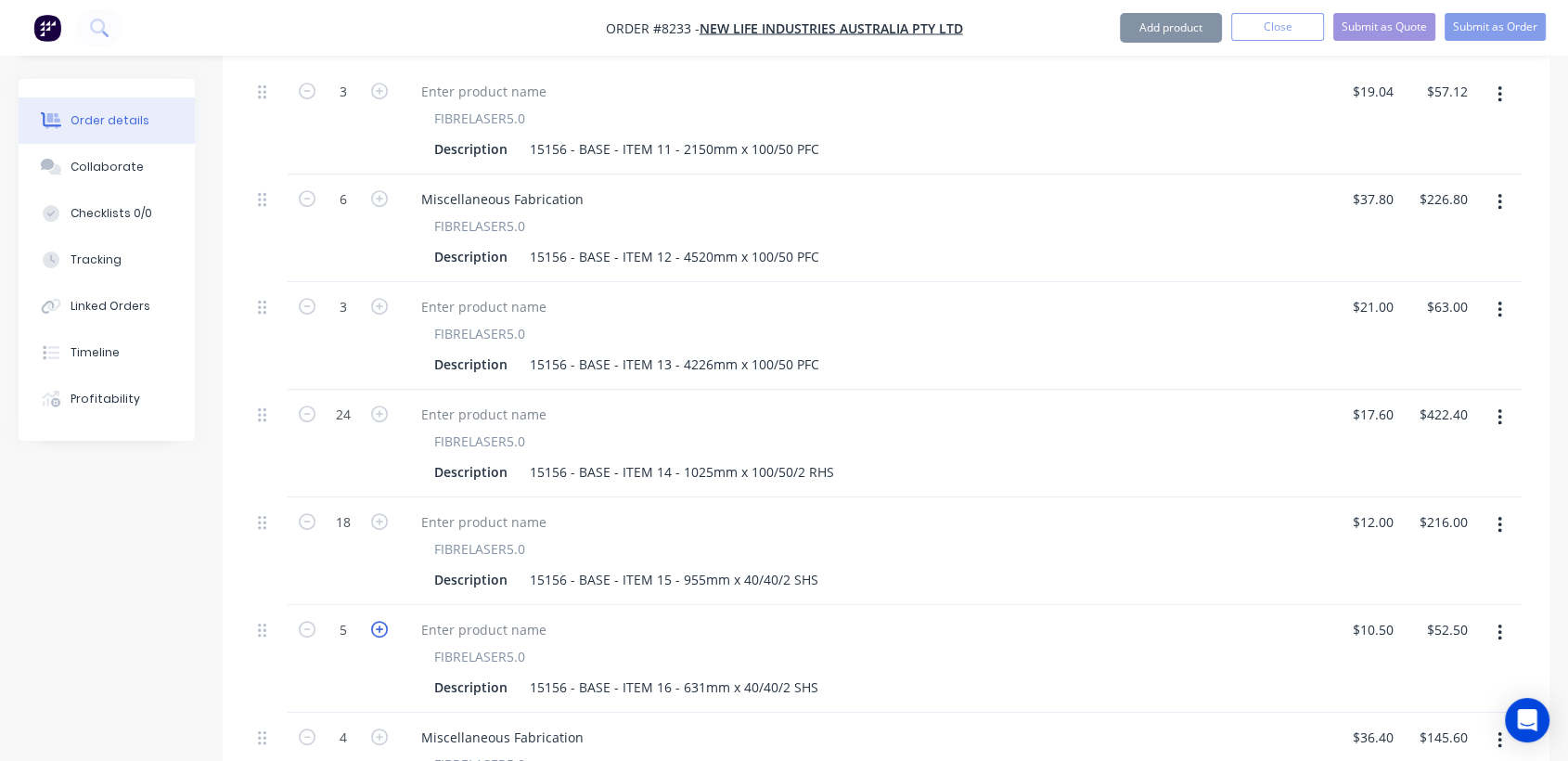
type input "6"
type input "$63.00"
click at [381, 729] on icon "button" at bounding box center [380, 737] width 17 height 17
type input "5"
type input "$182.00"
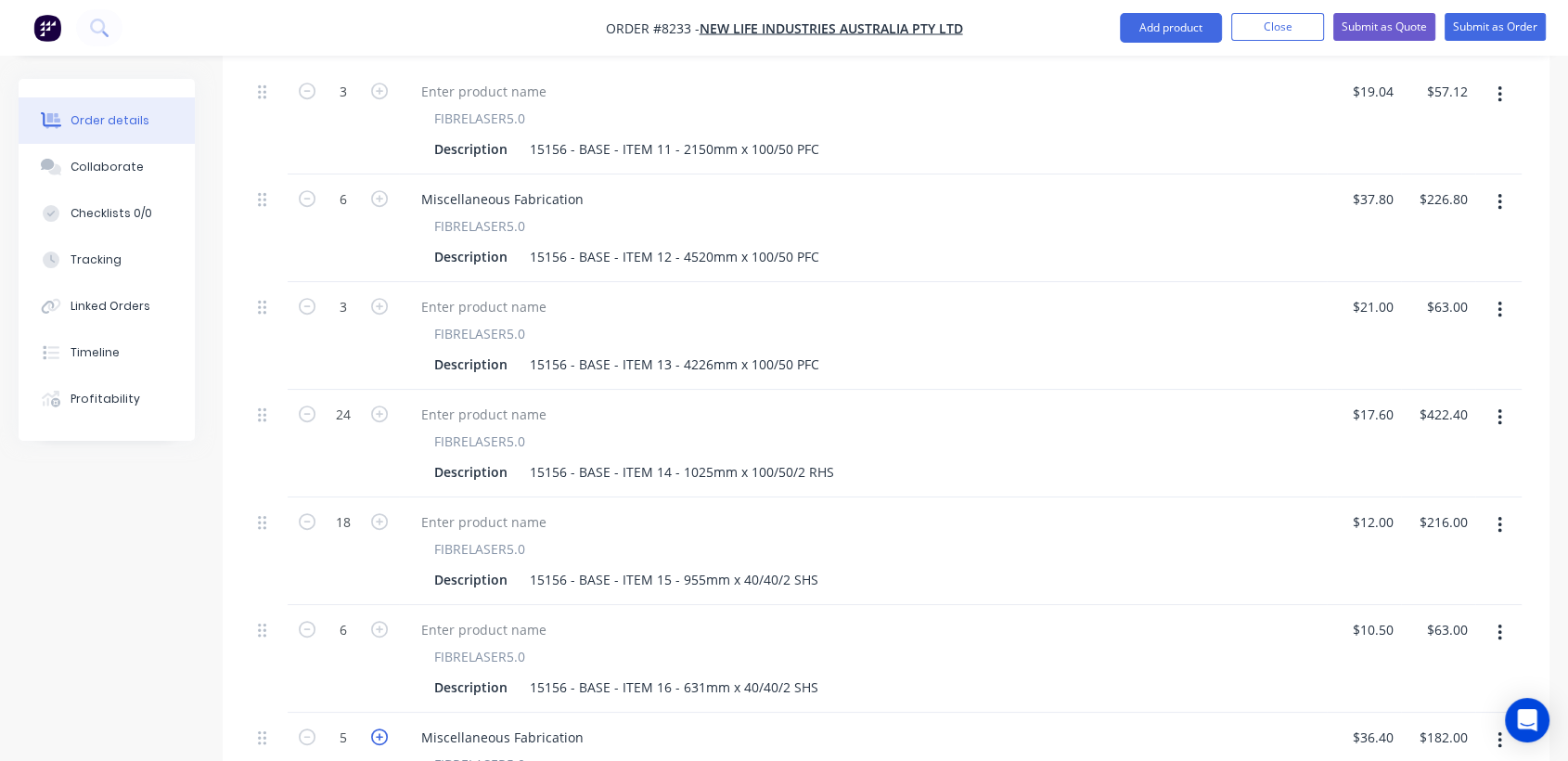
click at [381, 729] on icon "button" at bounding box center [380, 737] width 17 height 17
type input "6"
type input "$218.40"
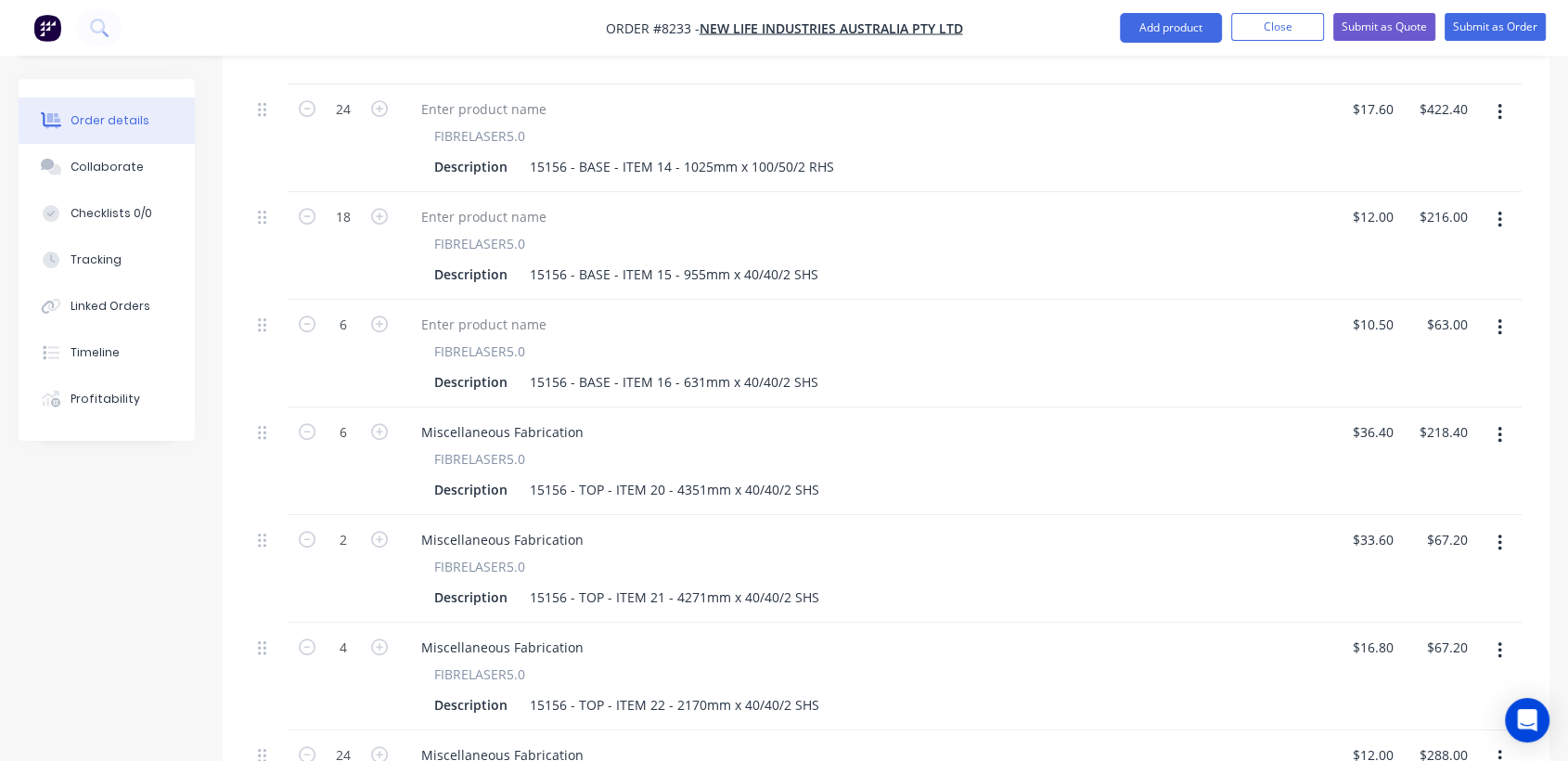
scroll to position [1134, 0]
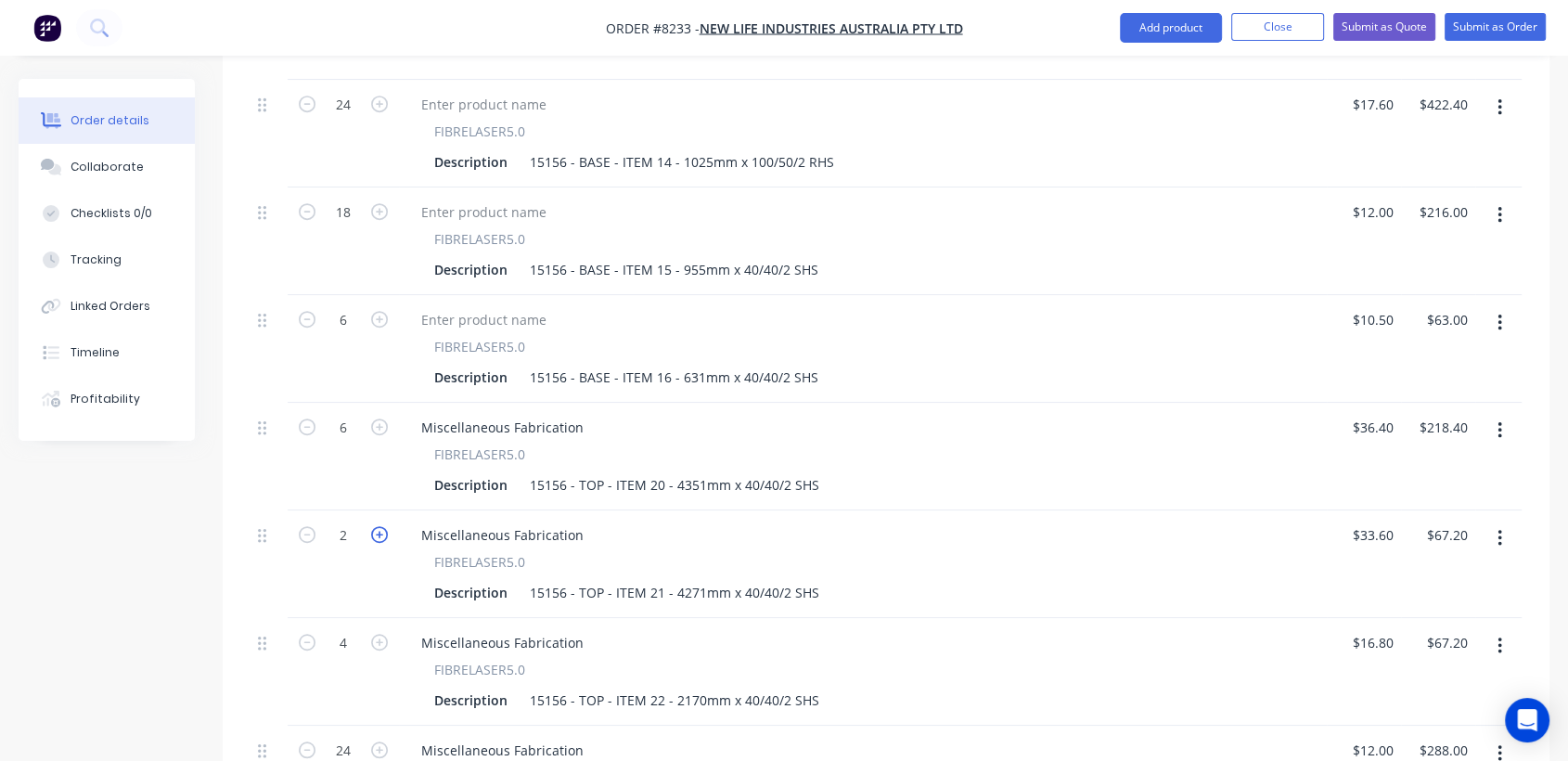
click at [379, 526] on icon "button" at bounding box center [380, 535] width 17 height 17
type input "3"
type input "$100.80"
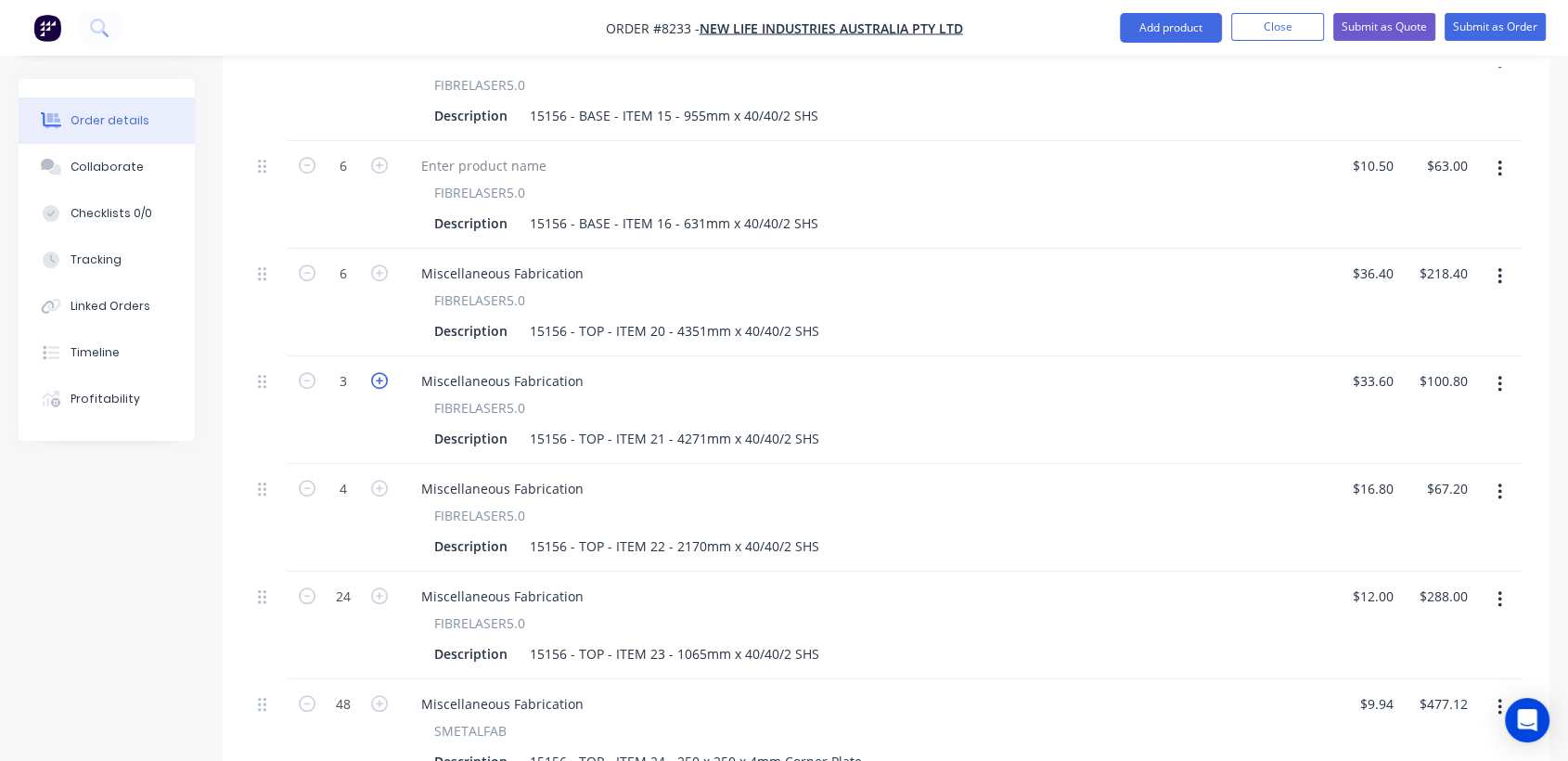
scroll to position [1340, 0]
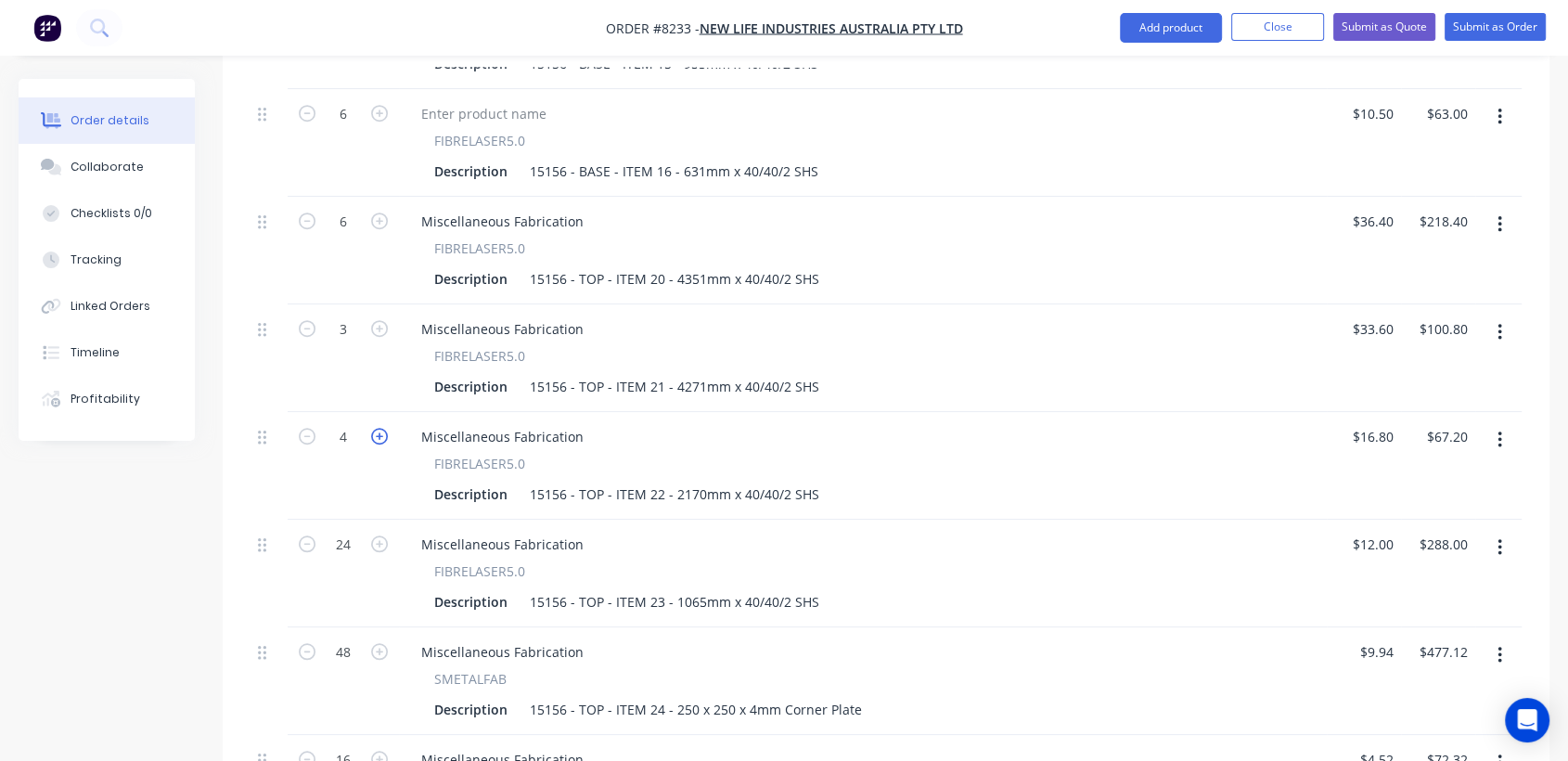
click at [379, 428] on icon "button" at bounding box center [380, 436] width 17 height 17
type input "5"
type input "$84.00"
click at [379, 428] on icon "button" at bounding box center [380, 436] width 17 height 17
type input "6"
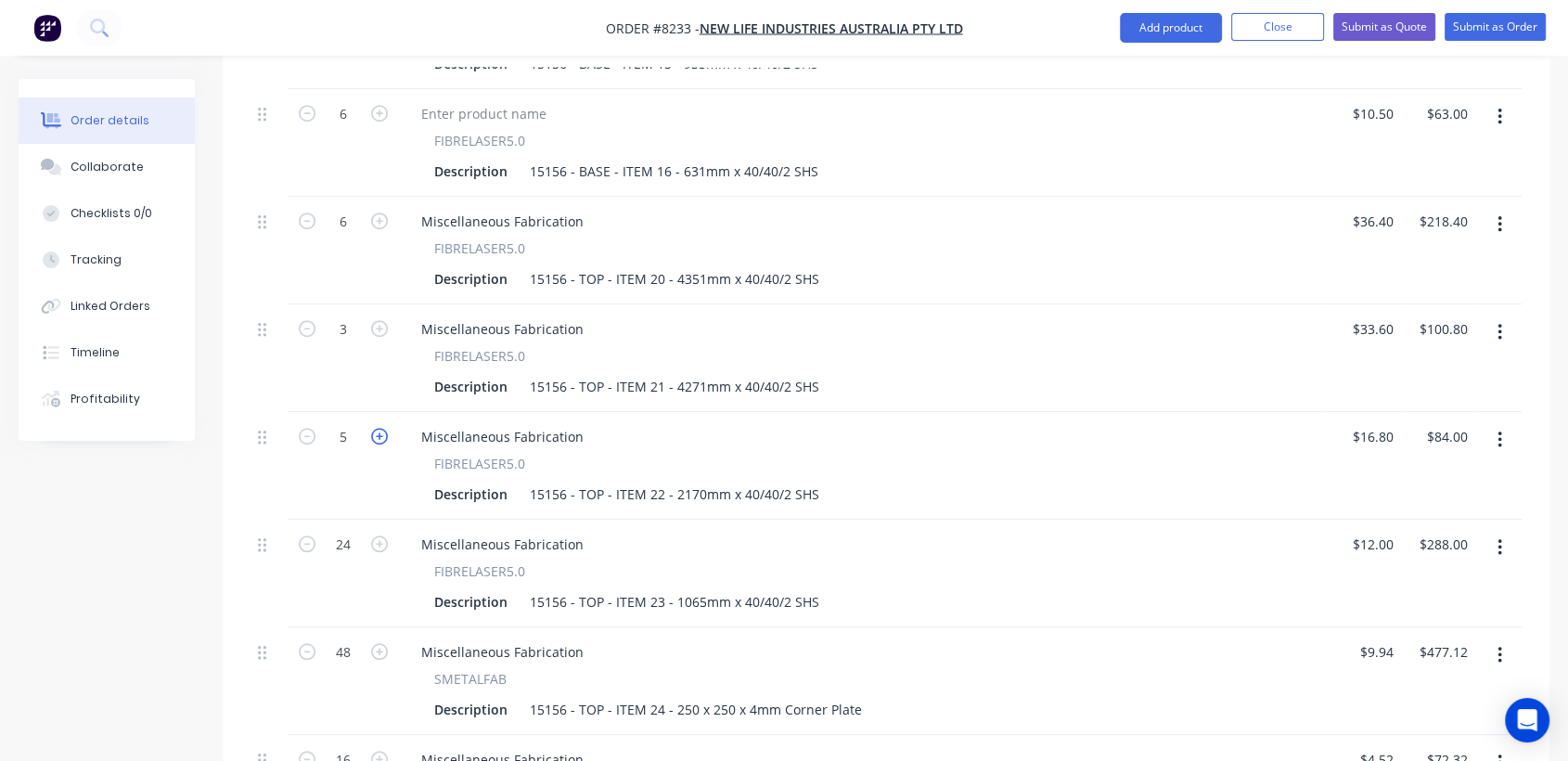
type input "$100.80"
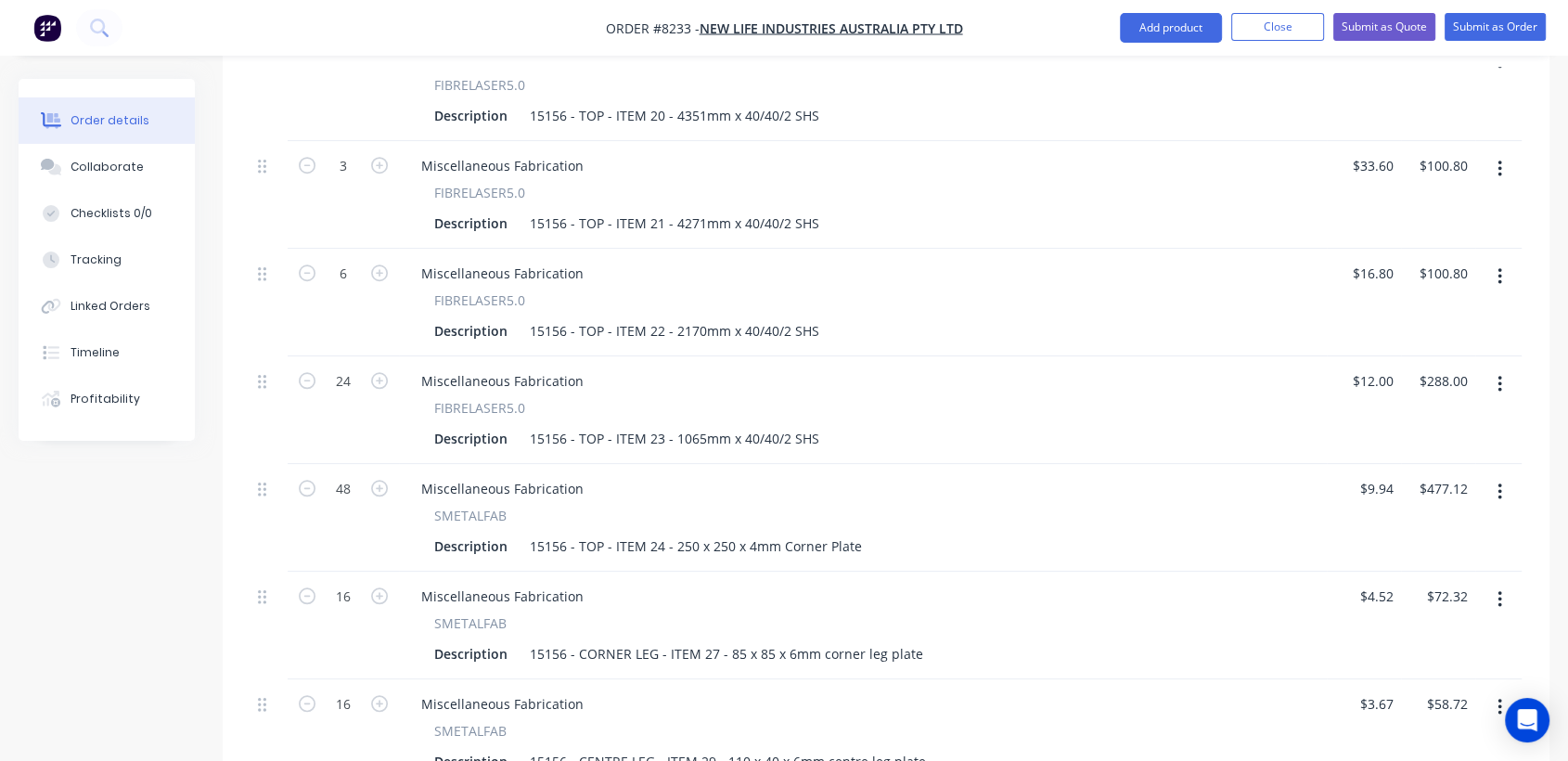
scroll to position [1546, 0]
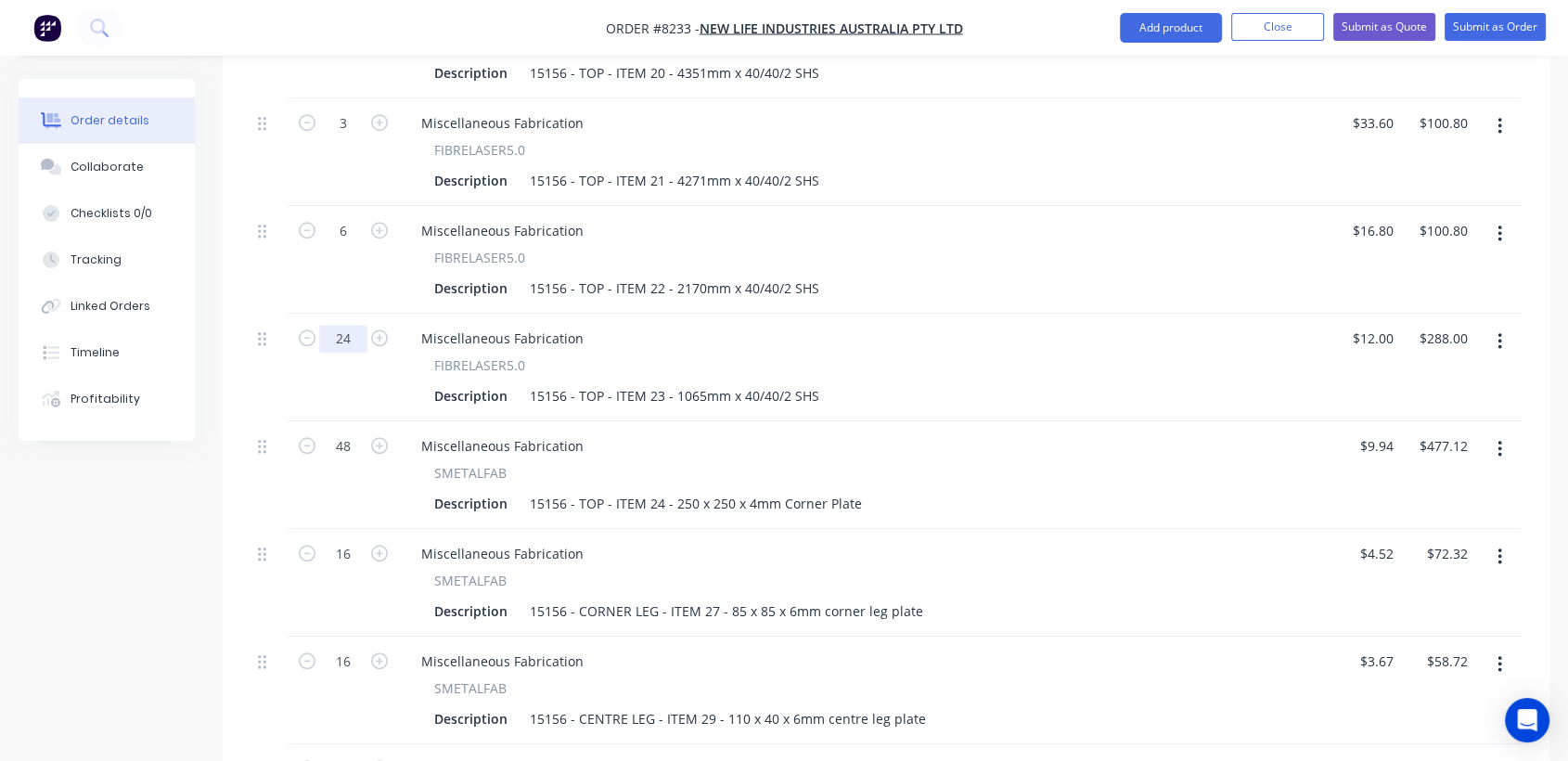
click at [347, 325] on input "24" at bounding box center [343, 339] width 48 height 28
type input "36"
type input "$432.00"
click at [355, 432] on input "48" at bounding box center [343, 446] width 48 height 28
type input "72"
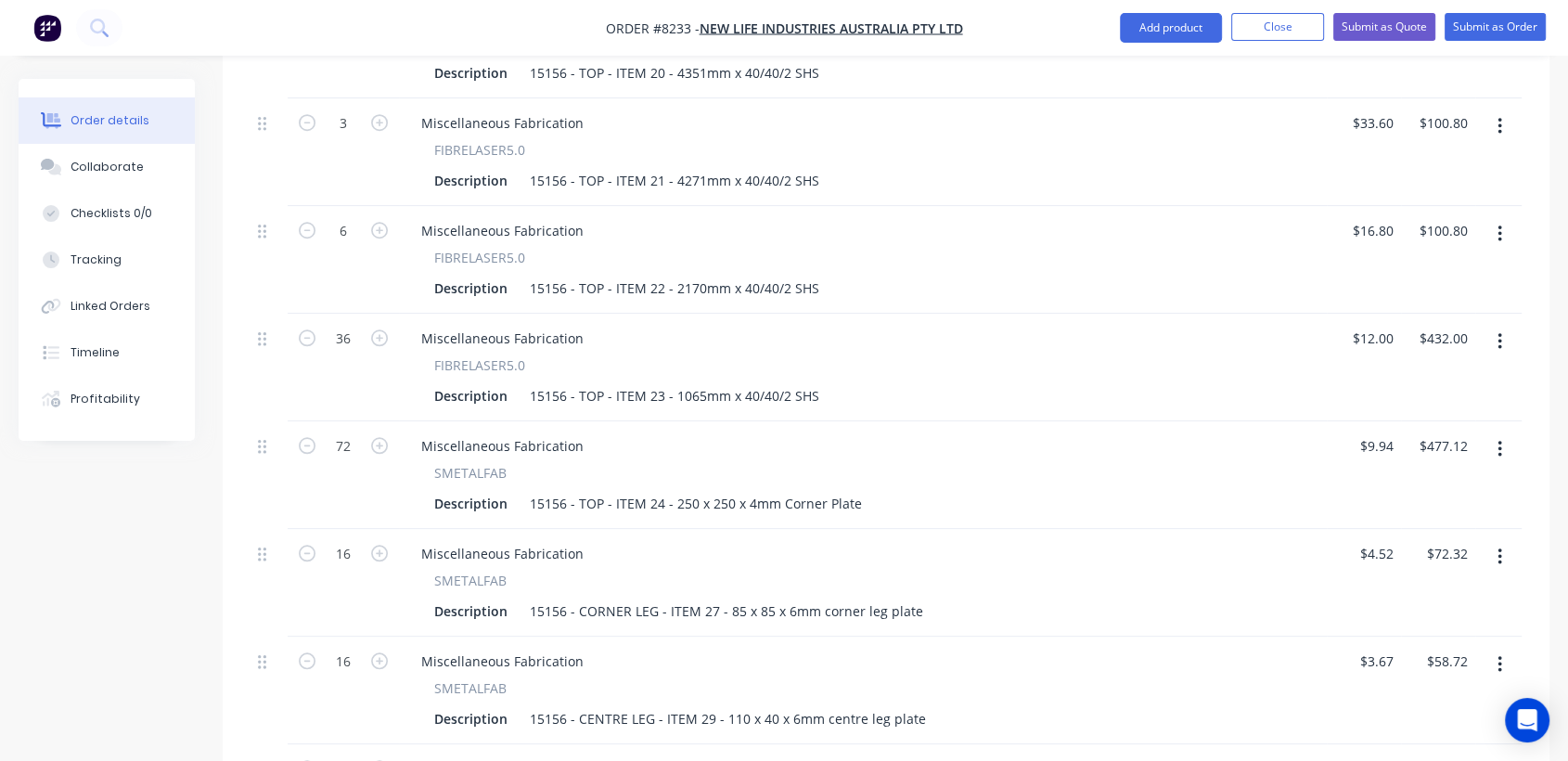
type input "$715.68"
click at [350, 540] on input "16" at bounding box center [343, 554] width 48 height 28
type input "24"
type input "$108.48"
click at [356, 648] on input "16" at bounding box center [343, 662] width 48 height 28
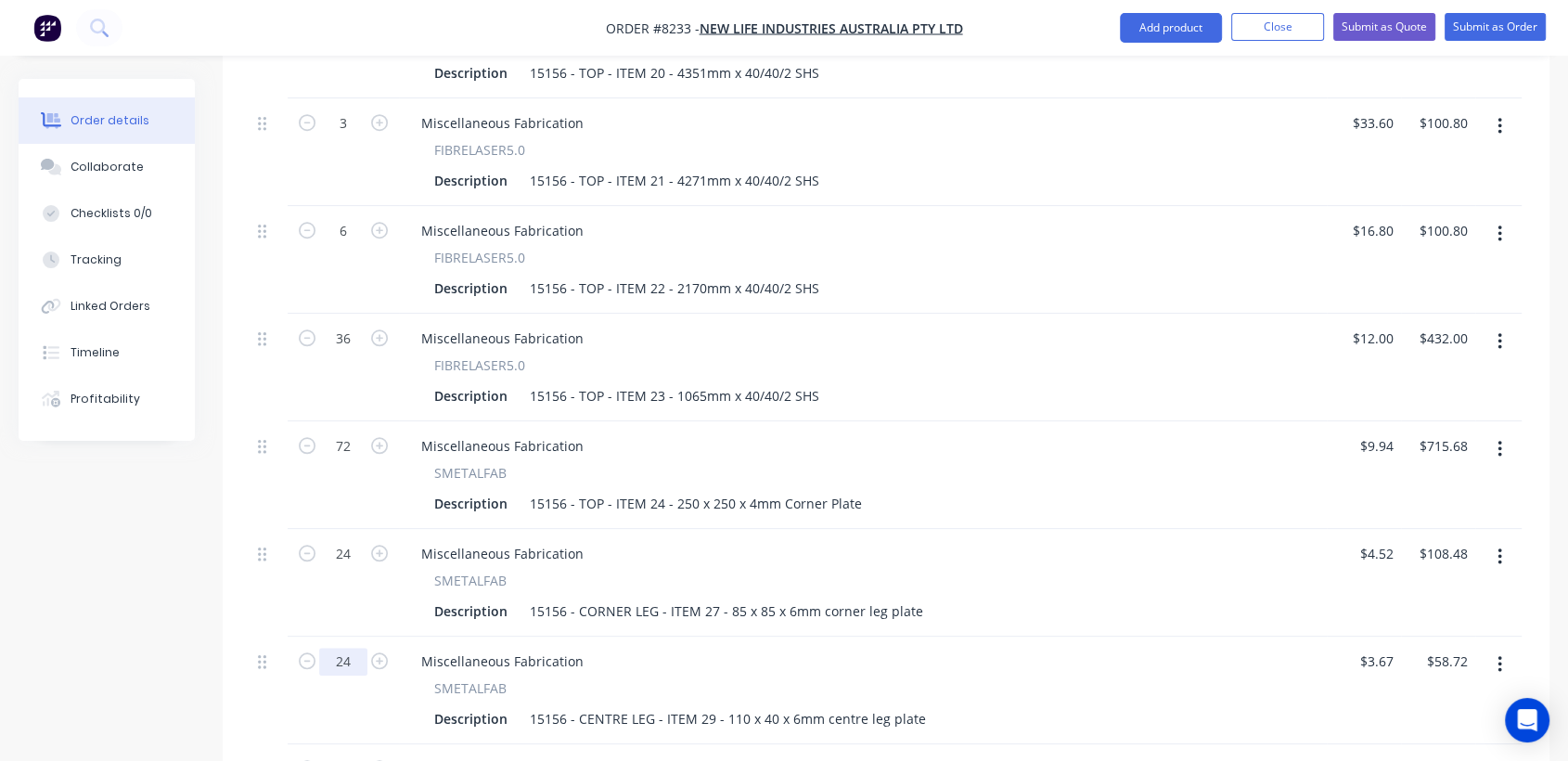
type input "24"
type input "$88.08"
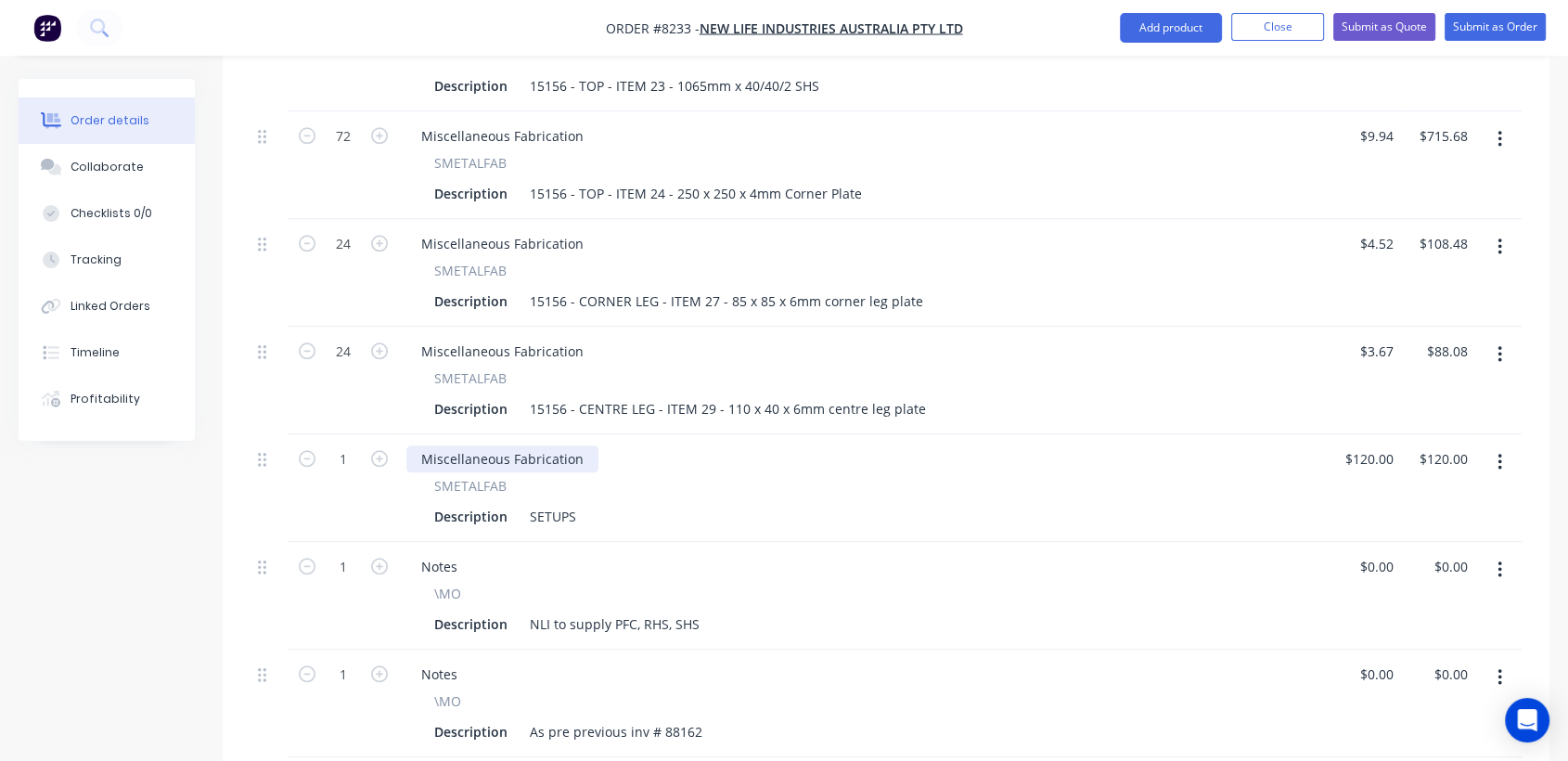
scroll to position [1959, 0]
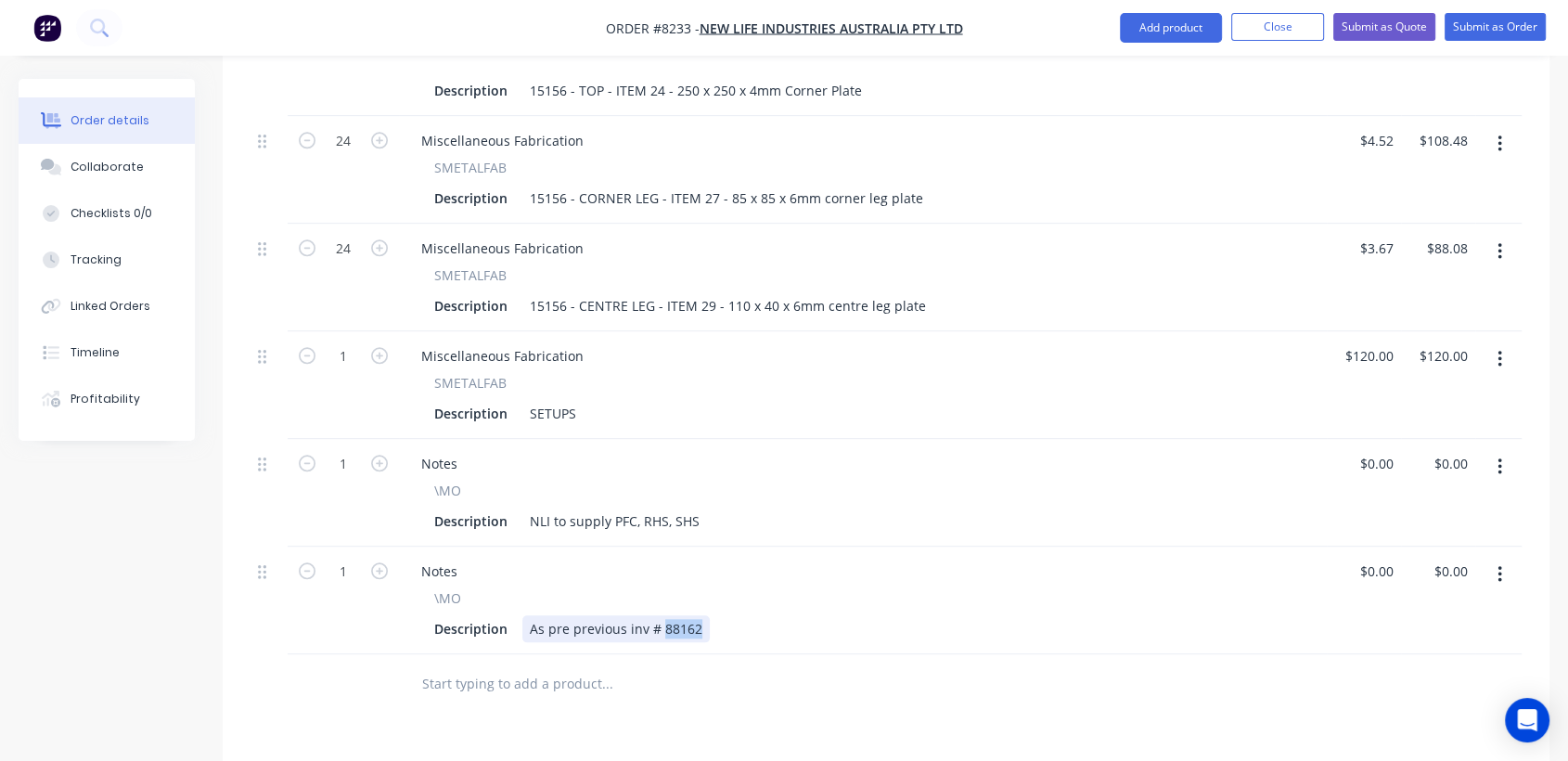
drag, startPoint x: 698, startPoint y: 596, endPoint x: 658, endPoint y: 594, distance: 40.0
click at [658, 615] on div "As pre previous inv # 88162" at bounding box center [616, 628] width 187 height 27
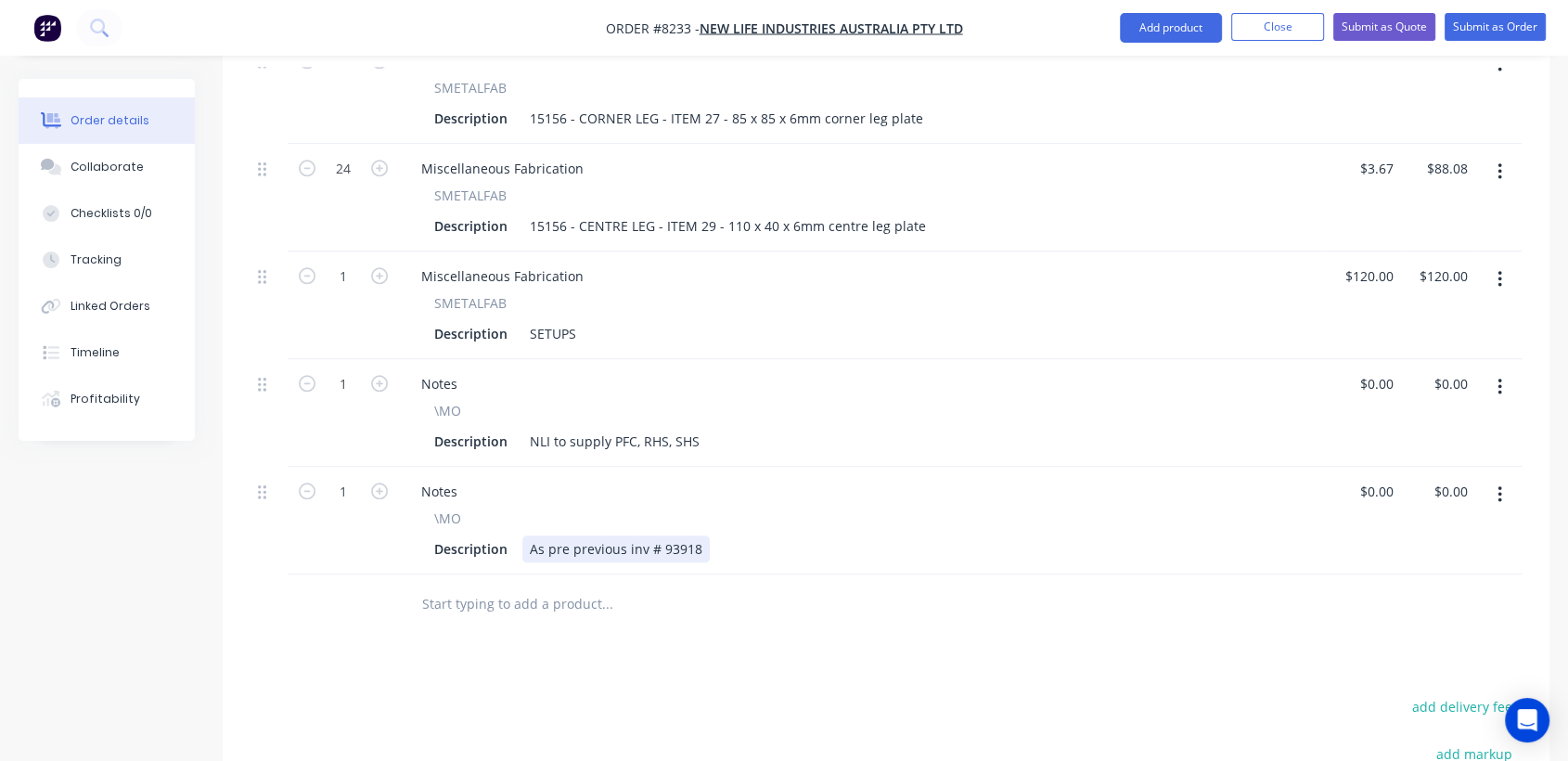
scroll to position [2165, 0]
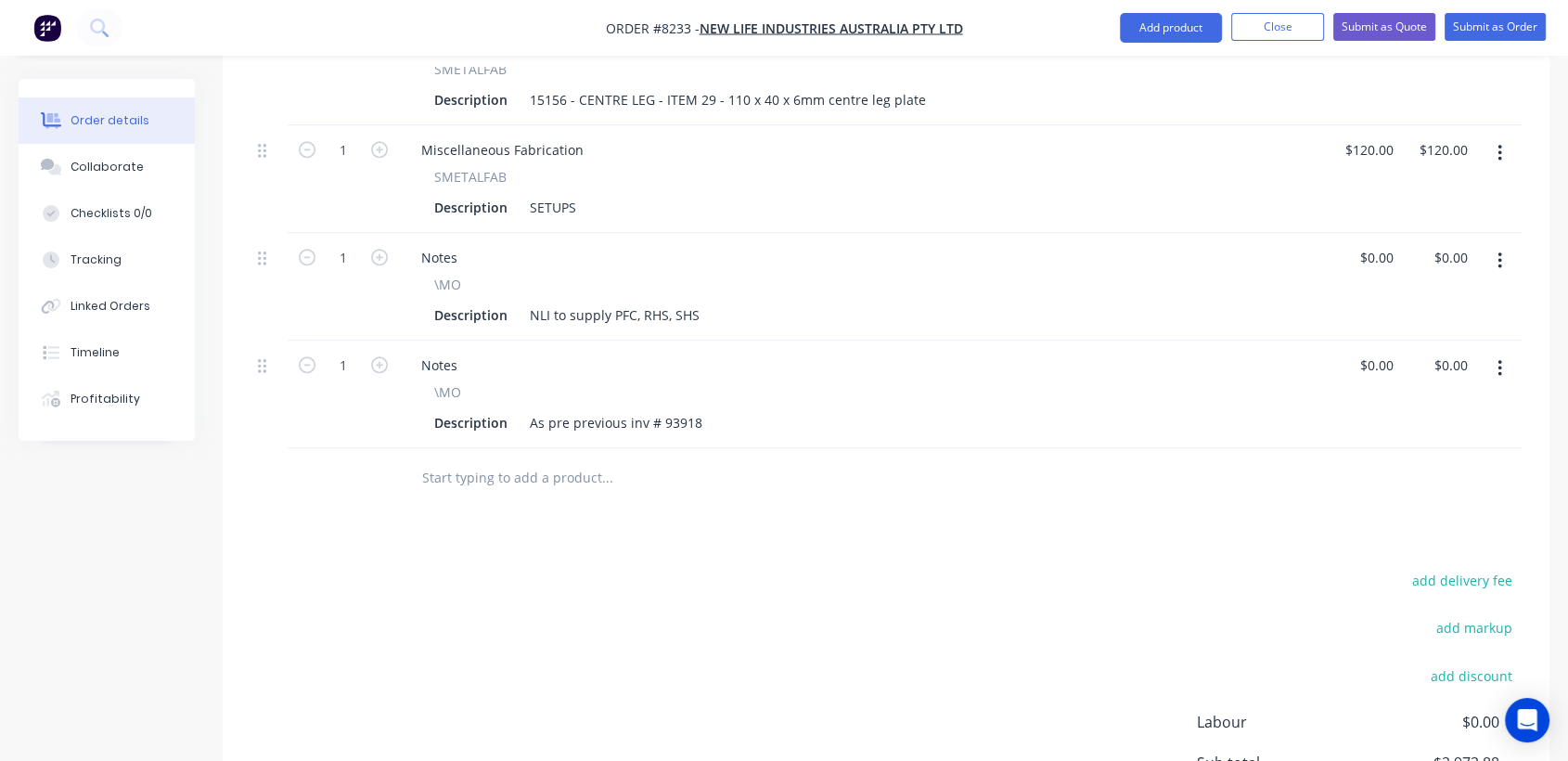
click at [463, 460] on input "text" at bounding box center [606, 478] width 371 height 37
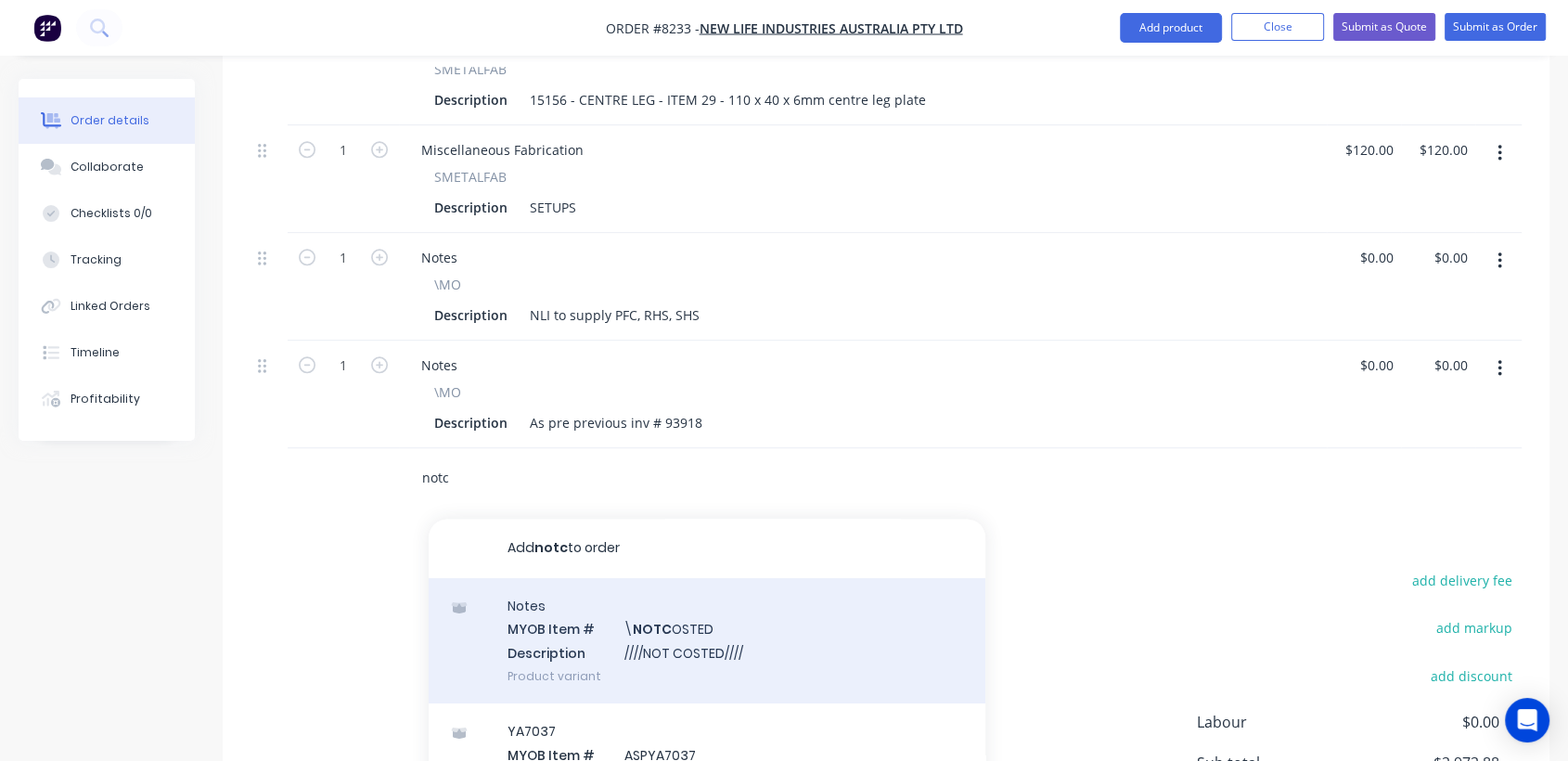
type input "notc"
click at [665, 610] on div "Notes MYOB Item # \ NOTC OSTED Description ////NOT COSTED//// Product variant" at bounding box center [706, 640] width 557 height 125
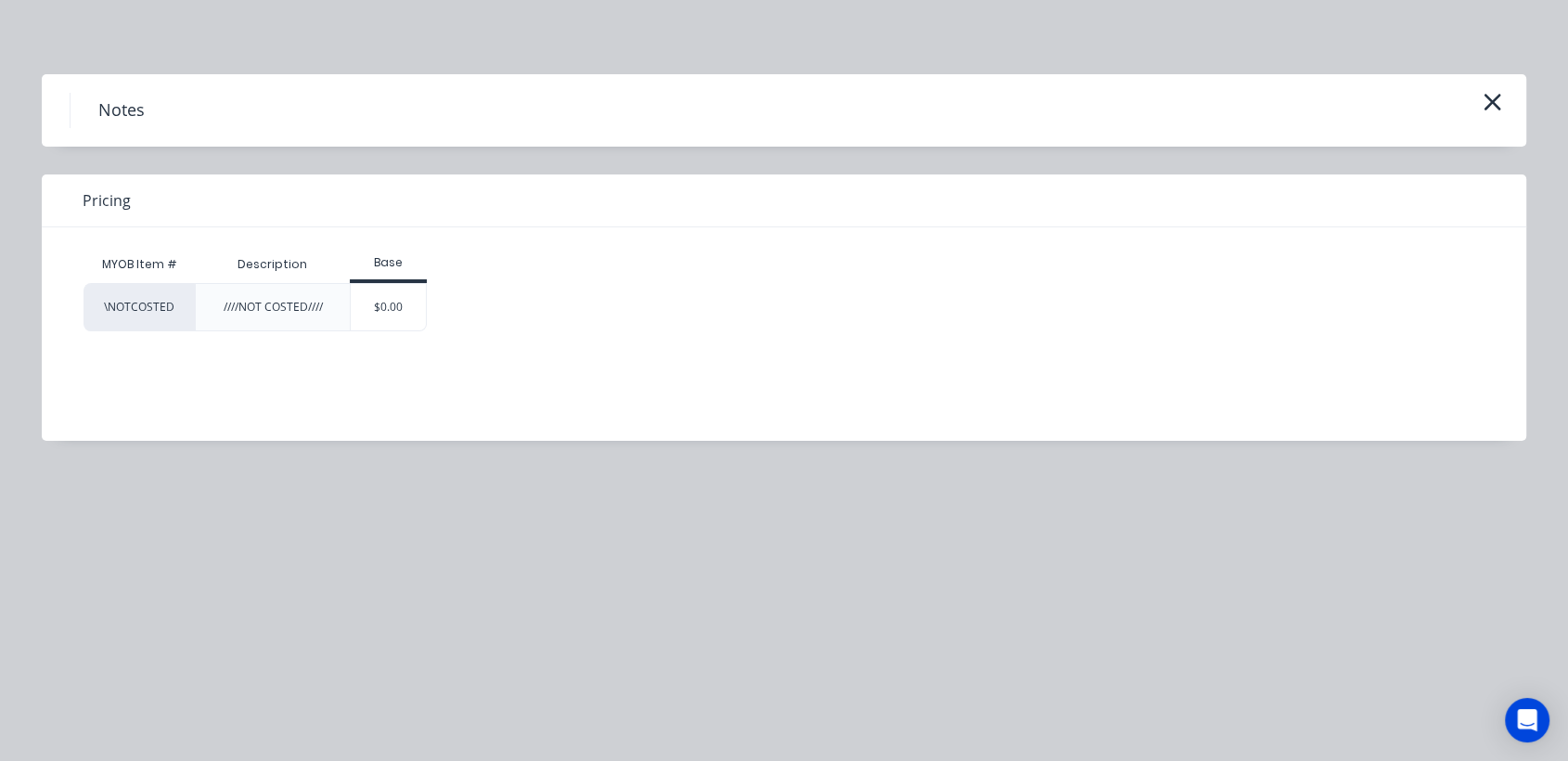
click at [429, 312] on div "\NOTCOSTED ////NOT COSTED//// $0.00" at bounding box center [770, 307] width 1373 height 48
click at [413, 312] on div "$0.00" at bounding box center [388, 307] width 75 height 46
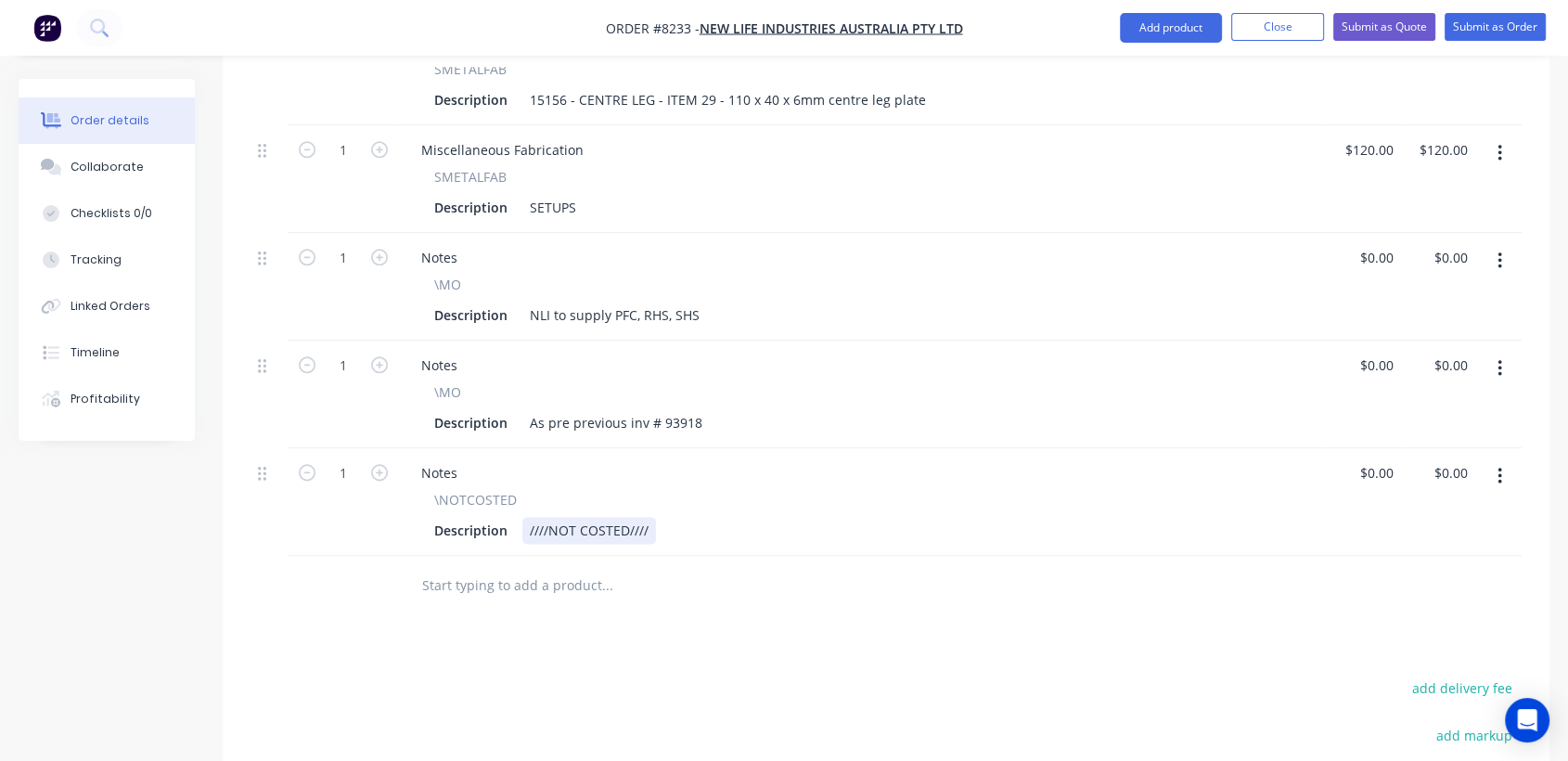
click at [649, 517] on div "////NOT COSTED////" at bounding box center [590, 530] width 134 height 27
click at [876, 517] on div "////NOT COSTED//// Check for price increase adjustment -prices were for" at bounding box center [755, 530] width 465 height 27
click at [973, 517] on div "////NOT COSTED//// Check for price increase adjustment - prices were for" at bounding box center [757, 530] width 469 height 27
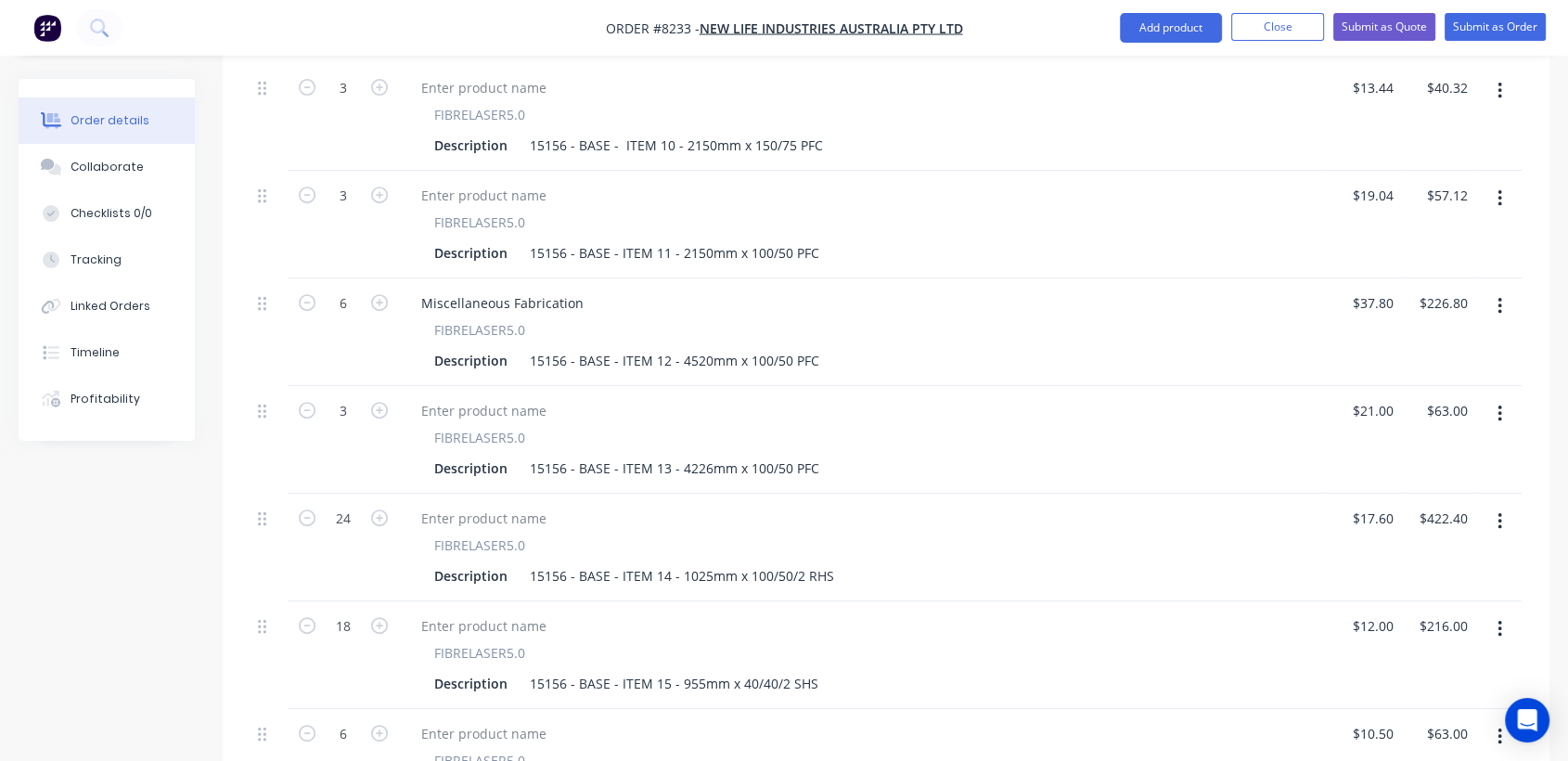
scroll to position [721, 0]
type input "$0.00"
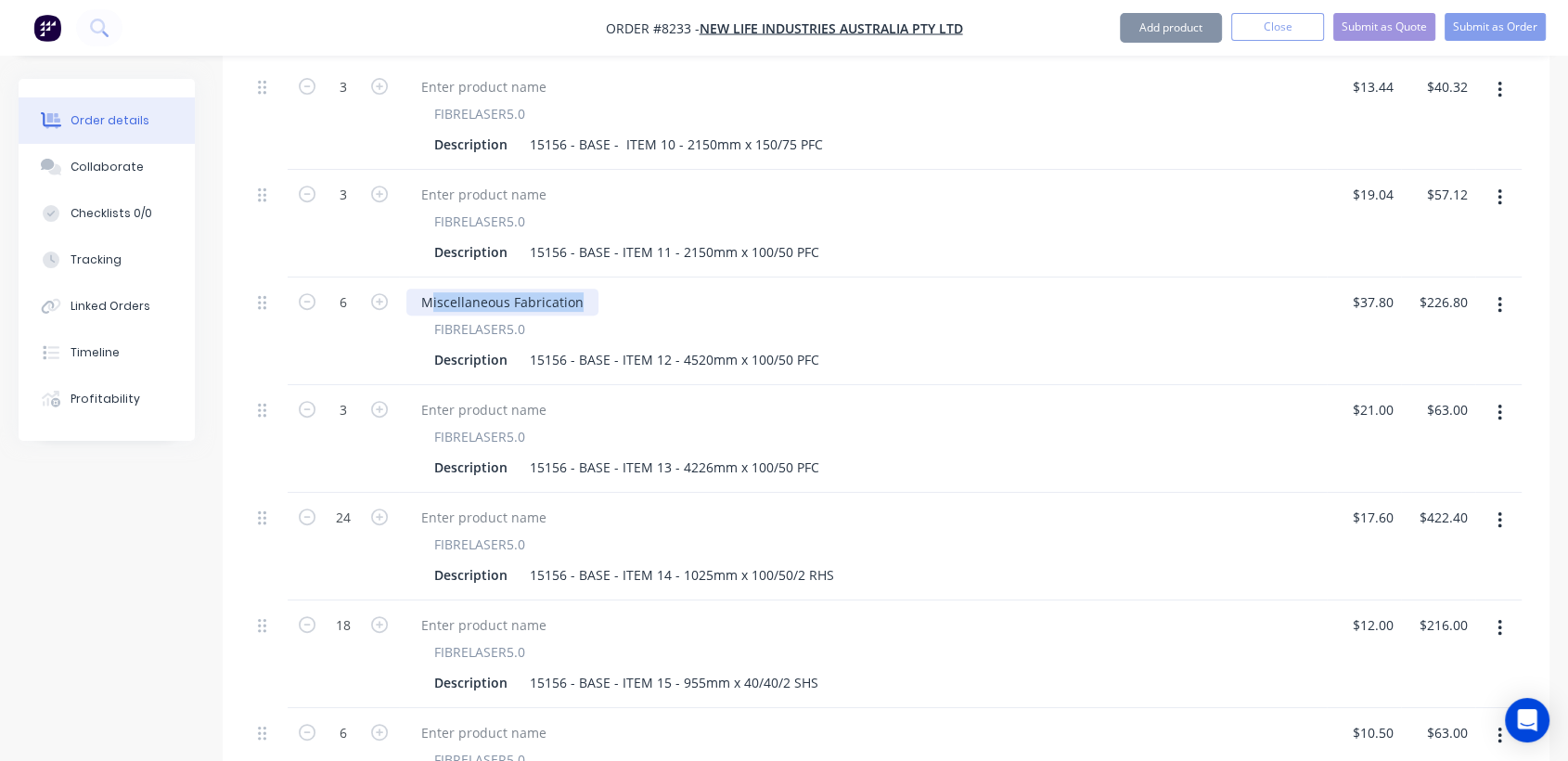
drag, startPoint x: 579, startPoint y: 272, endPoint x: 414, endPoint y: 270, distance: 165.0
click at [414, 288] on div "Miscellaneous Fabrication" at bounding box center [503, 301] width 192 height 27
click at [542, 288] on div "Miscellaneous Fabrication" at bounding box center [503, 301] width 192 height 27
drag, startPoint x: 579, startPoint y: 274, endPoint x: 418, endPoint y: 256, distance: 162.0
click at [418, 278] on div "Miscellaneous Fabrication FIBRELASER5.0 Description 15156 - BASE - ITEM 12 - 45…" at bounding box center [863, 332] width 928 height 107
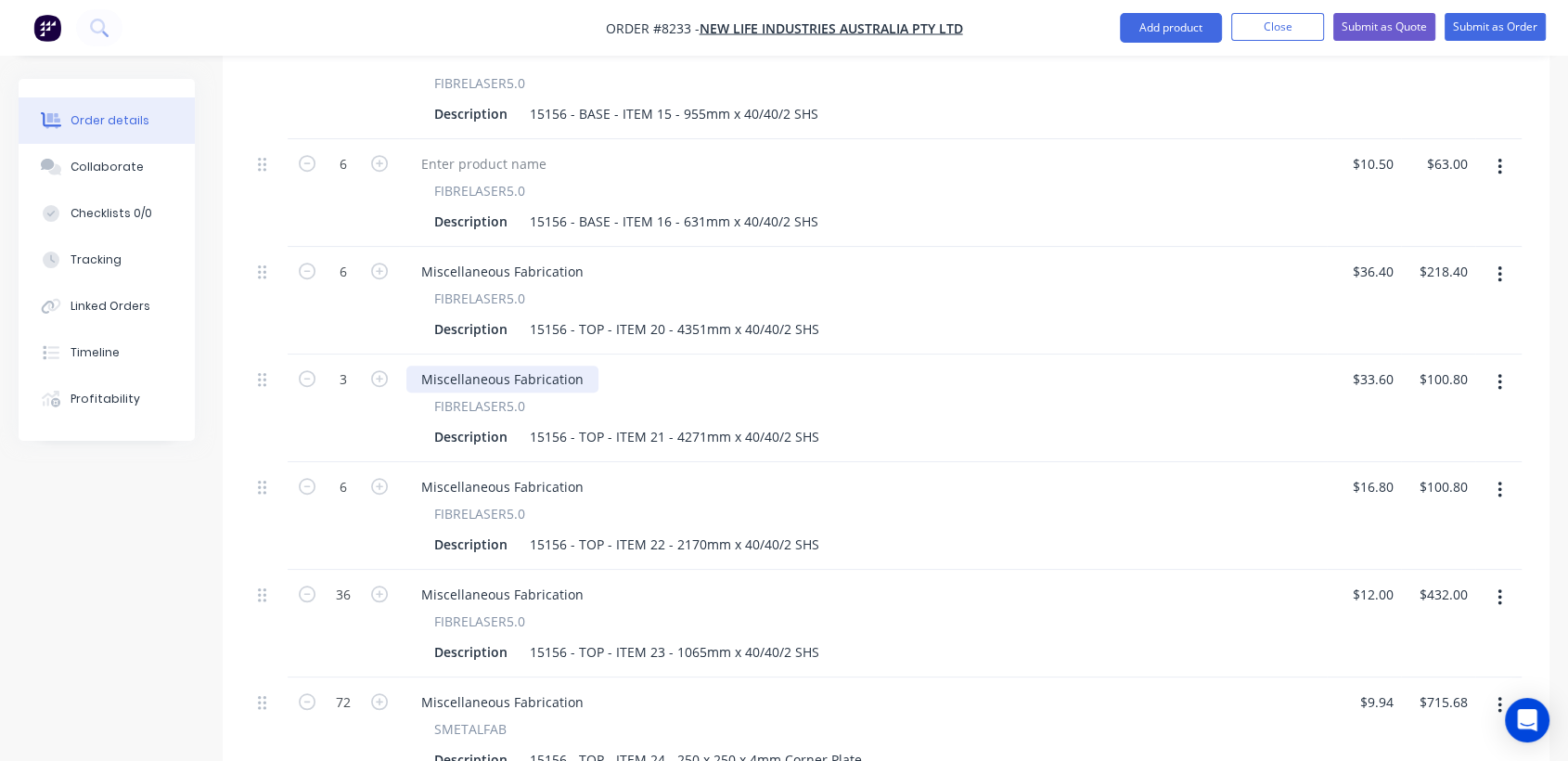
scroll to position [1340, 0]
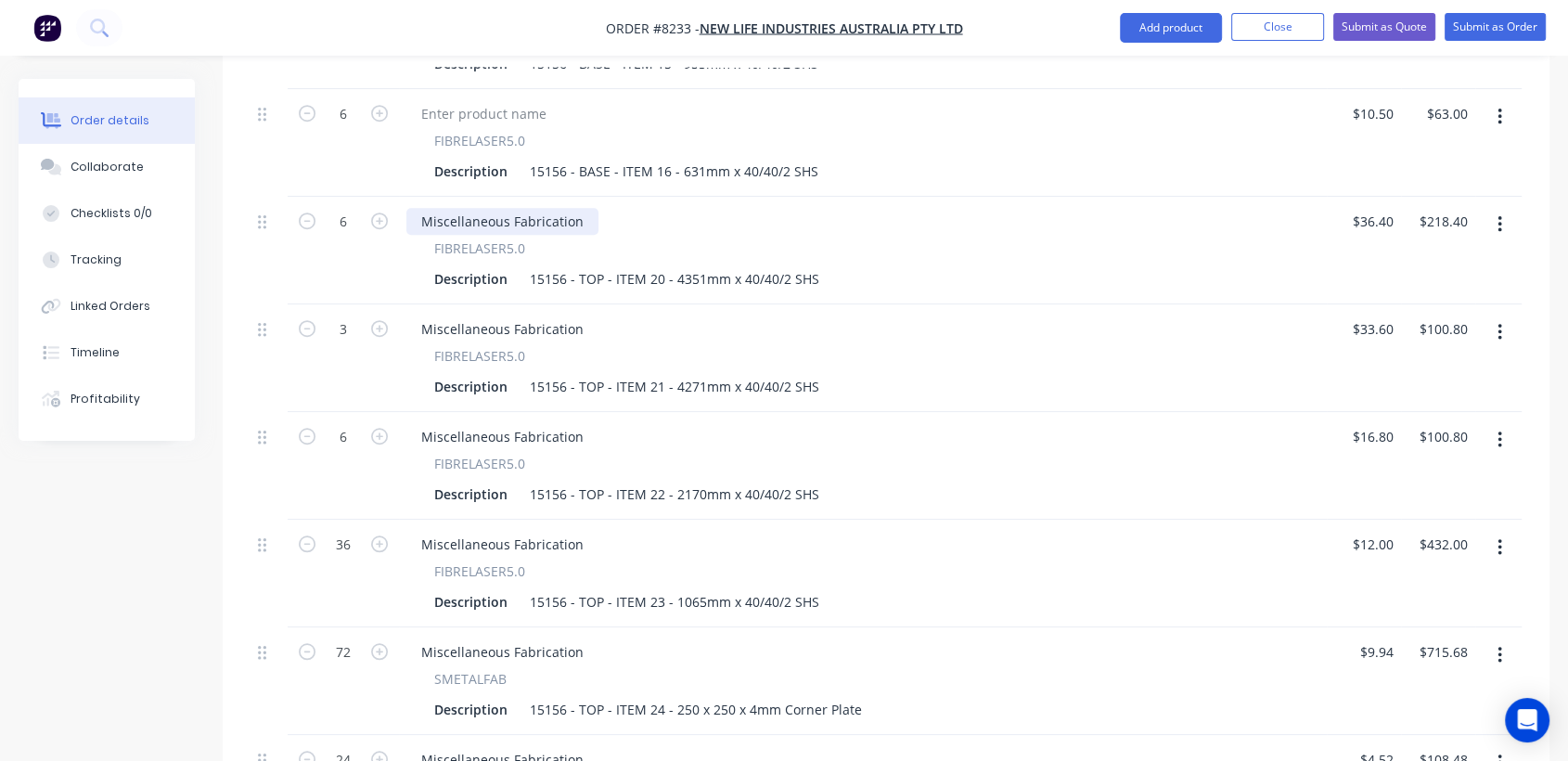
click at [582, 208] on div "Miscellaneous Fabrication" at bounding box center [503, 221] width 192 height 27
drag, startPoint x: 578, startPoint y: 194, endPoint x: 407, endPoint y: 172, distance: 172.4
click at [407, 197] on div "Miscellaneous Fabrication FIBRELASER5.0 Description 15156 - TOP - ITEM 20 - 435…" at bounding box center [863, 251] width 928 height 107
click at [579, 316] on div "Miscellaneous Fabrication" at bounding box center [503, 329] width 192 height 27
drag, startPoint x: 579, startPoint y: 301, endPoint x: 412, endPoint y: 284, distance: 167.9
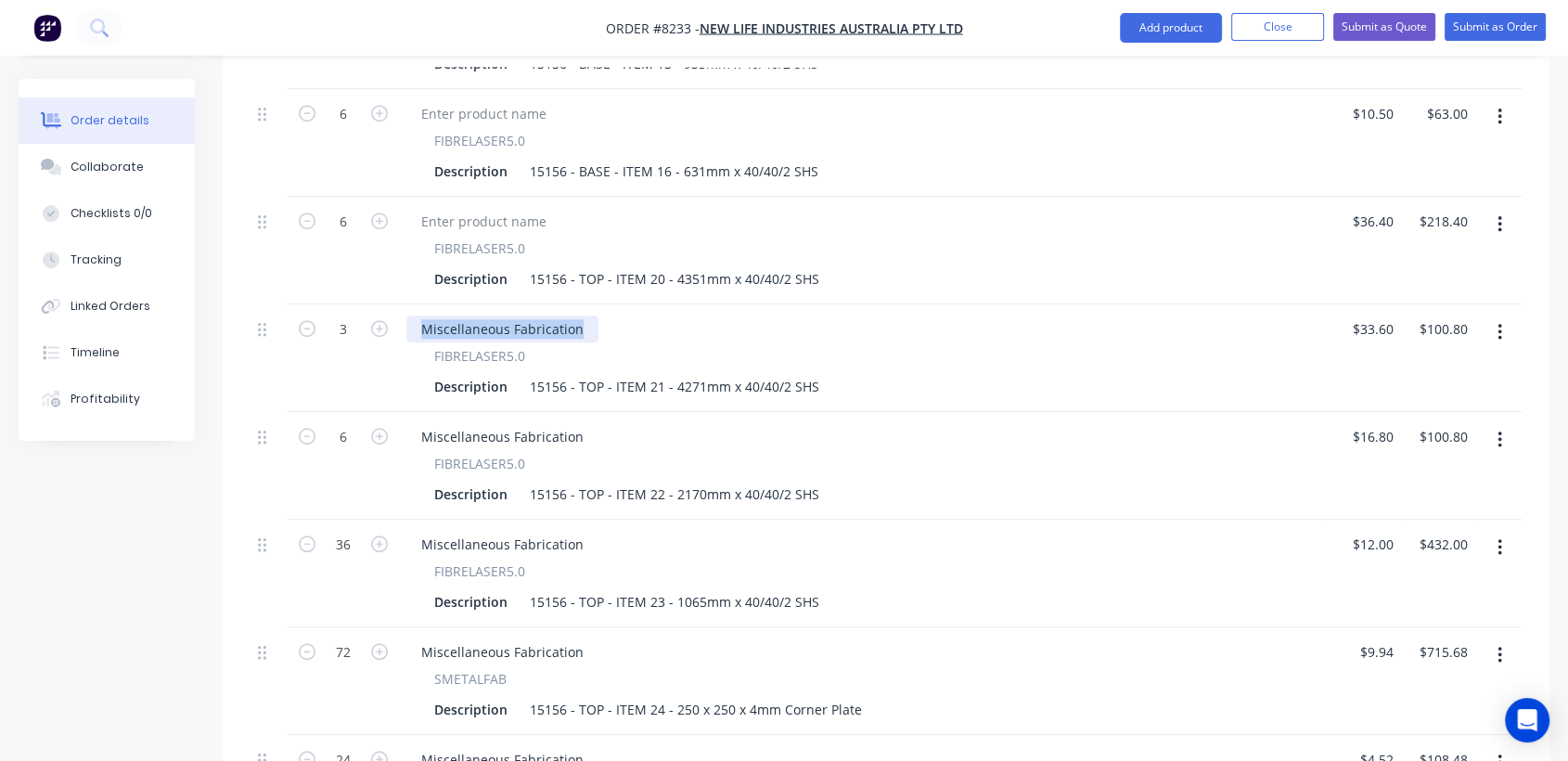
click at [412, 304] on div "Miscellaneous Fabrication FIBRELASER5.0 Description 15156 - TOP - ITEM 21 - 427…" at bounding box center [863, 358] width 928 height 107
click at [574, 423] on div "Miscellaneous Fabrication" at bounding box center [503, 436] width 192 height 27
drag, startPoint x: 582, startPoint y: 407, endPoint x: 418, endPoint y: 408, distance: 164.0
click at [419, 423] on div "Miscellaneous Fabrication" at bounding box center [503, 436] width 192 height 27
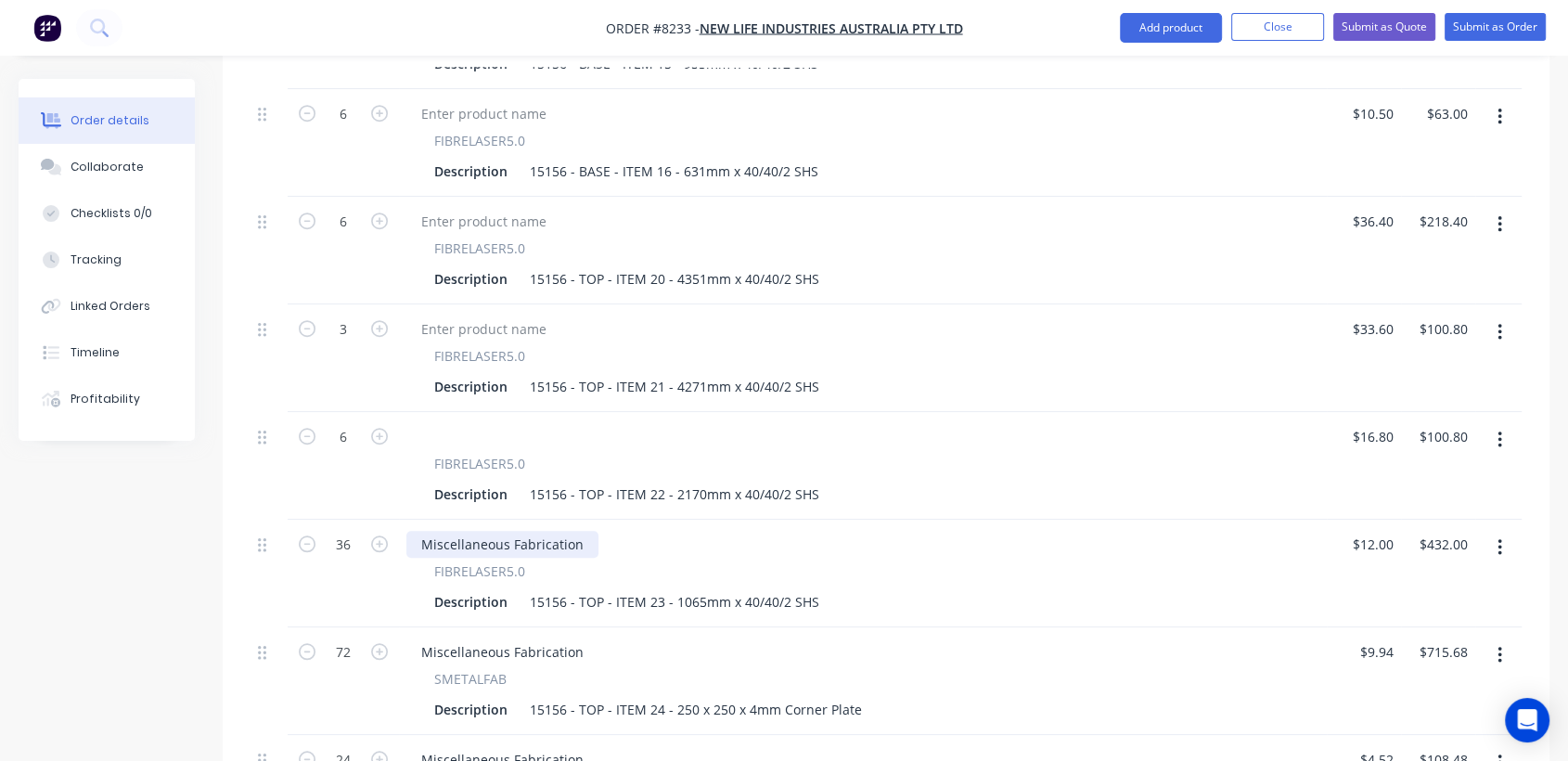
click at [583, 531] on div "Miscellaneous Fabrication" at bounding box center [503, 544] width 192 height 27
drag, startPoint x: 578, startPoint y: 515, endPoint x: 476, endPoint y: 602, distance: 134.1
click at [412, 531] on div "Miscellaneous Fabrication" at bounding box center [503, 544] width 192 height 27
click at [568, 639] on div "Miscellaneous Fabrication" at bounding box center [503, 652] width 192 height 27
click at [579, 639] on div "Miscellaneous Fabrication" at bounding box center [503, 652] width 192 height 27
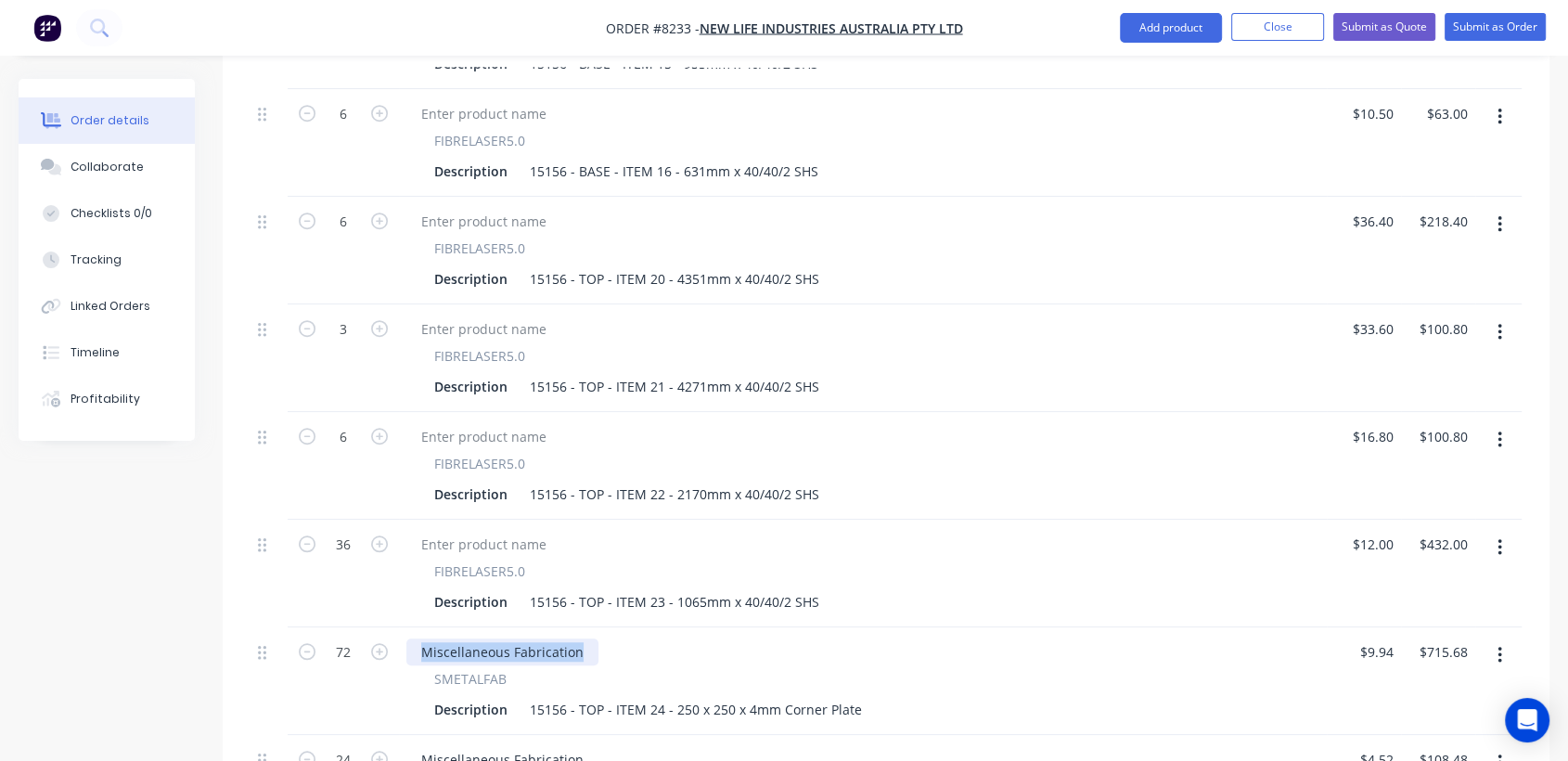
drag, startPoint x: 577, startPoint y: 626, endPoint x: 423, endPoint y: 605, distance: 155.4
click at [423, 627] on div "Miscellaneous Fabrication SMETALFAB Description 15156 - TOP - ITEM 24 - 250 x 2…" at bounding box center [863, 681] width 928 height 107
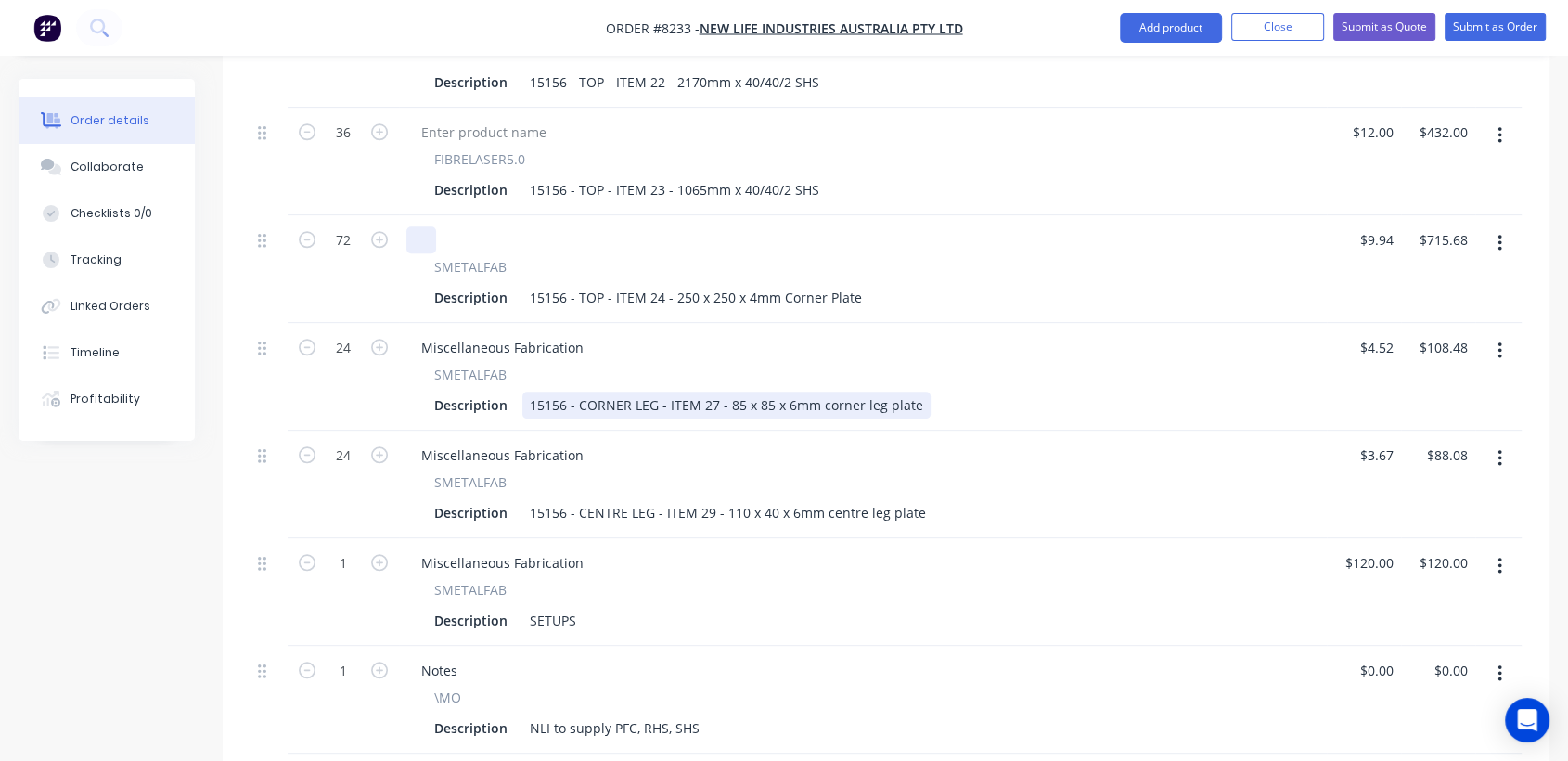
scroll to position [1752, 0]
click at [577, 334] on div "Miscellaneous Fabrication" at bounding box center [503, 348] width 192 height 27
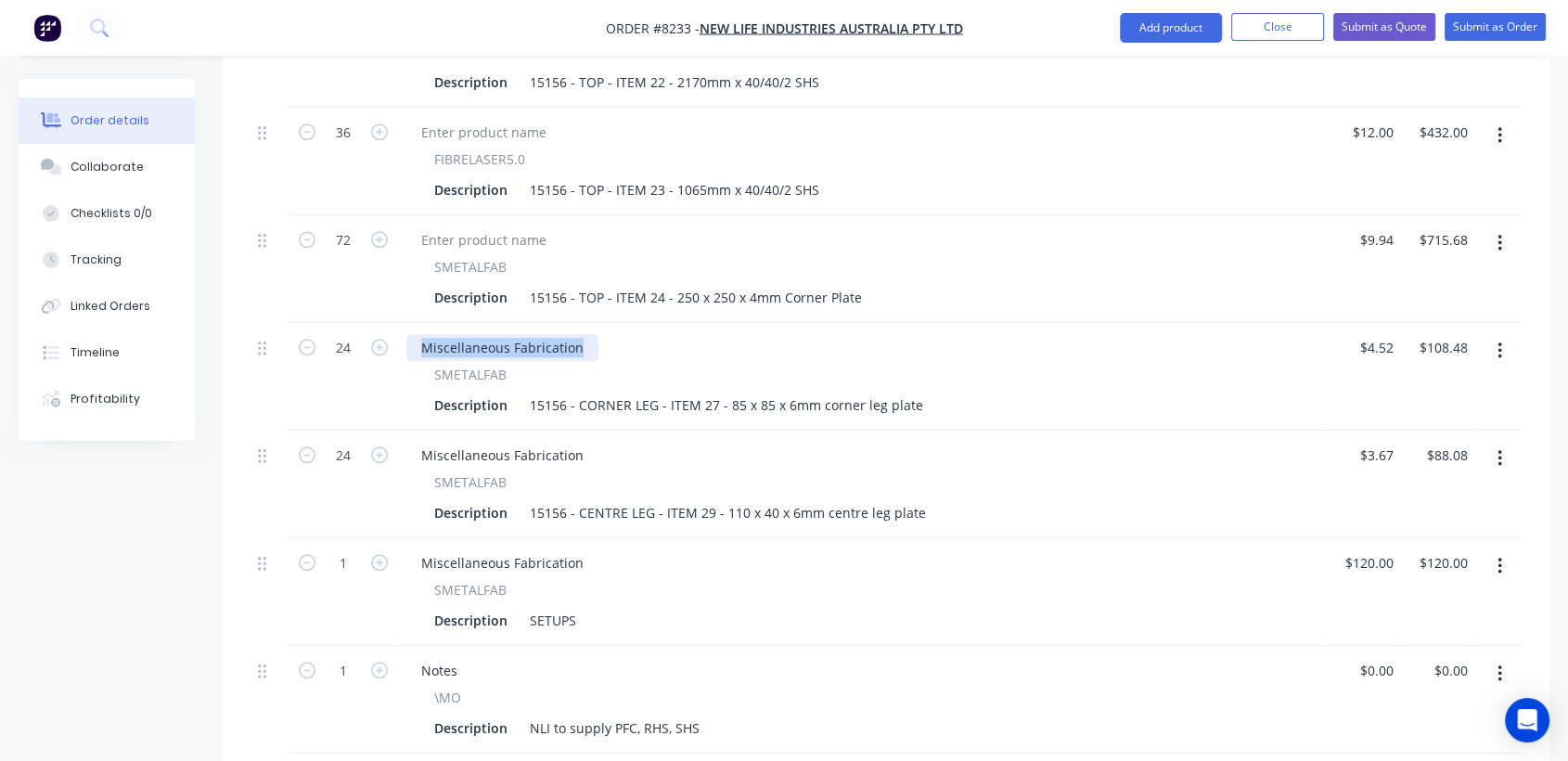
drag, startPoint x: 577, startPoint y: 318, endPoint x: 419, endPoint y: 306, distance: 158.5
click at [419, 334] on div "Miscellaneous Fabrication" at bounding box center [503, 348] width 192 height 27
click at [577, 442] on div "Miscellaneous Fabrication" at bounding box center [503, 455] width 192 height 27
drag, startPoint x: 580, startPoint y: 427, endPoint x: 409, endPoint y: 417, distance: 171.3
click at [409, 442] on div "Miscellaneous Fabrication" at bounding box center [503, 455] width 192 height 27
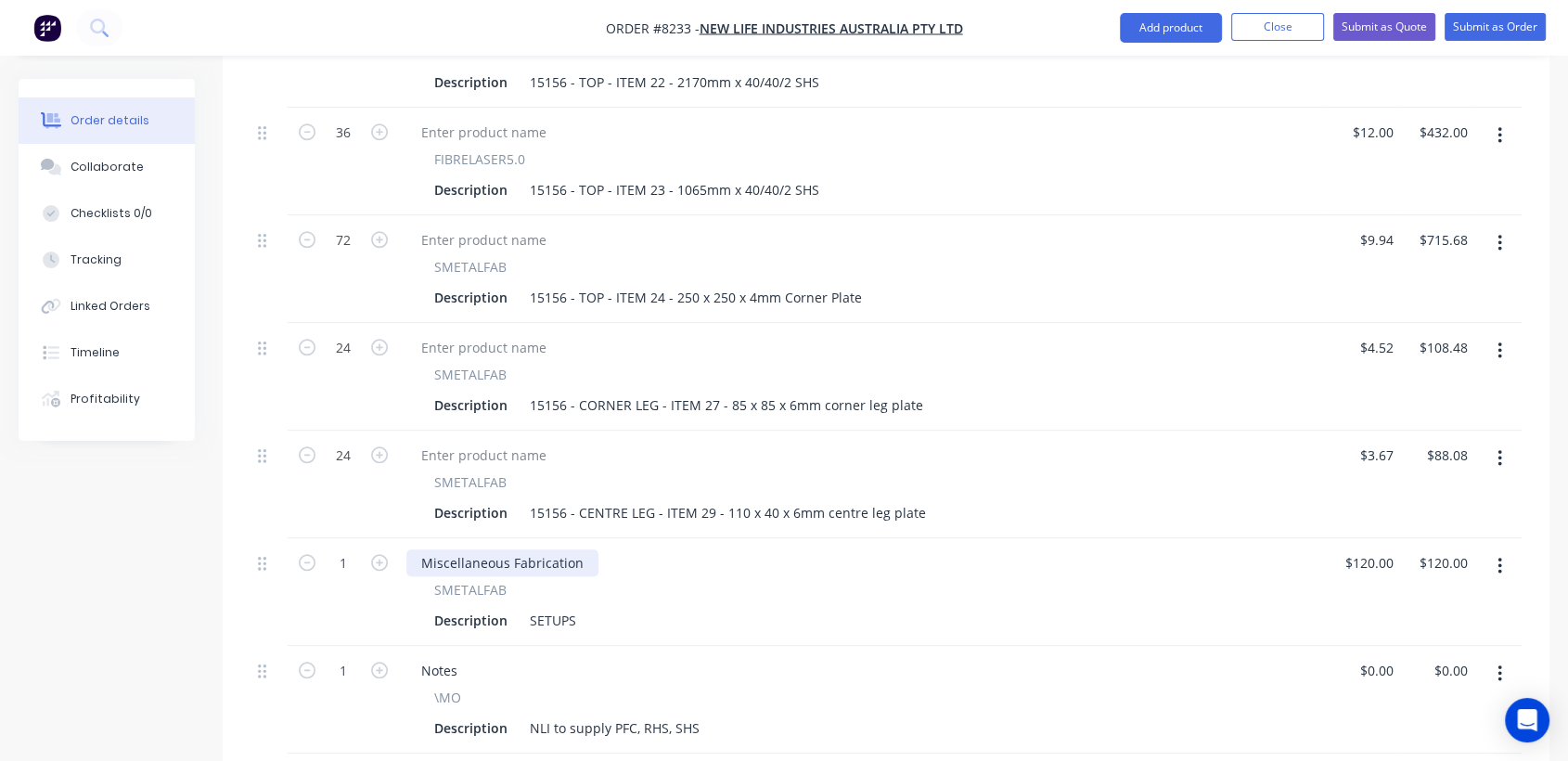
click at [578, 549] on div "Miscellaneous Fabrication" at bounding box center [503, 562] width 192 height 27
drag, startPoint x: 578, startPoint y: 535, endPoint x: 416, endPoint y: 530, distance: 162.1
click at [408, 549] on div "Miscellaneous Fabrication" at bounding box center [503, 562] width 192 height 27
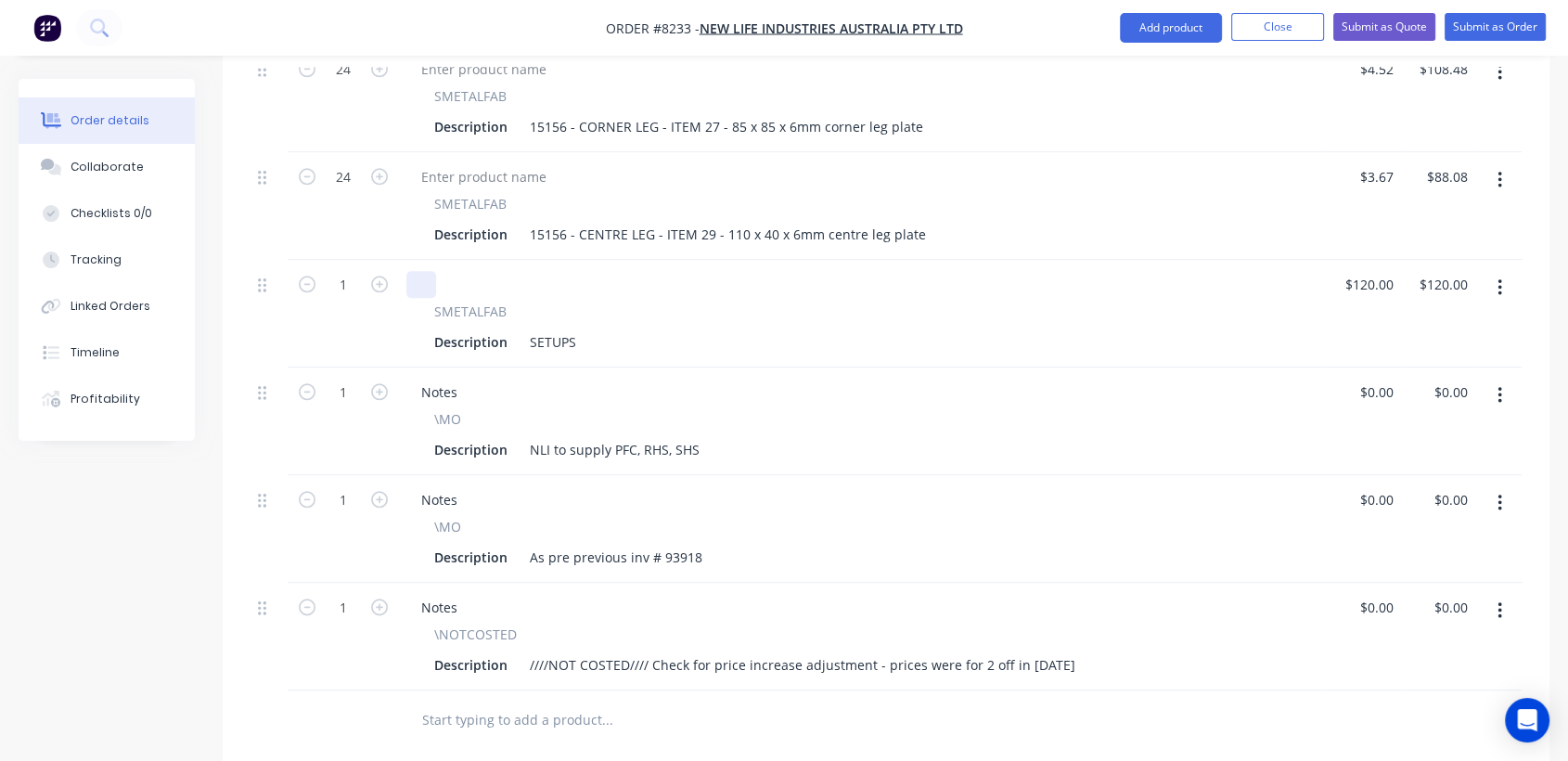
scroll to position [2165, 0]
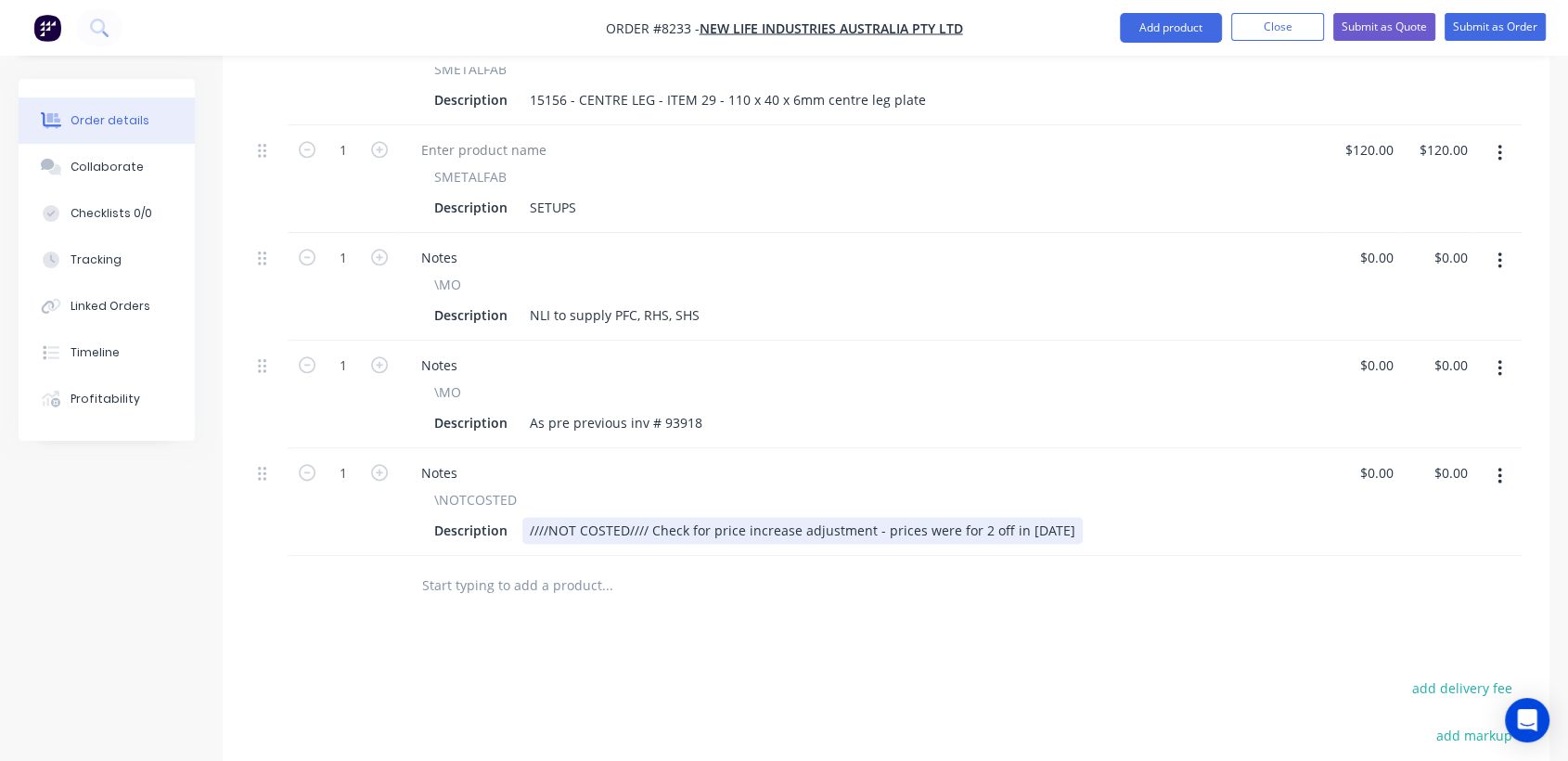
click at [999, 517] on div "////NOT COSTED//// Check for price increase adjustment - prices were for 2 off …" at bounding box center [802, 530] width 560 height 27
click at [1210, 517] on div "////NOT COSTED//// Check for price increase adjustment - prices were for compon…" at bounding box center [878, 530] width 710 height 27
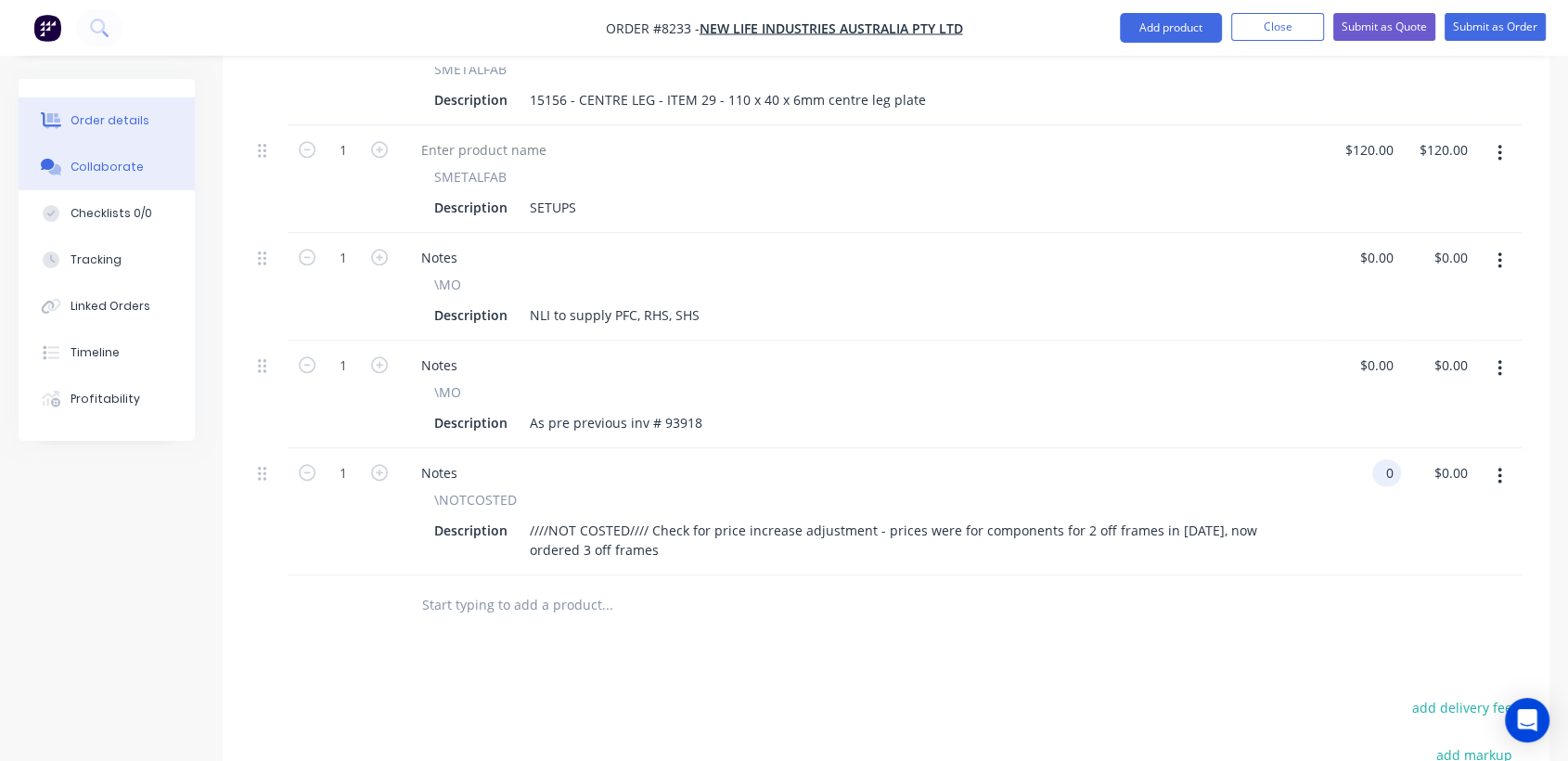
type input "$0.00"
click at [98, 159] on div "Collaborate" at bounding box center [107, 167] width 73 height 17
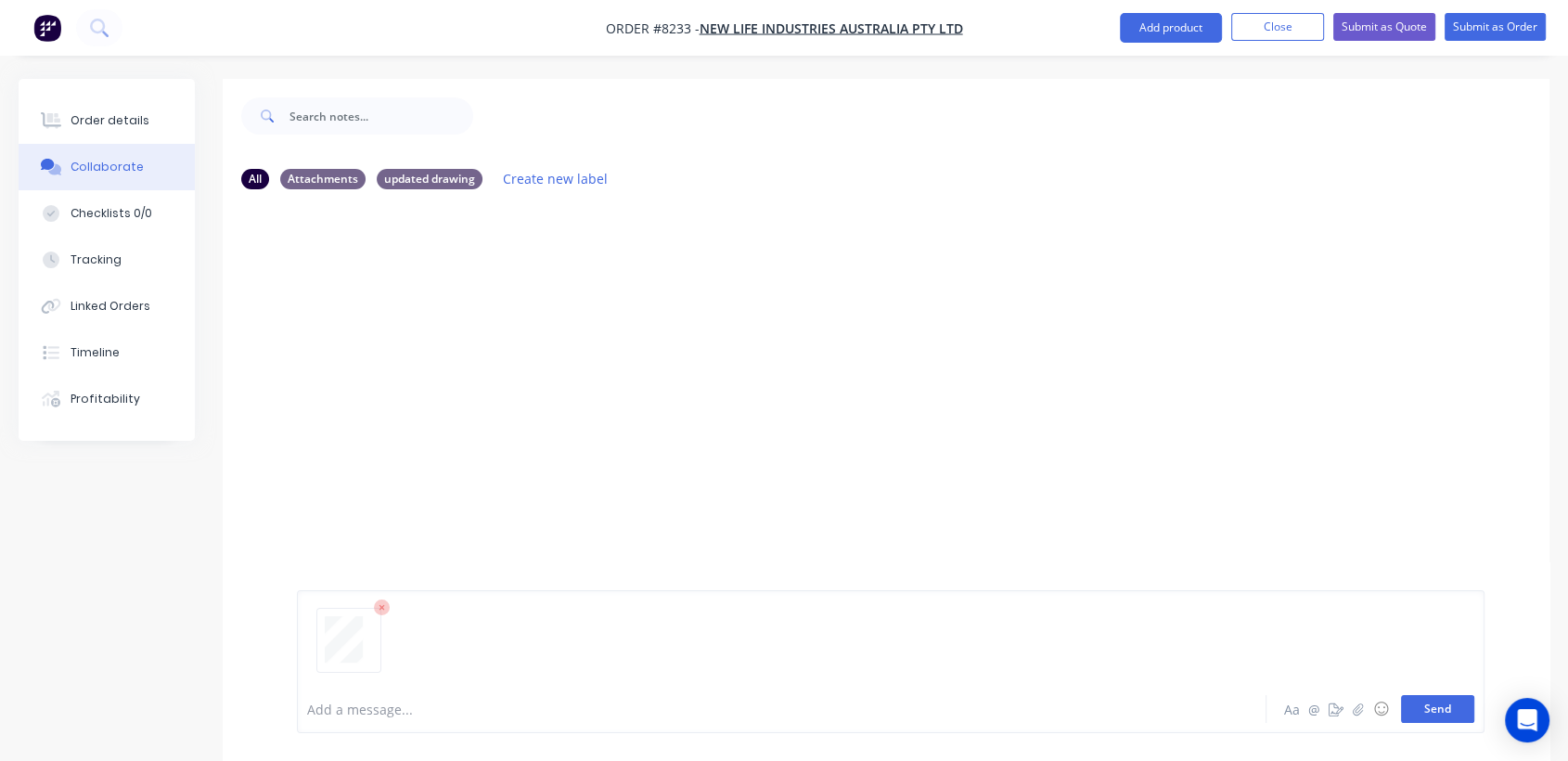
click at [1443, 715] on button "Send" at bounding box center [1438, 709] width 73 height 28
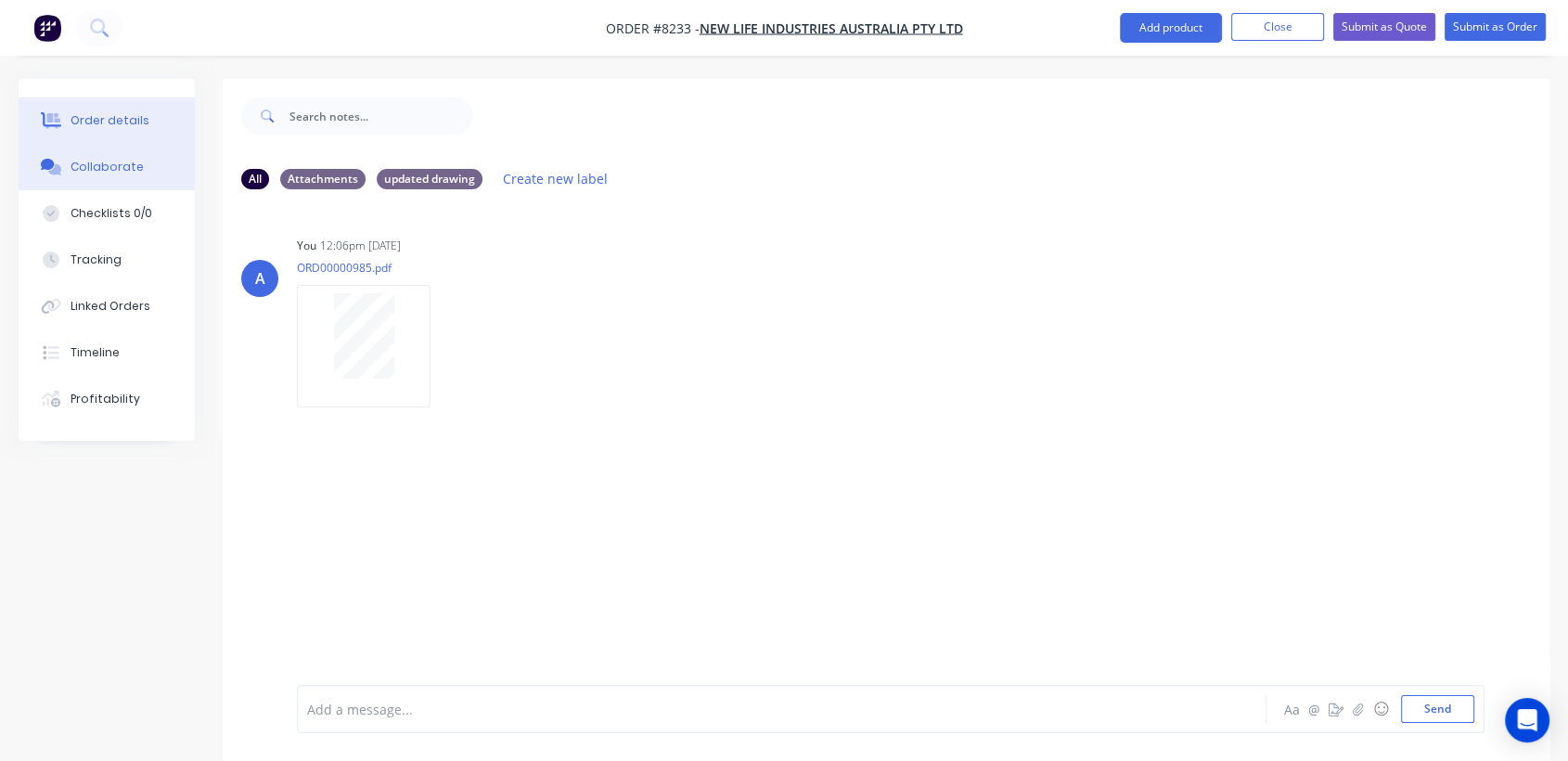
click at [126, 113] on div "Order details" at bounding box center [110, 121] width 79 height 17
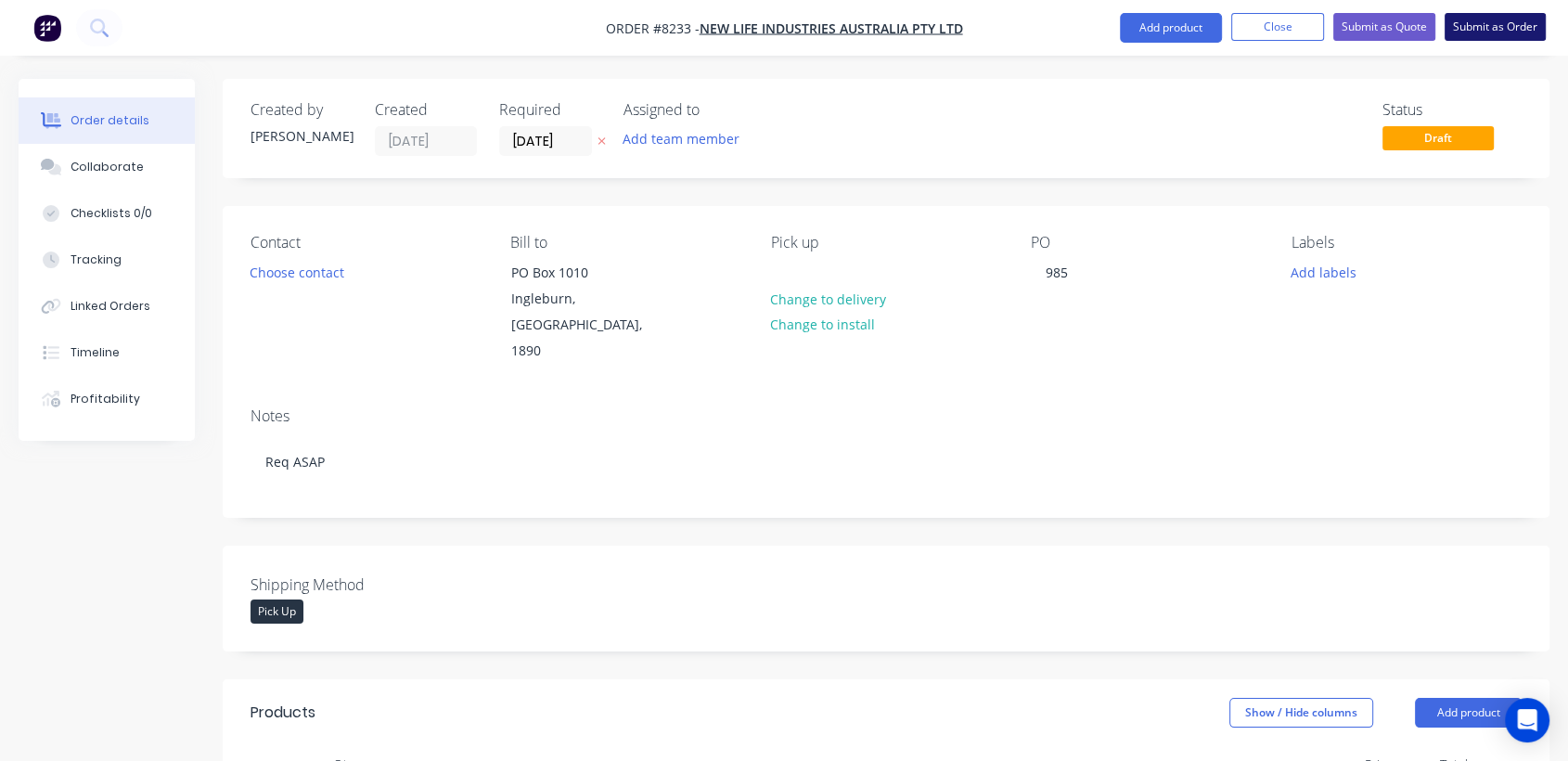
click at [1495, 20] on button "Submit as Order" at bounding box center [1495, 27] width 101 height 28
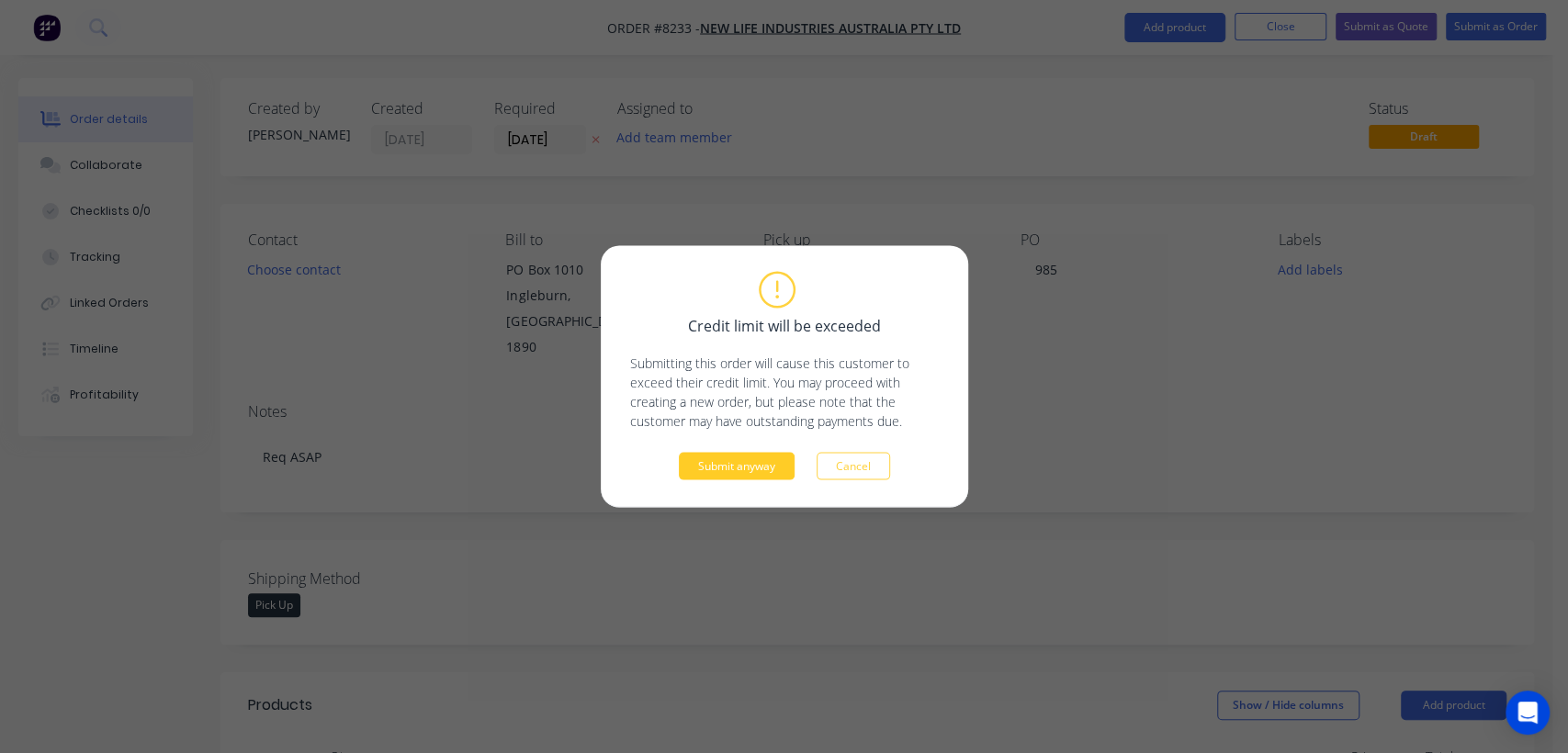
click at [733, 471] on button "Submit anyway" at bounding box center [736, 467] width 116 height 28
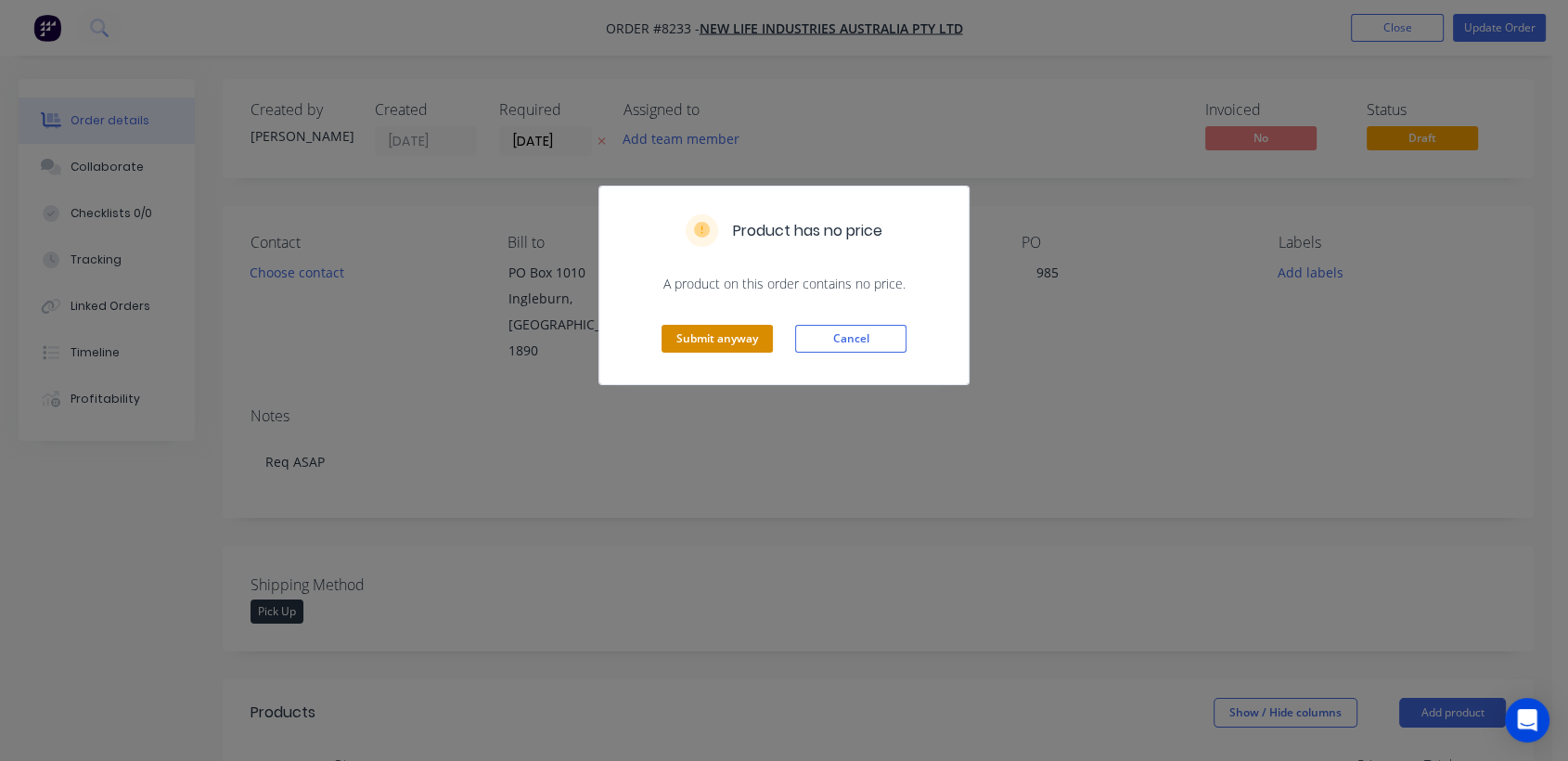
click at [746, 331] on button "Submit anyway" at bounding box center [718, 339] width 111 height 28
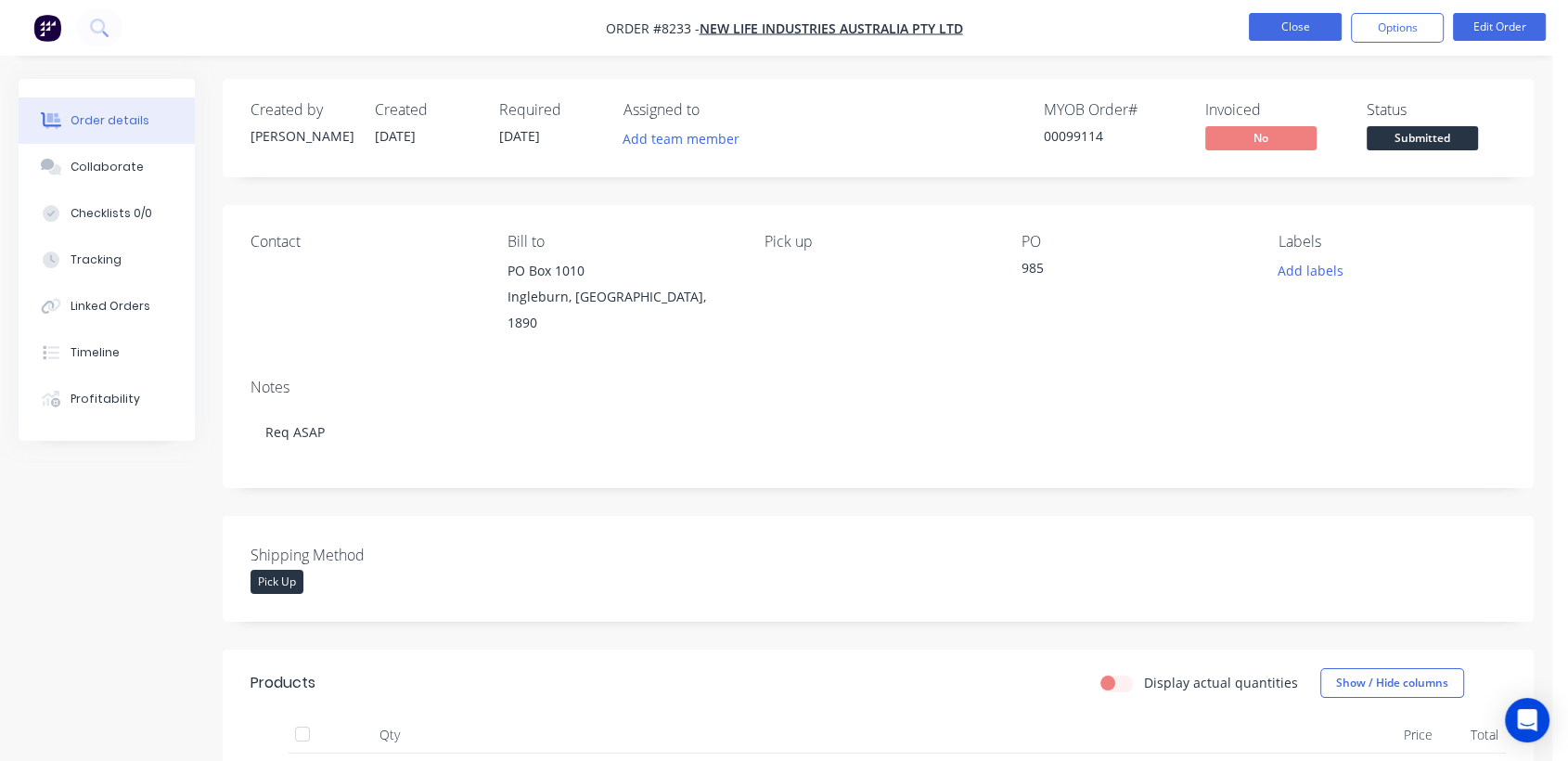
click at [1306, 24] on button "Close" at bounding box center [1295, 27] width 93 height 28
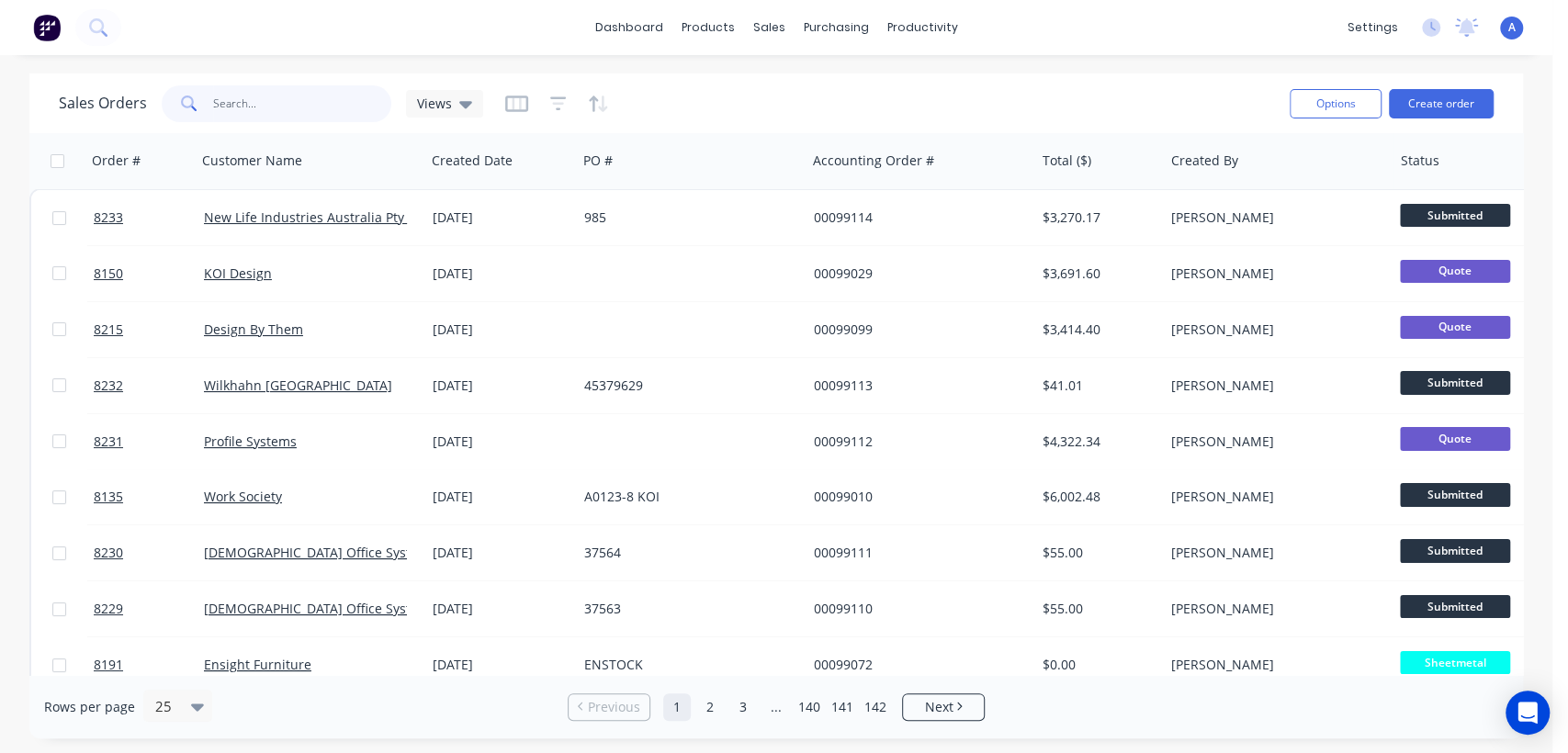
click at [267, 105] on input "text" at bounding box center [303, 103] width 179 height 36
type input "143788"
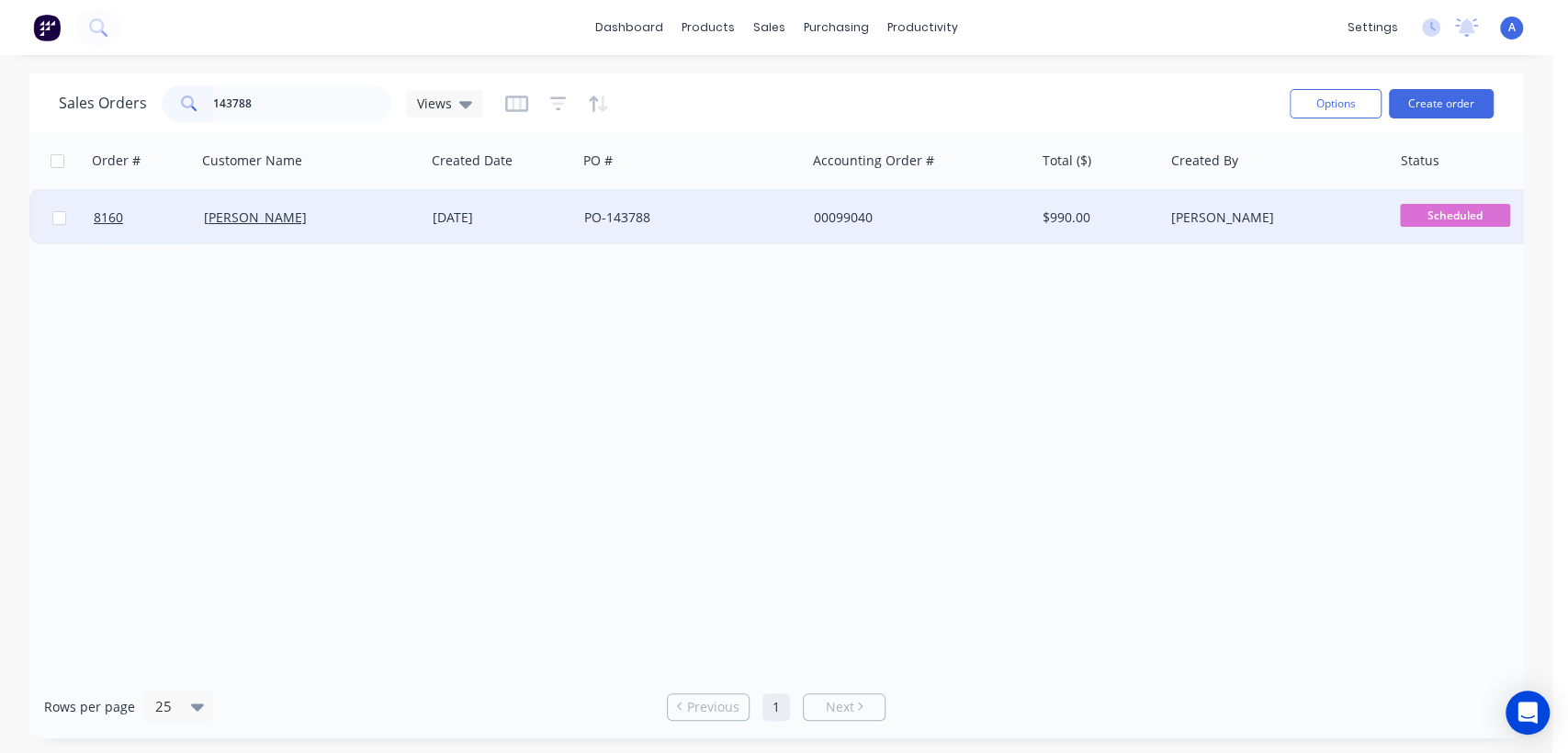
click at [735, 209] on div "PO-143788" at bounding box center [686, 218] width 204 height 19
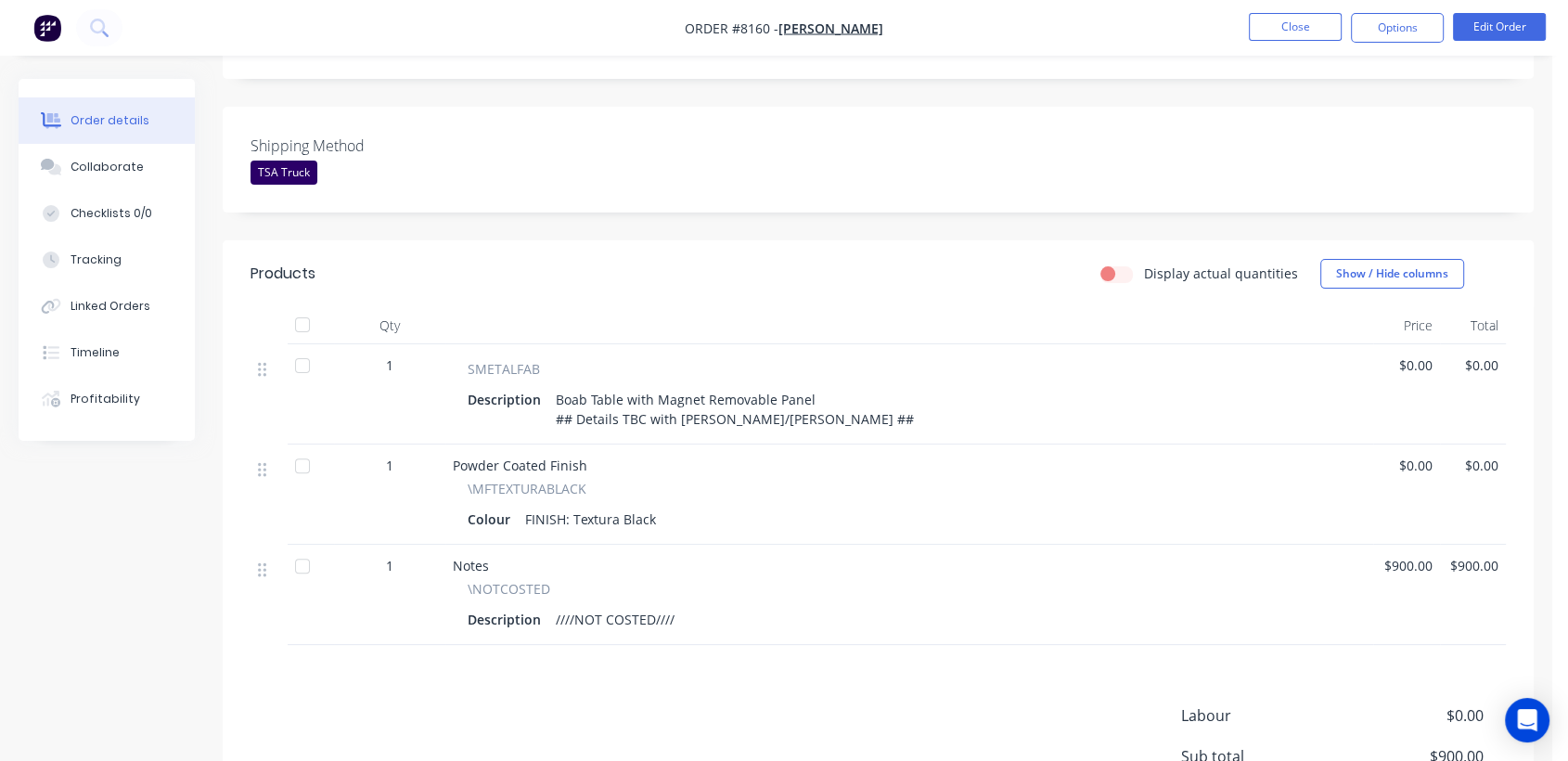
scroll to position [515, 0]
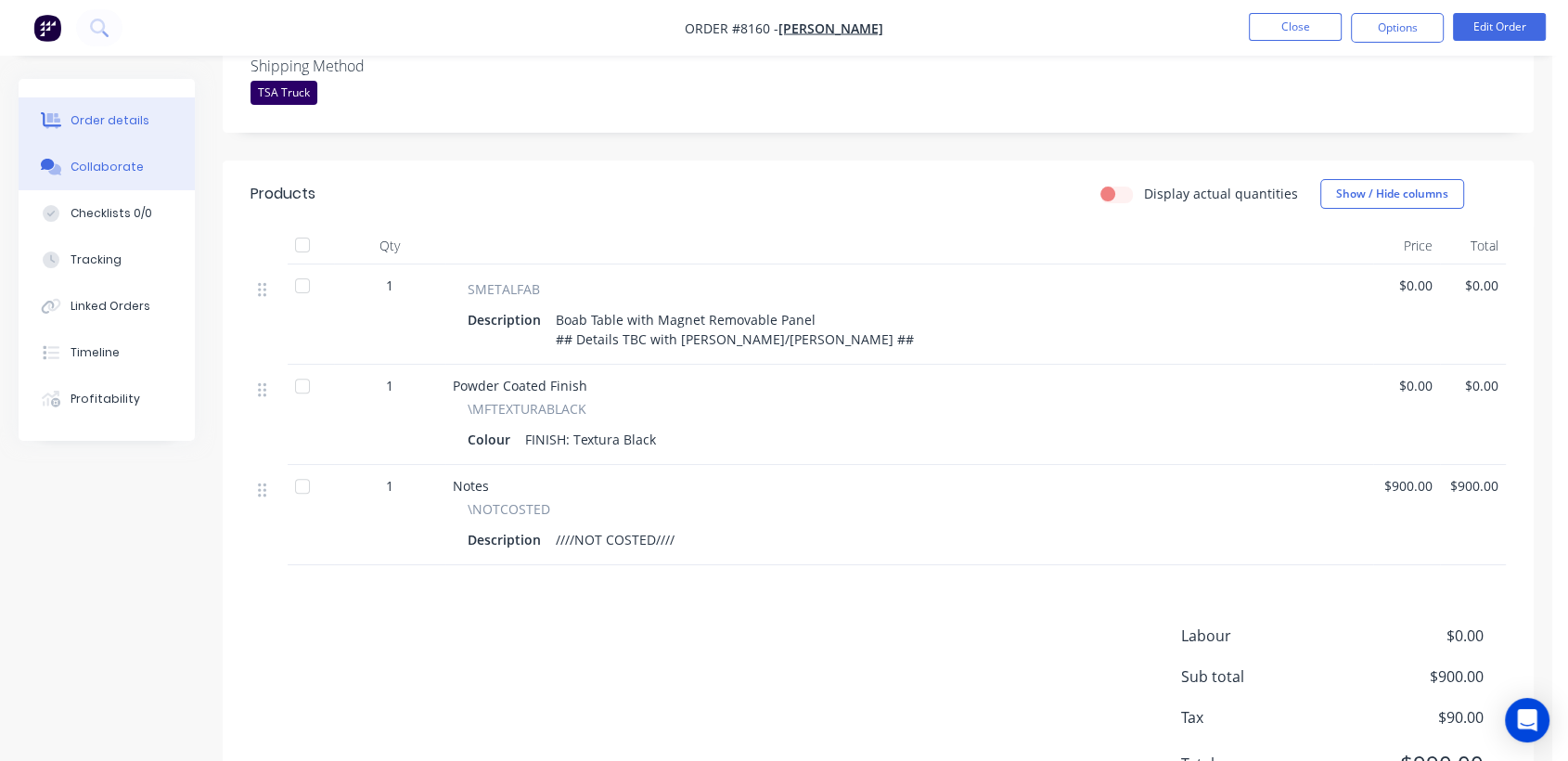
click at [111, 158] on div "Collaborate" at bounding box center [107, 167] width 73 height 17
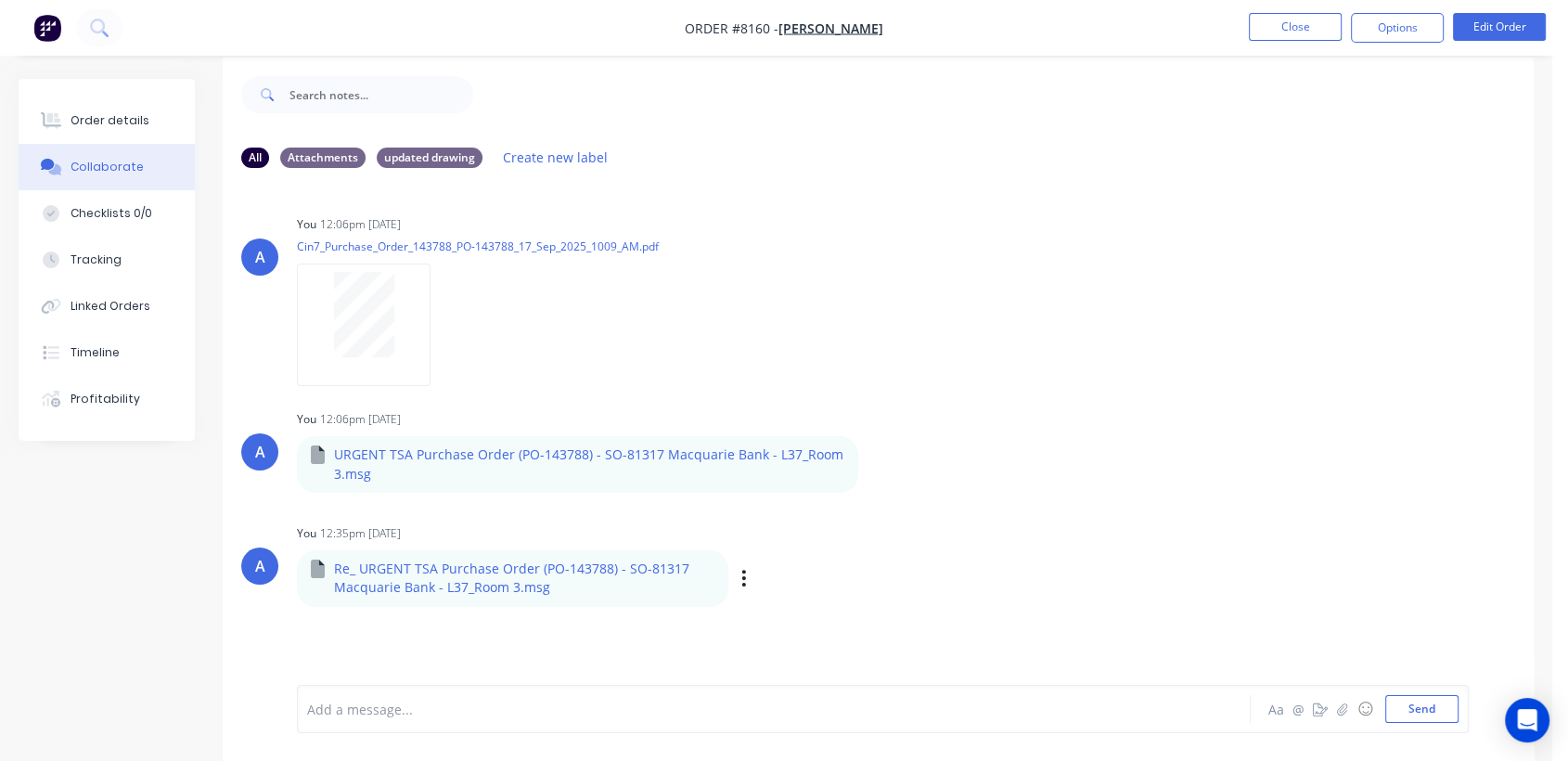
scroll to position [28, 0]
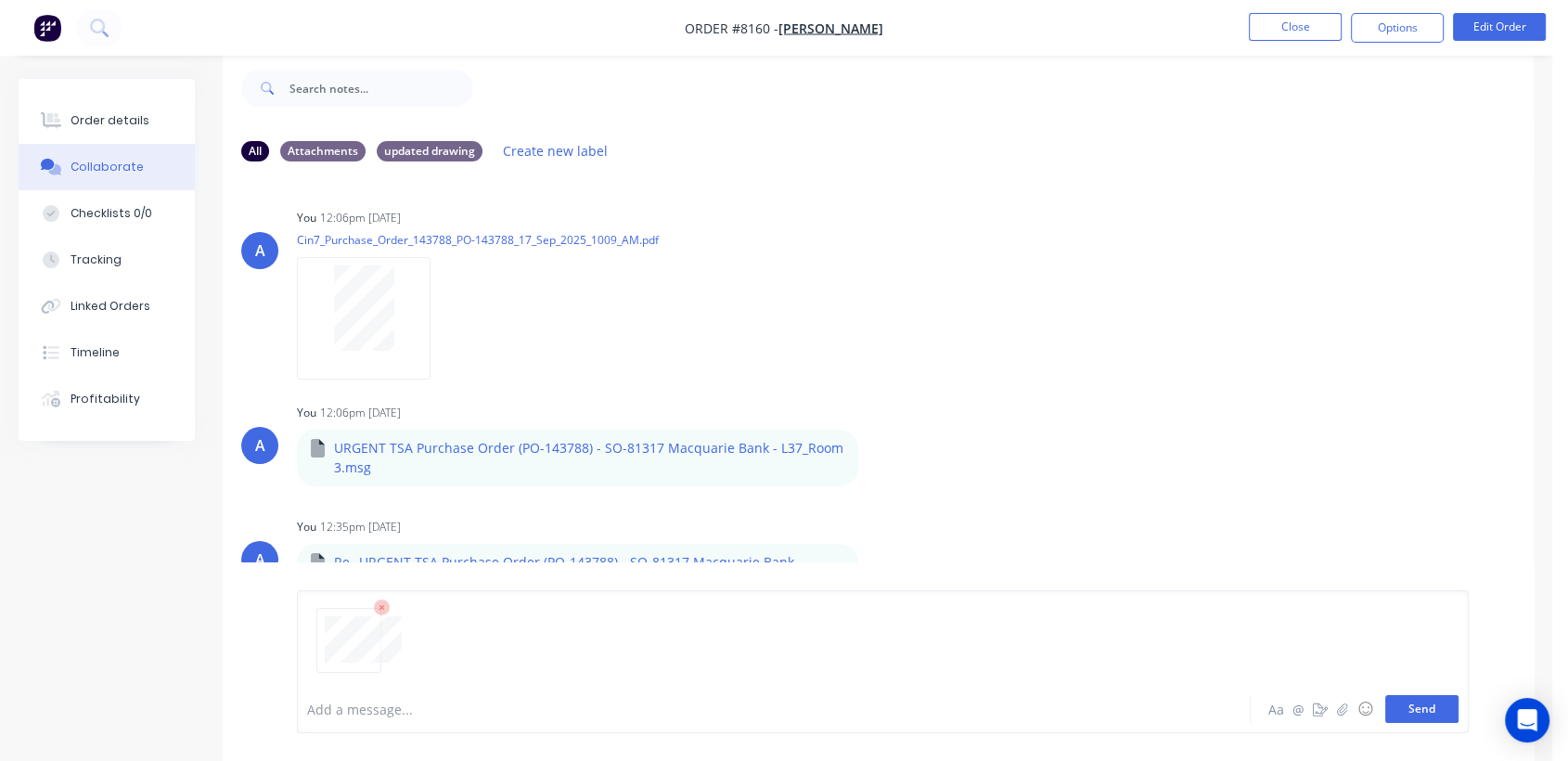
click at [1425, 711] on button "Send" at bounding box center [1422, 709] width 73 height 28
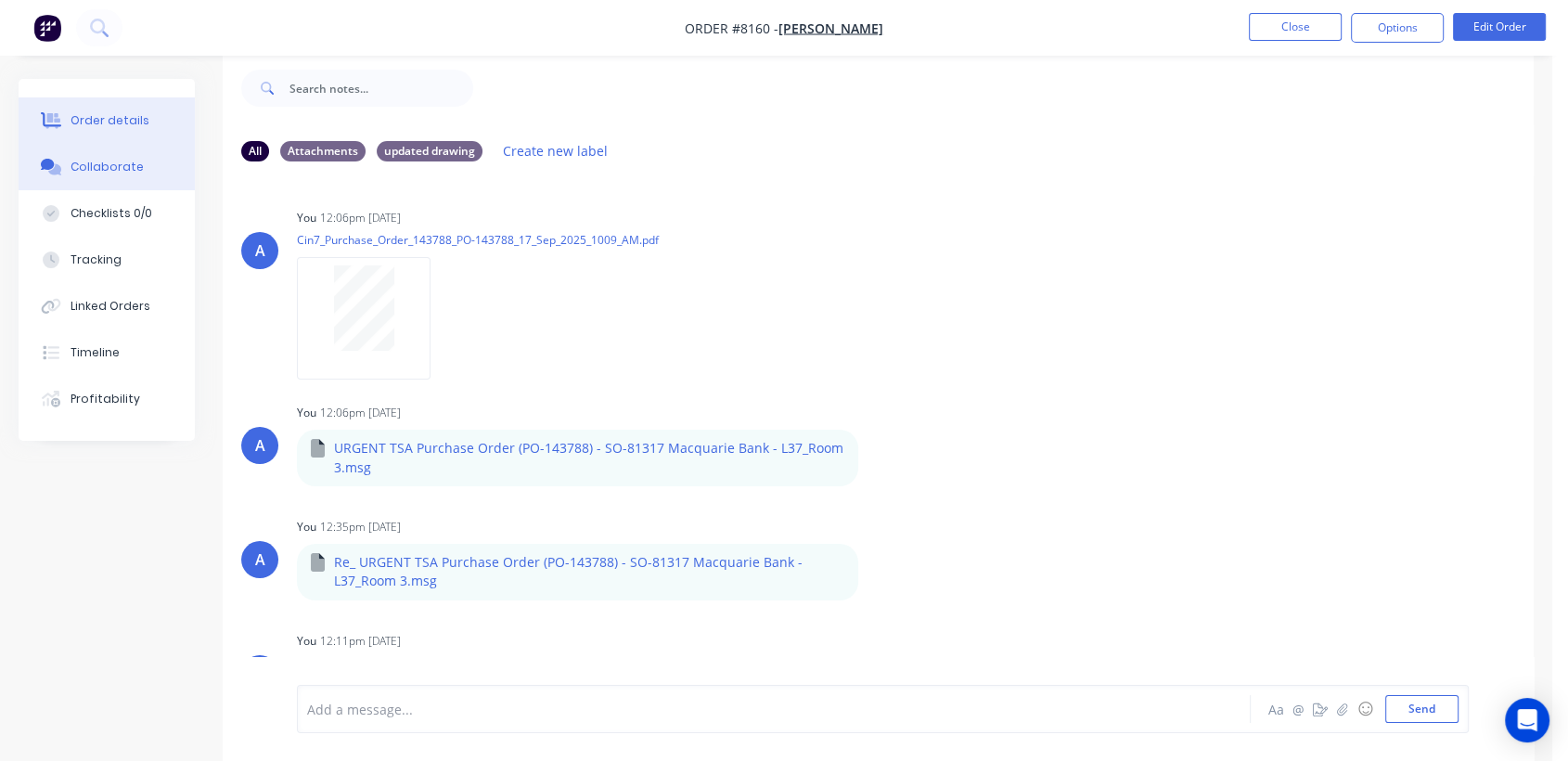
click at [133, 105] on button "Order details" at bounding box center [106, 120] width 176 height 46
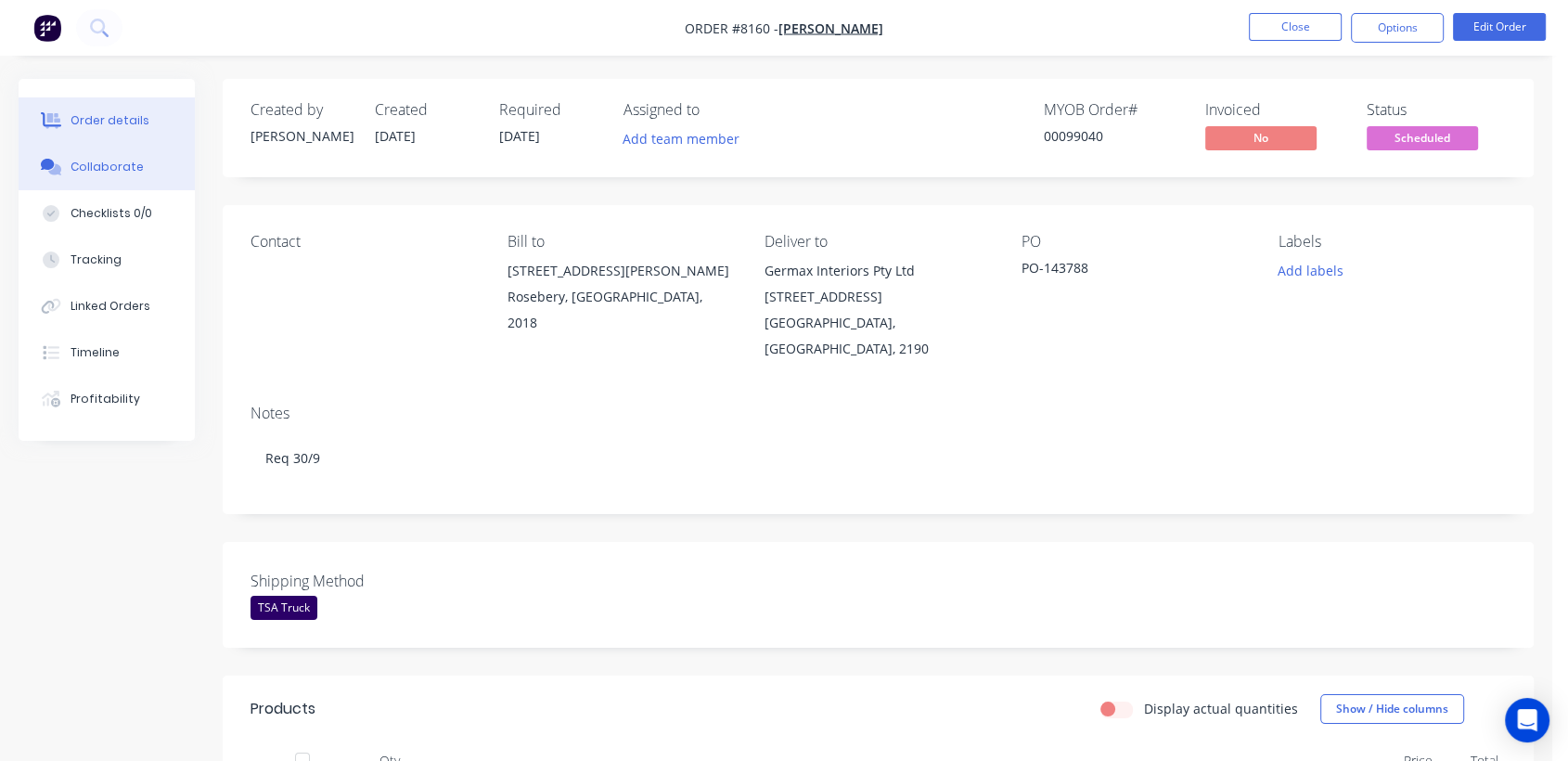
click at [104, 156] on button "Collaborate" at bounding box center [106, 167] width 176 height 46
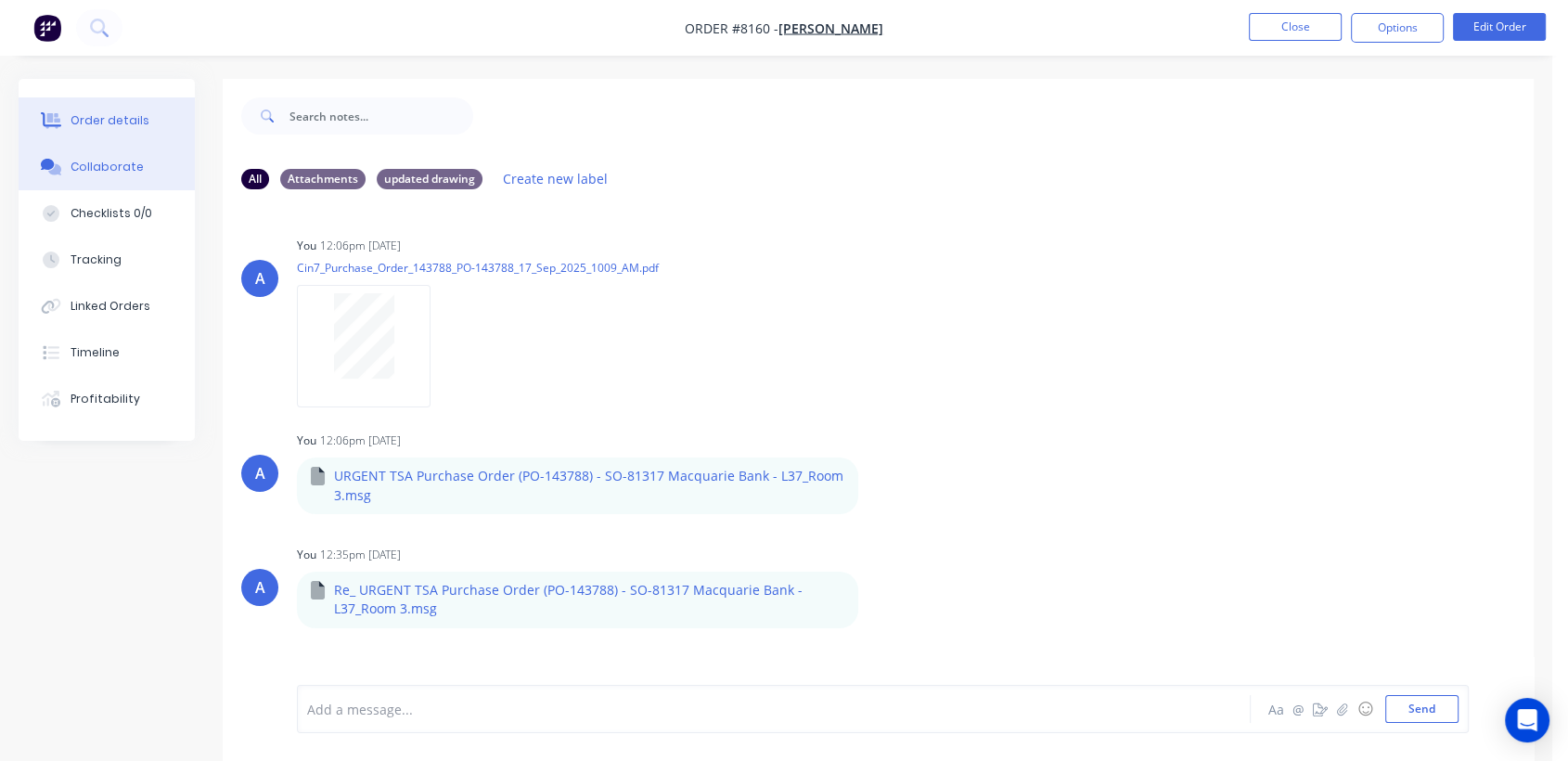
click at [96, 125] on div "Order details" at bounding box center [110, 121] width 79 height 17
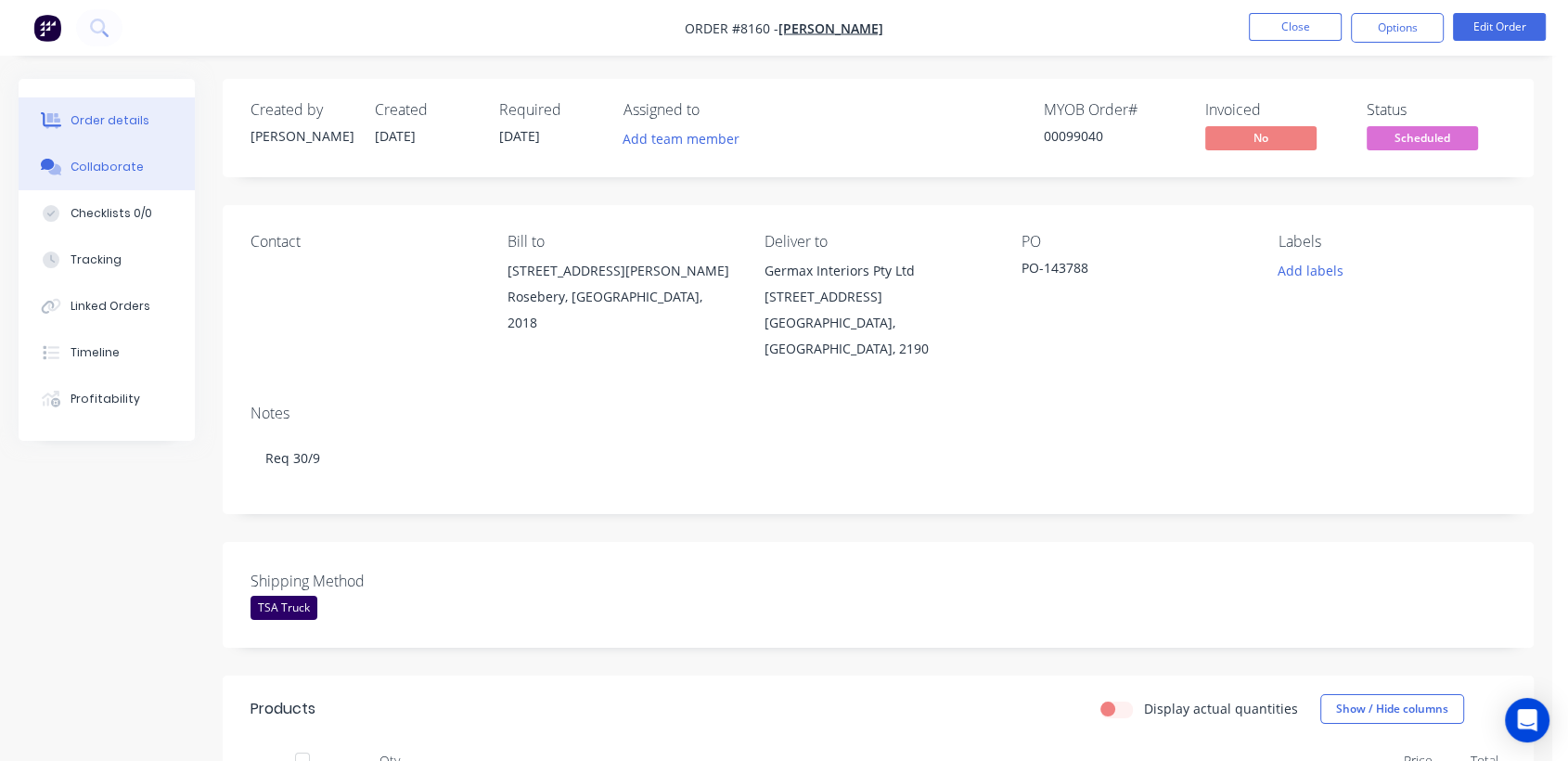
click at [119, 162] on div "Collaborate" at bounding box center [107, 167] width 73 height 17
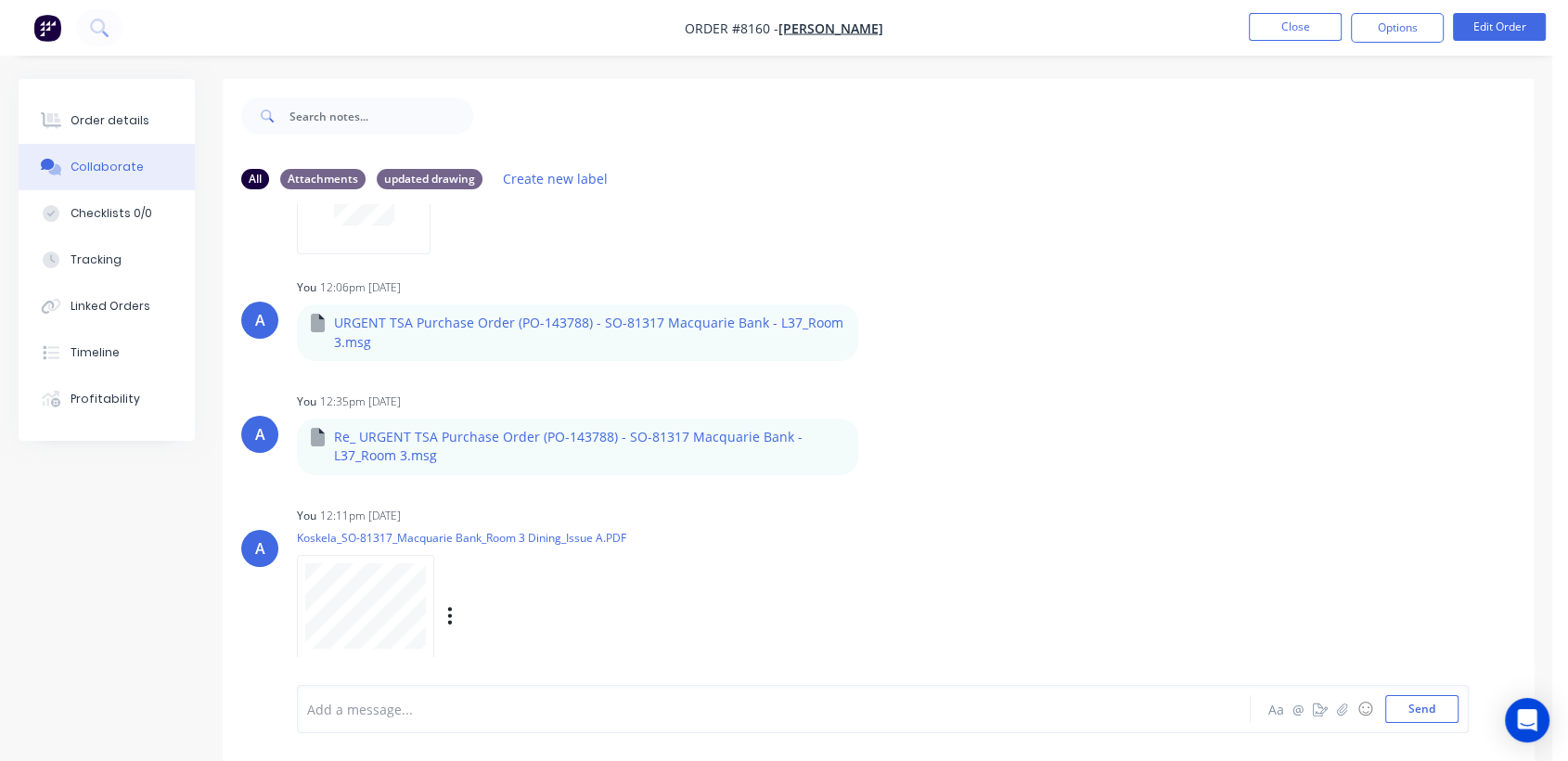
scroll to position [154, 0]
click at [124, 128] on div "Order details" at bounding box center [110, 121] width 79 height 17
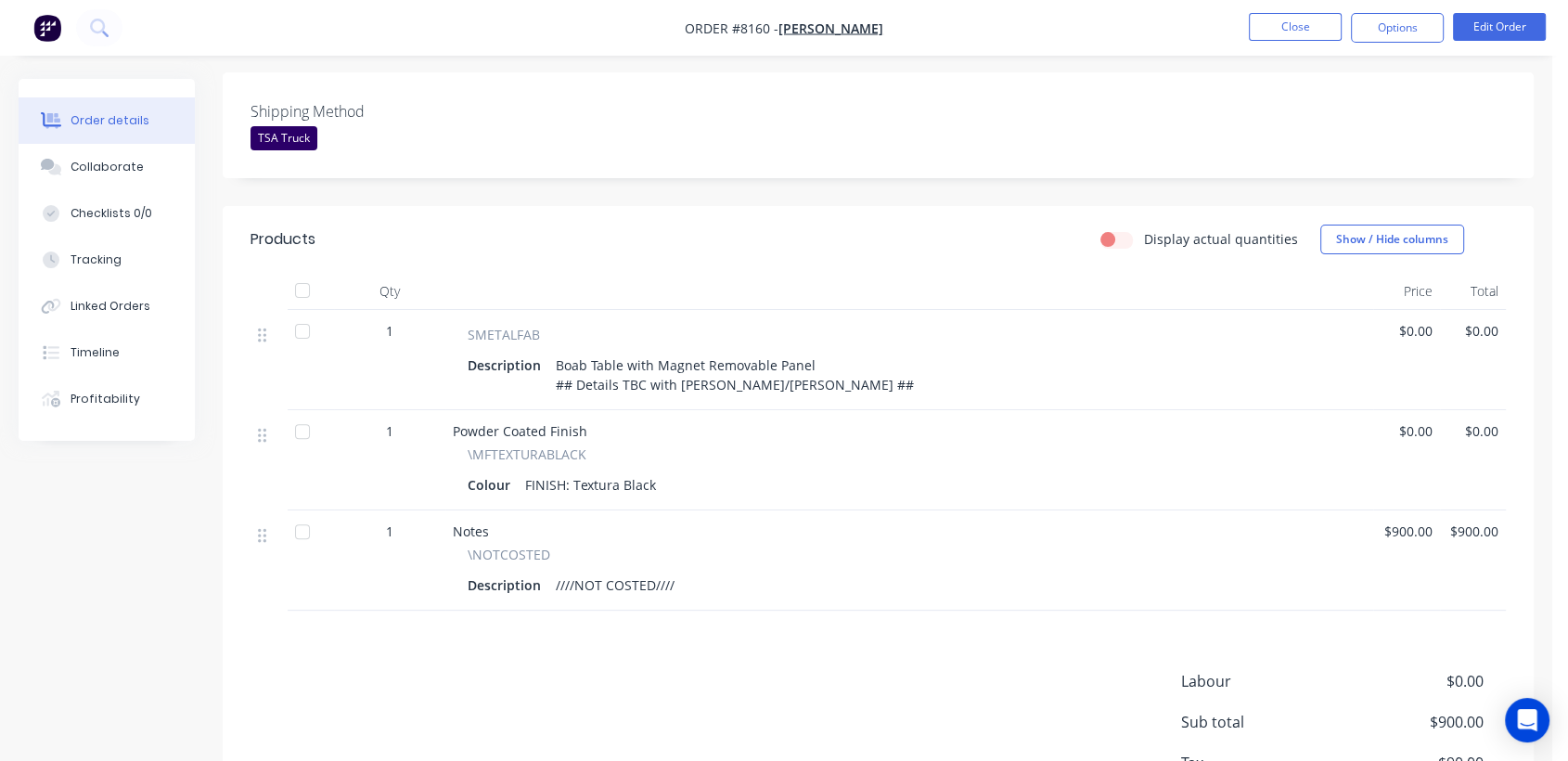
scroll to position [515, 0]
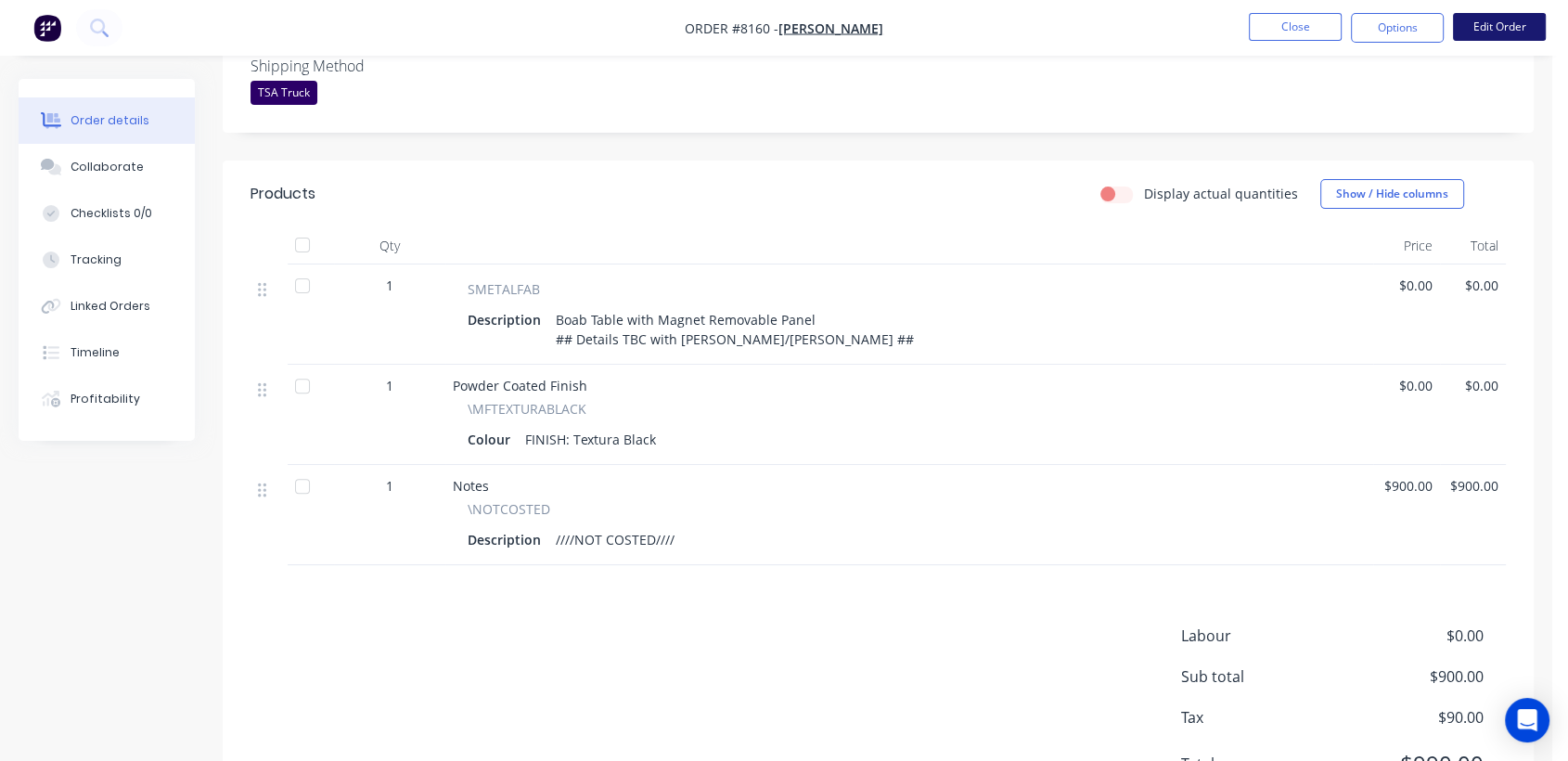
click at [1489, 19] on button "Edit Order" at bounding box center [1499, 27] width 93 height 28
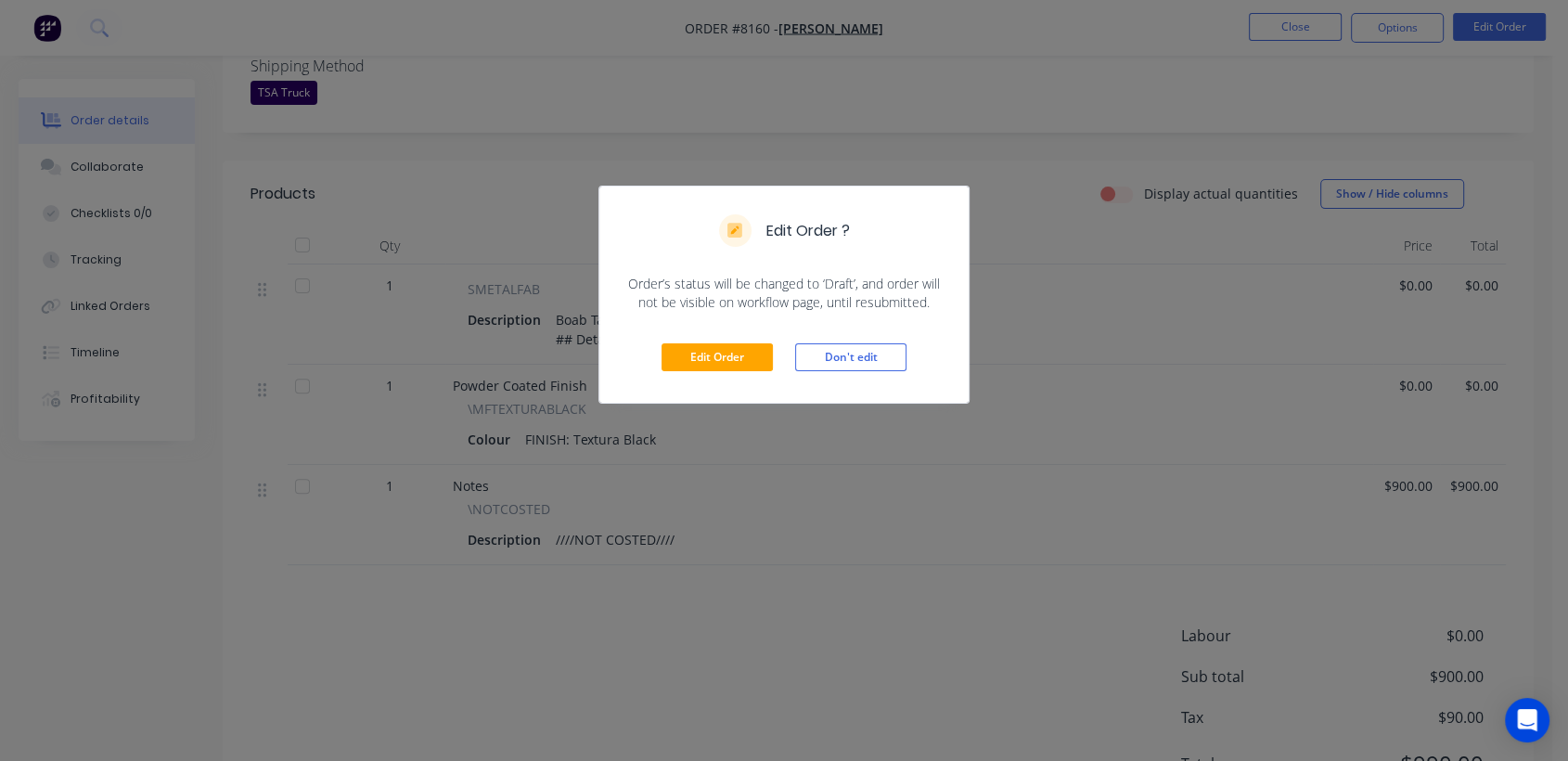
click at [719, 340] on div "Edit Order Don't edit" at bounding box center [784, 357] width 369 height 91
click at [717, 350] on button "Edit Order" at bounding box center [718, 358] width 111 height 28
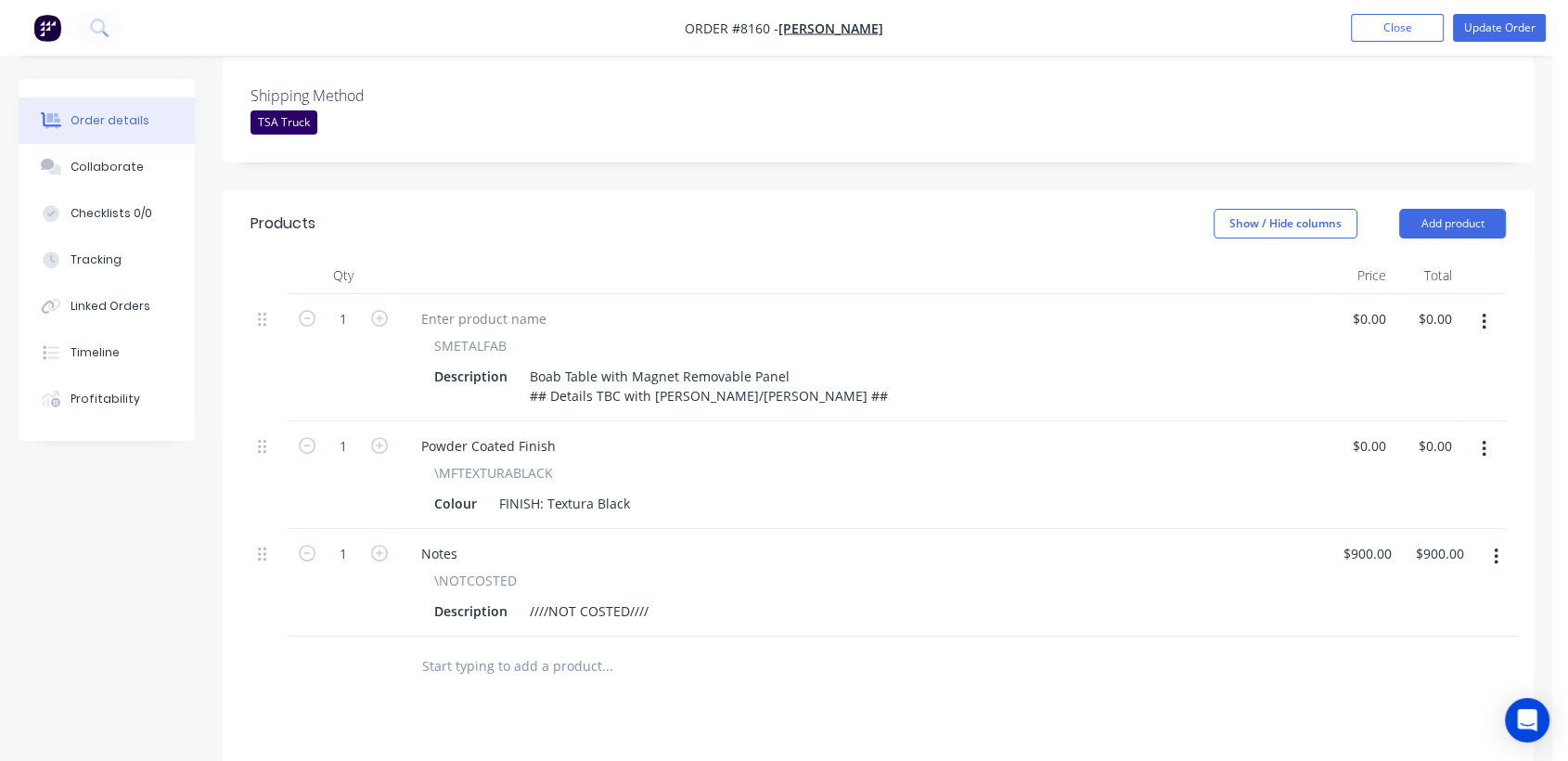
click at [525, 648] on input "text" at bounding box center [606, 666] width 371 height 37
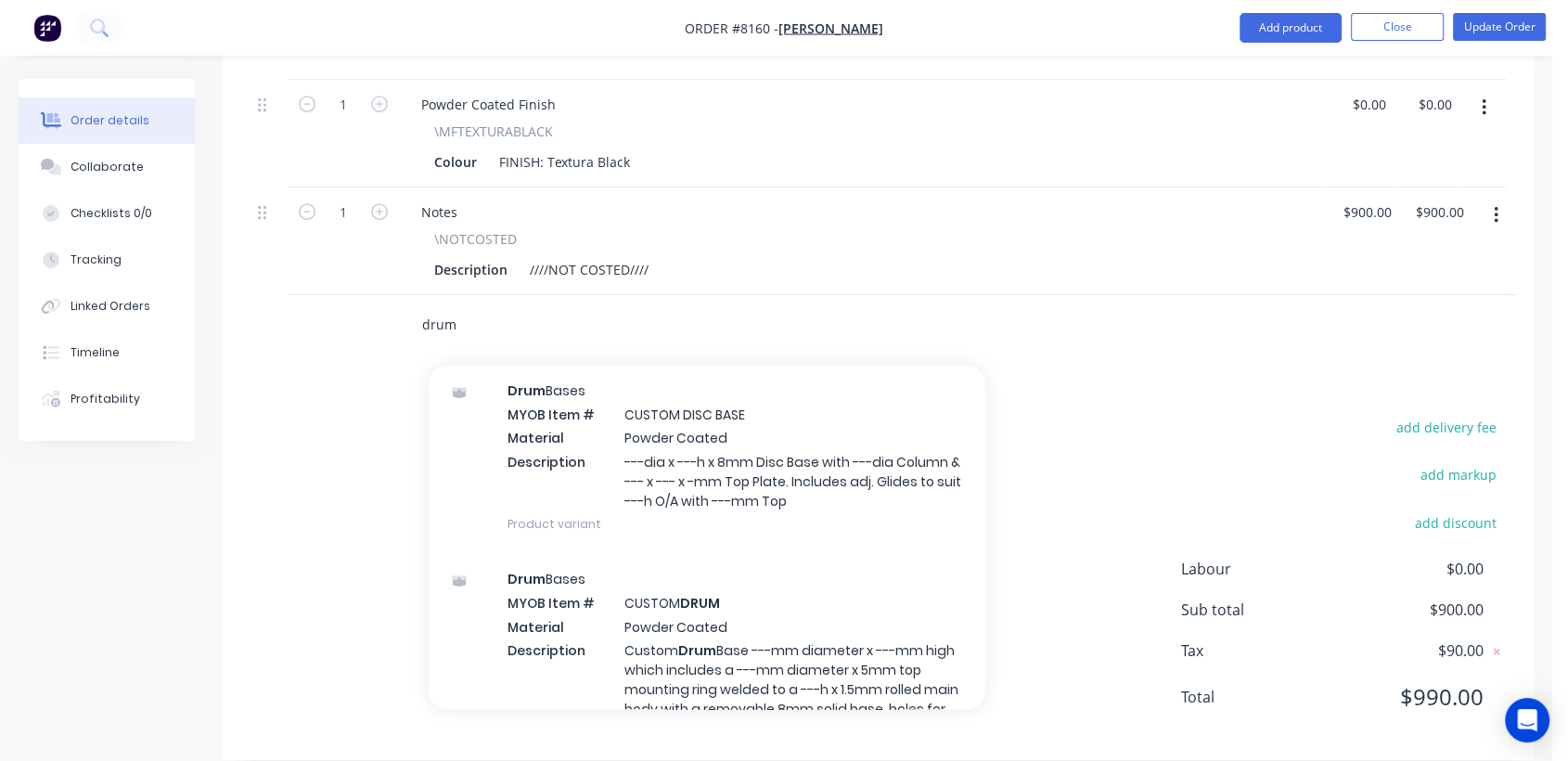
scroll to position [413, 0]
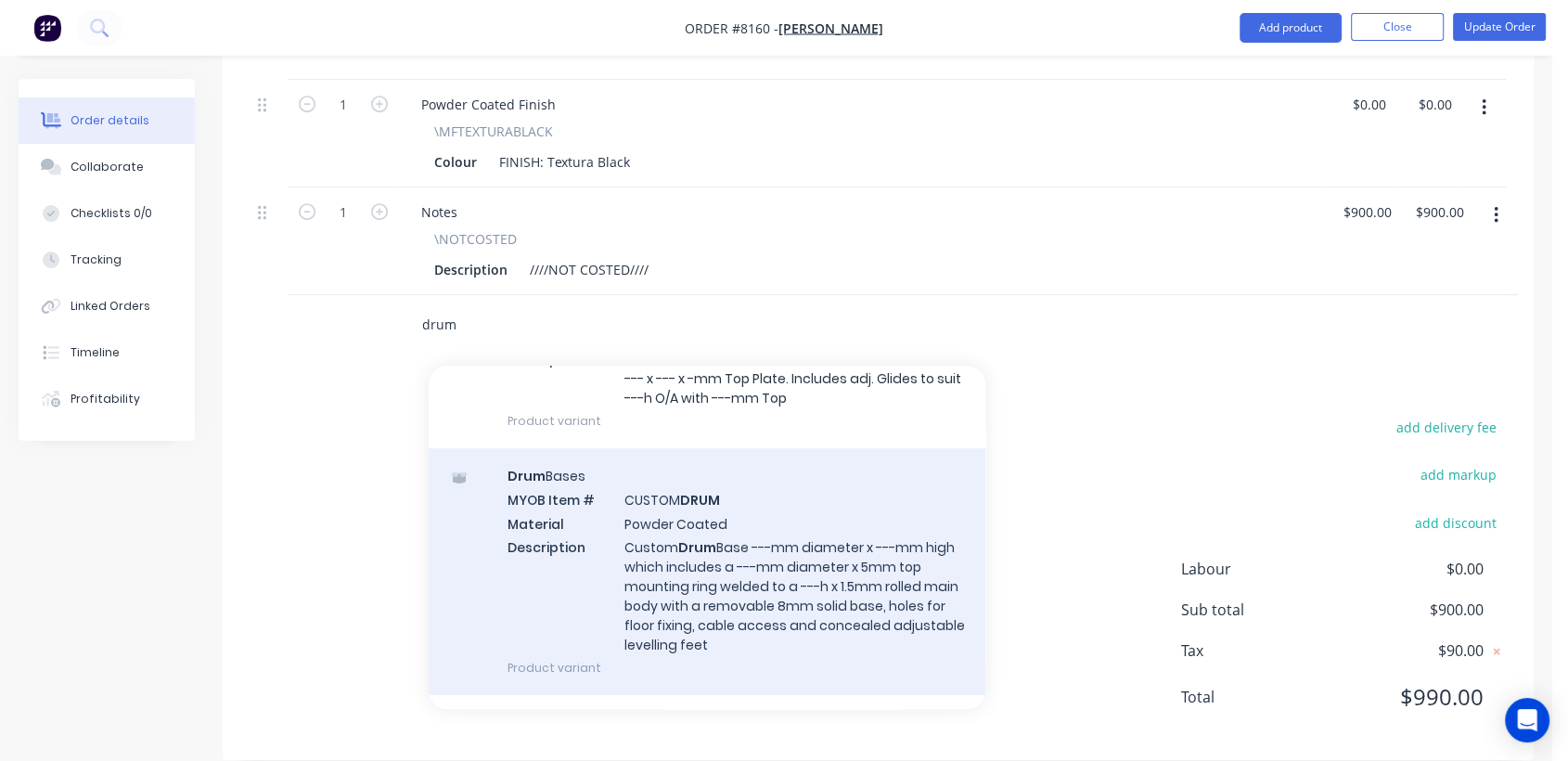
type input "drum"
click at [751, 556] on div "Drum Bases MYOB Item # CUSTOM DRUM Material Powder Coated Description Custom Dr…" at bounding box center [706, 572] width 557 height 247
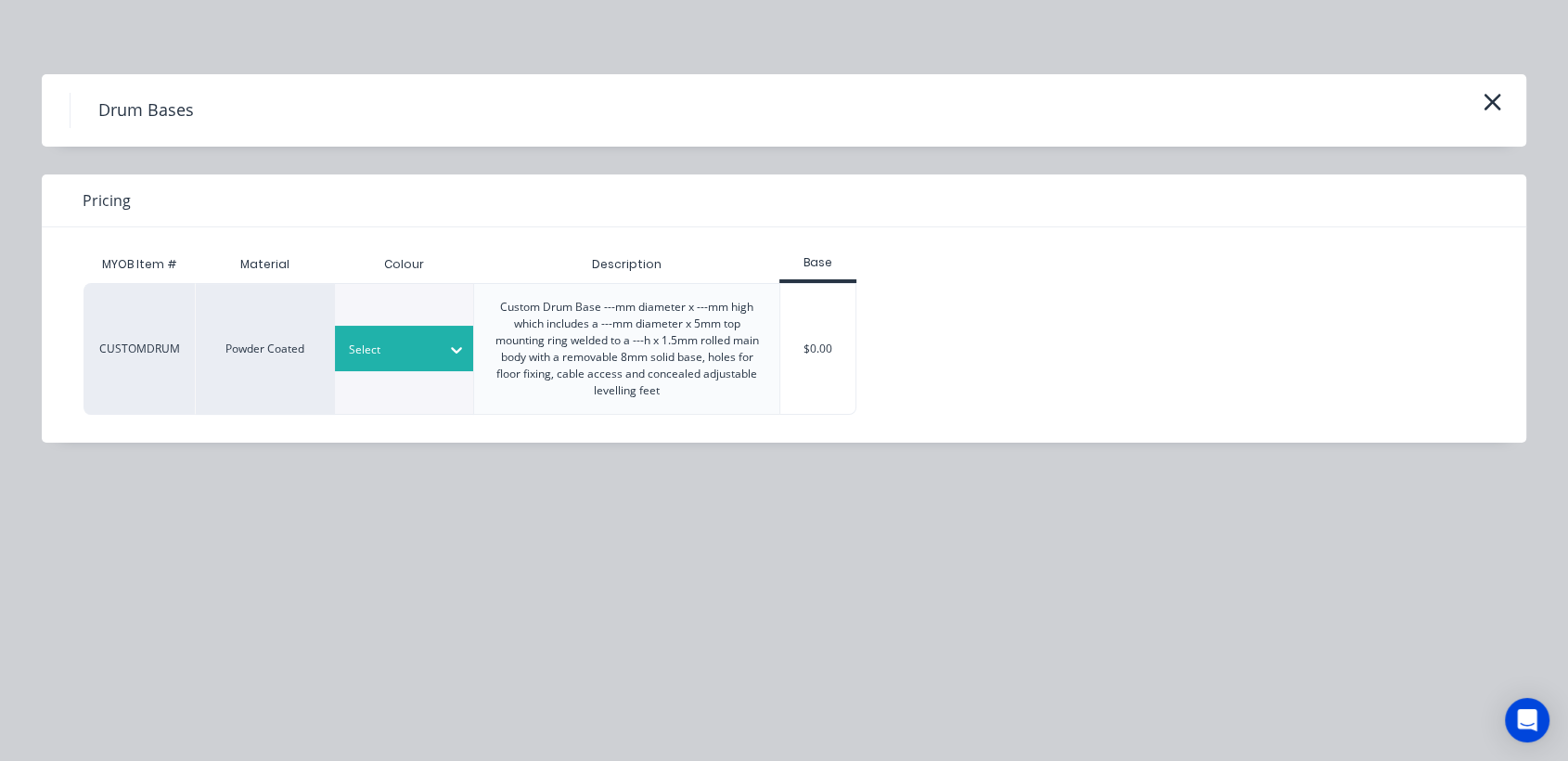
click at [441, 353] on div at bounding box center [456, 350] width 33 height 30
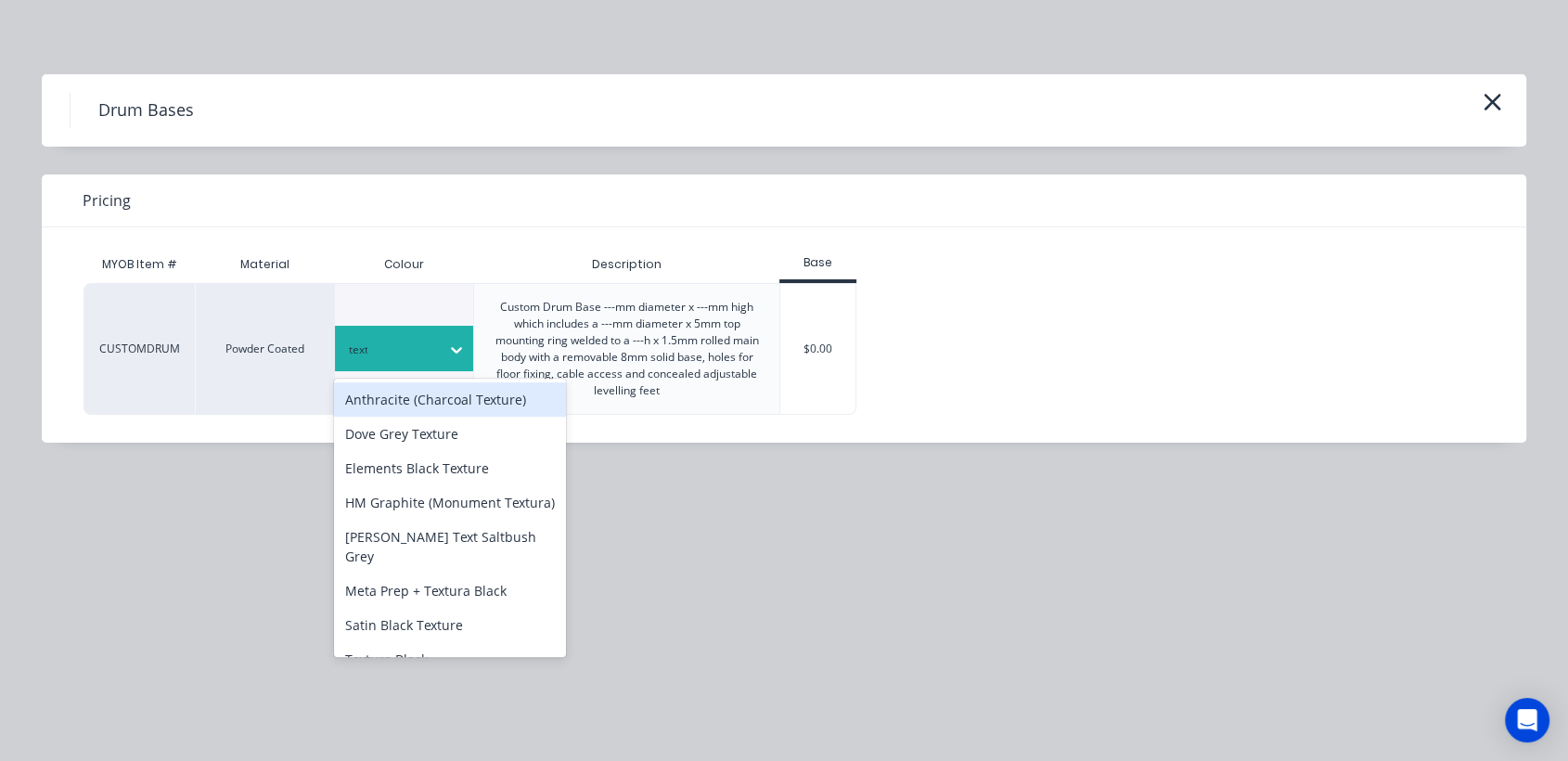
type input "textu"
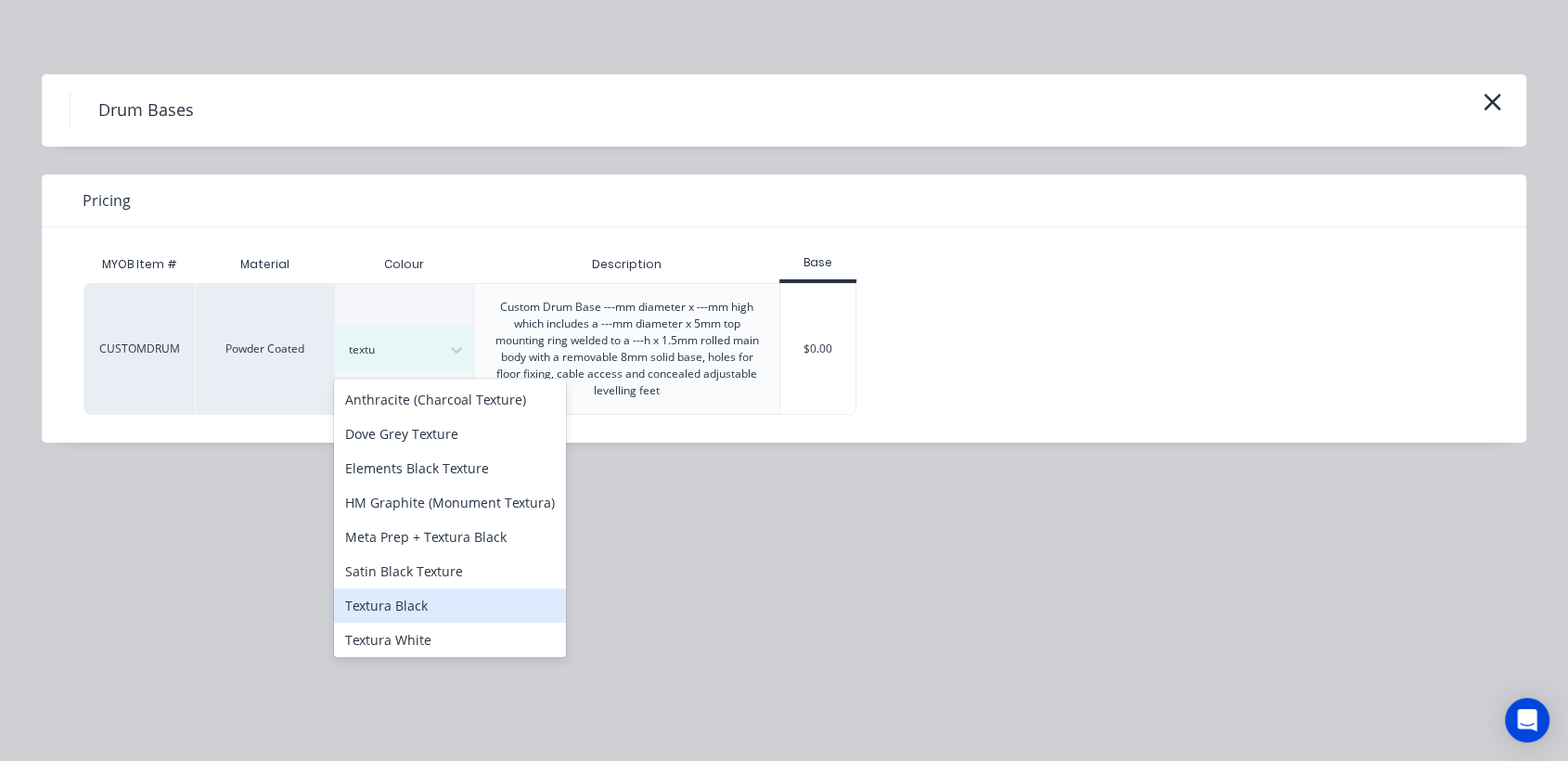
click at [444, 623] on div "Textura Black" at bounding box center [450, 606] width 232 height 34
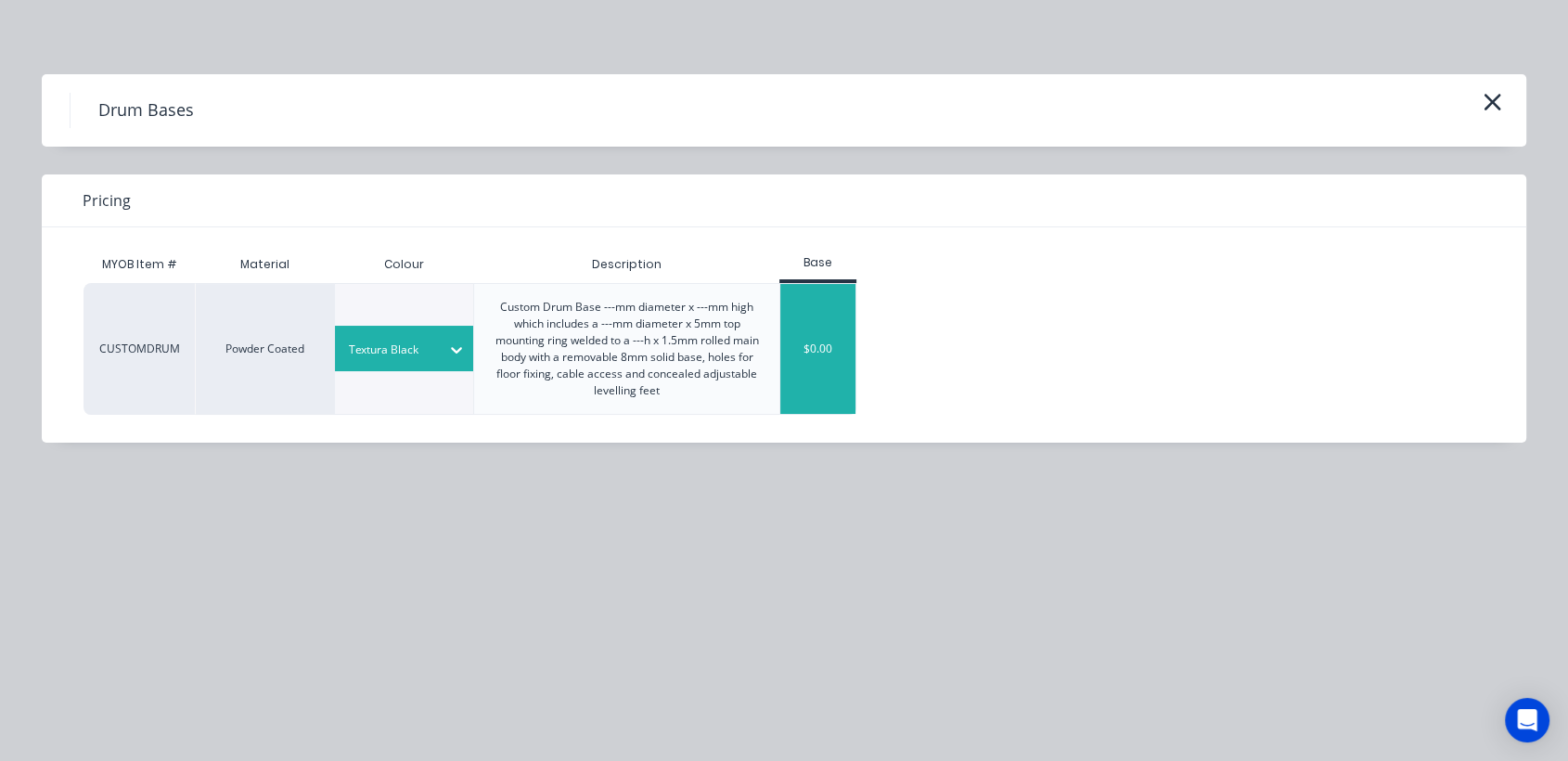
click at [817, 355] on div "$0.00" at bounding box center [818, 349] width 75 height 130
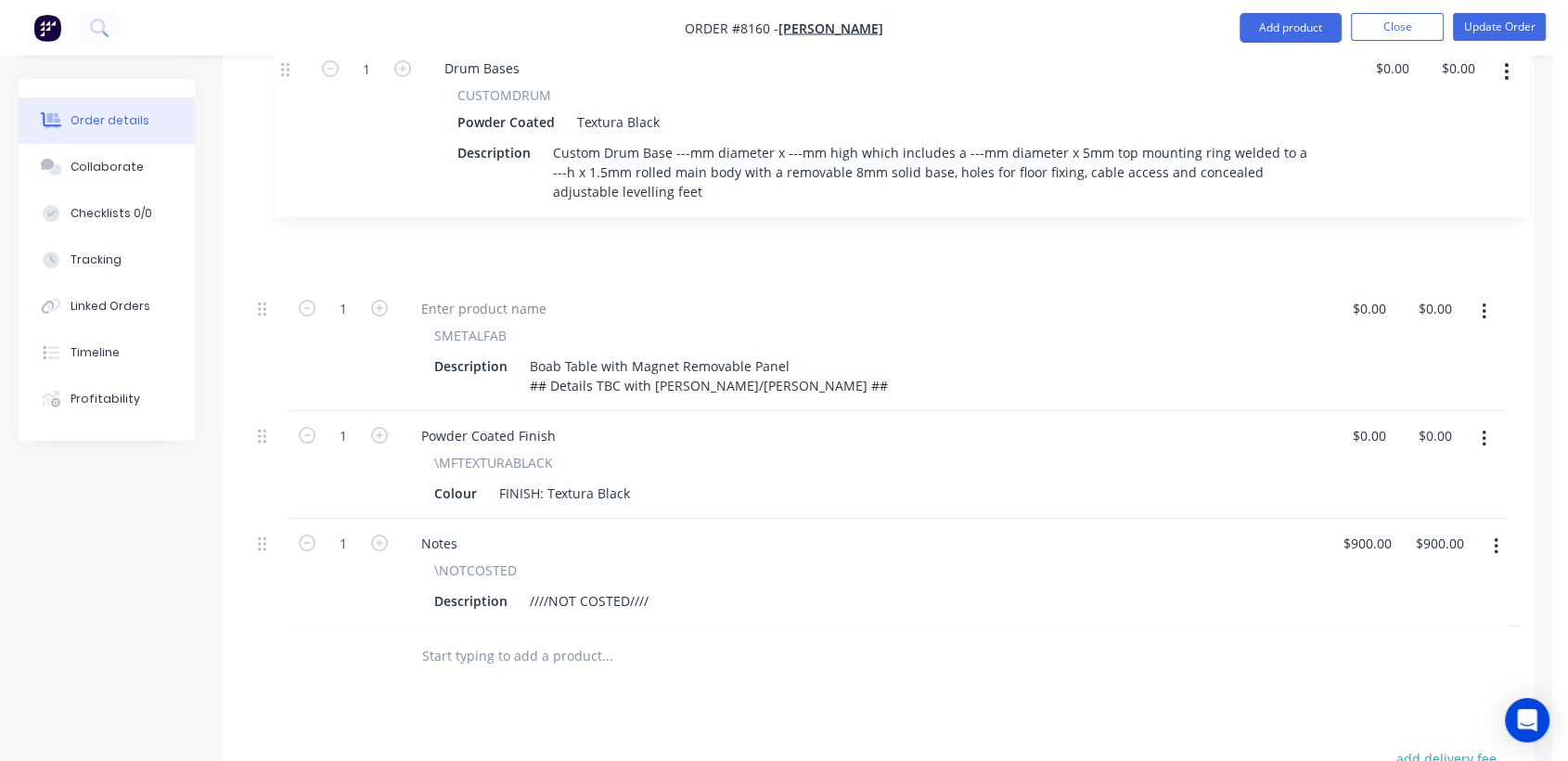
scroll to position [687, 0]
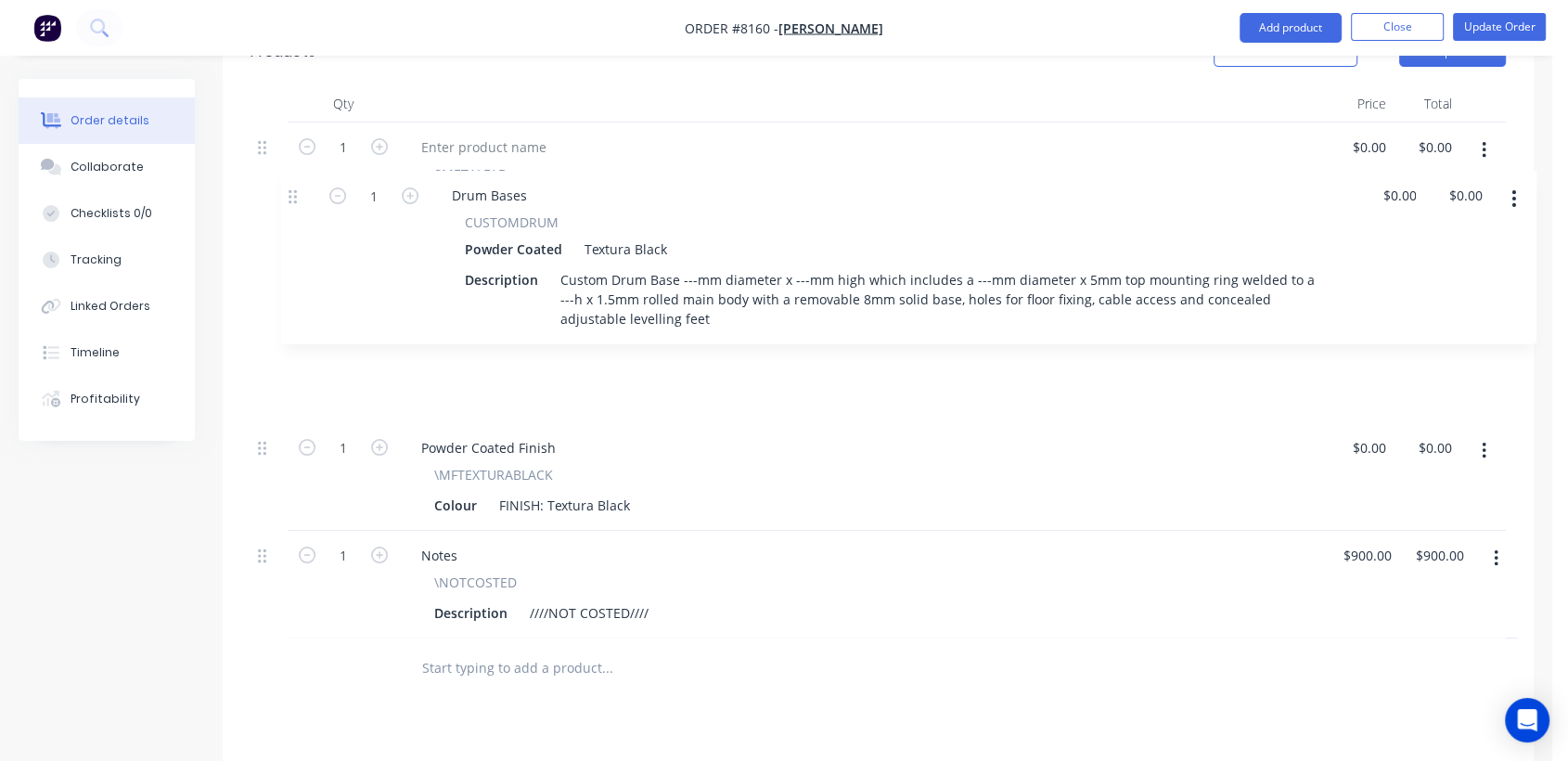
drag, startPoint x: 269, startPoint y: 296, endPoint x: 301, endPoint y: 193, distance: 107.9
click at [301, 193] on div "1 SMETALFAB Description Boab Table with Magnet Removable Panel ## Details TBC w…" at bounding box center [878, 380] width 1255 height 516
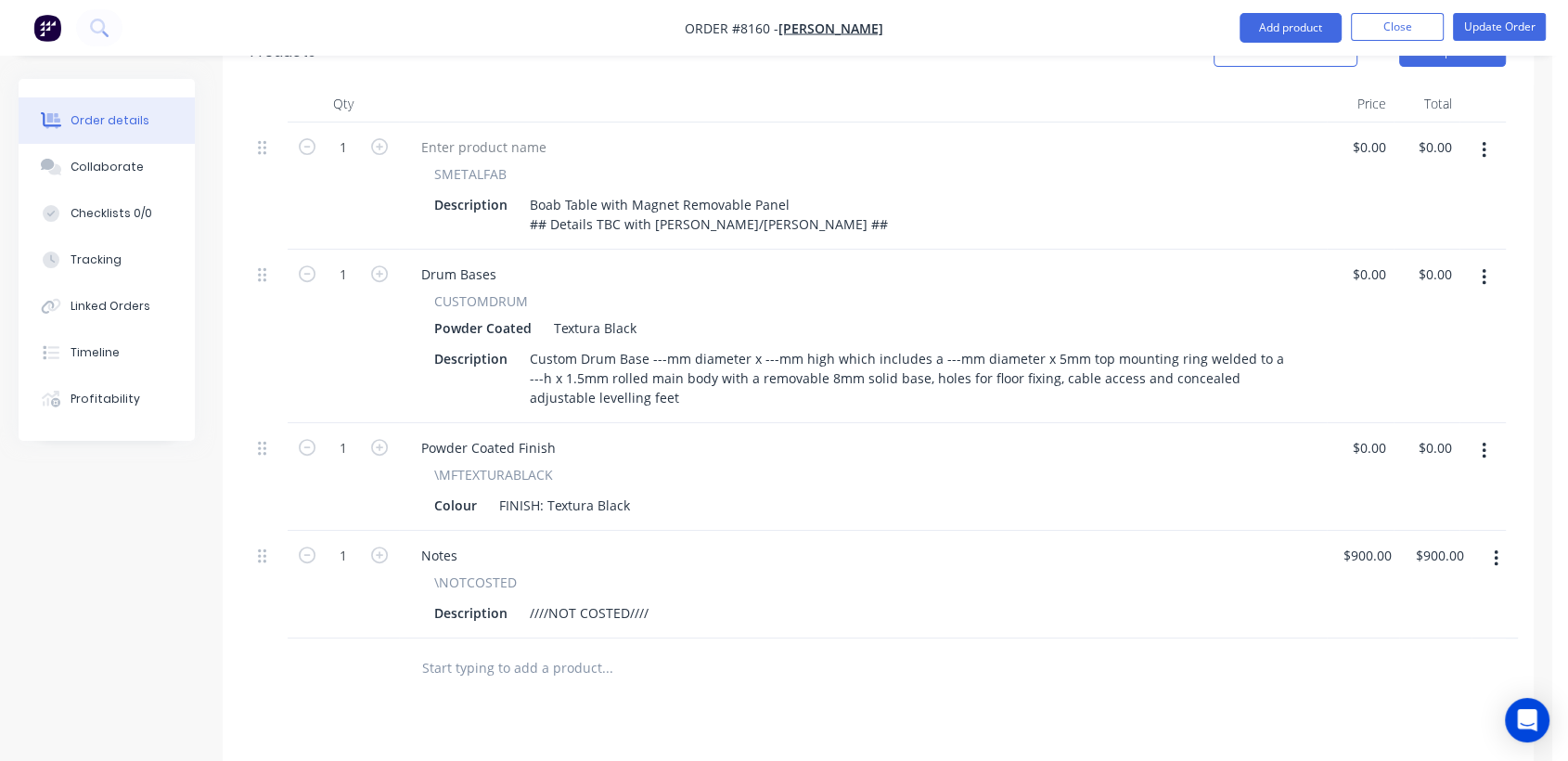
click at [1483, 142] on icon "button" at bounding box center [1484, 151] width 4 height 17
click at [1396, 297] on div "Delete" at bounding box center [1418, 310] width 143 height 27
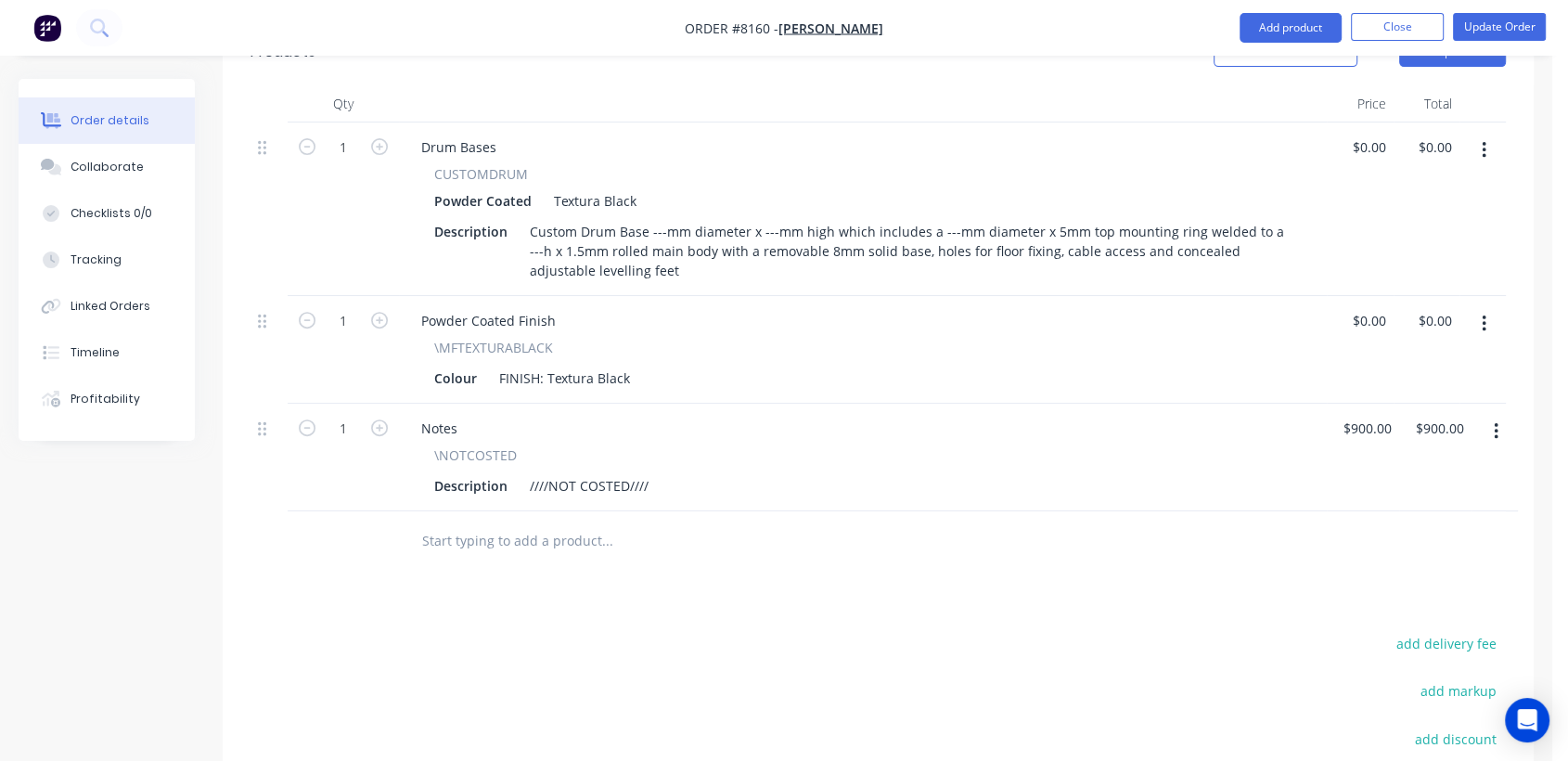
click at [1479, 307] on button "button" at bounding box center [1484, 323] width 43 height 33
click at [1381, 471] on div "Delete" at bounding box center [1418, 484] width 143 height 27
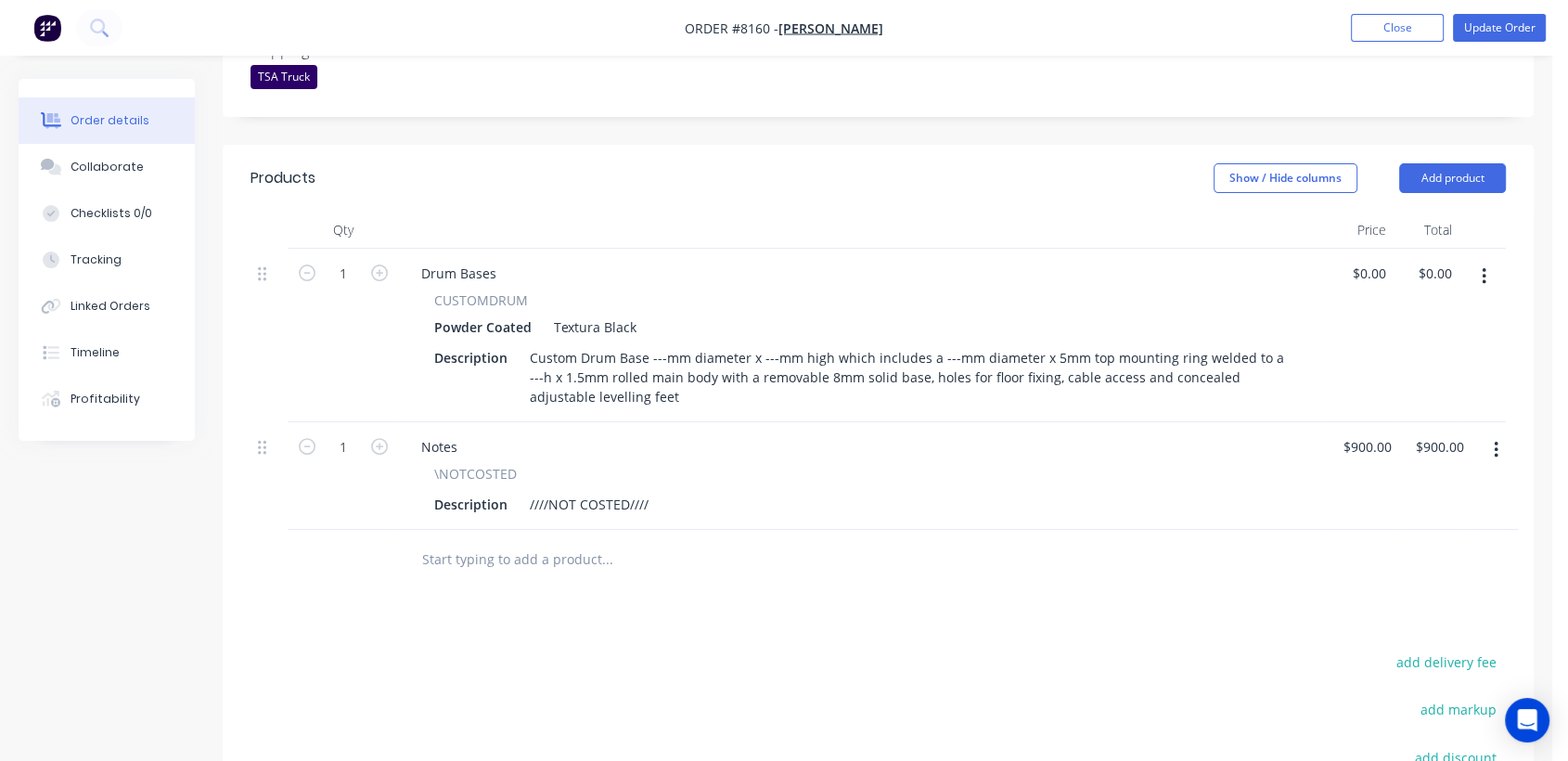
scroll to position [584, 0]
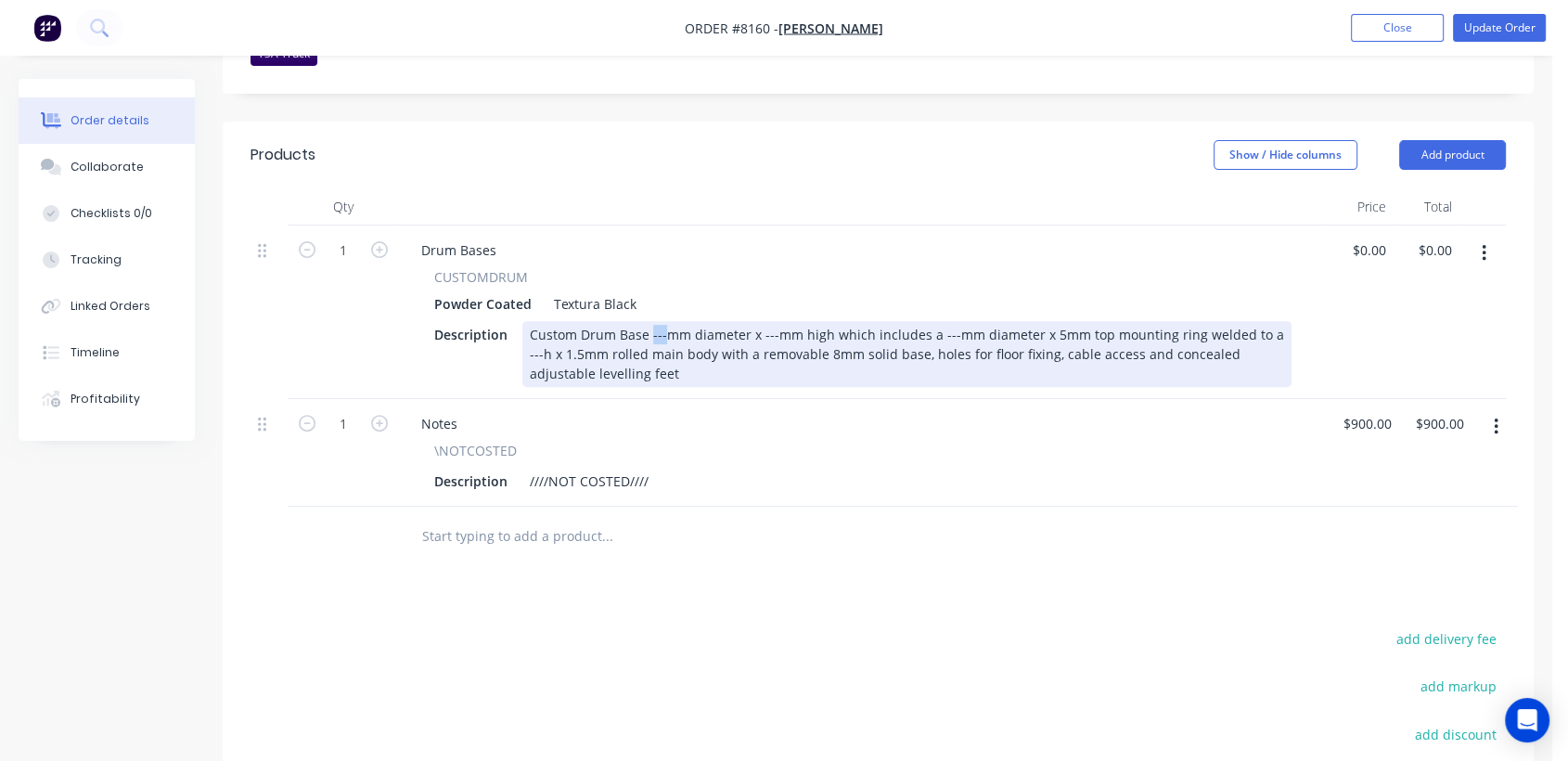
drag, startPoint x: 665, startPoint y: 304, endPoint x: 680, endPoint y: 337, distance: 36.2
click at [653, 321] on div "Custom Drum Base ---mm diameter x ---mm high which includes a ---mm diameter x …" at bounding box center [907, 354] width 769 height 66
drag, startPoint x: 783, startPoint y: 305, endPoint x: 768, endPoint y: 305, distance: 15.0
click at [768, 321] on div "Custom Drum Base 700mm diameter x ---mm high which includes a ---mm diameter x …" at bounding box center [907, 354] width 769 height 66
click at [952, 321] on div "Custom Drum Base 700mm diameter x 707mm high which includes a ---mm diameter x …" at bounding box center [907, 354] width 769 height 66
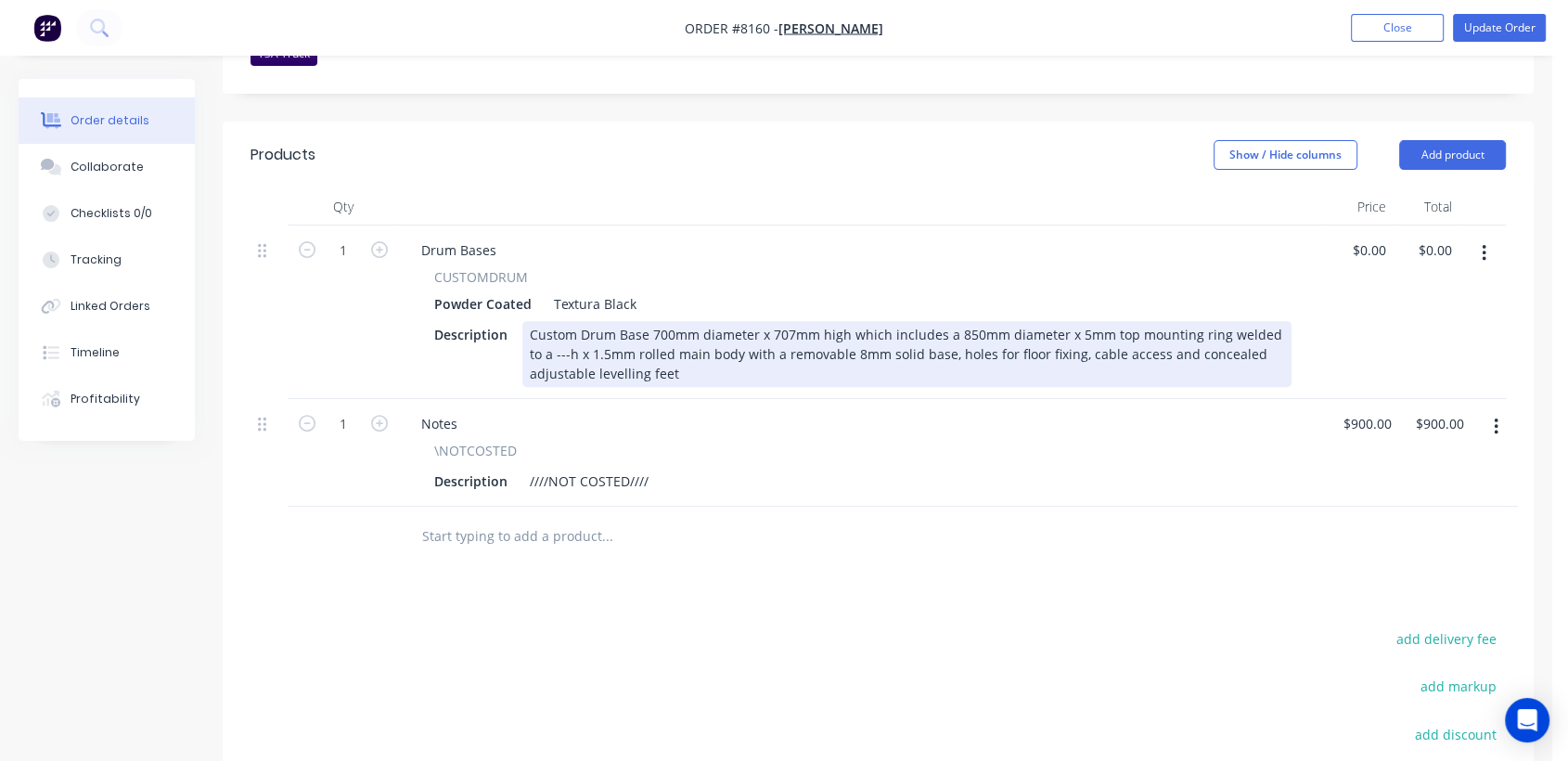
click at [552, 329] on div "Custom Drum Base 700mm diameter x 707mm high which includes a 850mm diameter x …" at bounding box center [907, 354] width 769 height 66
drag, startPoint x: 1144, startPoint y: 331, endPoint x: 943, endPoint y: 334, distance: 201.0
click at [943, 334] on div "Custom Drum Base 700mm diameter x 707mm high which includes a 850mm diameter x …" at bounding box center [907, 354] width 769 height 66
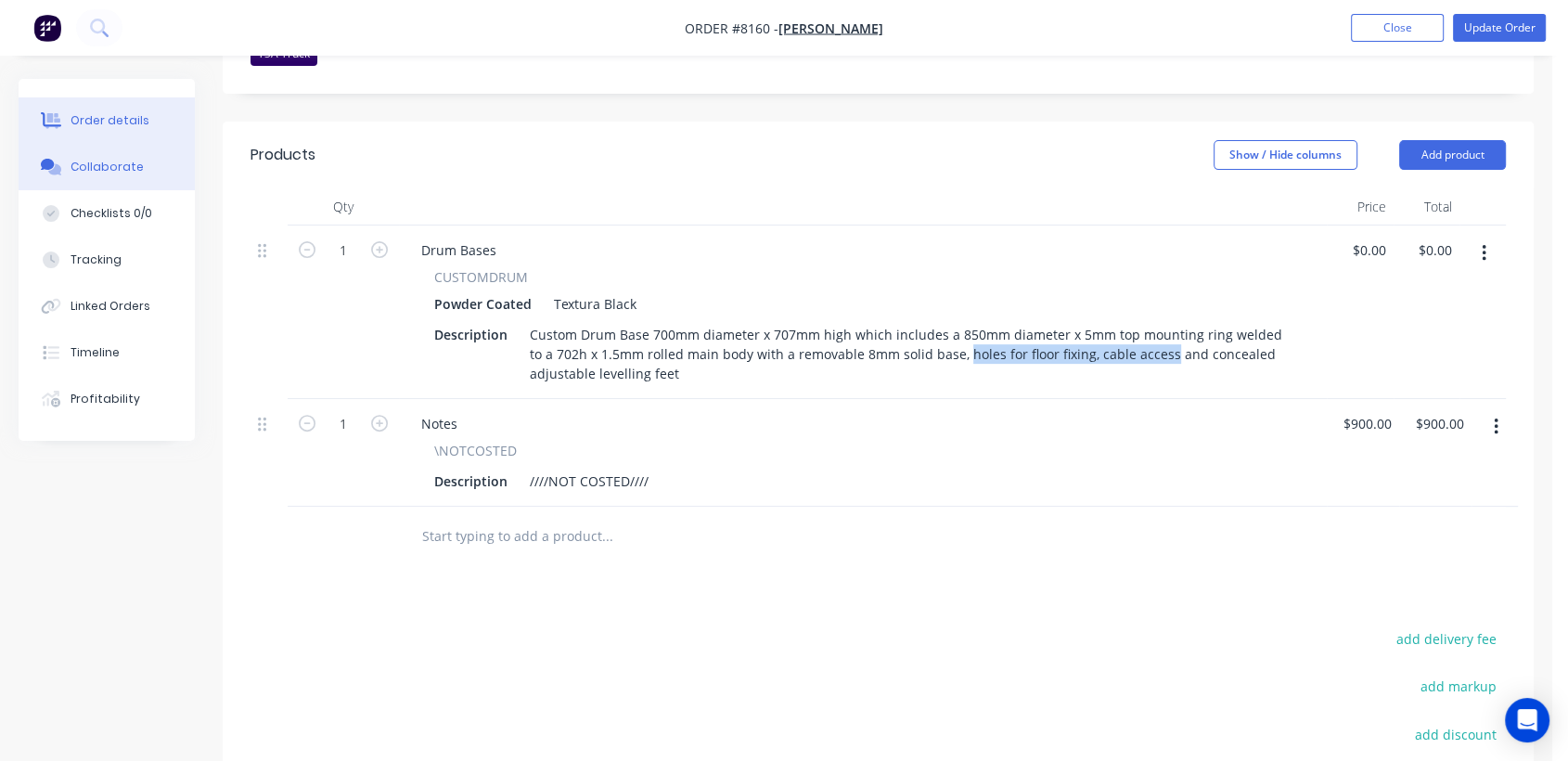
click at [104, 162] on div "Collaborate" at bounding box center [107, 167] width 73 height 17
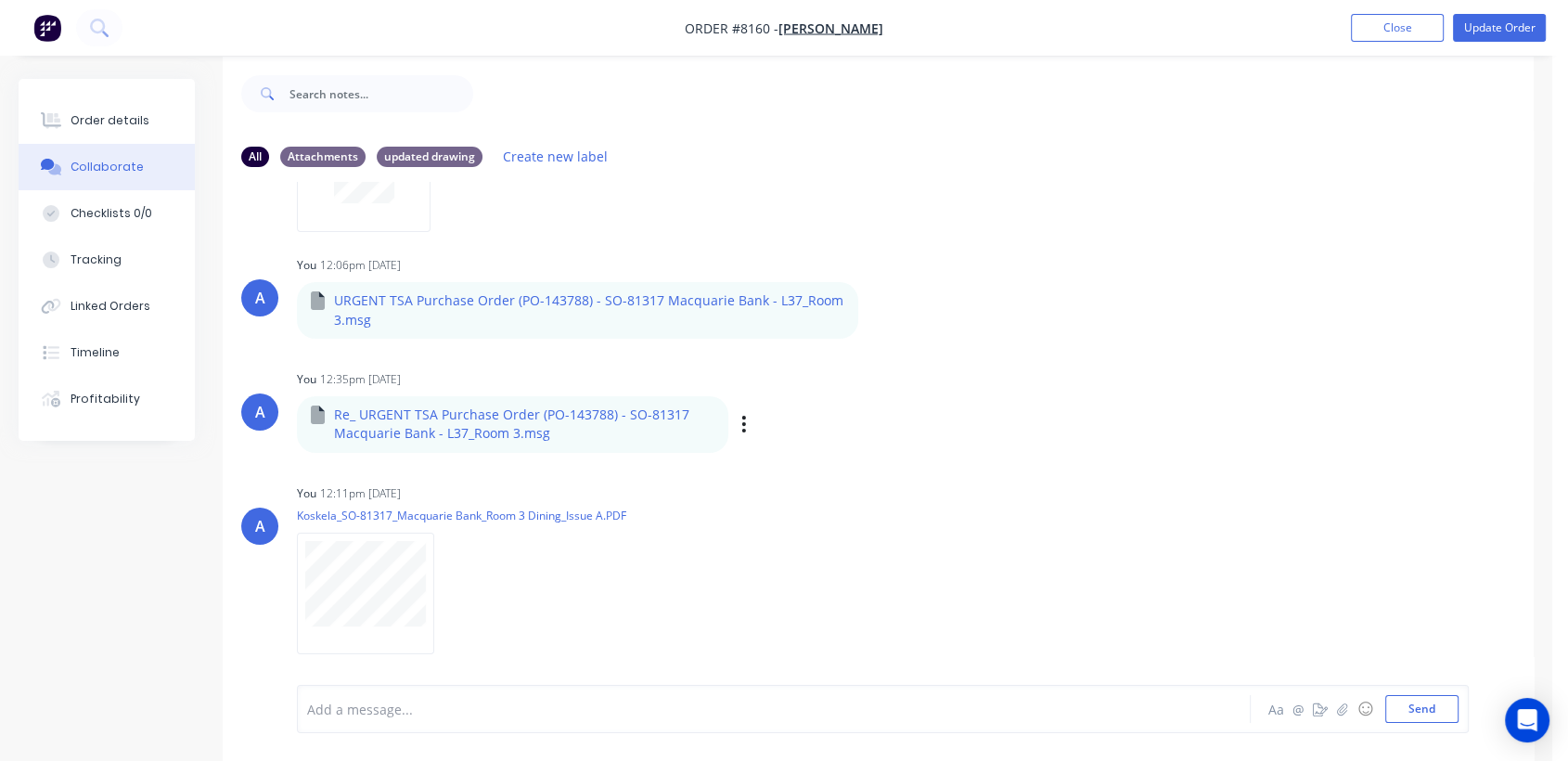
scroll to position [28, 0]
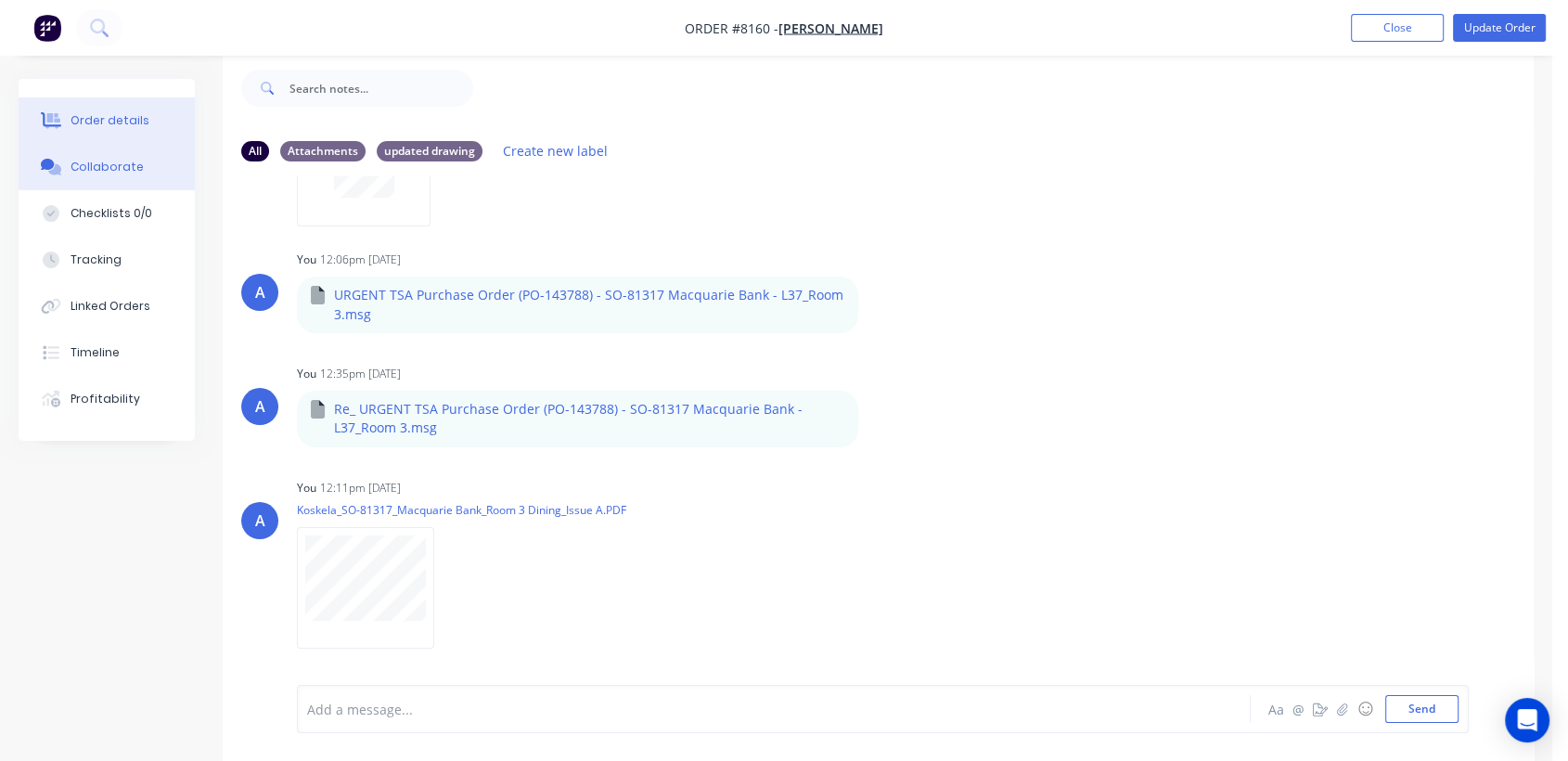
click at [112, 128] on div "Order details" at bounding box center [110, 121] width 79 height 17
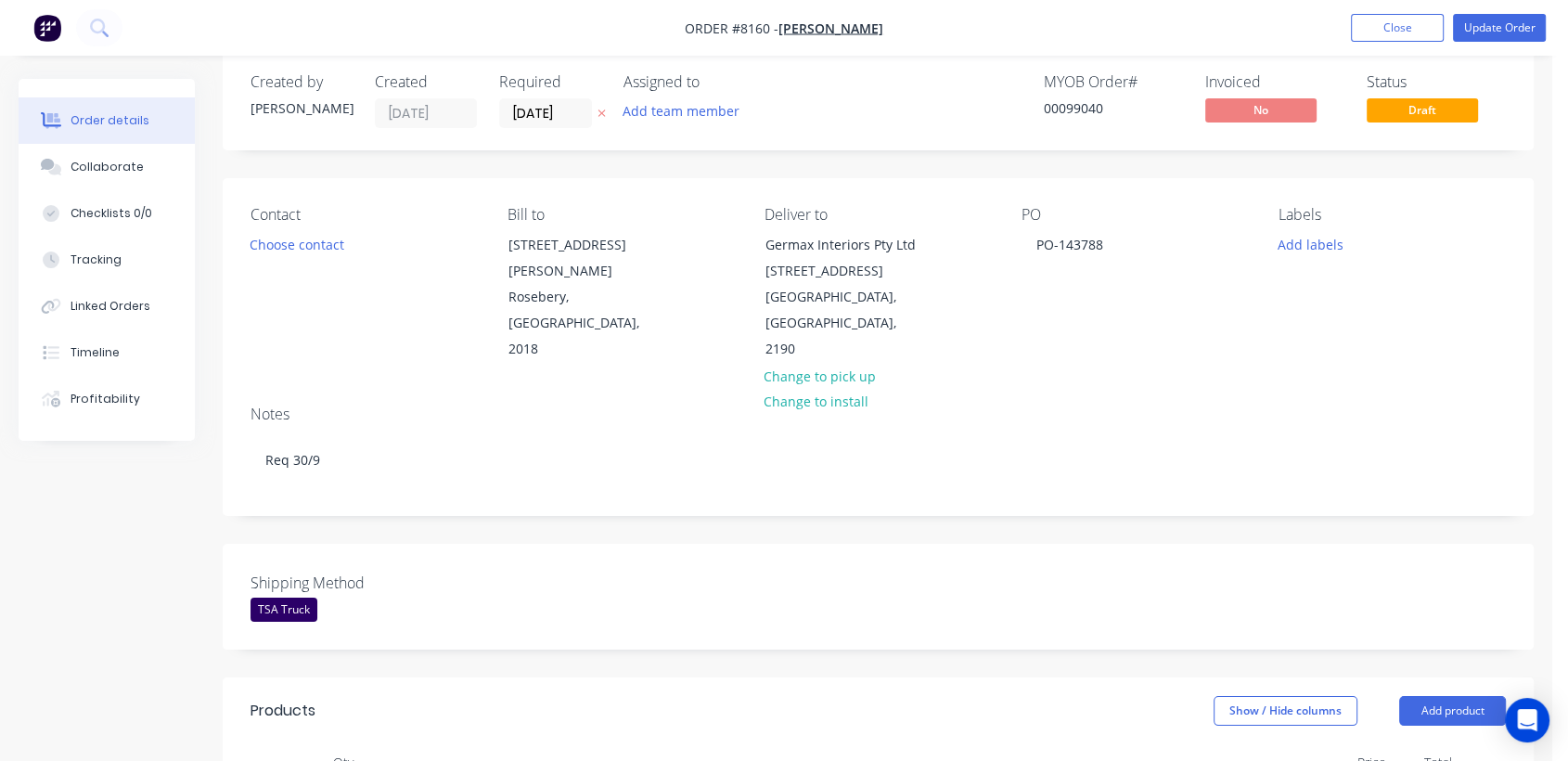
scroll to position [646, 0]
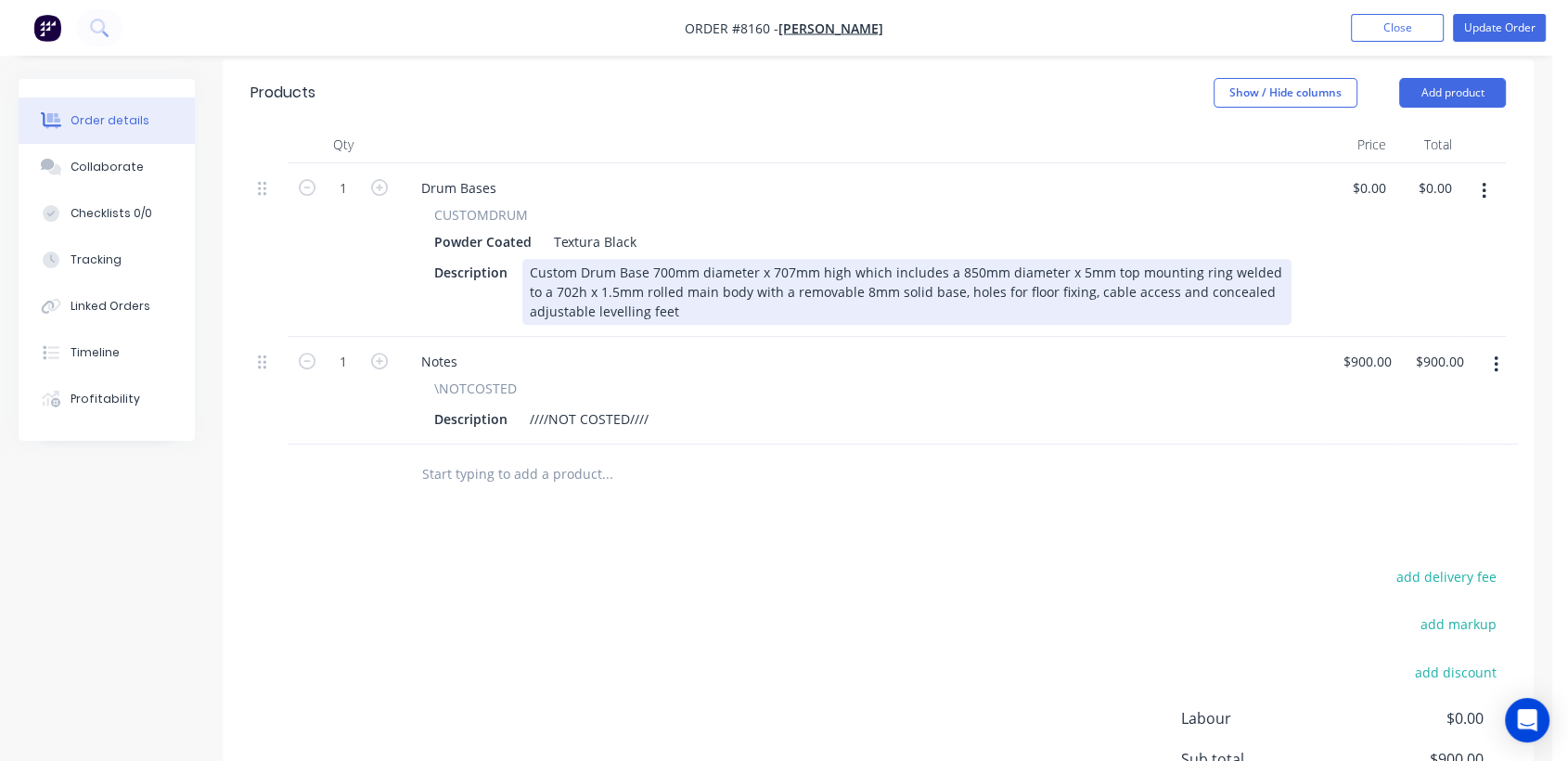
click at [772, 266] on div "Custom Drum Base 700mm diameter x 707mm high which includes a 850mm diameter x …" at bounding box center [907, 292] width 769 height 66
click at [897, 264] on div "Custom Drum Base 700mm diameter x 707mm high which includes a 850mm diameter x …" at bounding box center [907, 292] width 769 height 66
click at [870, 284] on div "Custom Drum Base 700mm diameter x 707mm high which includes a 850mm diameter x …" at bounding box center [907, 292] width 769 height 66
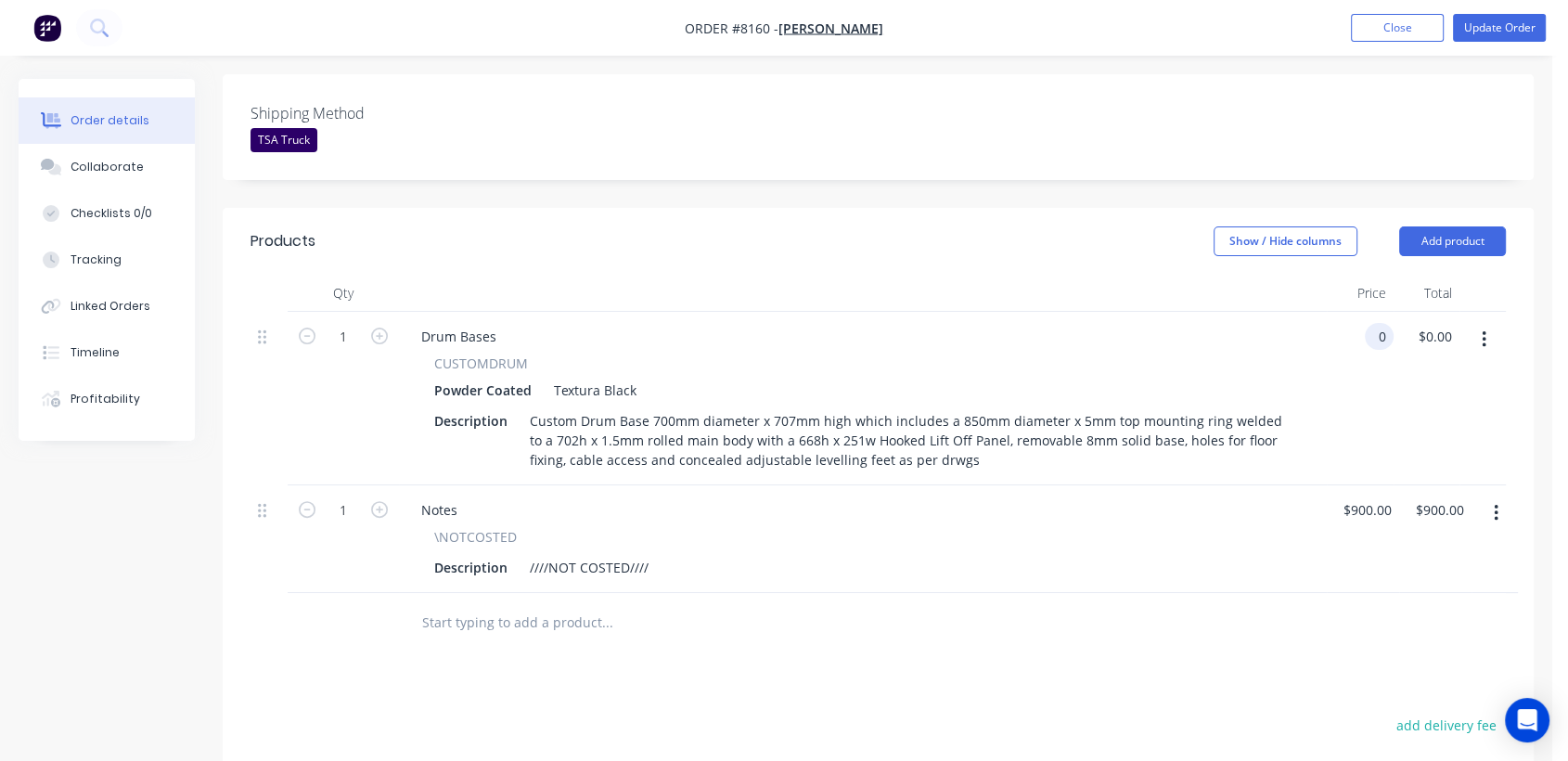
scroll to position [542, 0]
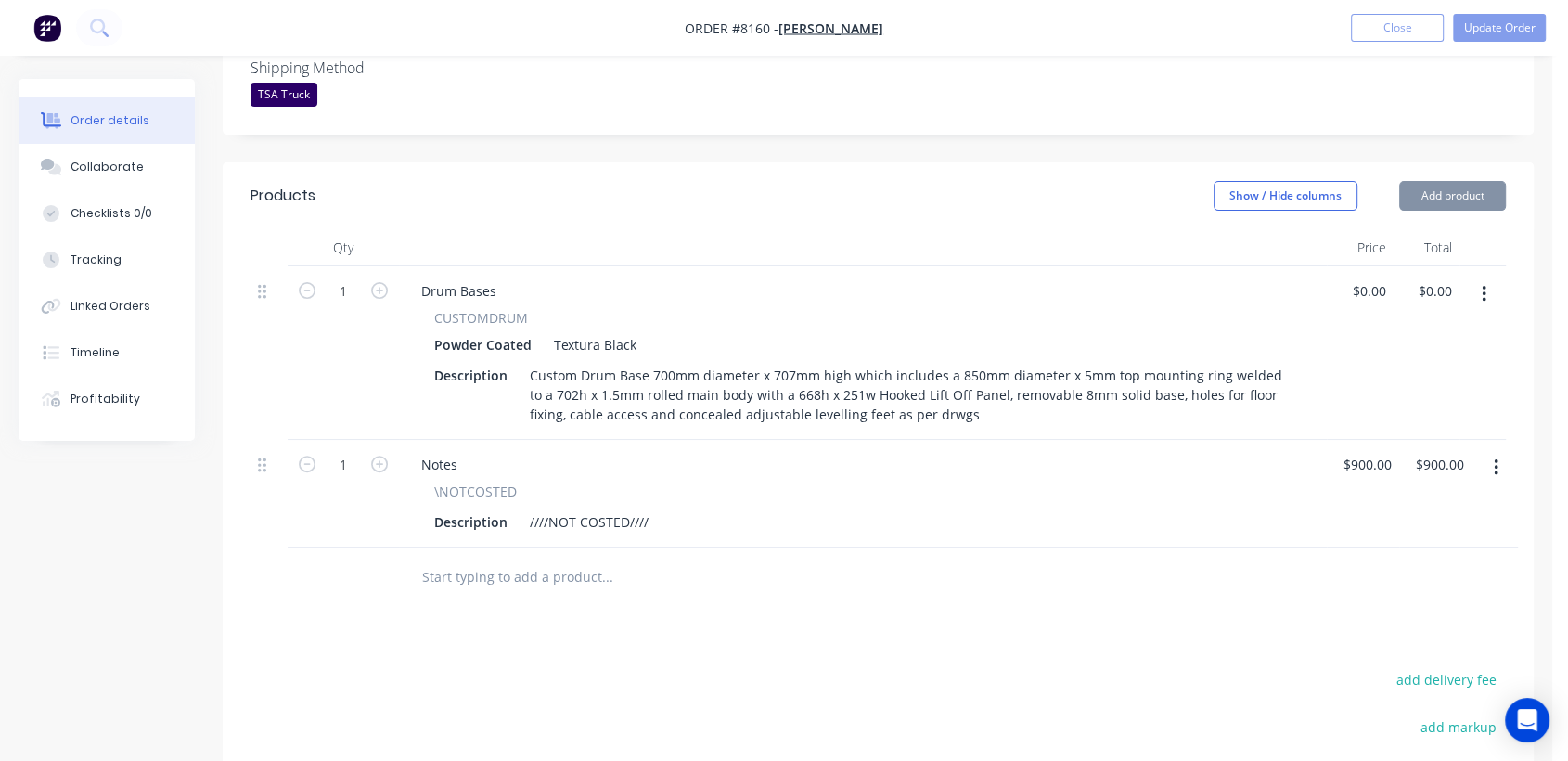
click at [929, 397] on div "Custom Drum Base 700mm diameter x 707mm high which includes a 850mm diameter x …" at bounding box center [907, 395] width 769 height 66
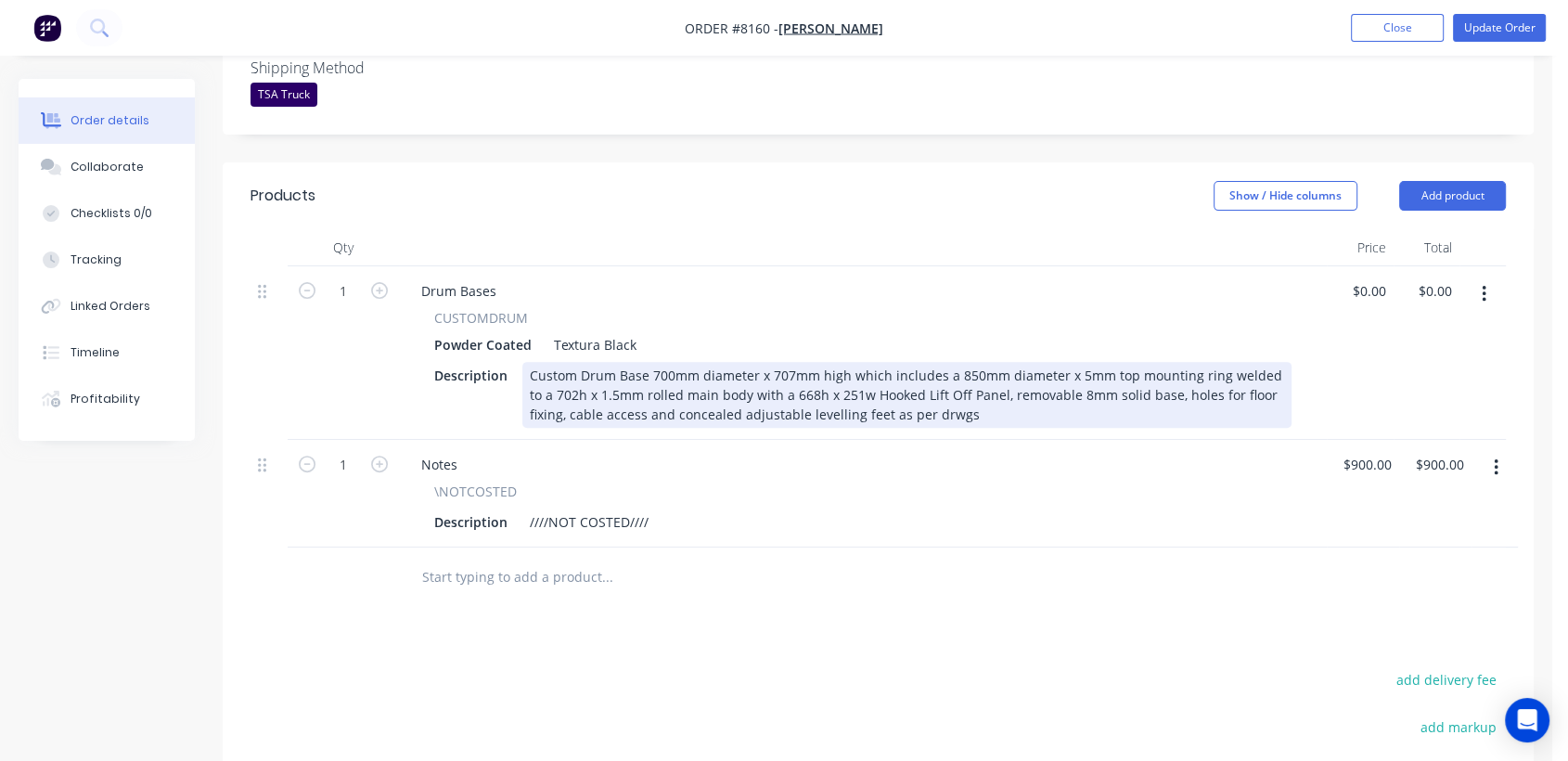
click at [929, 380] on div "Custom Drum Base 700mm diameter x 707mm high which includes a 850mm diameter x …" at bounding box center [907, 395] width 769 height 66
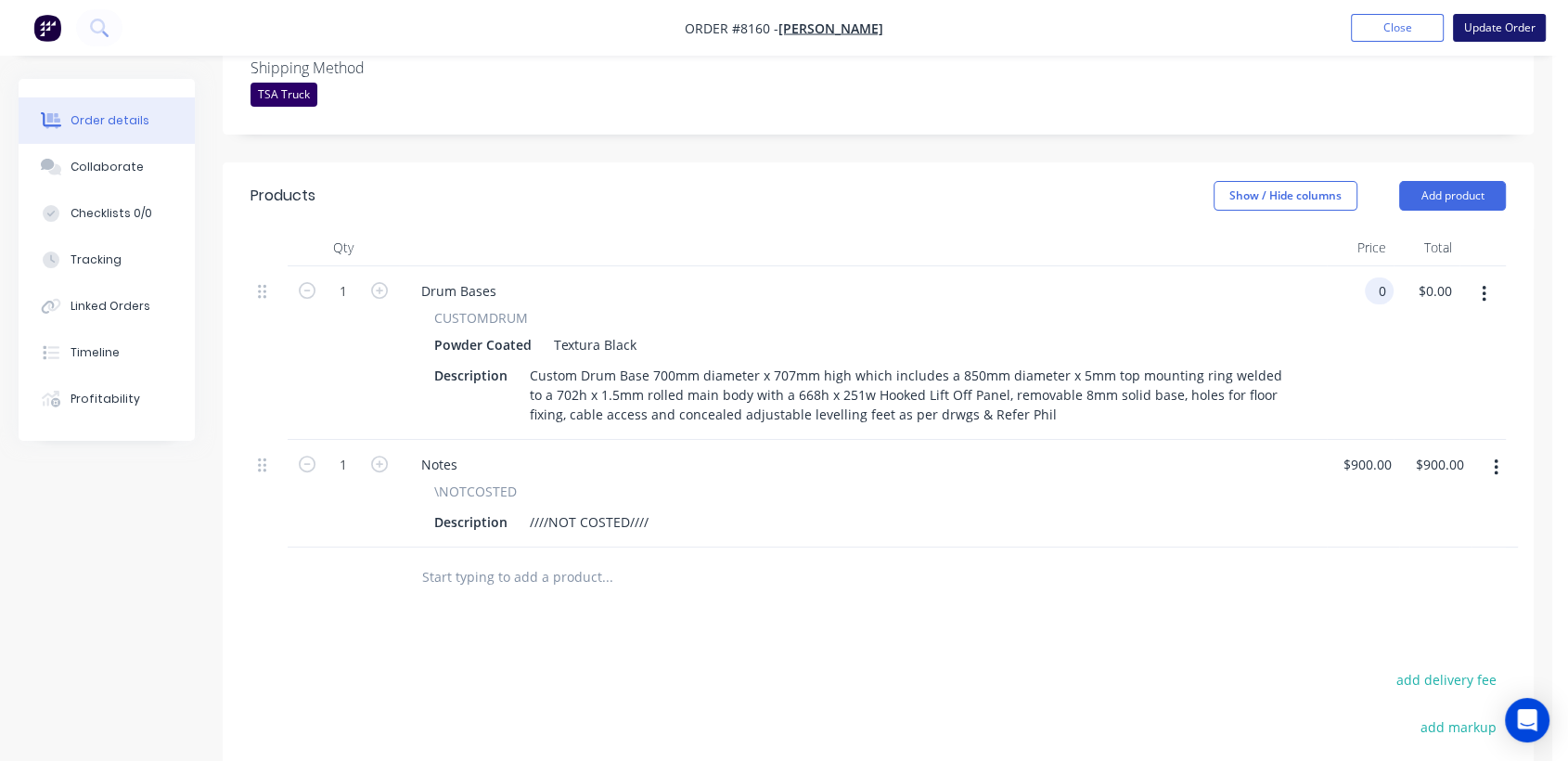
type input "$0.00"
click at [1497, 22] on button "Update Order" at bounding box center [1499, 28] width 93 height 28
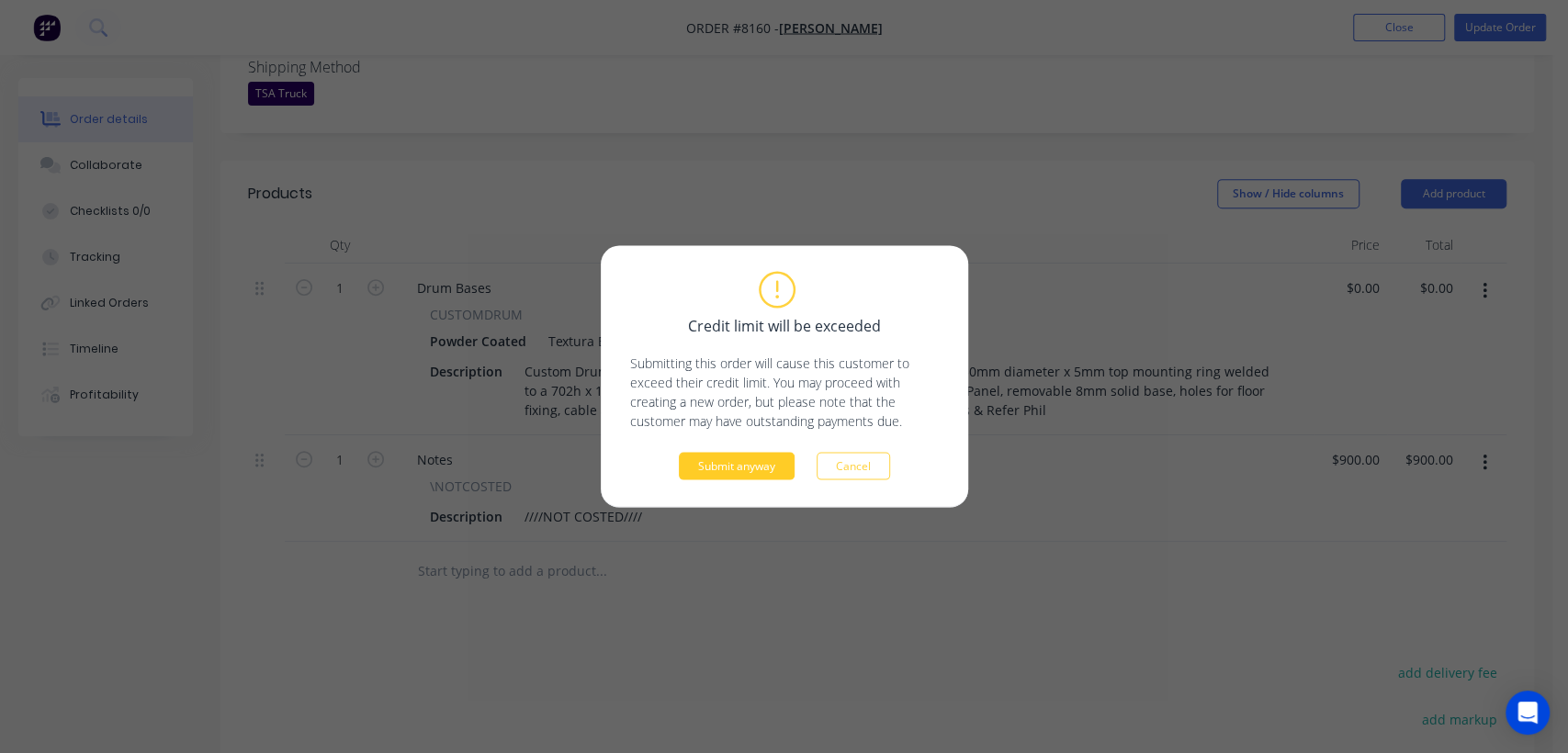
click at [708, 467] on button "Submit anyway" at bounding box center [736, 467] width 116 height 28
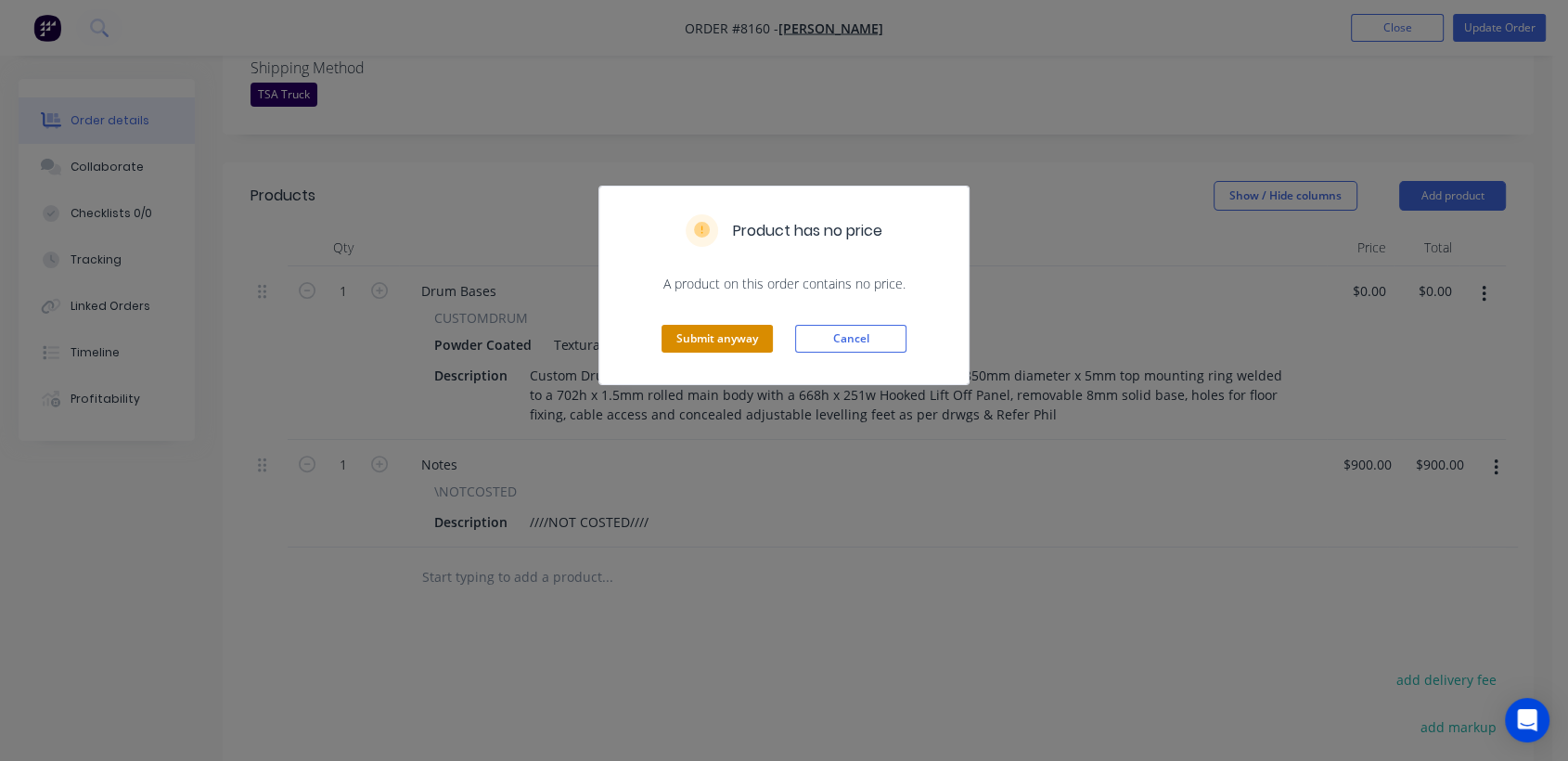
click at [729, 332] on button "Submit anyway" at bounding box center [718, 339] width 111 height 28
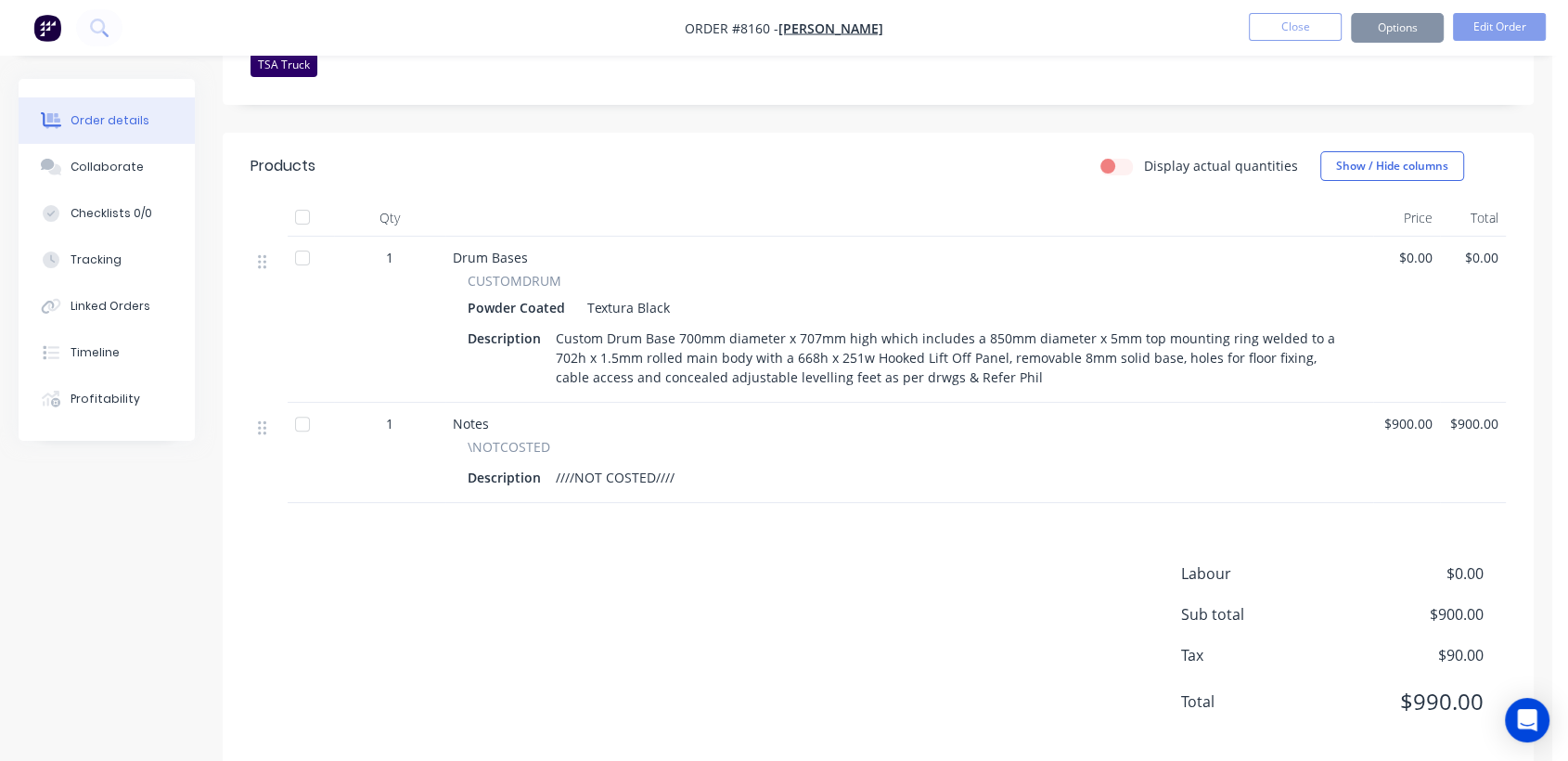
scroll to position [514, 0]
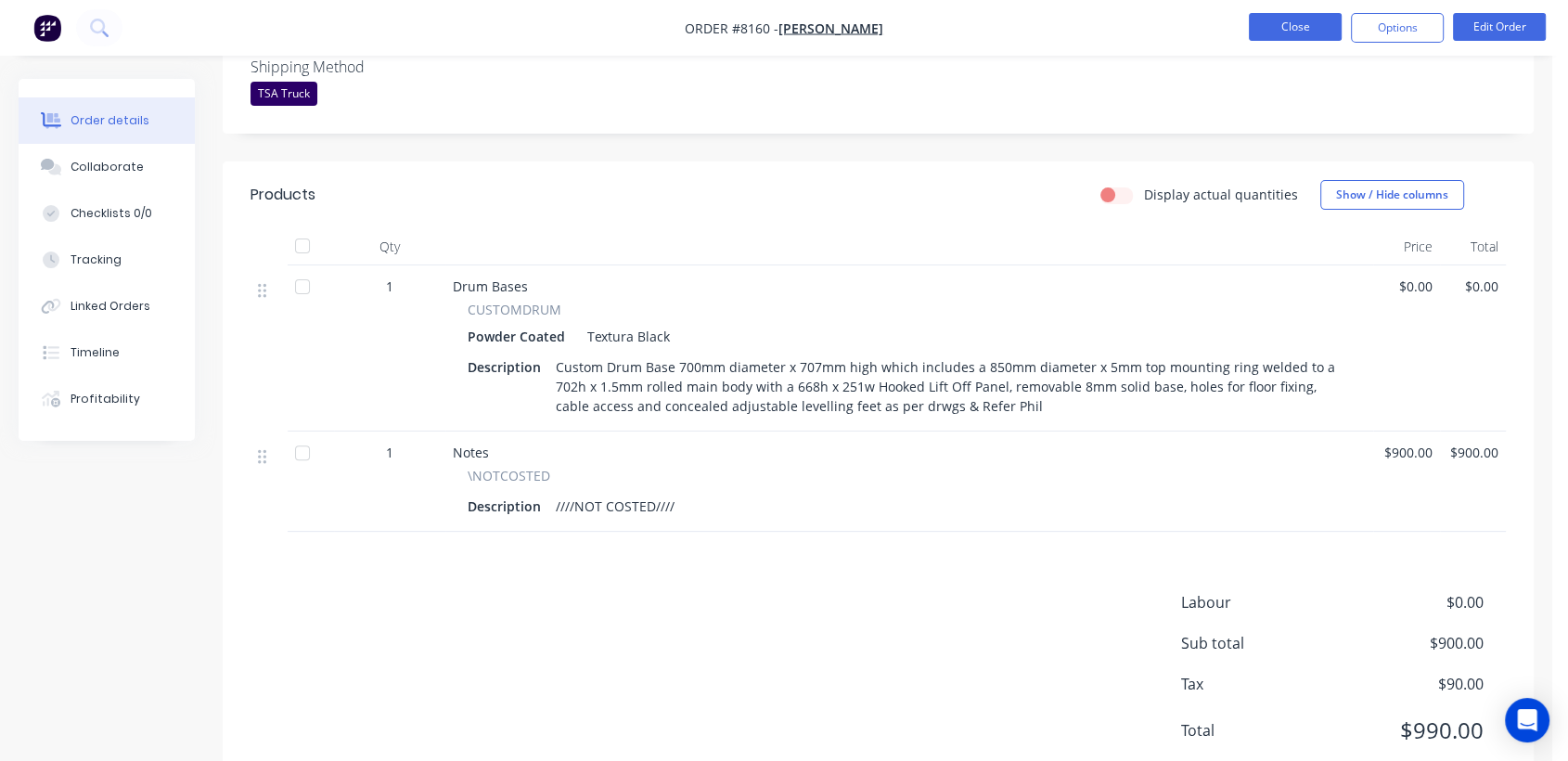
click at [1313, 19] on button "Close" at bounding box center [1295, 27] width 93 height 28
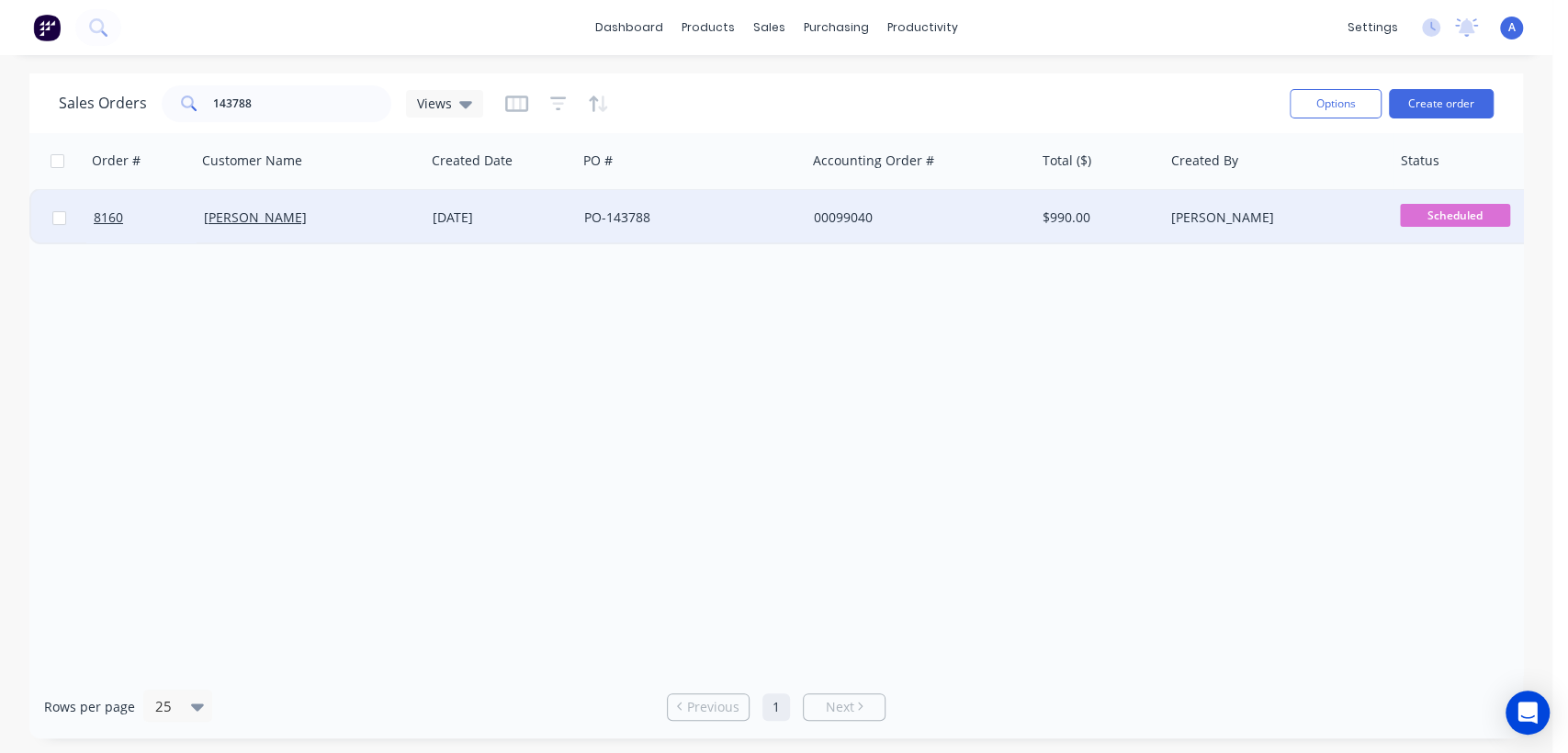
click at [763, 203] on div "PO-143788" at bounding box center [691, 217] width 228 height 55
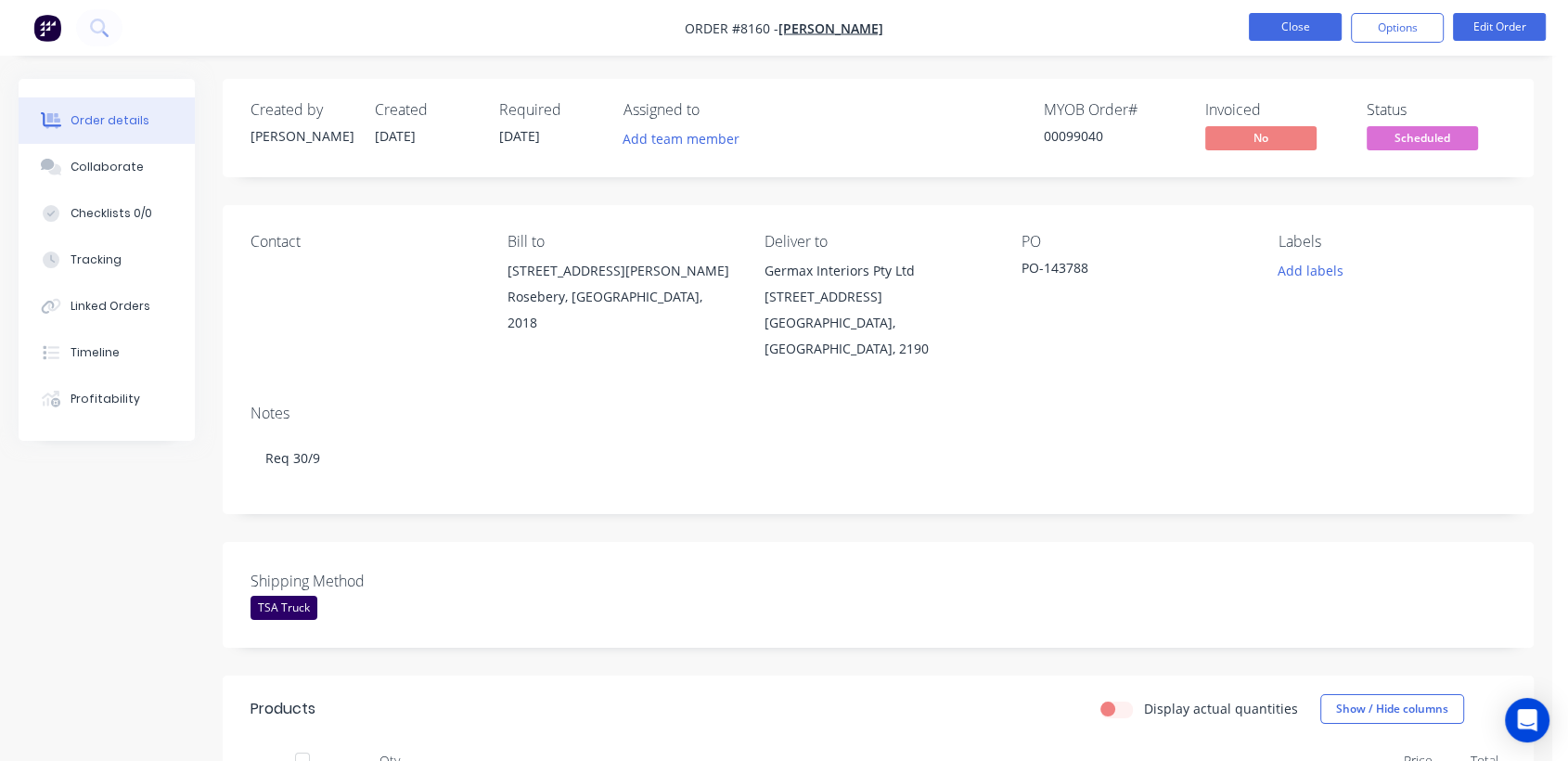
click at [1295, 27] on button "Close" at bounding box center [1295, 27] width 93 height 28
